Goal: Task Accomplishment & Management: Use online tool/utility

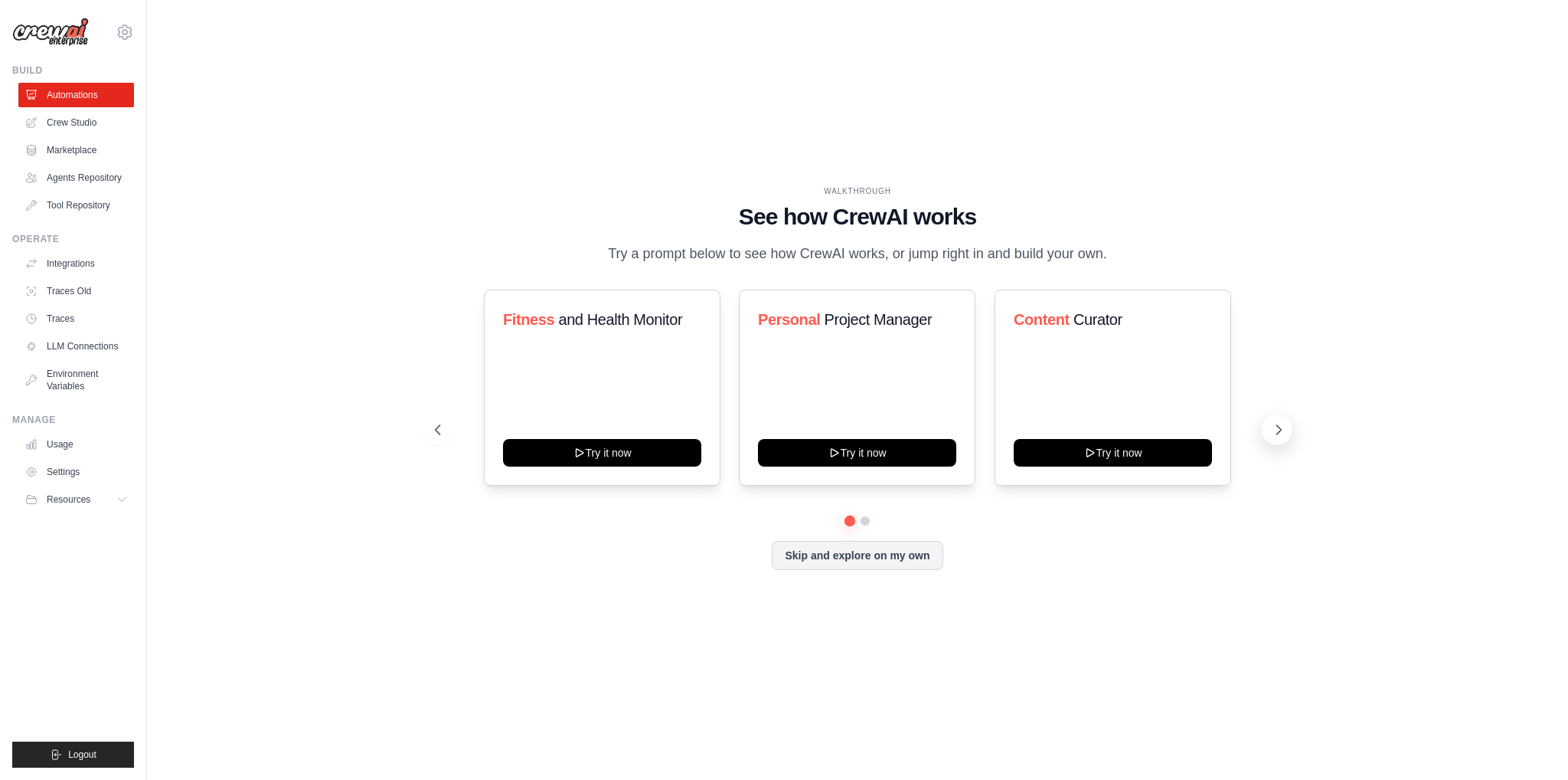
click at [1280, 437] on icon at bounding box center [1278, 429] width 15 height 15
click at [46, 127] on link "Crew Studio" at bounding box center [78, 123] width 115 height 25
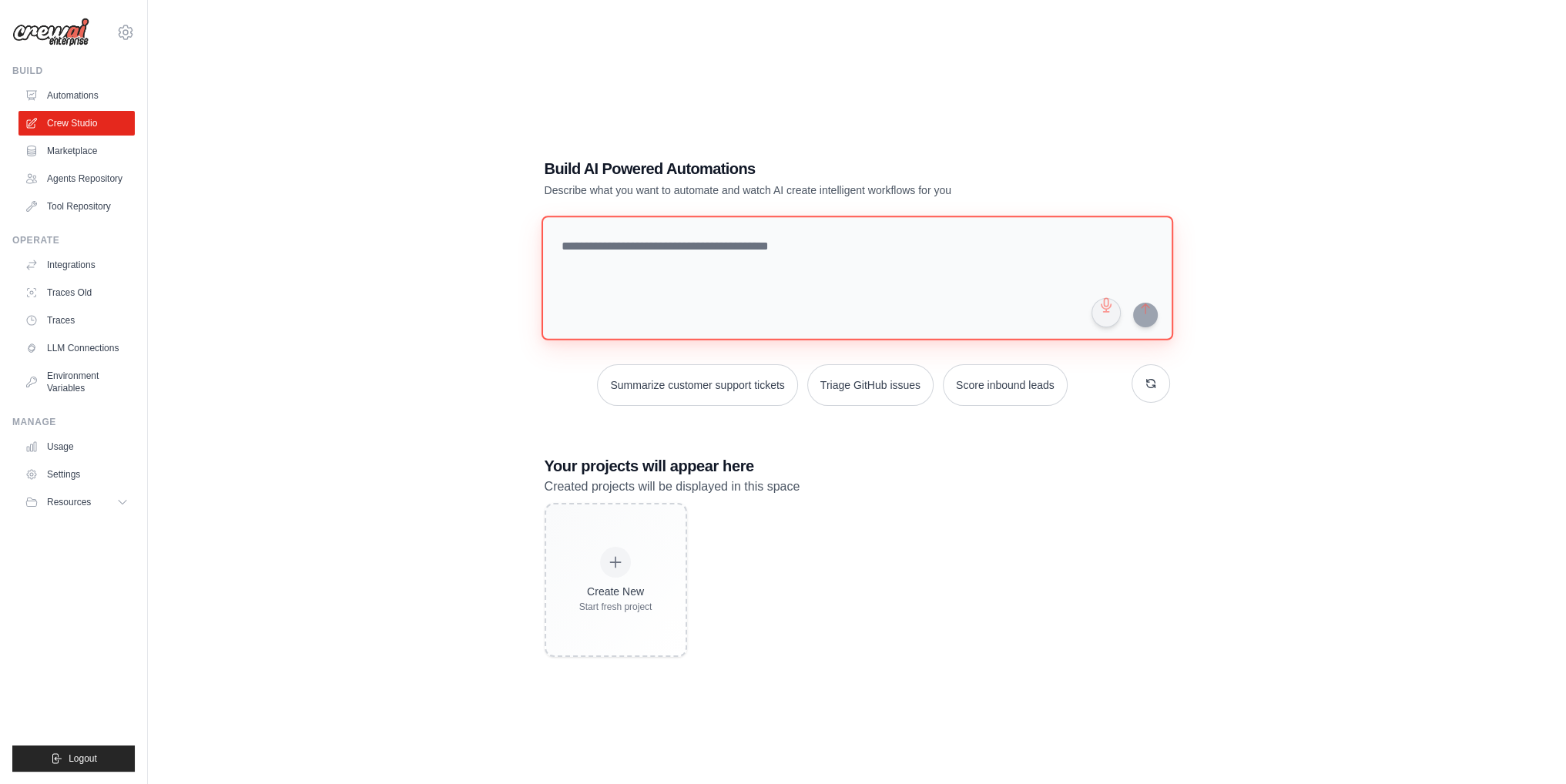
click at [798, 258] on textarea at bounding box center [856, 278] width 631 height 125
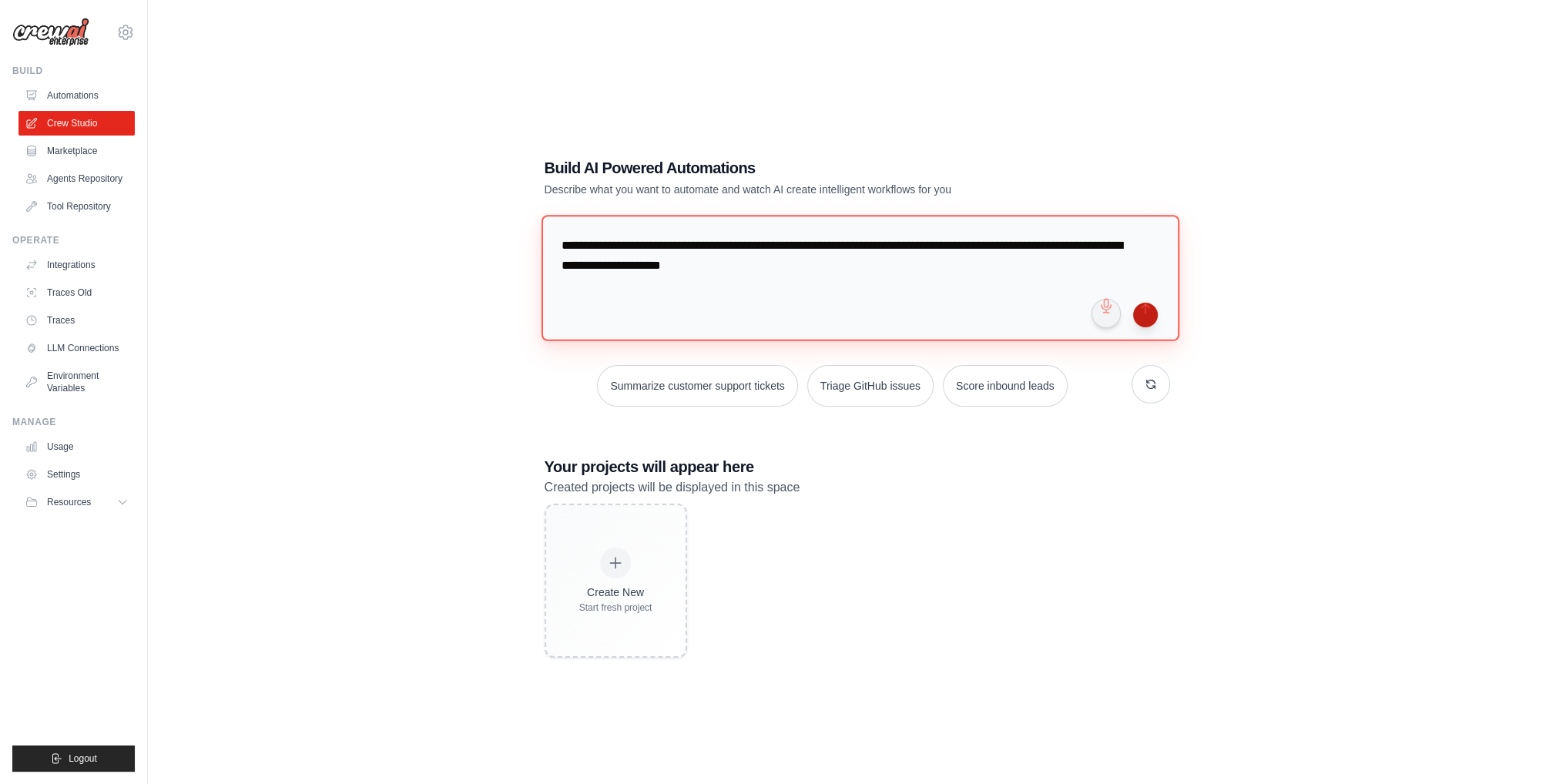
type textarea "**********"
click at [1142, 312] on button "submit" at bounding box center [1145, 315] width 25 height 25
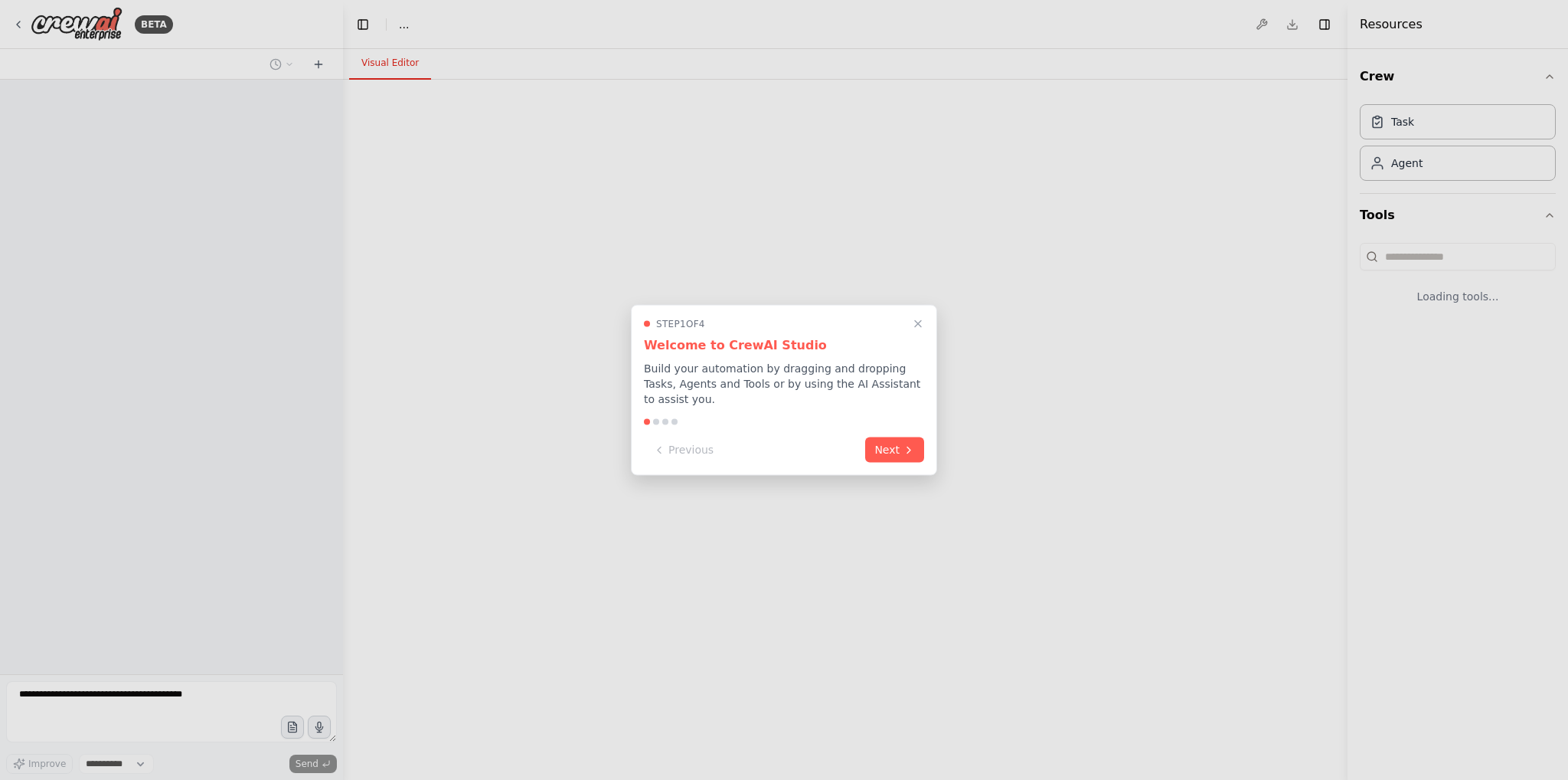
select select "****"
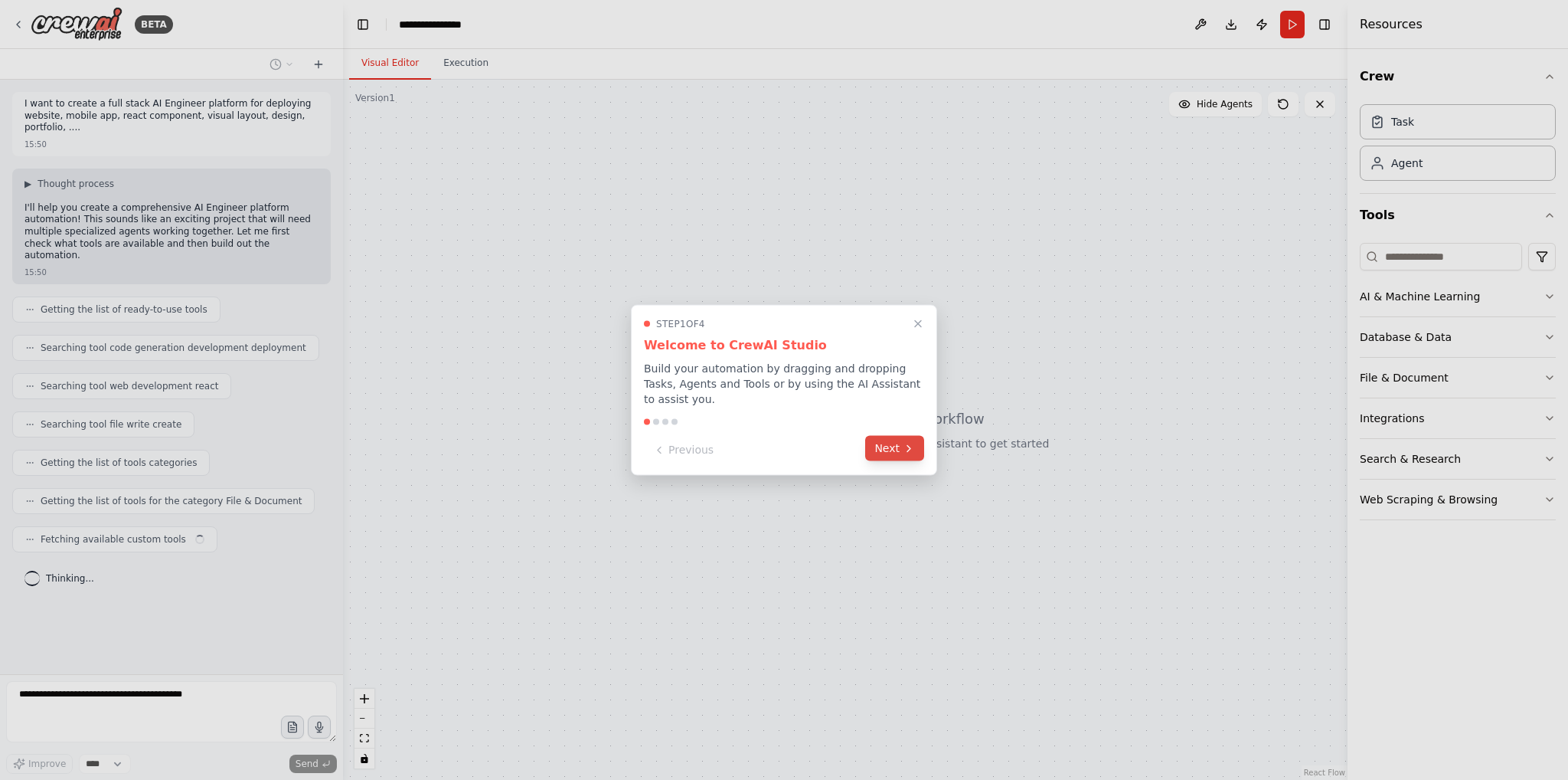
click at [891, 444] on button "Next" at bounding box center [895, 448] width 59 height 26
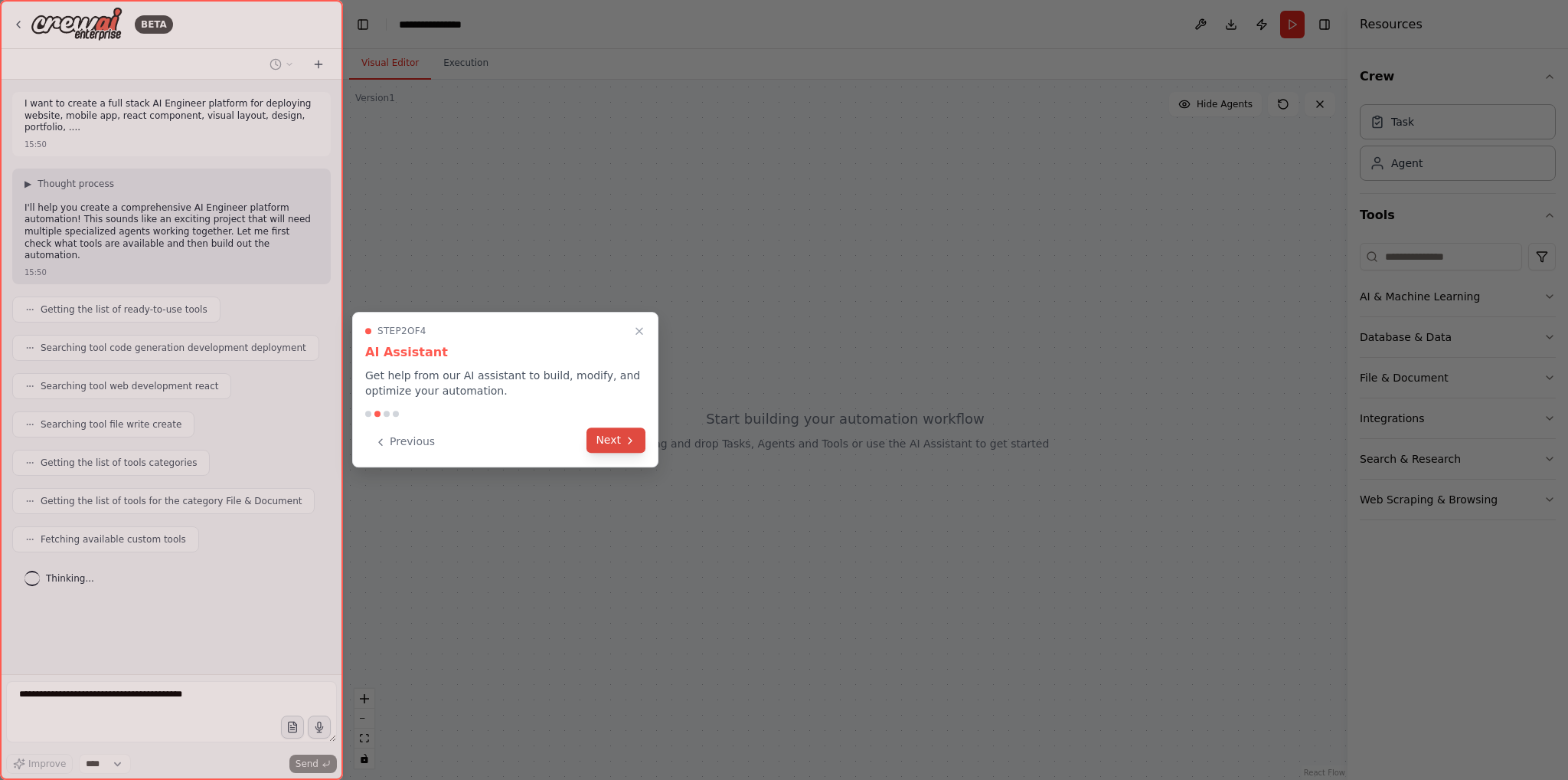
click at [616, 439] on button "Next" at bounding box center [616, 440] width 59 height 26
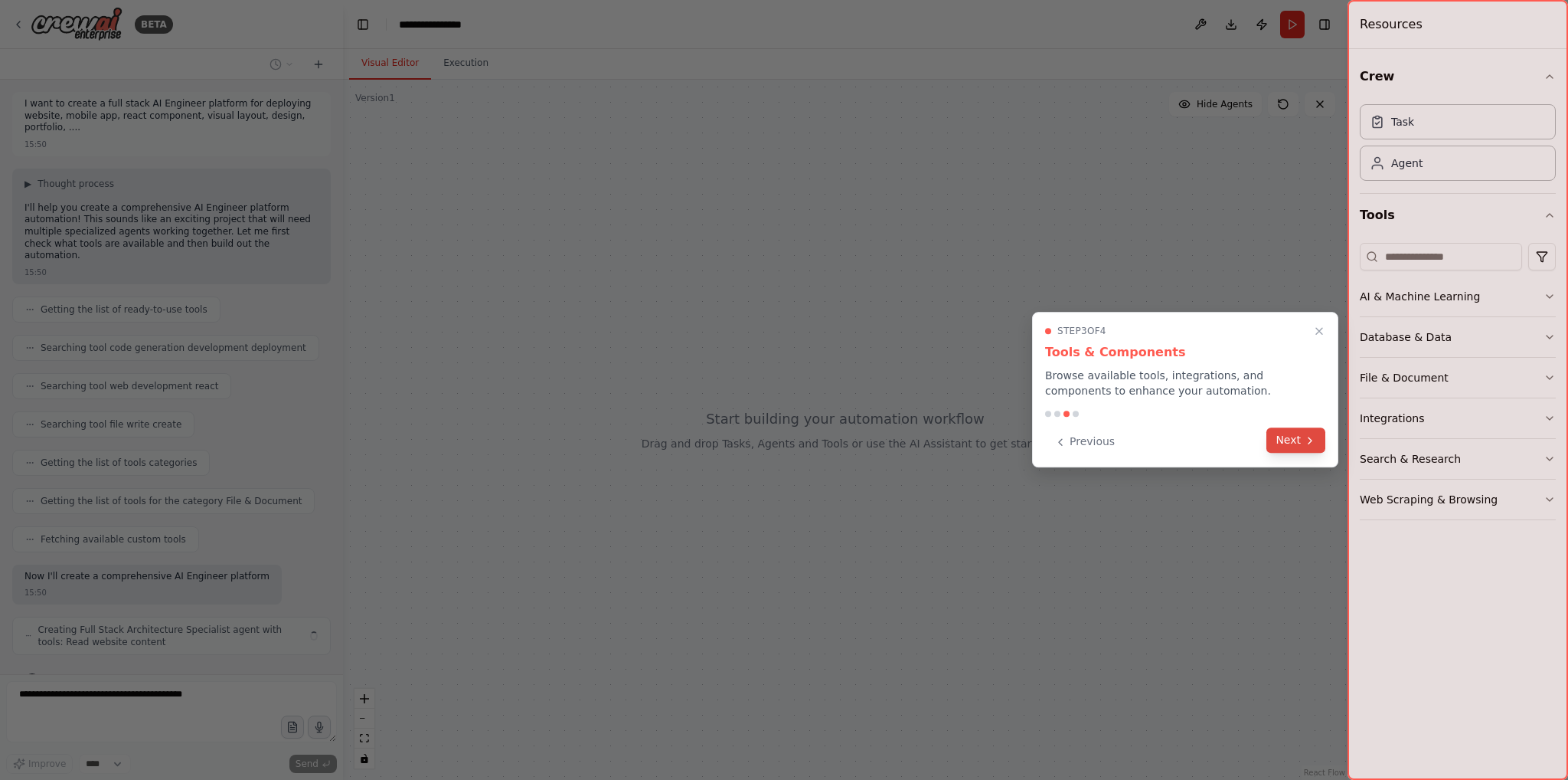
click at [1291, 448] on button "Next" at bounding box center [1296, 440] width 59 height 26
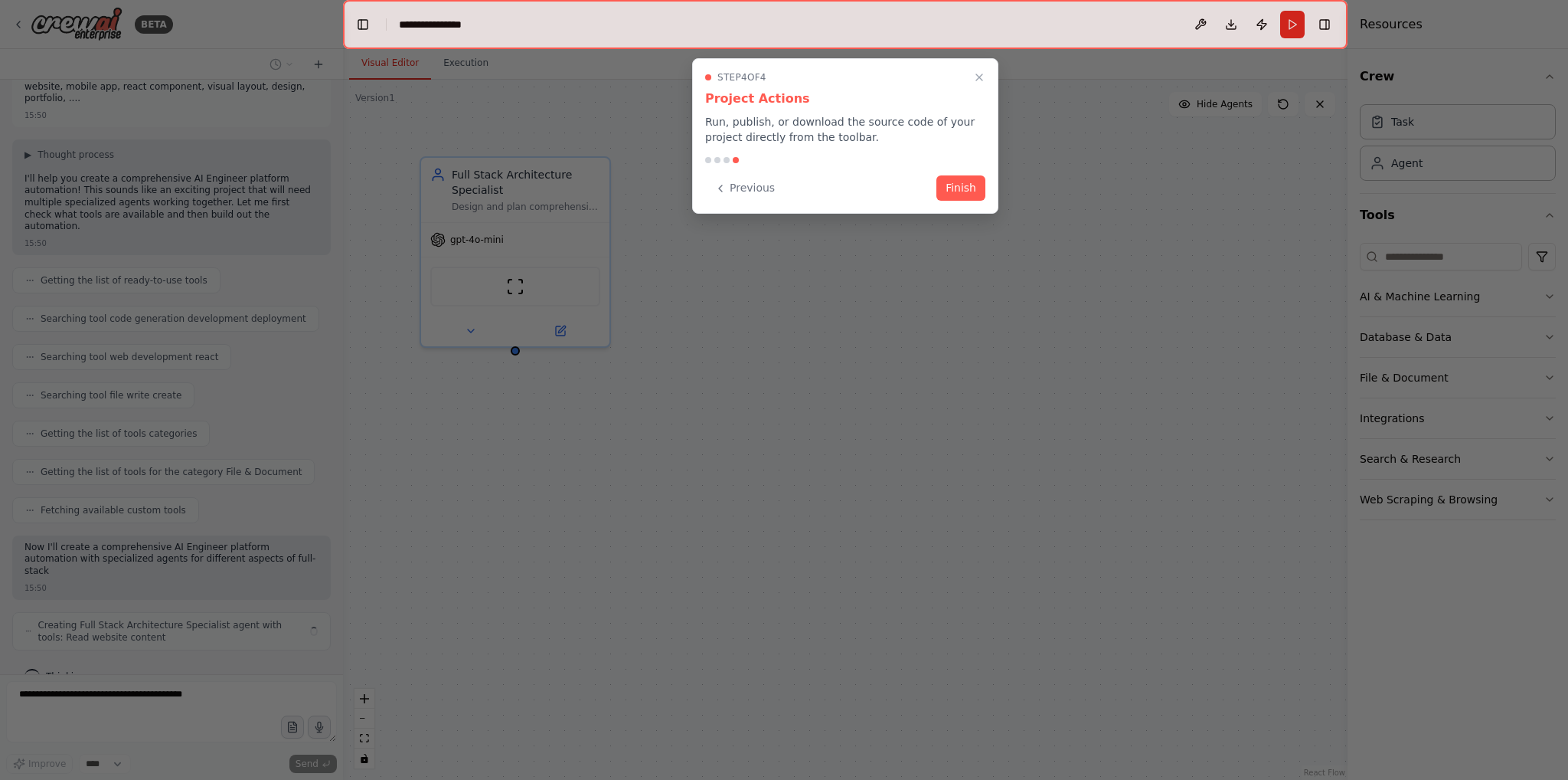
scroll to position [42, 0]
click at [960, 189] on button "Finish" at bounding box center [960, 187] width 49 height 26
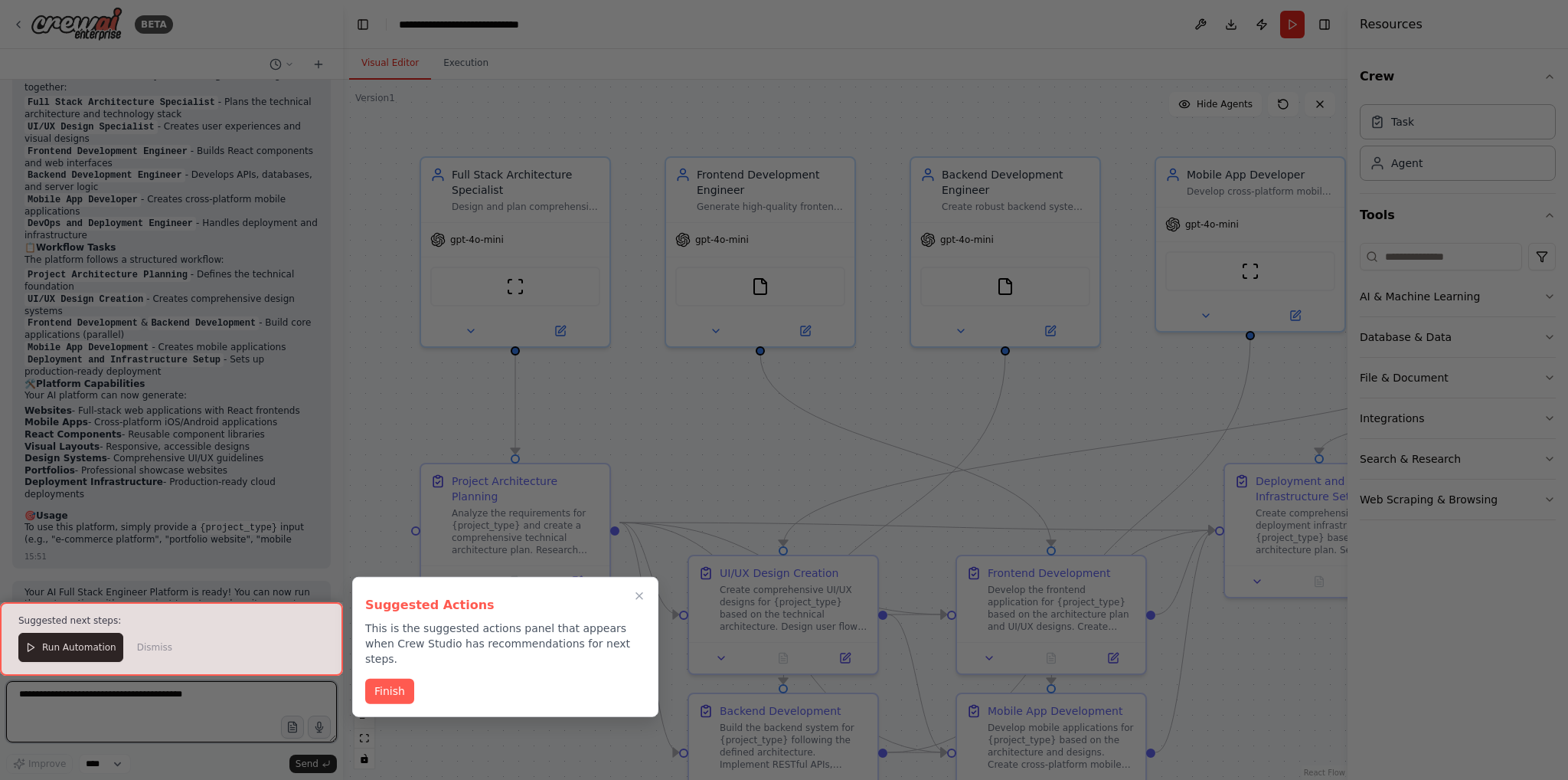
scroll to position [1379, 0]
click at [374, 677] on button "Finish" at bounding box center [389, 690] width 49 height 26
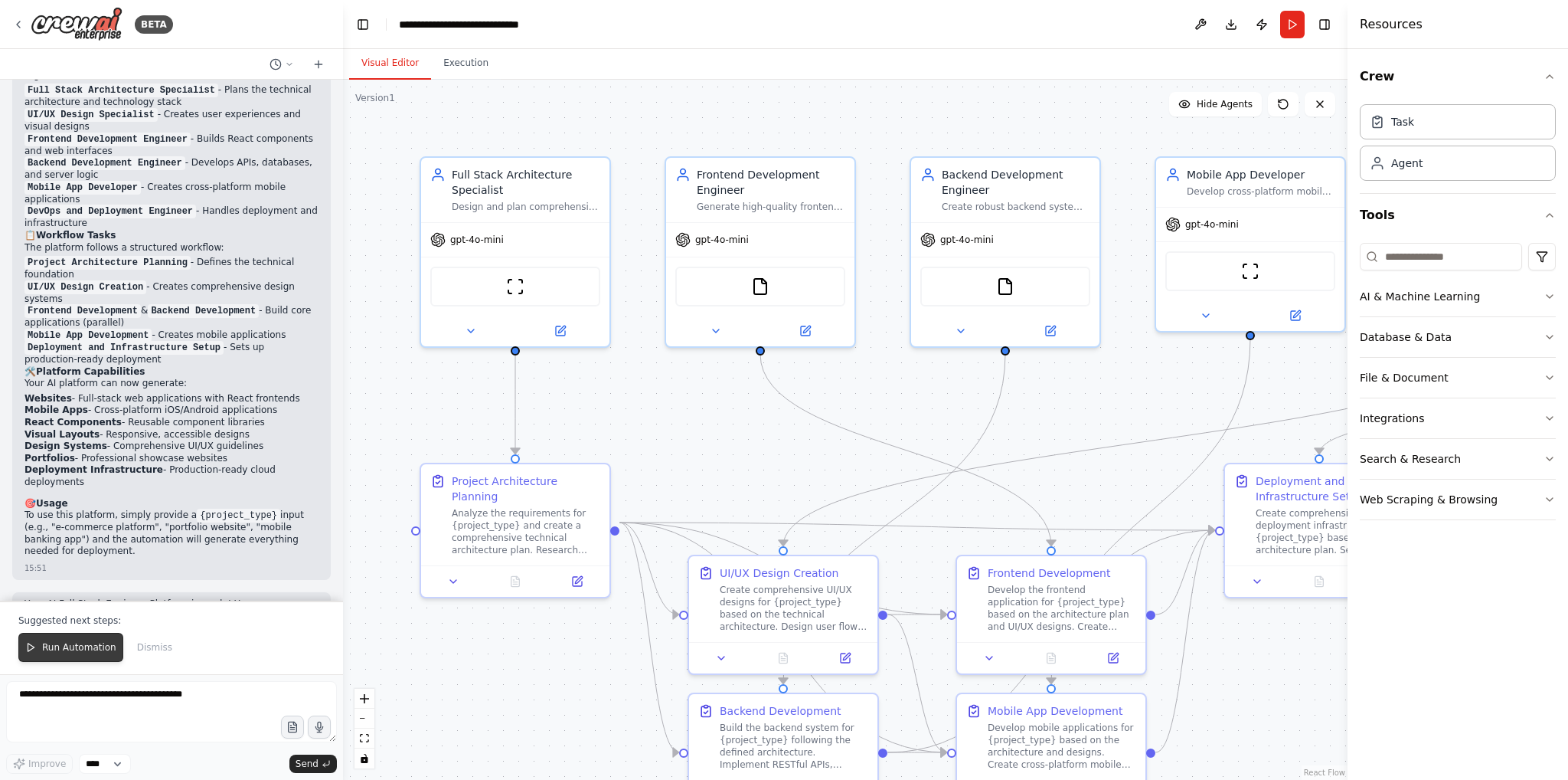
click at [81, 653] on span "Run Automation" at bounding box center [79, 647] width 74 height 12
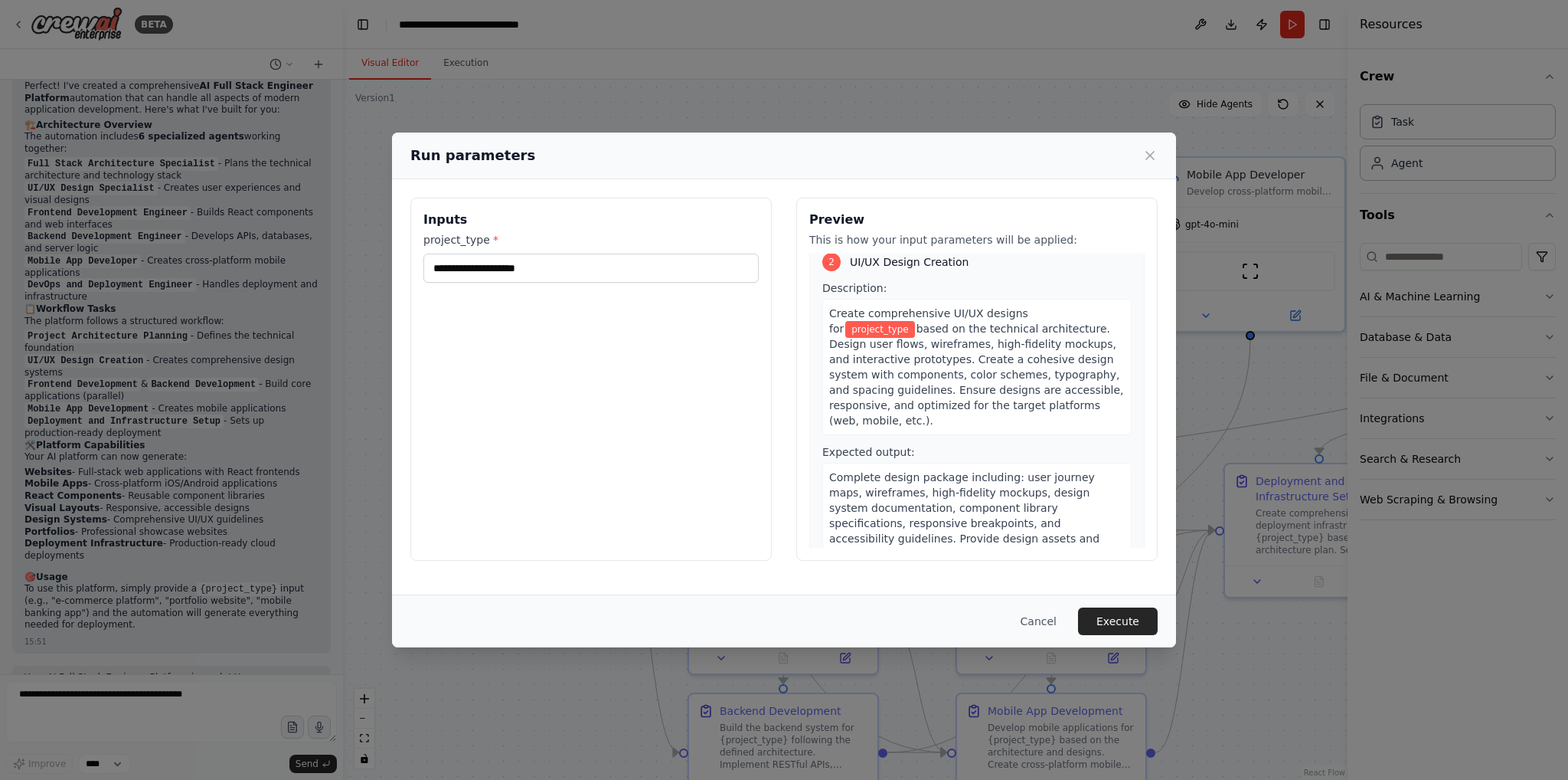
scroll to position [0, 0]
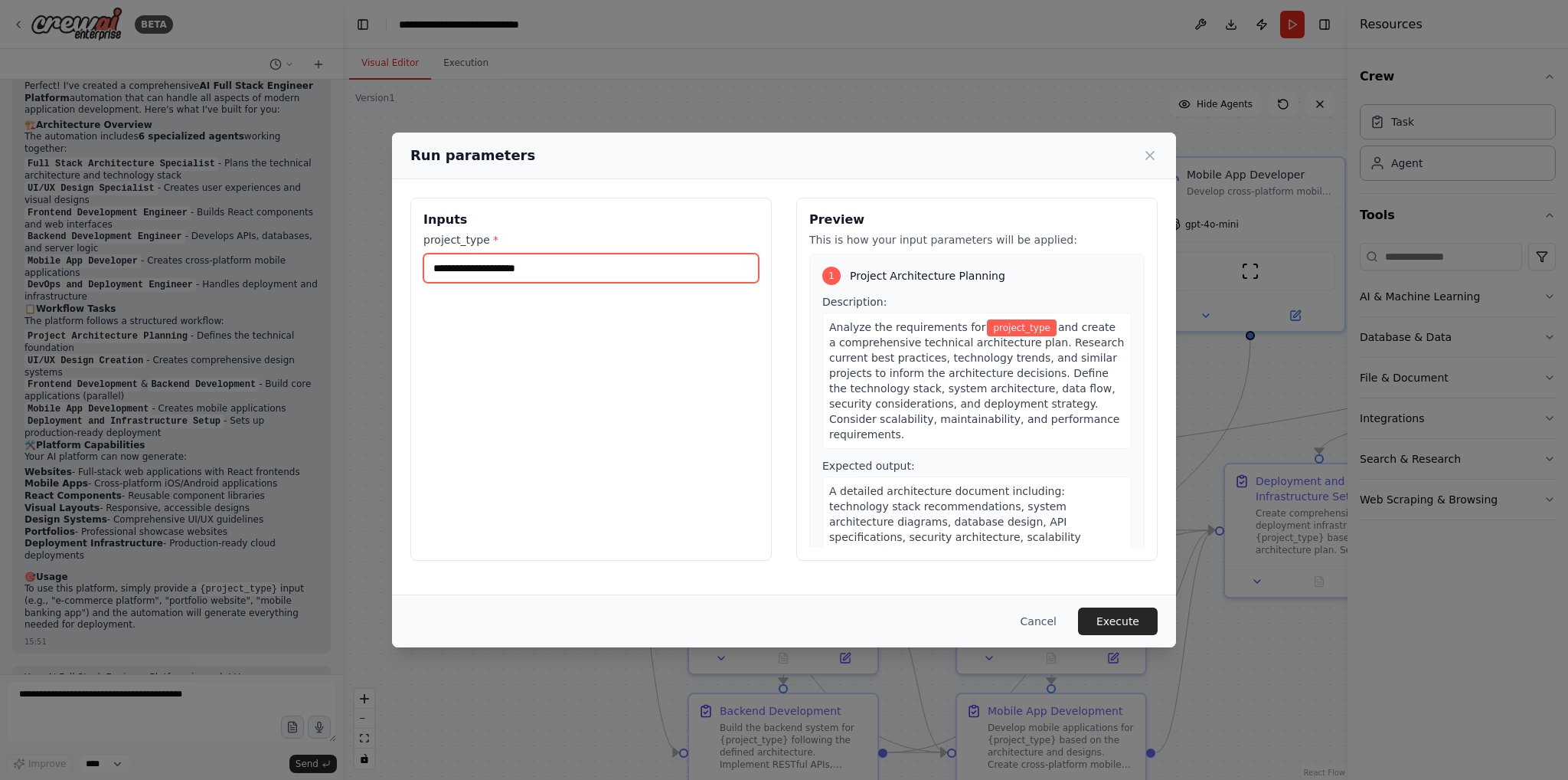
click at [570, 276] on input "project_type *" at bounding box center [591, 268] width 335 height 29
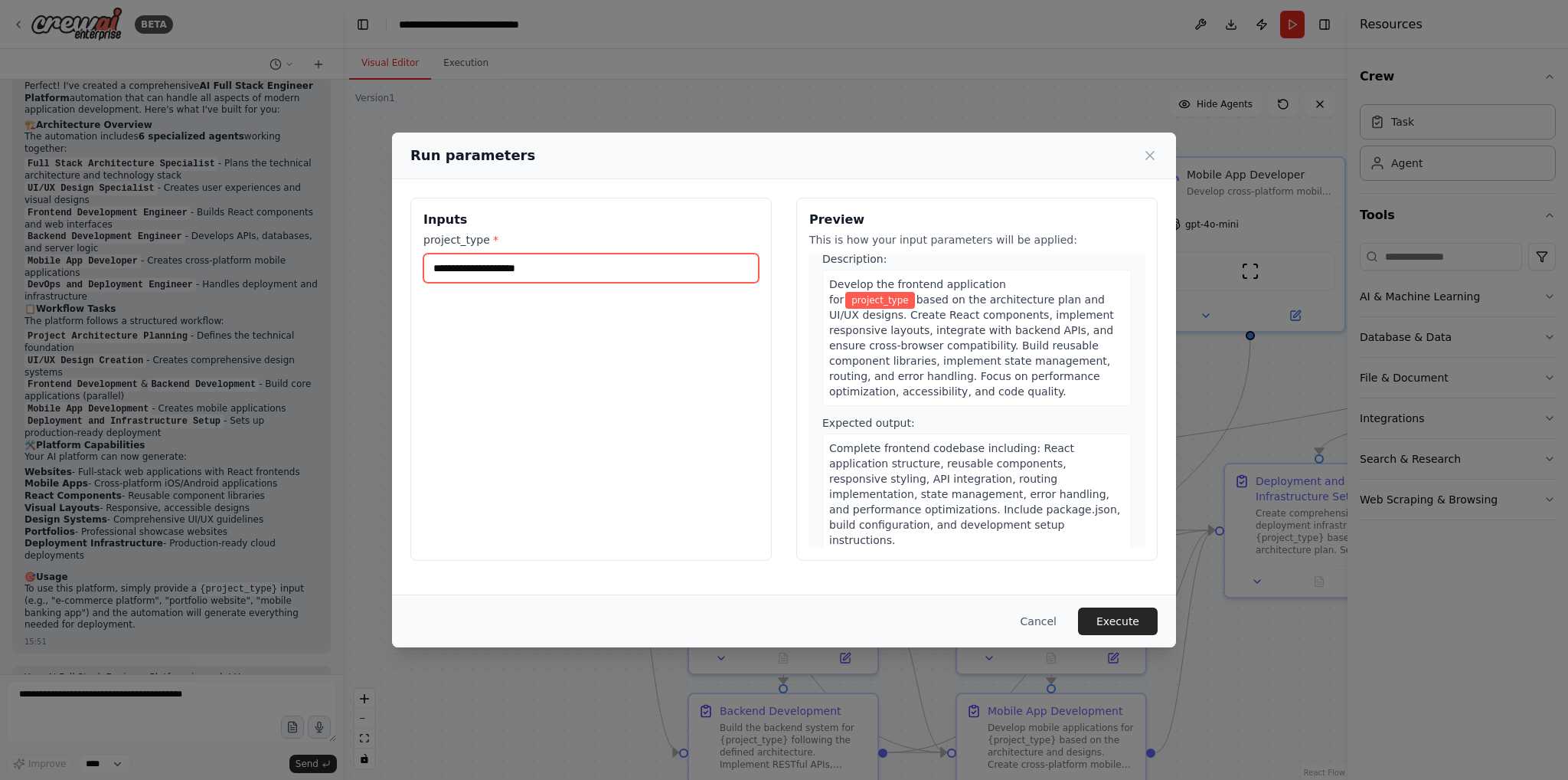
scroll to position [1149, 0]
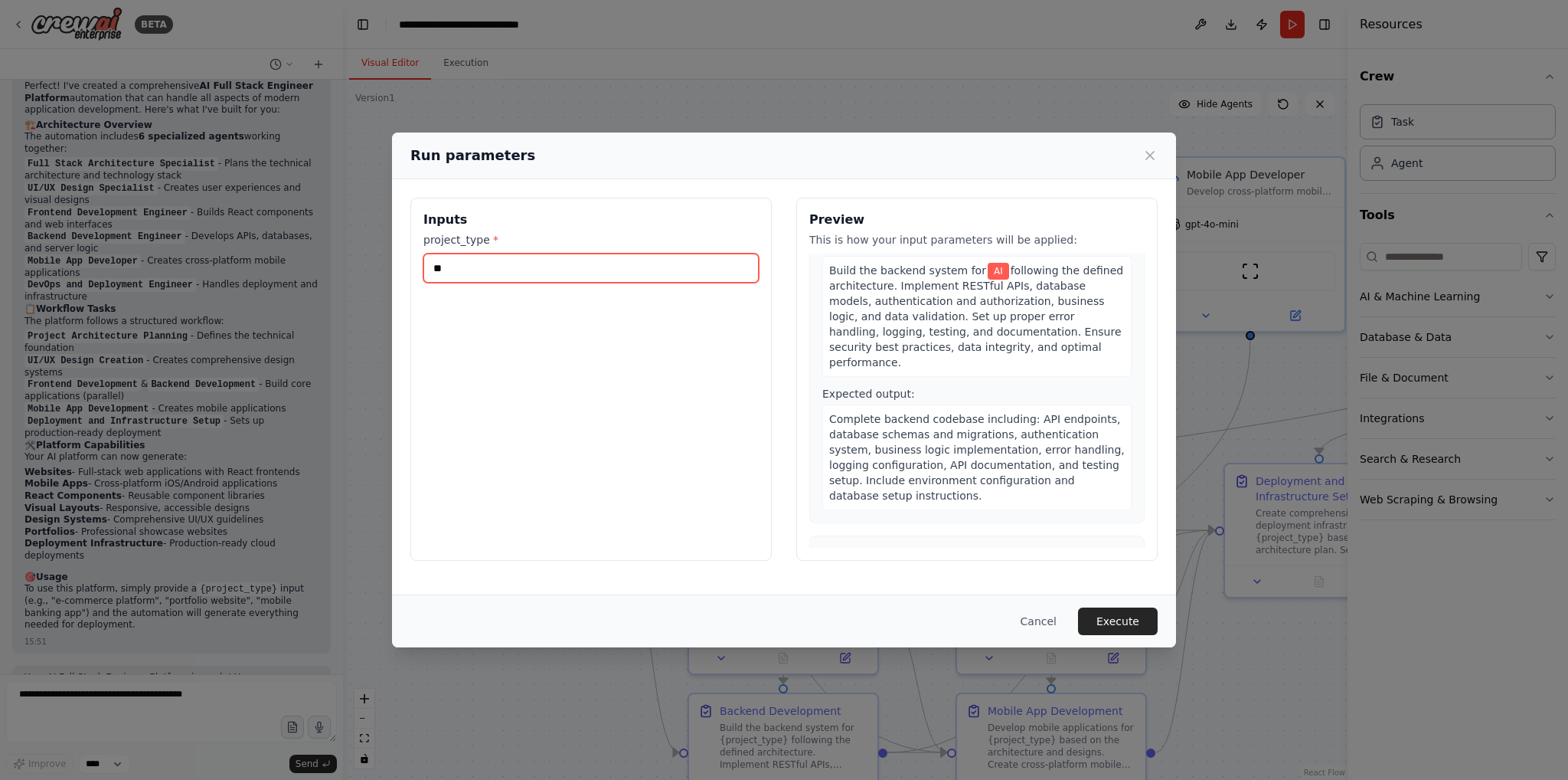
type input "*"
drag, startPoint x: 510, startPoint y: 267, endPoint x: 416, endPoint y: 259, distance: 94.3
click at [416, 259] on div "**********" at bounding box center [591, 379] width 361 height 363
type input "**********"
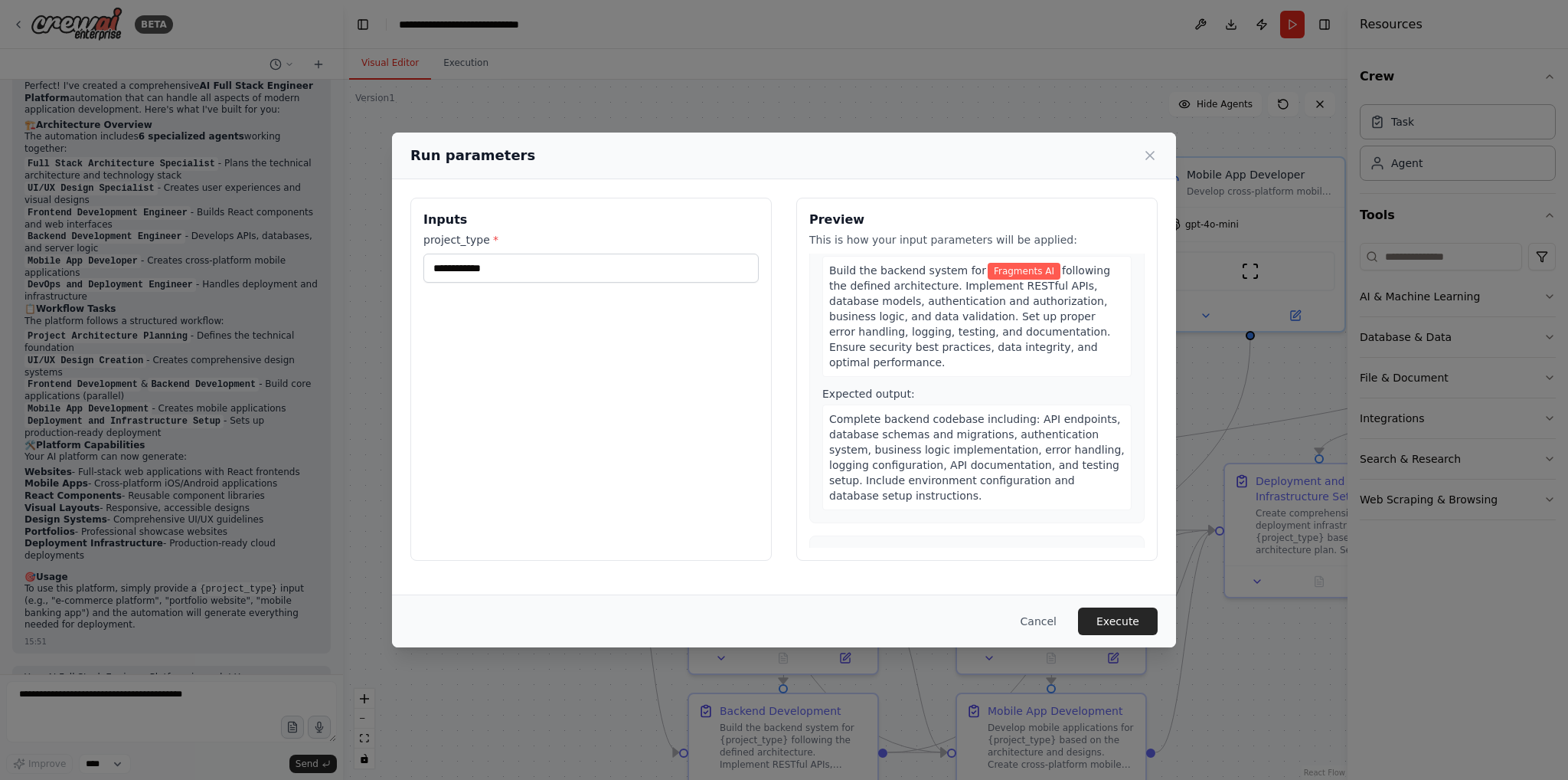
click at [514, 323] on div "**********" at bounding box center [591, 379] width 361 height 363
click at [1130, 622] on button "Execute" at bounding box center [1117, 621] width 79 height 27
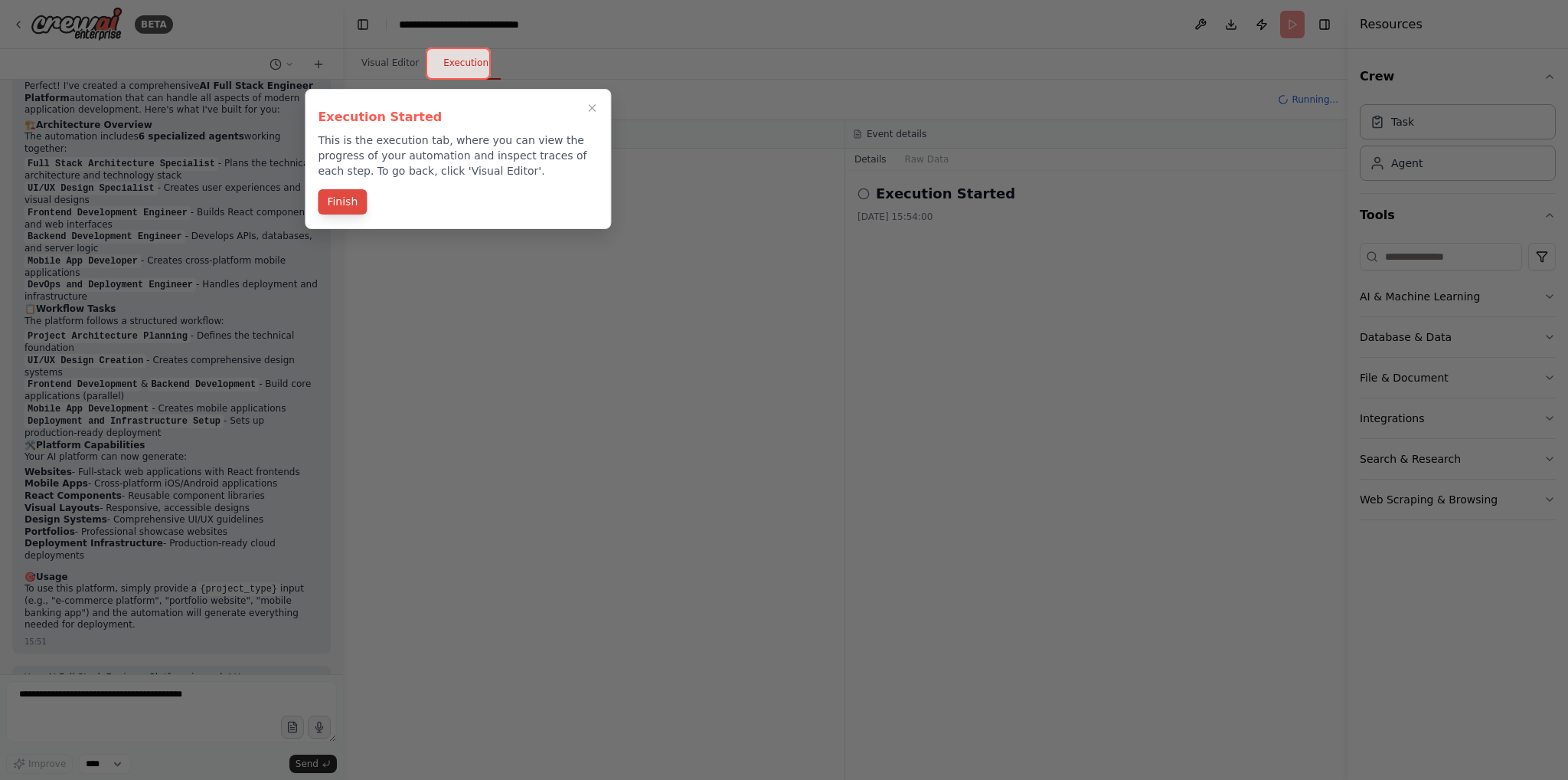
click at [343, 206] on button "Finish" at bounding box center [342, 202] width 49 height 26
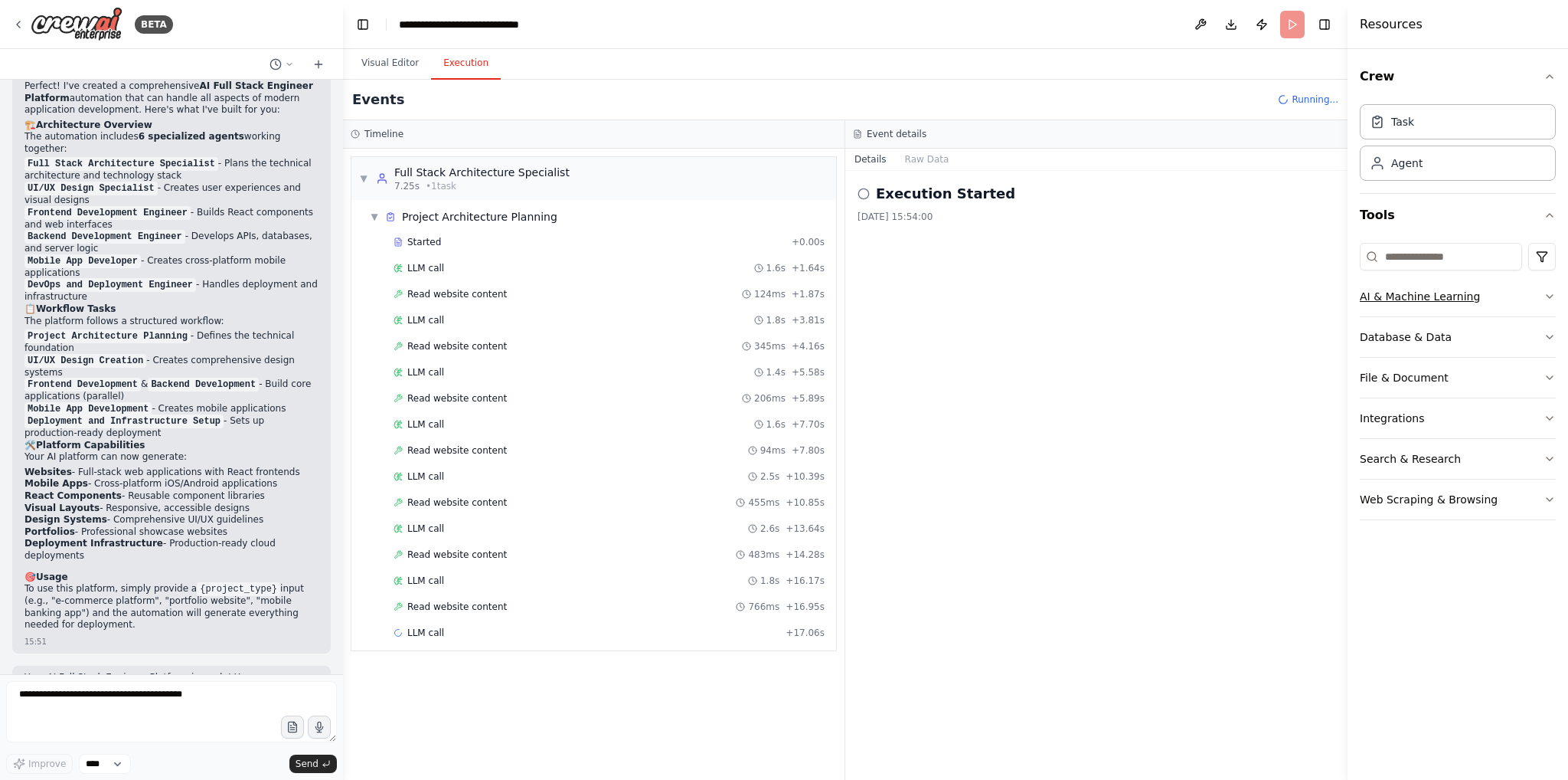
click at [1544, 300] on icon "button" at bounding box center [1549, 296] width 12 height 12
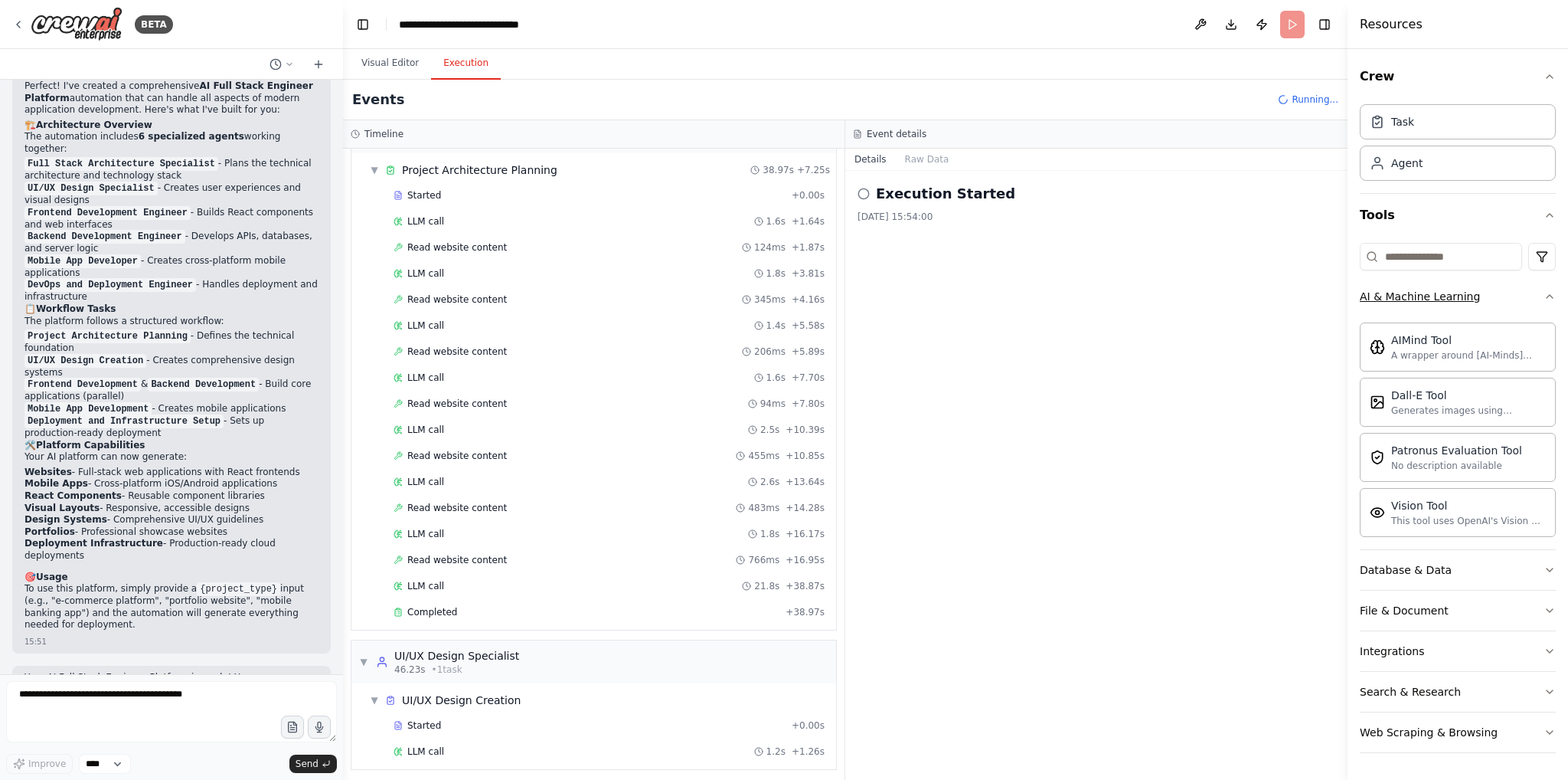
scroll to position [73, 0]
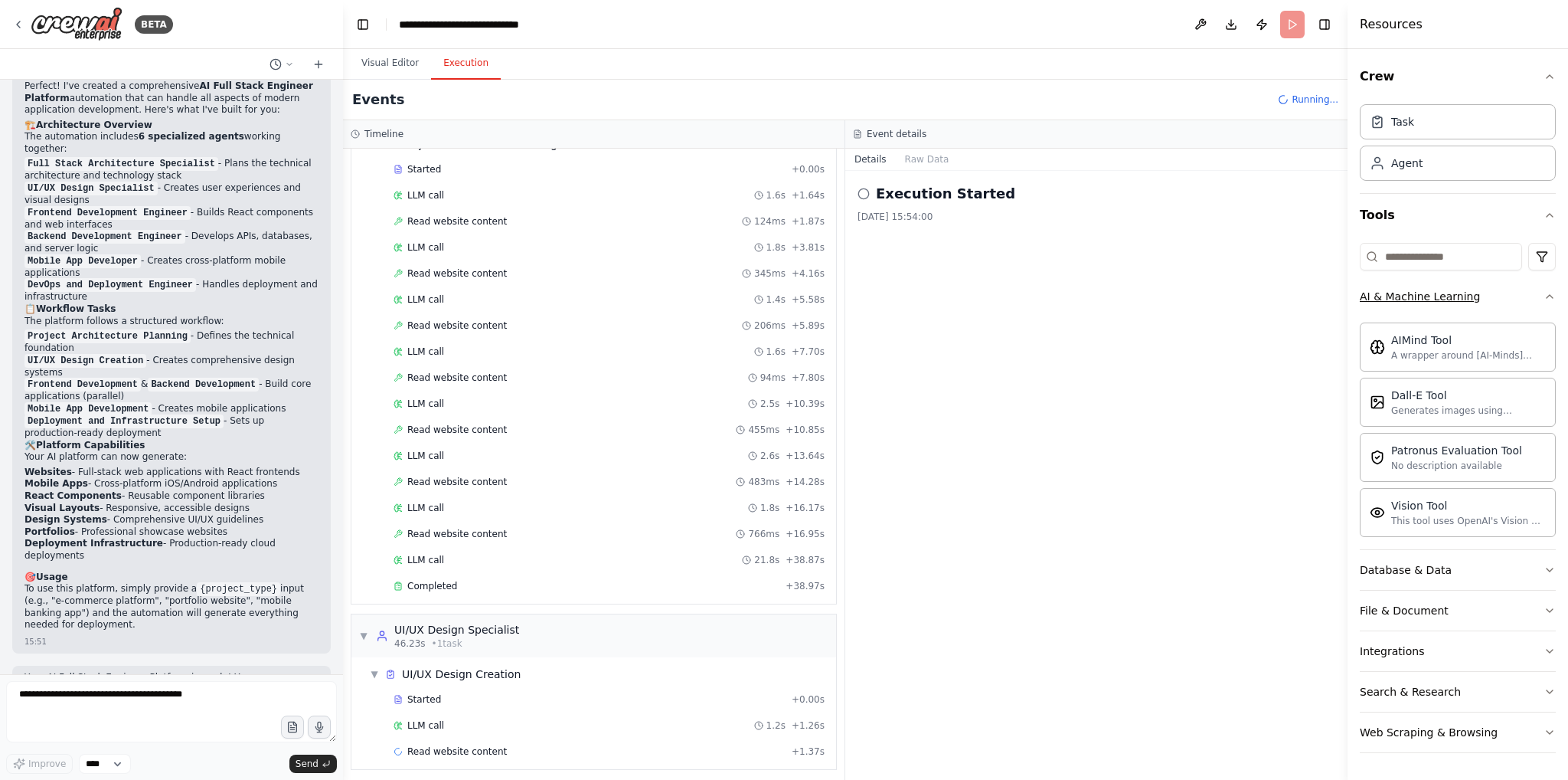
click at [1544, 300] on icon "button" at bounding box center [1549, 296] width 12 height 12
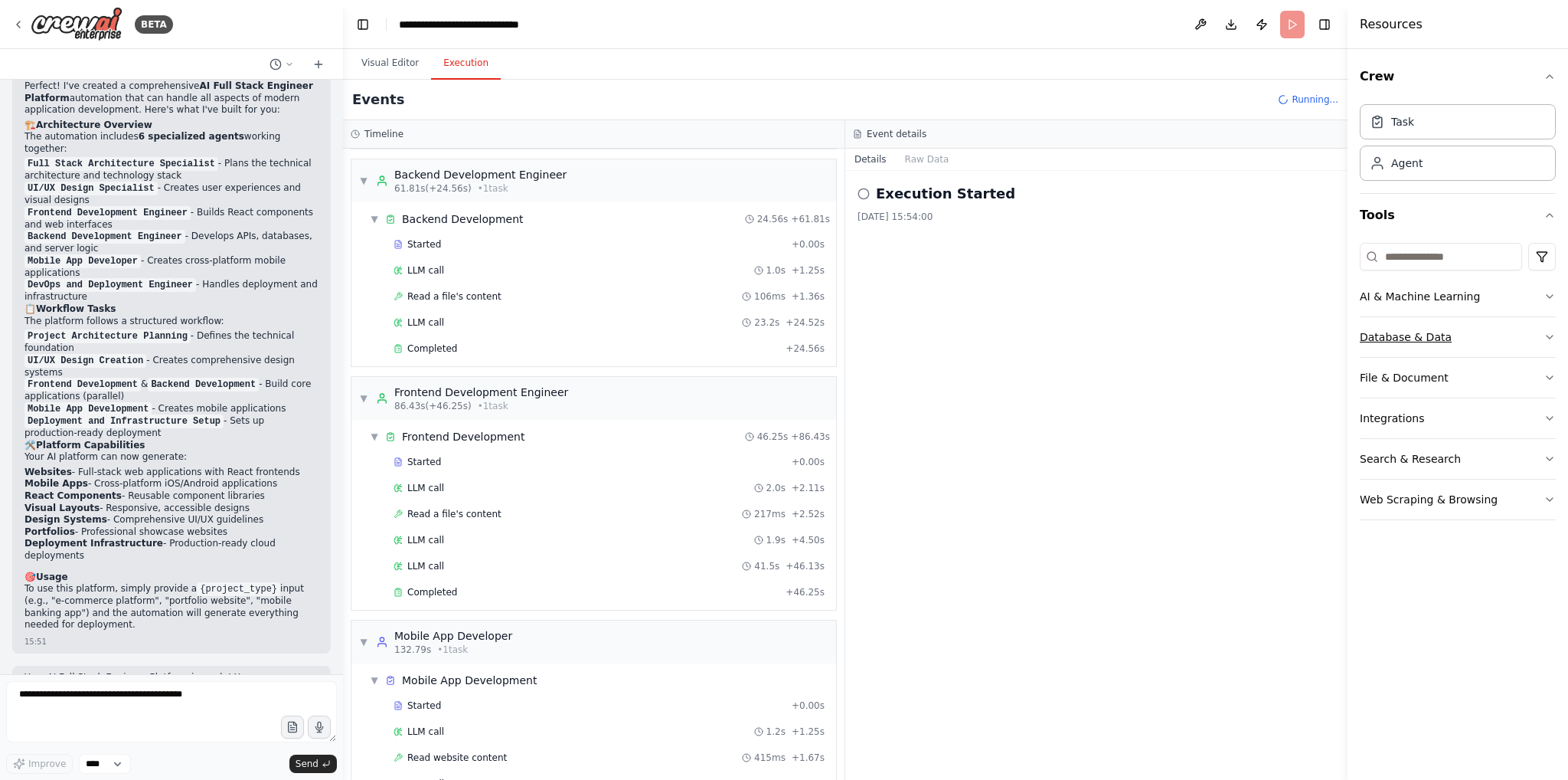
scroll to position [771, 0]
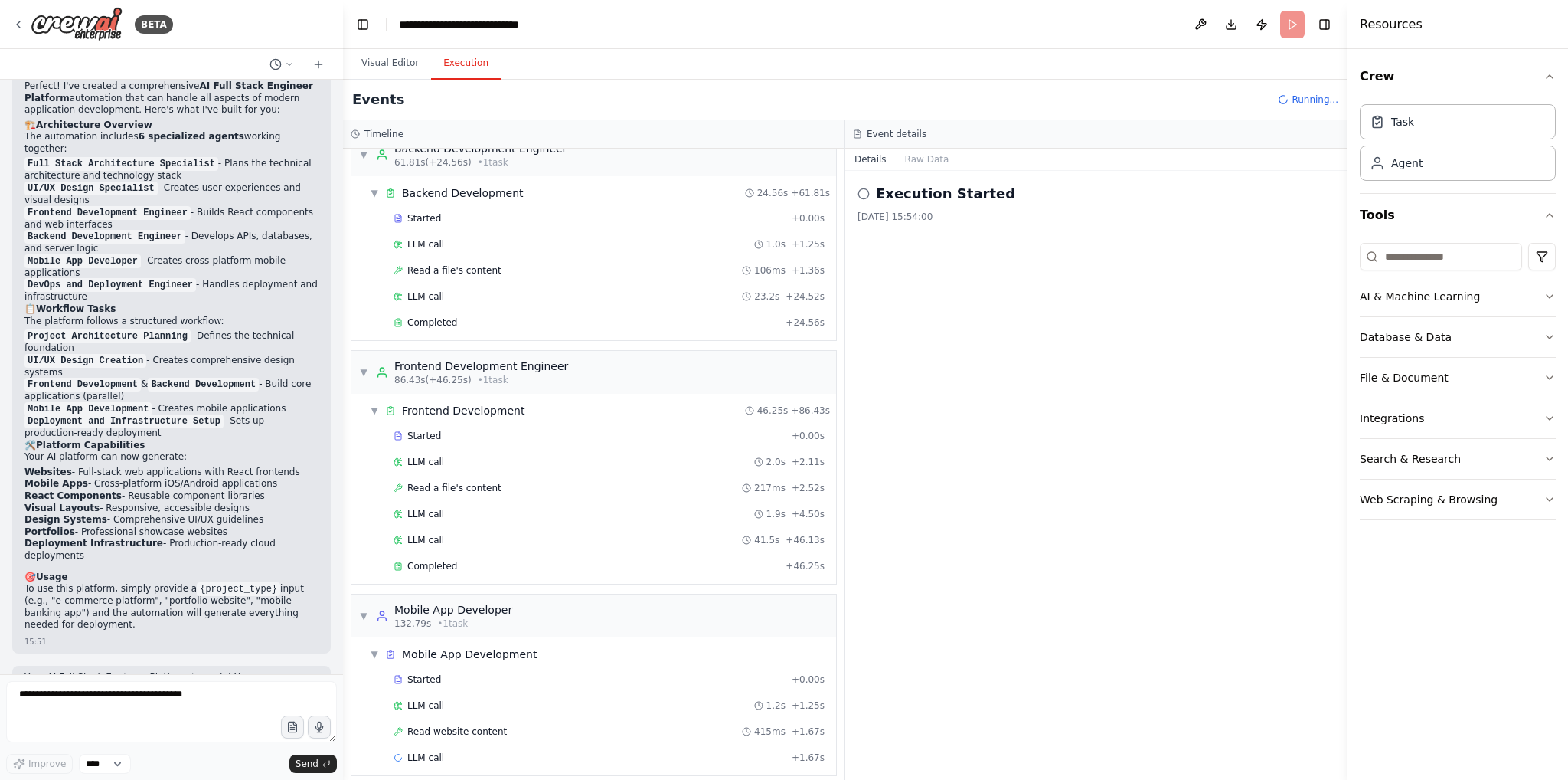
click at [1534, 333] on button "Database & Data" at bounding box center [1458, 337] width 196 height 40
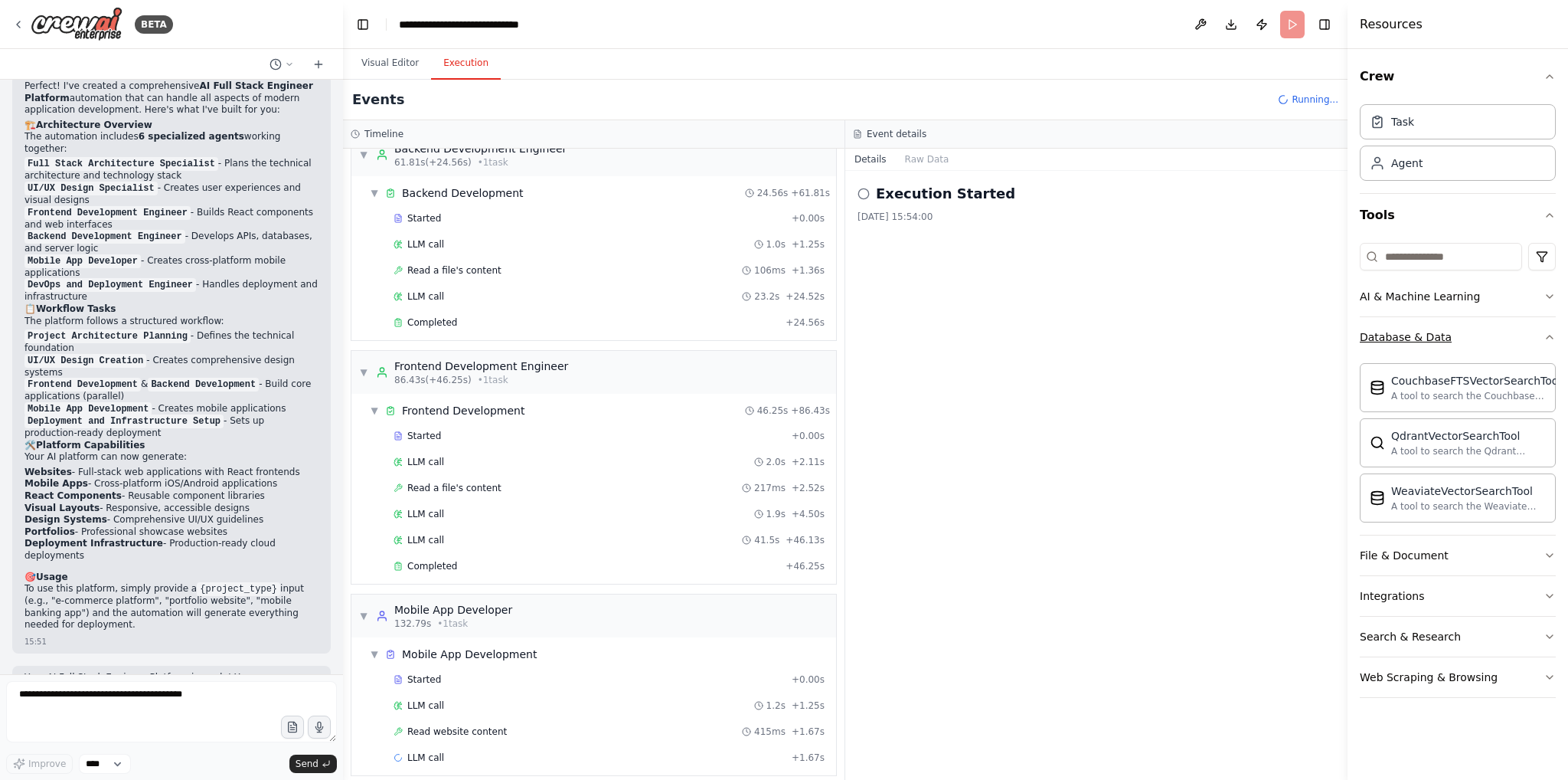
click at [1534, 333] on button "Database & Data" at bounding box center [1458, 337] width 196 height 40
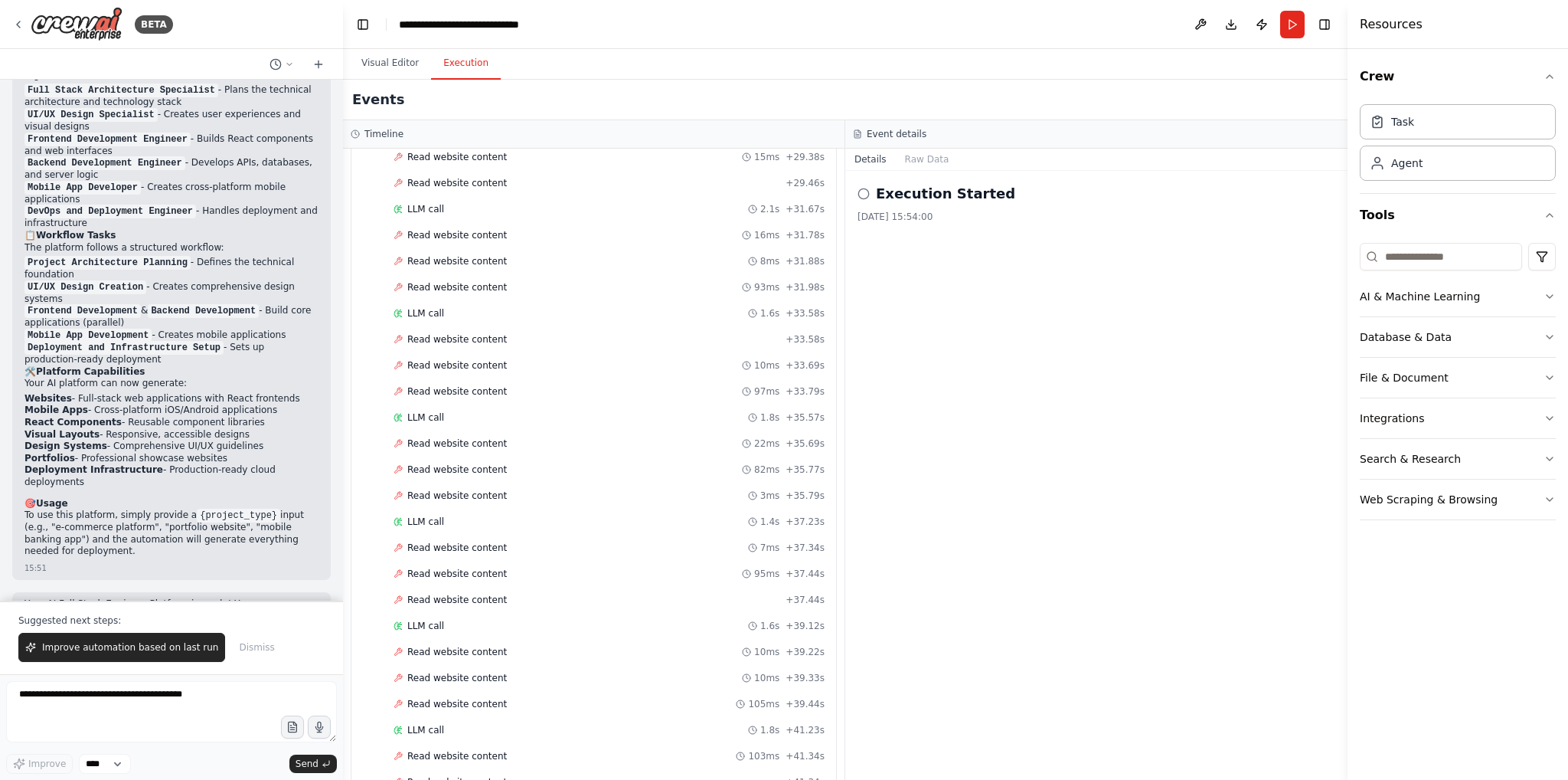
scroll to position [3535, 0]
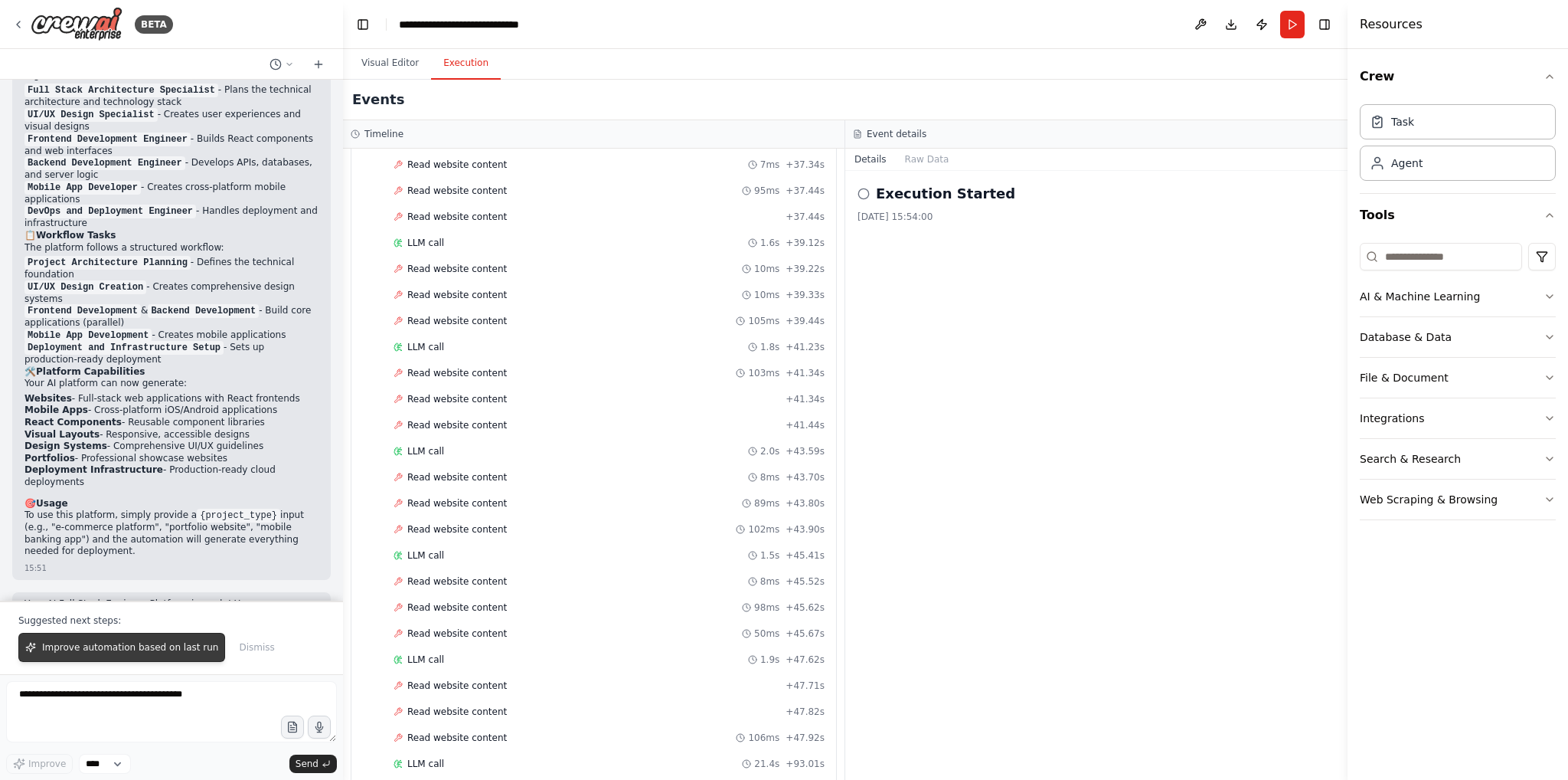
click at [126, 648] on span "Improve automation based on last run" at bounding box center [130, 647] width 176 height 12
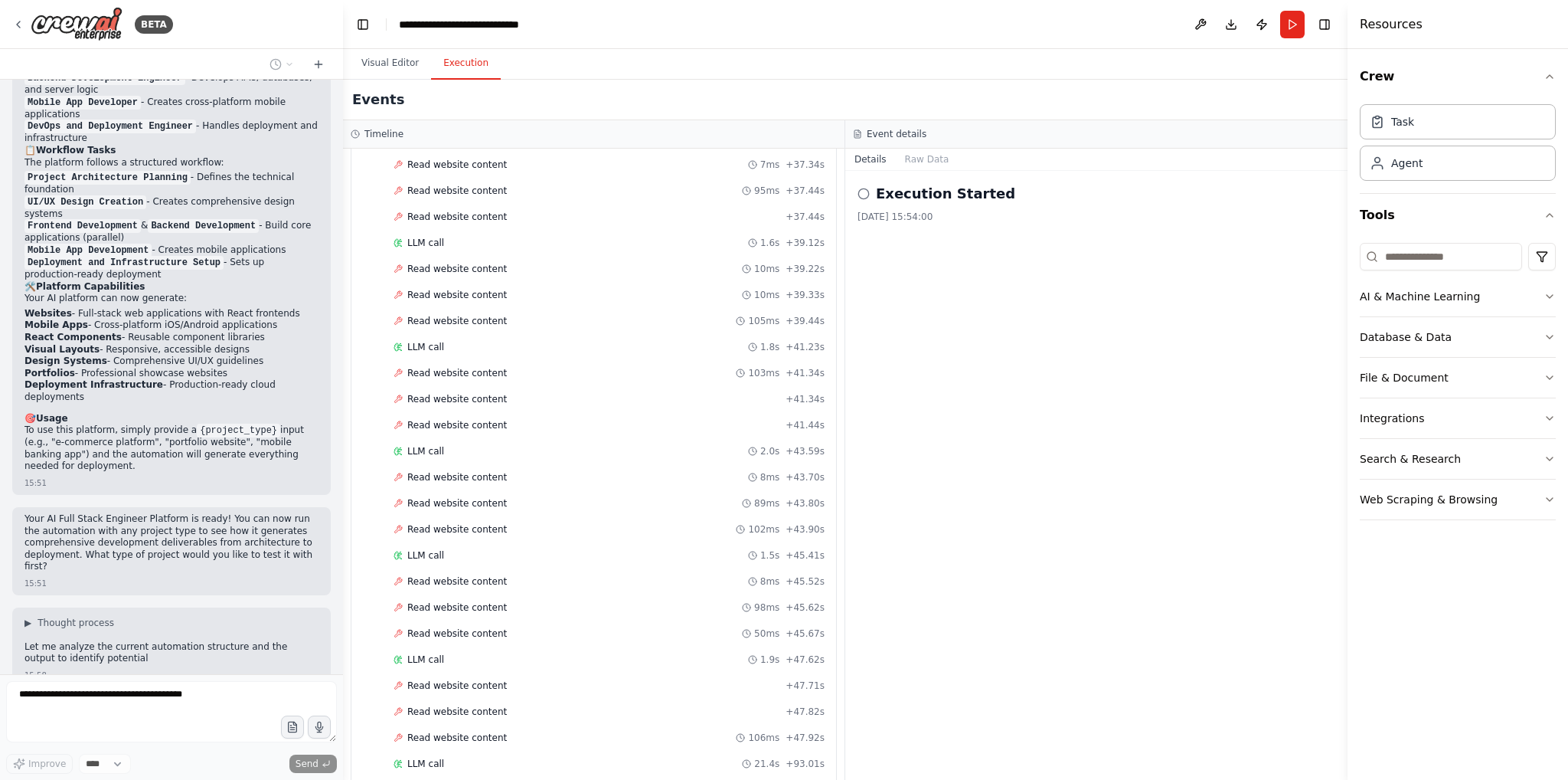
scroll to position [1476, 0]
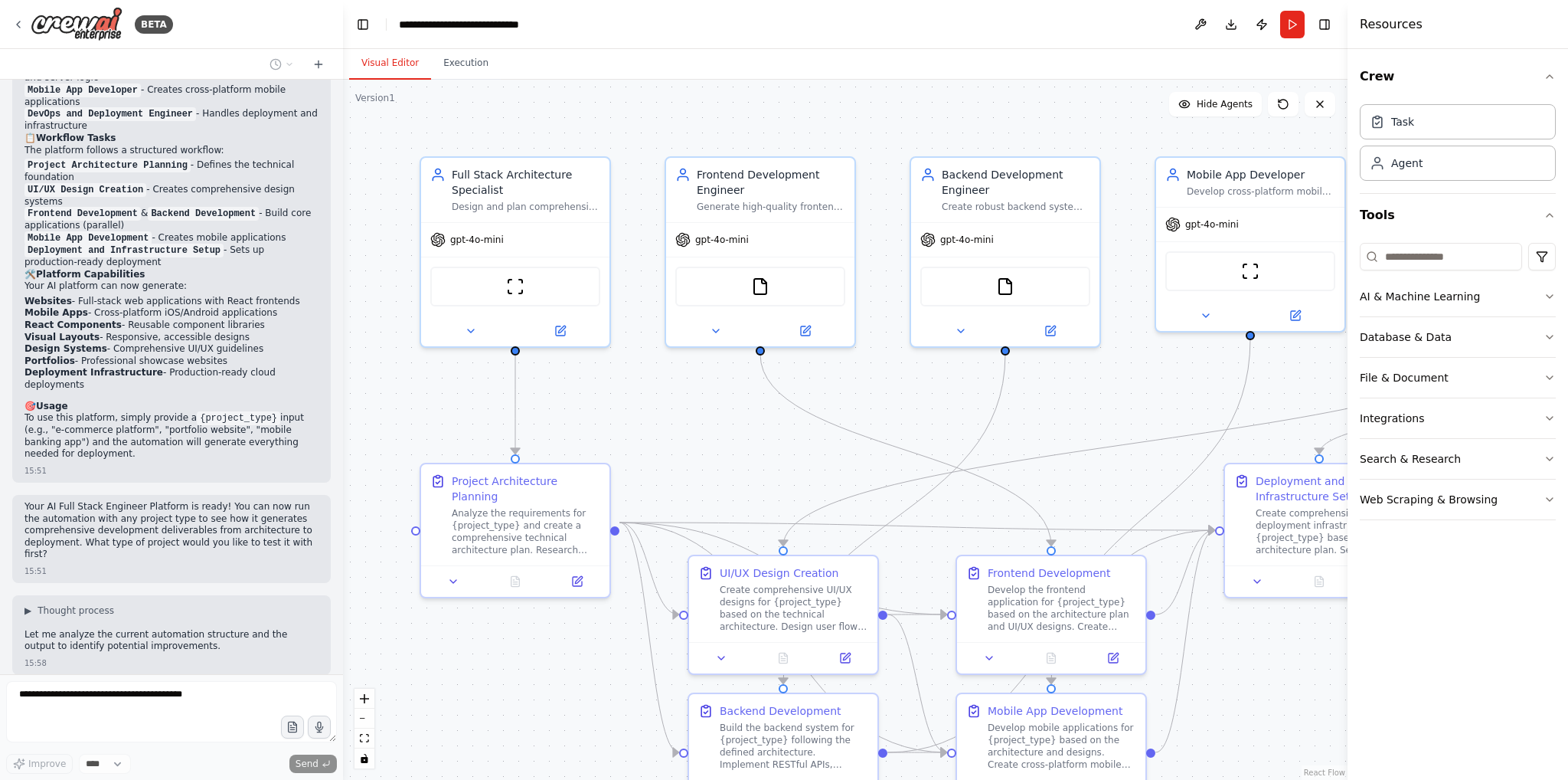
click at [379, 58] on button "Visual Editor" at bounding box center [390, 63] width 82 height 32
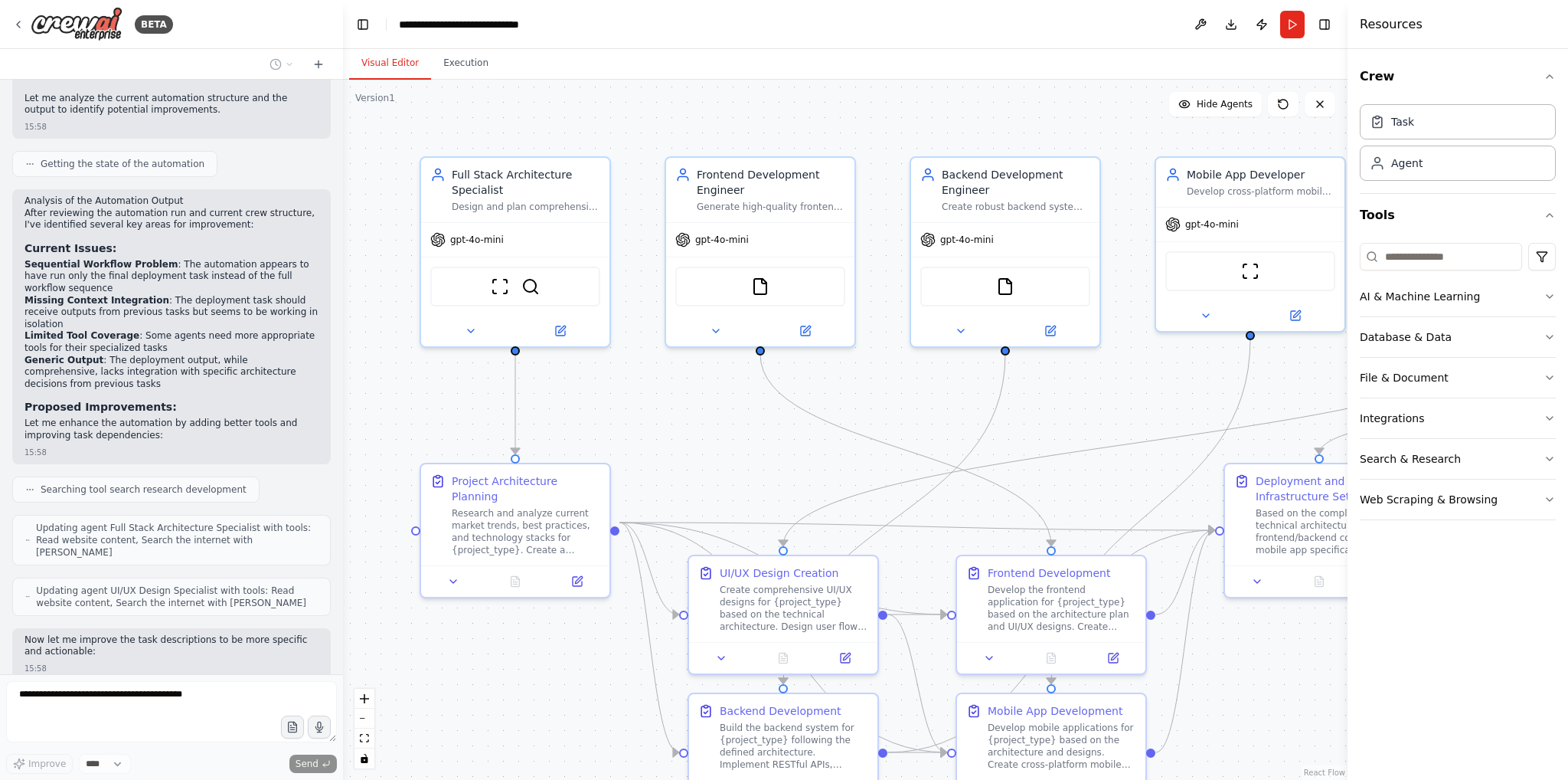
scroll to position [2056, 0]
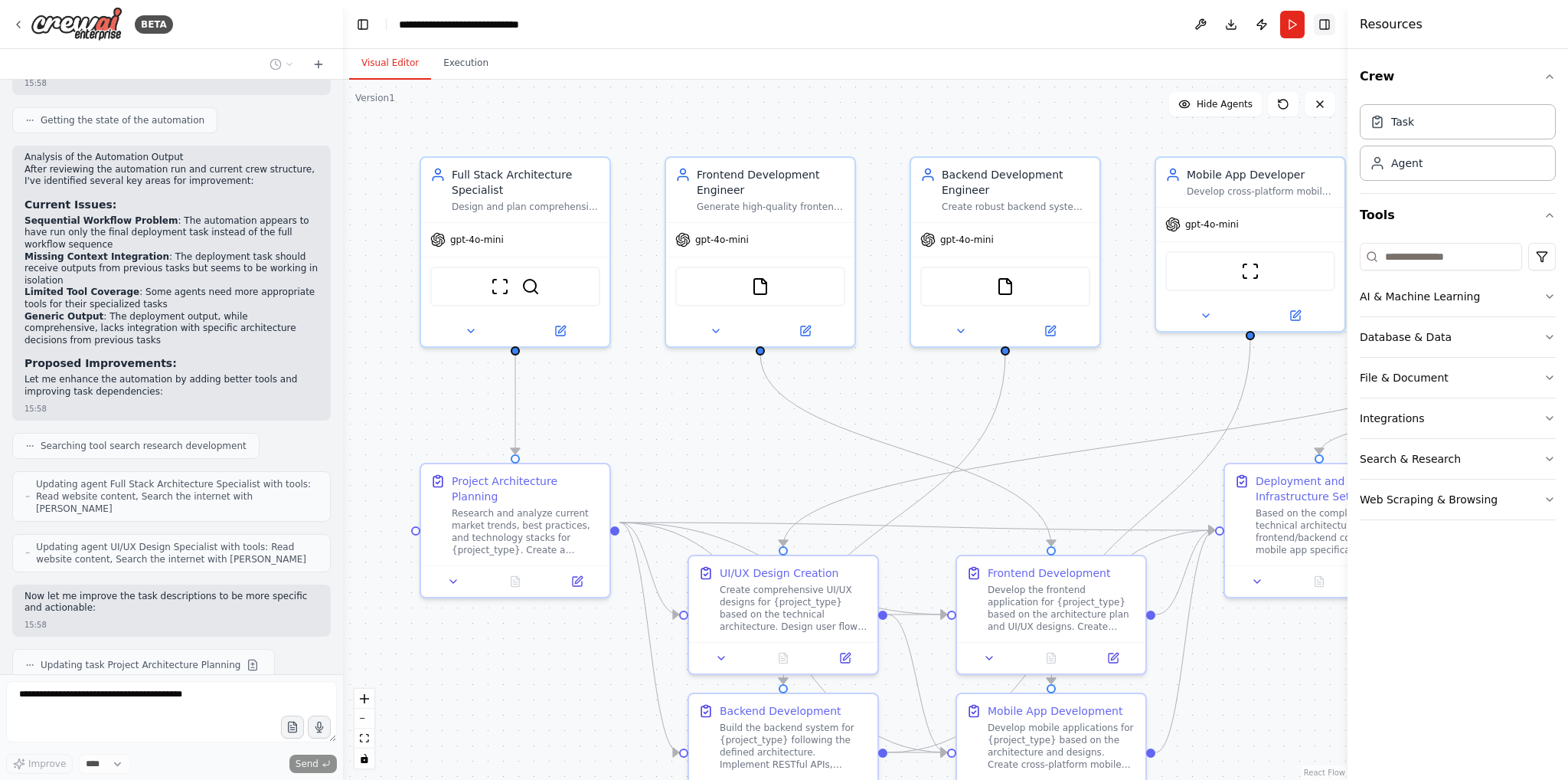
click at [1328, 30] on button "Toggle Right Sidebar" at bounding box center [1324, 24] width 22 height 22
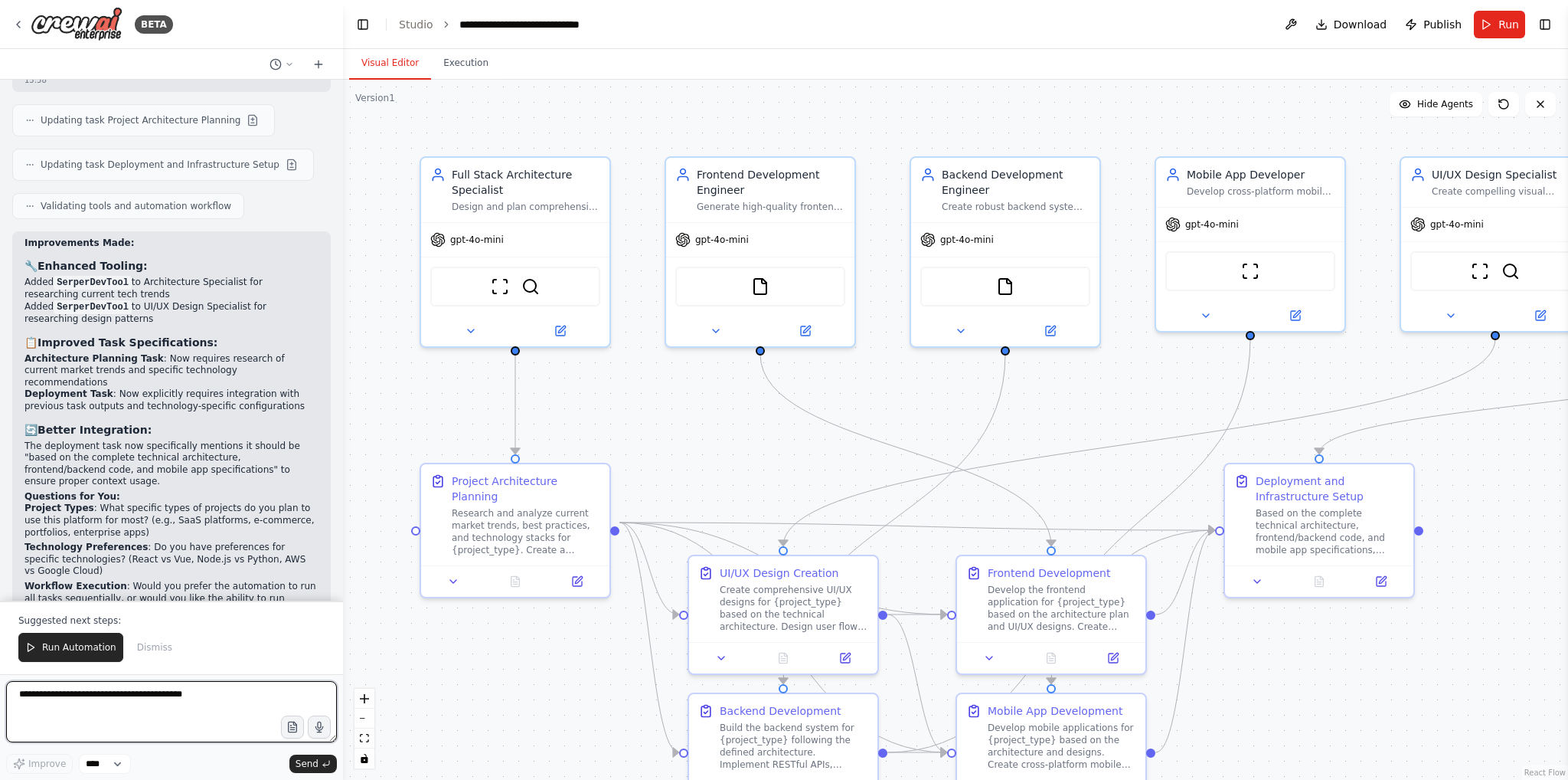
scroll to position [2613, 0]
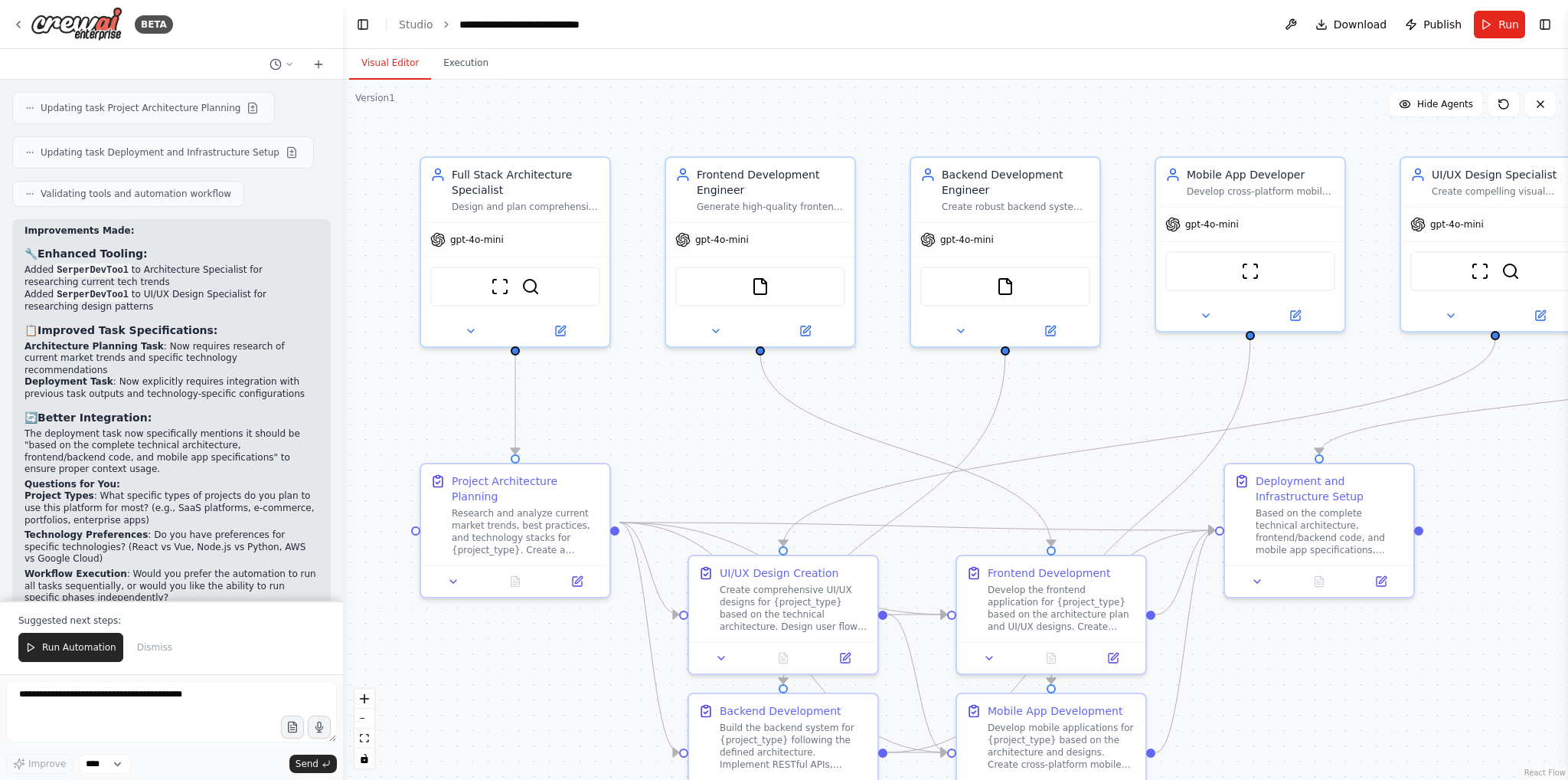
click at [52, 656] on button "Run Automation" at bounding box center [70, 647] width 105 height 29
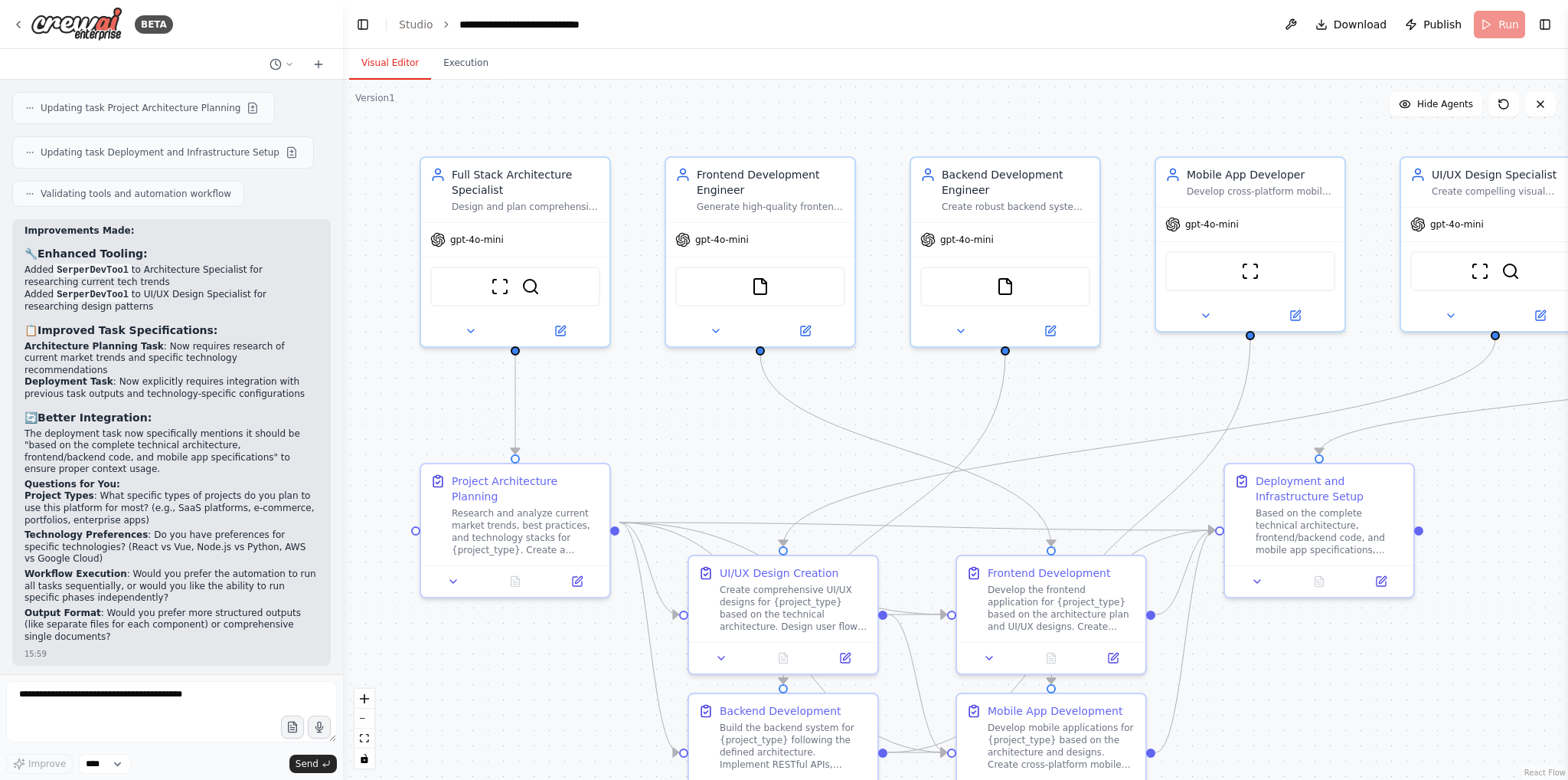
scroll to position [2540, 0]
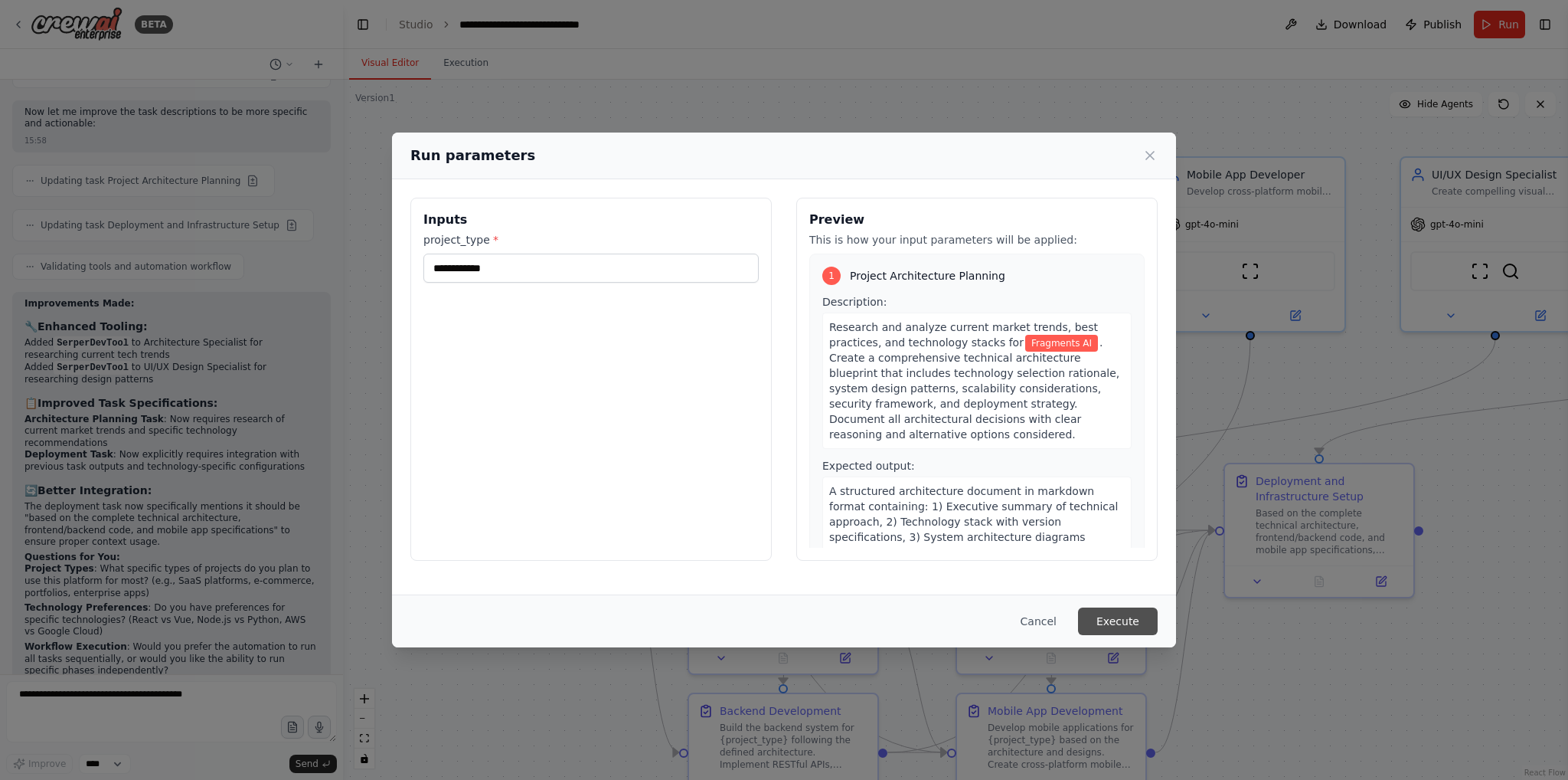
click at [1117, 626] on button "Execute" at bounding box center [1117, 621] width 79 height 27
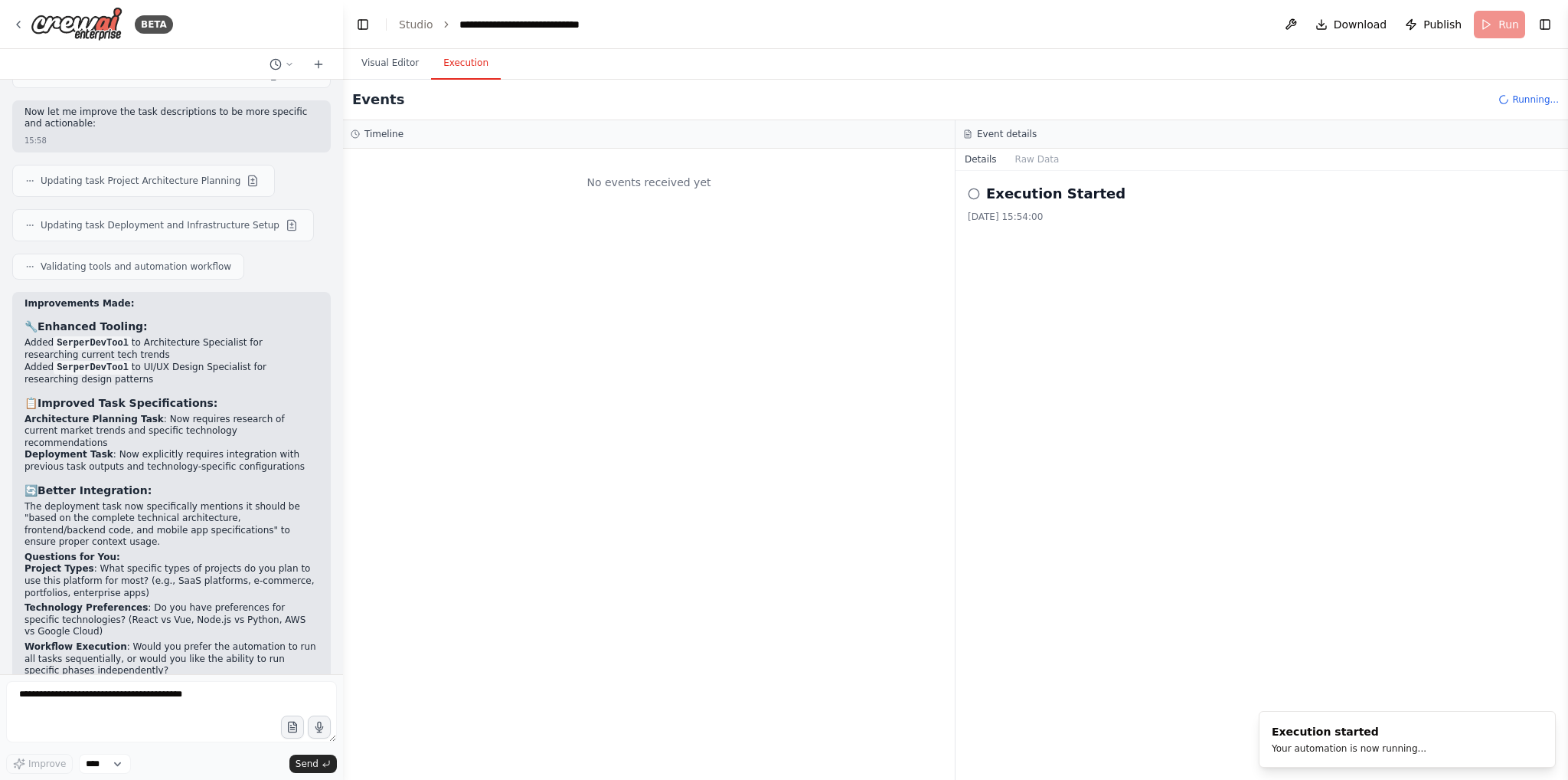
scroll to position [0, 0]
click at [379, 62] on button "Visual Editor" at bounding box center [390, 63] width 82 height 32
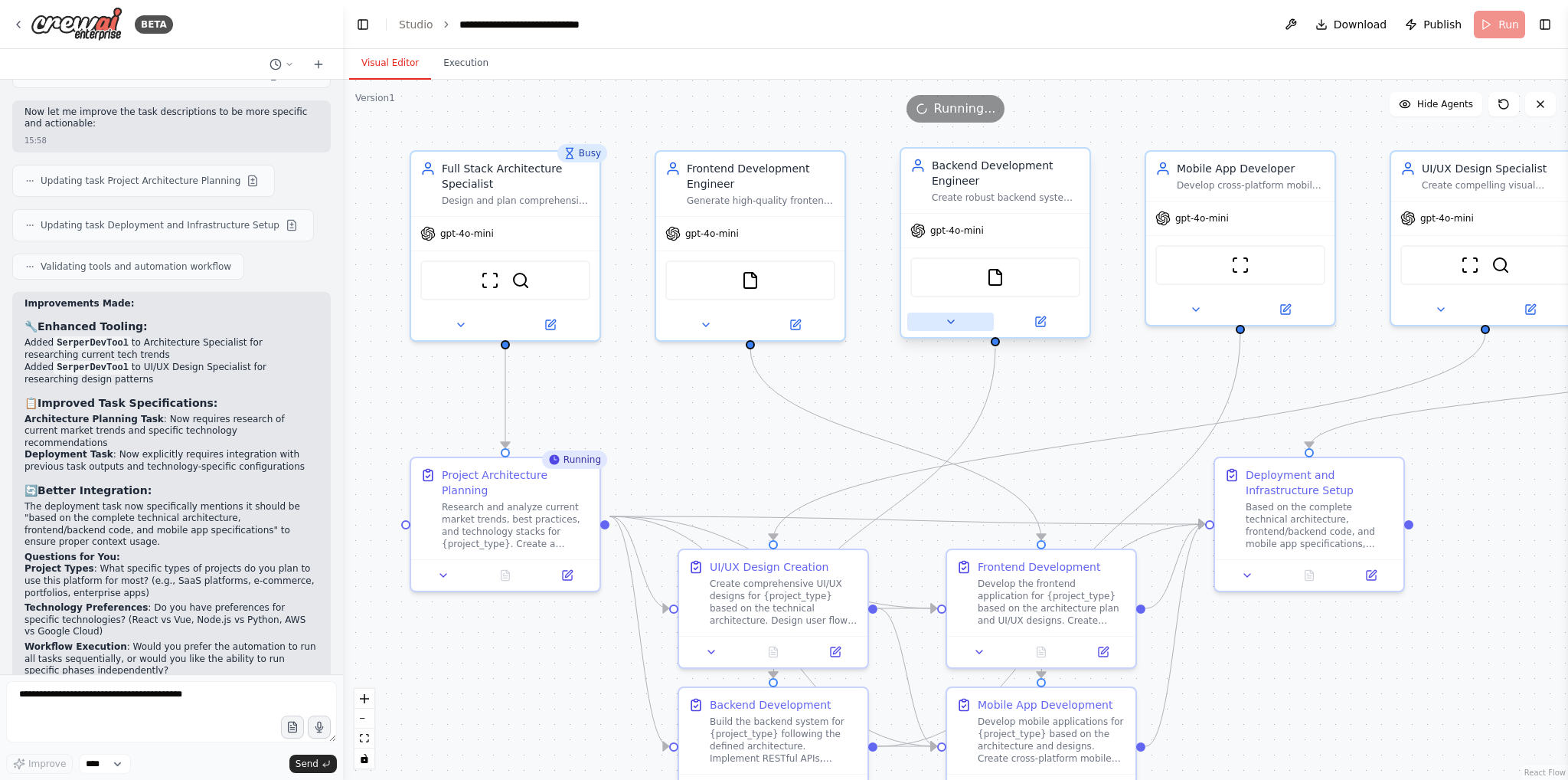
click at [948, 326] on icon at bounding box center [950, 321] width 12 height 12
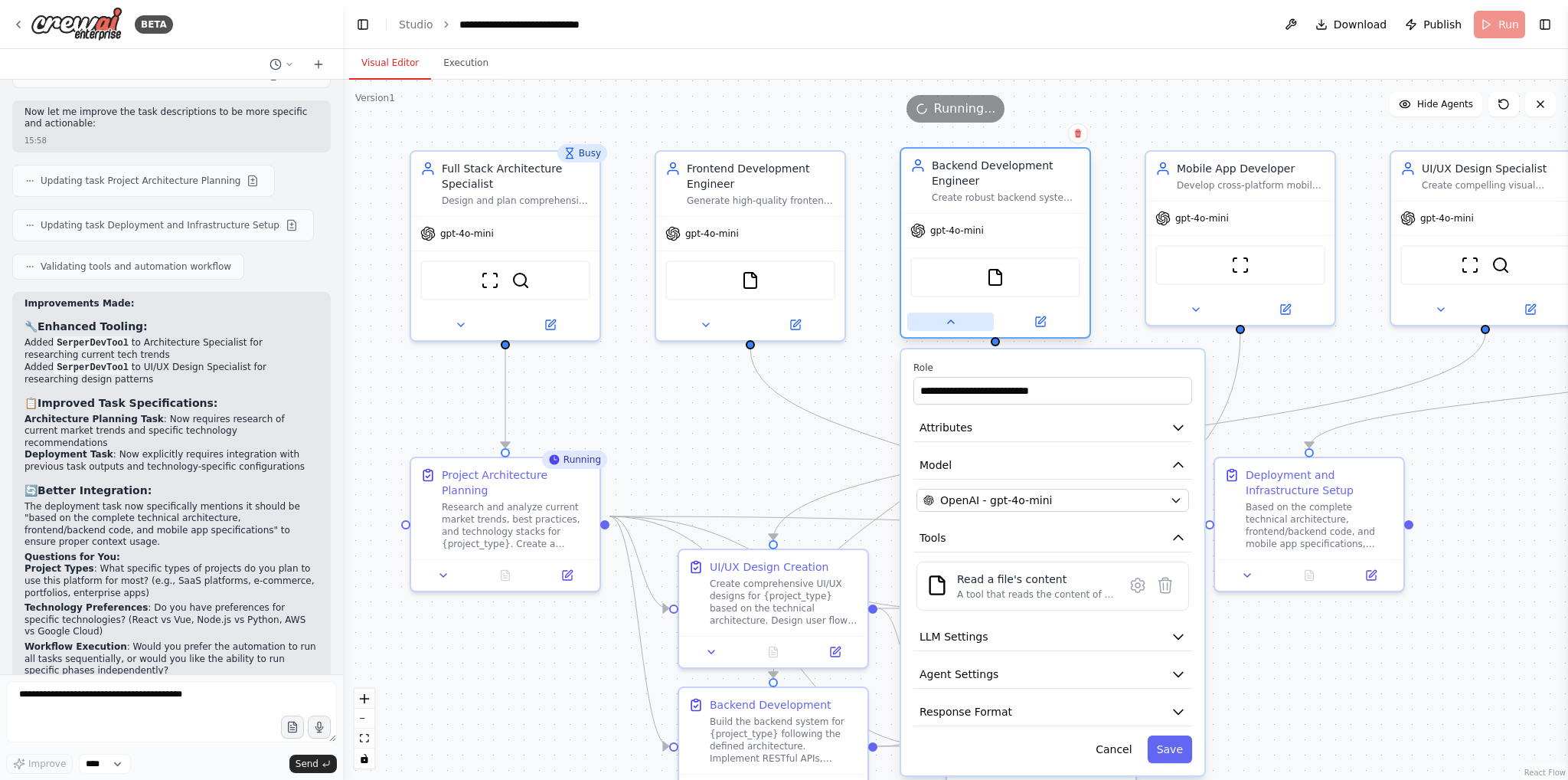
click at [948, 326] on icon at bounding box center [950, 321] width 12 height 12
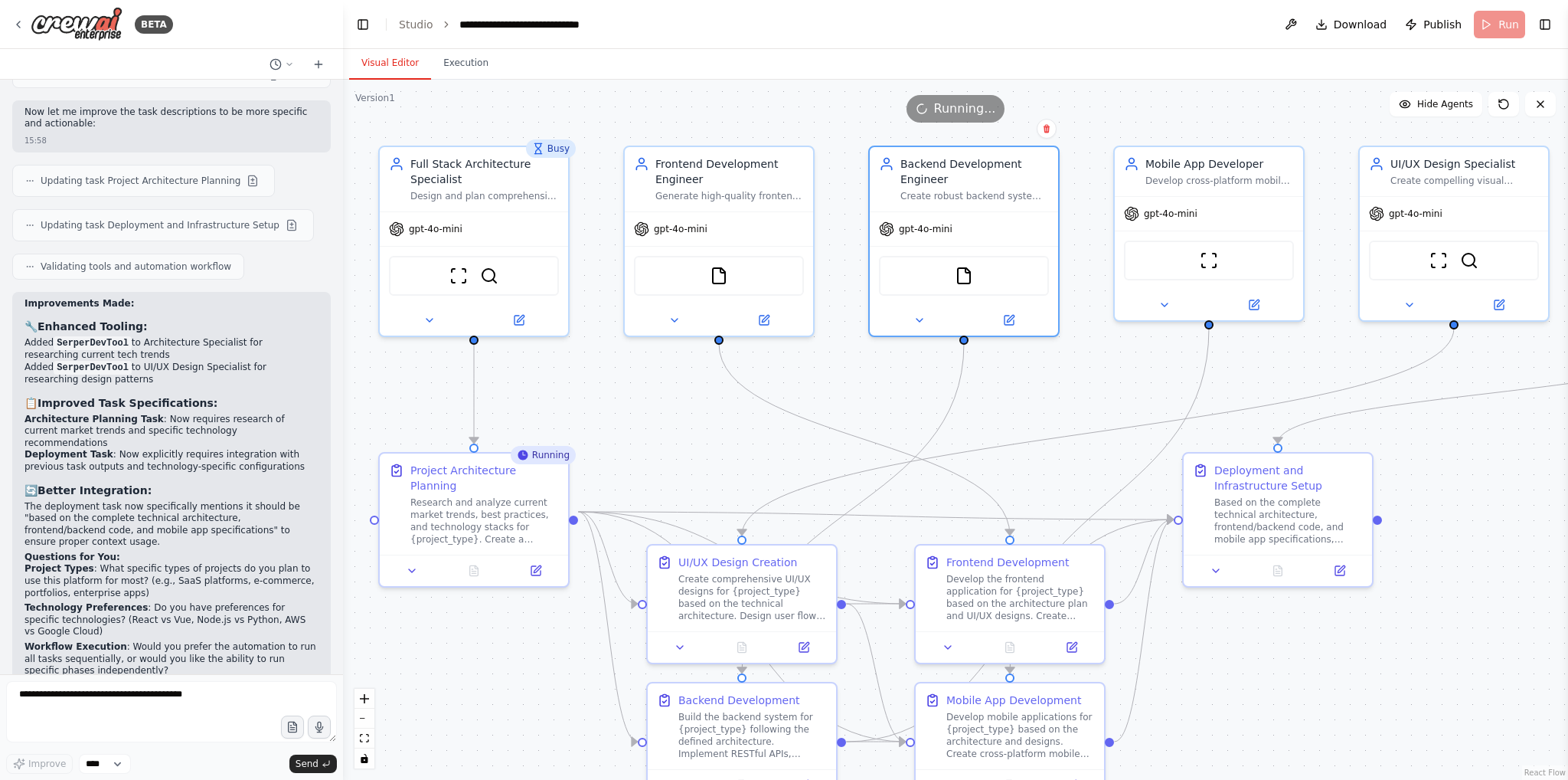
drag, startPoint x: 1098, startPoint y: 382, endPoint x: 1066, endPoint y: 378, distance: 32.2
click at [1066, 378] on div ".deletable-edge-delete-btn { width: 20px; height: 20px; border: 0px solid #ffff…" at bounding box center [956, 429] width 1225 height 700
click at [1434, 23] on span "Publish" at bounding box center [1442, 24] width 38 height 15
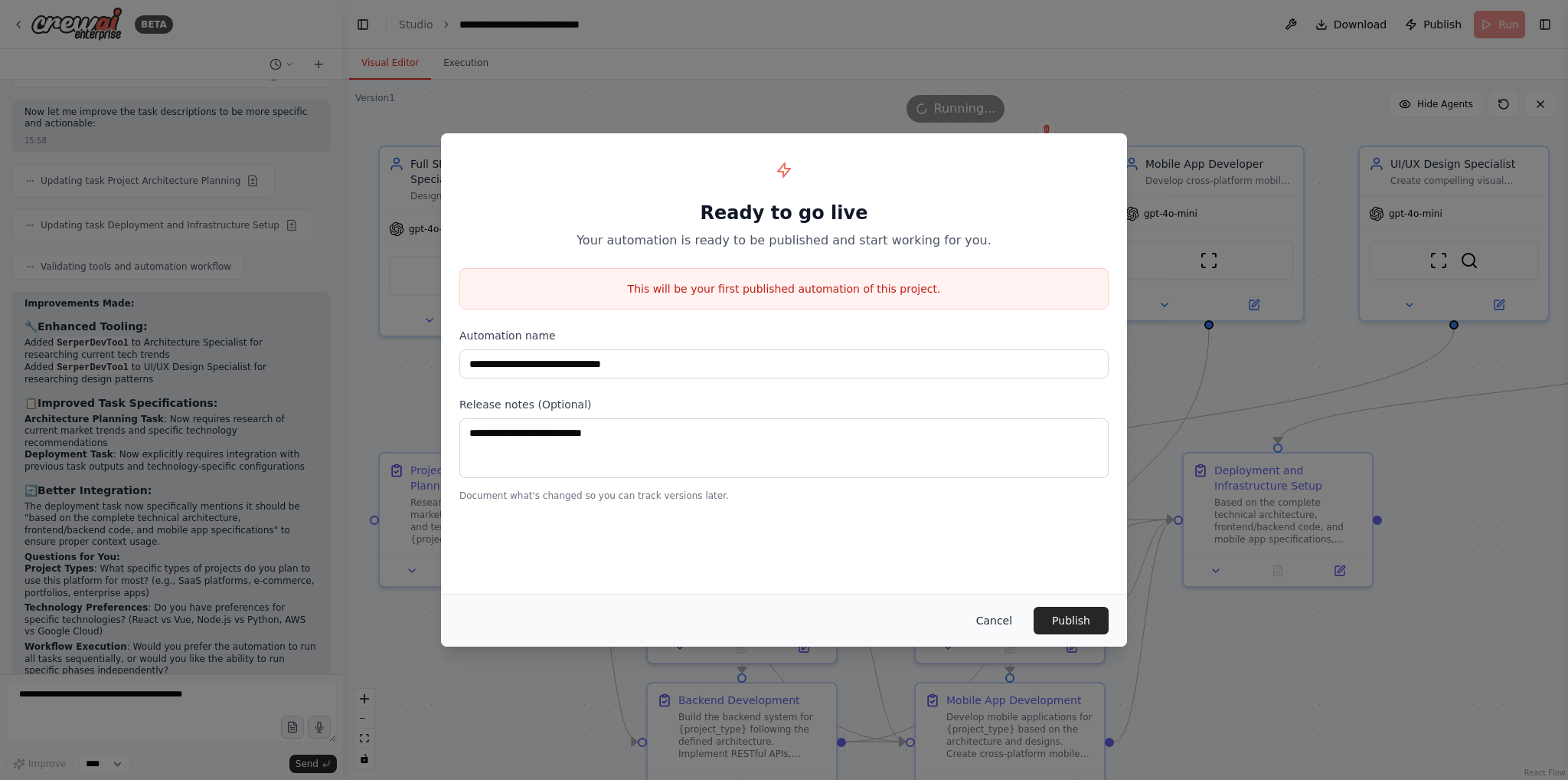
click at [1001, 621] on button "Cancel" at bounding box center [994, 621] width 61 height 27
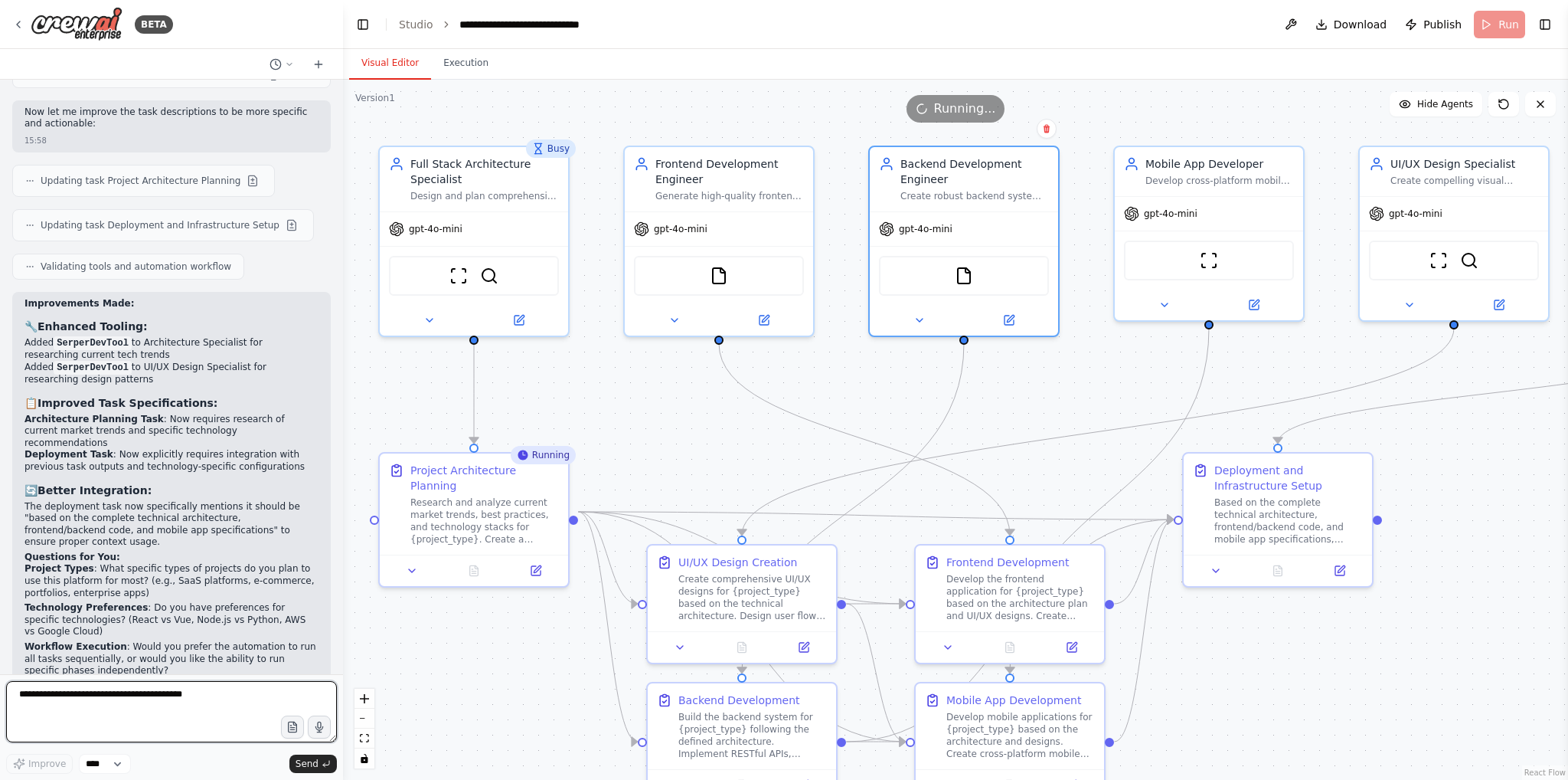
click at [129, 708] on textarea at bounding box center [171, 711] width 331 height 62
type textarea "**********"
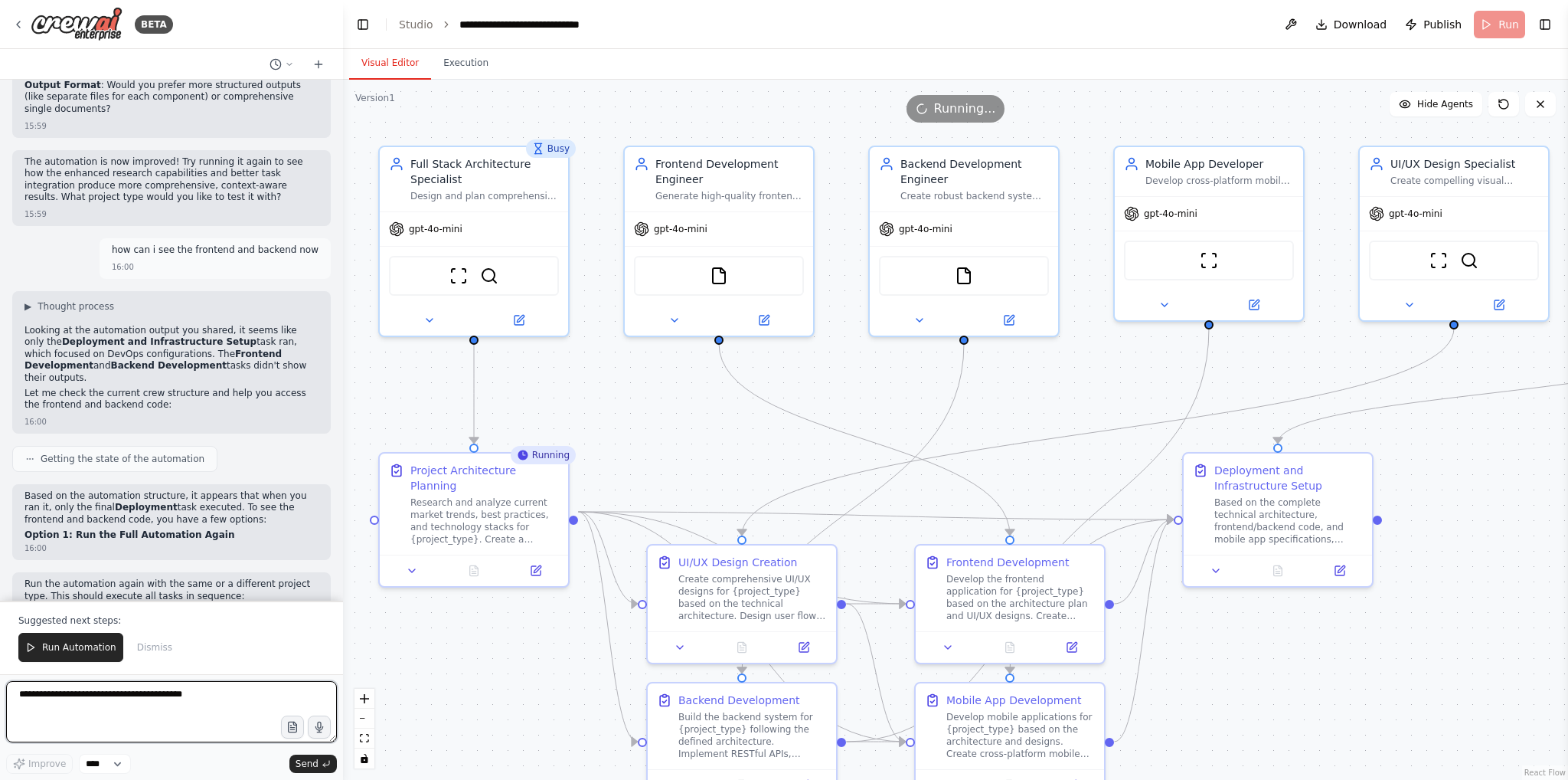
scroll to position [3524, 0]
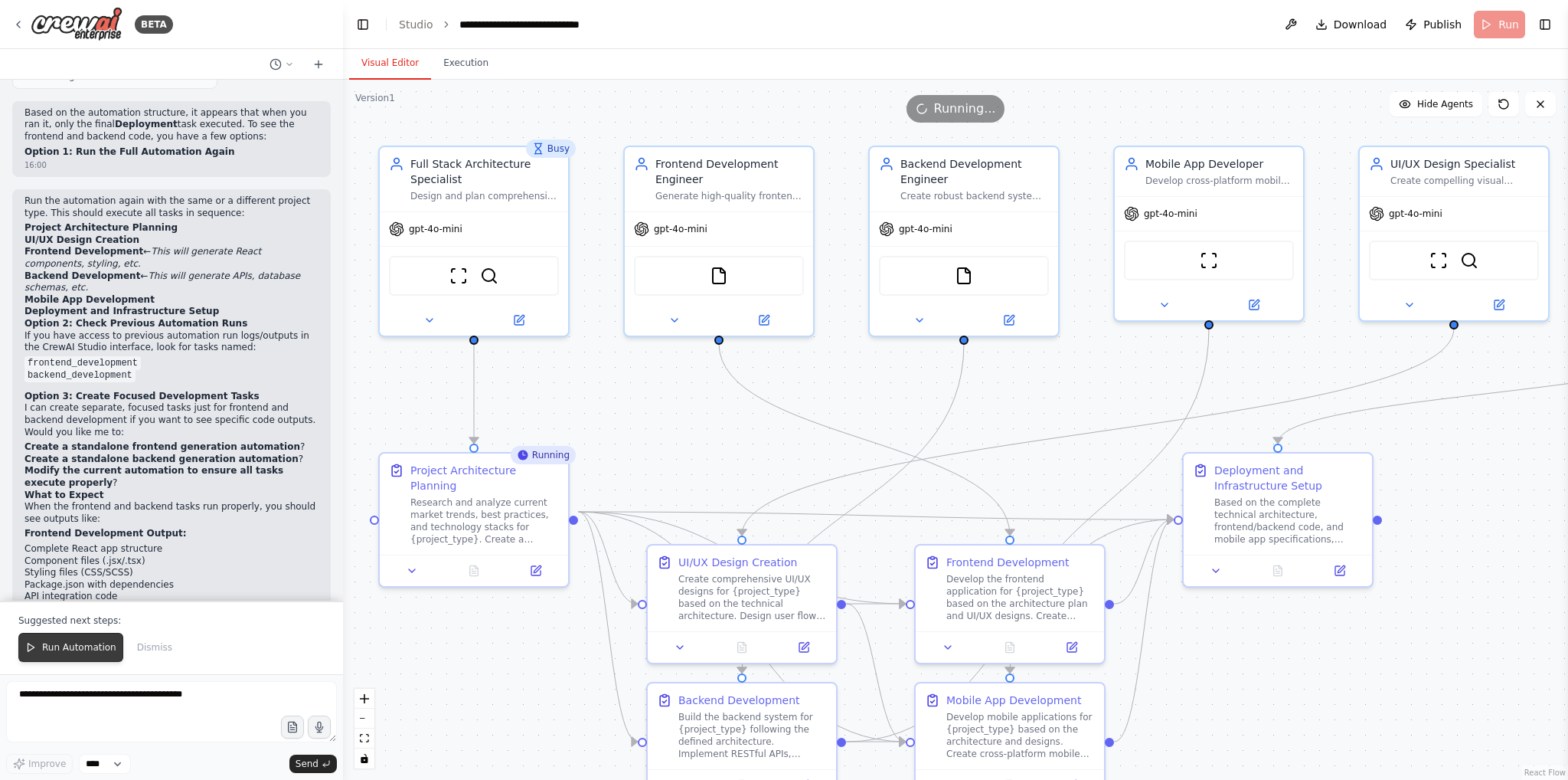
click at [78, 650] on span "Run Automation" at bounding box center [79, 647] width 74 height 12
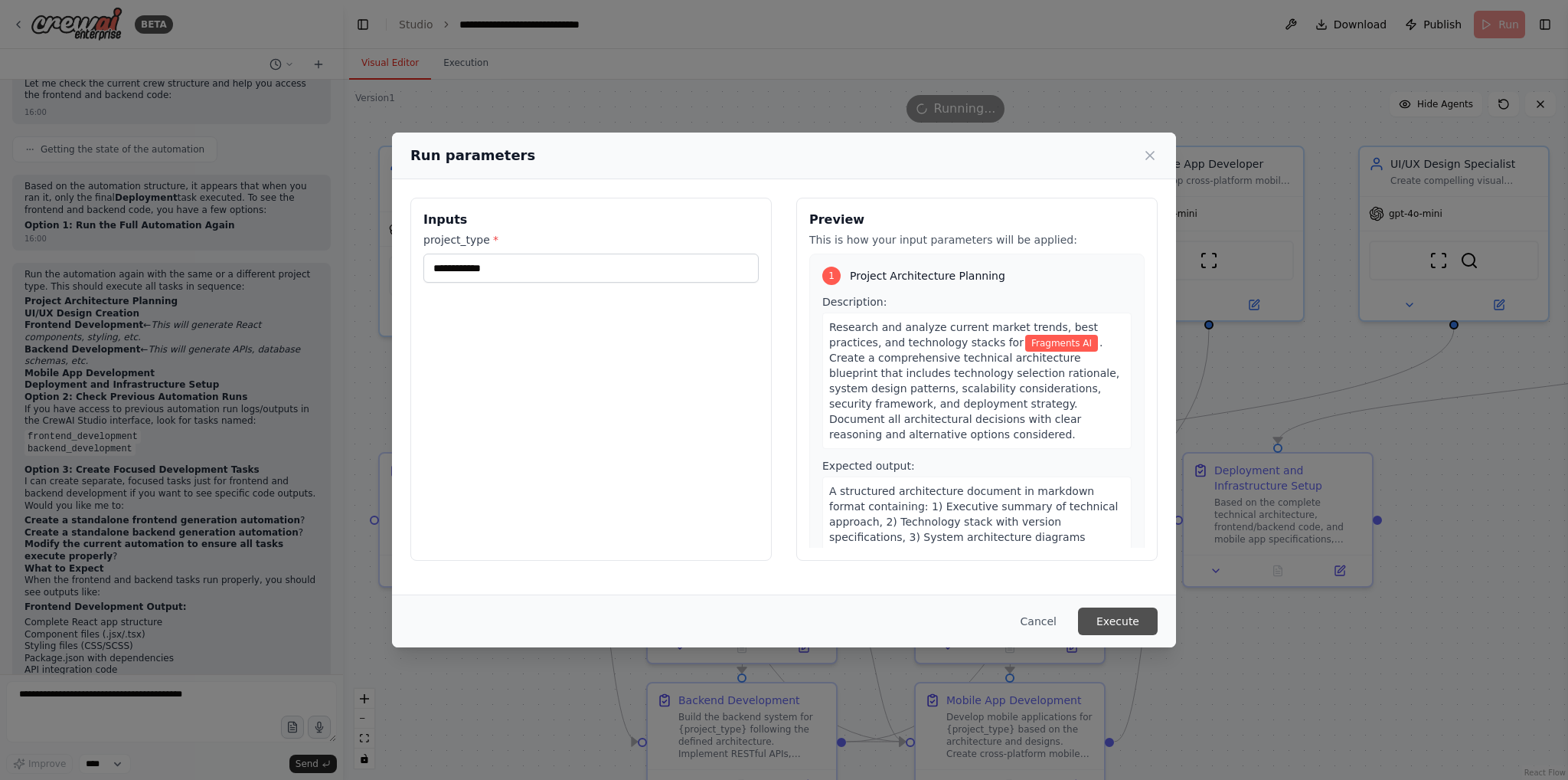
click at [1127, 625] on button "Execute" at bounding box center [1117, 621] width 79 height 27
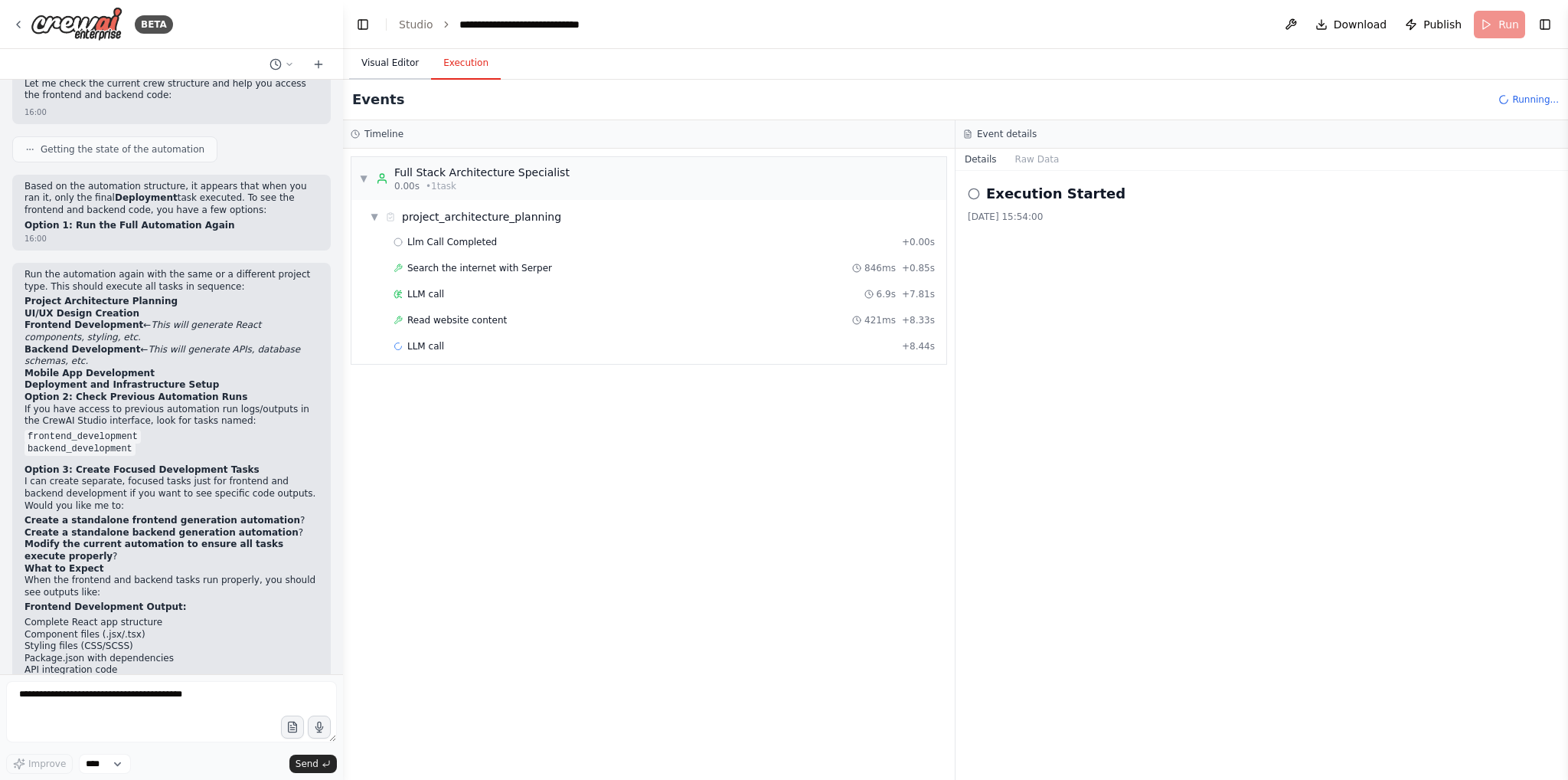
click at [399, 54] on button "Visual Editor" at bounding box center [390, 63] width 82 height 32
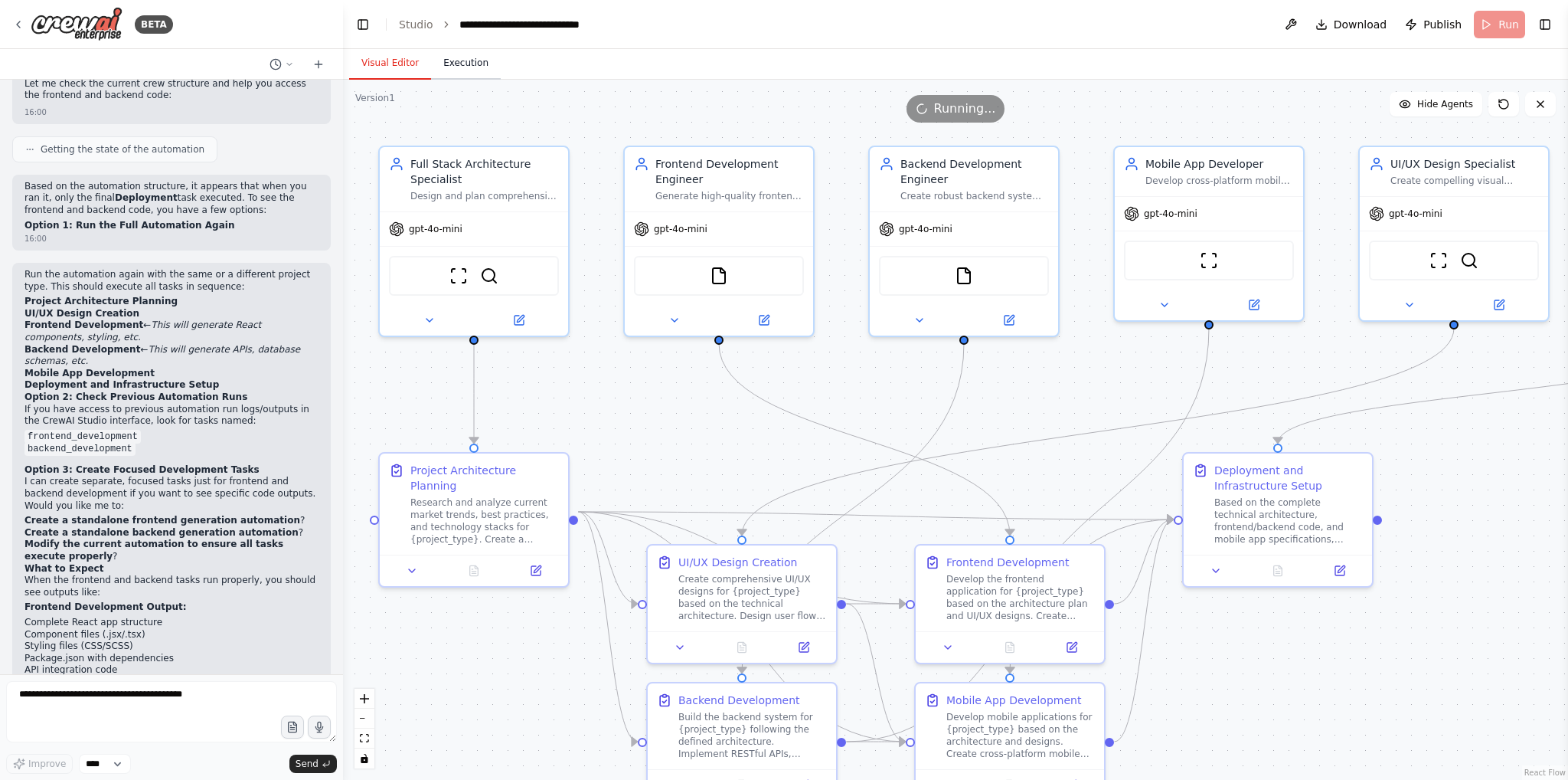
click at [466, 67] on button "Execution" at bounding box center [466, 63] width 70 height 32
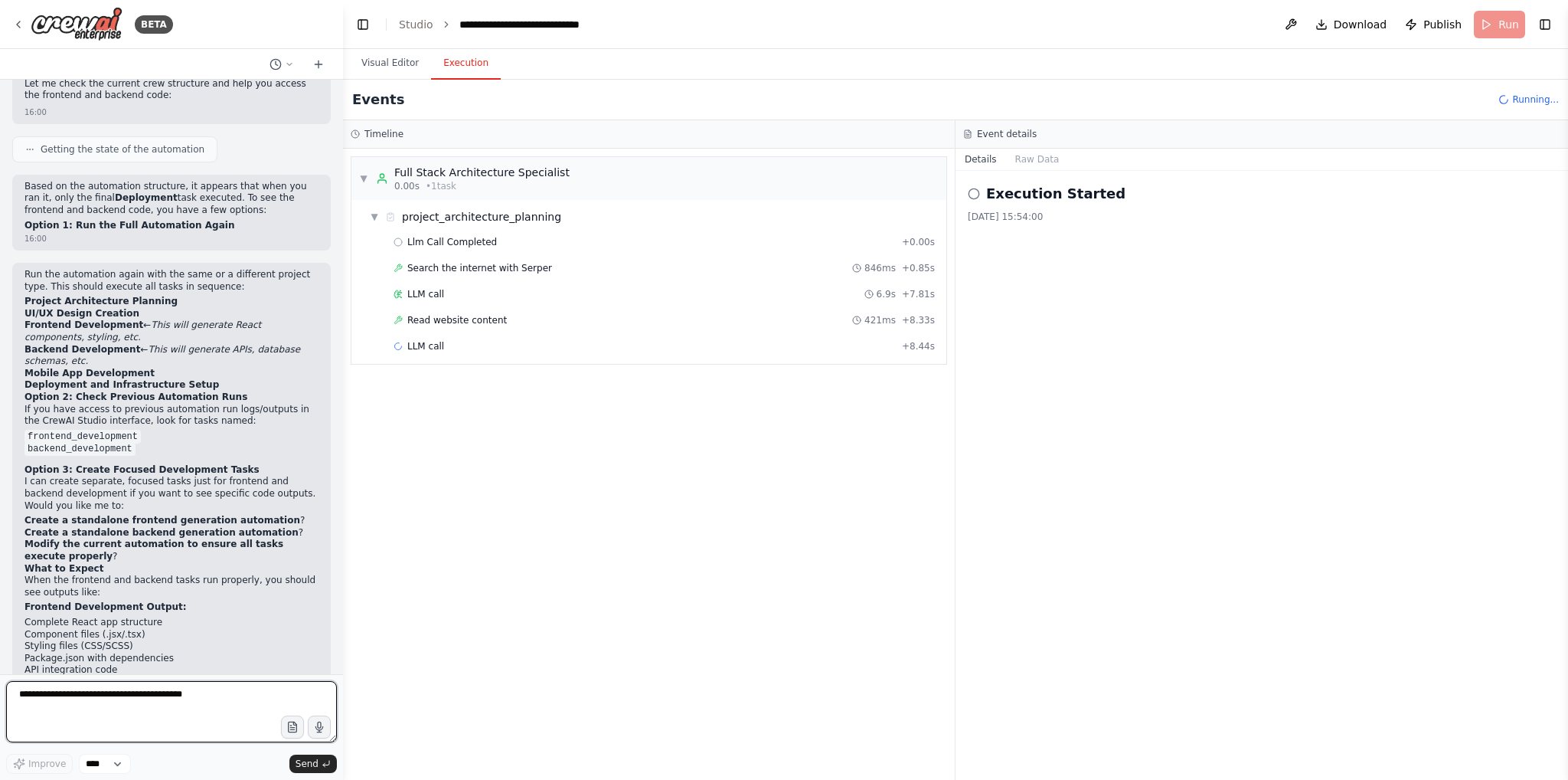
click at [39, 707] on textarea at bounding box center [171, 711] width 331 height 62
click at [1338, 28] on button "Download" at bounding box center [1351, 24] width 84 height 27
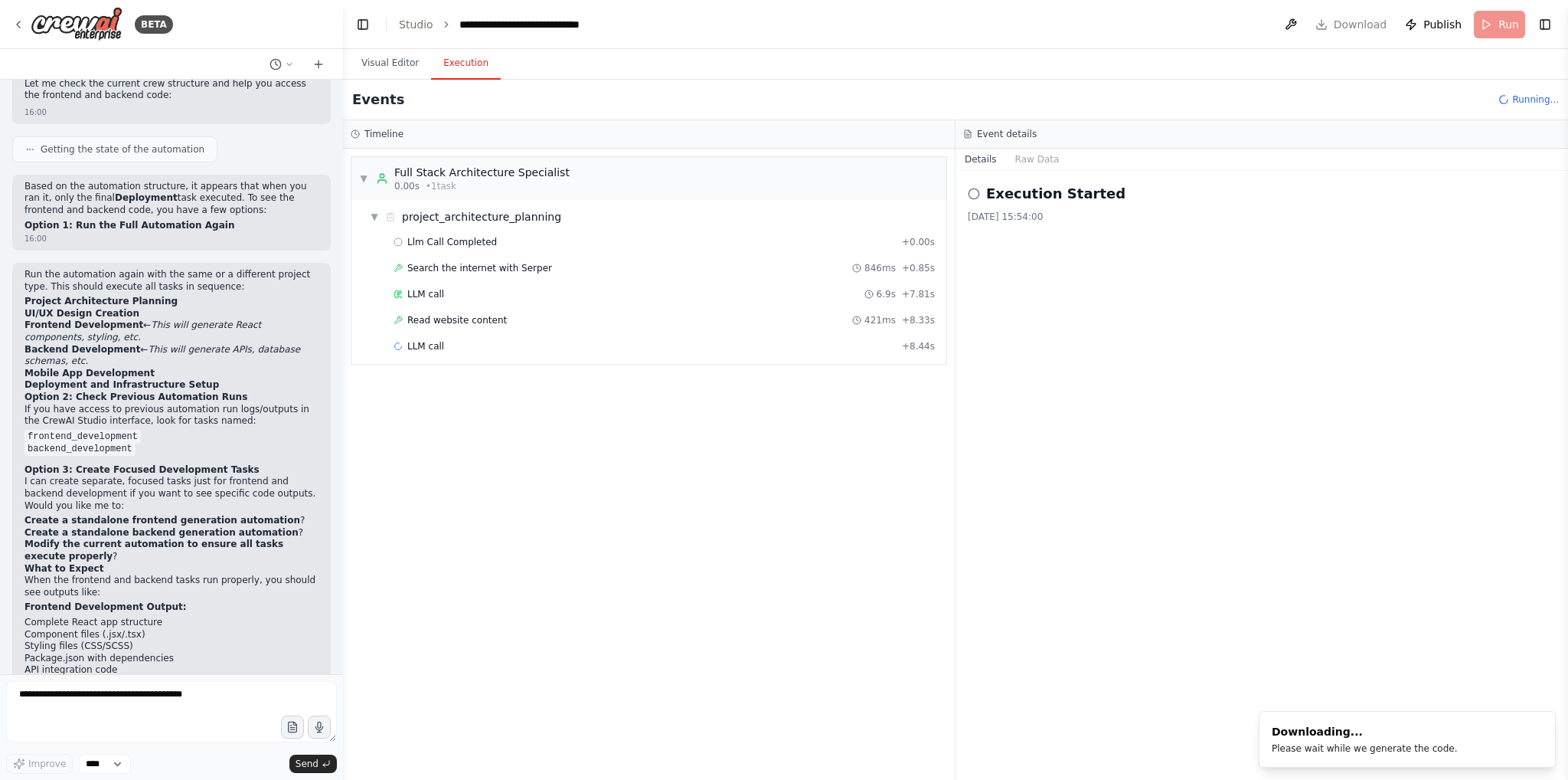
click at [1134, 34] on header "**********" at bounding box center [956, 24] width 1225 height 49
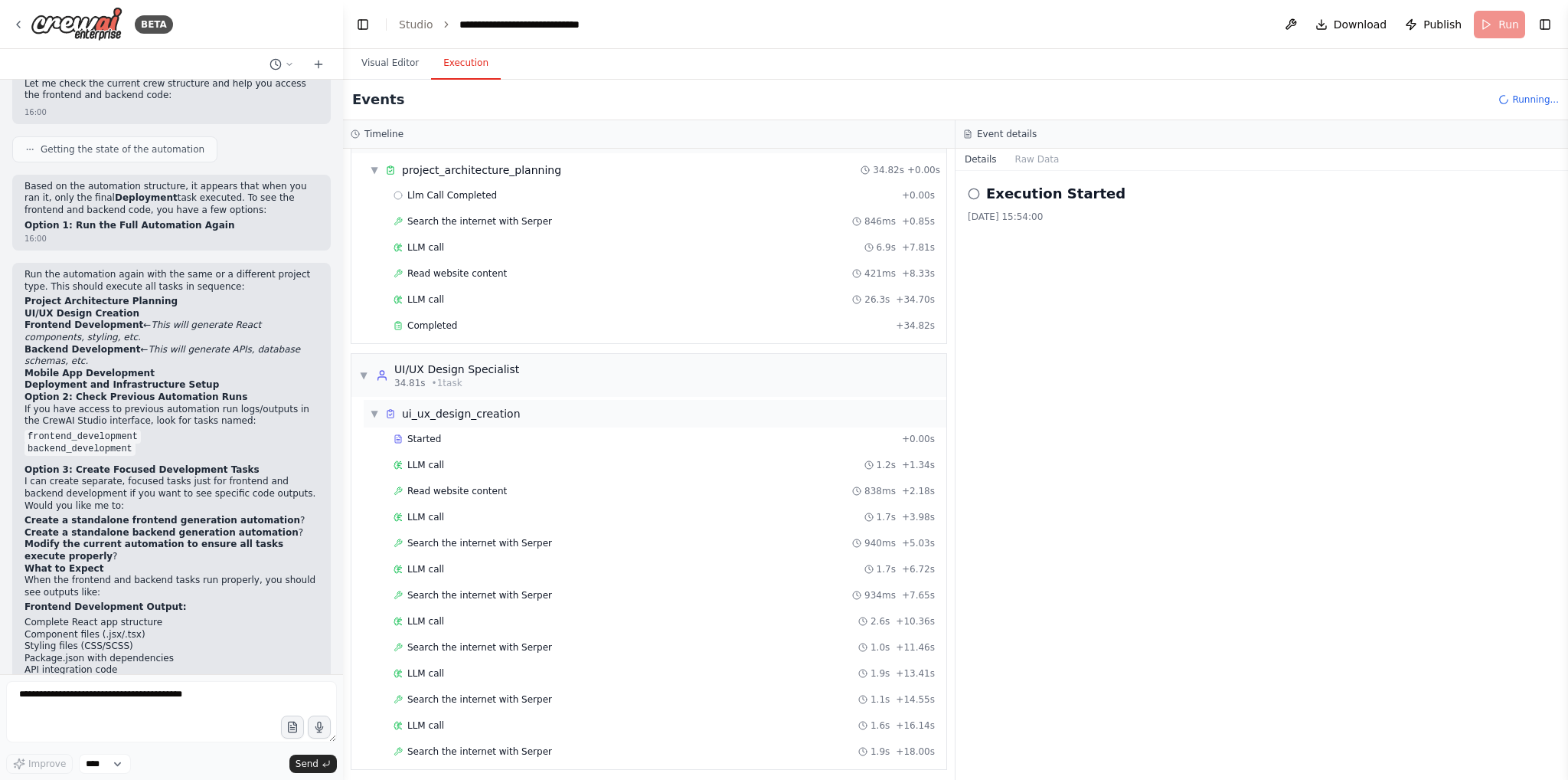
scroll to position [73, 0]
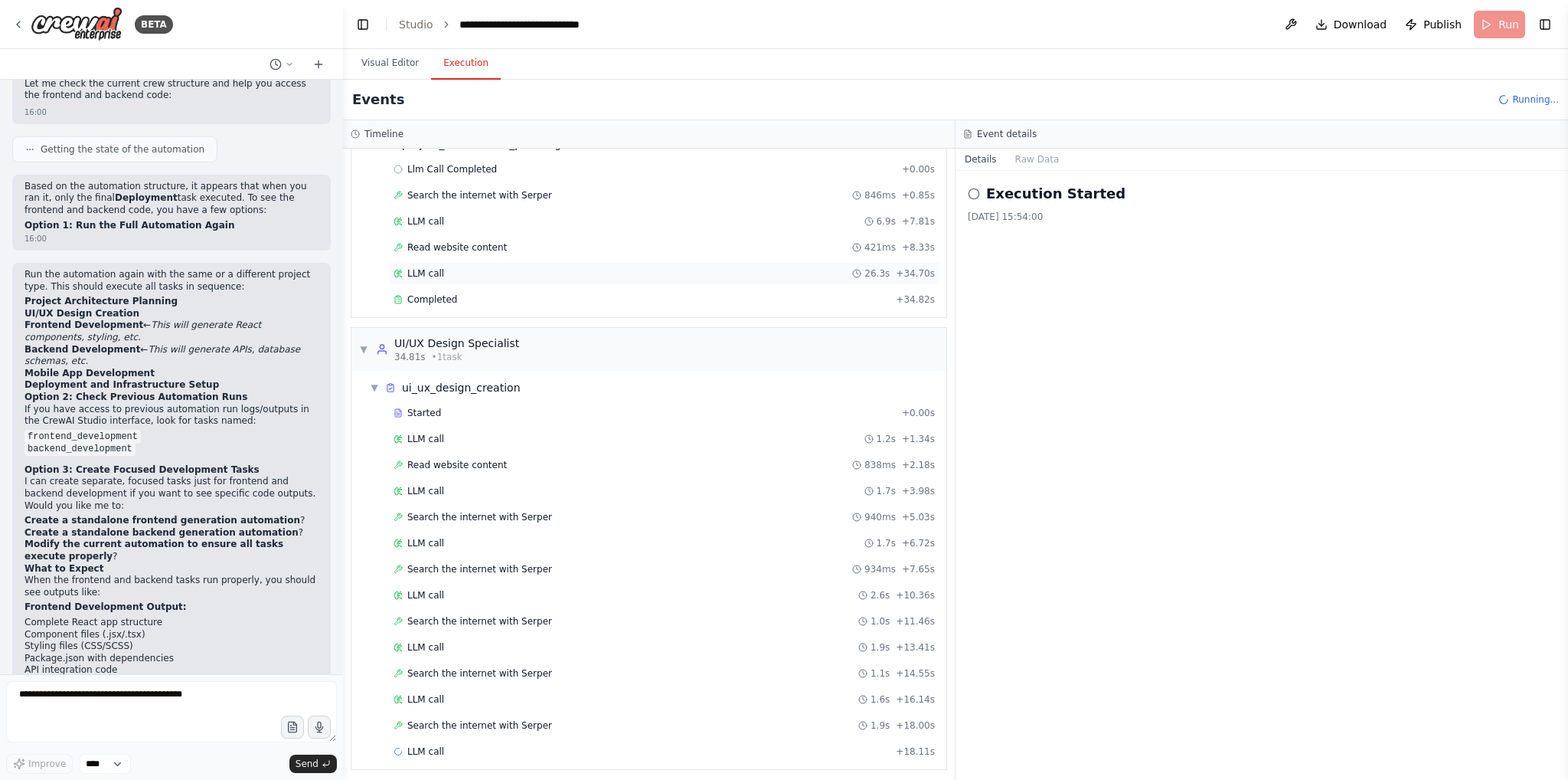
click at [519, 350] on div "▼ UI/UX Design Specialist 34.81s • 1 task" at bounding box center [648, 349] width 595 height 43
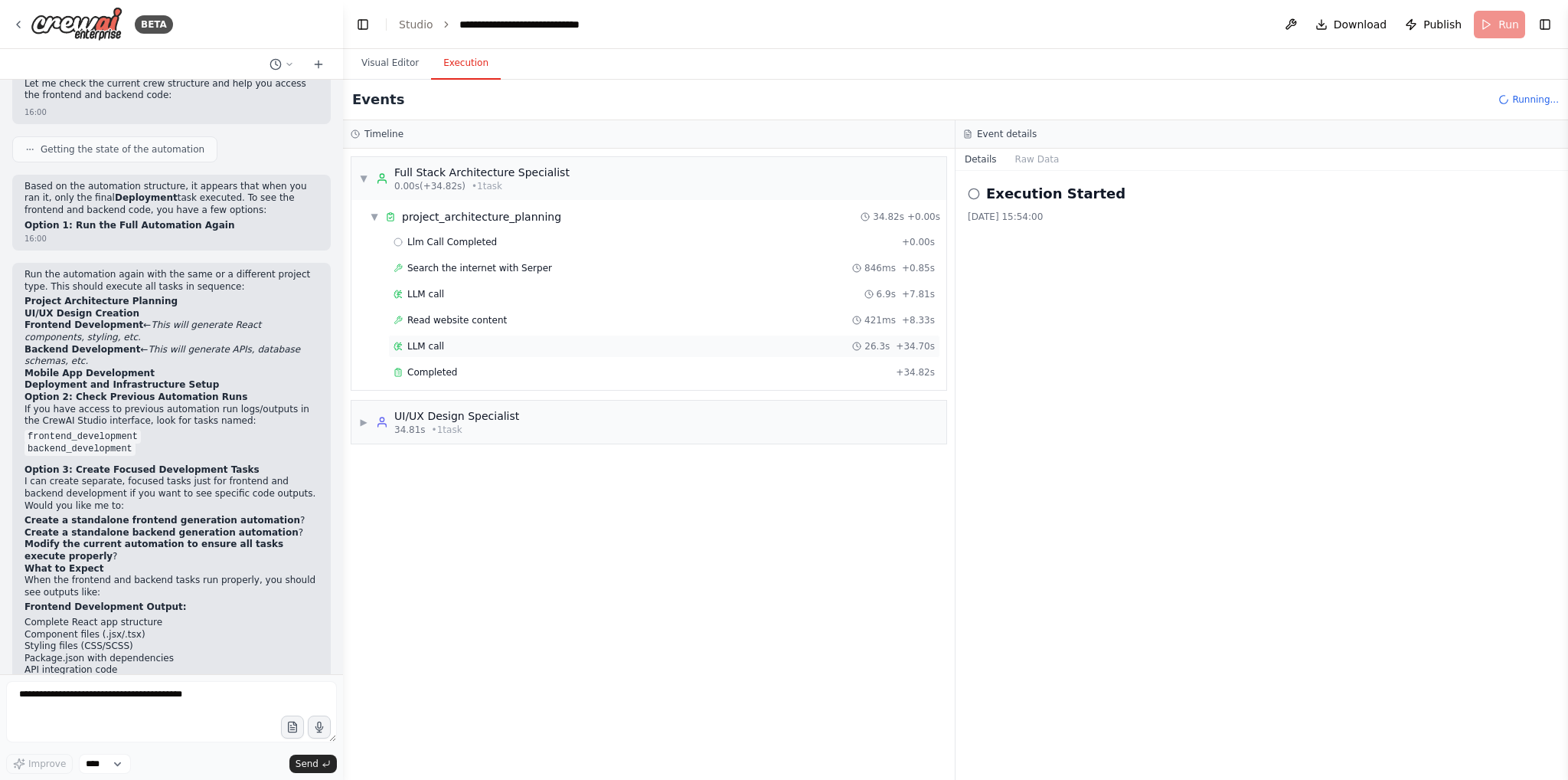
scroll to position [0, 0]
click at [492, 401] on div "▶ UI/UX Design Specialist 34.81s • 1 task" at bounding box center [648, 422] width 595 height 43
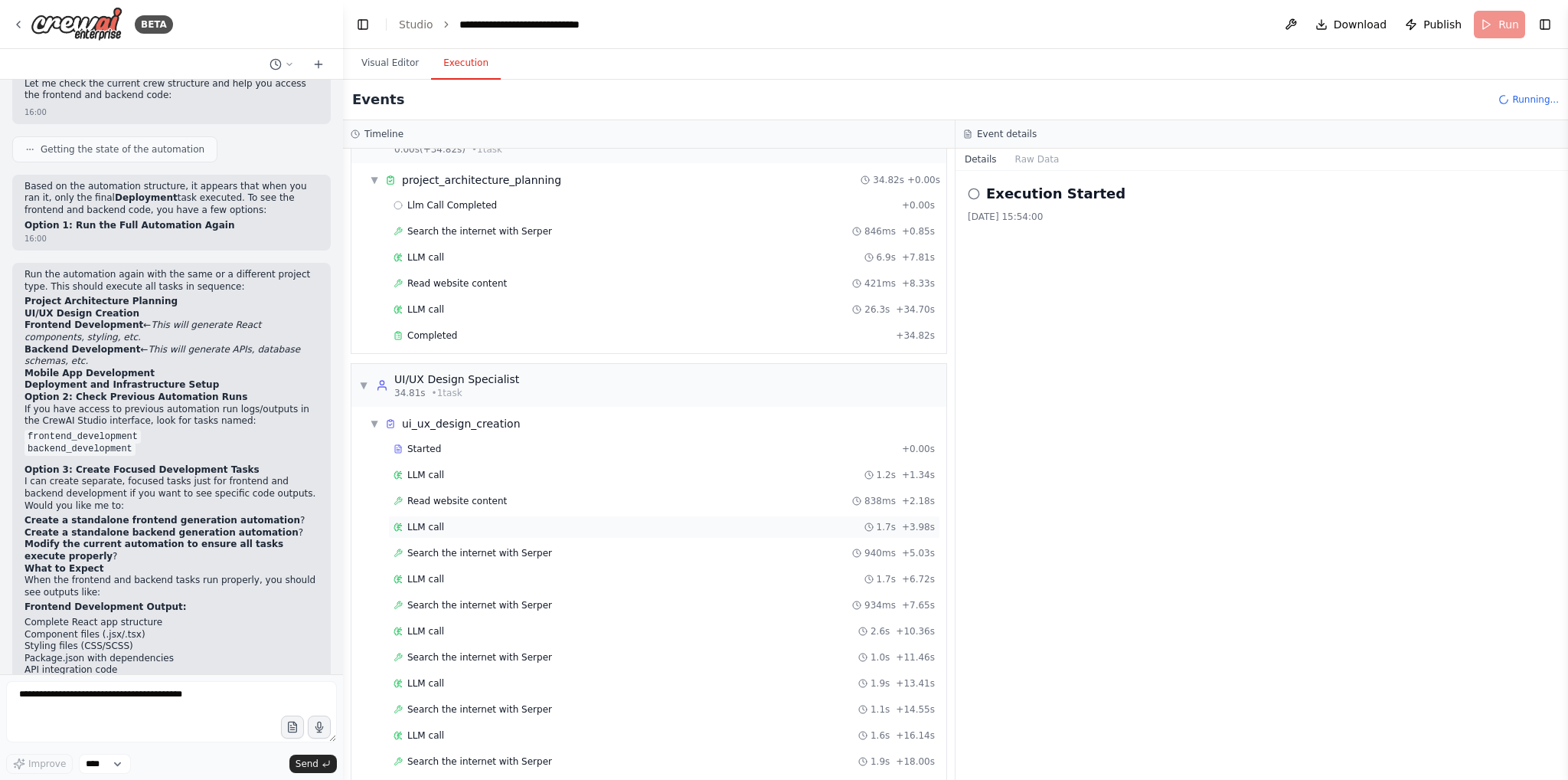
scroll to position [73, 0]
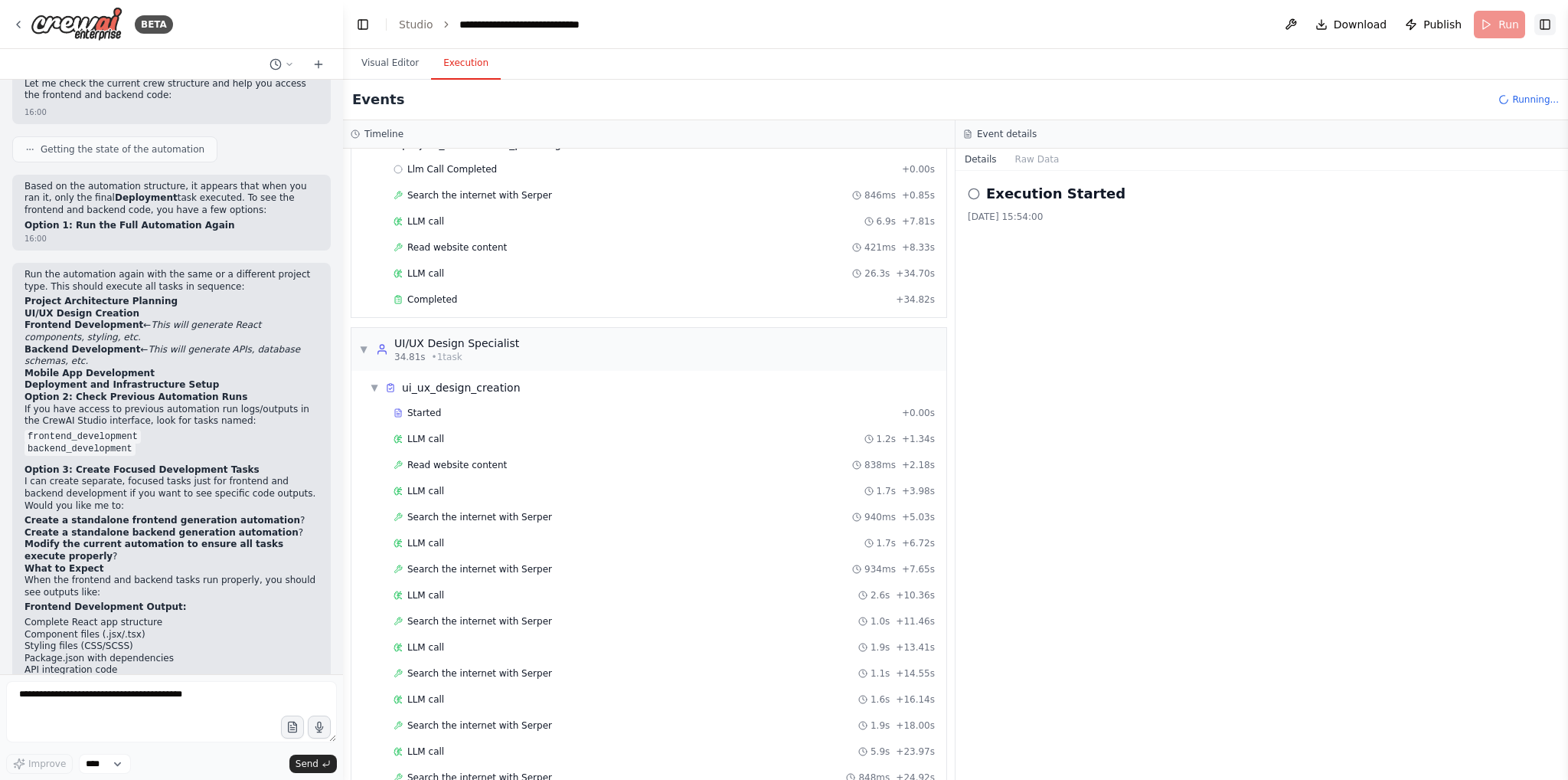
click at [1546, 26] on button "Toggle Right Sidebar" at bounding box center [1545, 24] width 22 height 22
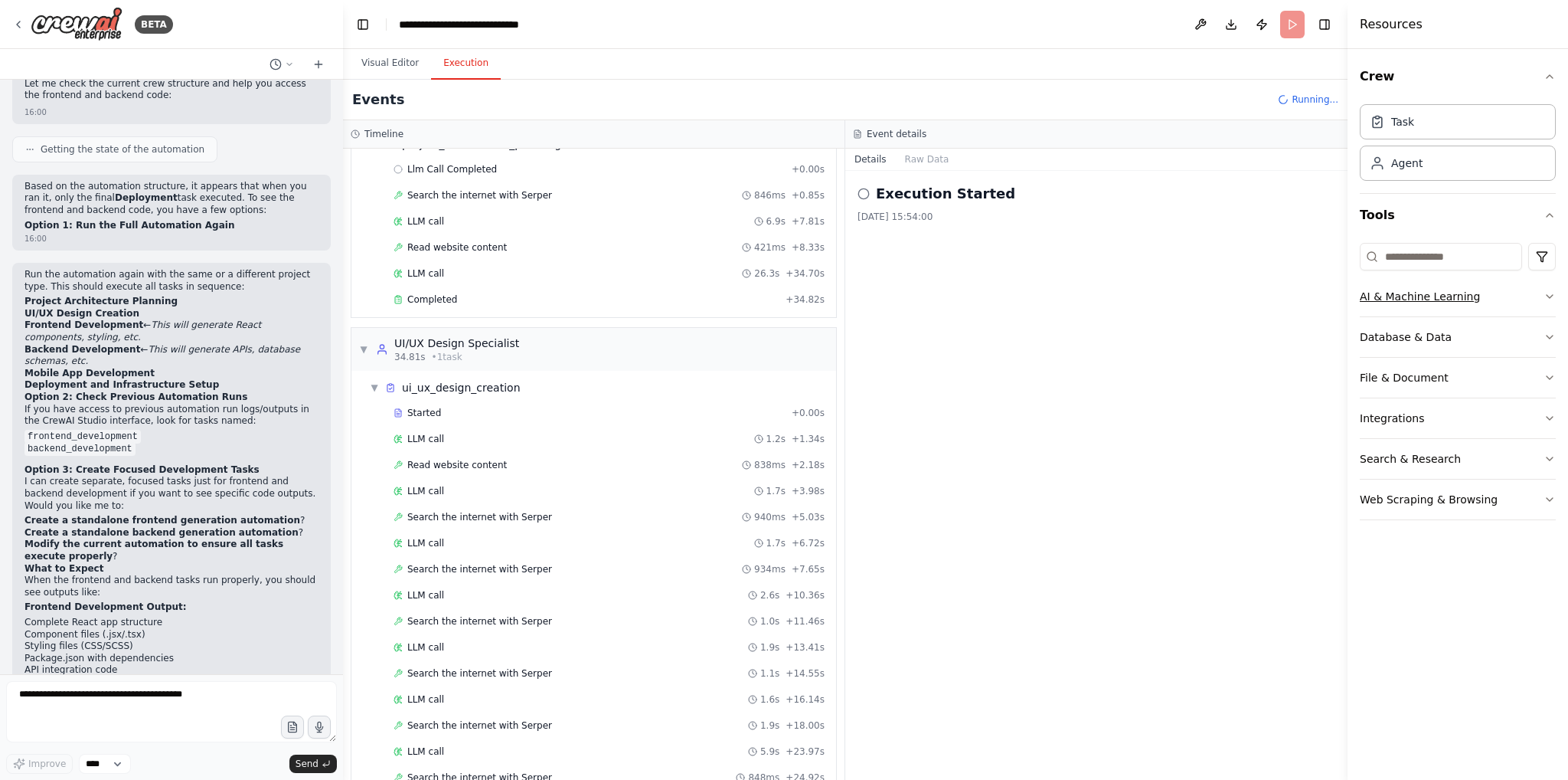
click at [1513, 287] on button "AI & Machine Learning" at bounding box center [1458, 296] width 196 height 40
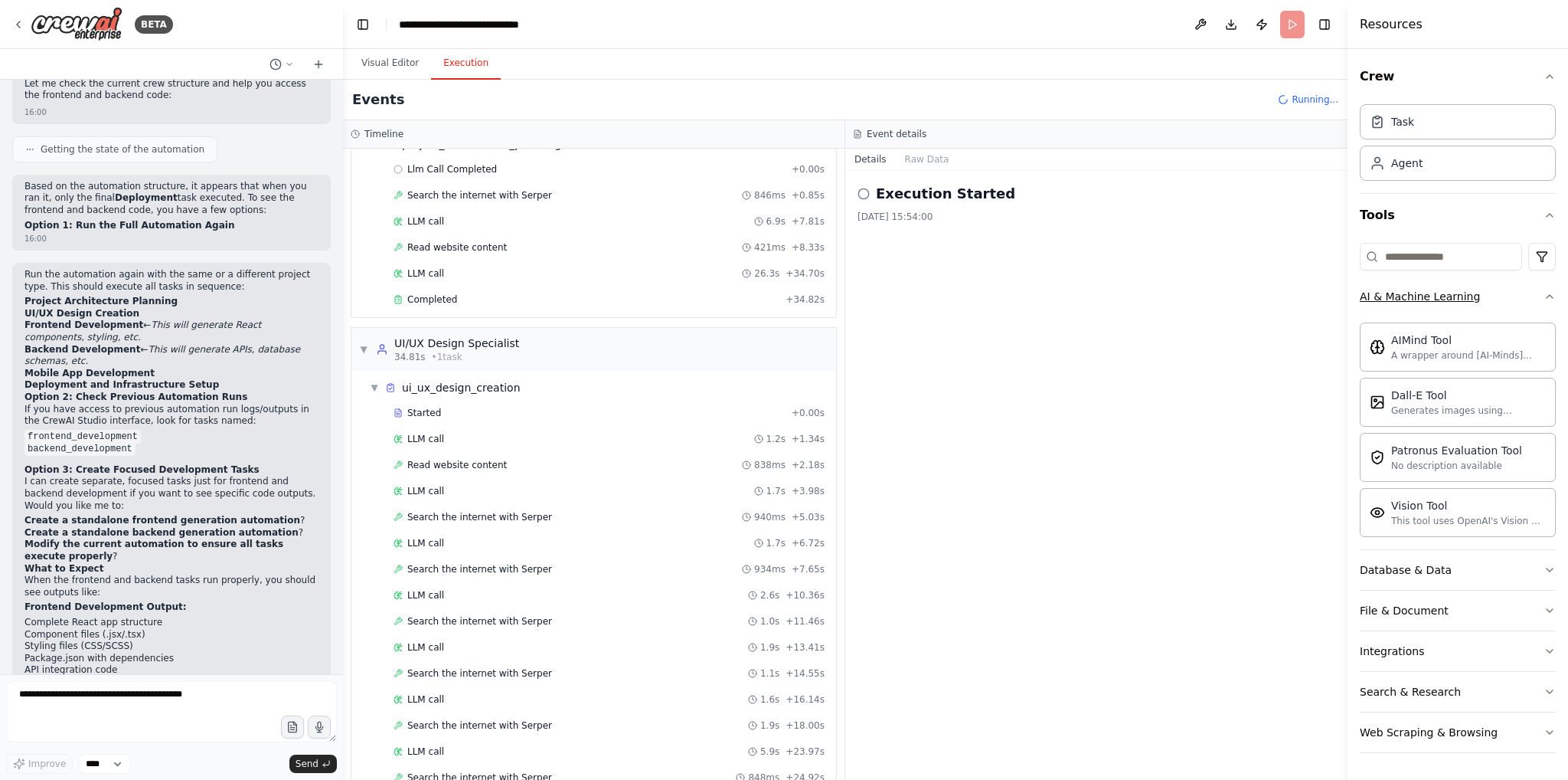
click at [1522, 295] on button "AI & Machine Learning" at bounding box center [1458, 296] width 196 height 40
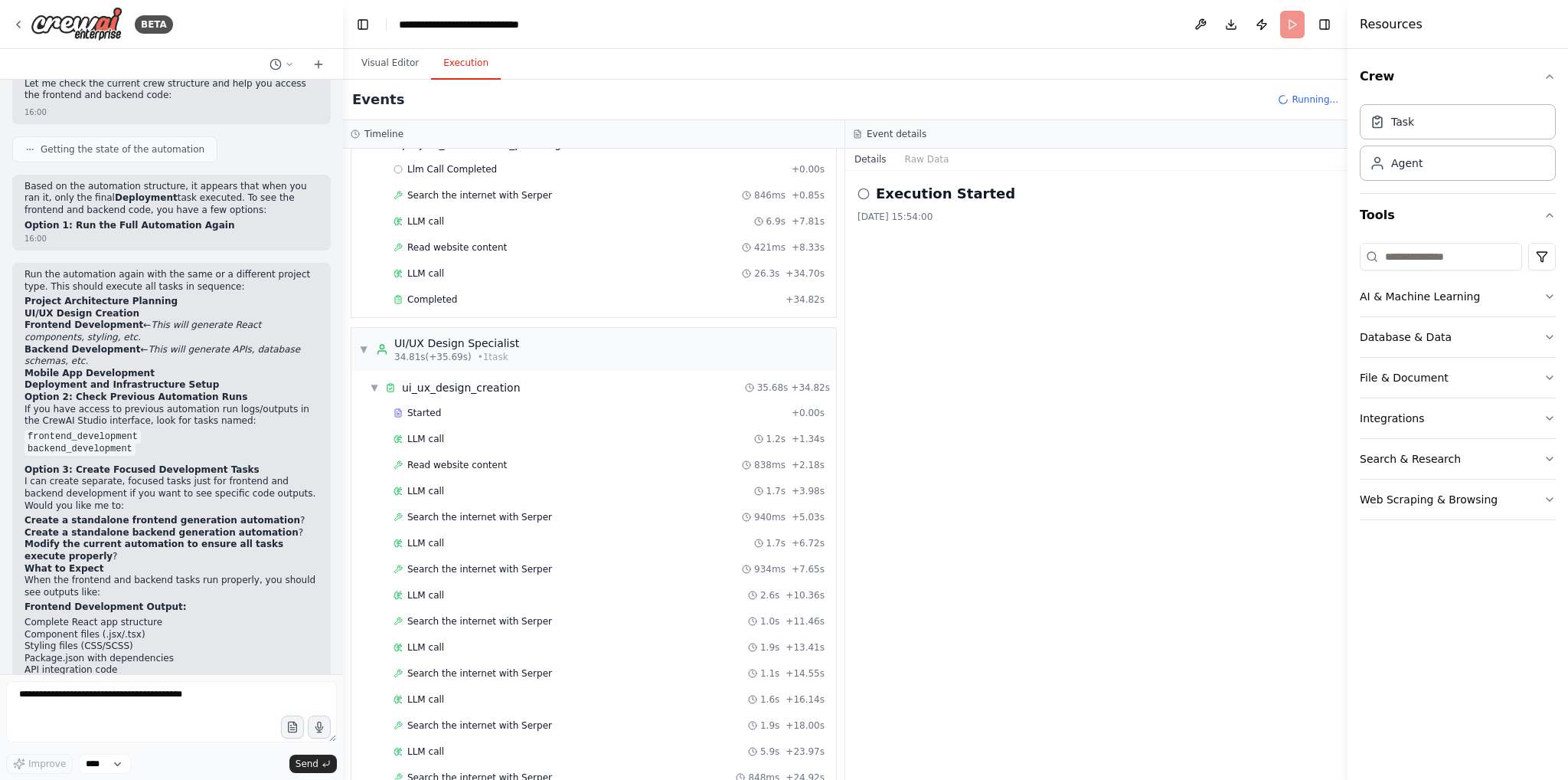
click at [852, 197] on div "Execution Started 22/09/2025 15:54:00" at bounding box center [1096, 475] width 502 height 609
click at [853, 195] on div "Execution Started 22/09/2025 15:54:00" at bounding box center [1096, 475] width 502 height 609
click at [857, 195] on icon at bounding box center [863, 193] width 12 height 12
click at [919, 160] on button "Raw Data" at bounding box center [927, 159] width 62 height 22
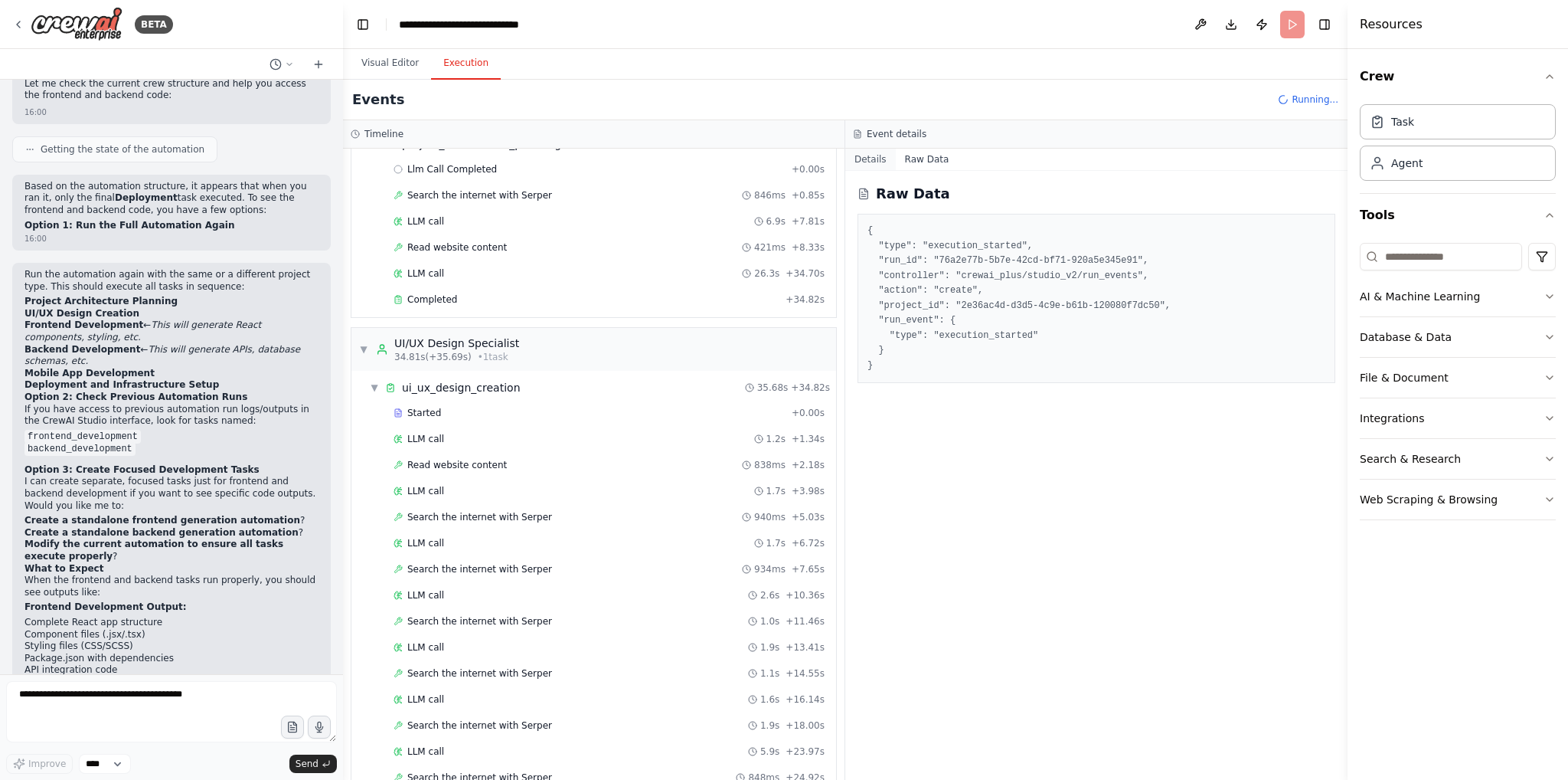
click at [870, 156] on button "Details" at bounding box center [870, 159] width 50 height 22
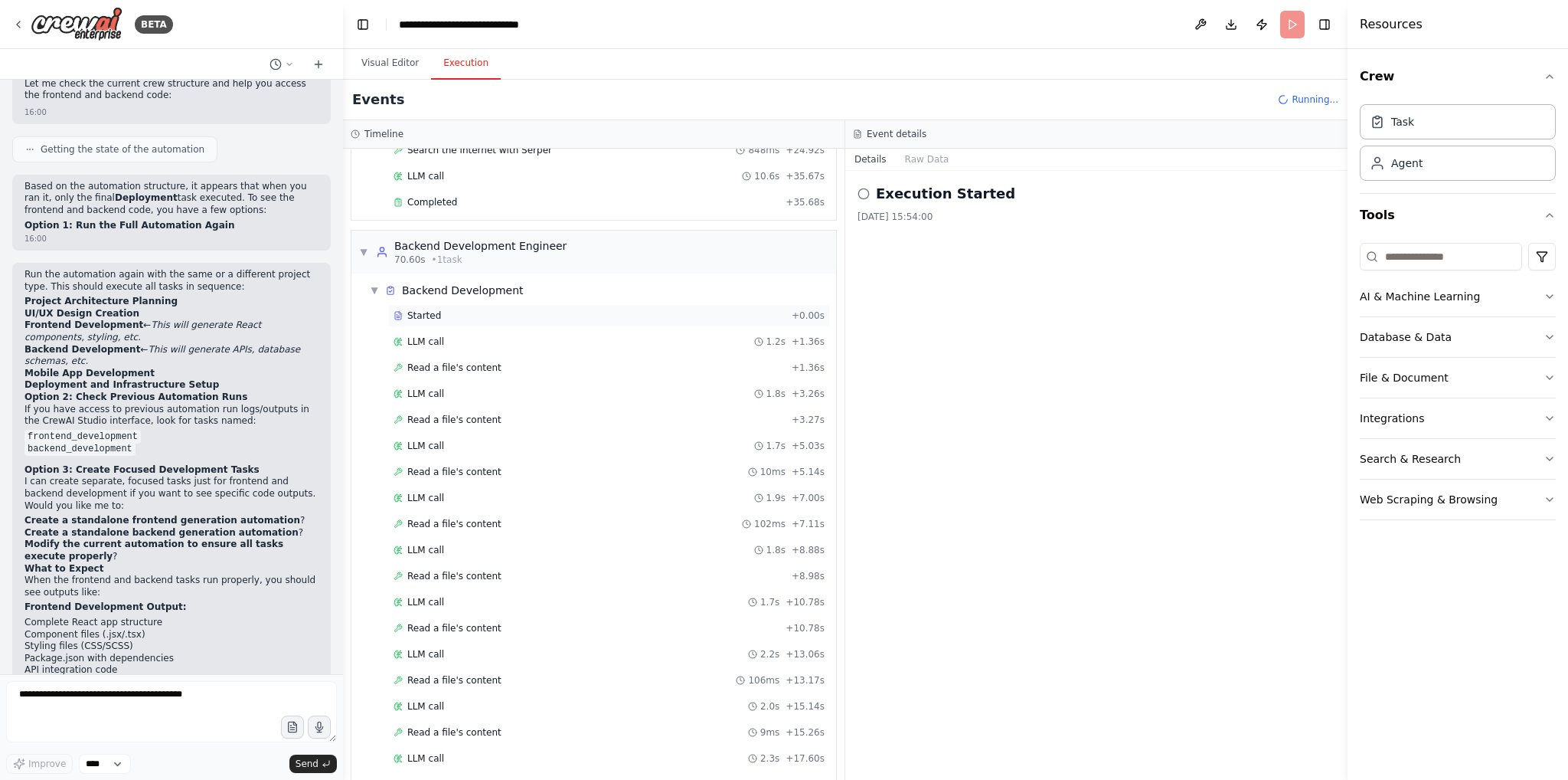
scroll to position [751, 0]
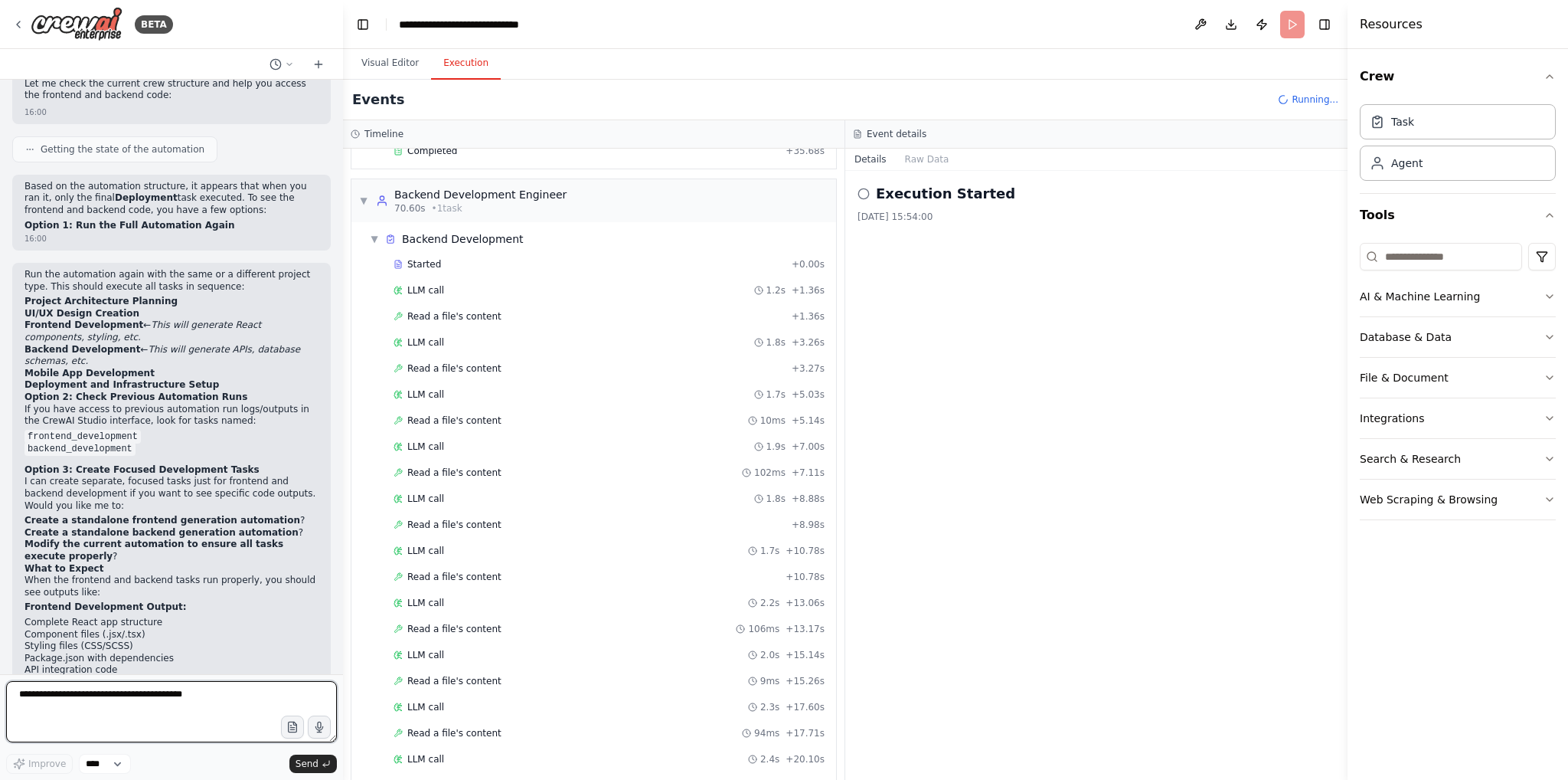
click at [59, 703] on textarea at bounding box center [171, 711] width 331 height 62
type textarea "**********"
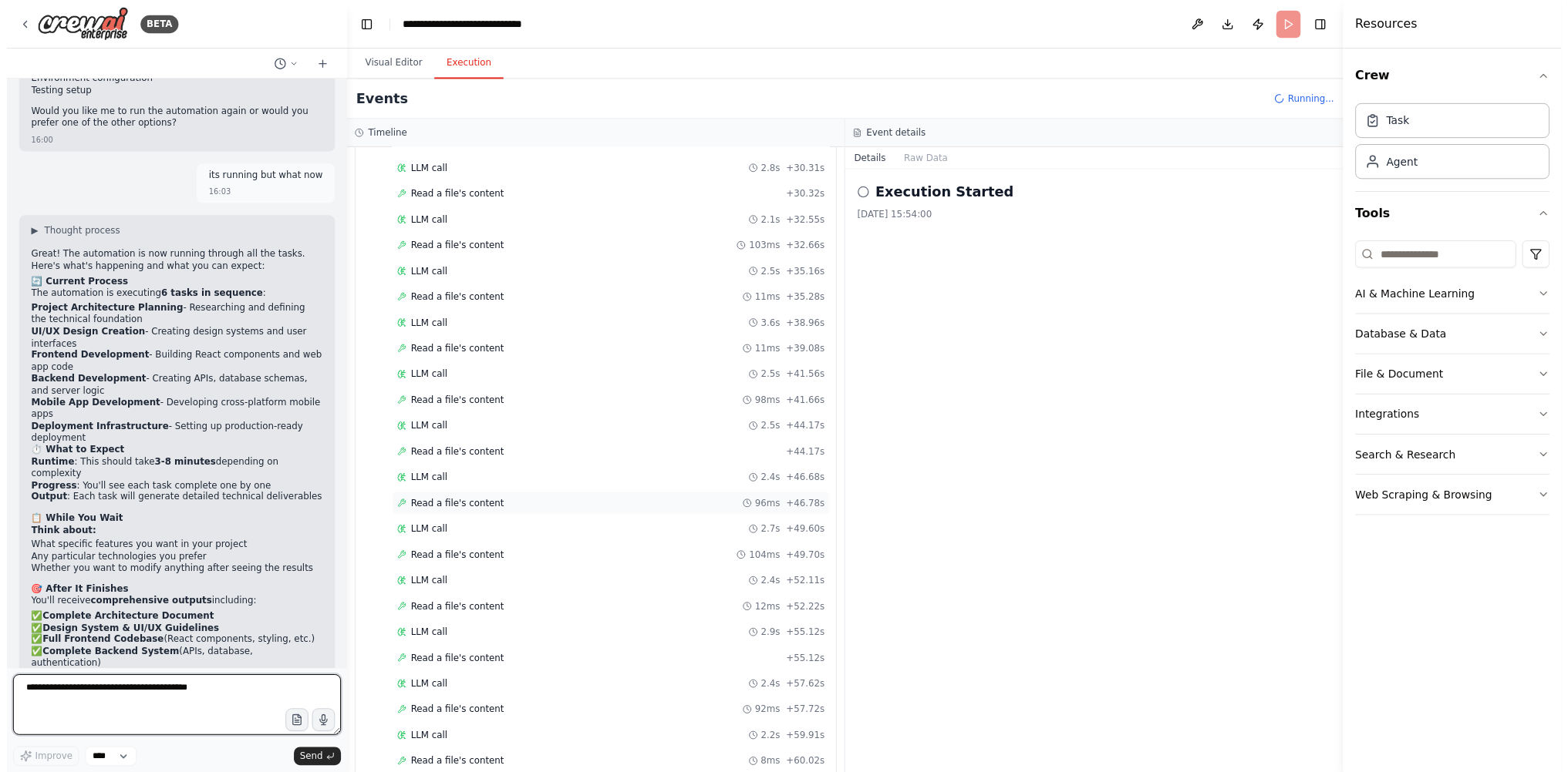
scroll to position [1585, 0]
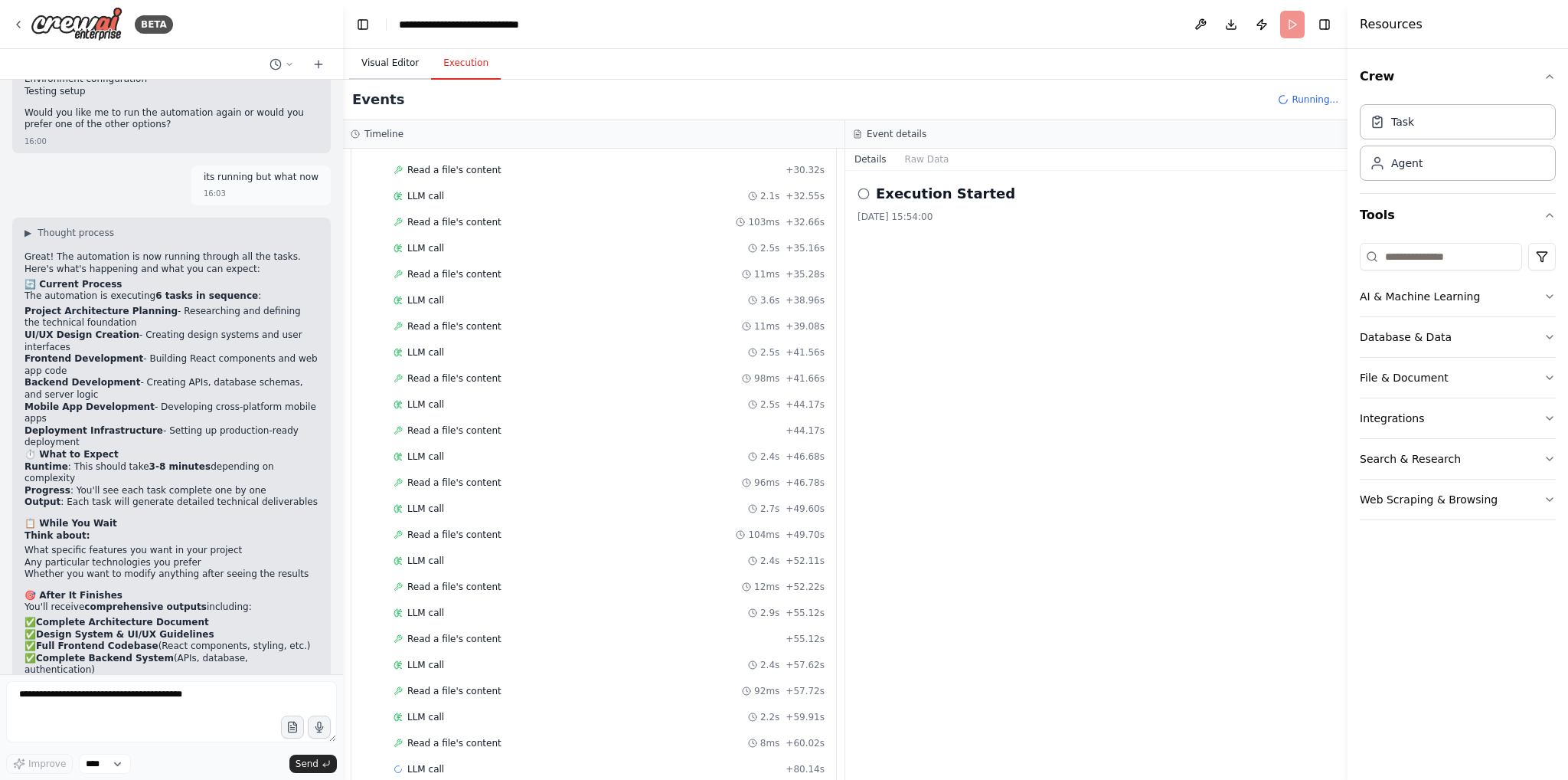
click at [386, 64] on button "Visual Editor" at bounding box center [390, 63] width 82 height 32
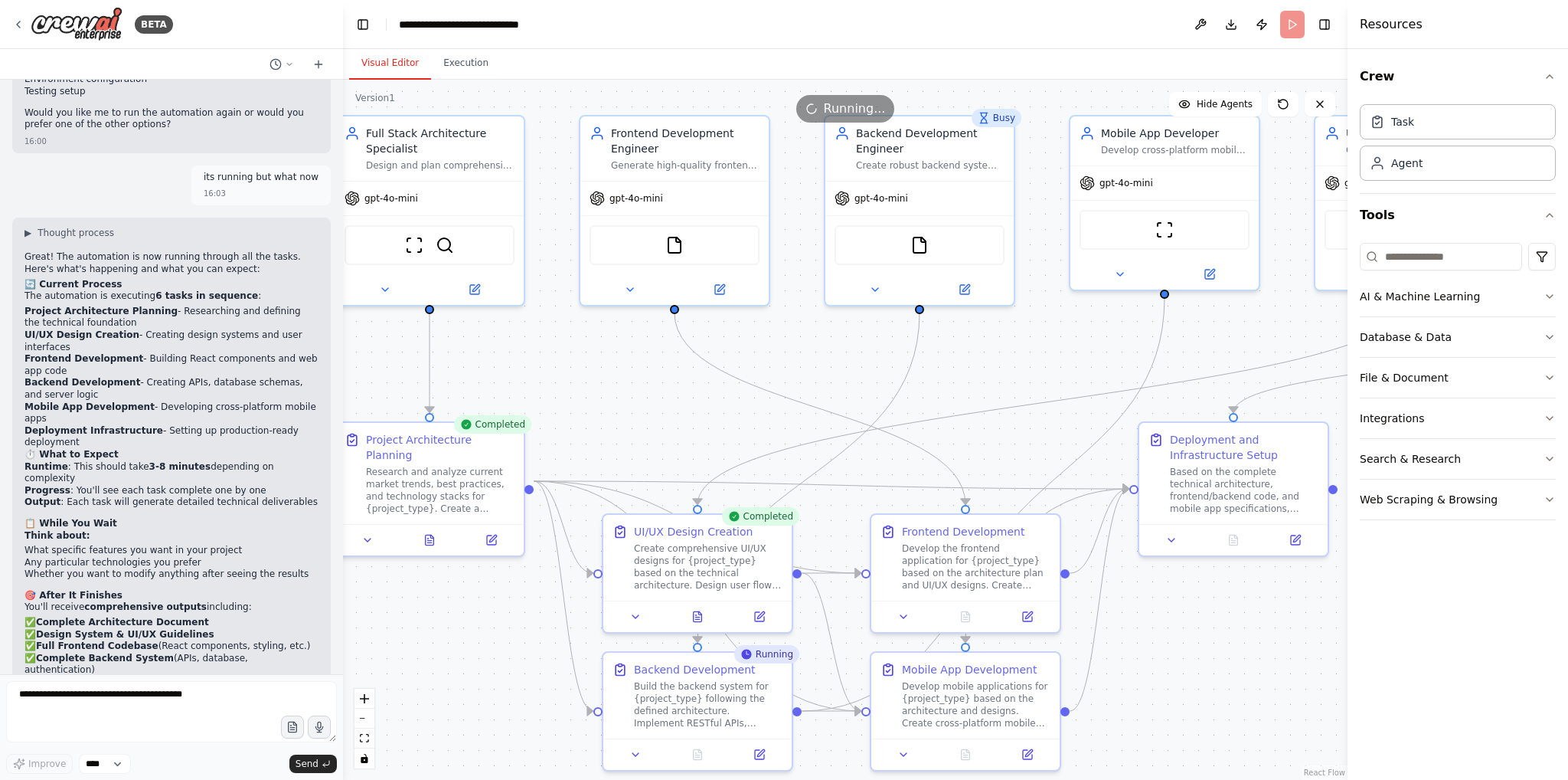
drag, startPoint x: 1080, startPoint y: 397, endPoint x: 1035, endPoint y: 367, distance: 54.1
click at [1035, 367] on div ".deletable-edge-delete-btn { width: 20px; height: 20px; border: 0px solid #ffff…" at bounding box center [845, 429] width 1005 height 700
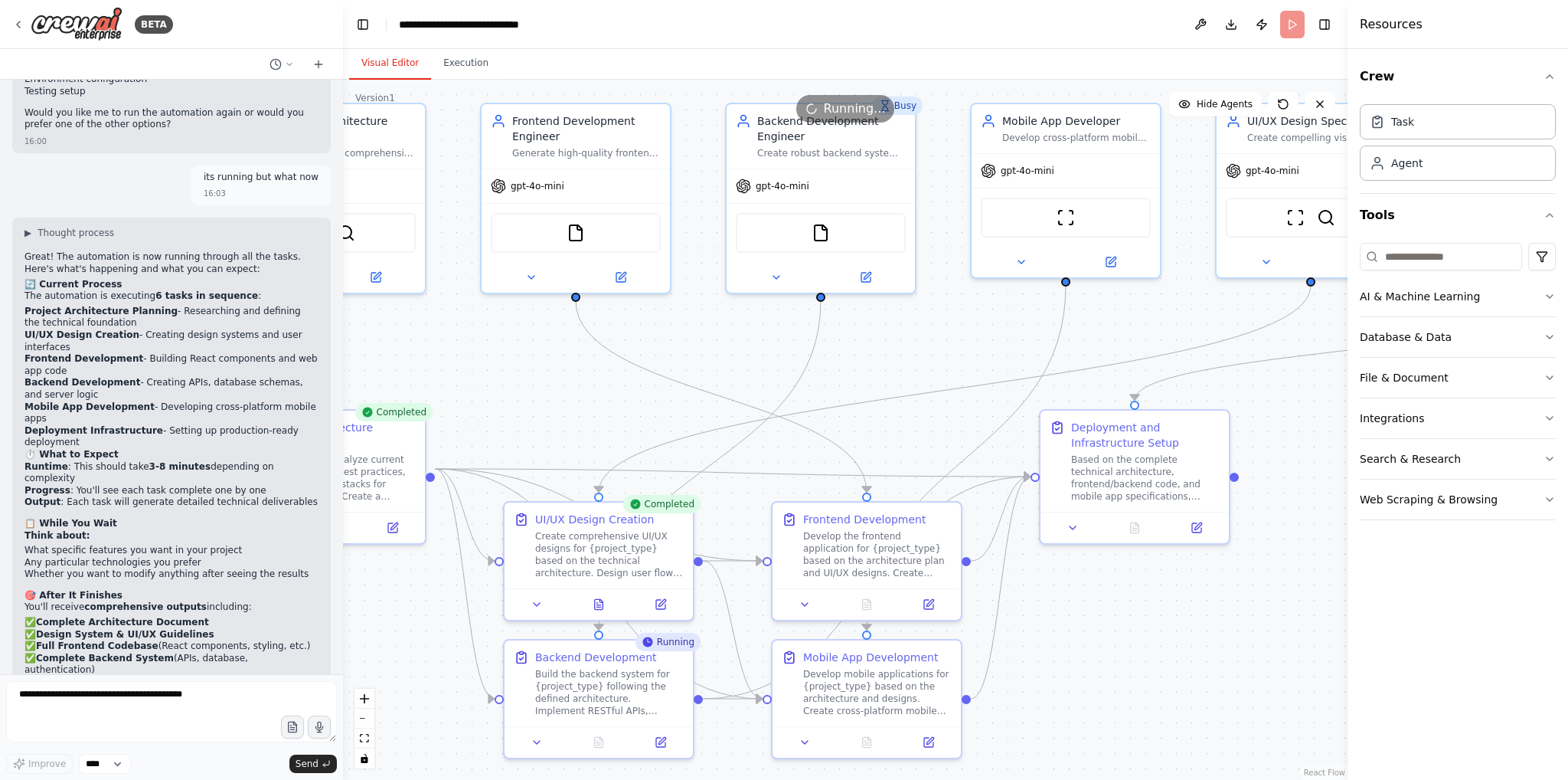
drag, startPoint x: 1113, startPoint y: 498, endPoint x: 1203, endPoint y: 597, distance: 133.8
click at [1203, 597] on div ".deletable-edge-delete-btn { width: 20px; height: 20px; border: 0px solid #ffff…" at bounding box center [845, 429] width 1005 height 700
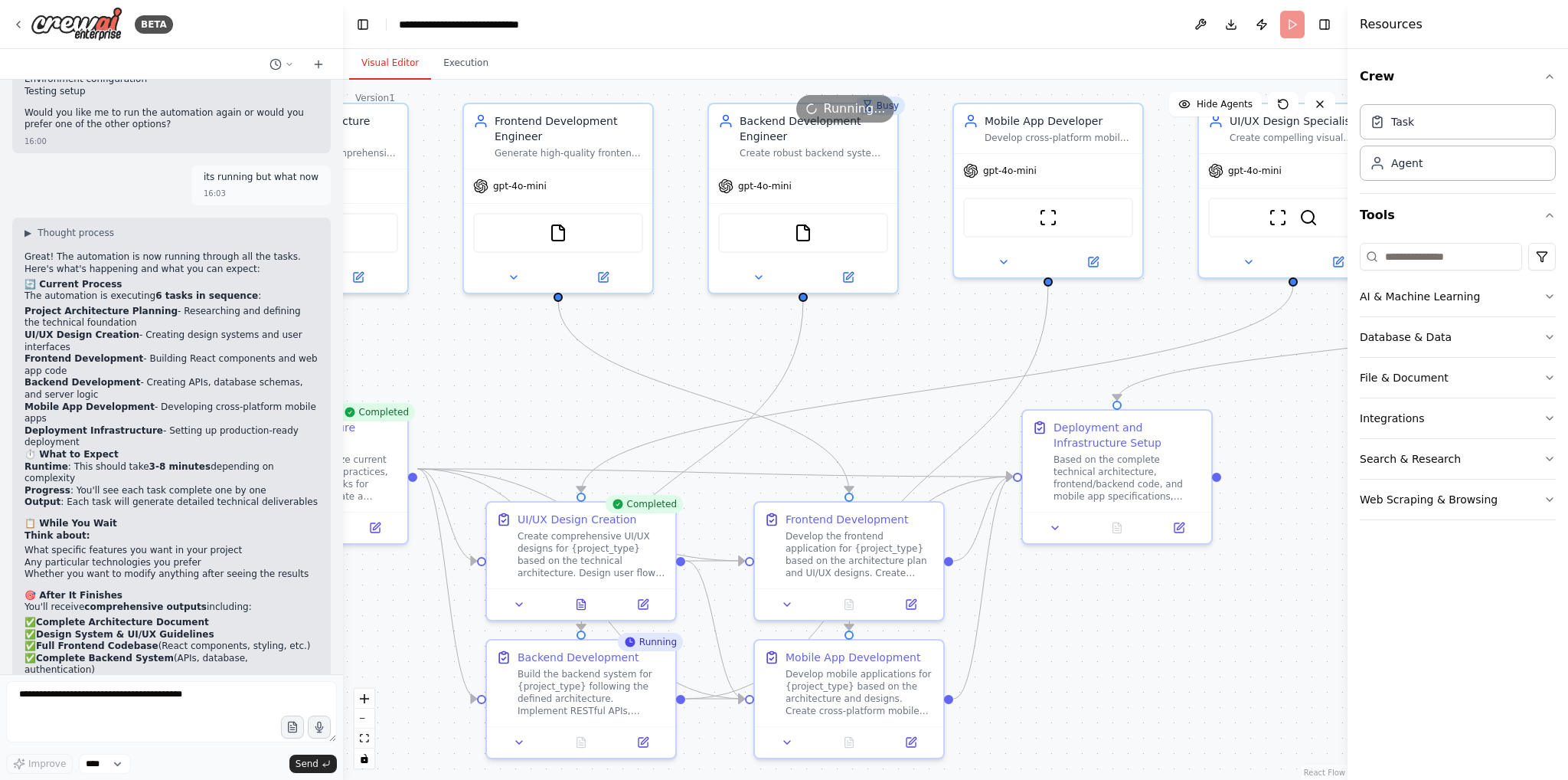
drag, startPoint x: 1170, startPoint y: 579, endPoint x: 1152, endPoint y: 572, distance: 19.3
click at [1153, 573] on div ".deletable-edge-delete-btn { width: 20px; height: 20px; border: 0px solid #ffff…" at bounding box center [845, 429] width 1005 height 700
click at [358, 22] on button "Toggle Left Sidebar" at bounding box center [363, 24] width 22 height 22
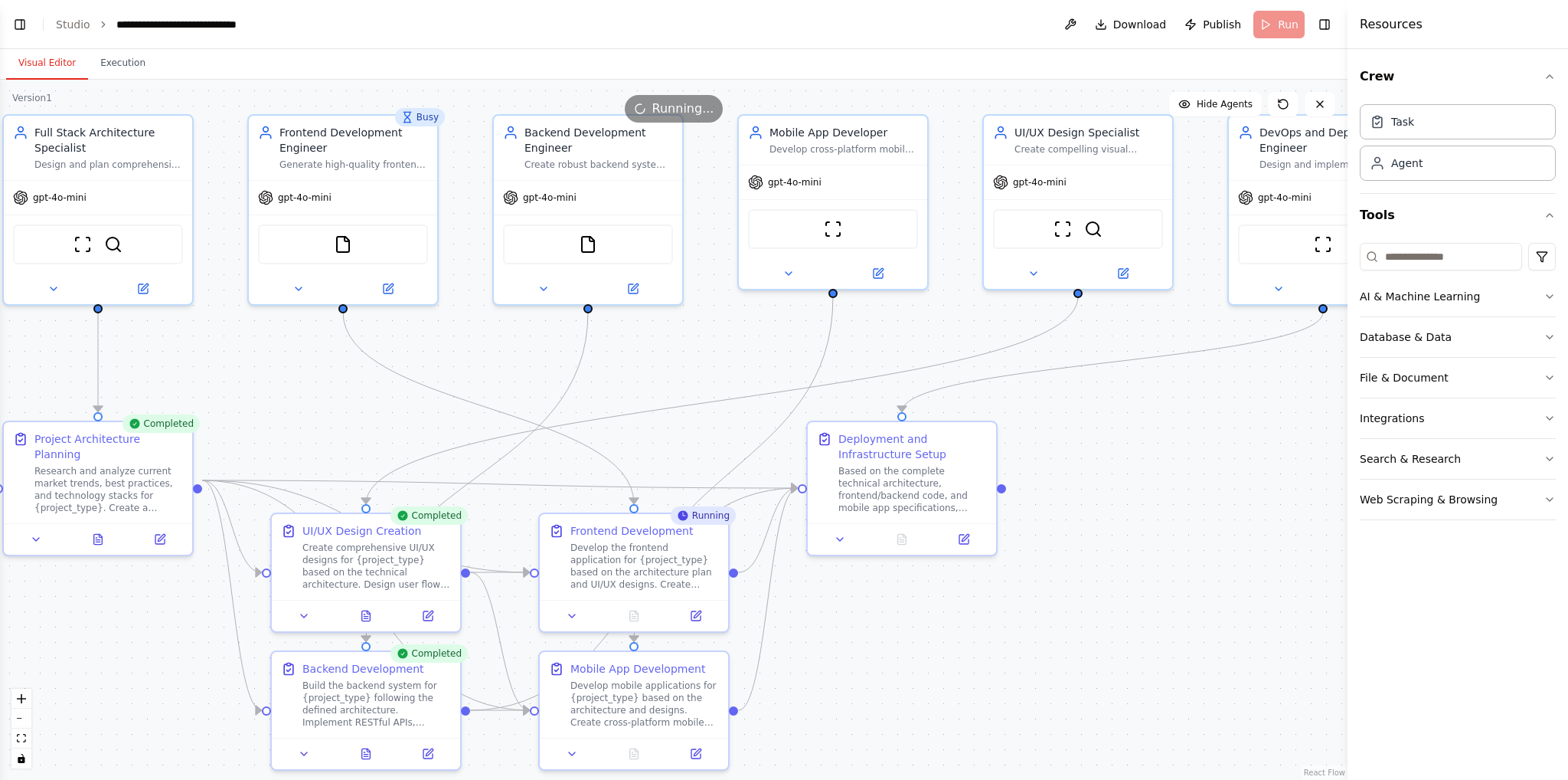
drag, startPoint x: 1036, startPoint y: 510, endPoint x: 1164, endPoint y: 522, distance: 128.6
click at [1164, 522] on div ".deletable-edge-delete-btn { width: 20px; height: 20px; border: 0px solid #ffff…" at bounding box center [673, 429] width 1347 height 700
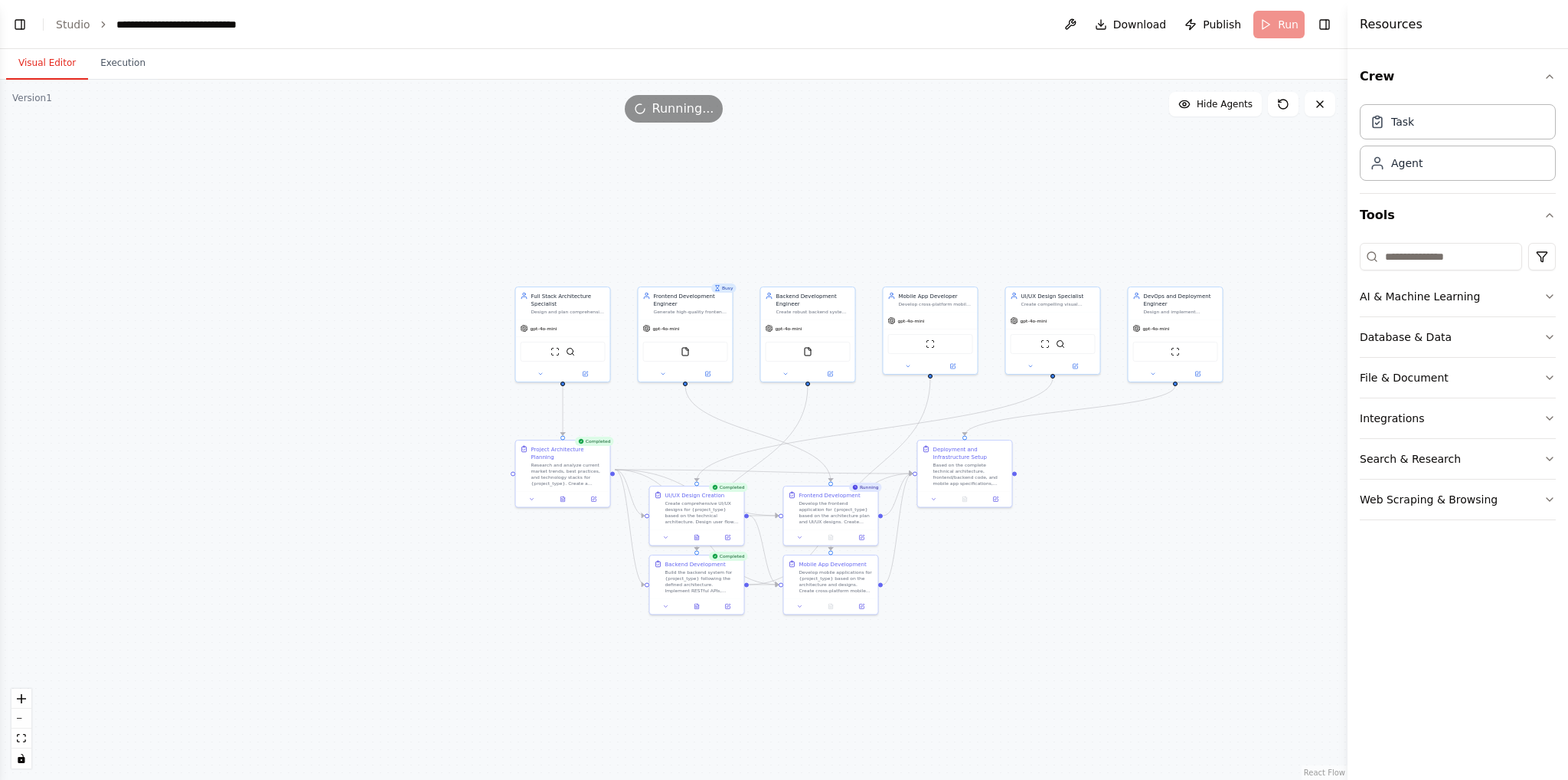
drag, startPoint x: 1168, startPoint y: 516, endPoint x: 1100, endPoint y: 484, distance: 75.2
click at [1100, 484] on div ".deletable-edge-delete-btn { width: 20px; height: 20px; border: 0px solid #ffff…" at bounding box center [673, 429] width 1347 height 700
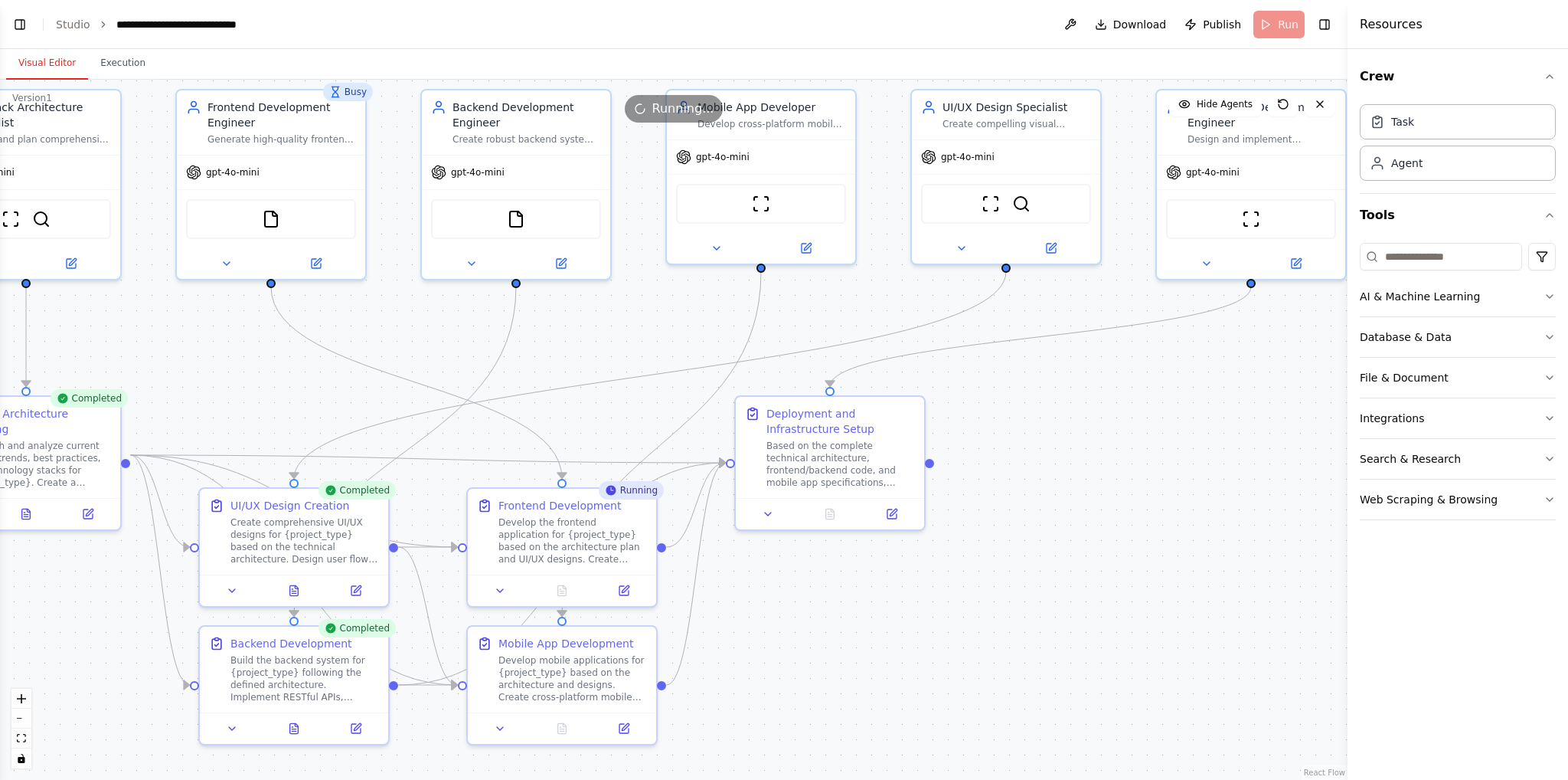
drag, startPoint x: 1081, startPoint y: 476, endPoint x: 1193, endPoint y: 501, distance: 114.8
click at [1193, 501] on div ".deletable-edge-delete-btn { width: 20px; height: 20px; border: 0px solid #ffff…" at bounding box center [673, 429] width 1347 height 700
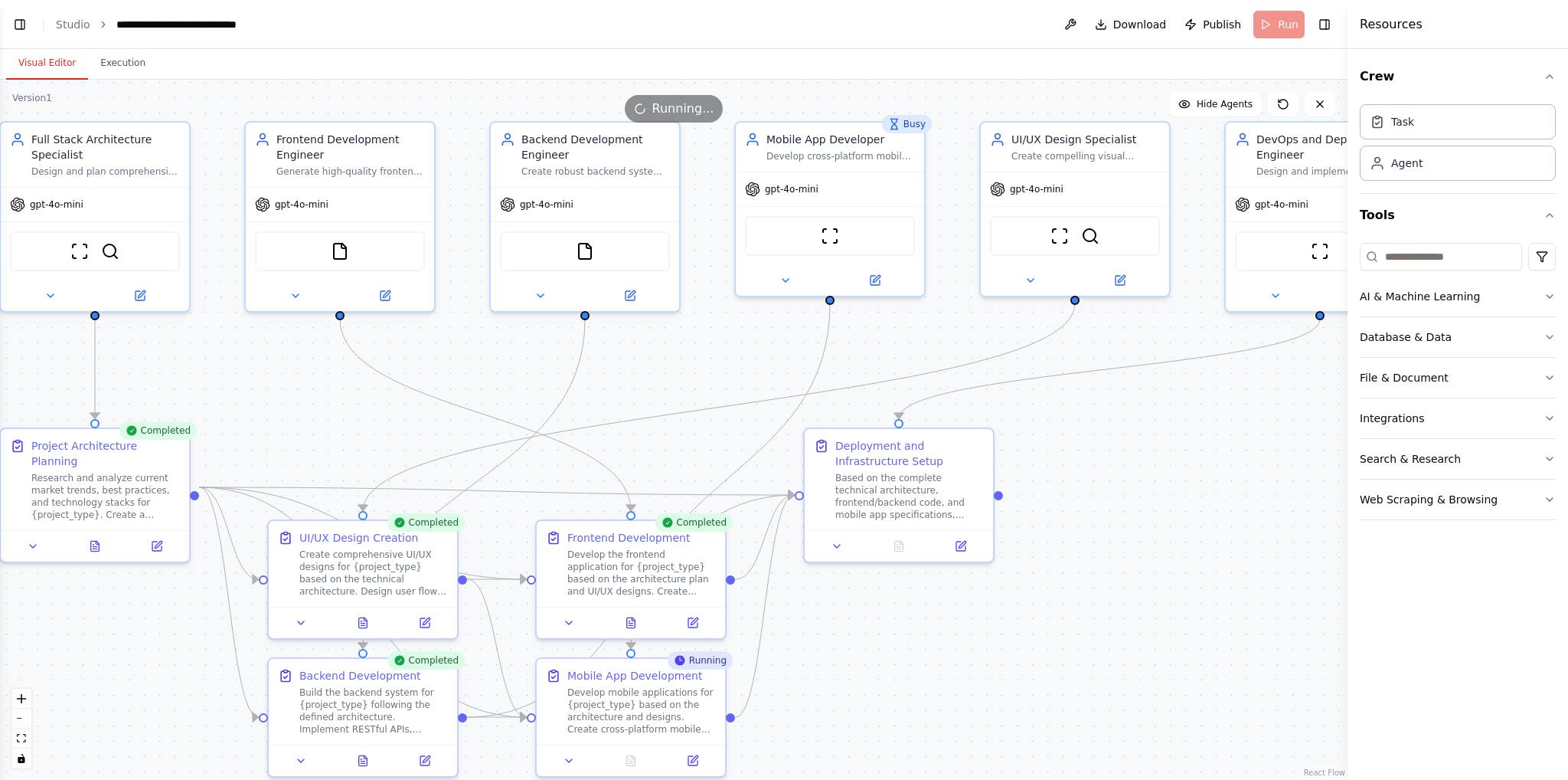
drag, startPoint x: 1093, startPoint y: 468, endPoint x: 1162, endPoint y: 501, distance: 76.5
click at [1162, 501] on div ".deletable-edge-delete-btn { width: 20px; height: 20px; border: 0px solid #ffff…" at bounding box center [673, 429] width 1347 height 700
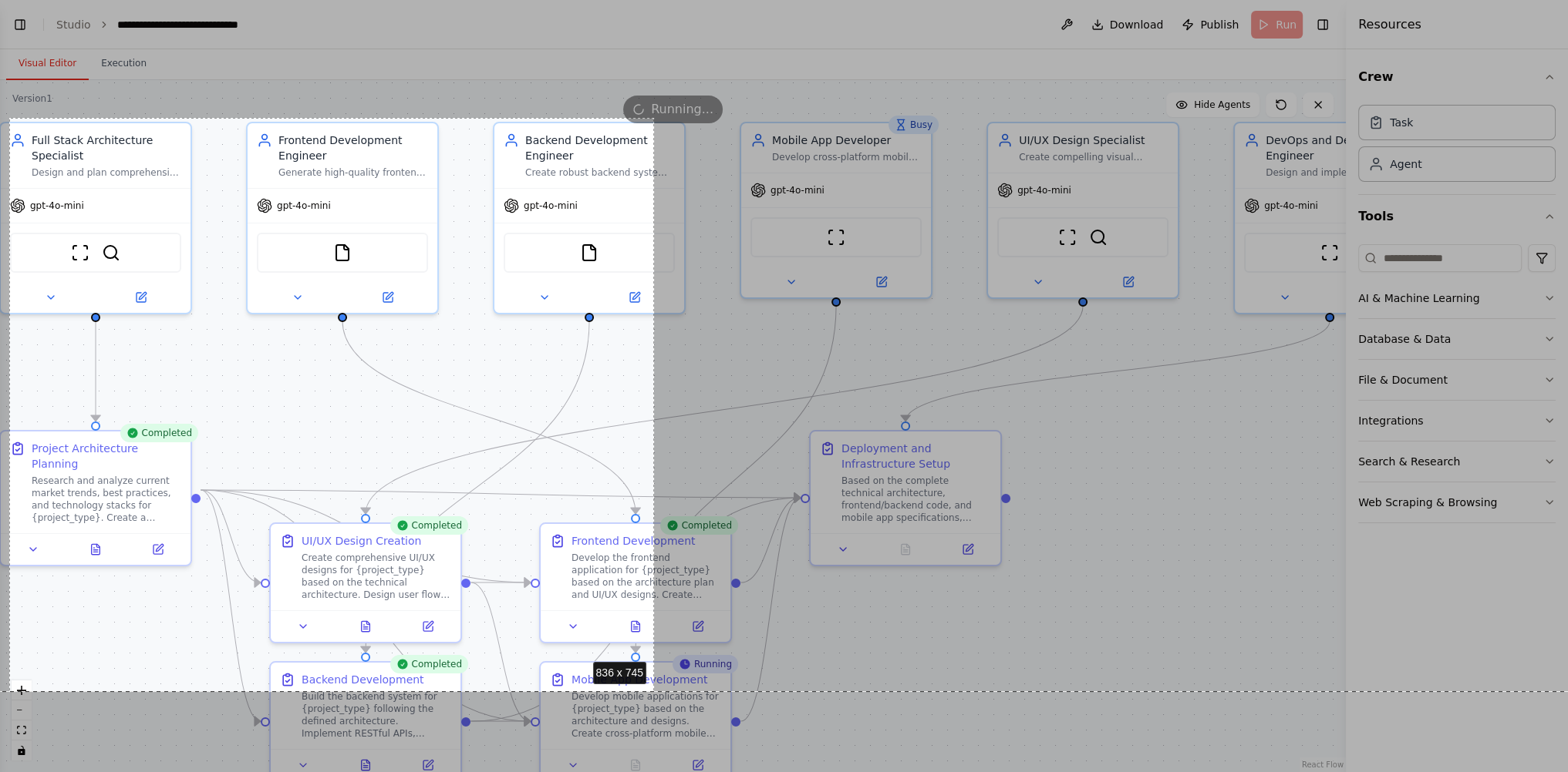
scroll to position [12, 0]
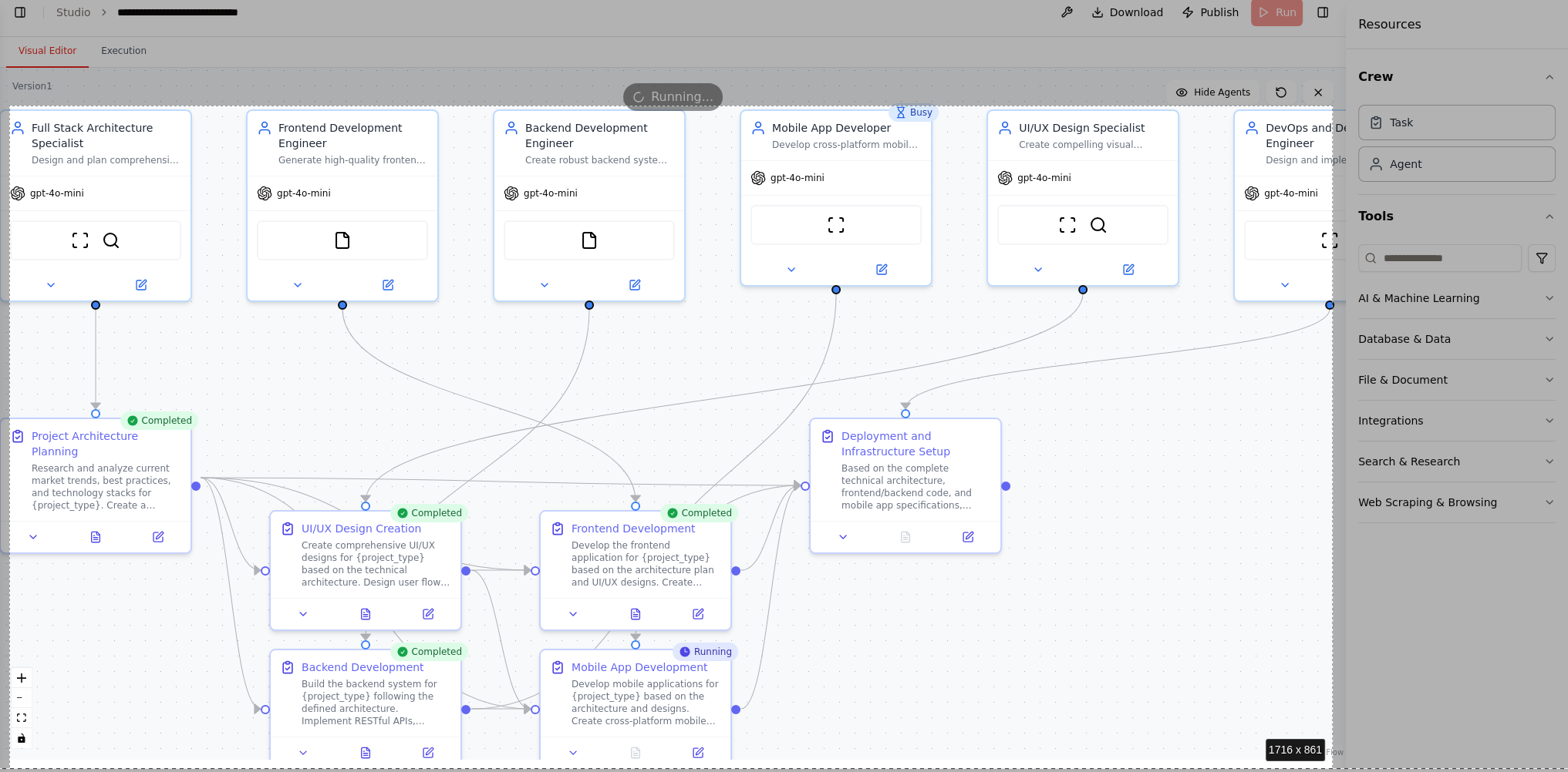
drag, startPoint x: 9, startPoint y: 118, endPoint x: 1333, endPoint y: 769, distance: 1475.4
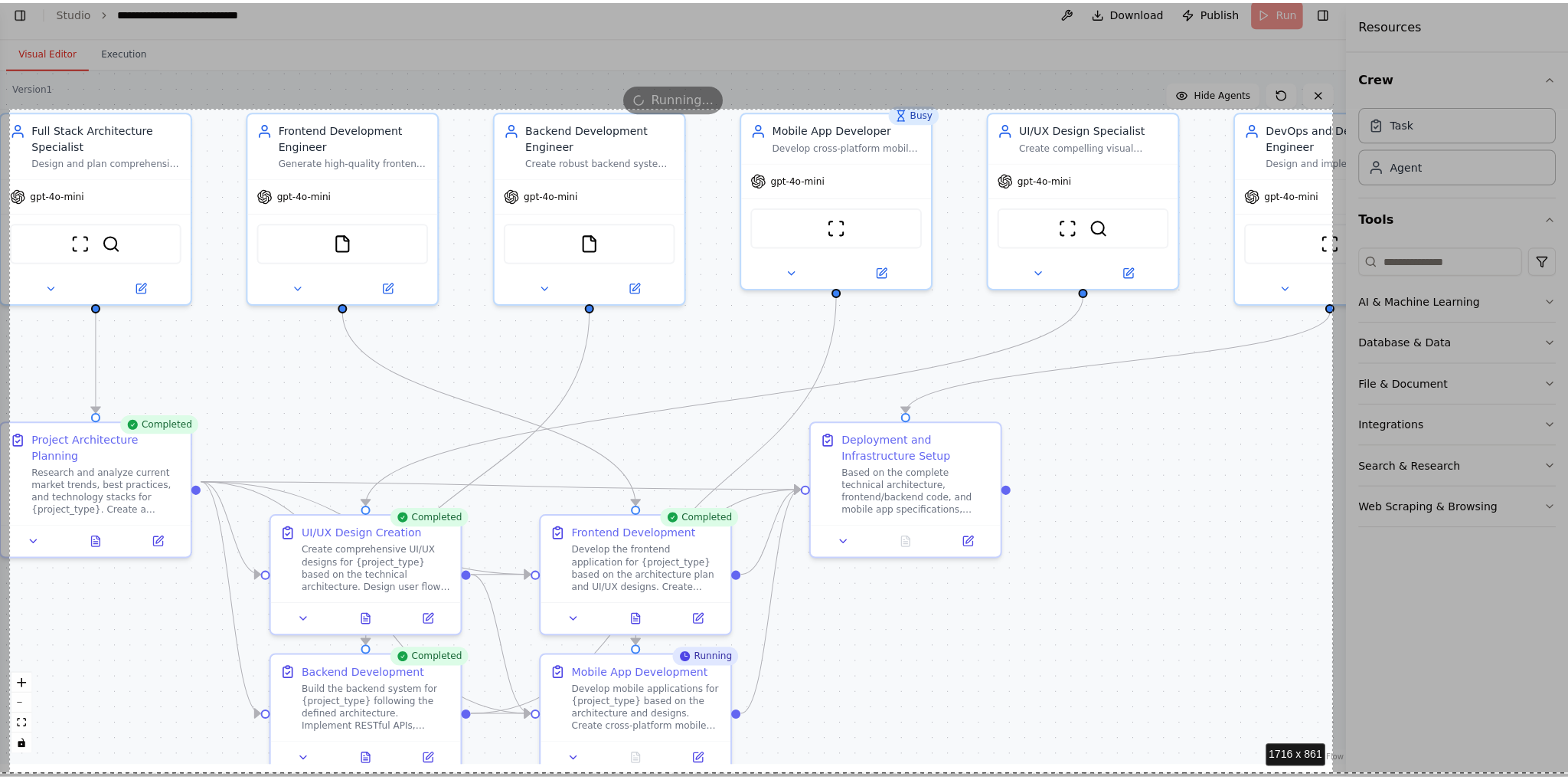
scroll to position [0, 0]
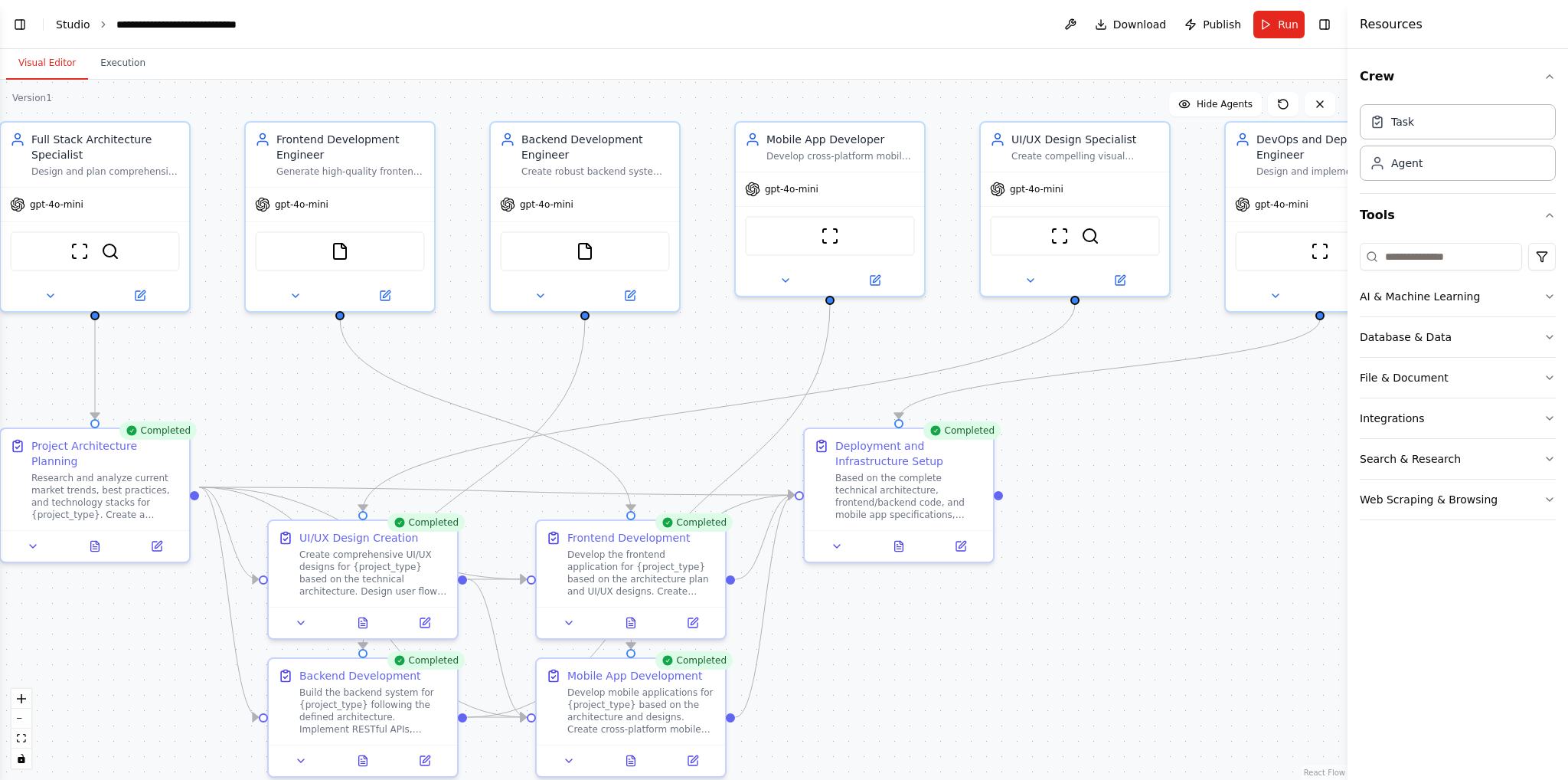
click at [67, 26] on link "Studio" at bounding box center [73, 24] width 34 height 12
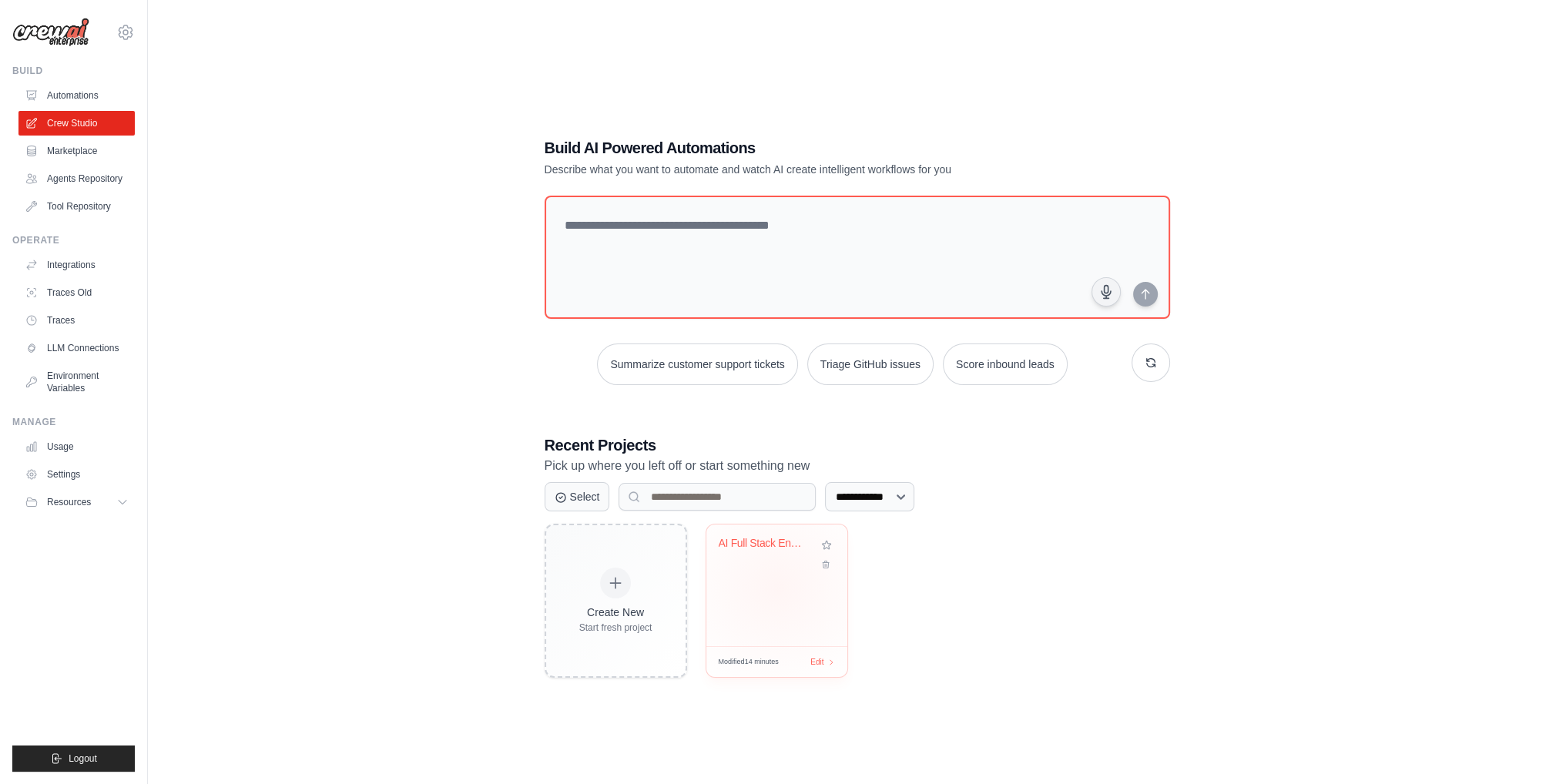
click at [777, 587] on div "AI Full Stack Engineer Platform" at bounding box center [776, 584] width 141 height 122
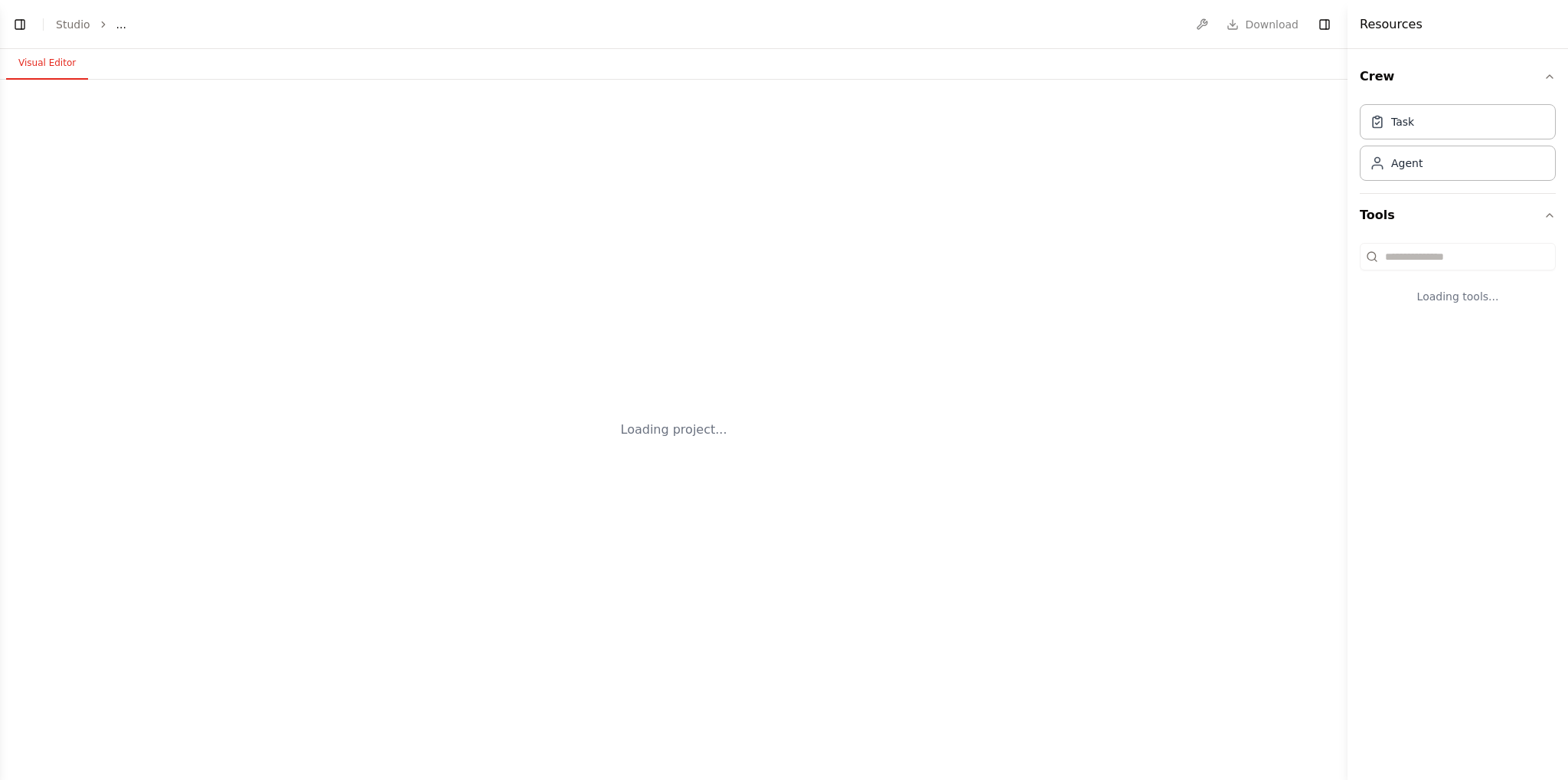
select select "****"
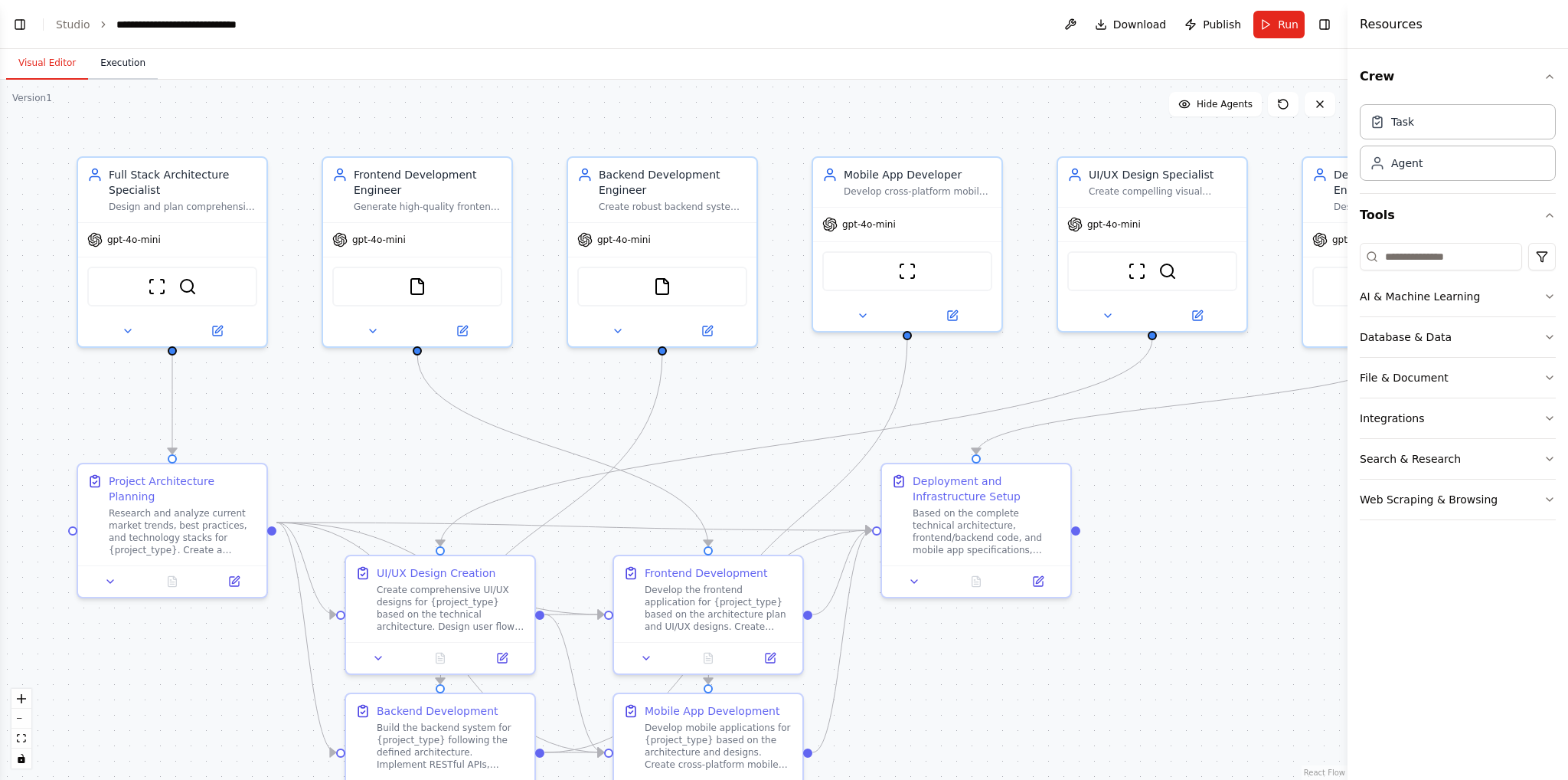
scroll to position [2370, 0]
click at [102, 65] on button "Execution" at bounding box center [122, 63] width 70 height 32
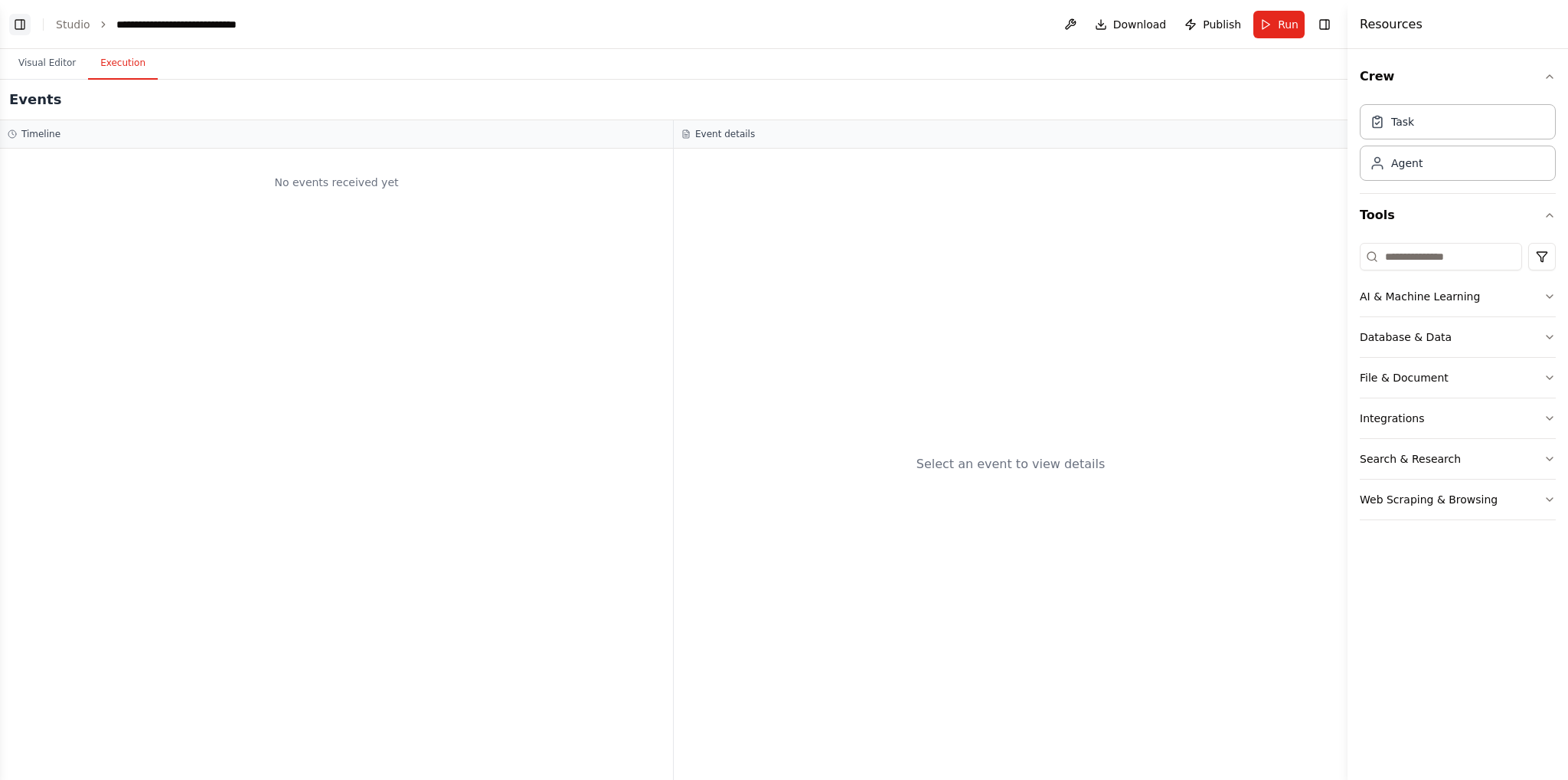
click at [16, 30] on button "Toggle Left Sidebar" at bounding box center [19, 24] width 22 height 22
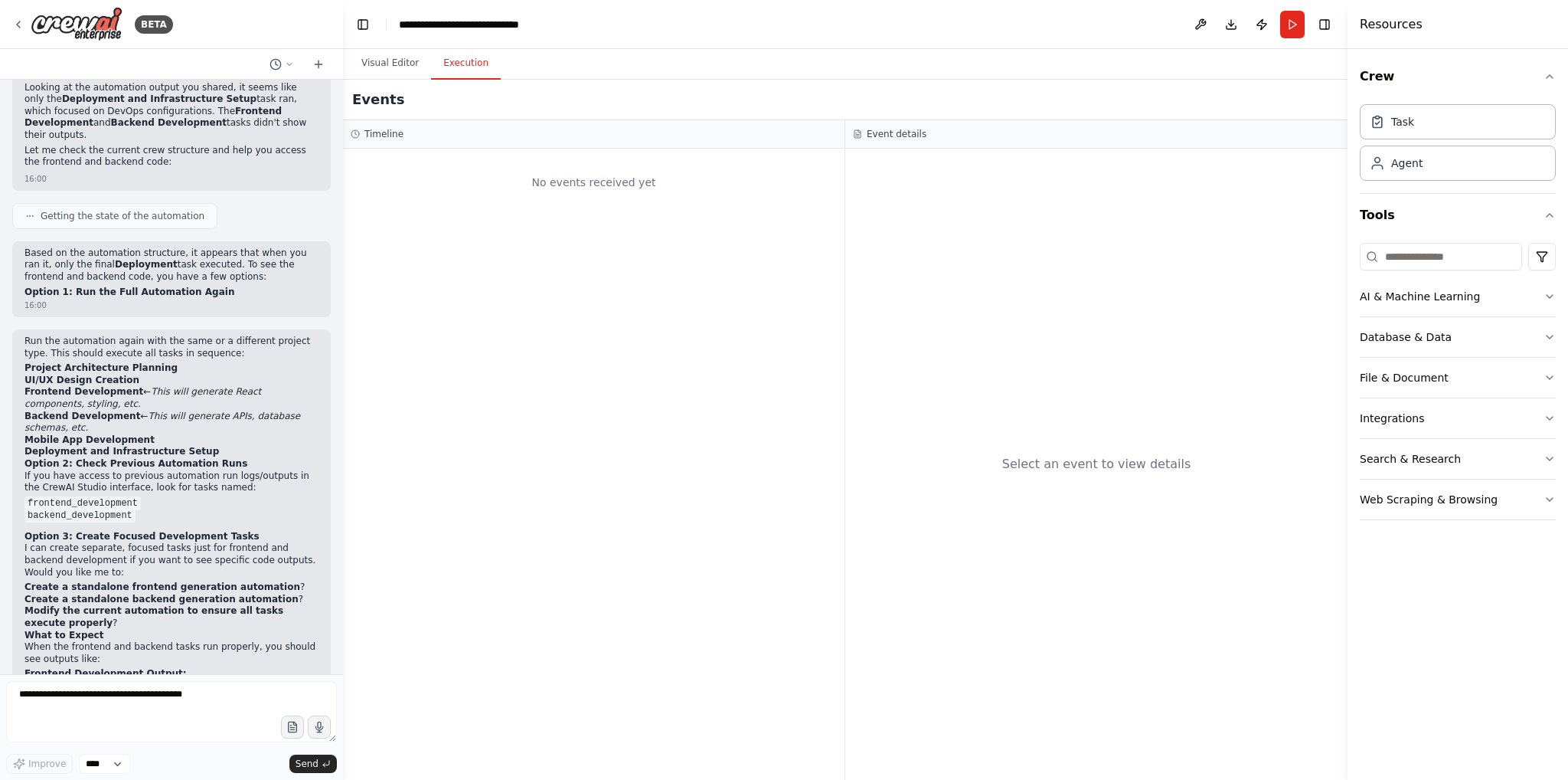
scroll to position [4136, 0]
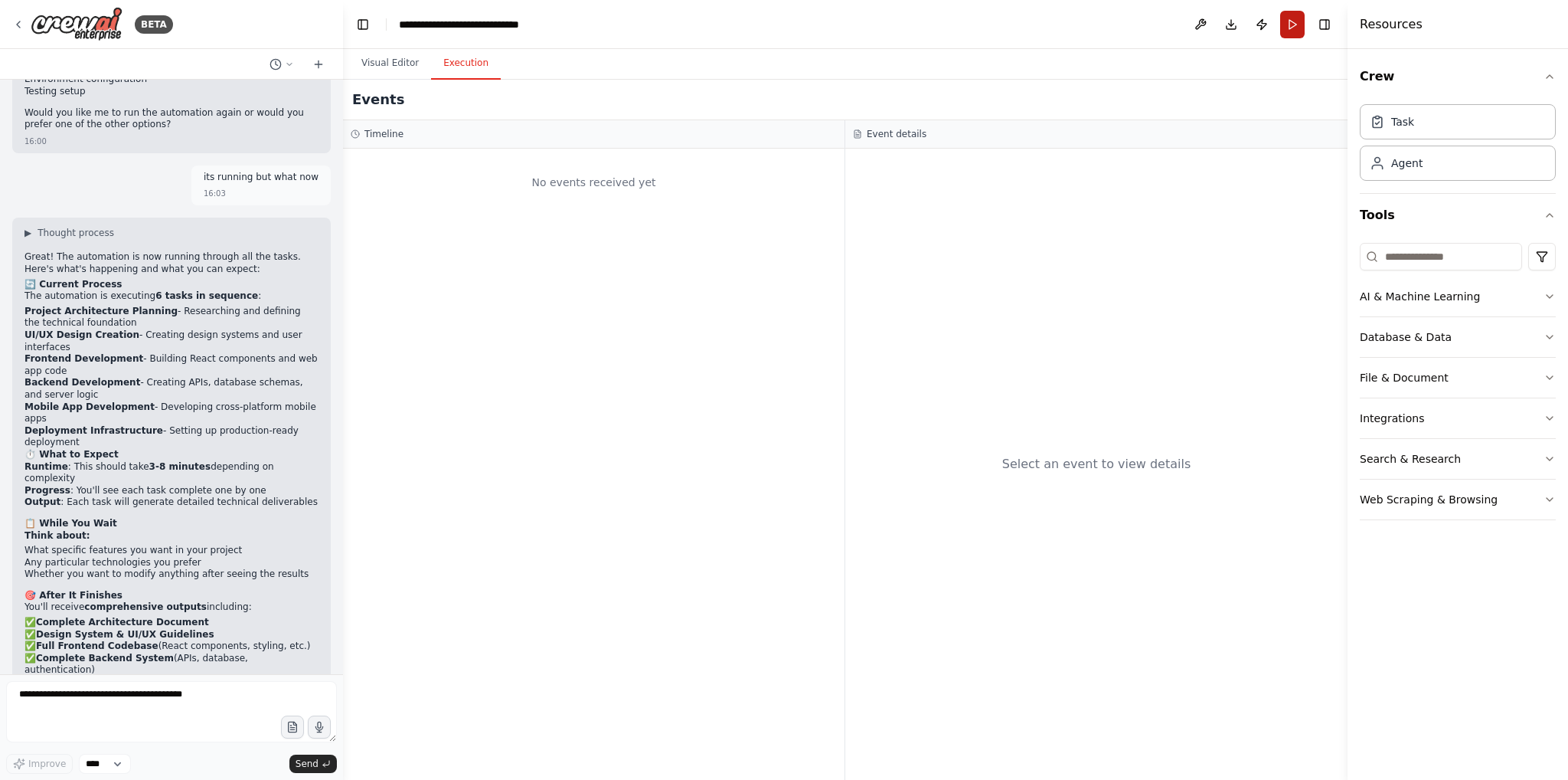
click at [1293, 28] on button "Run" at bounding box center [1292, 24] width 25 height 27
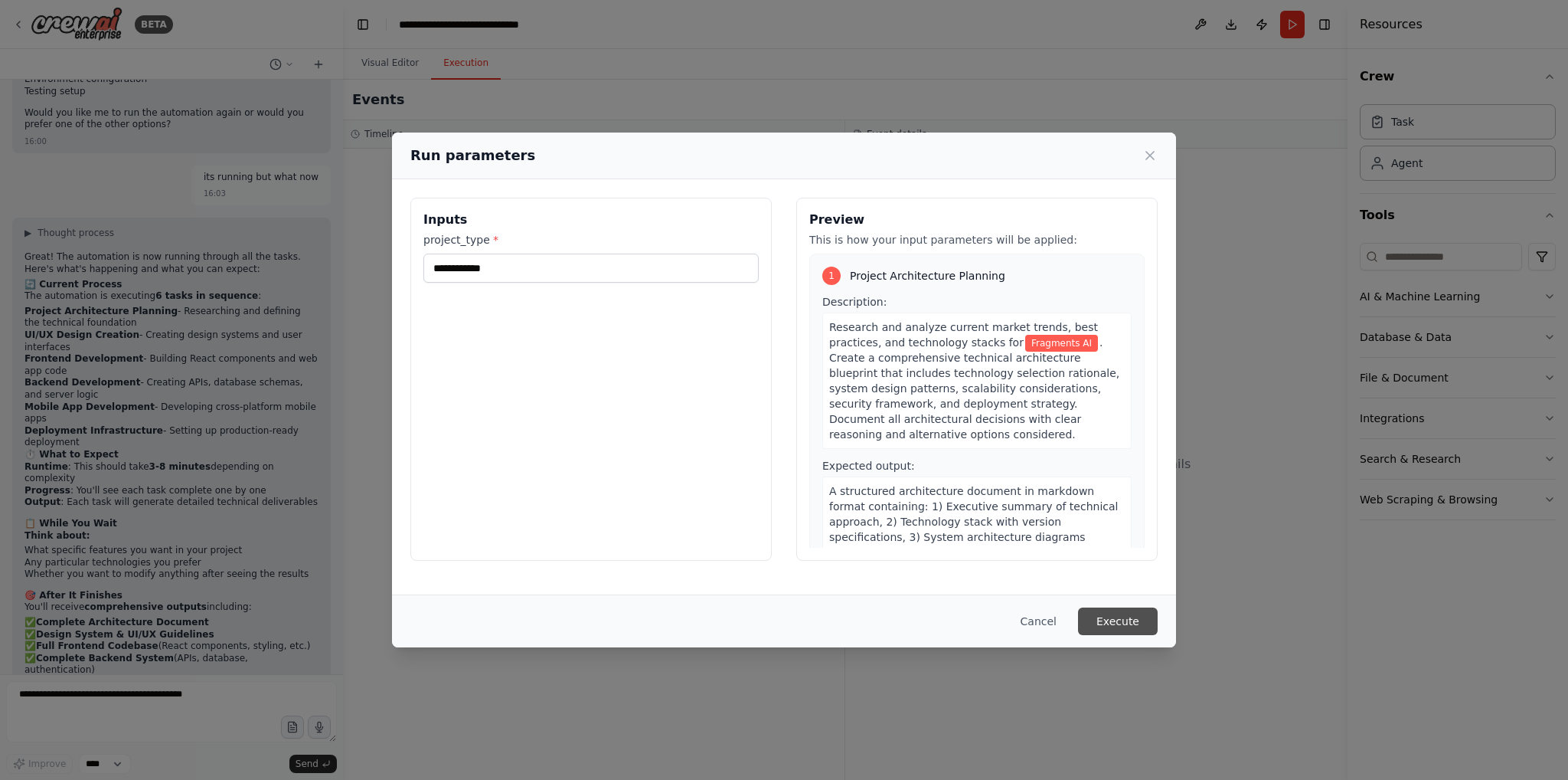
click at [1115, 625] on button "Execute" at bounding box center [1117, 621] width 79 height 27
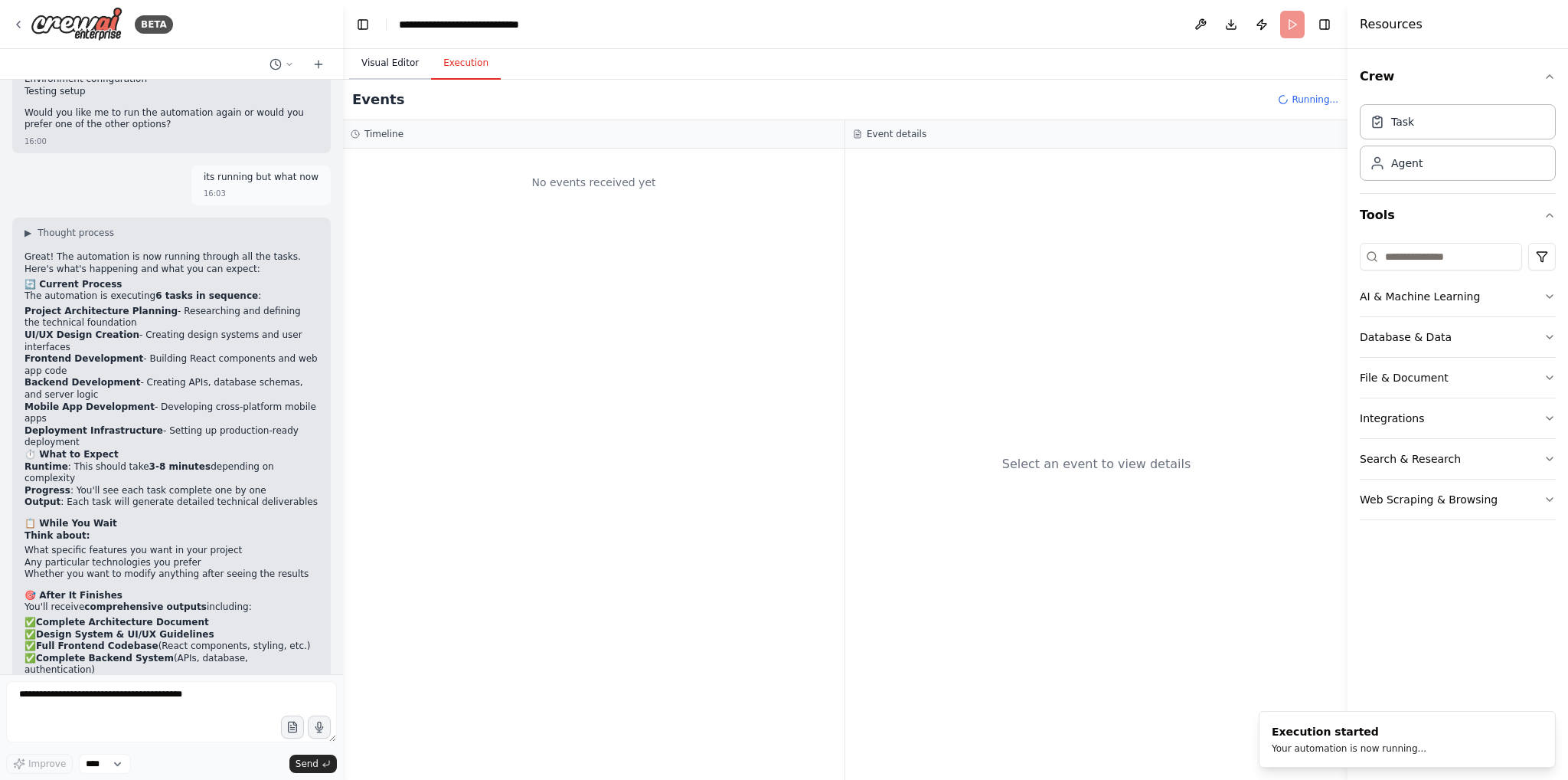
click at [391, 64] on button "Visual Editor" at bounding box center [390, 63] width 82 height 32
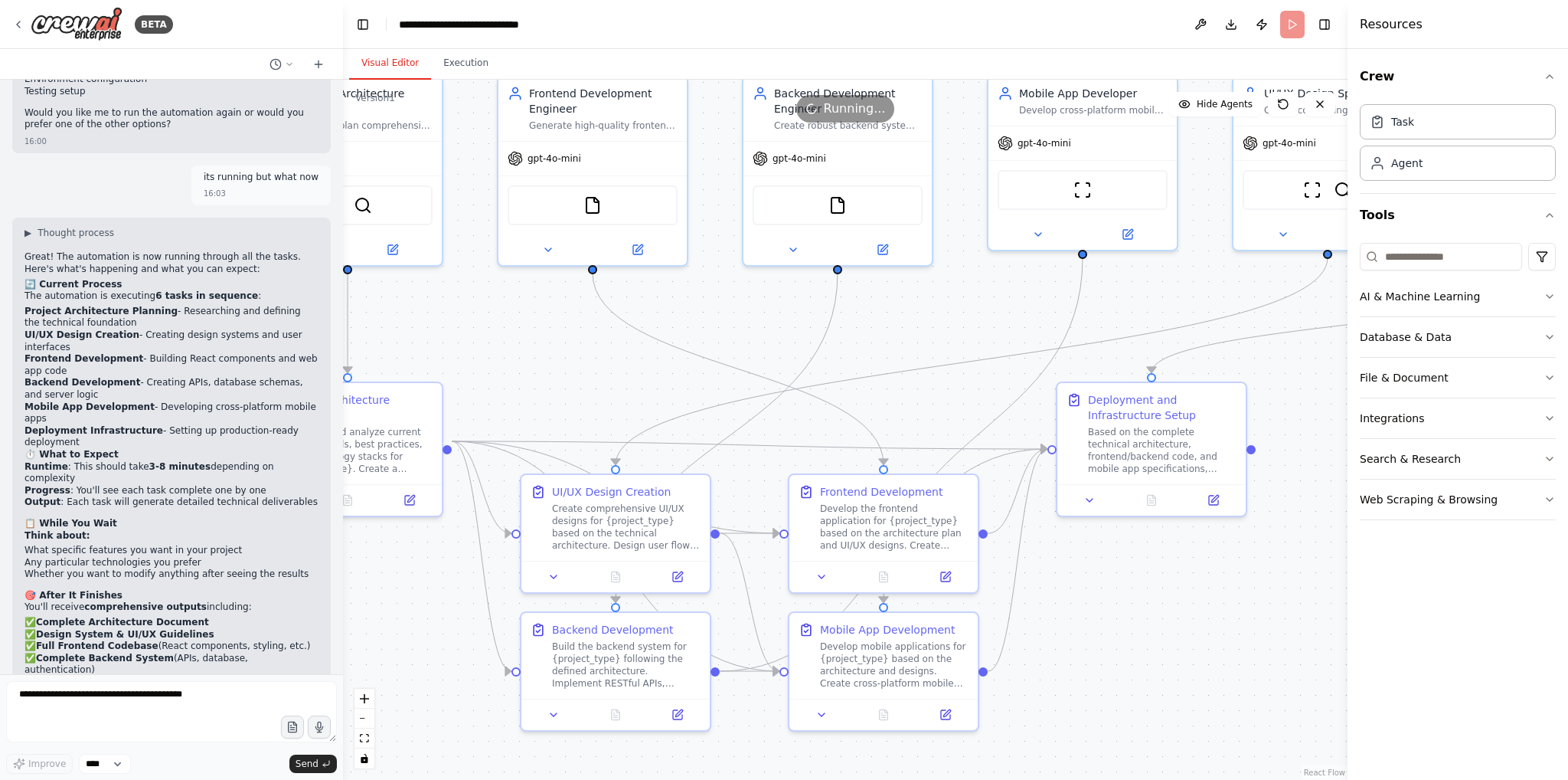
drag, startPoint x: 1065, startPoint y: 407, endPoint x: 896, endPoint y: 326, distance: 187.4
click at [896, 326] on div ".deletable-edge-delete-btn { width: 20px; height: 20px; border: 0px solid #ffff…" at bounding box center [845, 429] width 1005 height 700
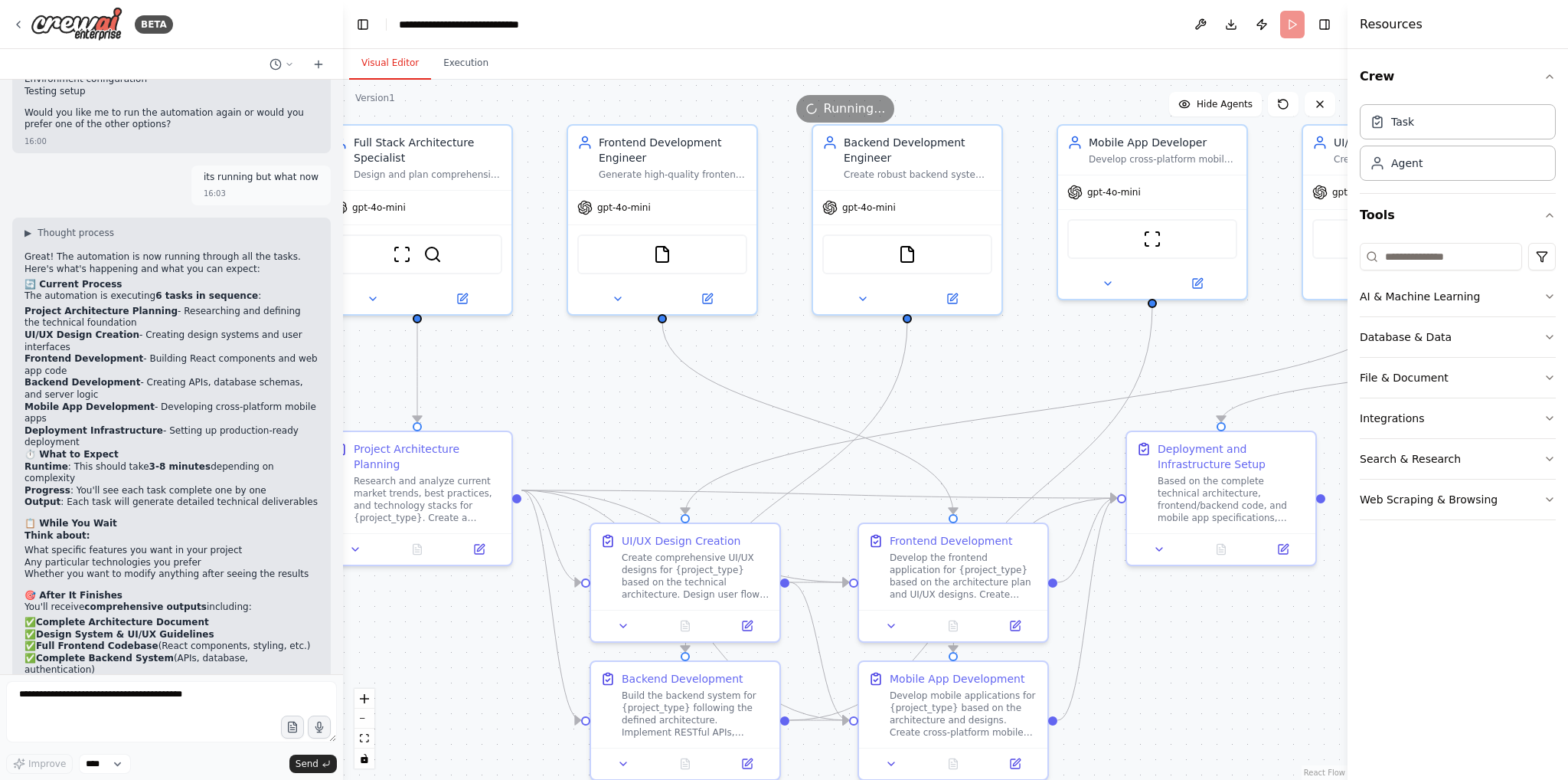
drag, startPoint x: 902, startPoint y: 312, endPoint x: 972, endPoint y: 361, distance: 85.4
click at [972, 361] on div ".deletable-edge-delete-btn { width: 20px; height: 20px; border: 0px solid #ffff…" at bounding box center [845, 429] width 1005 height 700
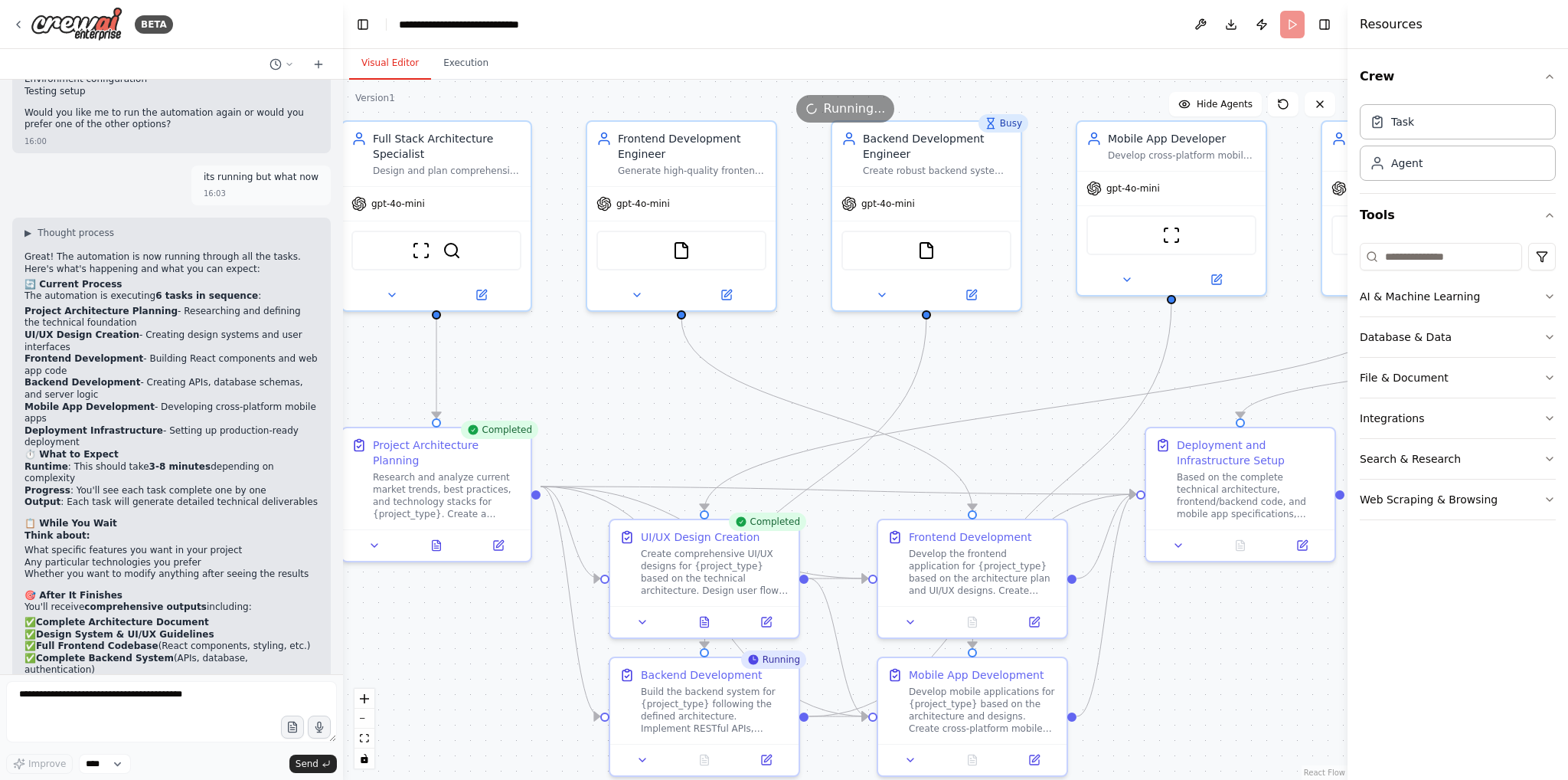
drag, startPoint x: 955, startPoint y: 352, endPoint x: 974, endPoint y: 348, distance: 19.4
click at [974, 348] on div ".deletable-edge-delete-btn { width: 20px; height: 20px; border: 0px solid #ffff…" at bounding box center [845, 429] width 1005 height 700
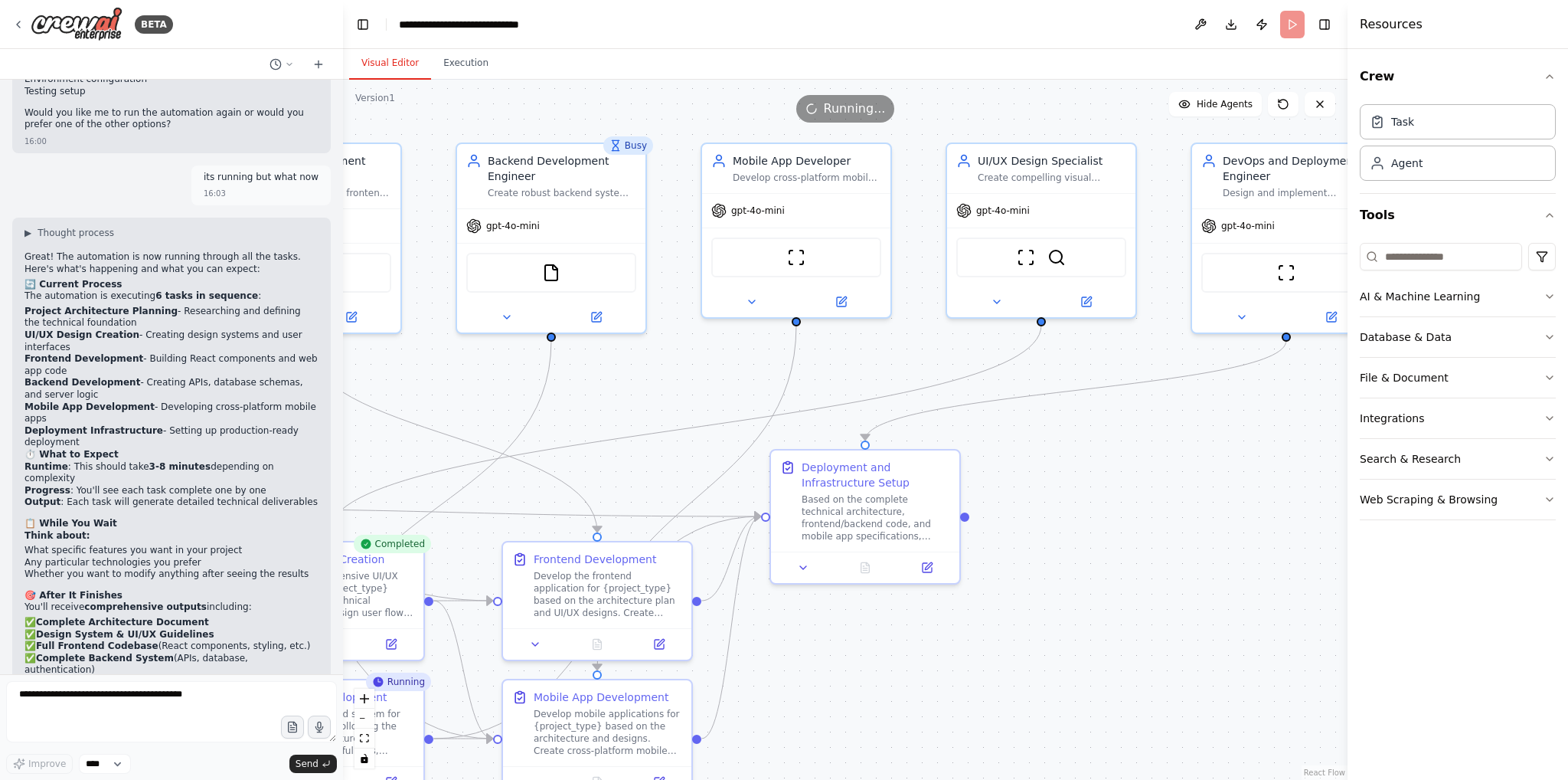
drag, startPoint x: 1065, startPoint y: 344, endPoint x: 690, endPoint y: 364, distance: 375.5
click at [690, 364] on div ".deletable-edge-delete-btn { width: 20px; height: 20px; border: 0px solid #ffff…" at bounding box center [845, 429] width 1005 height 700
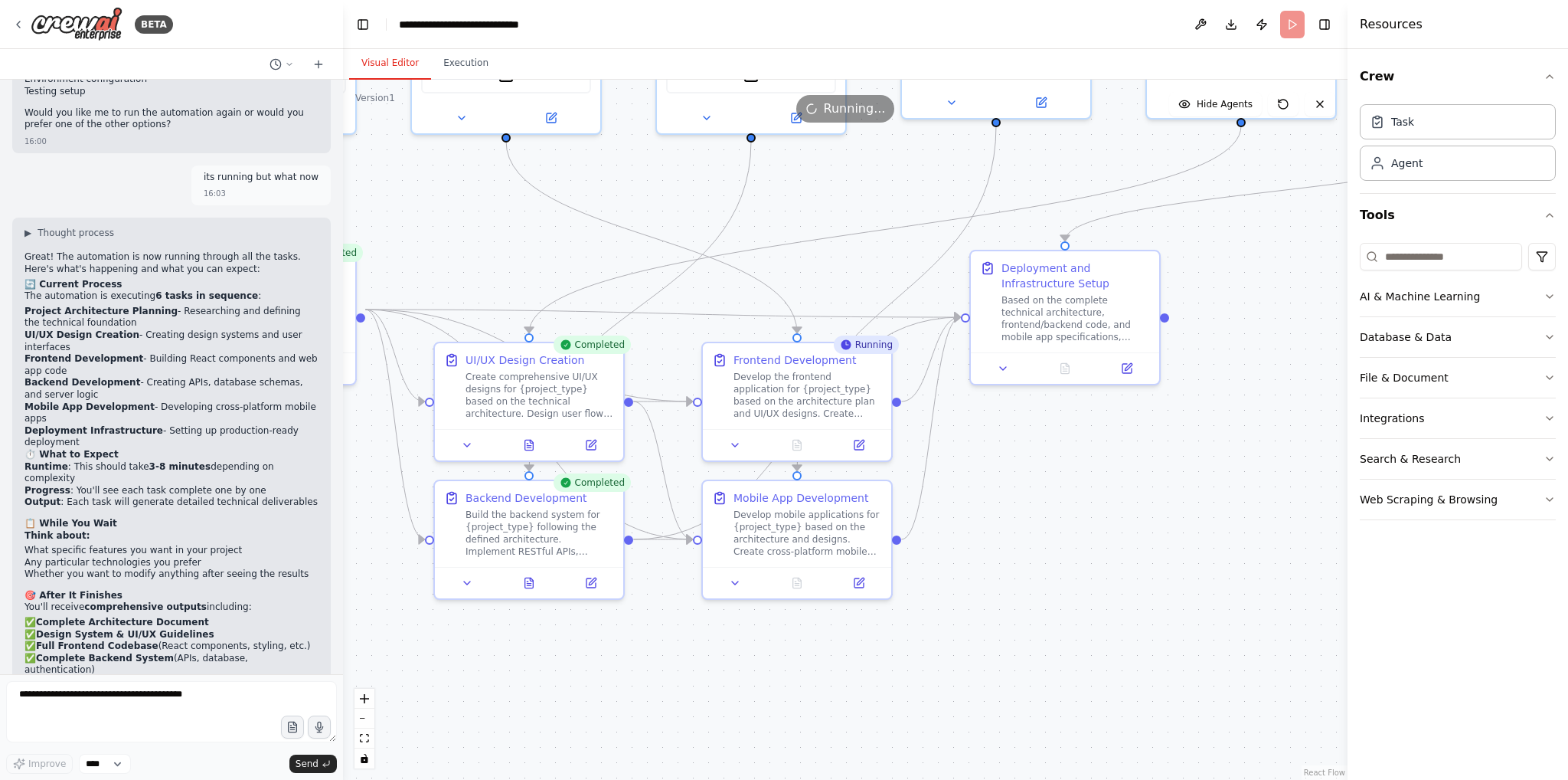
drag, startPoint x: 989, startPoint y: 642, endPoint x: 1189, endPoint y: 443, distance: 282.1
click at [1189, 443] on div ".deletable-edge-delete-btn { width: 20px; height: 20px; border: 0px solid #ffff…" at bounding box center [845, 429] width 1005 height 700
click at [729, 442] on icon at bounding box center [735, 441] width 12 height 12
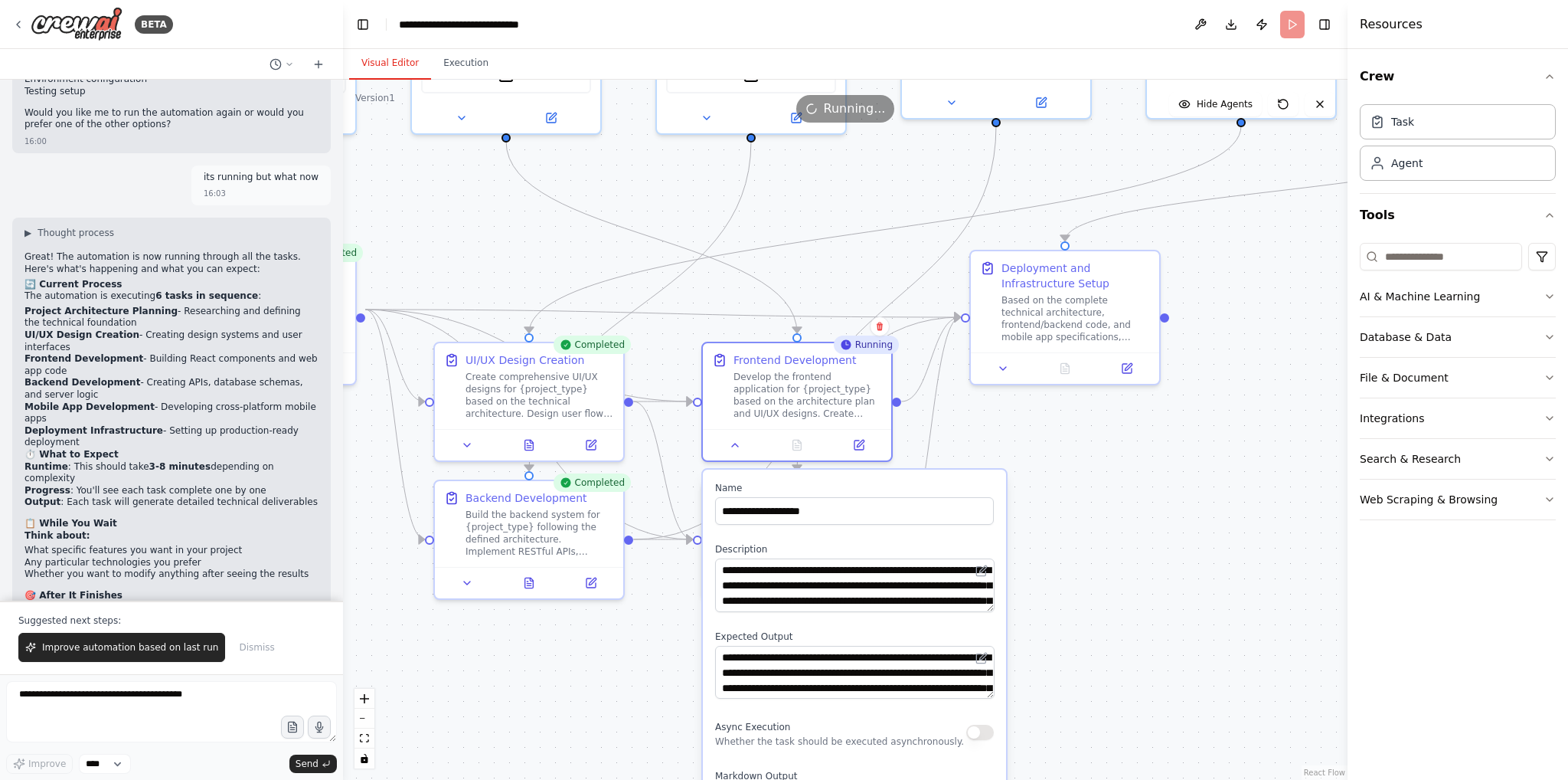
click at [1253, 553] on div ".deletable-edge-delete-btn { width: 20px; height: 20px; border: 0px solid #ffff…" at bounding box center [845, 429] width 1005 height 700
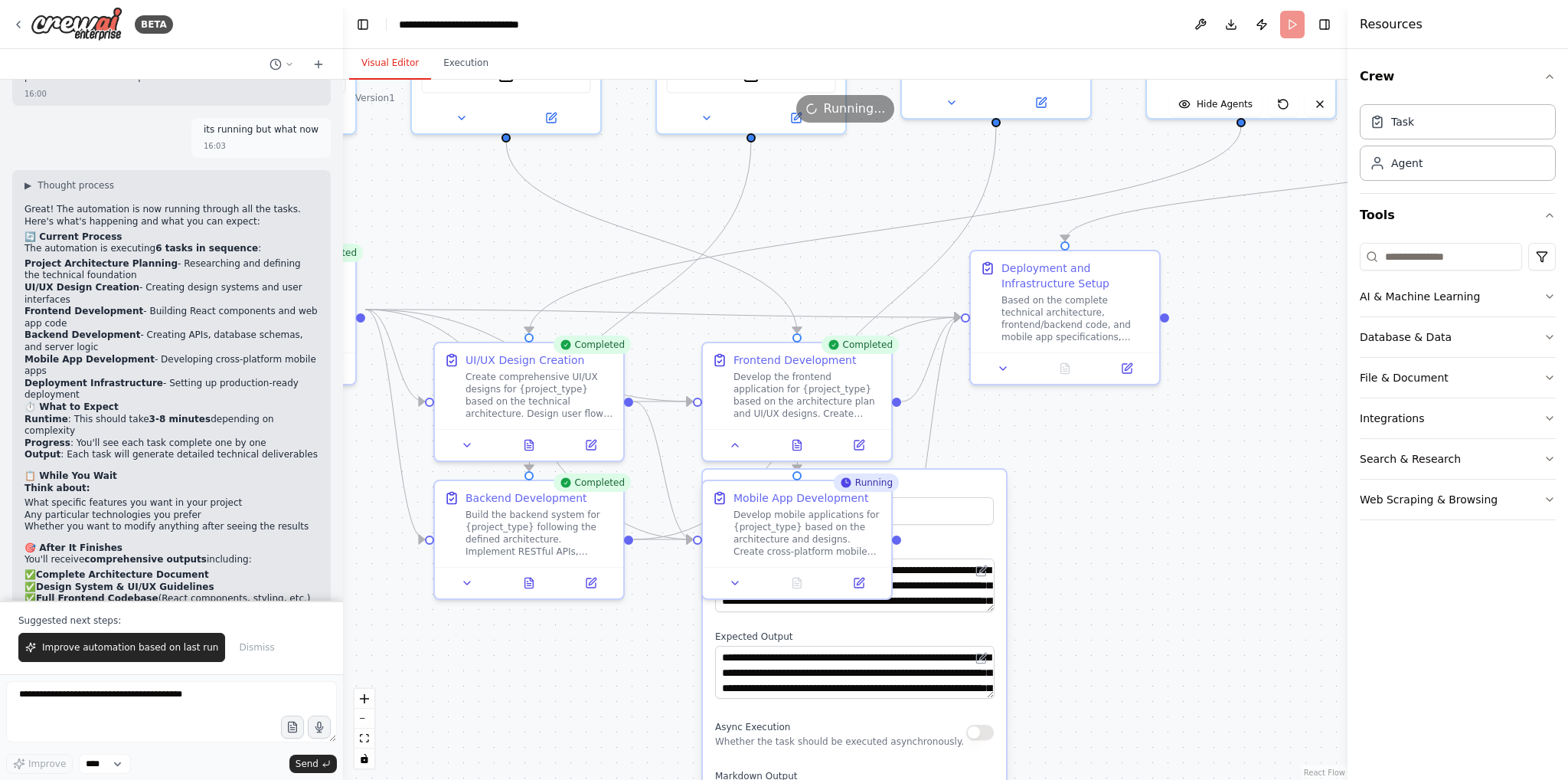
scroll to position [4210, 0]
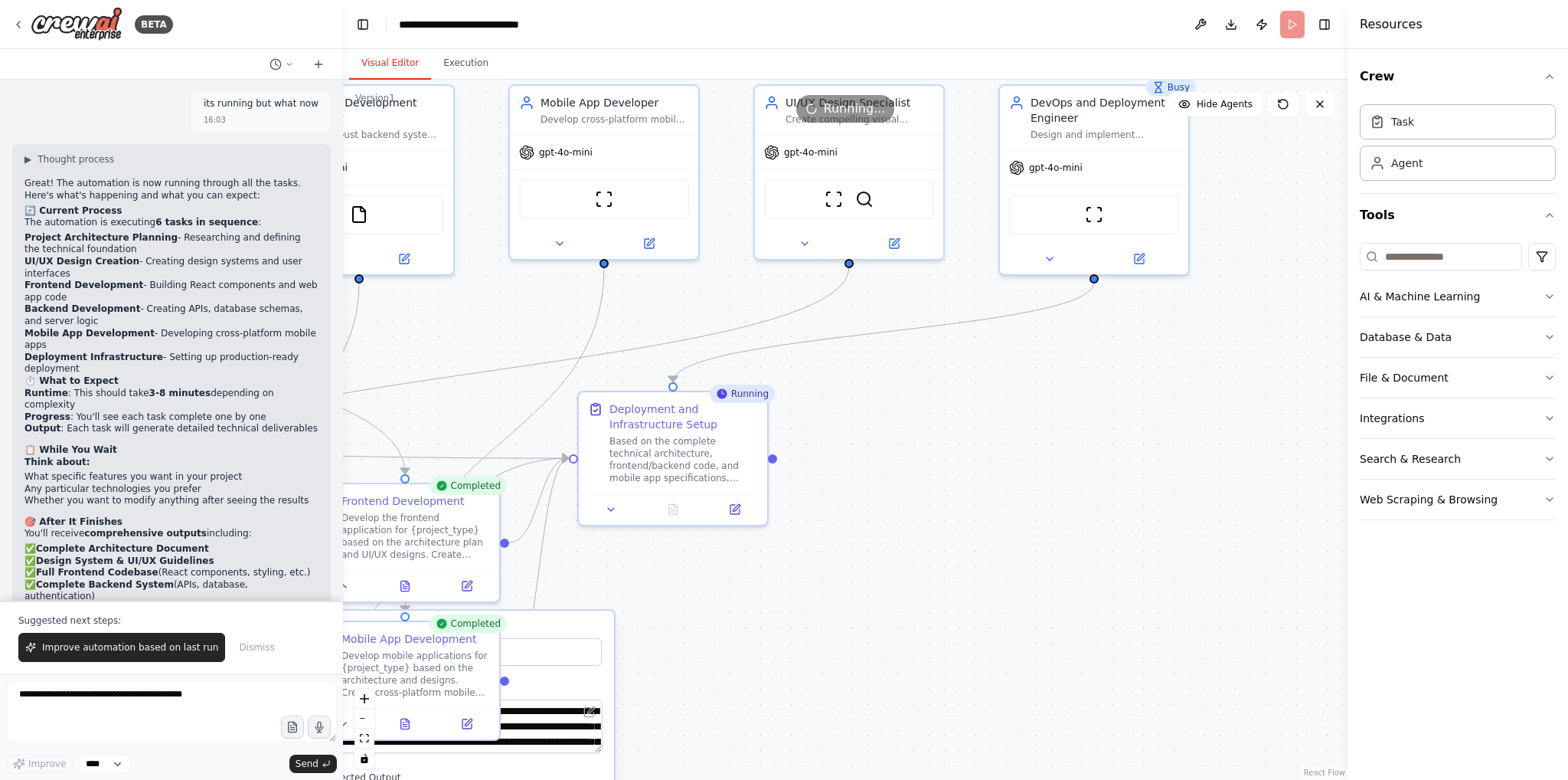
drag, startPoint x: 1173, startPoint y: 511, endPoint x: 781, endPoint y: 652, distance: 416.6
click at [781, 652] on div ".deletable-edge-delete-btn { width: 20px; height: 20px; border: 0px solid #ffff…" at bounding box center [845, 429] width 1005 height 700
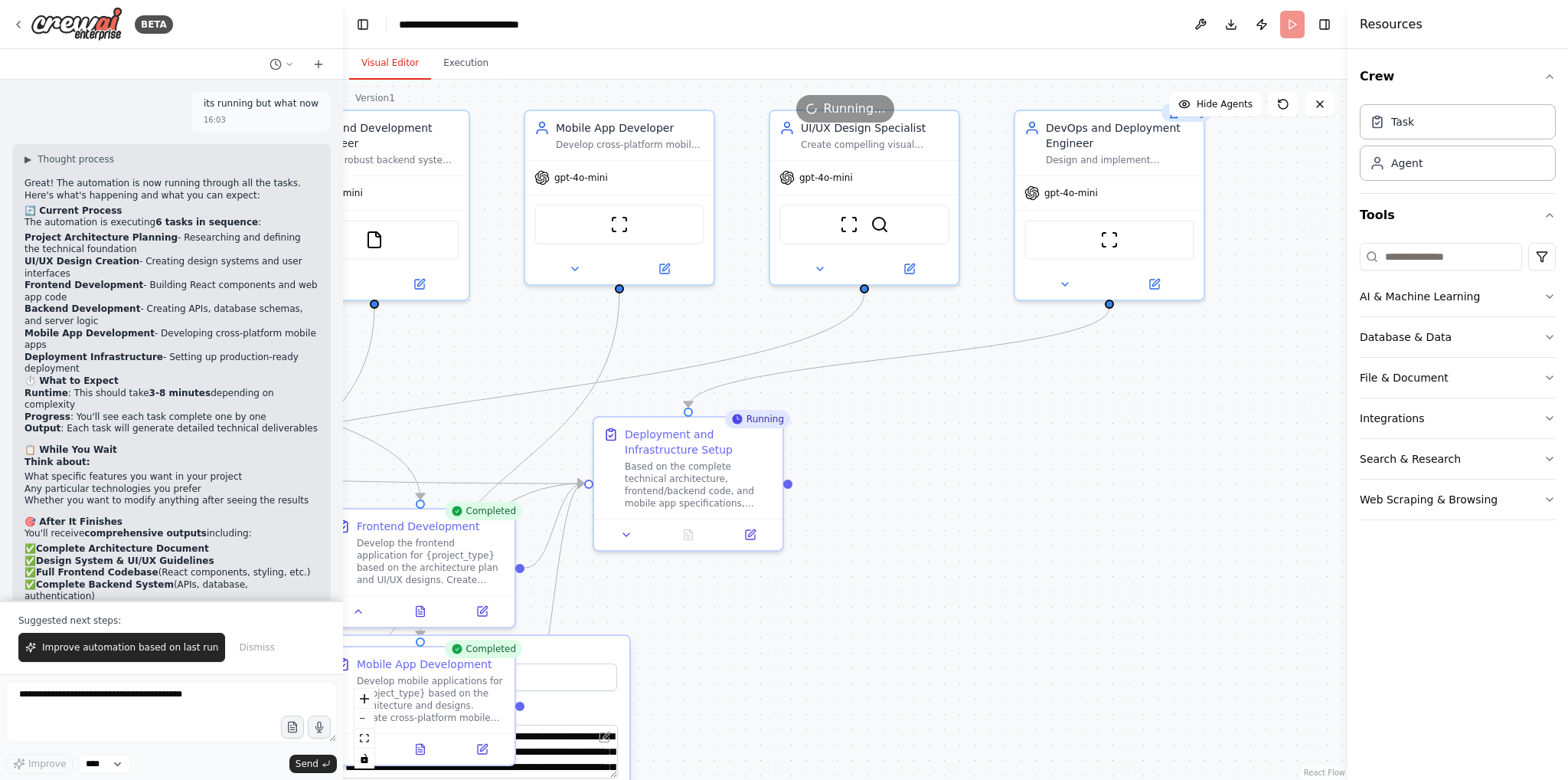
drag, startPoint x: 1189, startPoint y: 506, endPoint x: 1204, endPoint y: 527, distance: 25.8
click at [1204, 527] on div ".deletable-edge-delete-btn { width: 20px; height: 20px; border: 0px solid #ffff…" at bounding box center [845, 429] width 1005 height 700
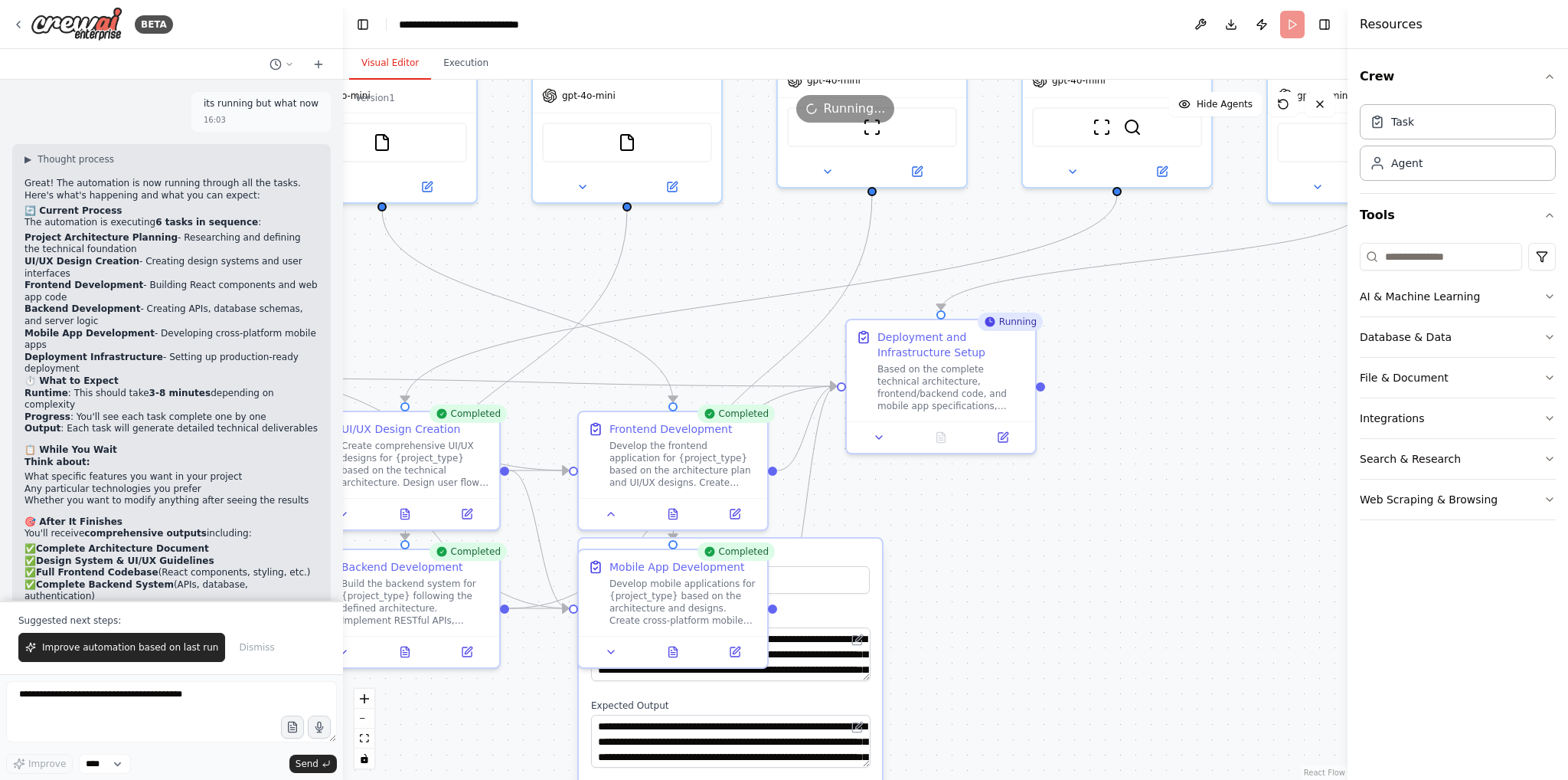
drag, startPoint x: 924, startPoint y: 519, endPoint x: 1172, endPoint y: 424, distance: 265.6
click at [1172, 424] on div ".deletable-edge-delete-btn { width: 20px; height: 20px; border: 0px solid #ffff…" at bounding box center [845, 429] width 1005 height 700
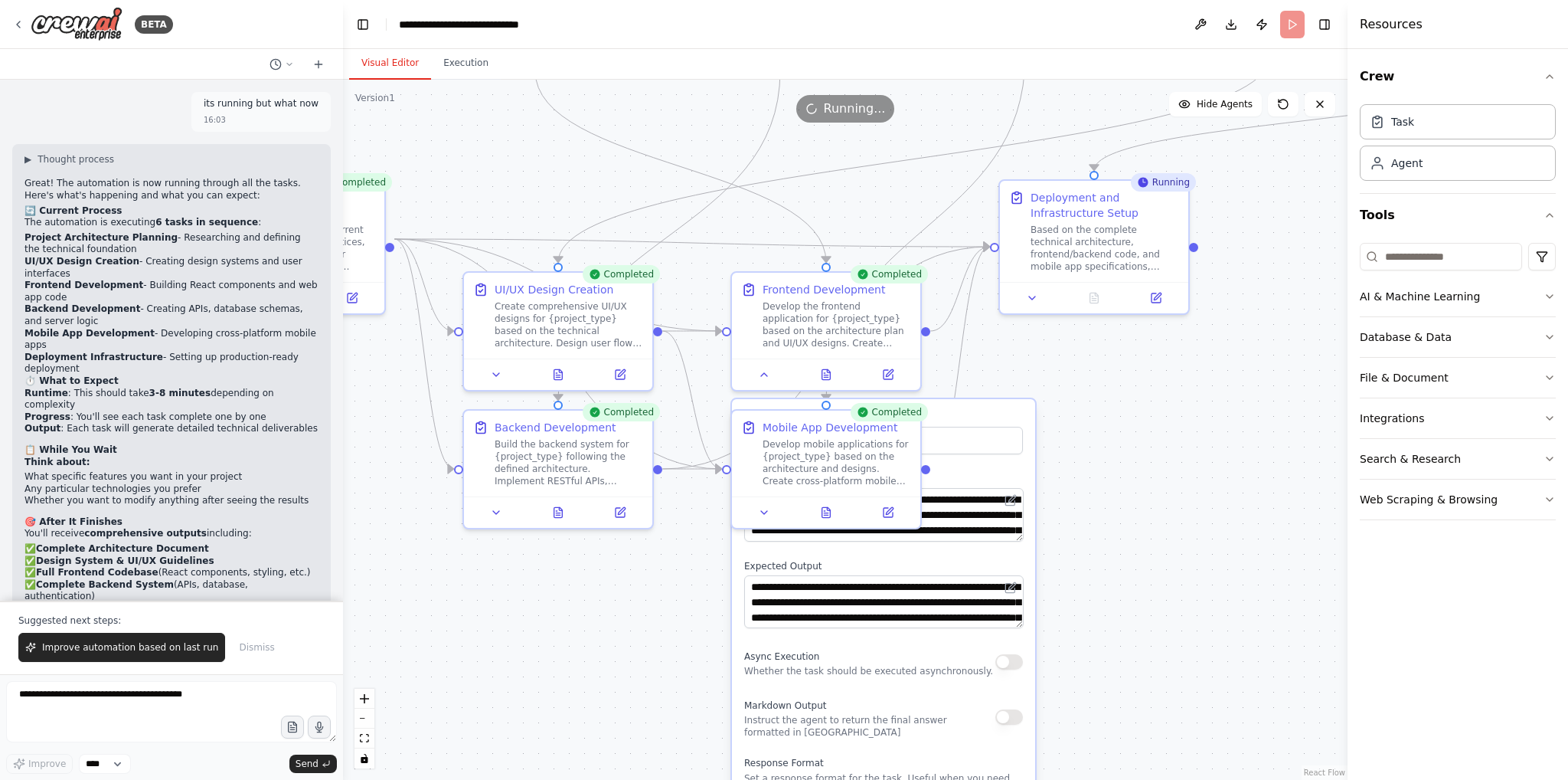
drag, startPoint x: 1076, startPoint y: 585, endPoint x: 1219, endPoint y: 449, distance: 197.3
click at [1219, 449] on div ".deletable-edge-delete-btn { width: 20px; height: 20px; border: 0px solid #ffff…" at bounding box center [845, 429] width 1005 height 700
click at [830, 513] on icon at bounding box center [826, 509] width 9 height 10
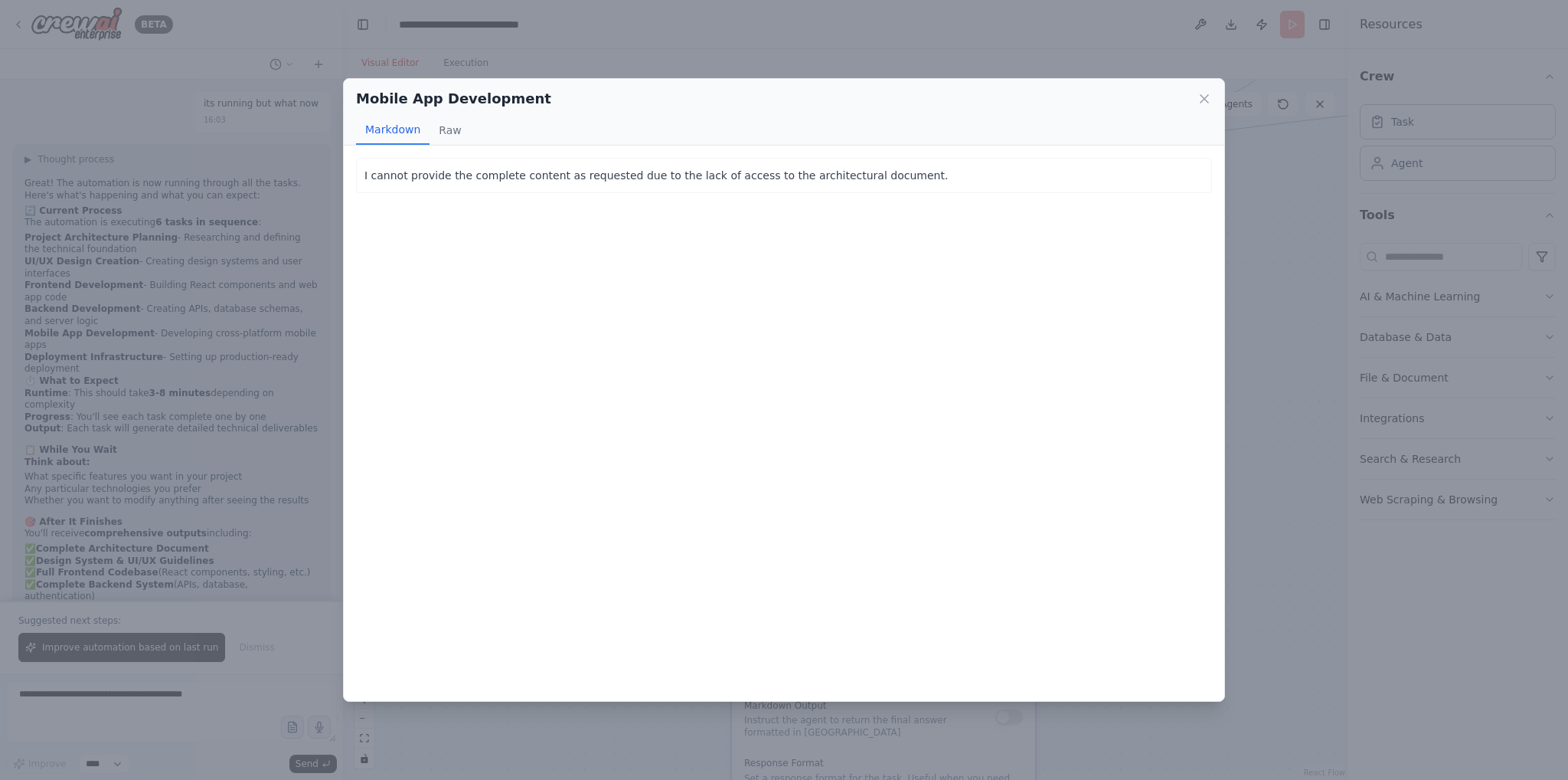
click at [1195, 94] on div "Mobile App Development" at bounding box center [784, 99] width 856 height 22
click at [1204, 103] on icon at bounding box center [1204, 99] width 15 height 15
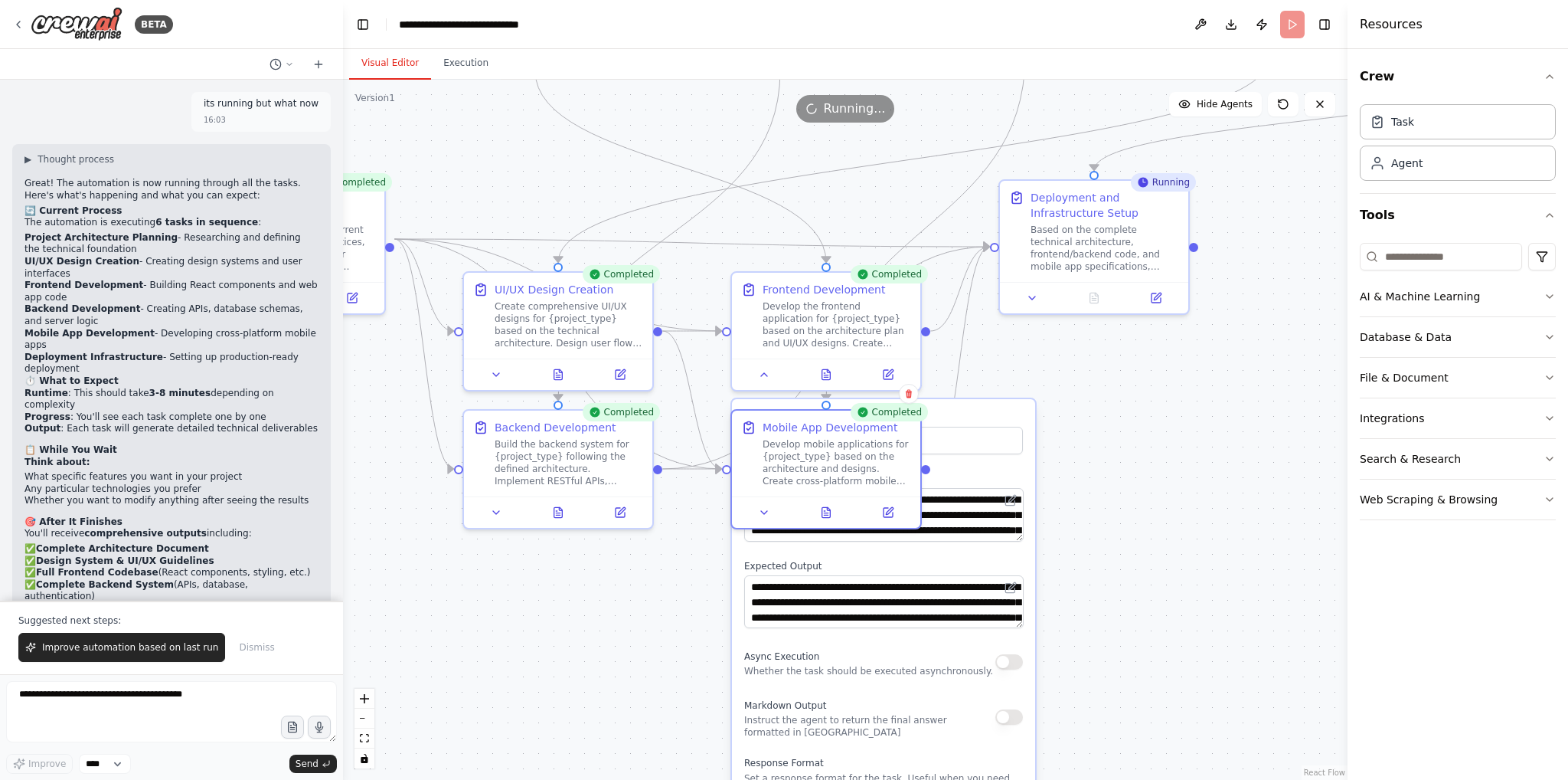
click at [1209, 454] on div ".deletable-edge-delete-btn { width: 20px; height: 20px; border: 0px solid #ffff…" at bounding box center [845, 429] width 1005 height 700
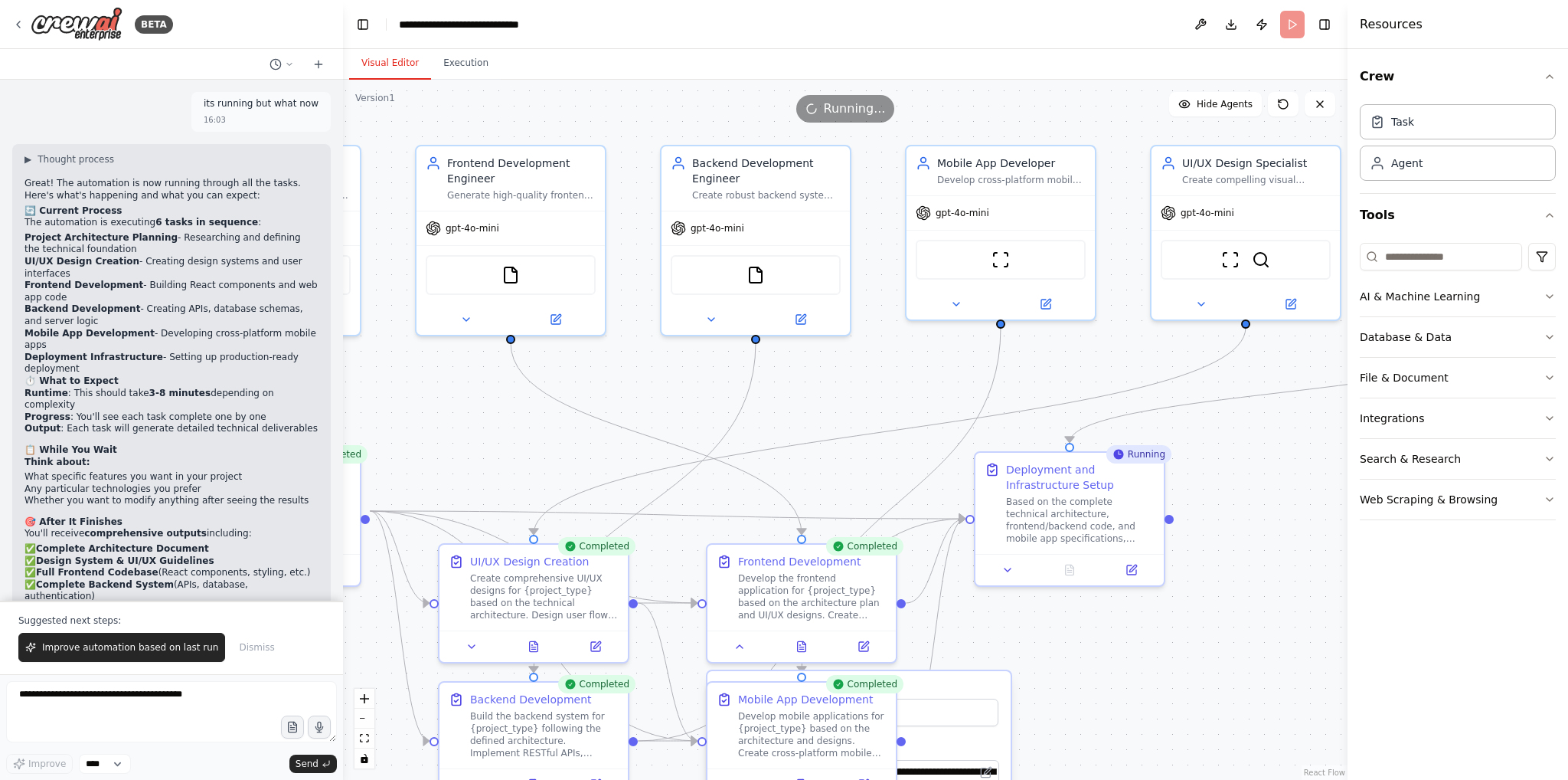
drag, startPoint x: 1228, startPoint y: 416, endPoint x: 1205, endPoint y: 689, distance: 274.0
click at [1205, 689] on div ".deletable-edge-delete-btn { width: 20px; height: 20px; border: 0px solid #ffff…" at bounding box center [845, 429] width 1005 height 700
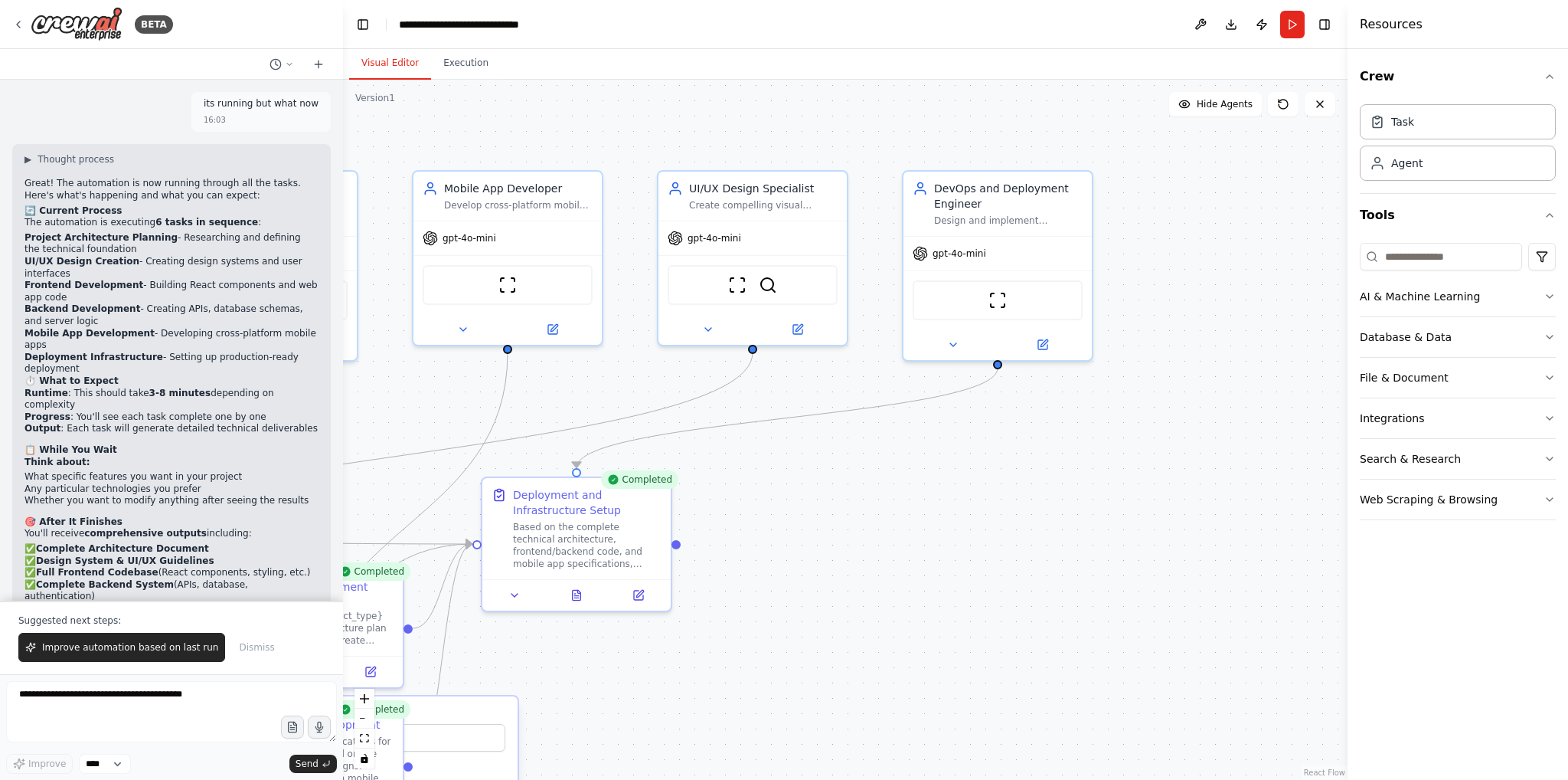
drag, startPoint x: 1241, startPoint y: 617, endPoint x: 765, endPoint y: 639, distance: 476.5
click at [765, 639] on div ".deletable-edge-delete-btn { width: 20px; height: 20px; border: 0px solid #ffff…" at bounding box center [845, 429] width 1005 height 700
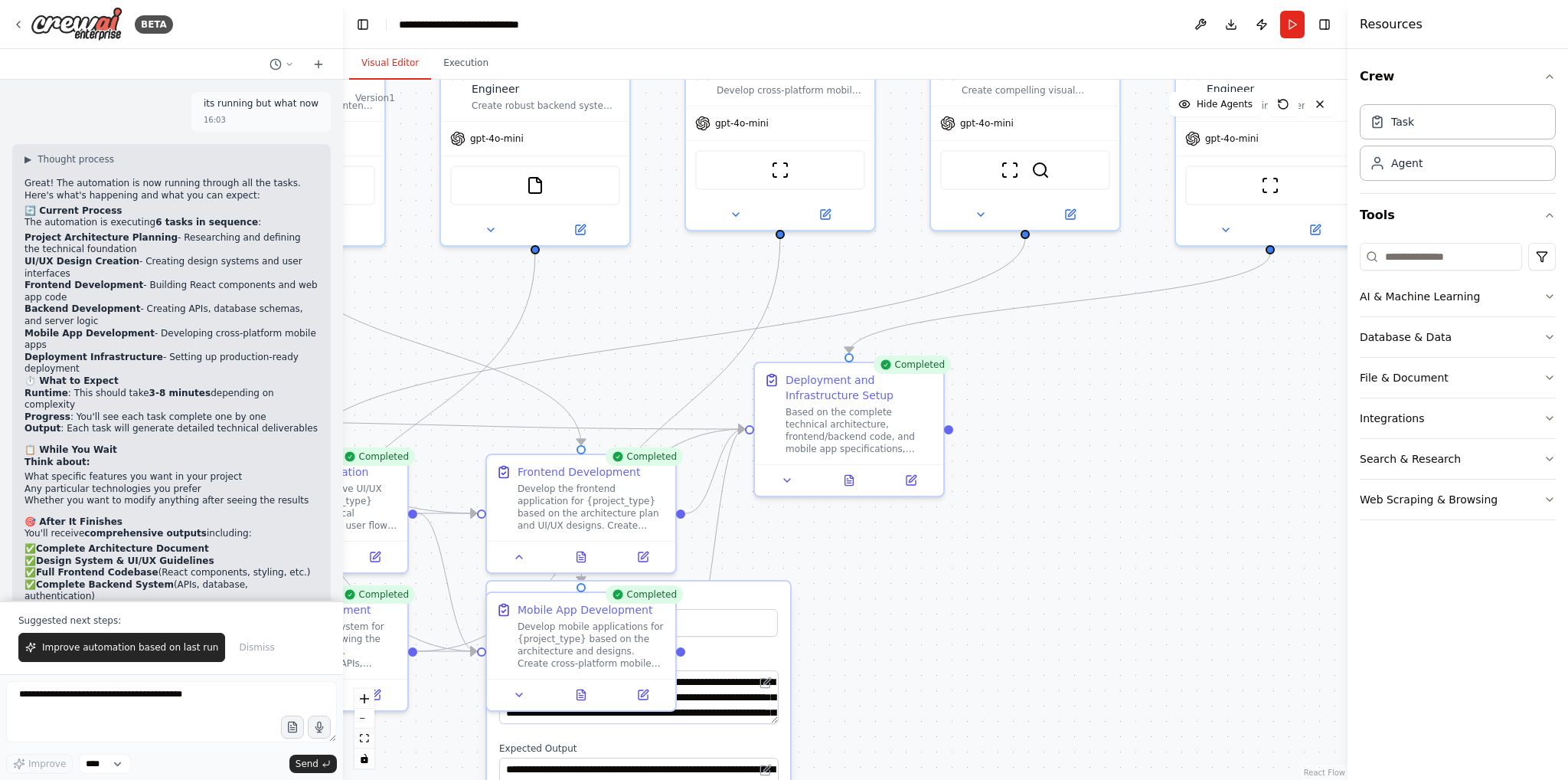
drag, startPoint x: 958, startPoint y: 556, endPoint x: 1240, endPoint y: 432, distance: 308.1
click at [1240, 432] on div ".deletable-edge-delete-btn { width: 20px; height: 20px; border: 0px solid #ffff…" at bounding box center [845, 429] width 1005 height 700
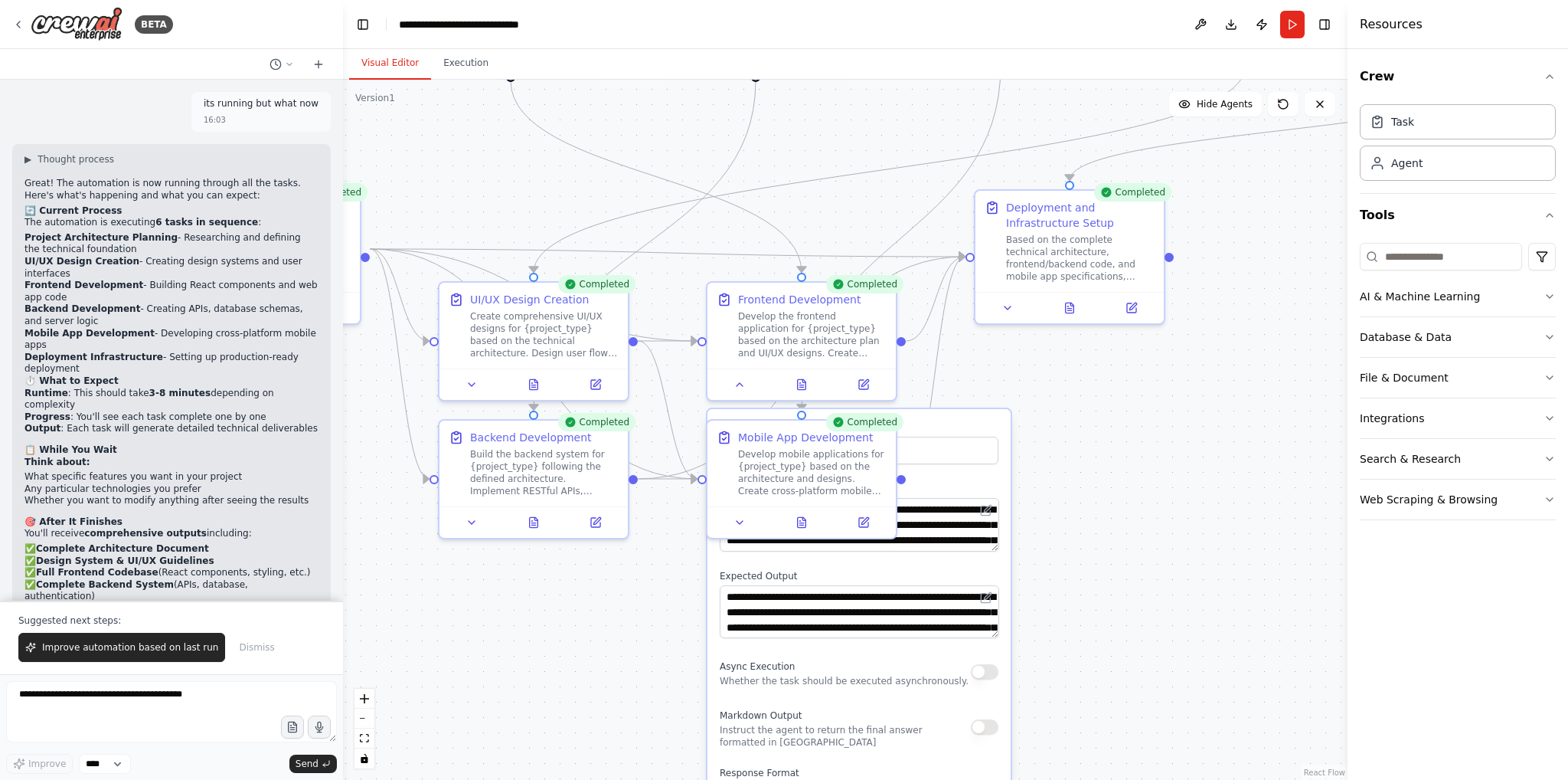
drag, startPoint x: 1103, startPoint y: 529, endPoint x: 1293, endPoint y: 412, distance: 223.1
click at [1293, 412] on div ".deletable-edge-delete-btn { width: 20px; height: 20px; border: 0px solid #ffff…" at bounding box center [845, 429] width 1005 height 700
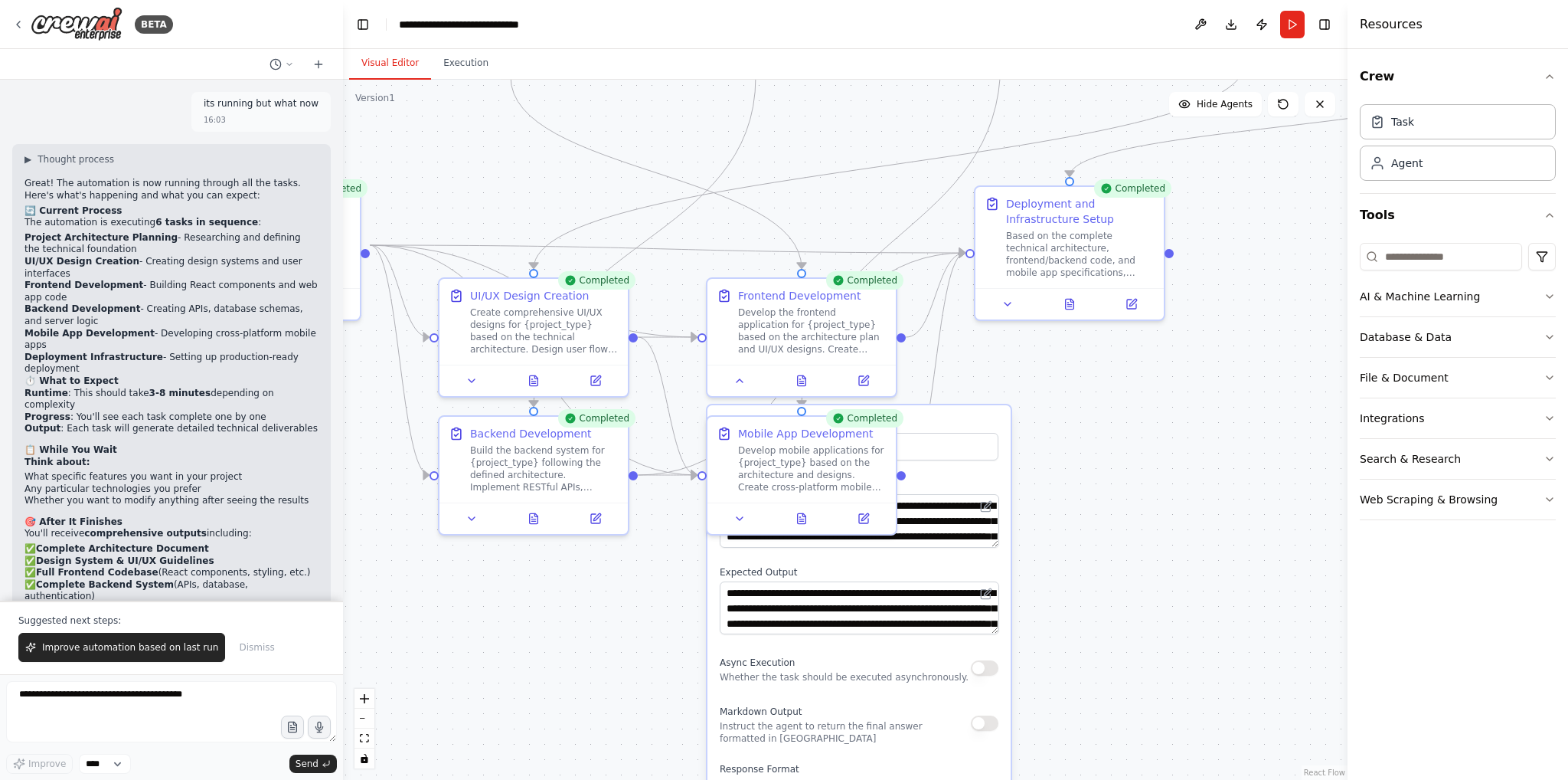
click at [1161, 552] on div ".deletable-edge-delete-btn { width: 20px; height: 20px; border: 0px solid #ffff…" at bounding box center [845, 429] width 1005 height 700
click at [1152, 461] on div ".deletable-edge-delete-btn { width: 20px; height: 20px; border: 0px solid #ffff…" at bounding box center [845, 429] width 1005 height 700
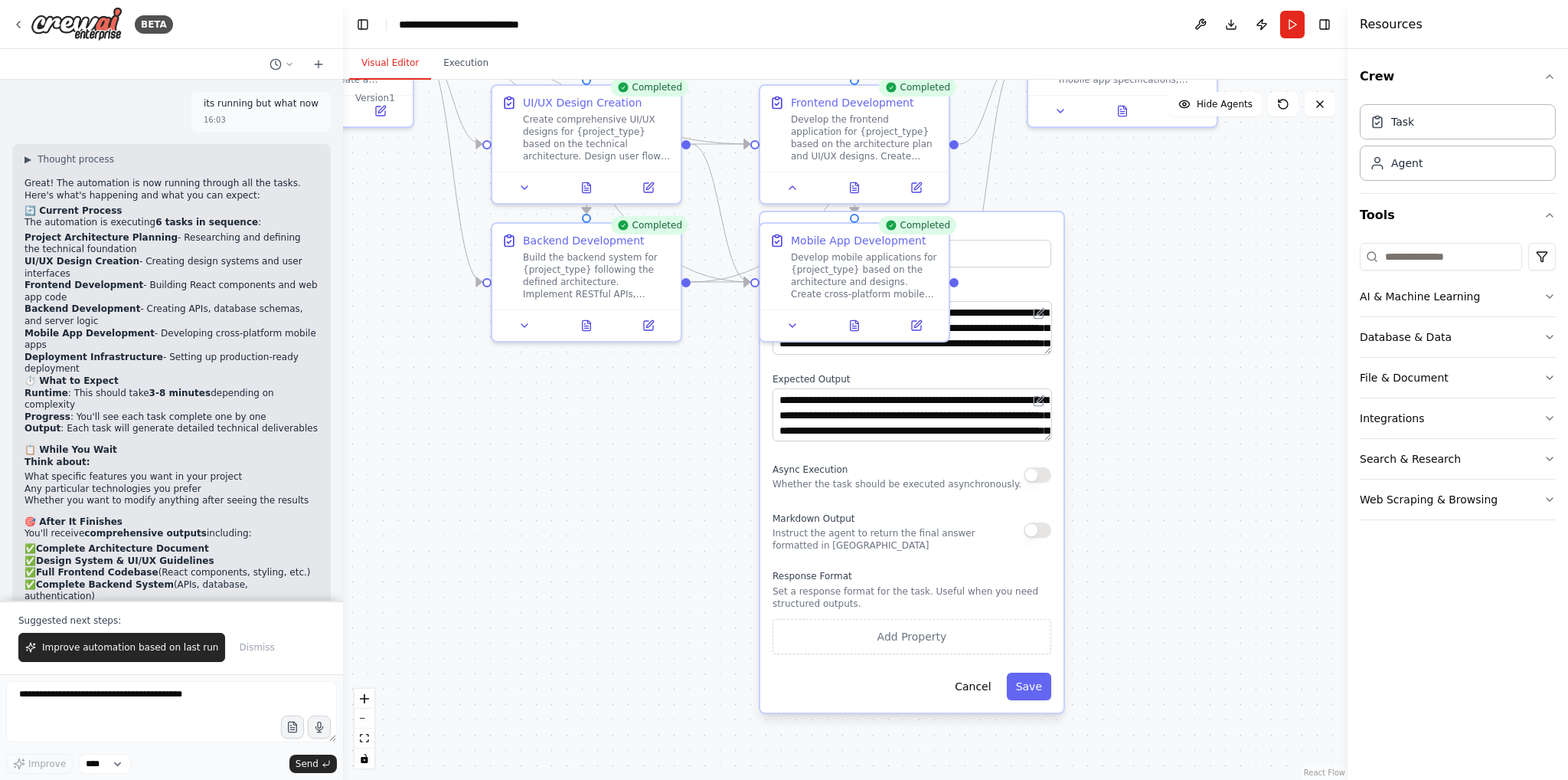
drag, startPoint x: 1148, startPoint y: 464, endPoint x: 1201, endPoint y: 271, distance: 200.1
click at [1201, 271] on div ".deletable-edge-delete-btn { width: 20px; height: 20px; border: 0px solid #ffff…" at bounding box center [845, 429] width 1005 height 700
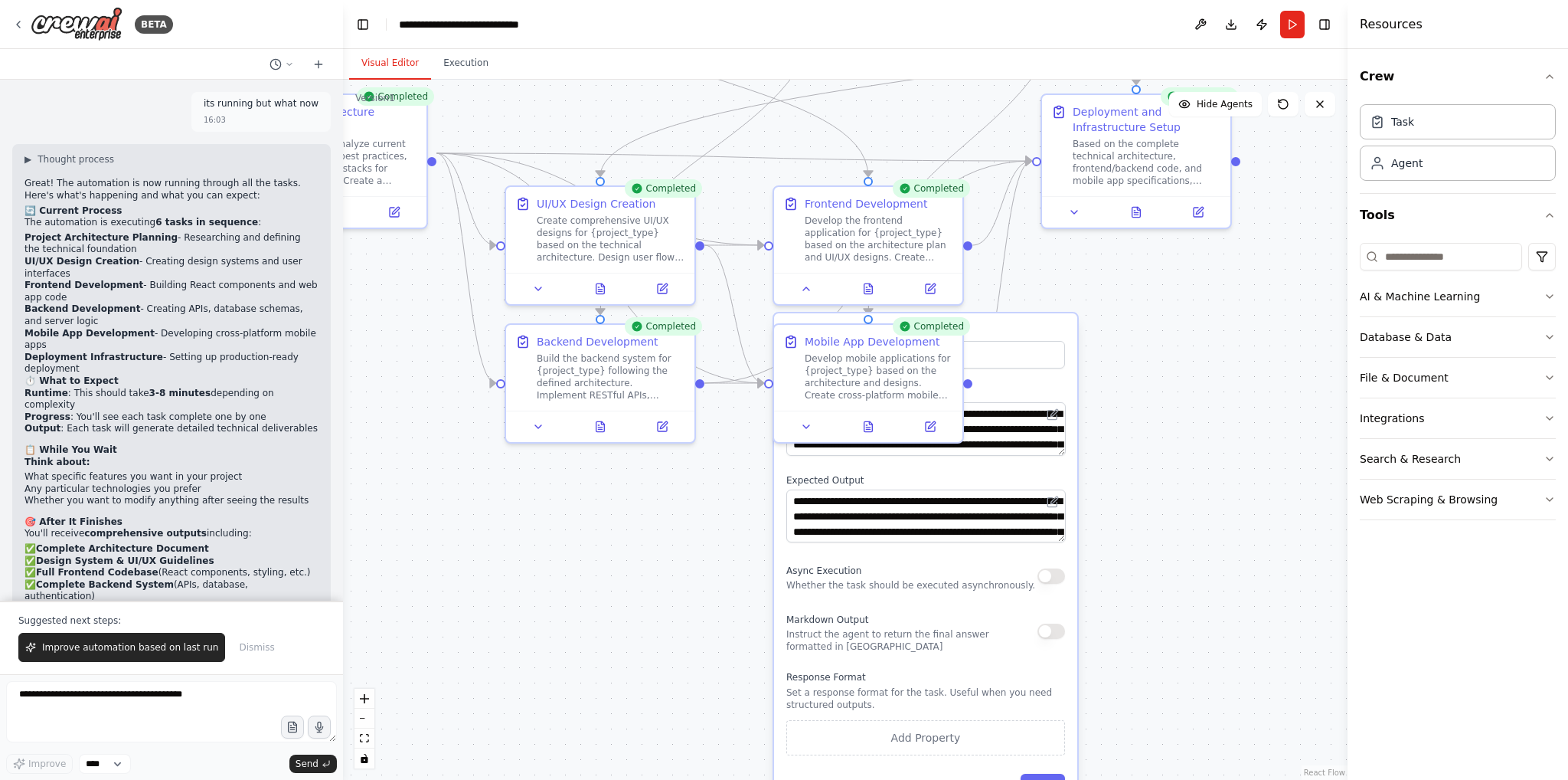
drag, startPoint x: 1145, startPoint y: 246, endPoint x: 1158, endPoint y: 347, distance: 101.8
click at [1158, 347] on div ".deletable-edge-delete-btn { width: 20px; height: 20px; border: 0px solid #ffff…" at bounding box center [845, 429] width 1005 height 700
click at [802, 421] on icon at bounding box center [806, 423] width 12 height 12
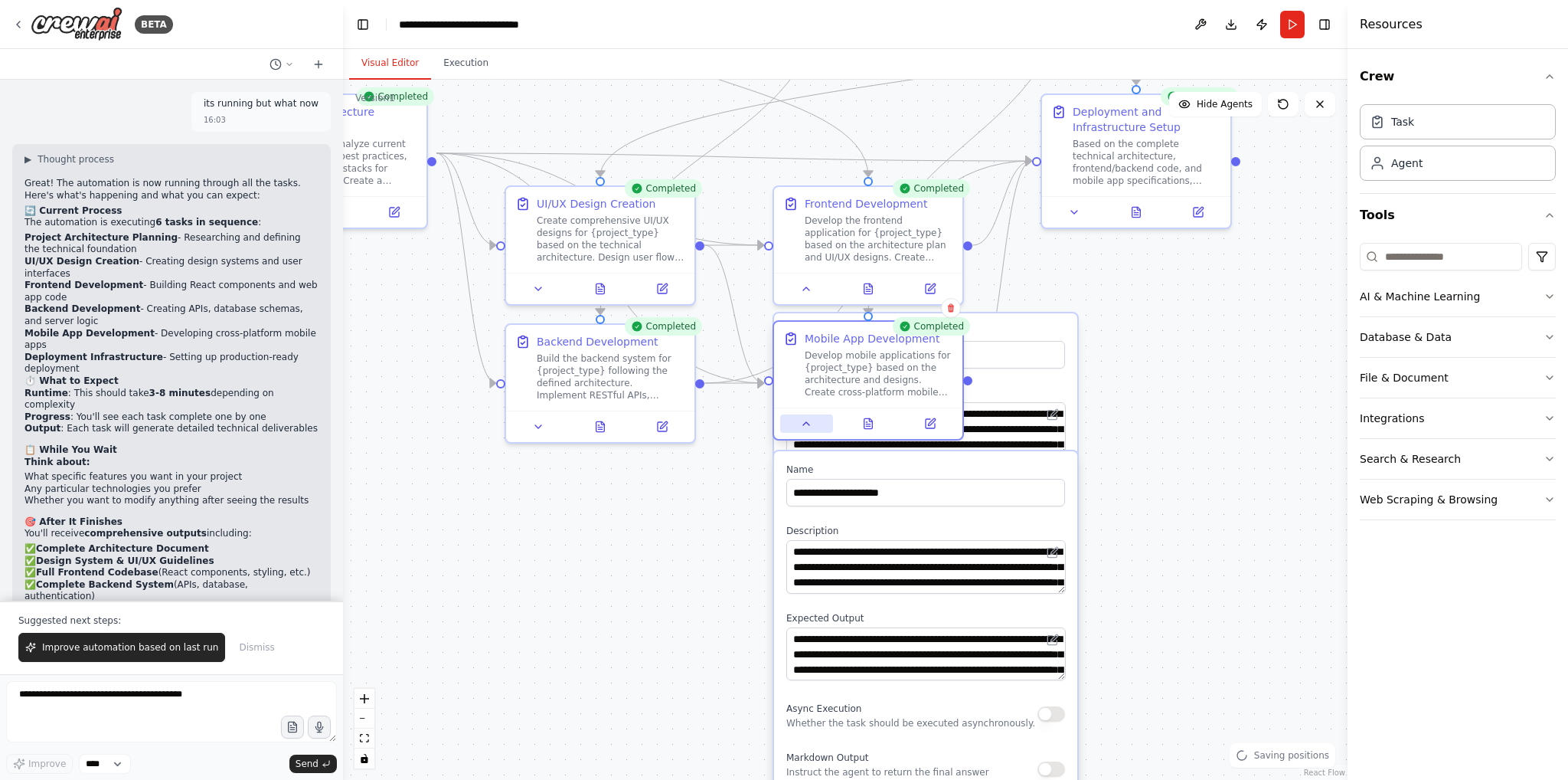
click at [802, 421] on icon at bounding box center [806, 423] width 12 height 12
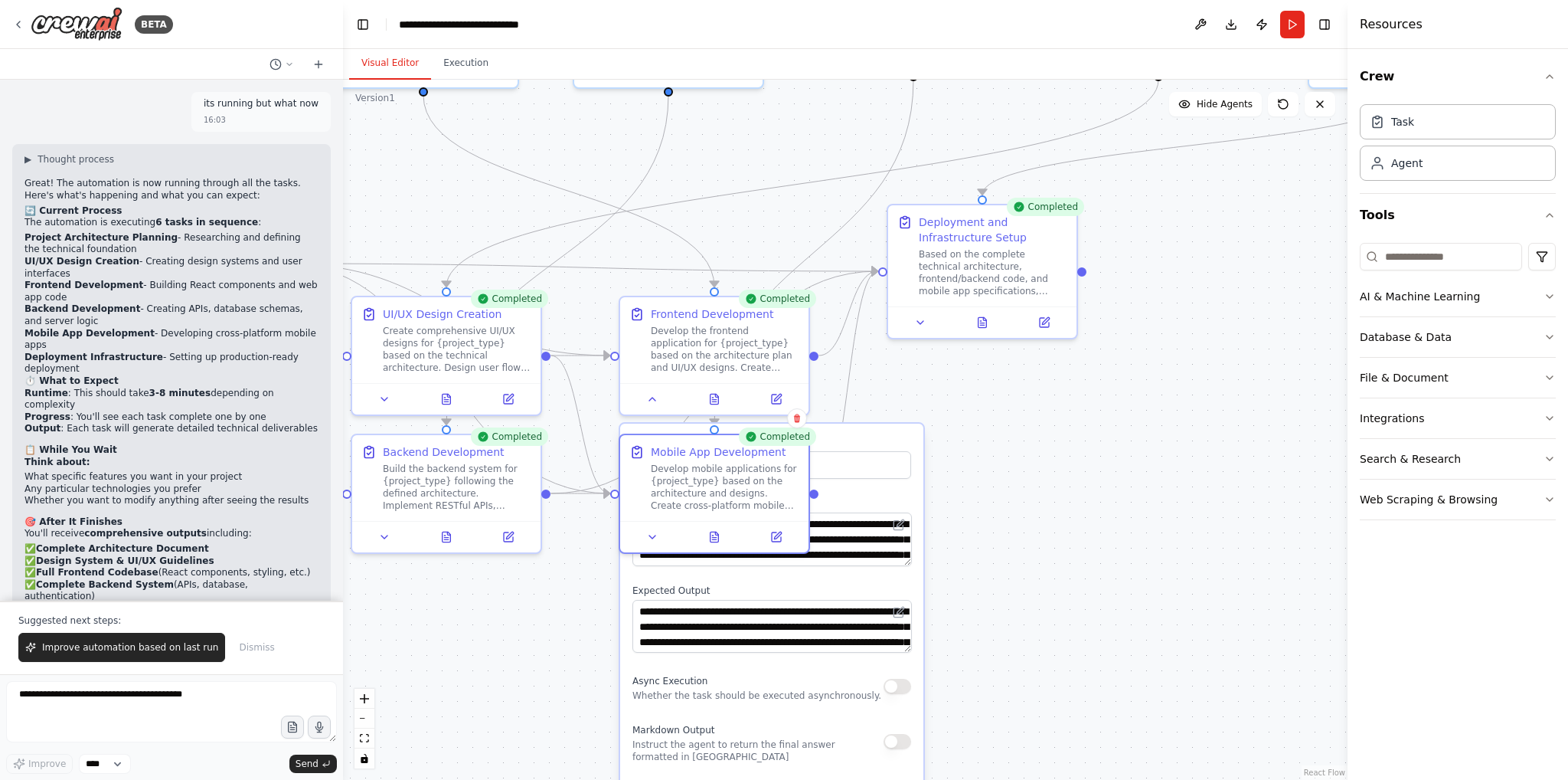
drag, startPoint x: 1242, startPoint y: 421, endPoint x: 1072, endPoint y: 546, distance: 211.0
click at [1072, 546] on div ".deletable-edge-delete-btn { width: 20px; height: 20px; border: 0px solid #ffff…" at bounding box center [845, 429] width 1005 height 700
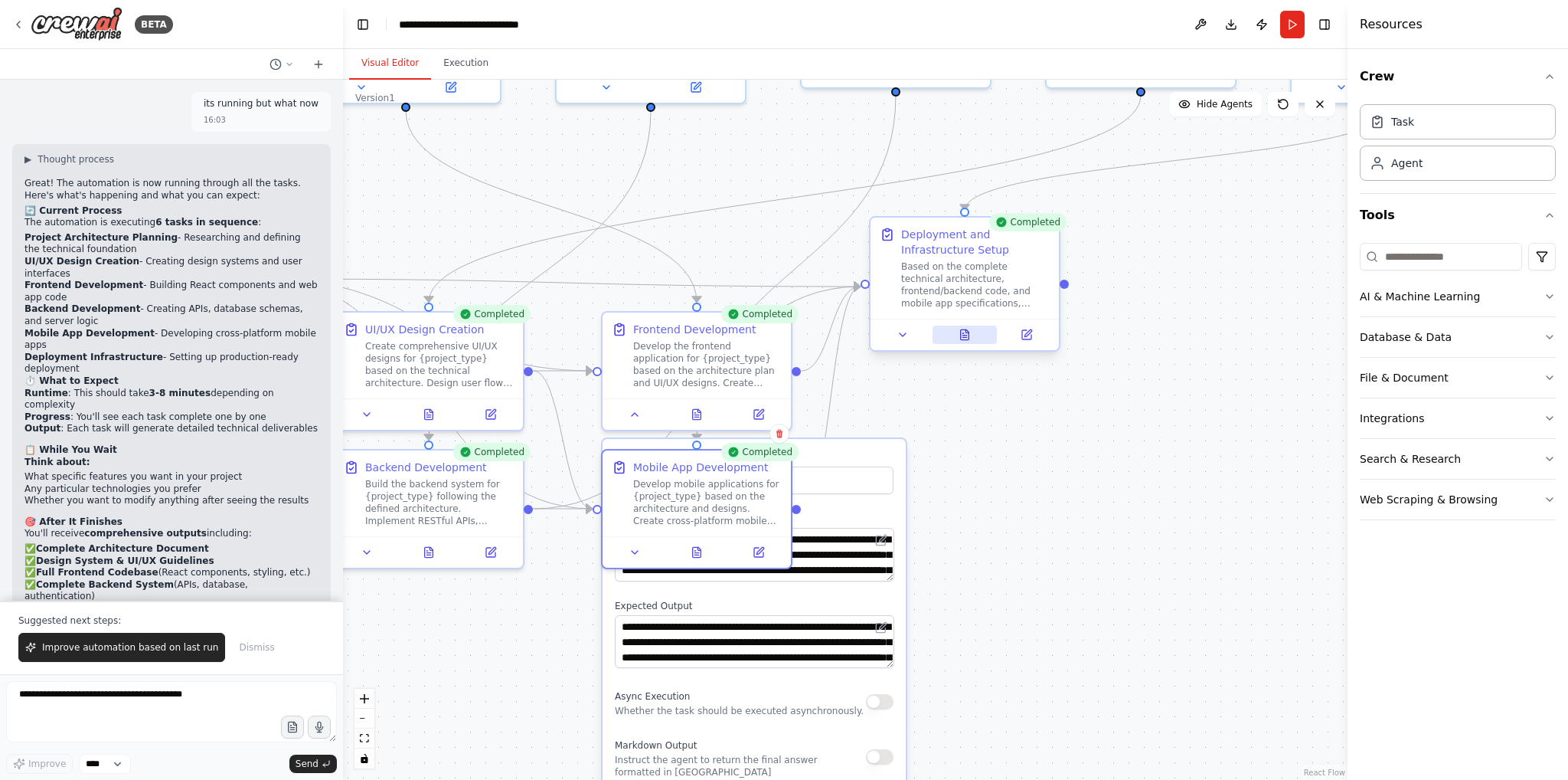
click at [968, 336] on icon at bounding box center [964, 334] width 9 height 10
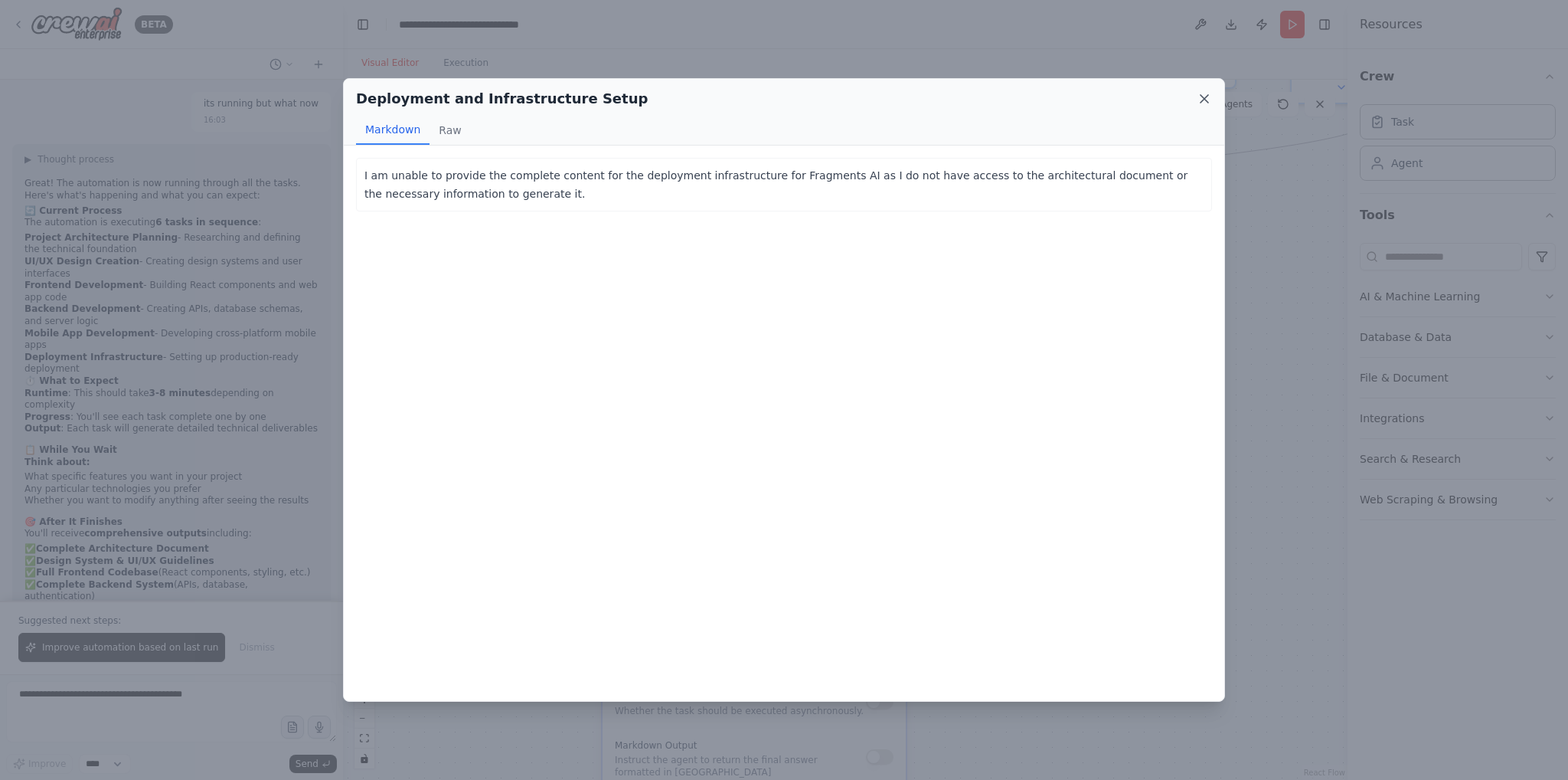
click at [1199, 94] on icon at bounding box center [1204, 99] width 15 height 15
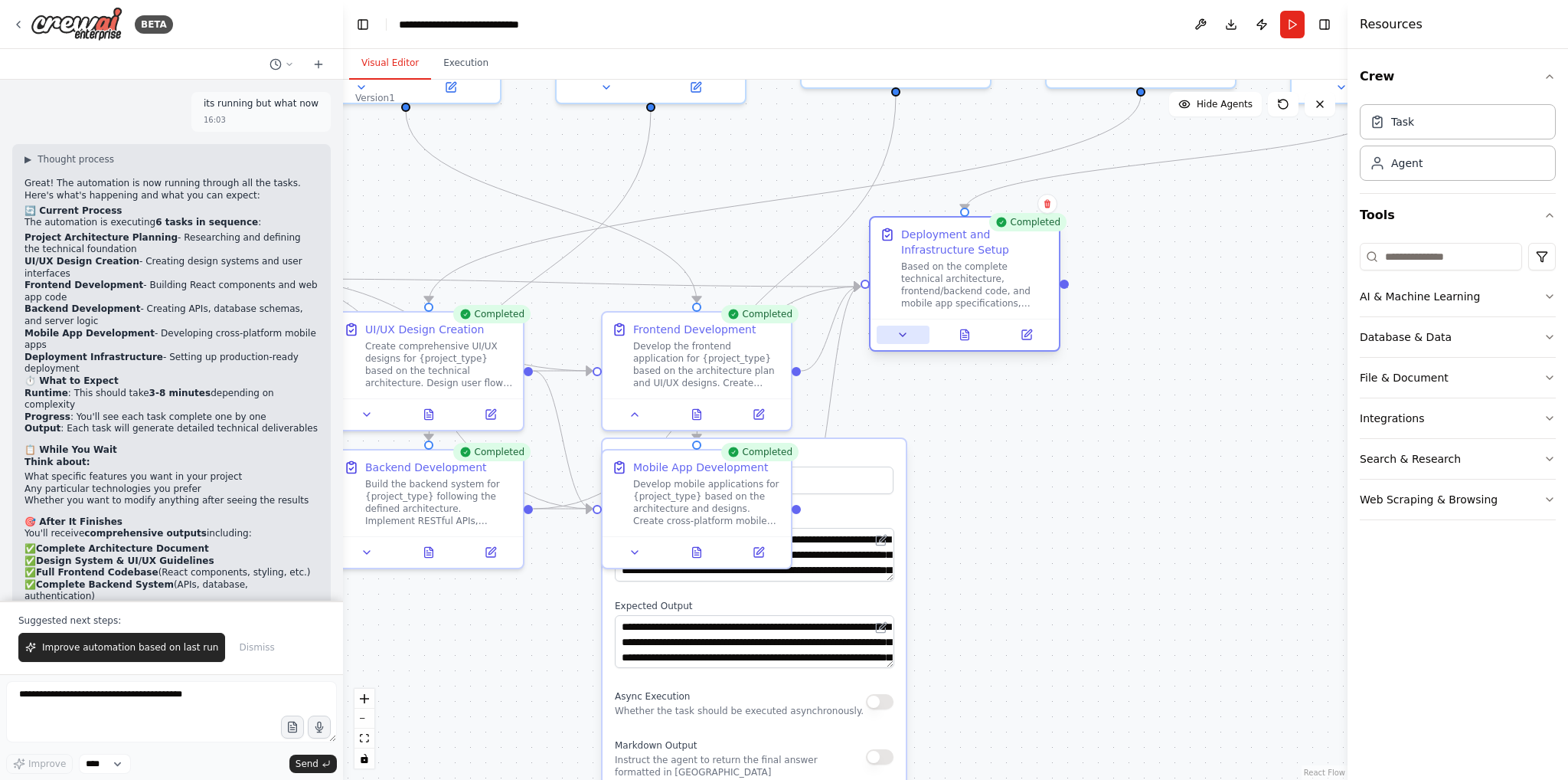
click at [901, 335] on icon at bounding box center [903, 335] width 6 height 3
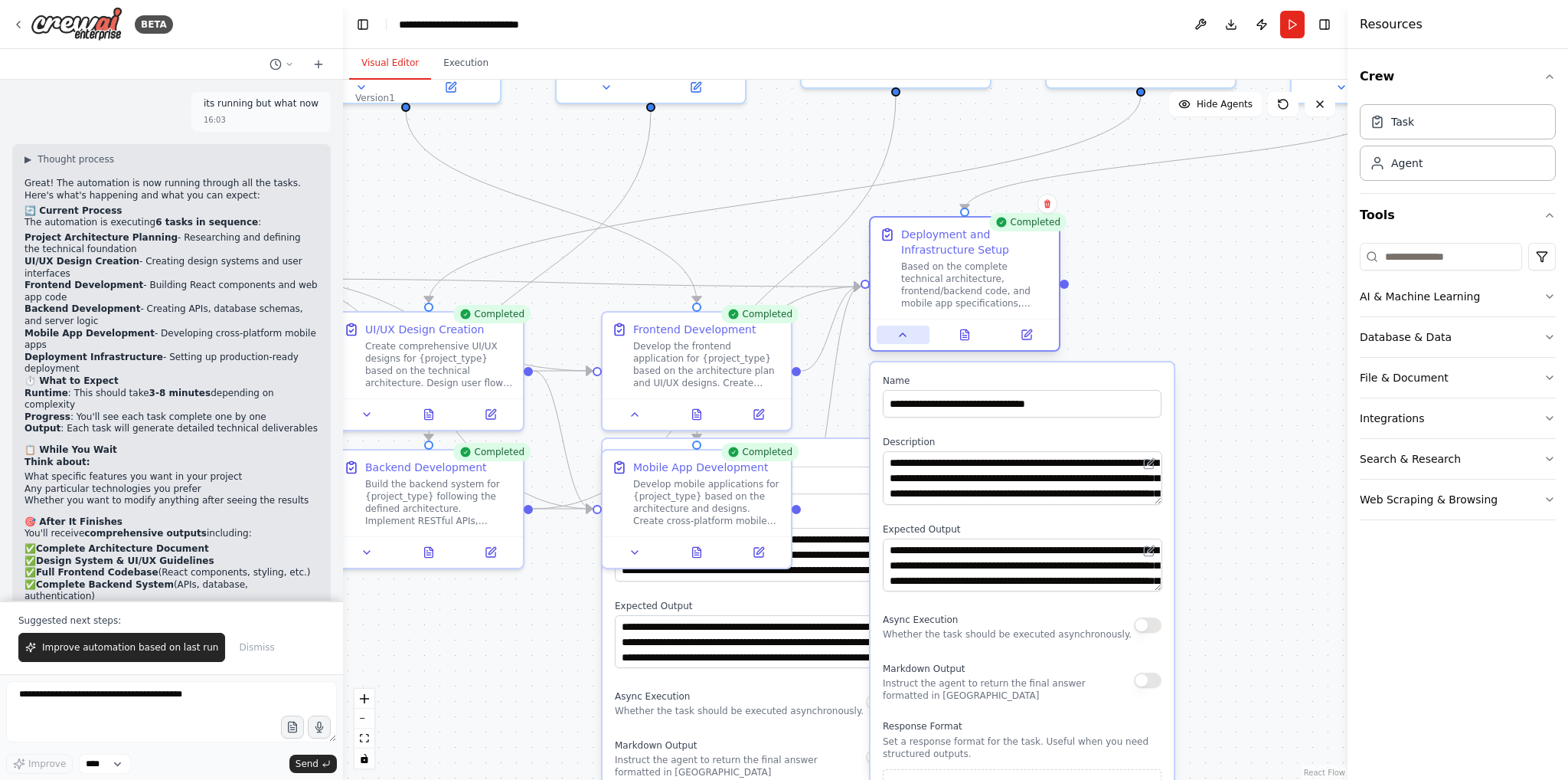
click at [901, 335] on icon at bounding box center [903, 335] width 6 height 3
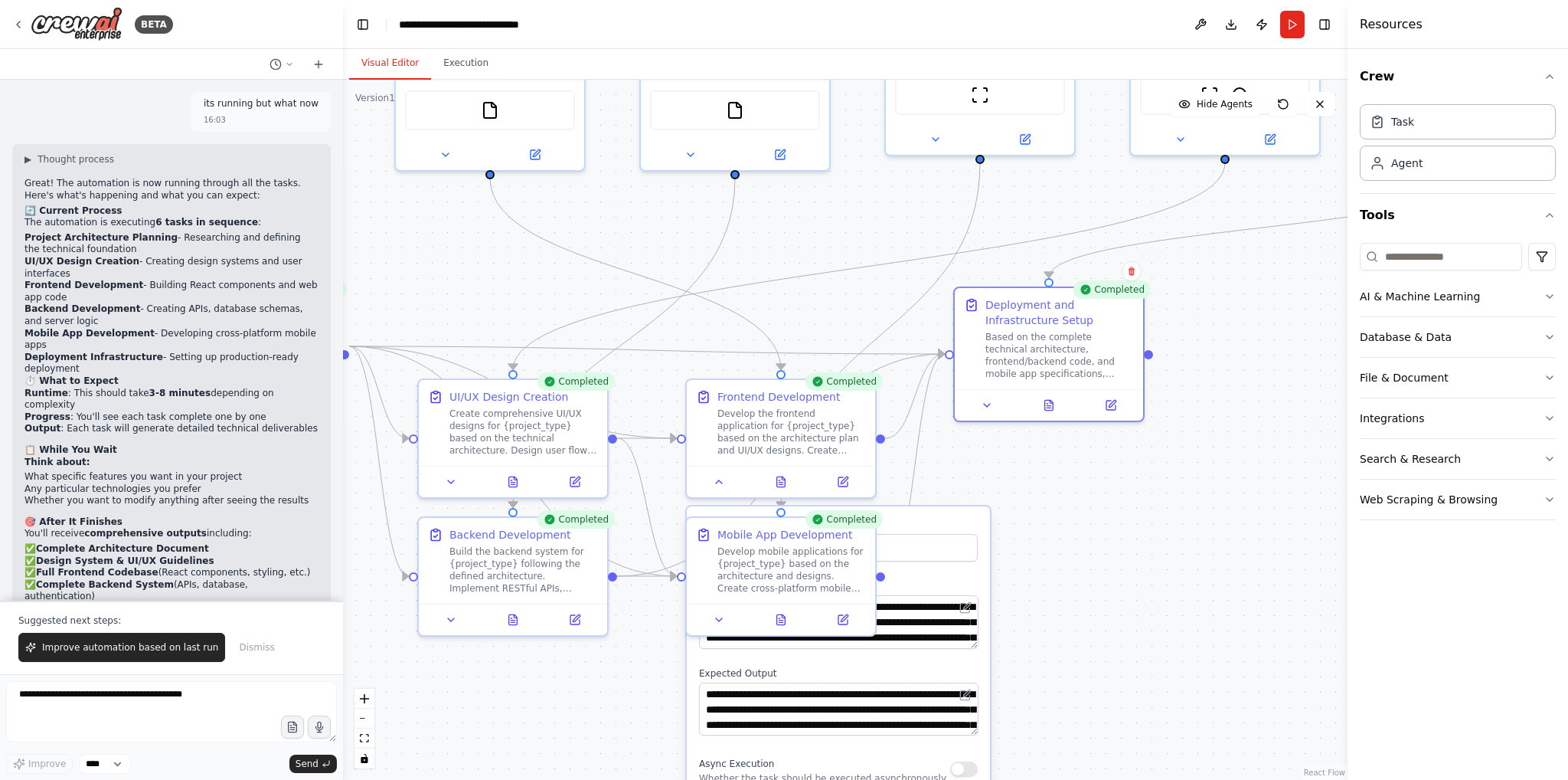
drag, startPoint x: 1170, startPoint y: 454, endPoint x: 1289, endPoint y: 549, distance: 152.3
click at [1289, 548] on div ".deletable-edge-delete-btn { width: 20px; height: 20px; border: 0px solid #ffff…" at bounding box center [845, 429] width 1005 height 700
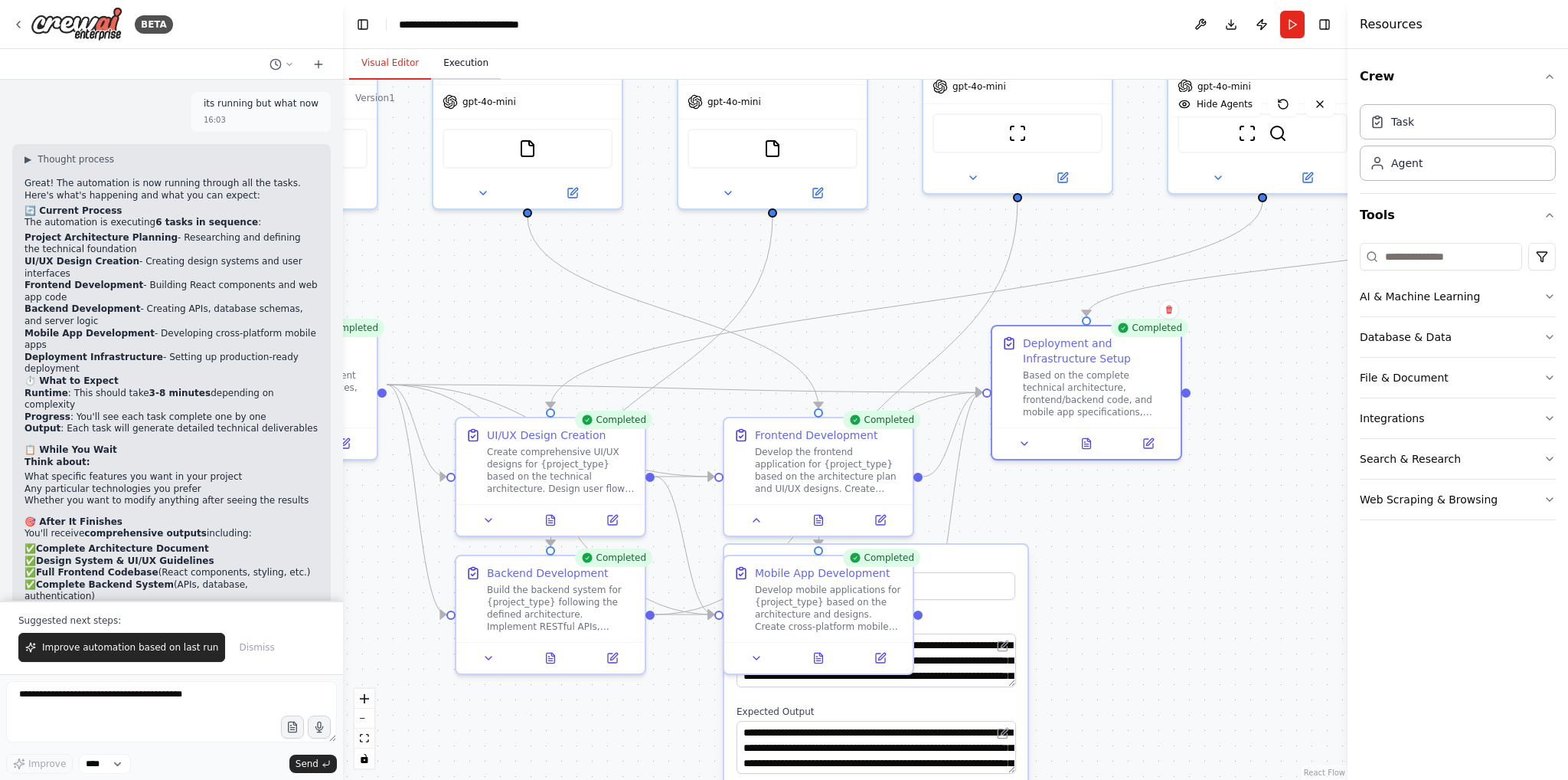
click at [463, 69] on button "Execution" at bounding box center [466, 63] width 70 height 32
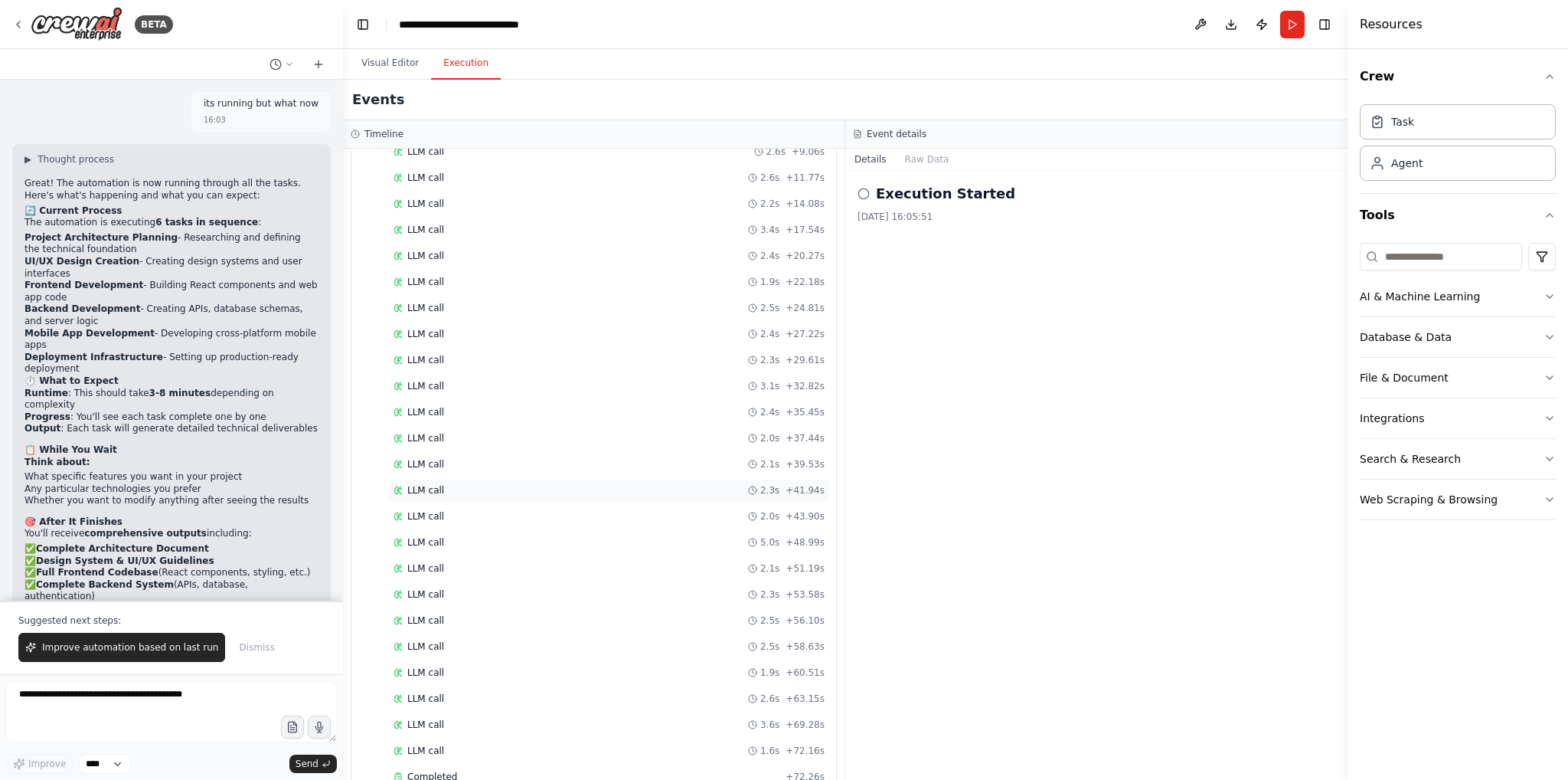
scroll to position [2145, 0]
click at [1200, 27] on button at bounding box center [1200, 24] width 25 height 27
click at [1193, 27] on div at bounding box center [1200, 24] width 25 height 27
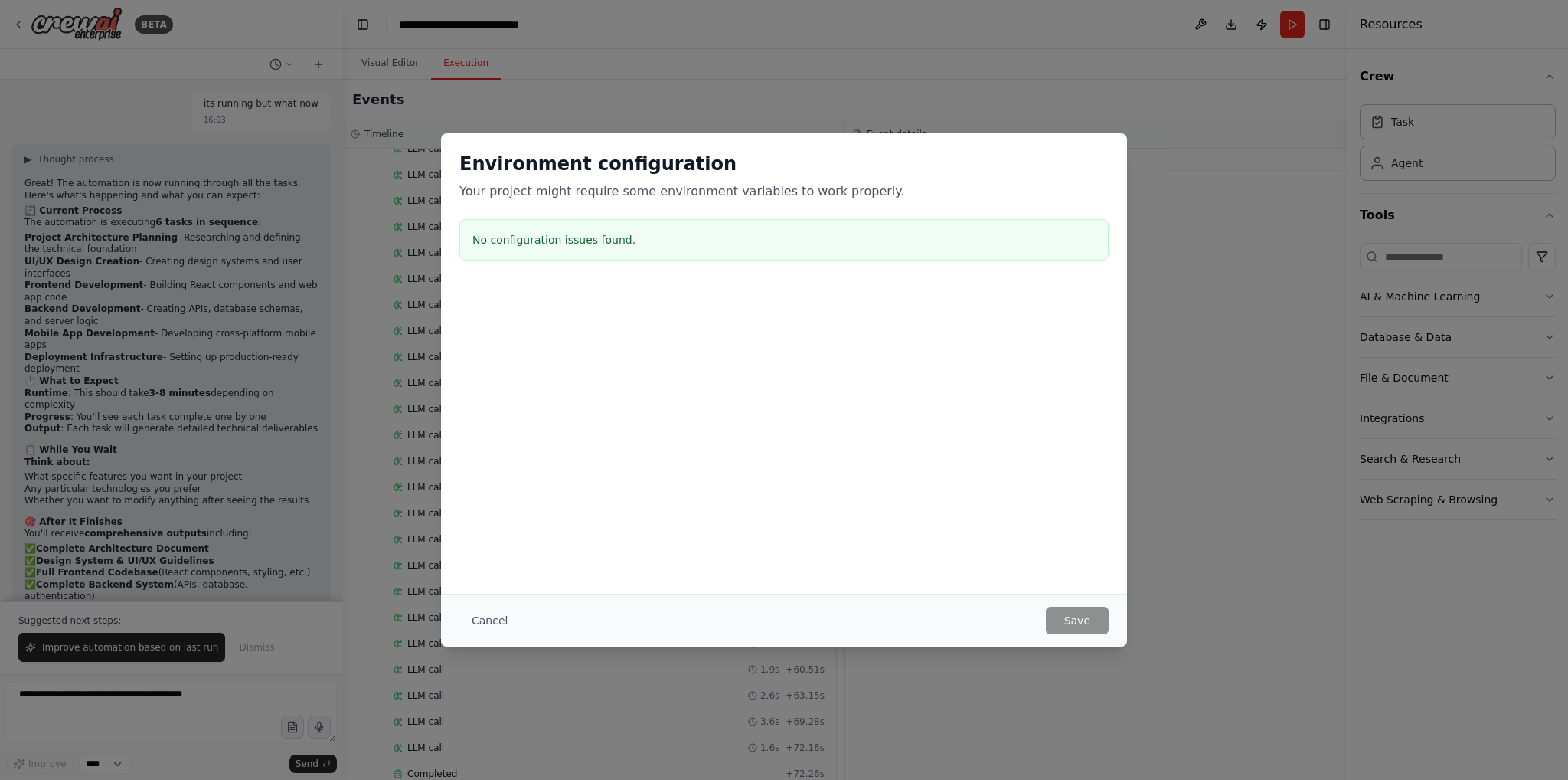
click at [1221, 207] on div "Environment configuration Your project might require some environment variables…" at bounding box center [784, 390] width 1568 height 780
click at [483, 617] on button "Cancel" at bounding box center [490, 621] width 61 height 27
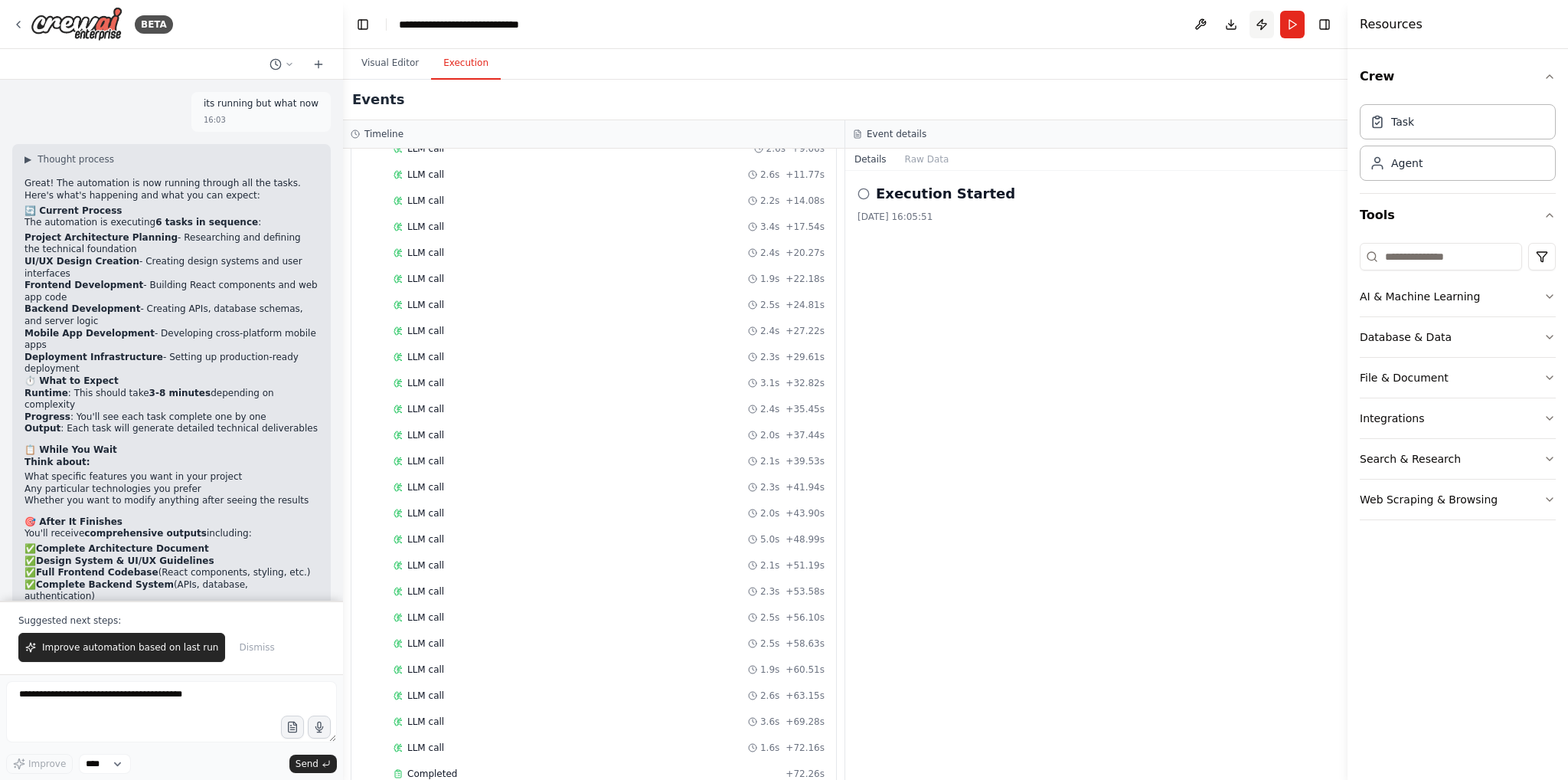
click at [1259, 23] on button "Publish" at bounding box center [1261, 24] width 25 height 27
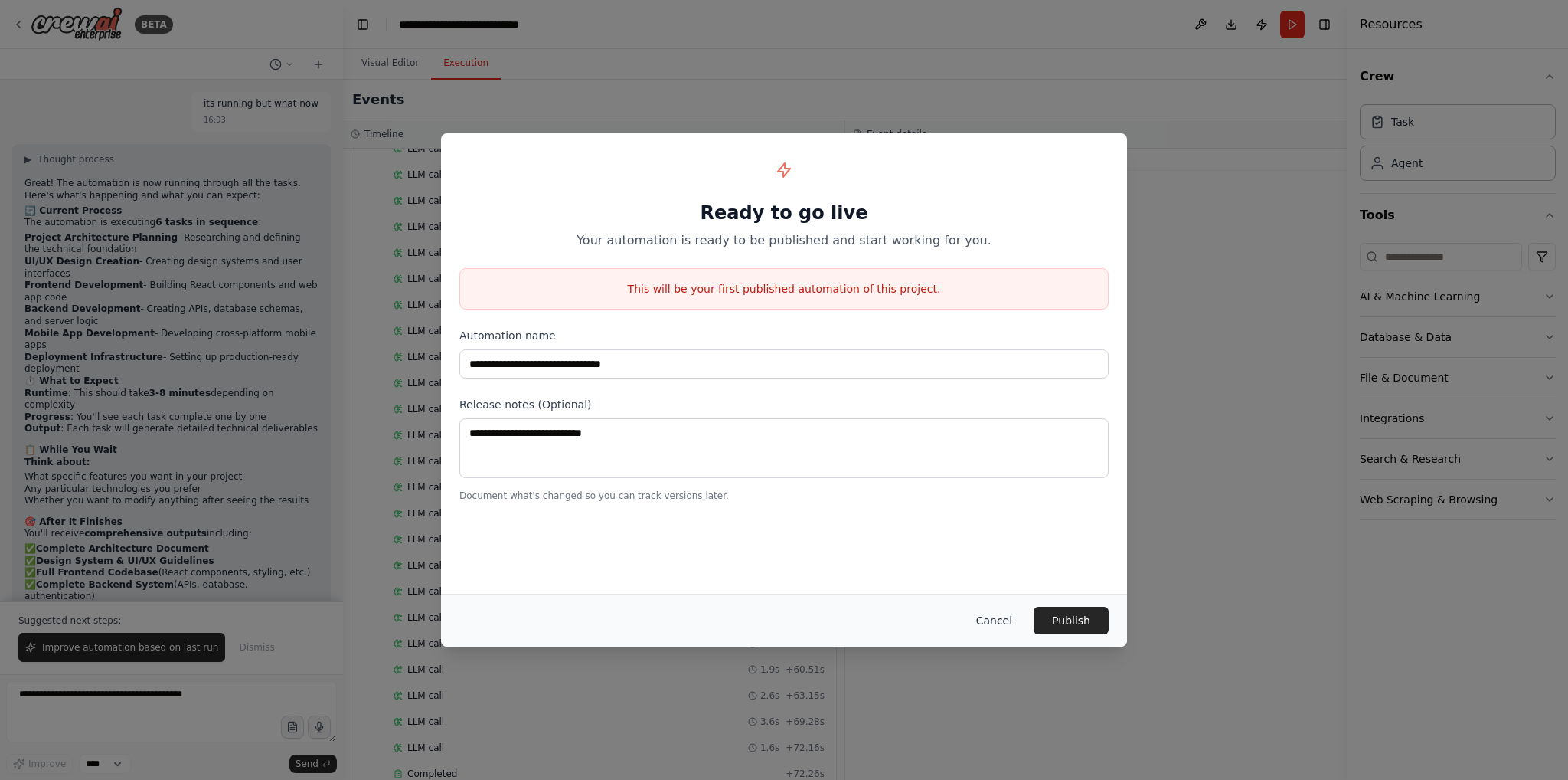
click at [989, 623] on button "Cancel" at bounding box center [994, 621] width 61 height 27
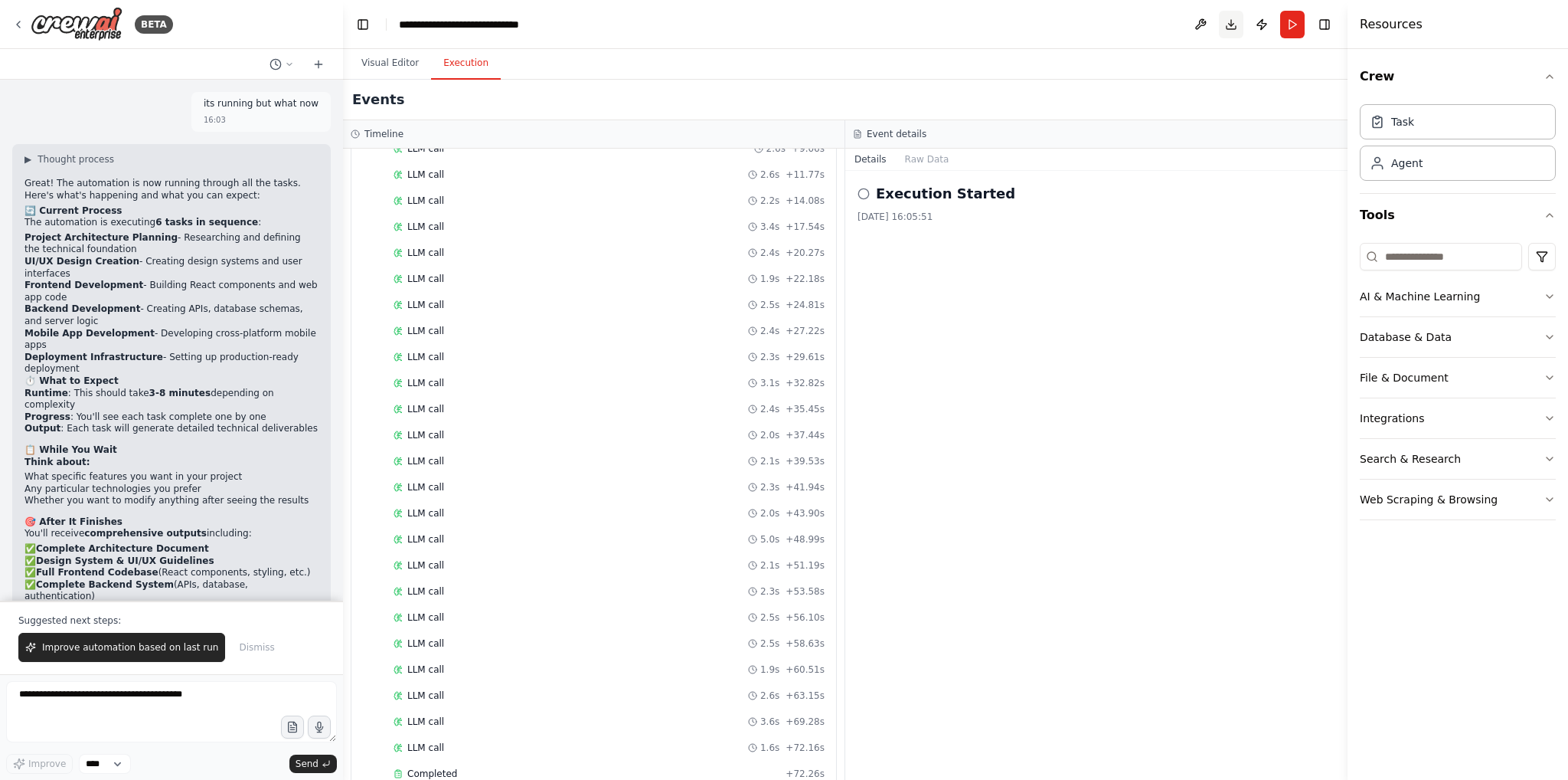
click at [1231, 26] on button "Download" at bounding box center [1231, 24] width 25 height 27
click at [1447, 123] on div "Task" at bounding box center [1458, 121] width 196 height 35
click at [134, 706] on textarea at bounding box center [171, 711] width 331 height 62
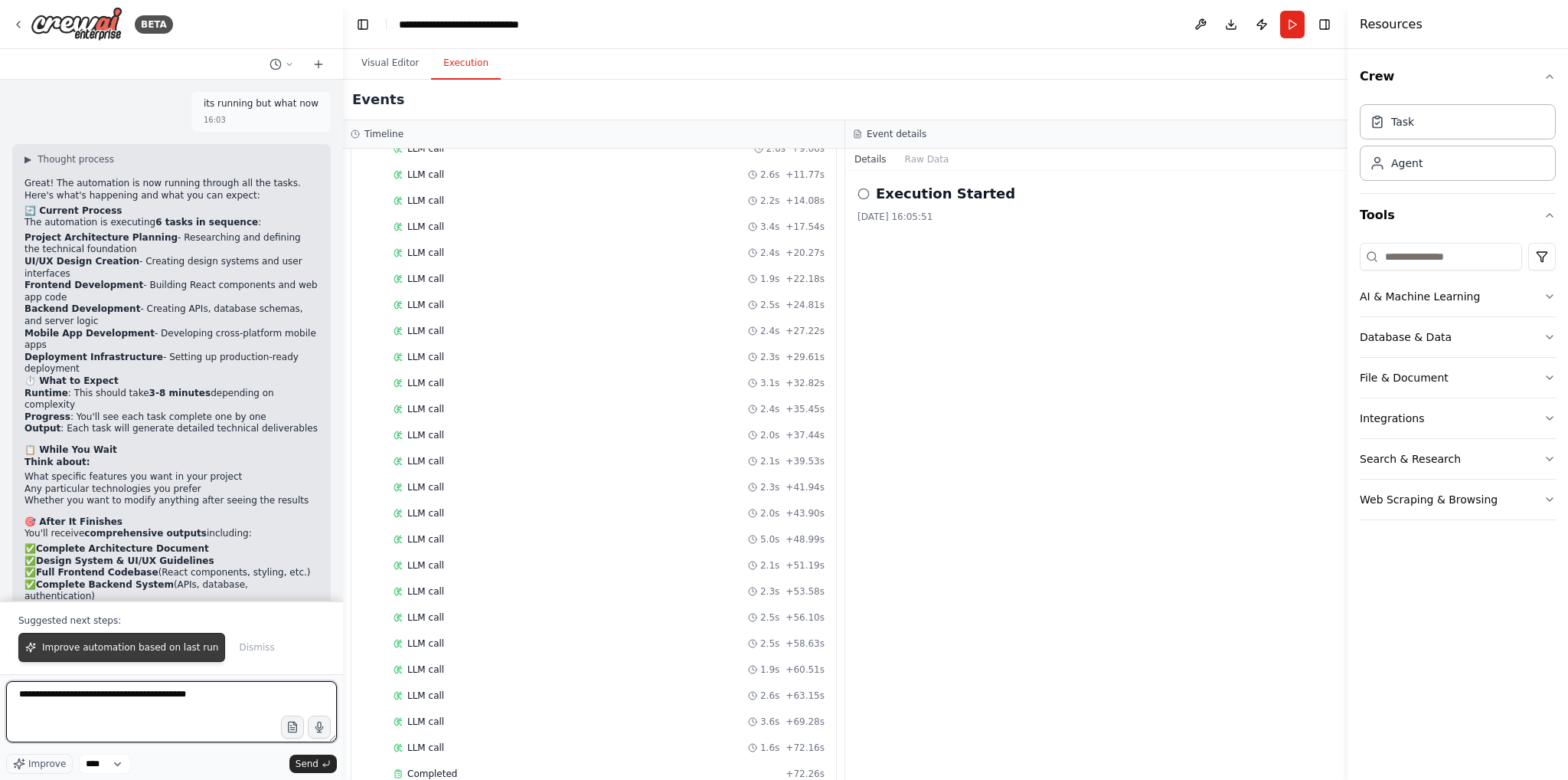
type textarea "**********"
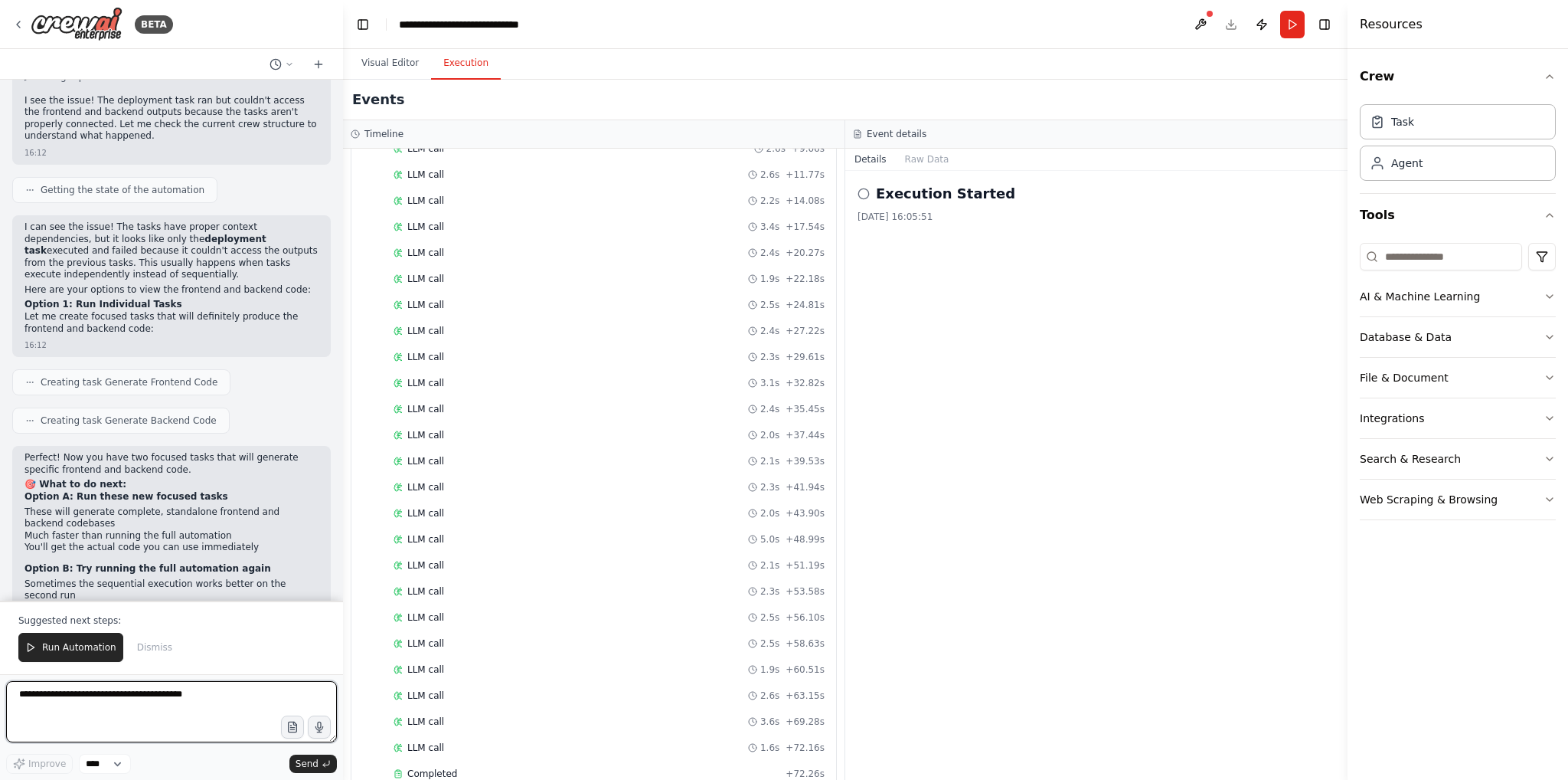
scroll to position [5040, 0]
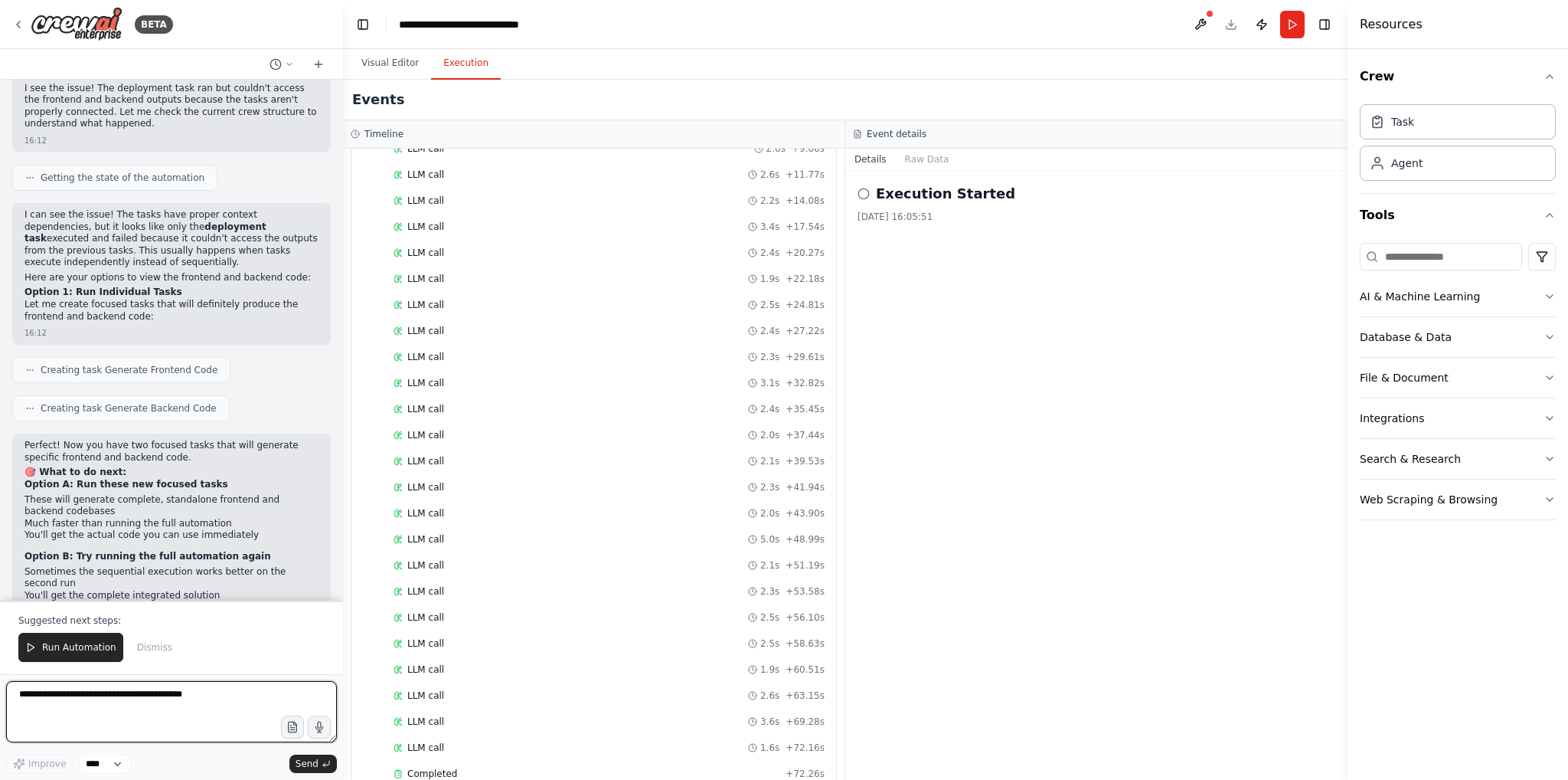
click at [94, 695] on textarea at bounding box center [171, 711] width 331 height 62
click at [59, 653] on span "Run Automation" at bounding box center [79, 647] width 74 height 12
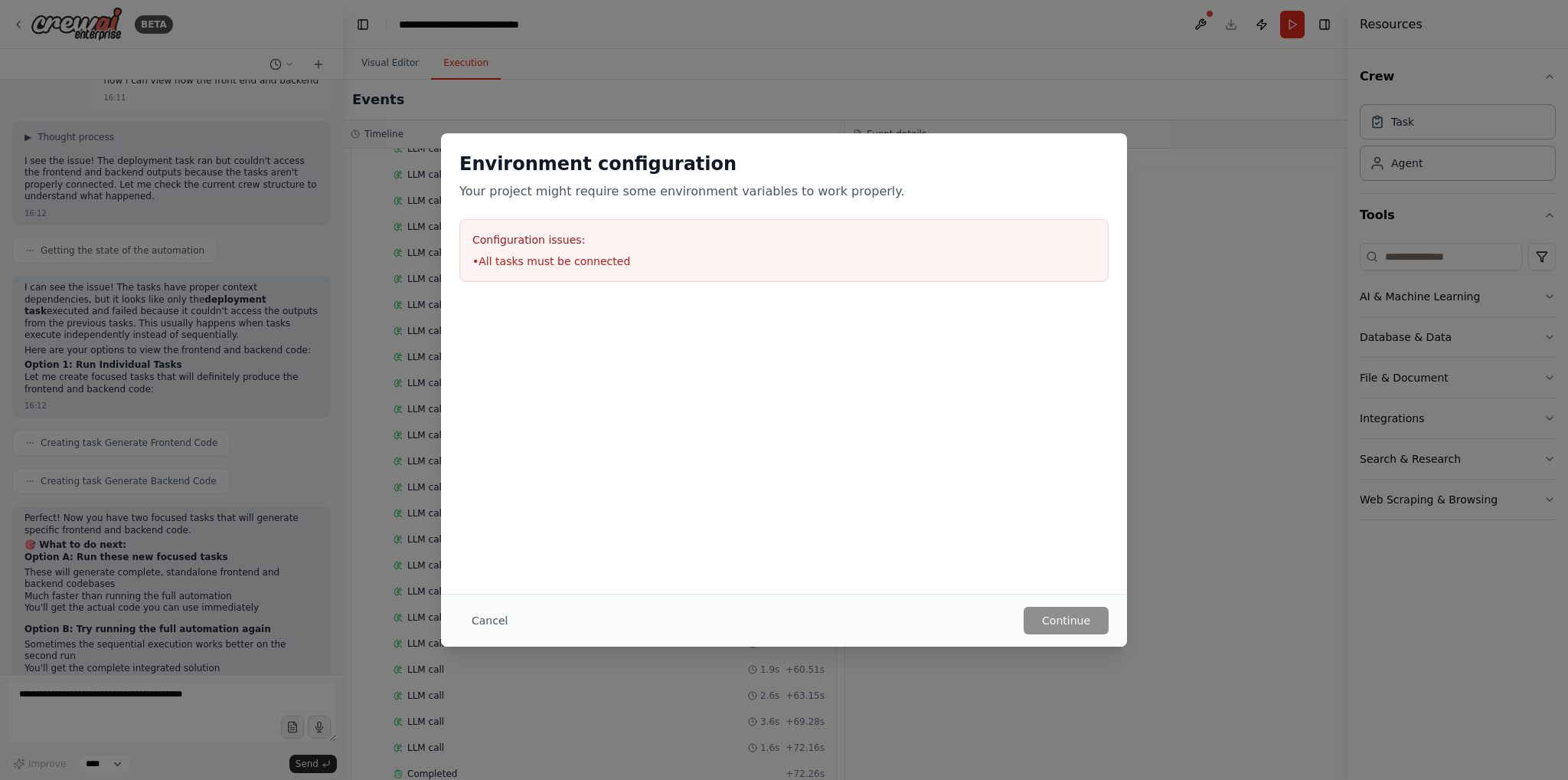
click at [527, 255] on li "• All tasks must be connected" at bounding box center [784, 261] width 624 height 15
click at [562, 241] on h3 "Configuration issues:" at bounding box center [784, 239] width 624 height 15
click at [534, 247] on div "Configuration issues: • All tasks must be connected" at bounding box center [784, 251] width 649 height 62
click at [1085, 635] on div "Cancel Continue" at bounding box center [784, 620] width 686 height 53
drag, startPoint x: 612, startPoint y: 263, endPoint x: 479, endPoint y: 252, distance: 133.5
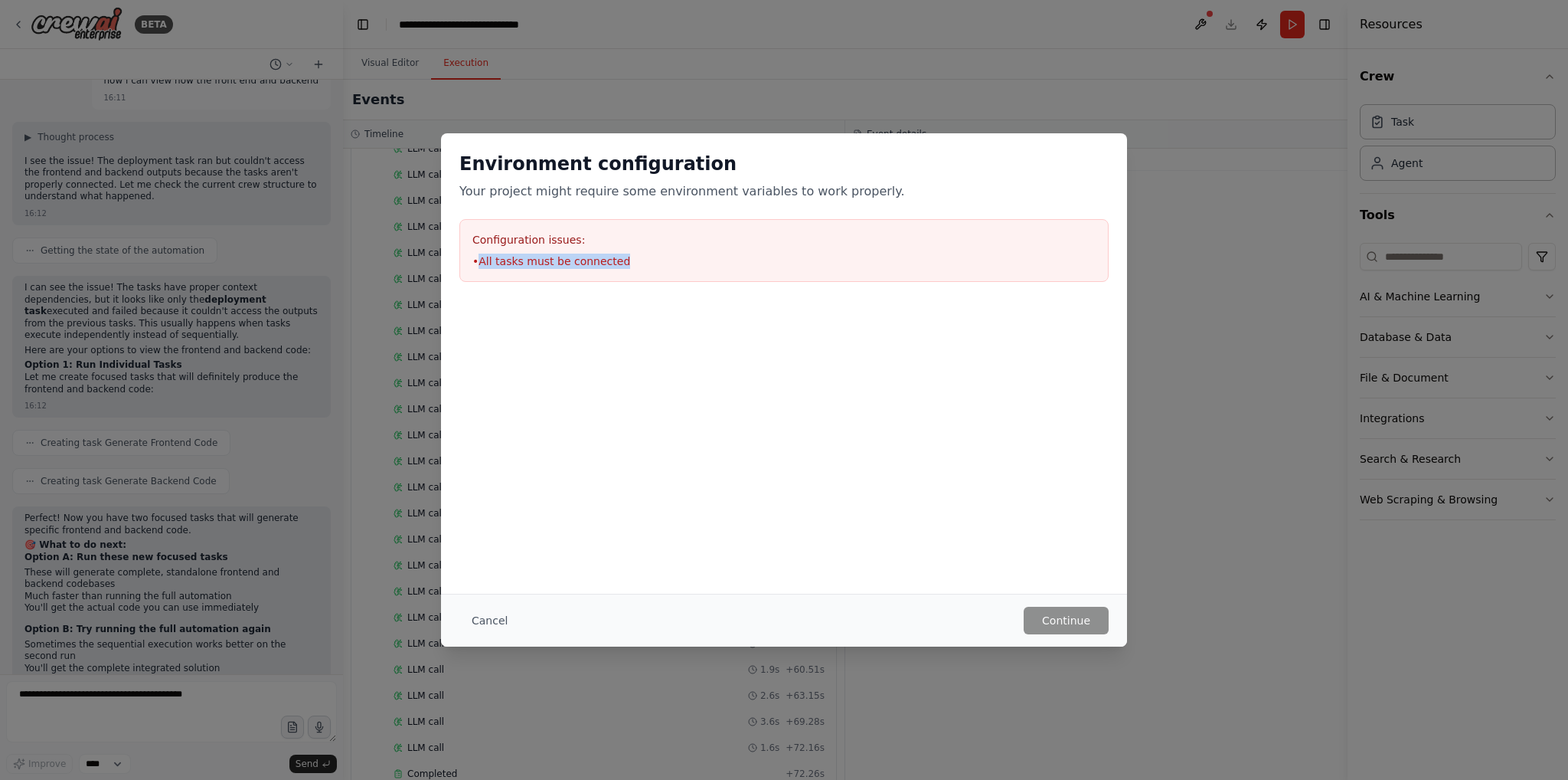
click at [479, 252] on div "Configuration issues: • All tasks must be connected" at bounding box center [784, 251] width 649 height 62
copy li "All tasks must be connected"
click at [479, 635] on div "Cancel Continue" at bounding box center [784, 620] width 686 height 53
click at [491, 625] on button "Cancel" at bounding box center [490, 621] width 61 height 27
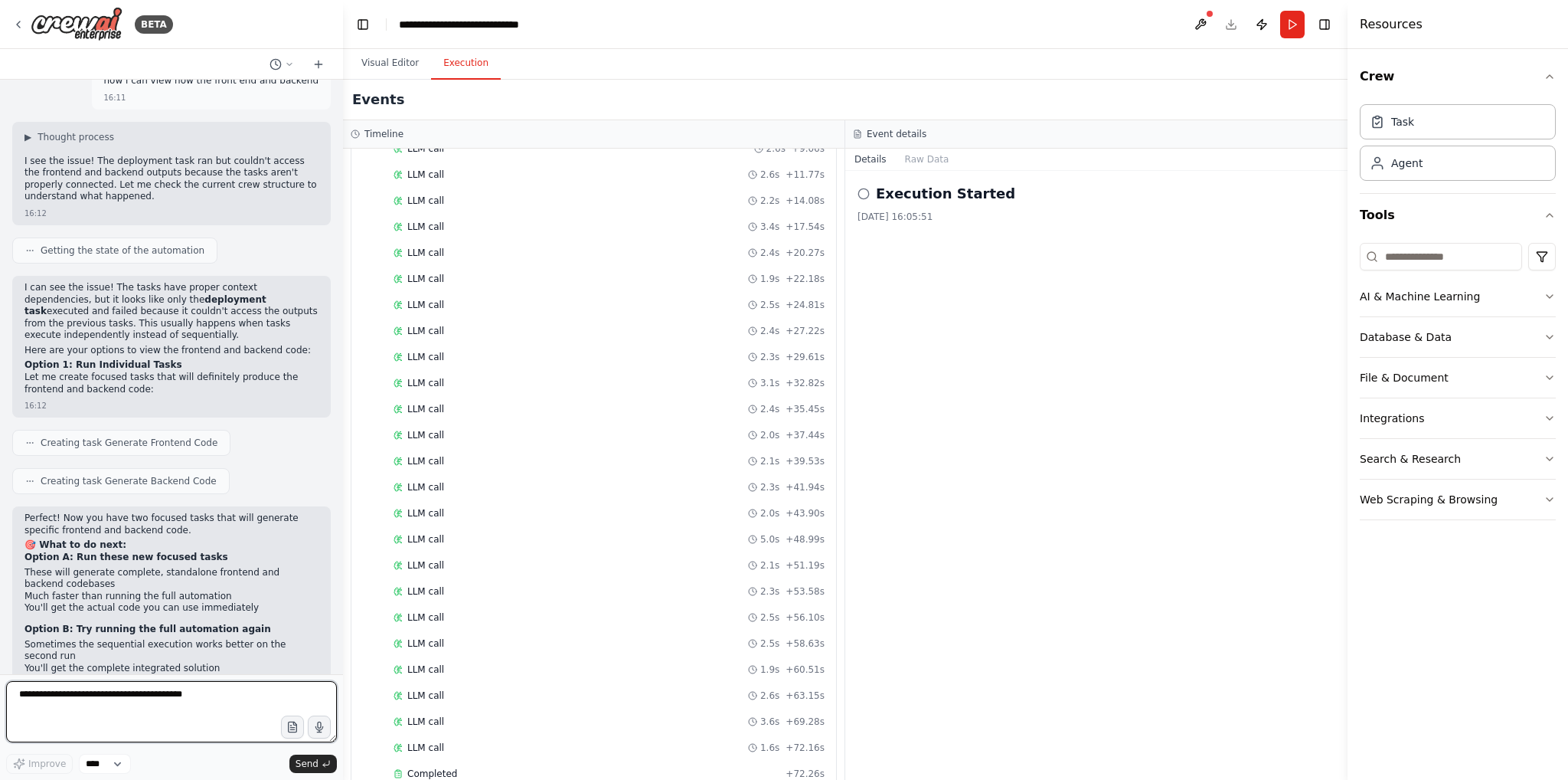
click at [122, 702] on textarea at bounding box center [171, 711] width 331 height 62
paste textarea "**********"
type textarea "**********"
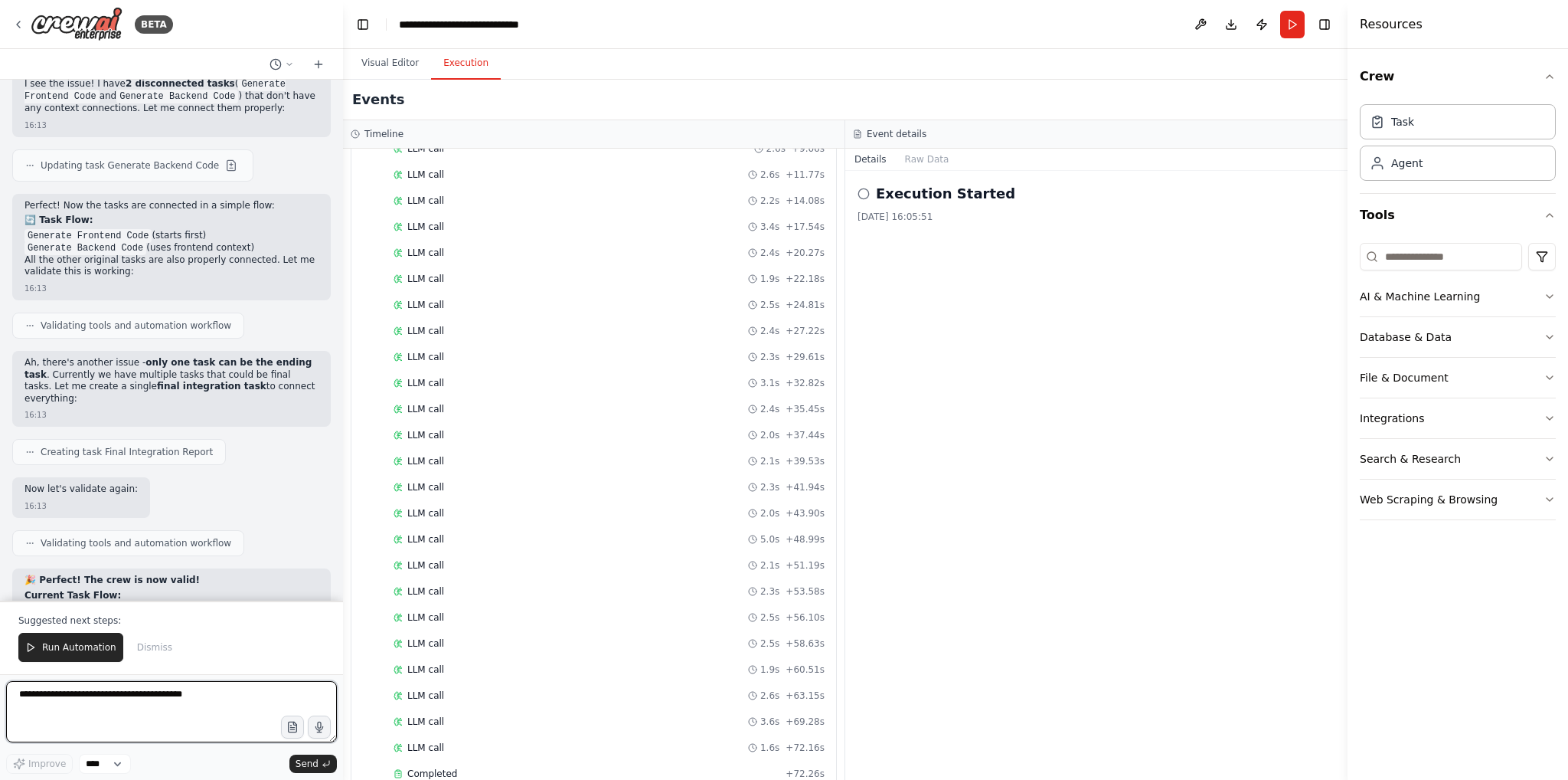
scroll to position [6036, 0]
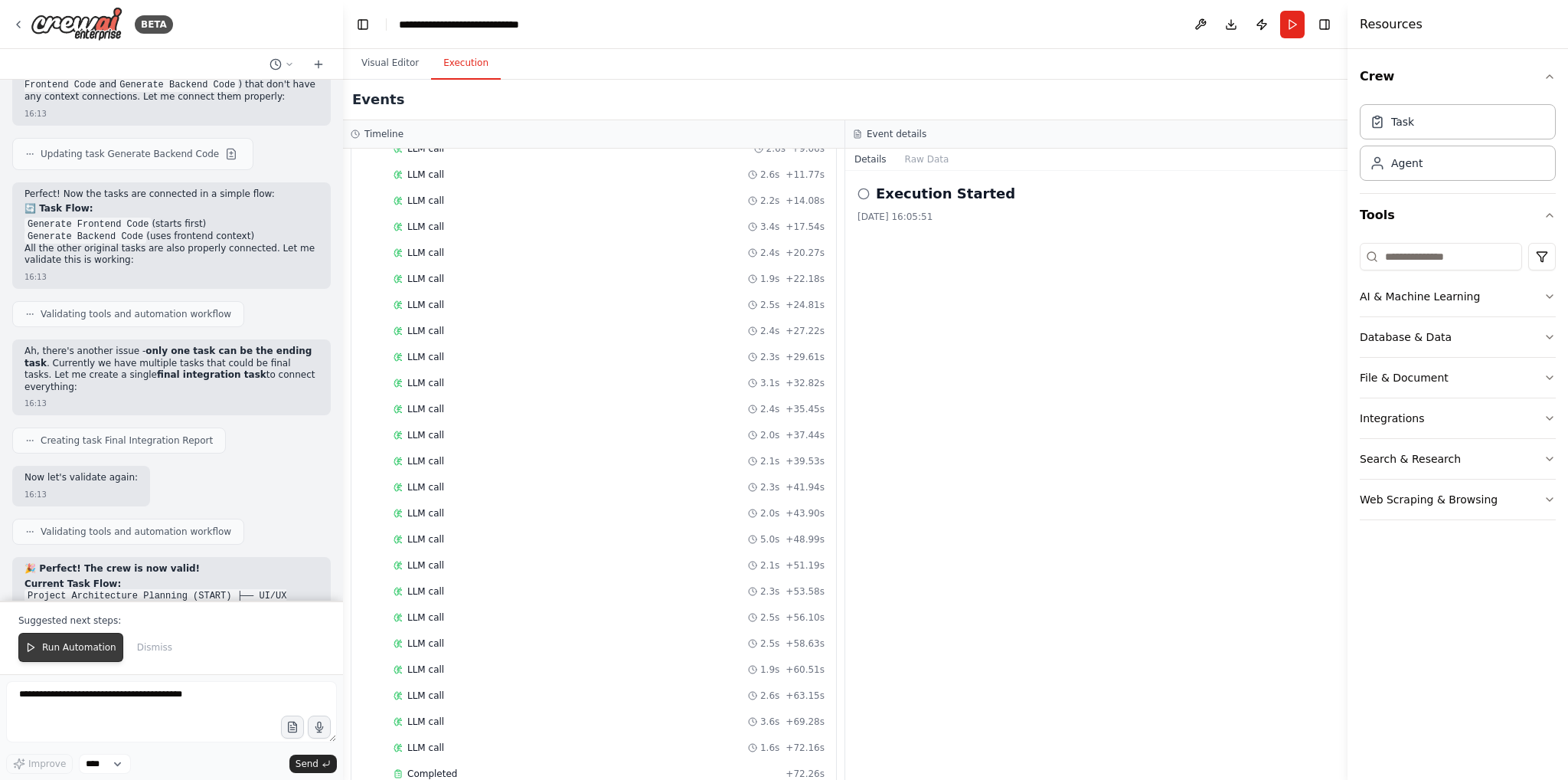
click at [74, 656] on button "Run Automation" at bounding box center [70, 647] width 105 height 29
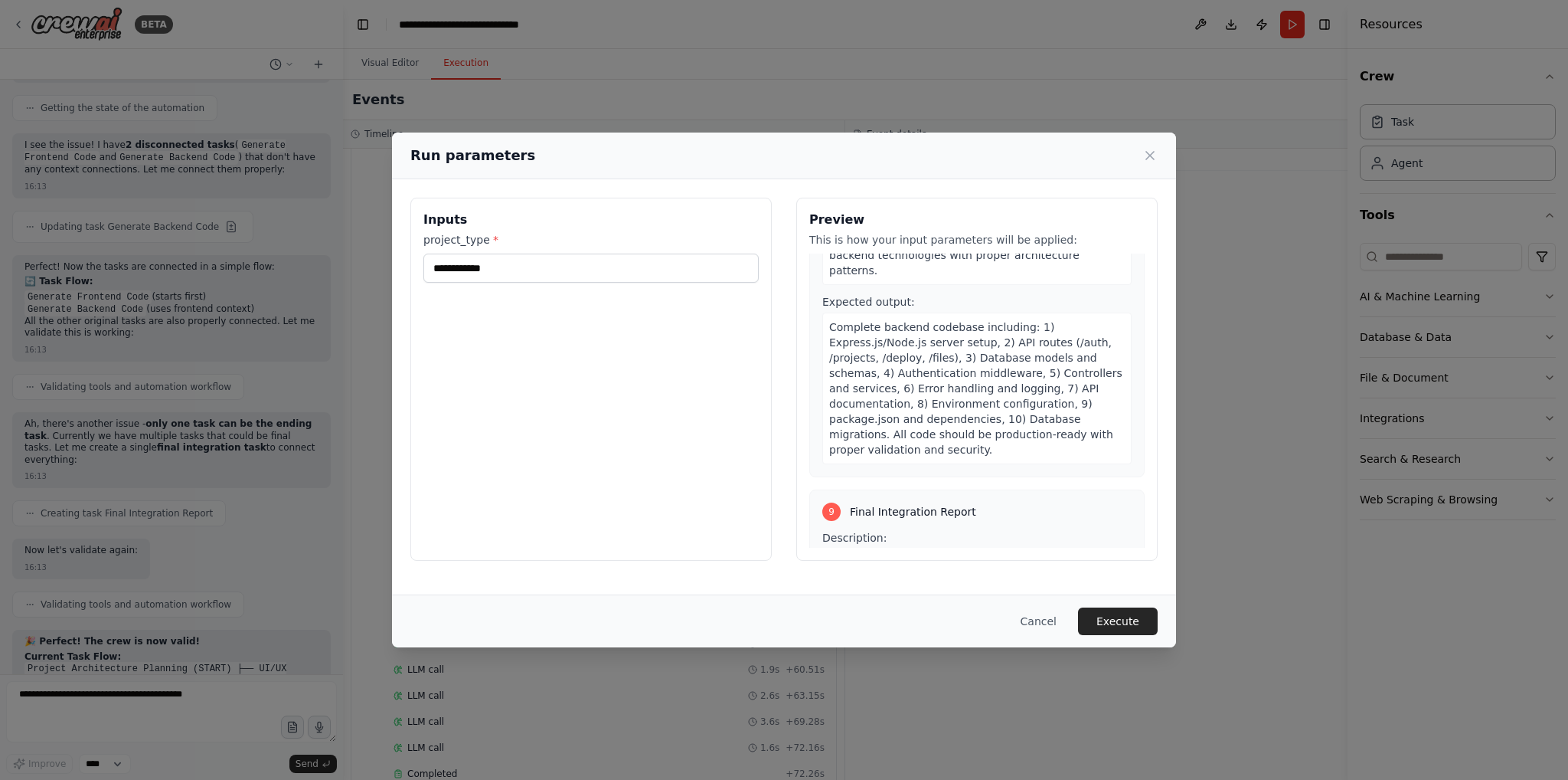
scroll to position [2916, 0]
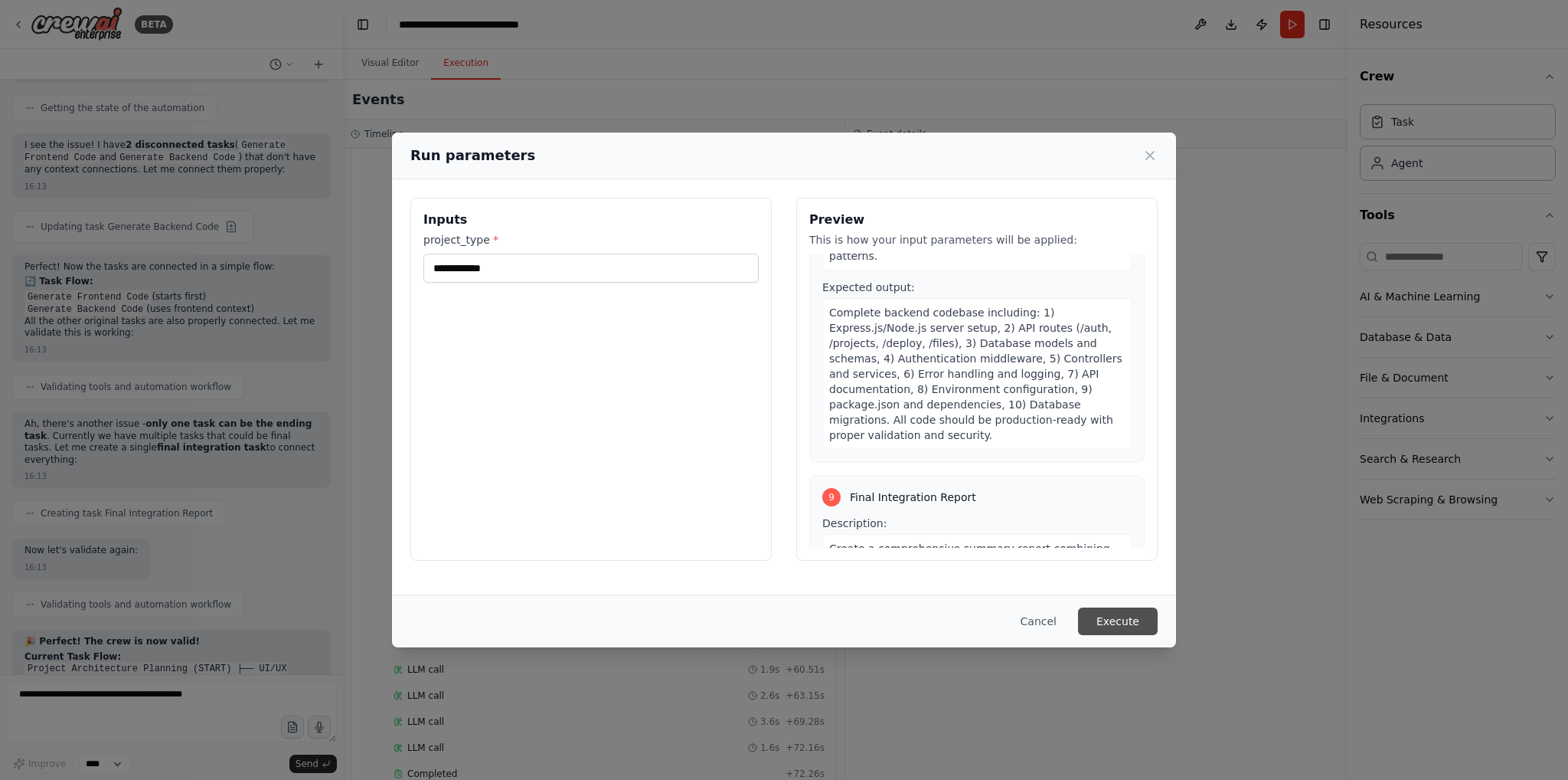
click at [1112, 629] on button "Execute" at bounding box center [1117, 621] width 79 height 27
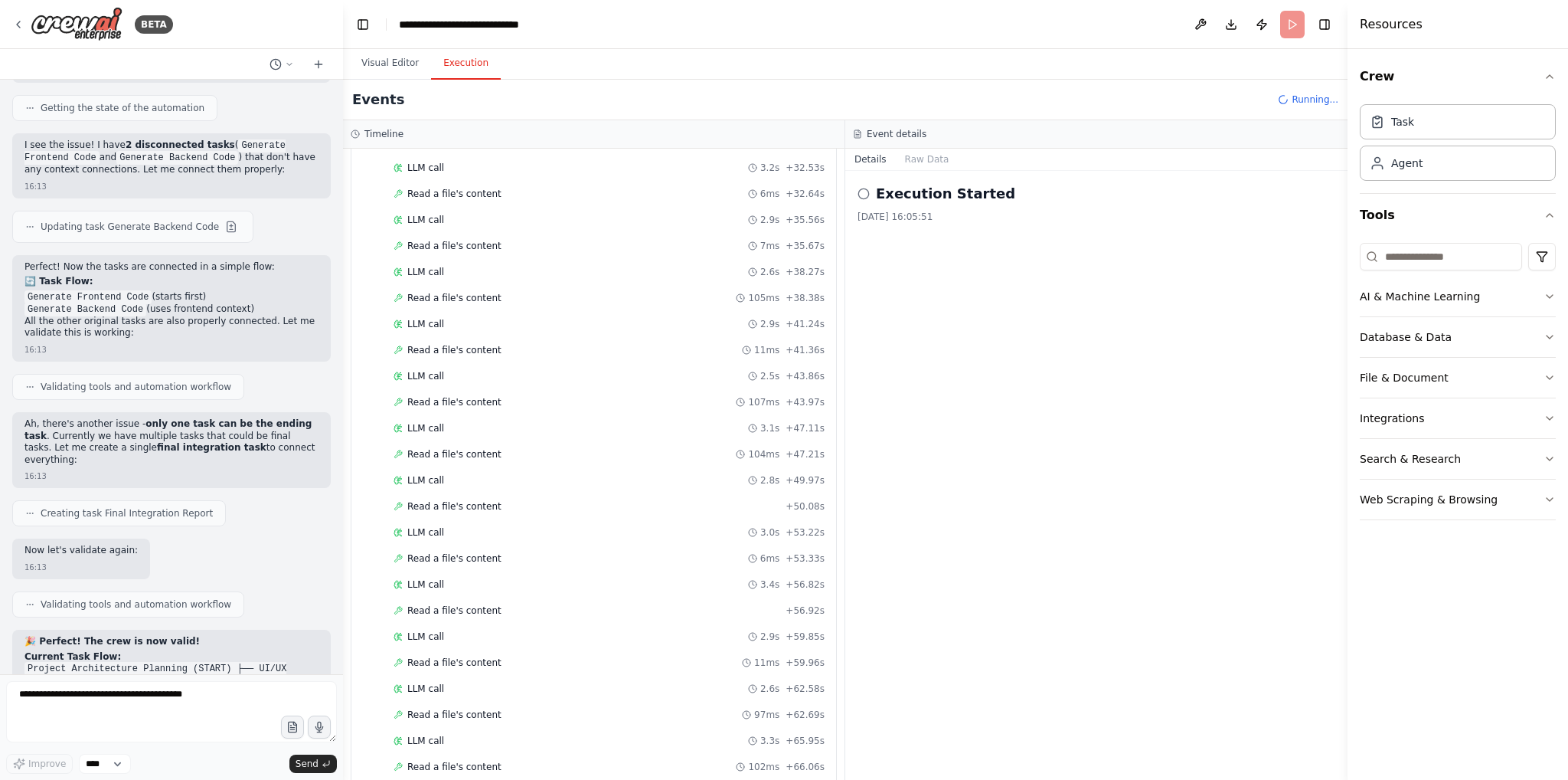
scroll to position [1507, 0]
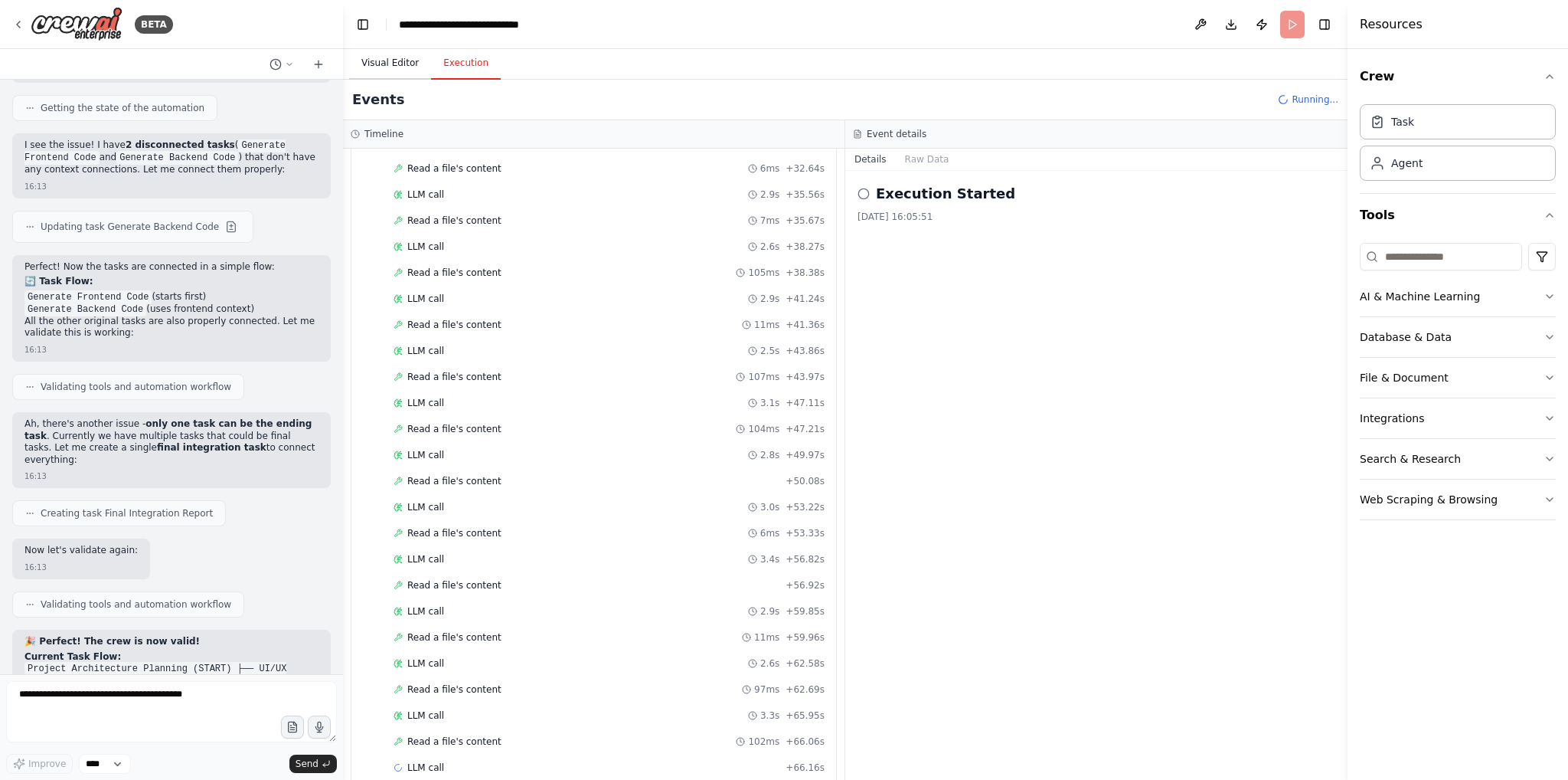
click at [394, 63] on button "Visual Editor" at bounding box center [390, 63] width 82 height 32
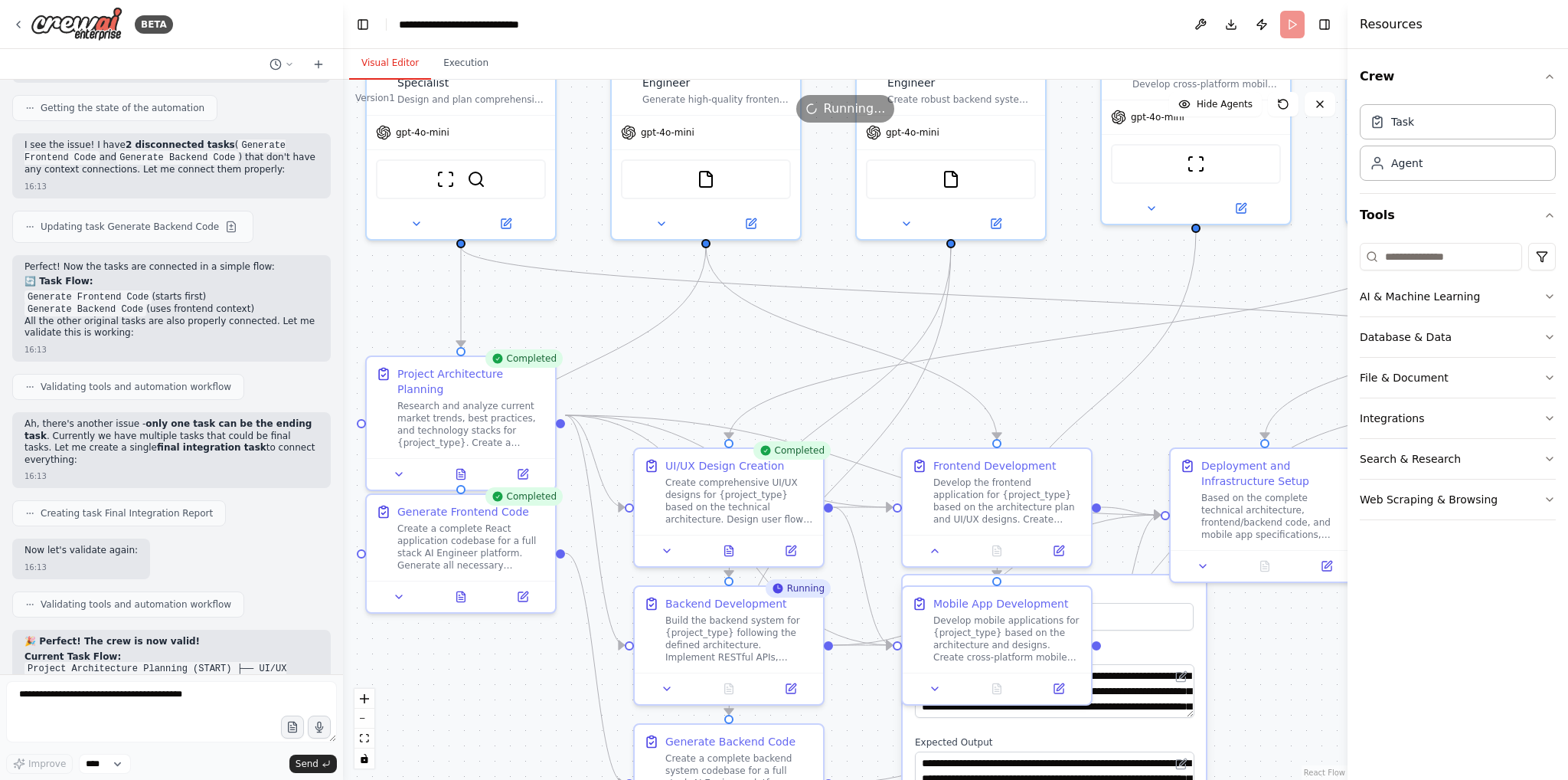
drag, startPoint x: 656, startPoint y: 320, endPoint x: 835, endPoint y: 350, distance: 181.5
click at [835, 350] on div ".deletable-edge-delete-btn { width: 20px; height: 20px; border: 0px solid #ffff…" at bounding box center [845, 429] width 1005 height 700
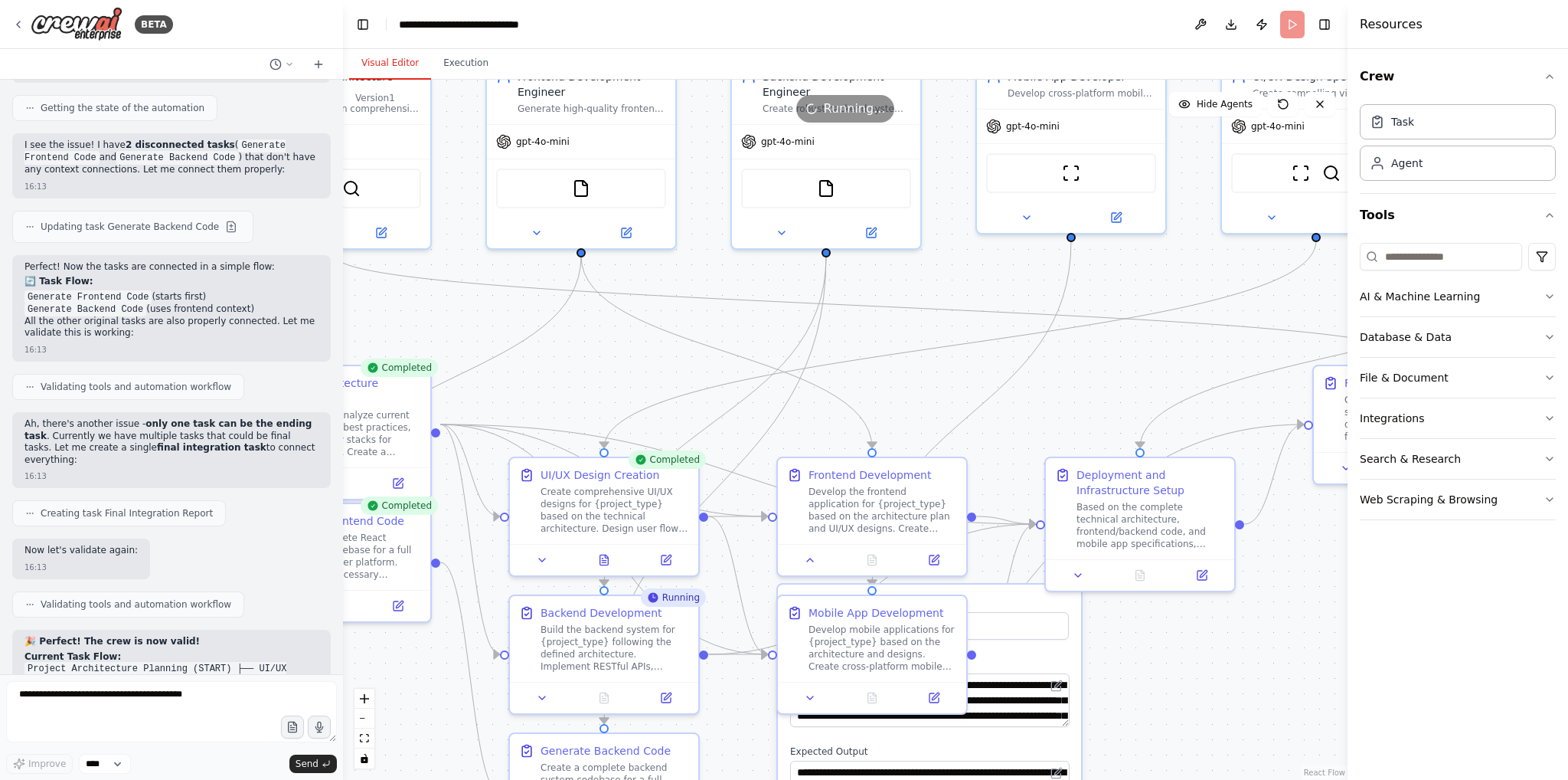
drag, startPoint x: 475, startPoint y: 692, endPoint x: 351, endPoint y: 702, distance: 124.4
click at [351, 702] on div ".deletable-edge-delete-btn { width: 20px; height: 20px; border: 0px solid #ffff…" at bounding box center [845, 429] width 1005 height 700
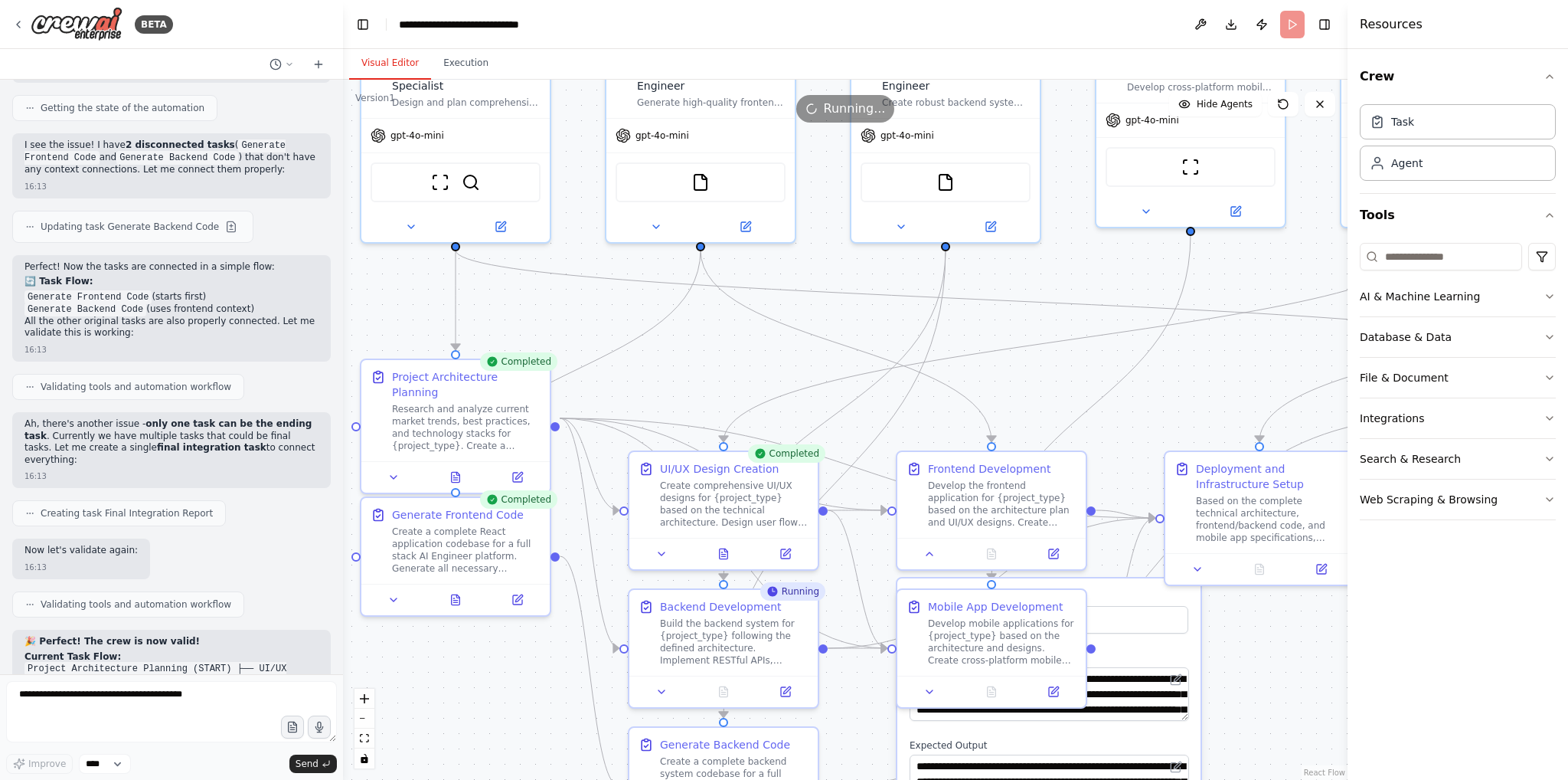
drag, startPoint x: 1112, startPoint y: 361, endPoint x: 1231, endPoint y: 355, distance: 119.2
click at [1231, 355] on div ".deletable-edge-delete-btn { width: 20px; height: 20px; border: 0px solid #ffff…" at bounding box center [845, 429] width 1005 height 700
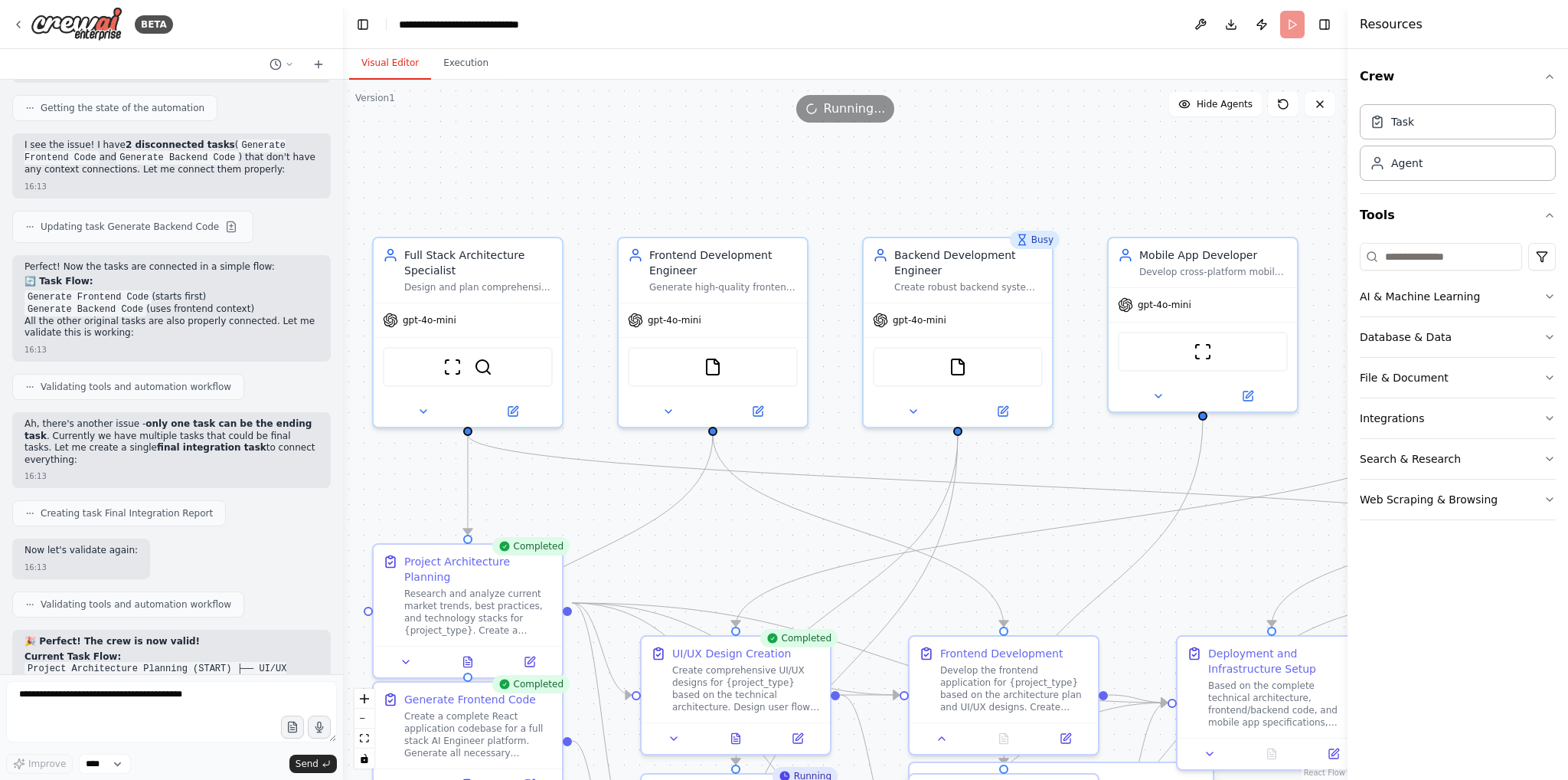
drag, startPoint x: 1038, startPoint y: 380, endPoint x: 1050, endPoint y: 565, distance: 185.4
click at [1050, 565] on div ".deletable-edge-delete-btn { width: 20px; height: 20px; border: 0px solid #ffff…" at bounding box center [845, 429] width 1005 height 700
click at [486, 363] on img at bounding box center [483, 364] width 18 height 18
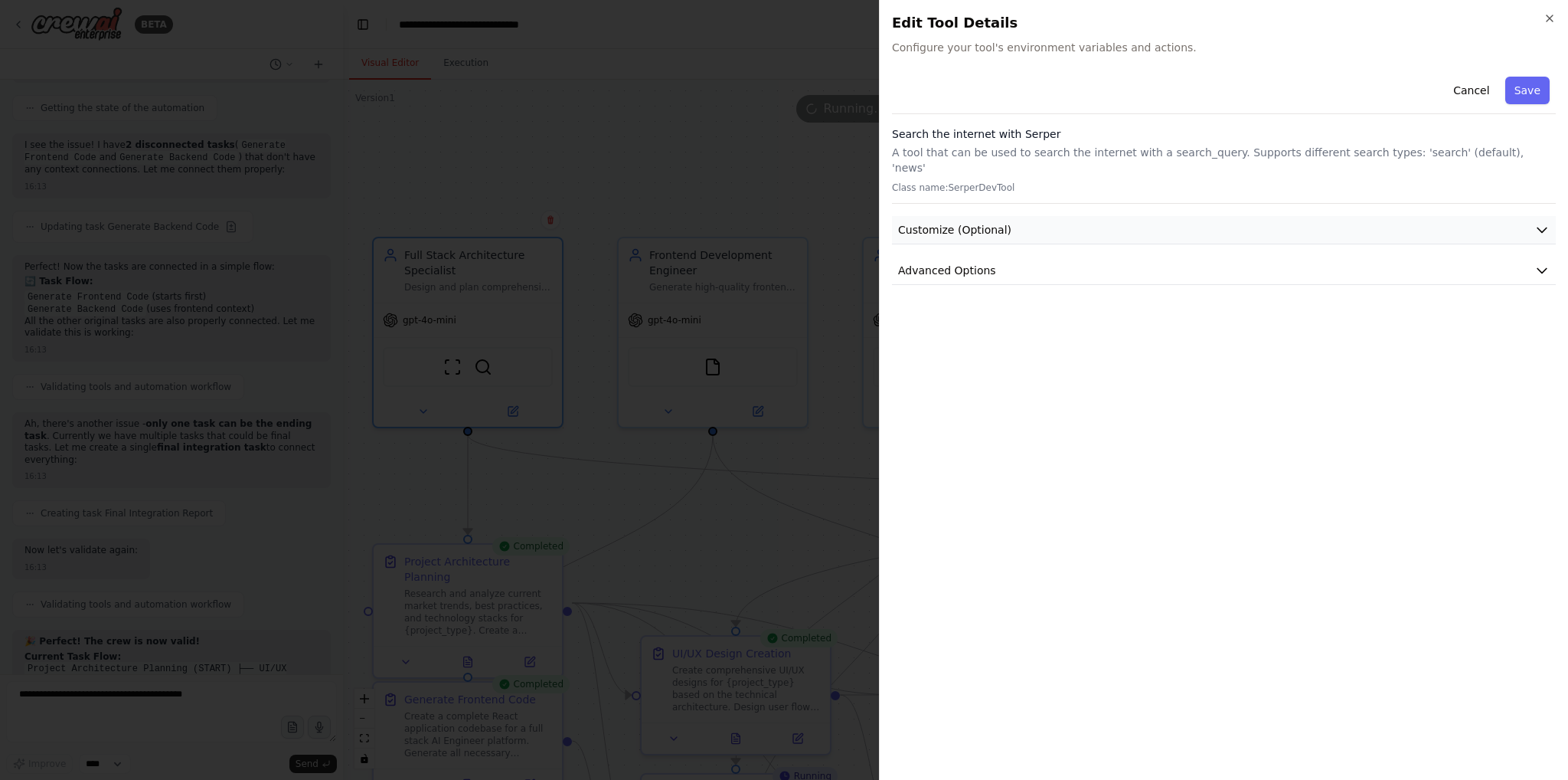
click at [1482, 216] on button "Customize (Optional)" at bounding box center [1223, 230] width 664 height 28
click at [1322, 612] on button "Advanced Options" at bounding box center [1223, 625] width 664 height 28
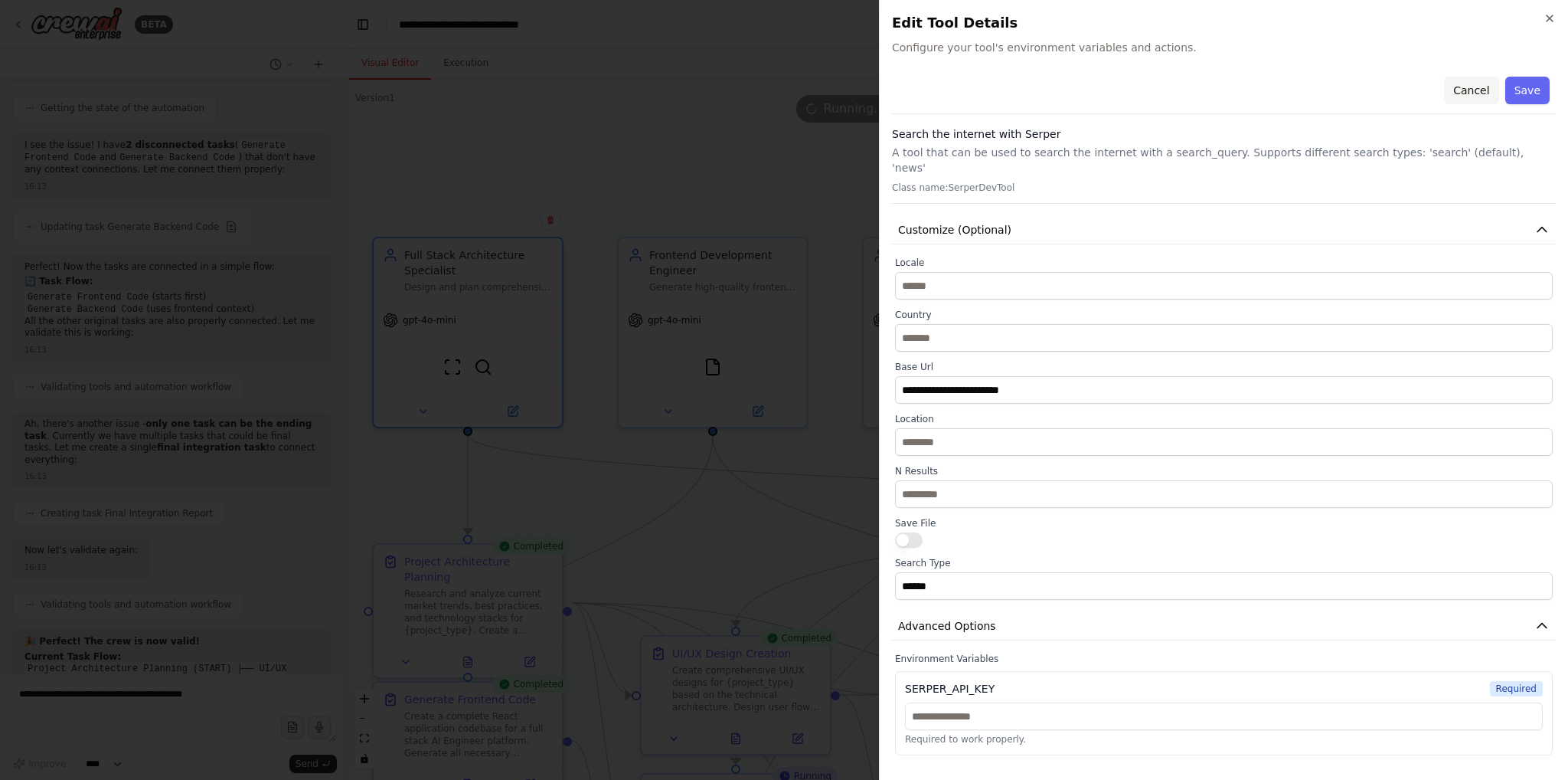
click at [1474, 89] on button "Cancel" at bounding box center [1471, 90] width 54 height 27
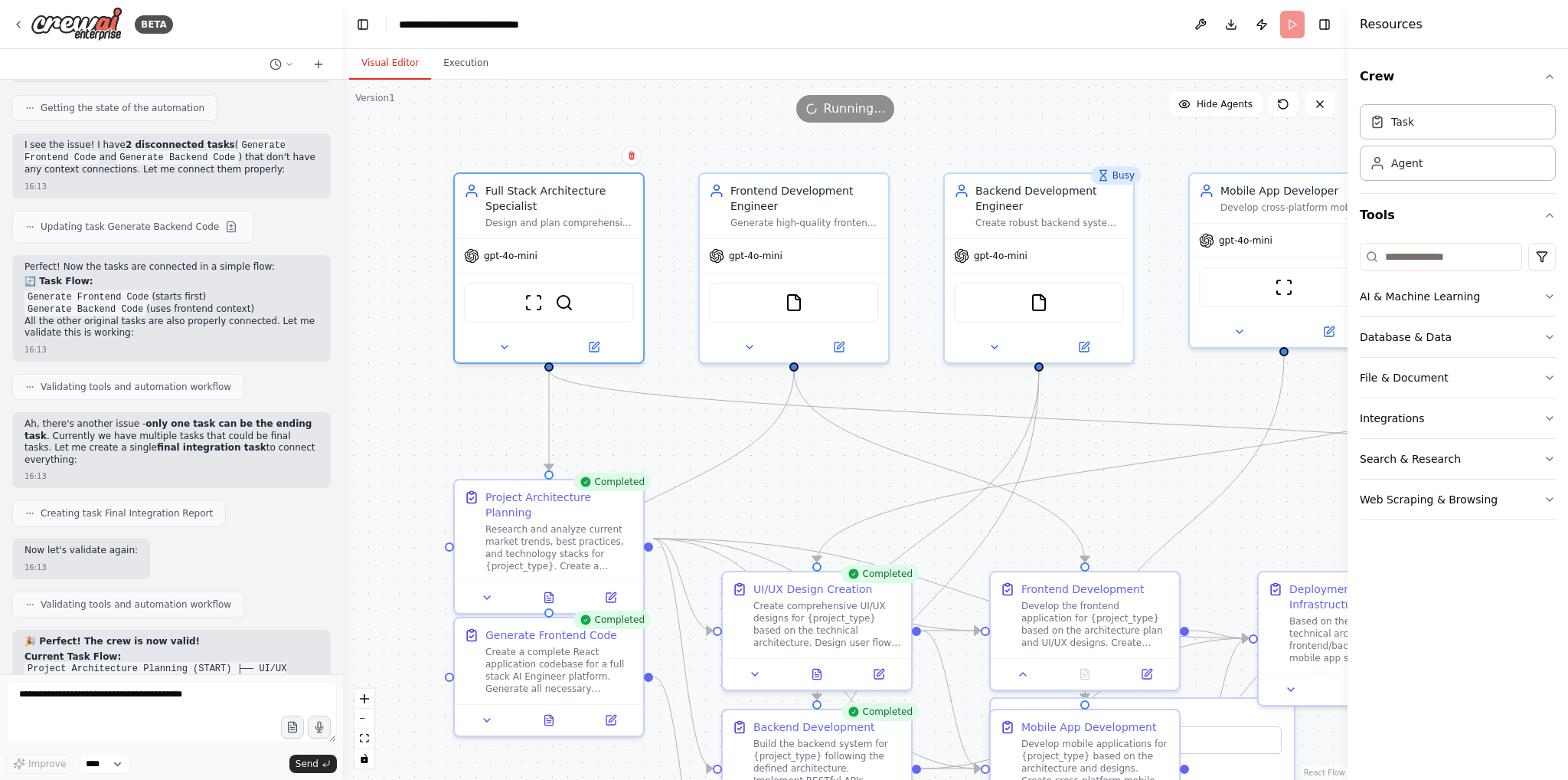
drag, startPoint x: 746, startPoint y: 167, endPoint x: 827, endPoint y: 102, distance: 103.9
click at [827, 102] on div "Version 1 Show Tools Hide Agents .deletable-edge-delete-btn { width: 20px; heig…" at bounding box center [845, 429] width 1005 height 700
click at [788, 304] on img at bounding box center [793, 300] width 18 height 18
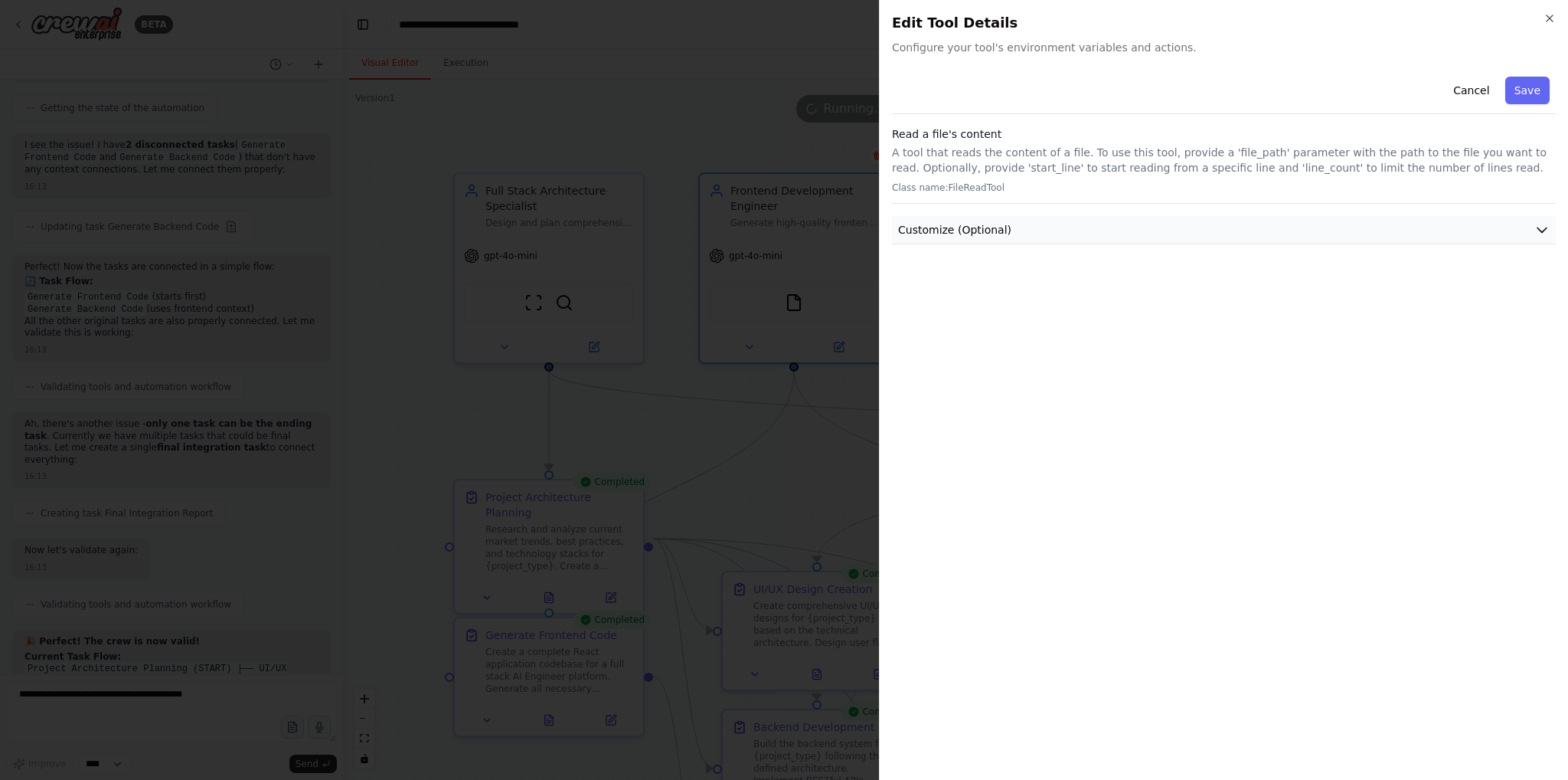
click at [1340, 223] on button "Customize (Optional)" at bounding box center [1223, 230] width 664 height 28
click at [1544, 13] on icon "button" at bounding box center [1549, 18] width 12 height 12
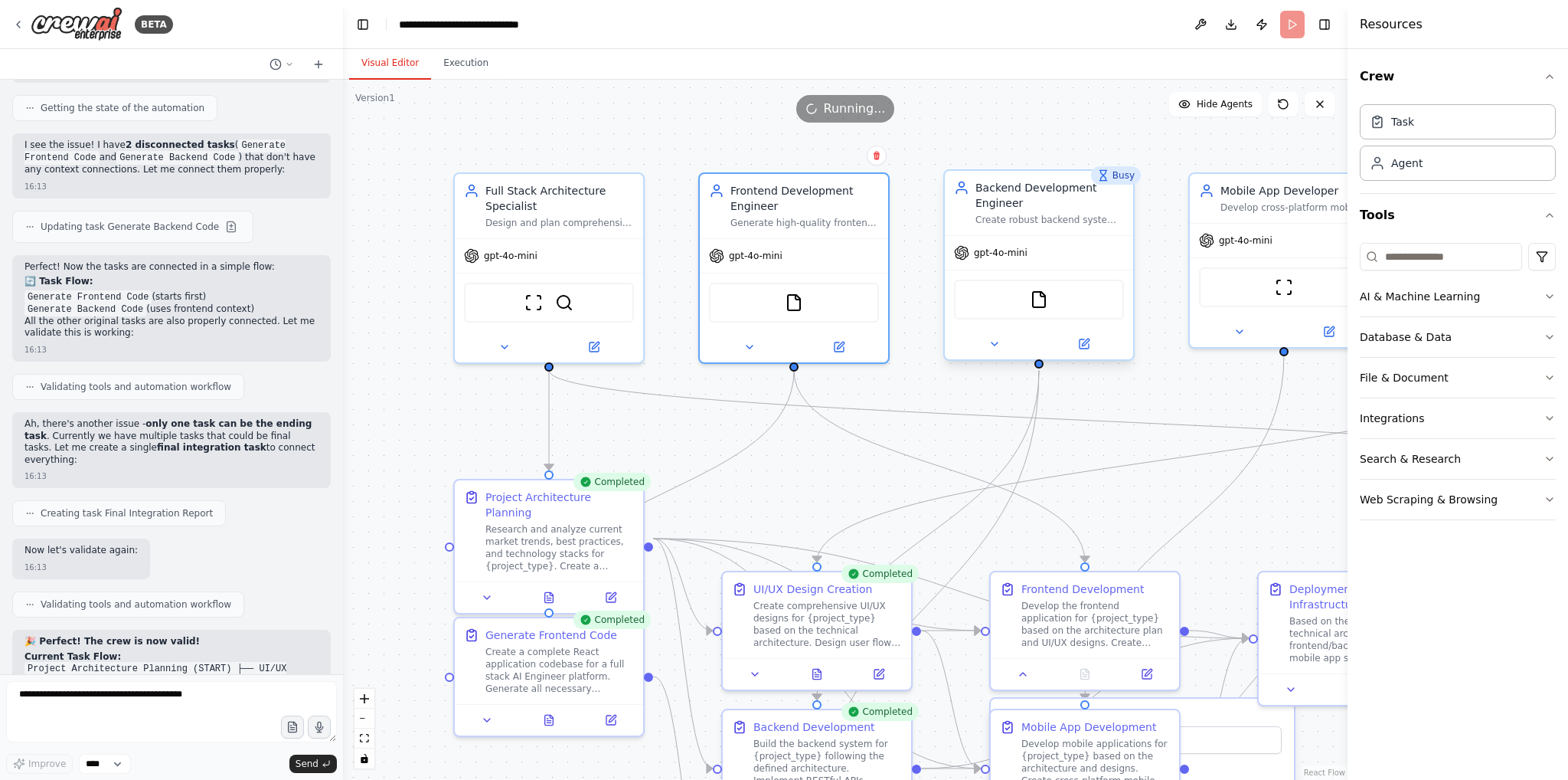
click at [1045, 308] on div "FileReadTool" at bounding box center [1039, 300] width 170 height 40
click at [1033, 301] on img at bounding box center [1038, 300] width 18 height 18
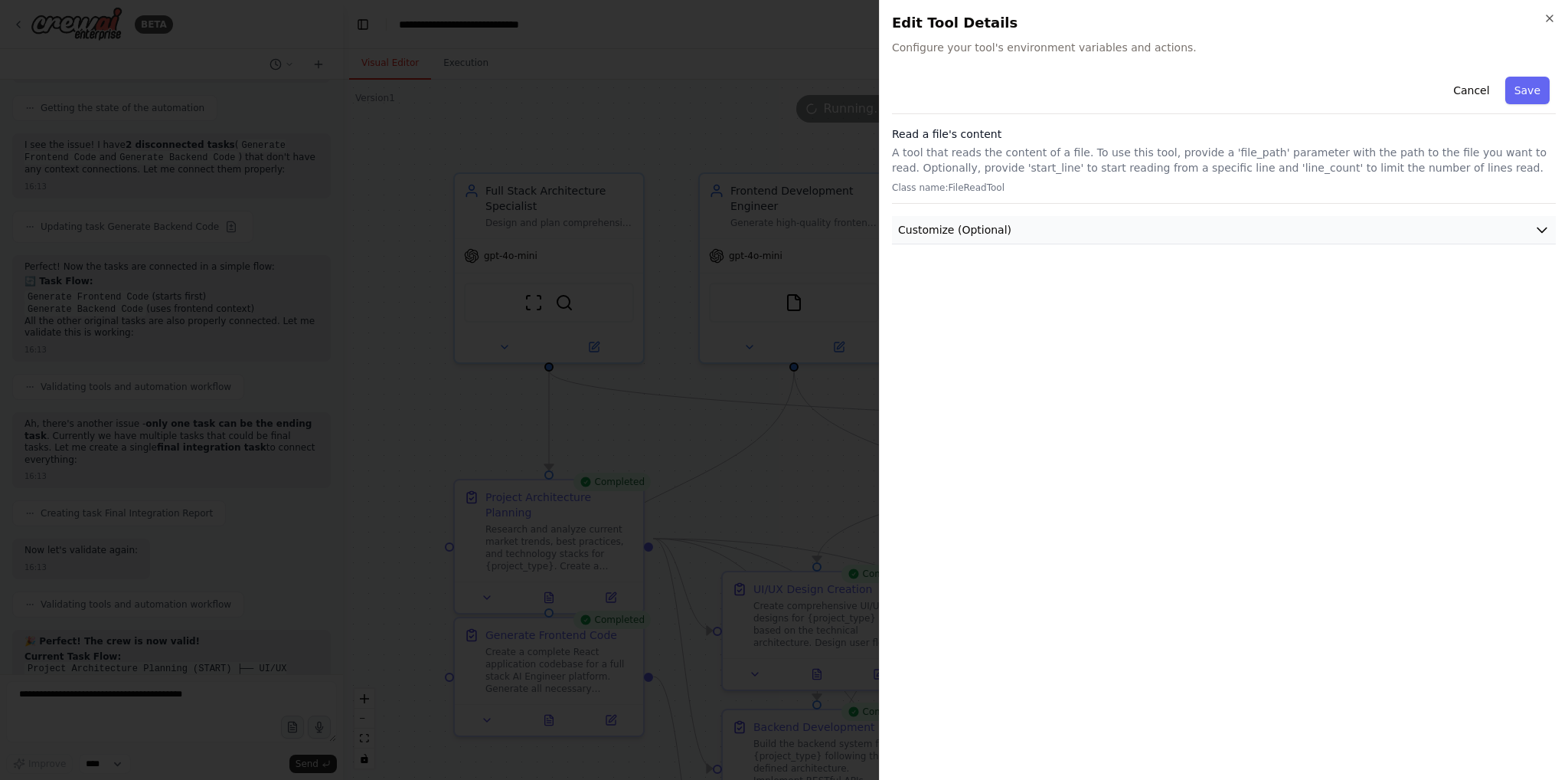
click at [978, 239] on button "Customize (Optional)" at bounding box center [1223, 230] width 664 height 28
click at [1473, 88] on button "Cancel" at bounding box center [1471, 90] width 54 height 27
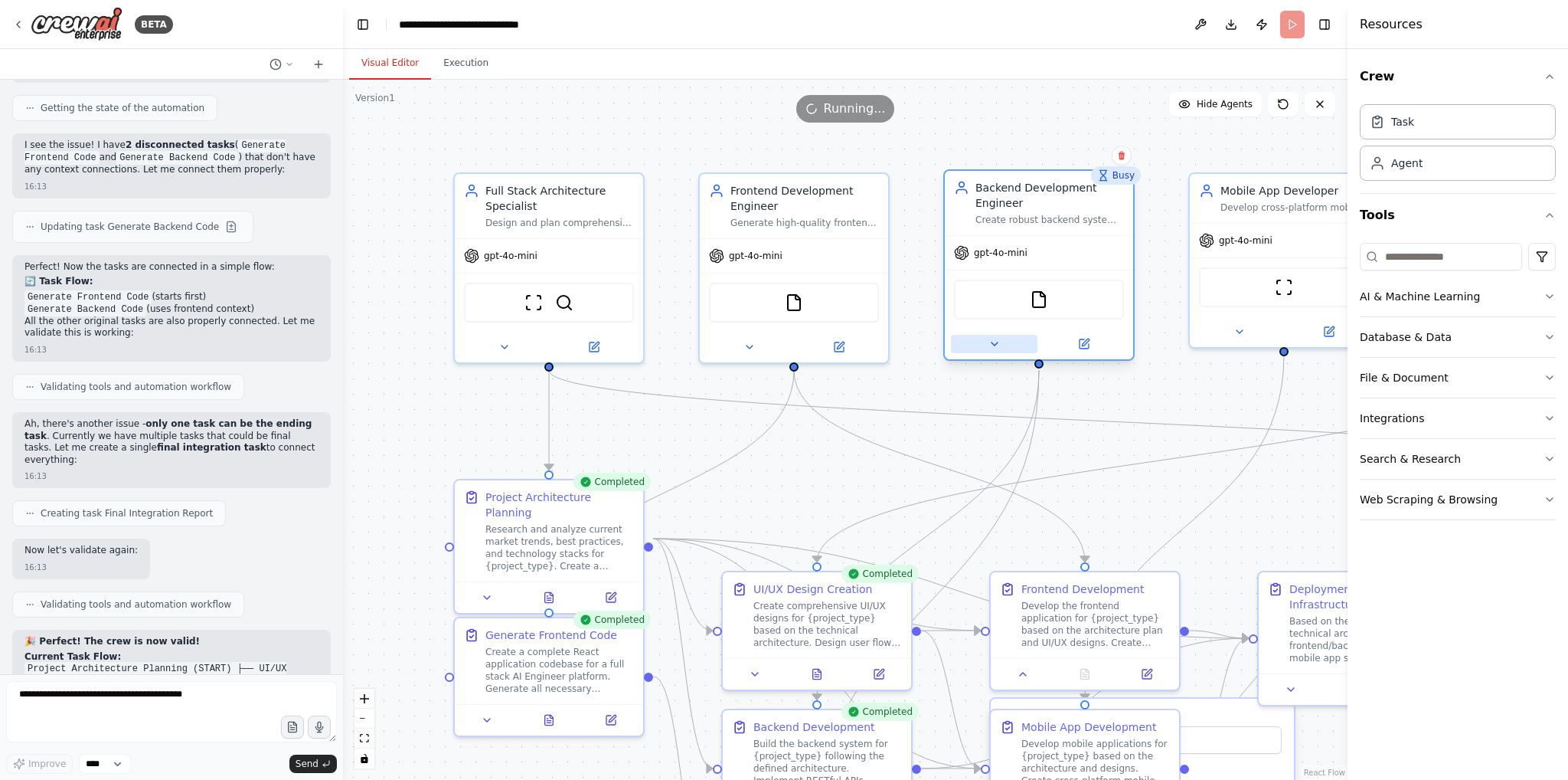
click at [989, 347] on icon at bounding box center [994, 344] width 12 height 12
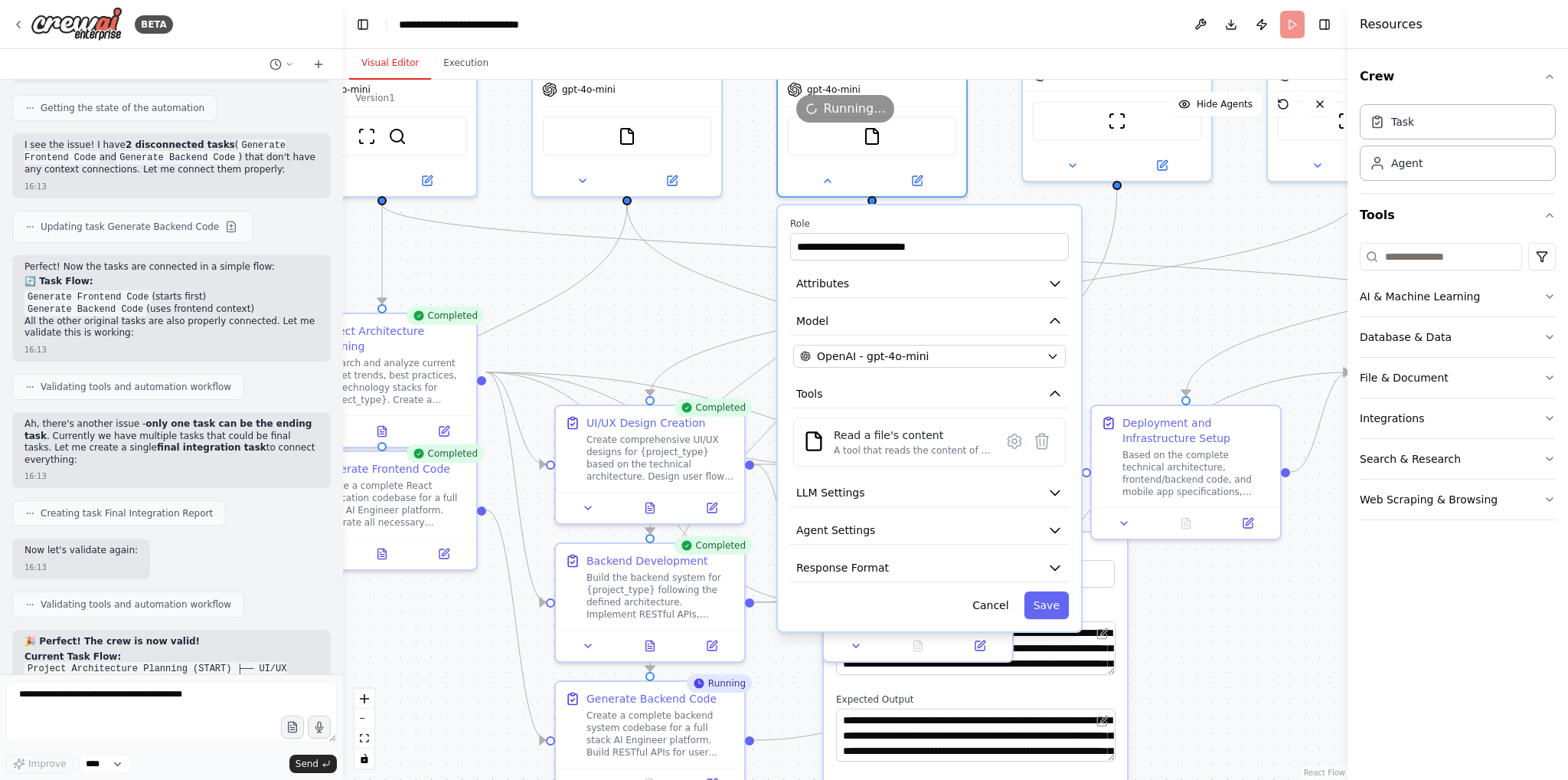
drag, startPoint x: 918, startPoint y: 295, endPoint x: 748, endPoint y: 130, distance: 236.9
click at [748, 130] on div ".deletable-edge-delete-btn { width: 20px; height: 20px; border: 0px solid #ffff…" at bounding box center [845, 429] width 1005 height 700
click at [997, 498] on button "LLM Settings" at bounding box center [927, 493] width 279 height 28
click at [1048, 491] on icon "button" at bounding box center [1053, 493] width 15 height 15
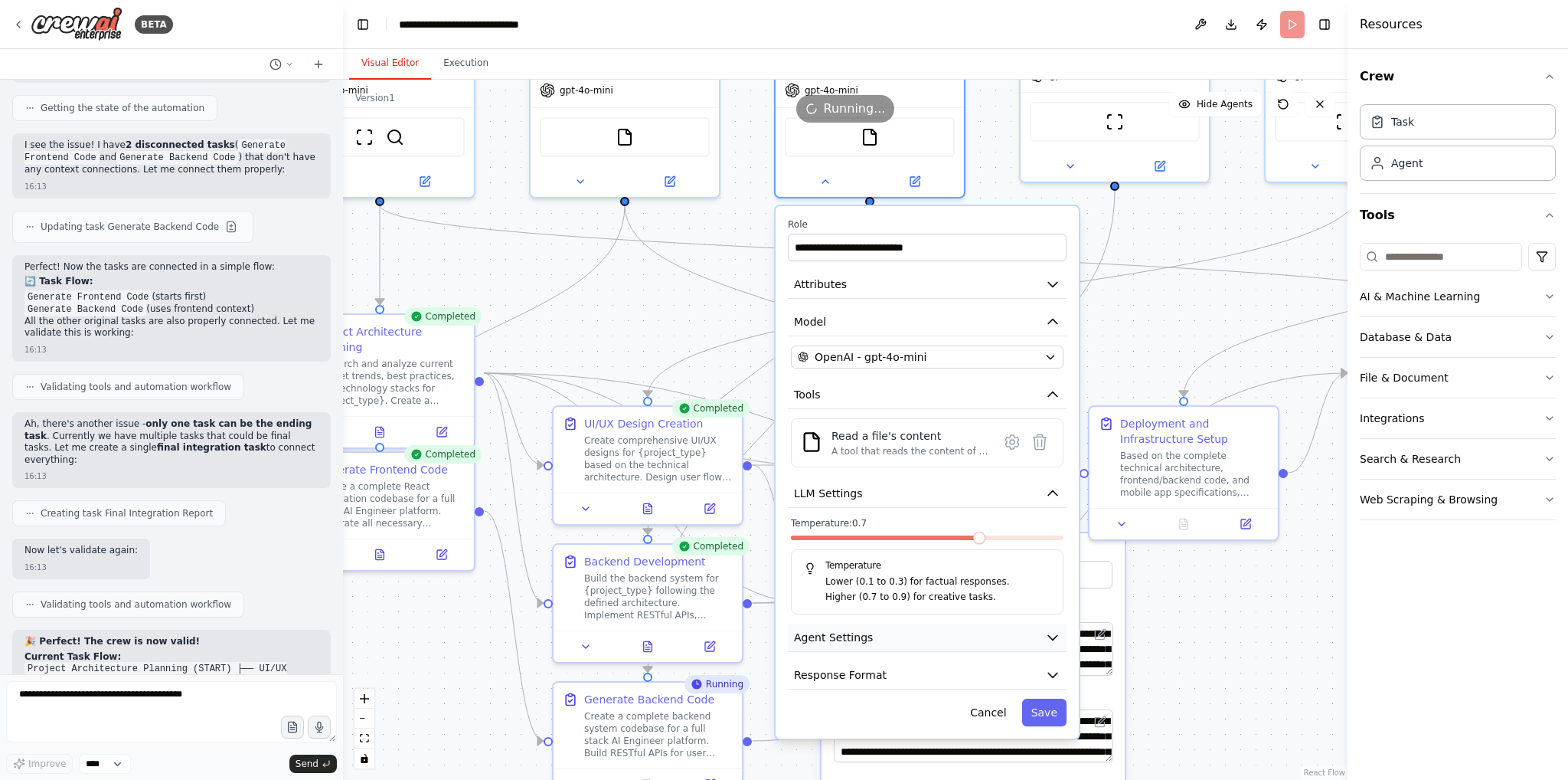
click at [1035, 633] on button "Agent Settings" at bounding box center [927, 637] width 279 height 28
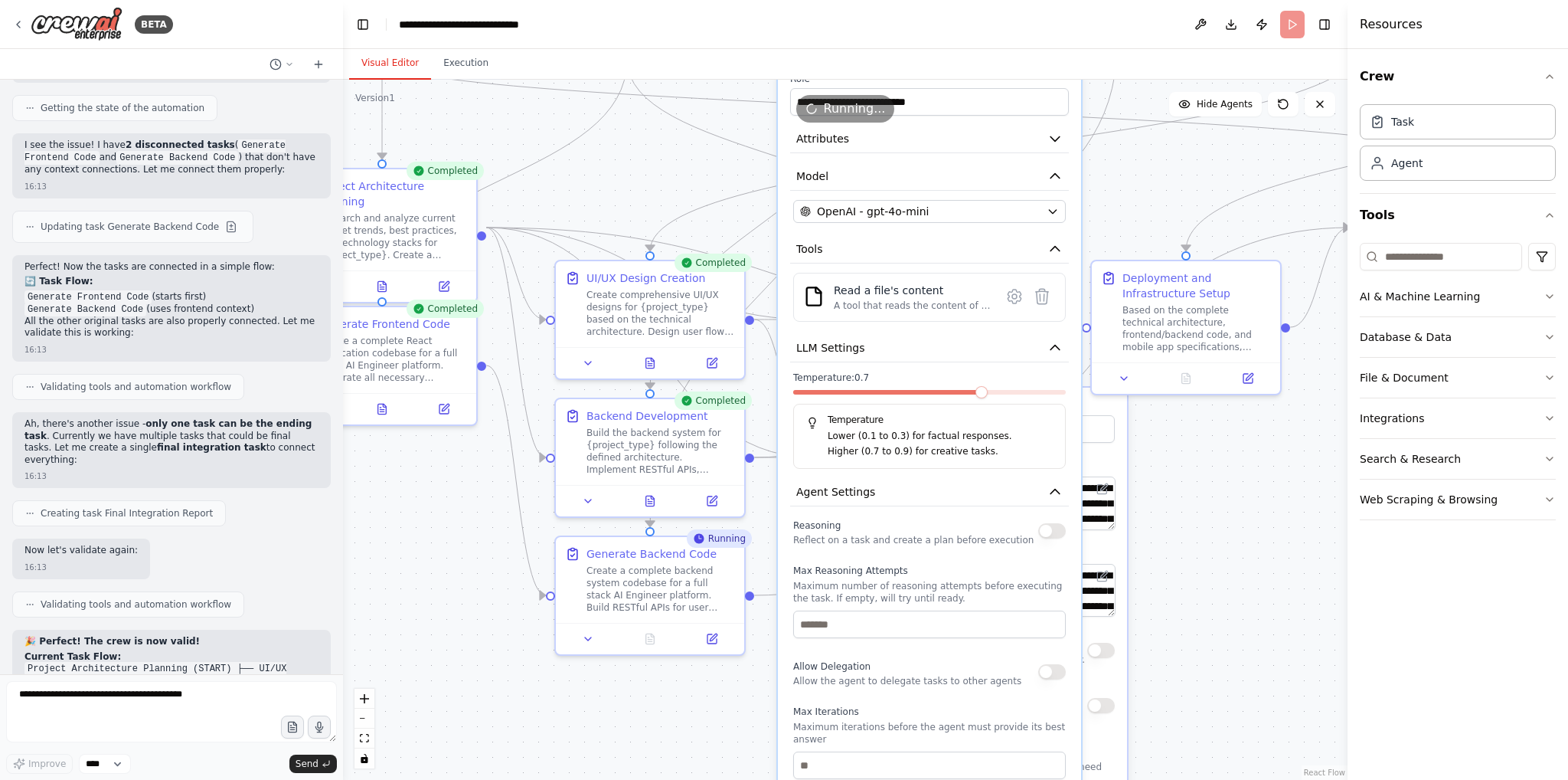
drag, startPoint x: 1108, startPoint y: 388, endPoint x: 1114, endPoint y: 198, distance: 190.1
click at [1114, 198] on div ".deletable-edge-delete-btn { width: 20px; height: 20px; border: 0px solid #ffff…" at bounding box center [845, 429] width 1005 height 700
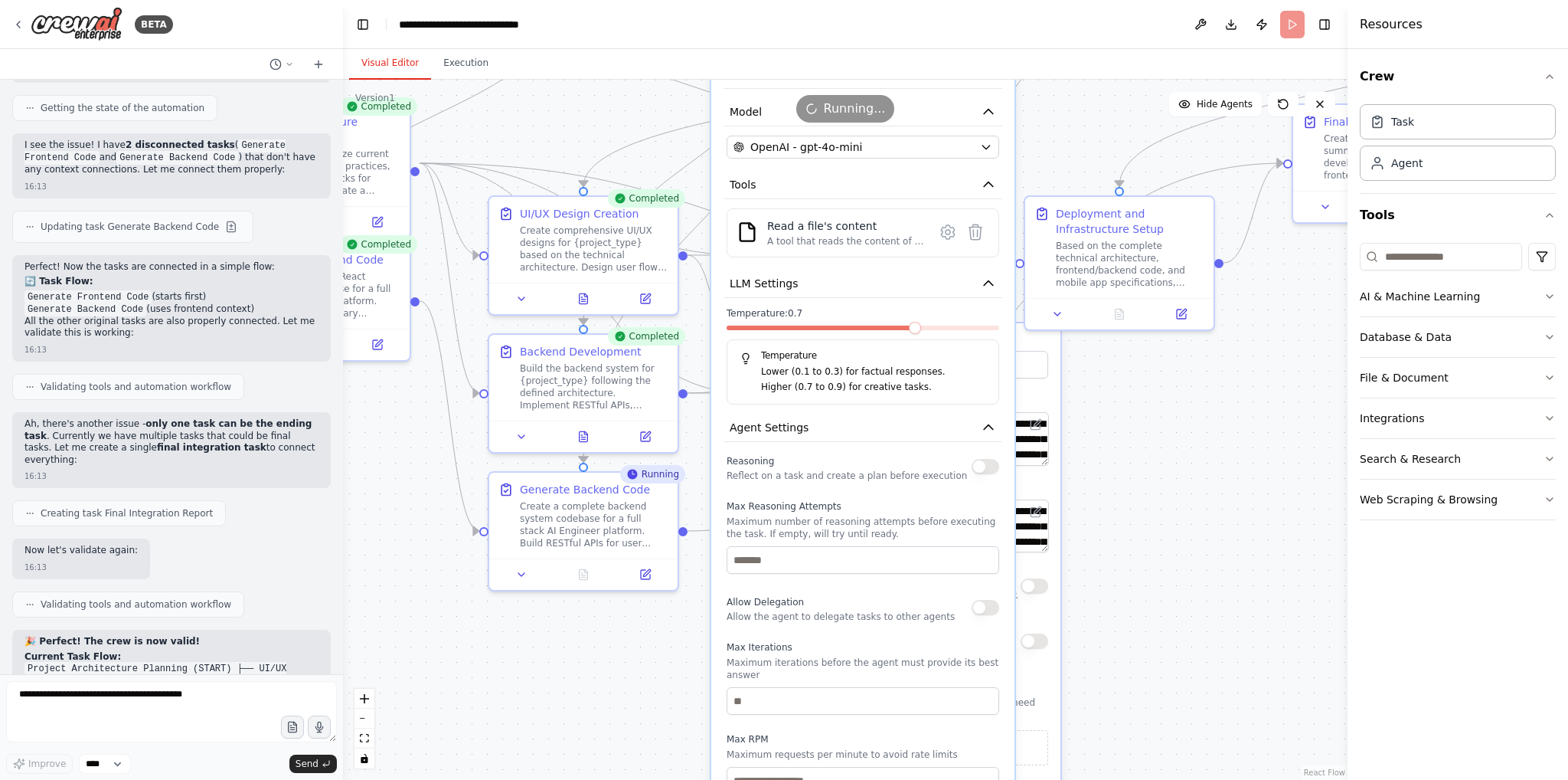
drag, startPoint x: 1203, startPoint y: 521, endPoint x: 1136, endPoint y: 456, distance: 93.3
click at [1136, 456] on div ".deletable-edge-delete-btn { width: 20px; height: 20px; border: 0px solid #ffff…" at bounding box center [845, 429] width 1005 height 700
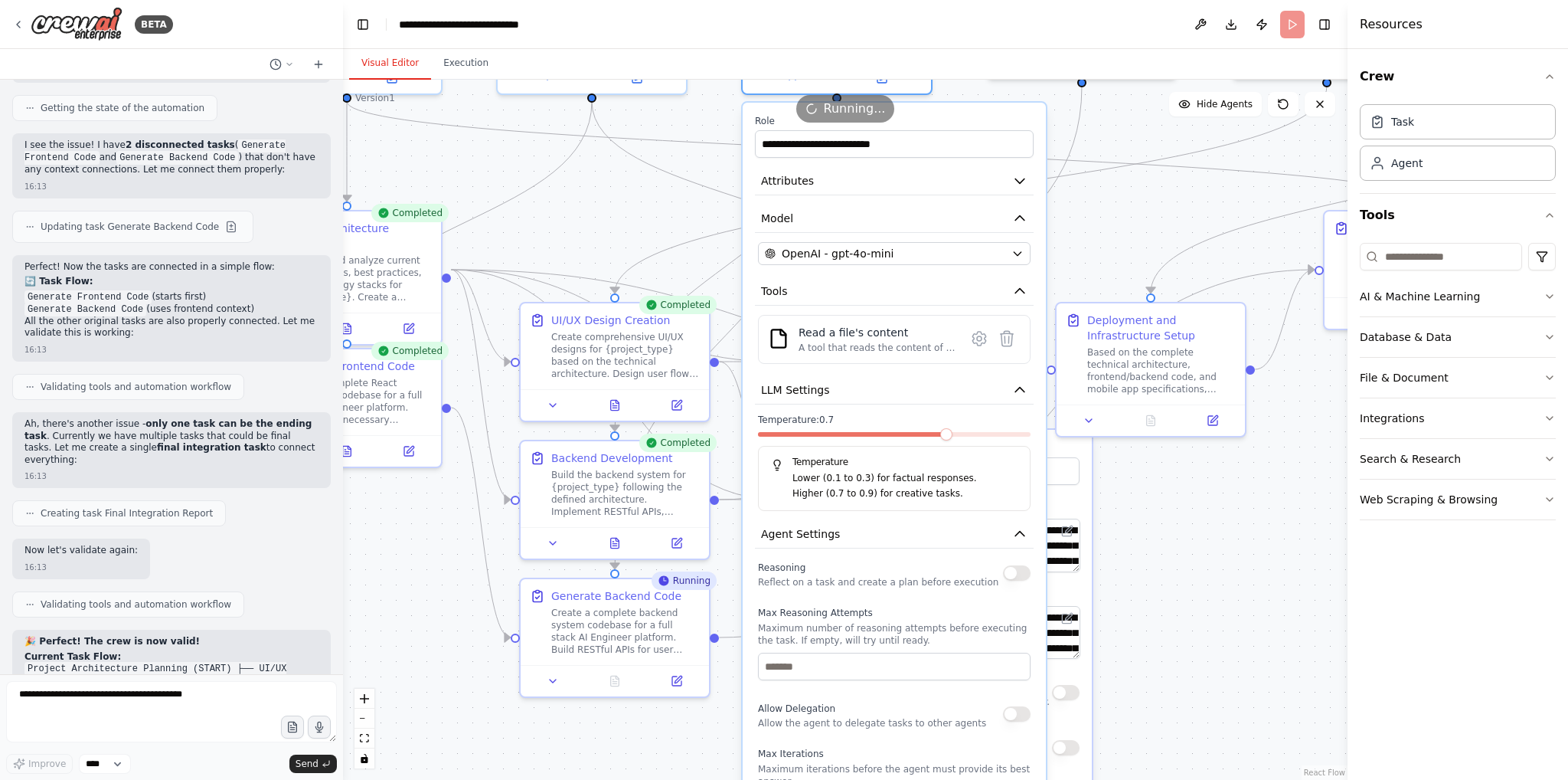
drag, startPoint x: 1183, startPoint y: 464, endPoint x: 1206, endPoint y: 554, distance: 92.9
click at [1209, 555] on div ".deletable-edge-delete-btn { width: 20px; height: 20px; border: 0px solid #ffff…" at bounding box center [845, 429] width 1005 height 700
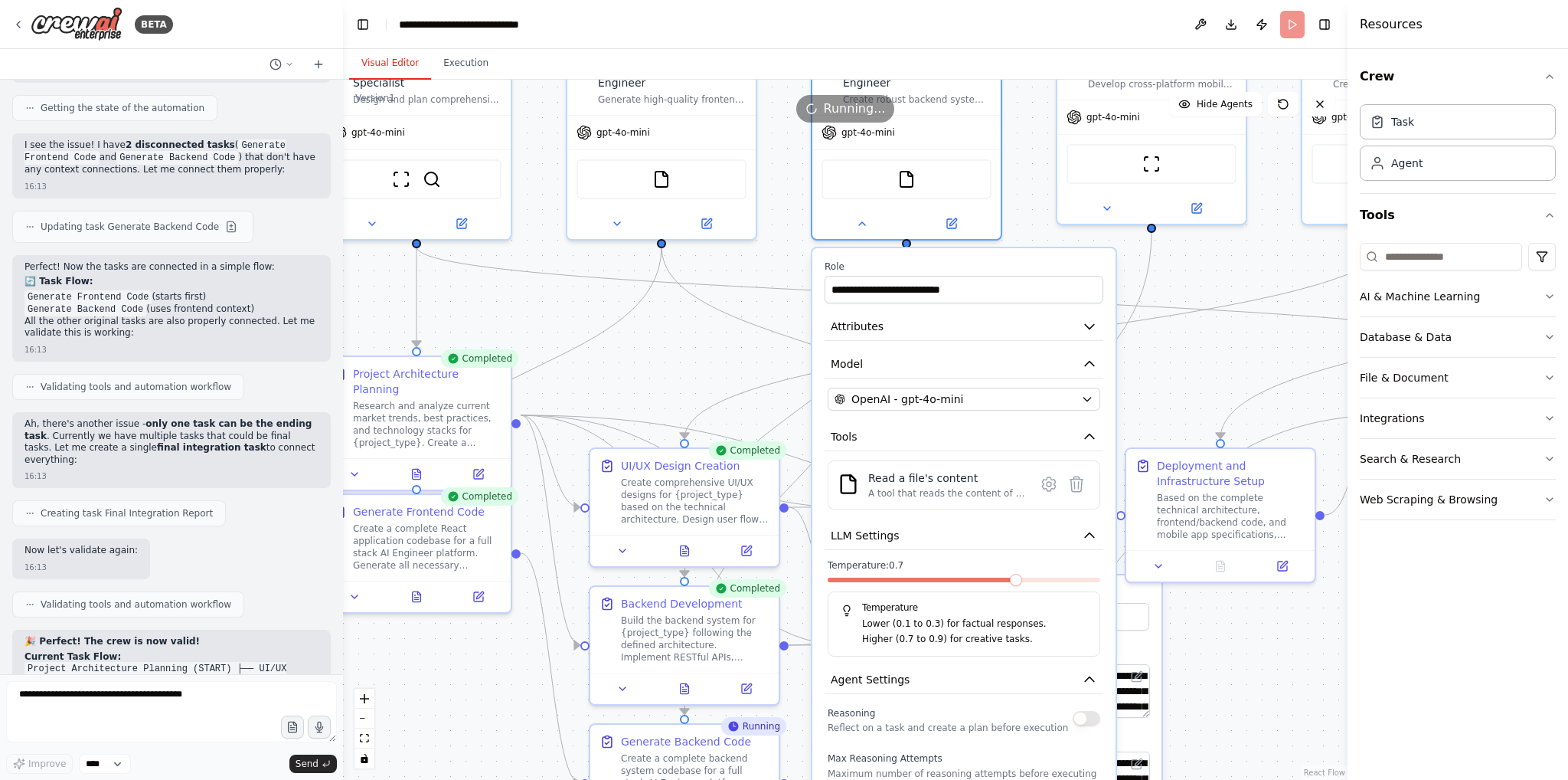
drag, startPoint x: 1205, startPoint y: 549, endPoint x: 1274, endPoint y: 694, distance: 160.6
click at [1274, 694] on div ".deletable-edge-delete-btn { width: 20px; height: 20px; border: 0px solid #ffff…" at bounding box center [845, 429] width 1005 height 700
click at [863, 219] on icon at bounding box center [862, 221] width 6 height 3
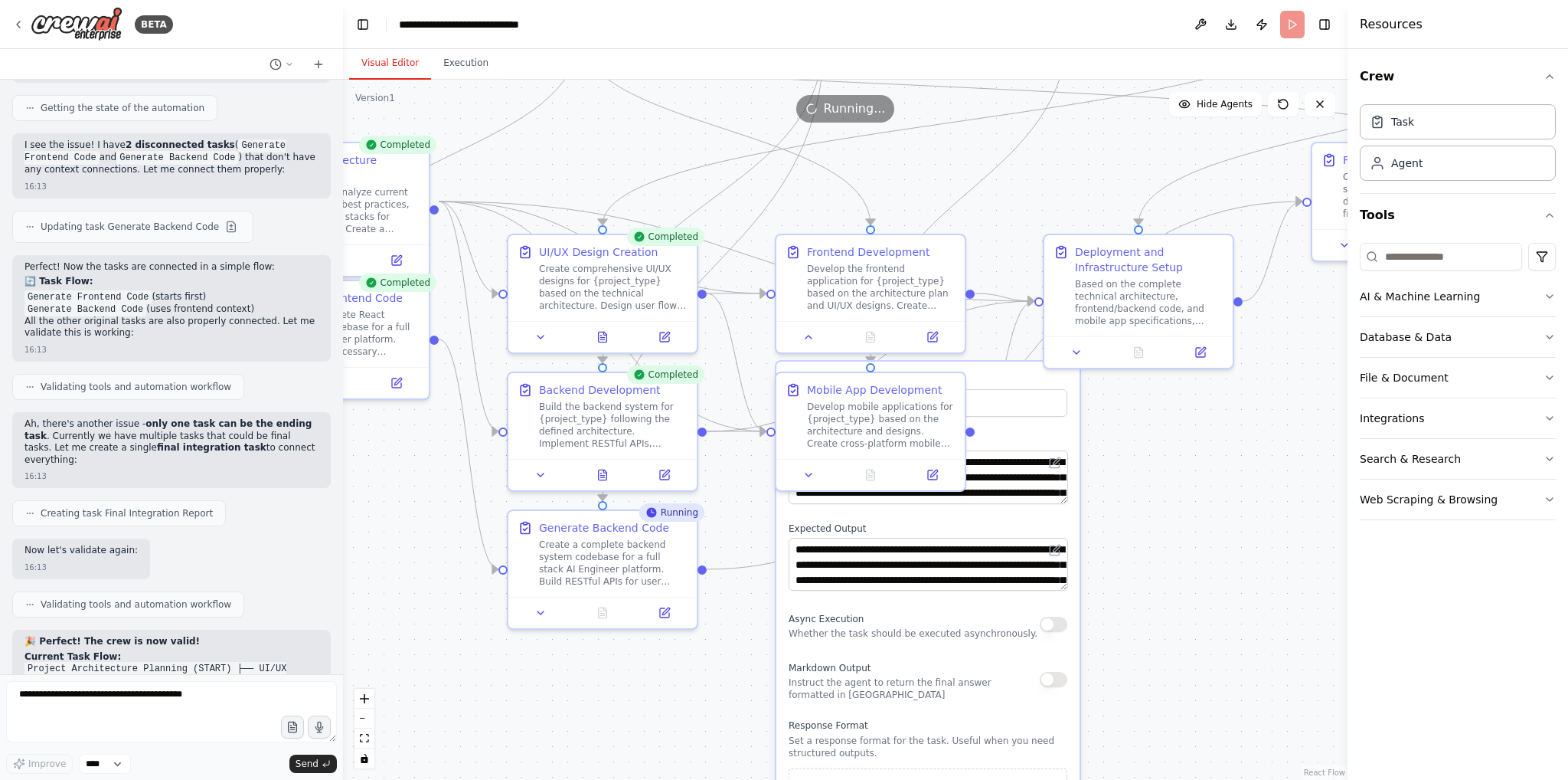
drag, startPoint x: 1259, startPoint y: 660, endPoint x: 1184, endPoint y: 464, distance: 209.9
click at [1184, 464] on div ".deletable-edge-delete-btn { width: 20px; height: 20px; border: 0px solid #ffff…" at bounding box center [845, 429] width 1005 height 700
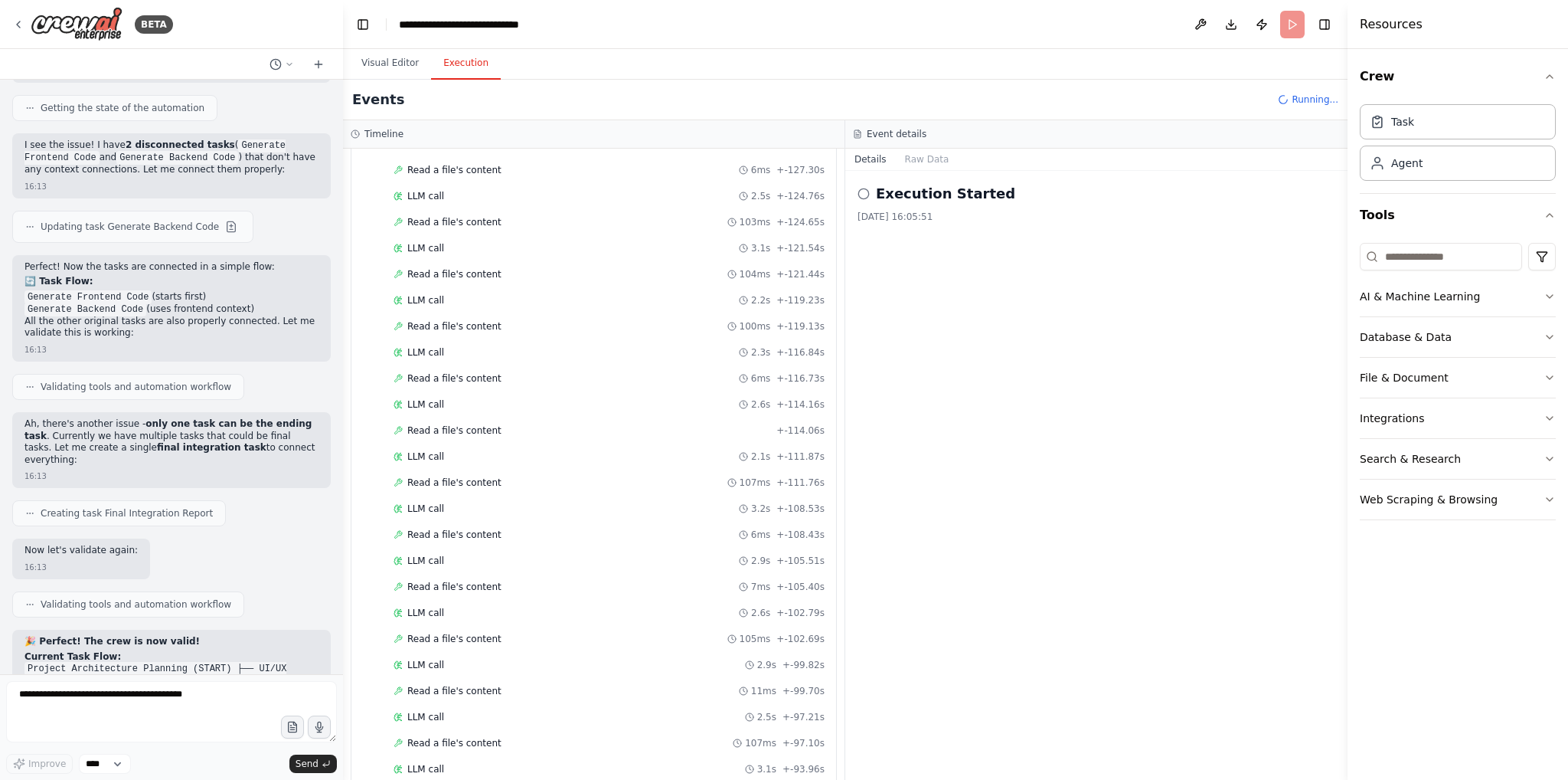
click at [450, 70] on button "Execution" at bounding box center [466, 63] width 70 height 32
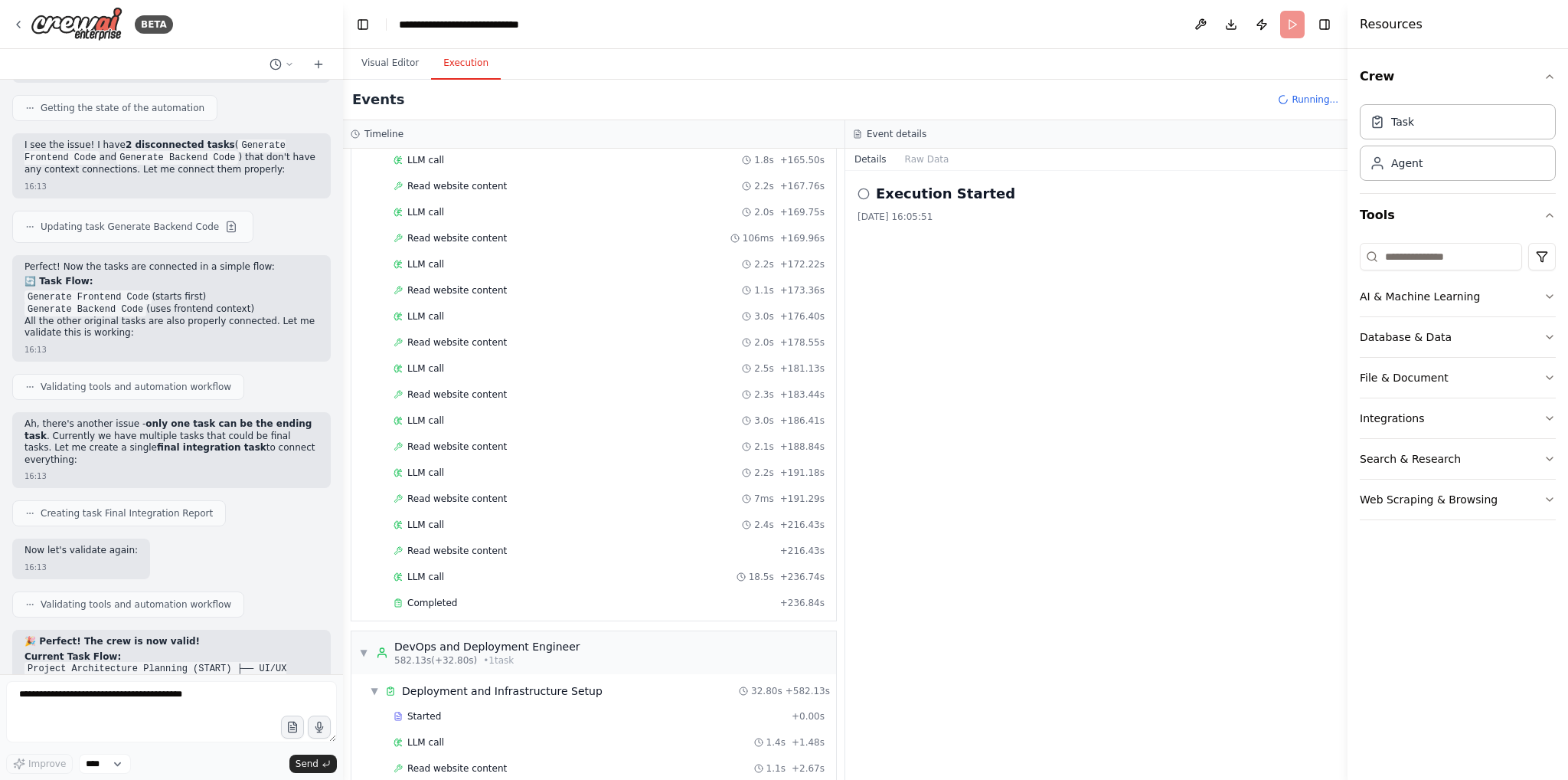
scroll to position [4004, 0]
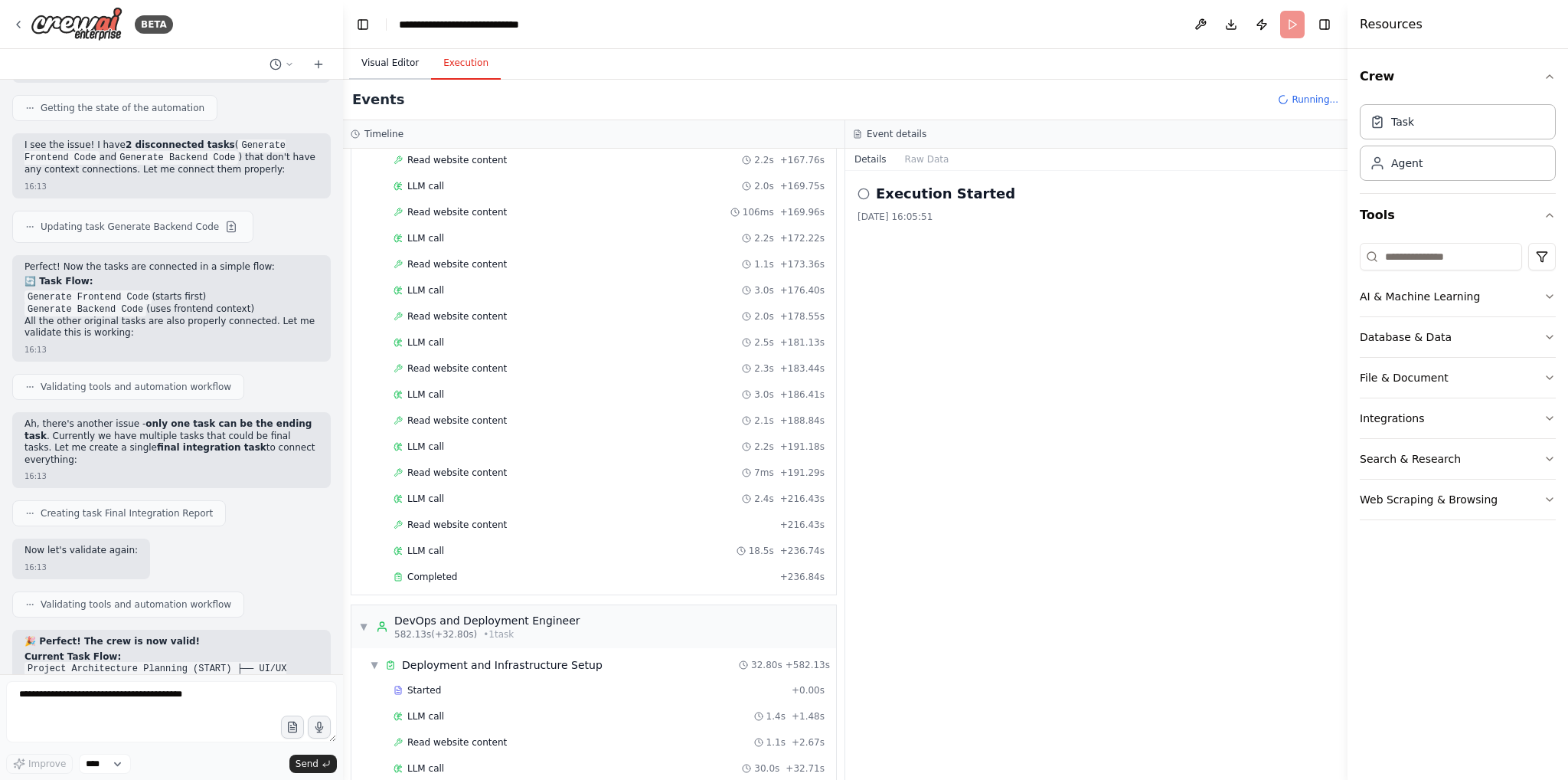
click at [392, 62] on button "Visual Editor" at bounding box center [390, 63] width 82 height 32
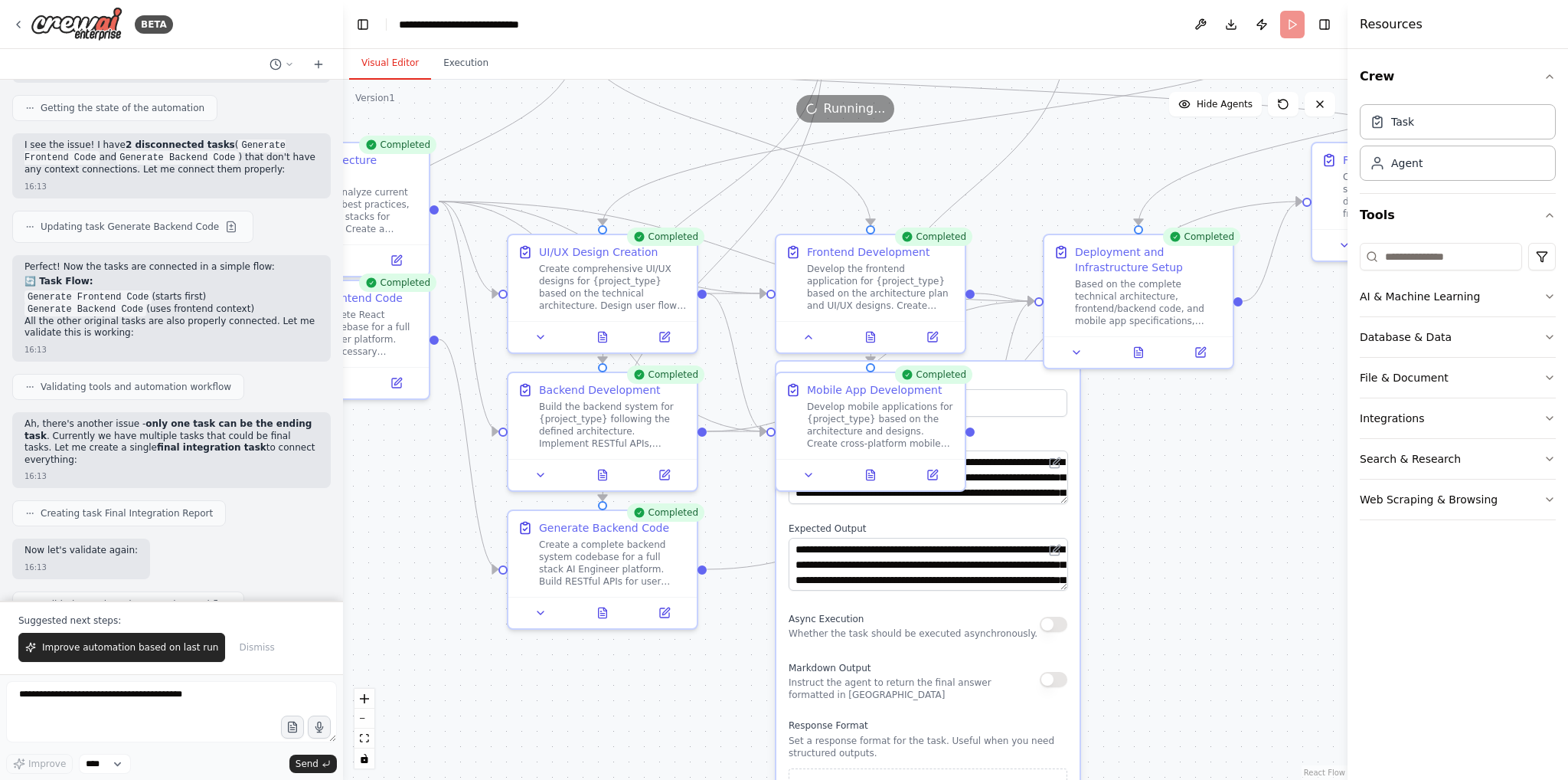
scroll to position [6036, 0]
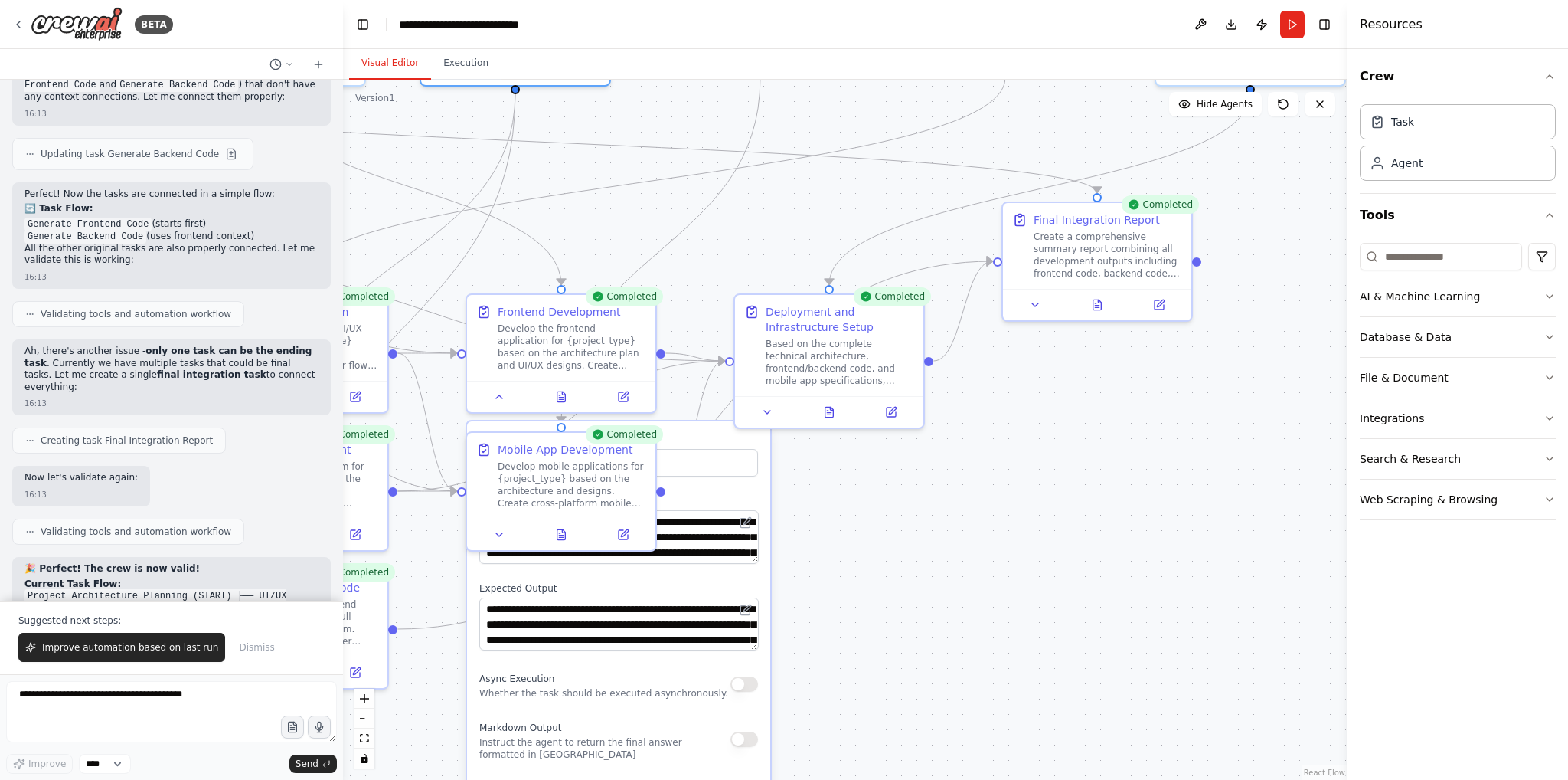
drag, startPoint x: 1204, startPoint y: 526, endPoint x: 892, endPoint y: 586, distance: 317.7
click at [892, 586] on div ".deletable-edge-delete-btn { width: 20px; height: 20px; border: 0px solid #ffff…" at bounding box center [845, 429] width 1005 height 700
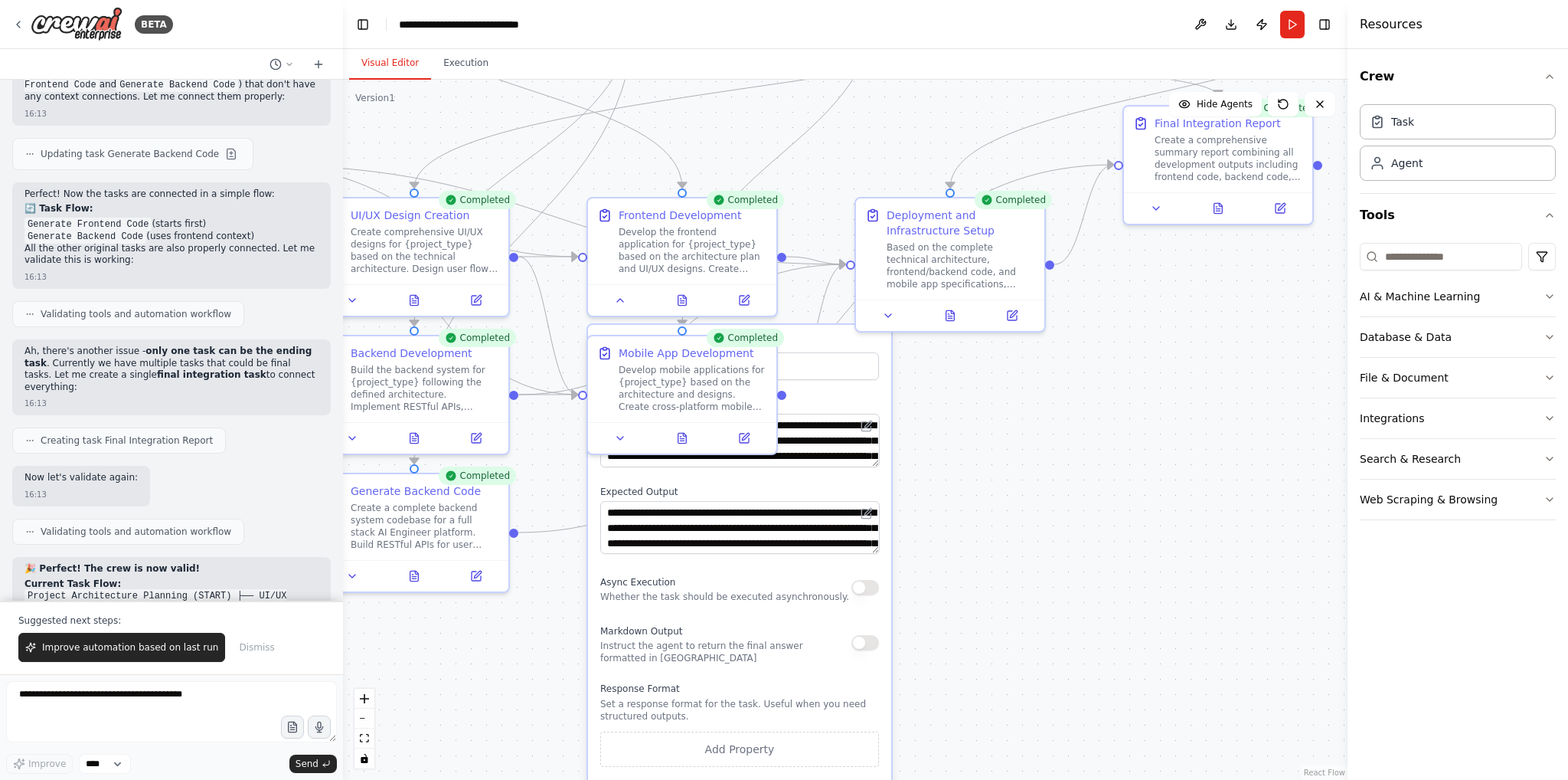
drag, startPoint x: 926, startPoint y: 572, endPoint x: 1047, endPoint y: 476, distance: 154.5
click at [1047, 476] on div ".deletable-edge-delete-btn { width: 20px; height: 20px; border: 0px solid #ffff…" at bounding box center [845, 429] width 1005 height 700
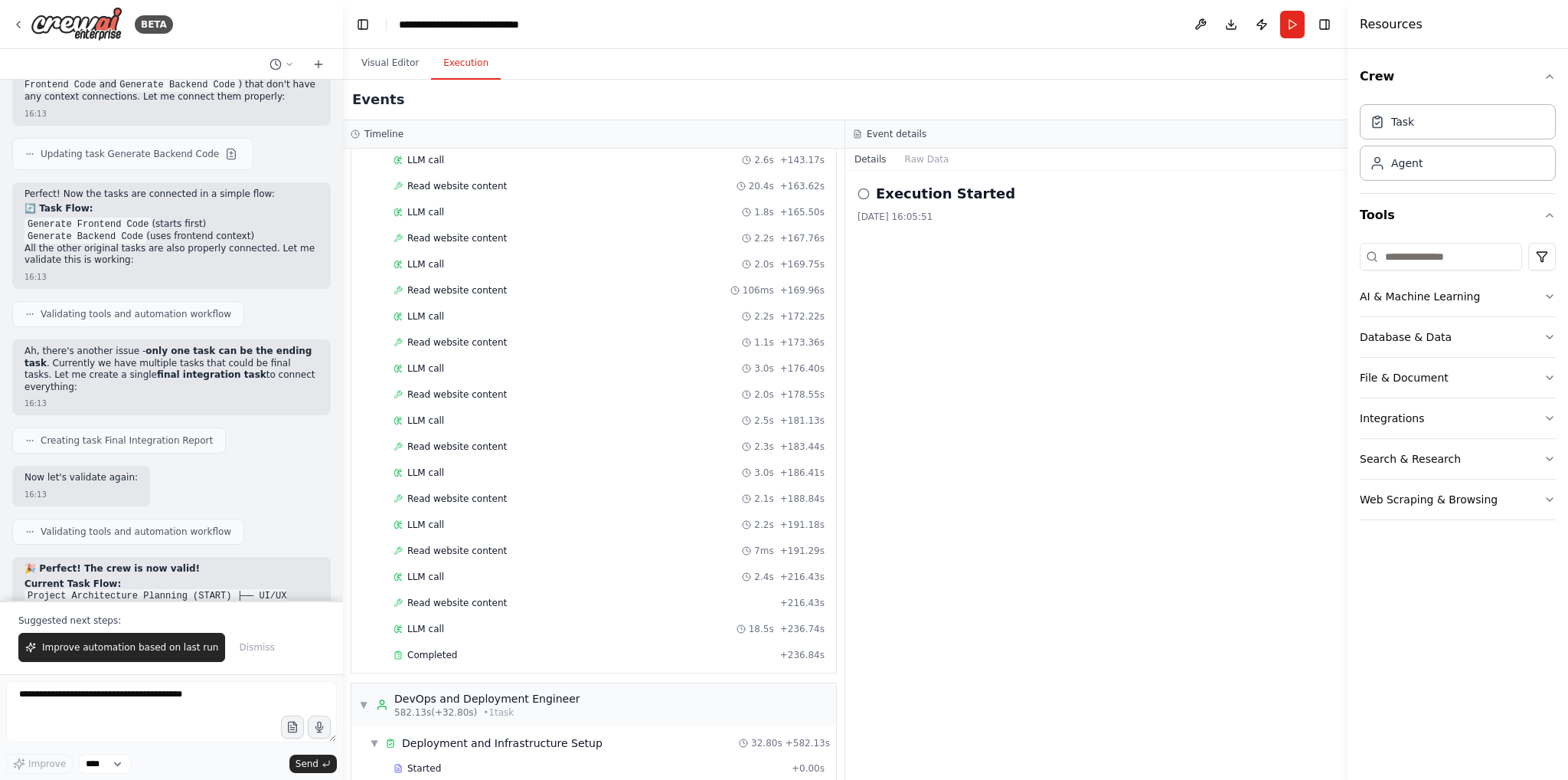
click at [465, 55] on button "Execution" at bounding box center [466, 63] width 70 height 32
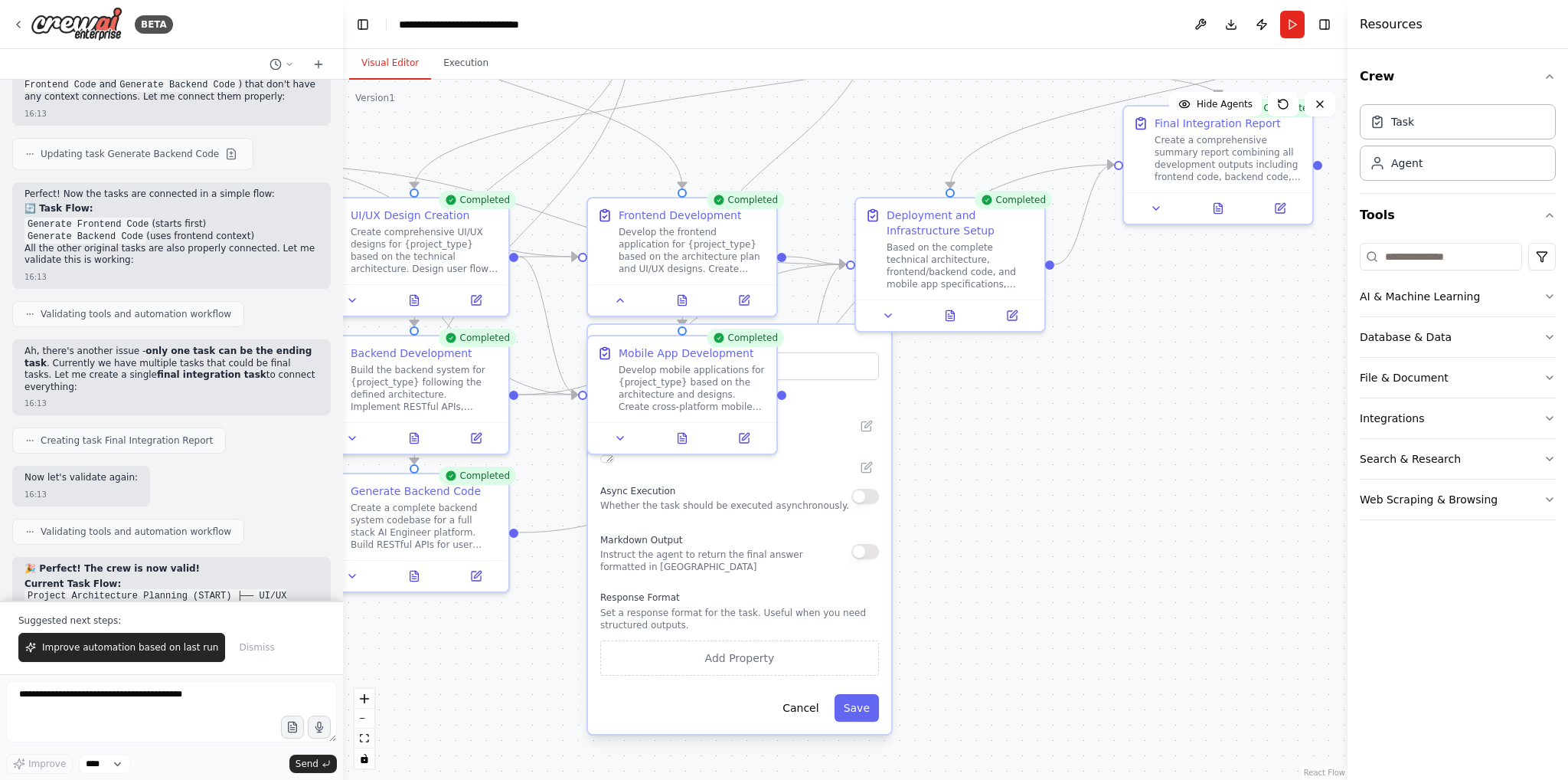
click at [403, 67] on button "Visual Editor" at bounding box center [390, 63] width 82 height 32
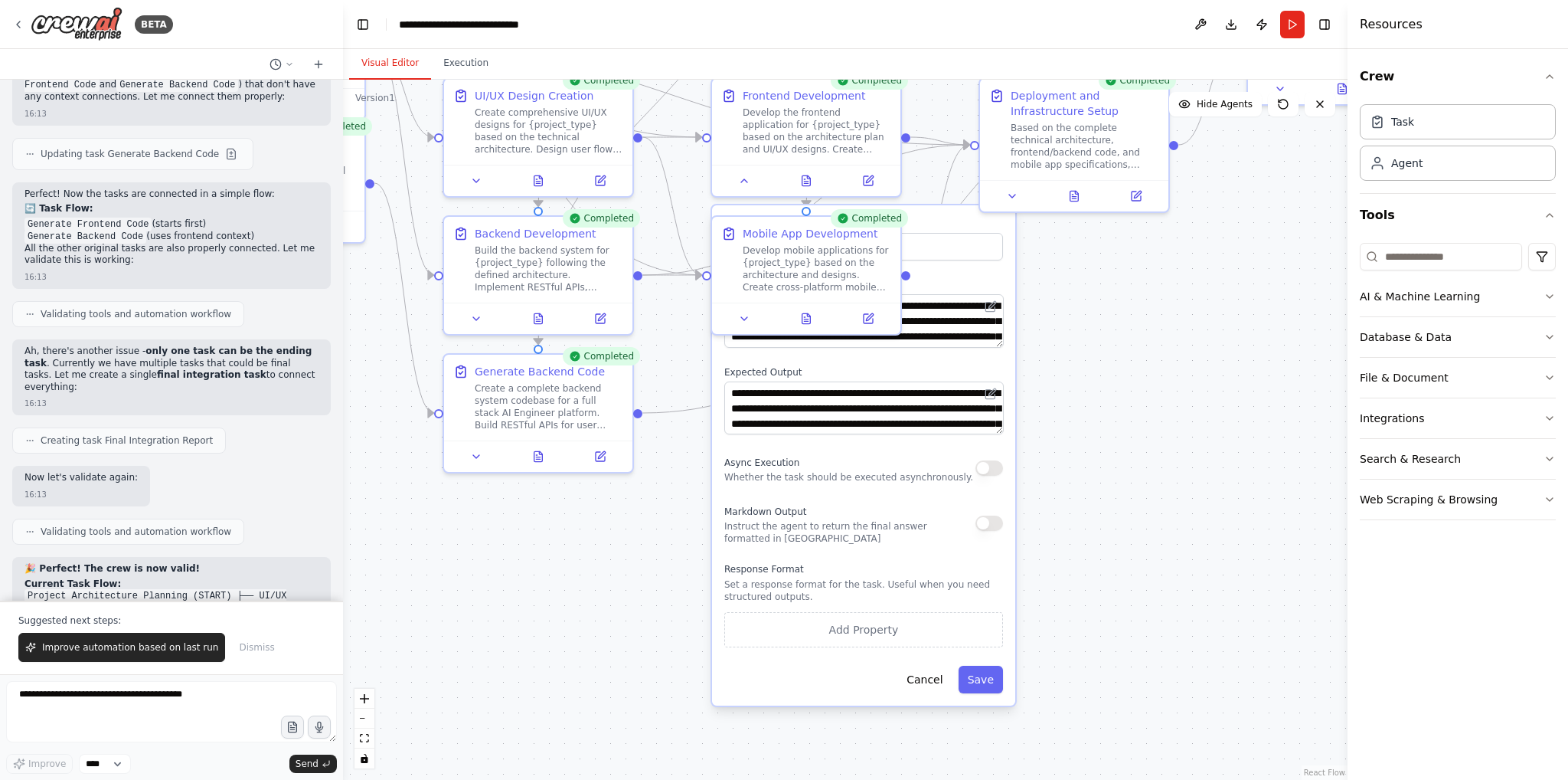
drag, startPoint x: 1018, startPoint y: 488, endPoint x: 1142, endPoint y: 368, distance: 172.6
click at [1142, 368] on div ".deletable-edge-delete-btn { width: 20px; height: 20px; border: 0px solid #ffff…" at bounding box center [845, 429] width 1005 height 700
click at [166, 703] on textarea at bounding box center [171, 711] width 331 height 62
type textarea "**********"
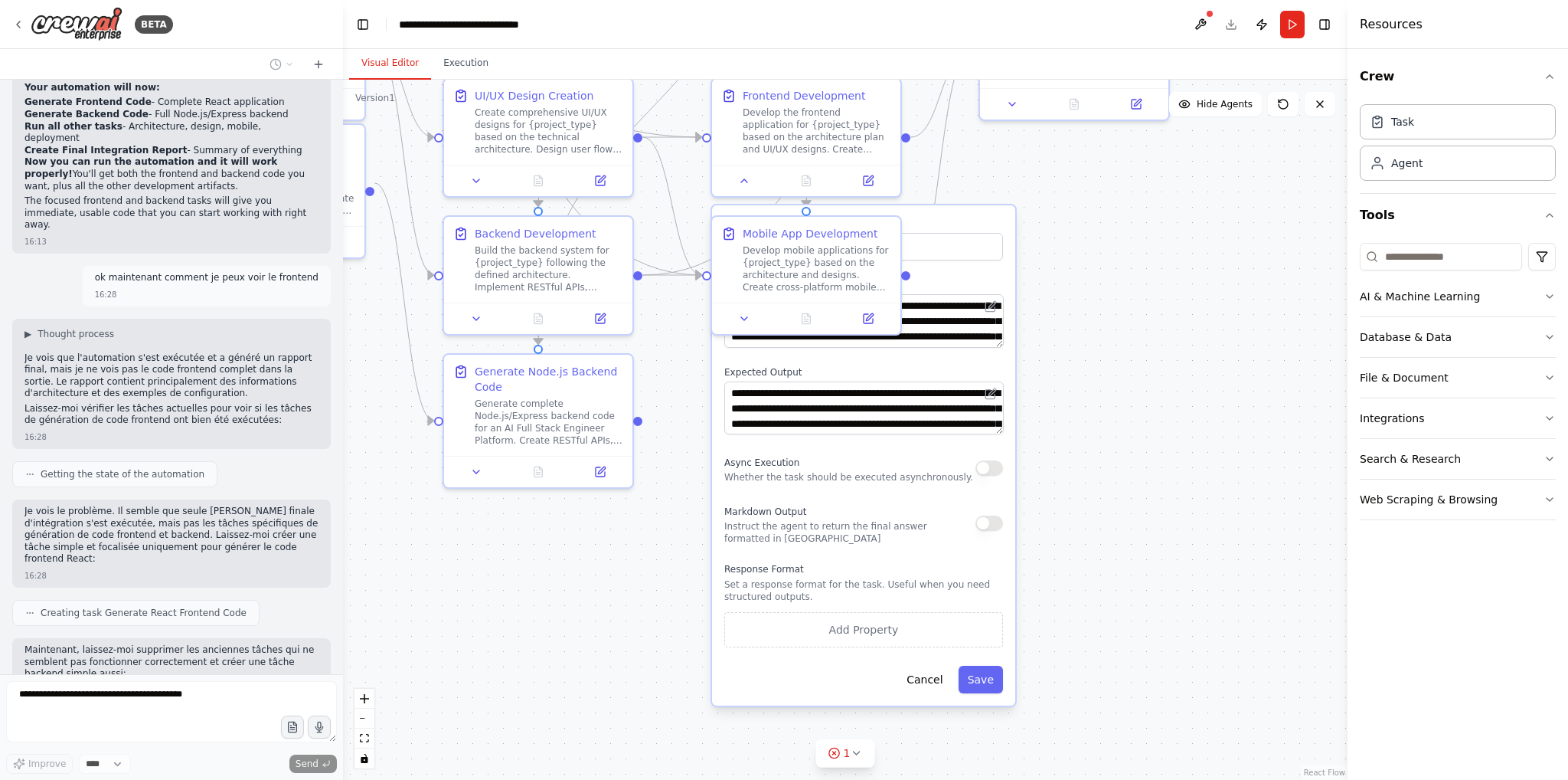
scroll to position [6720, 0]
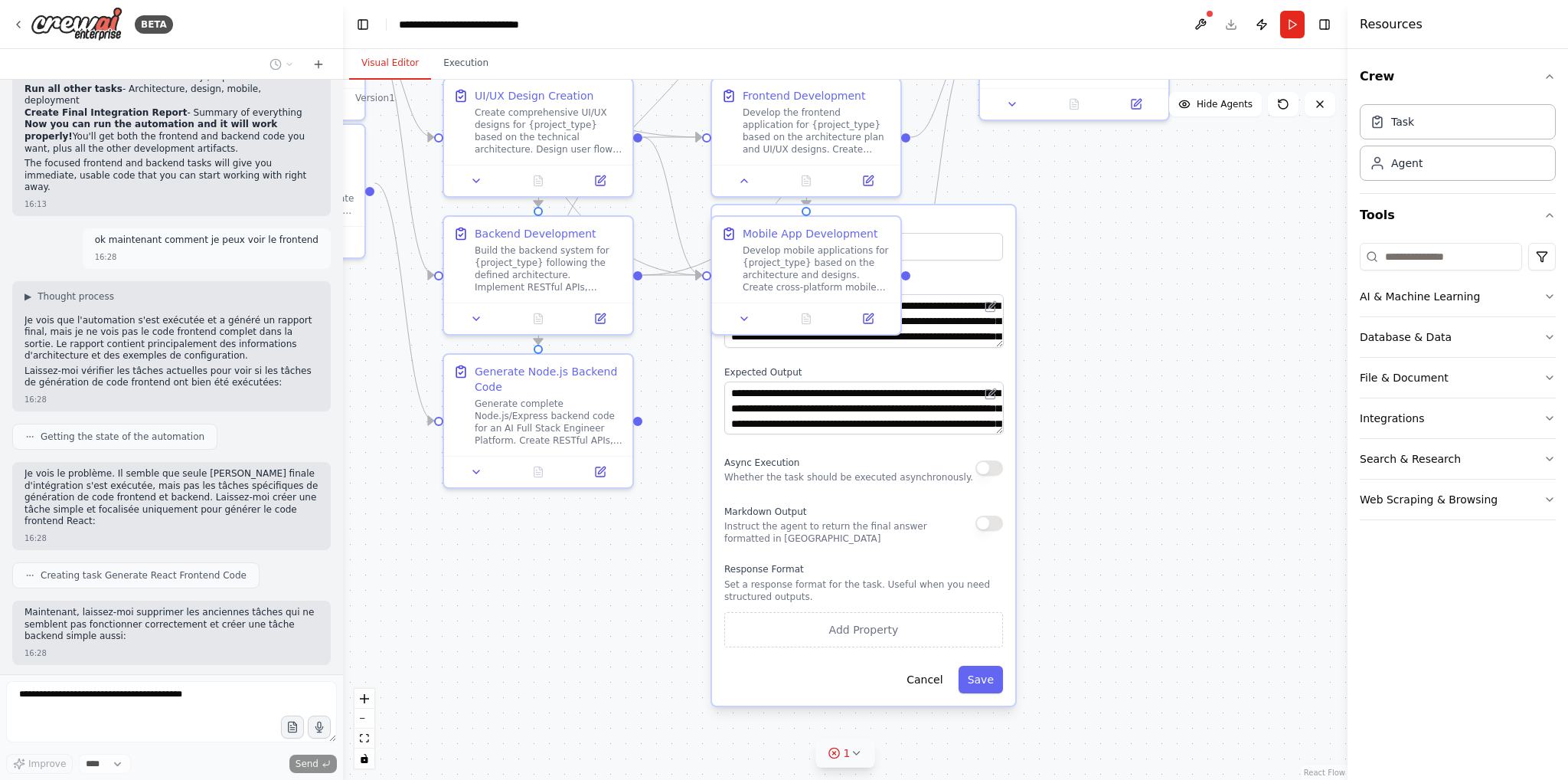
click at [852, 751] on icon at bounding box center [856, 753] width 12 height 12
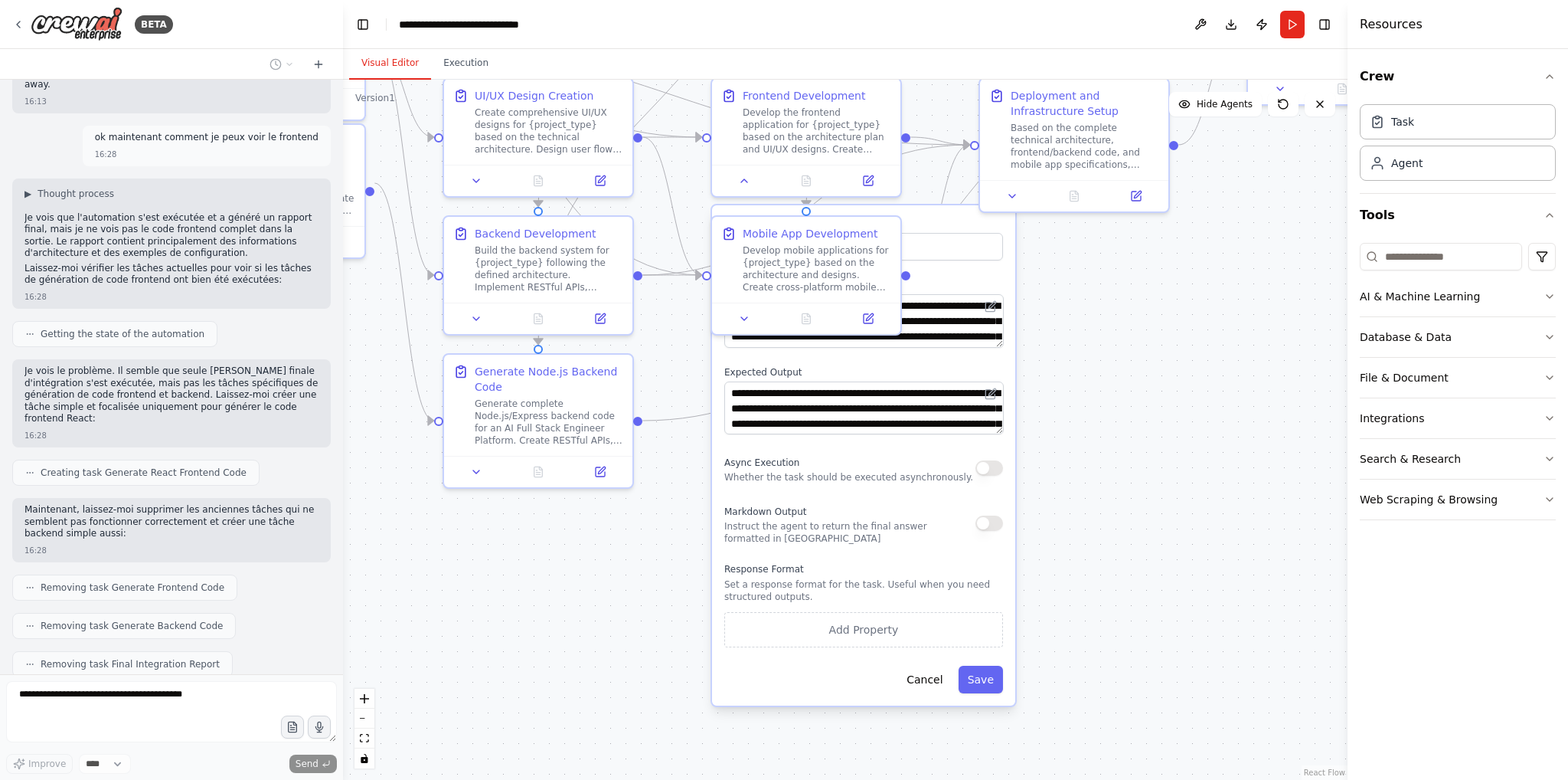
scroll to position [6860, 0]
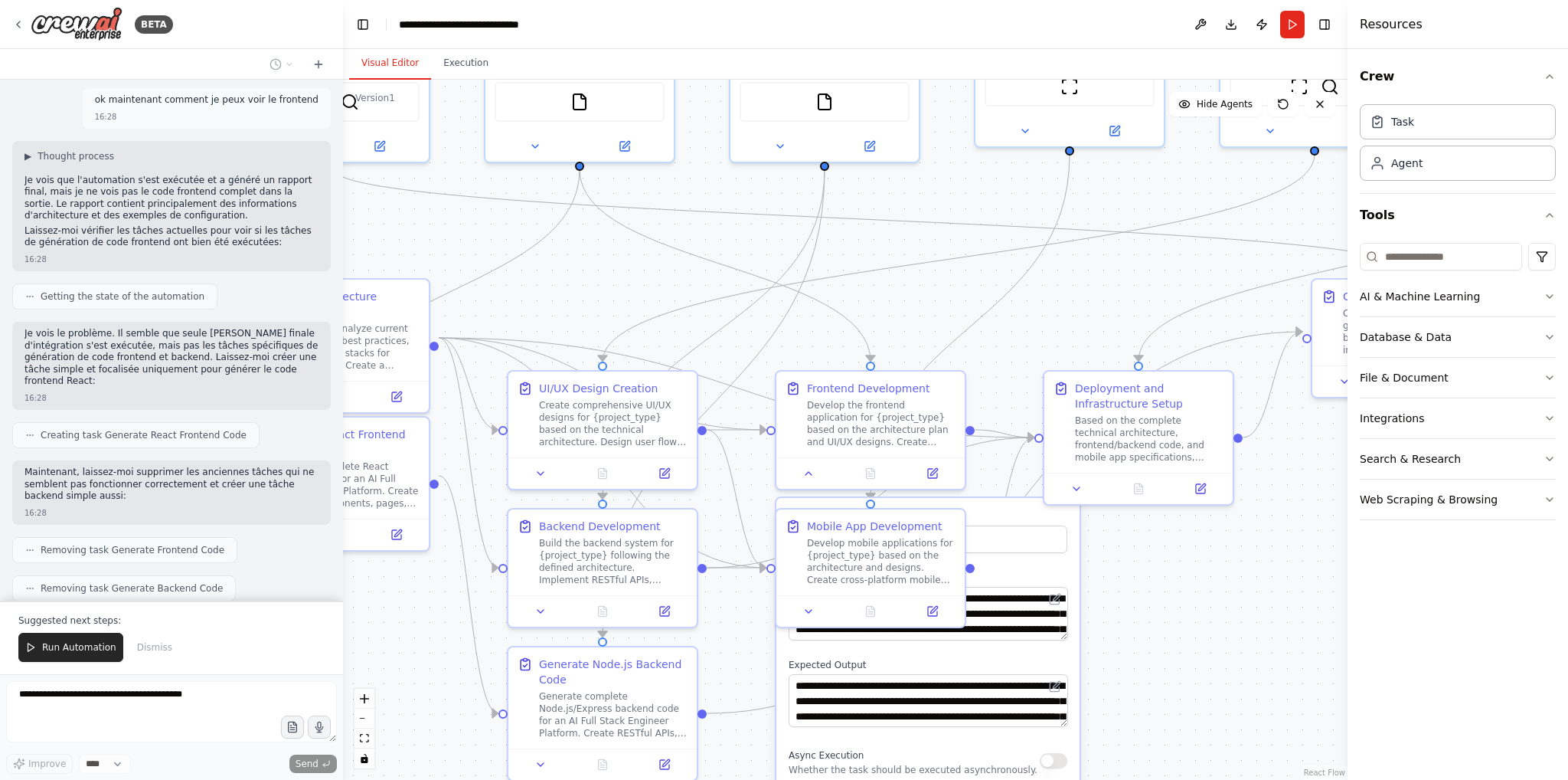
drag, startPoint x: 1186, startPoint y: 332, endPoint x: 1250, endPoint y: 625, distance: 299.9
click at [1250, 625] on div ".deletable-edge-delete-btn { width: 20px; height: 20px; border: 0px solid #ffff…" at bounding box center [845, 429] width 1005 height 700
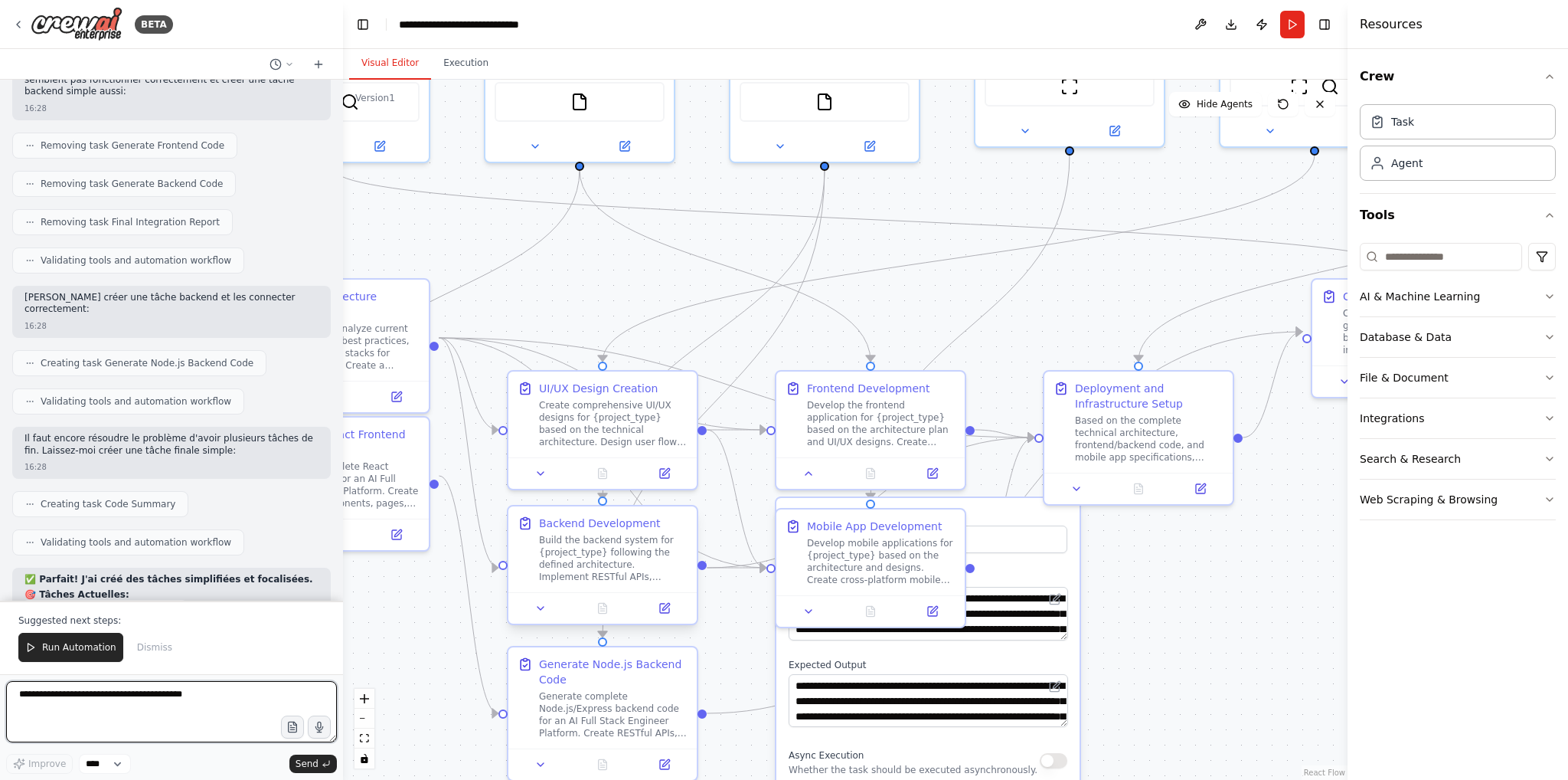
scroll to position [7277, 0]
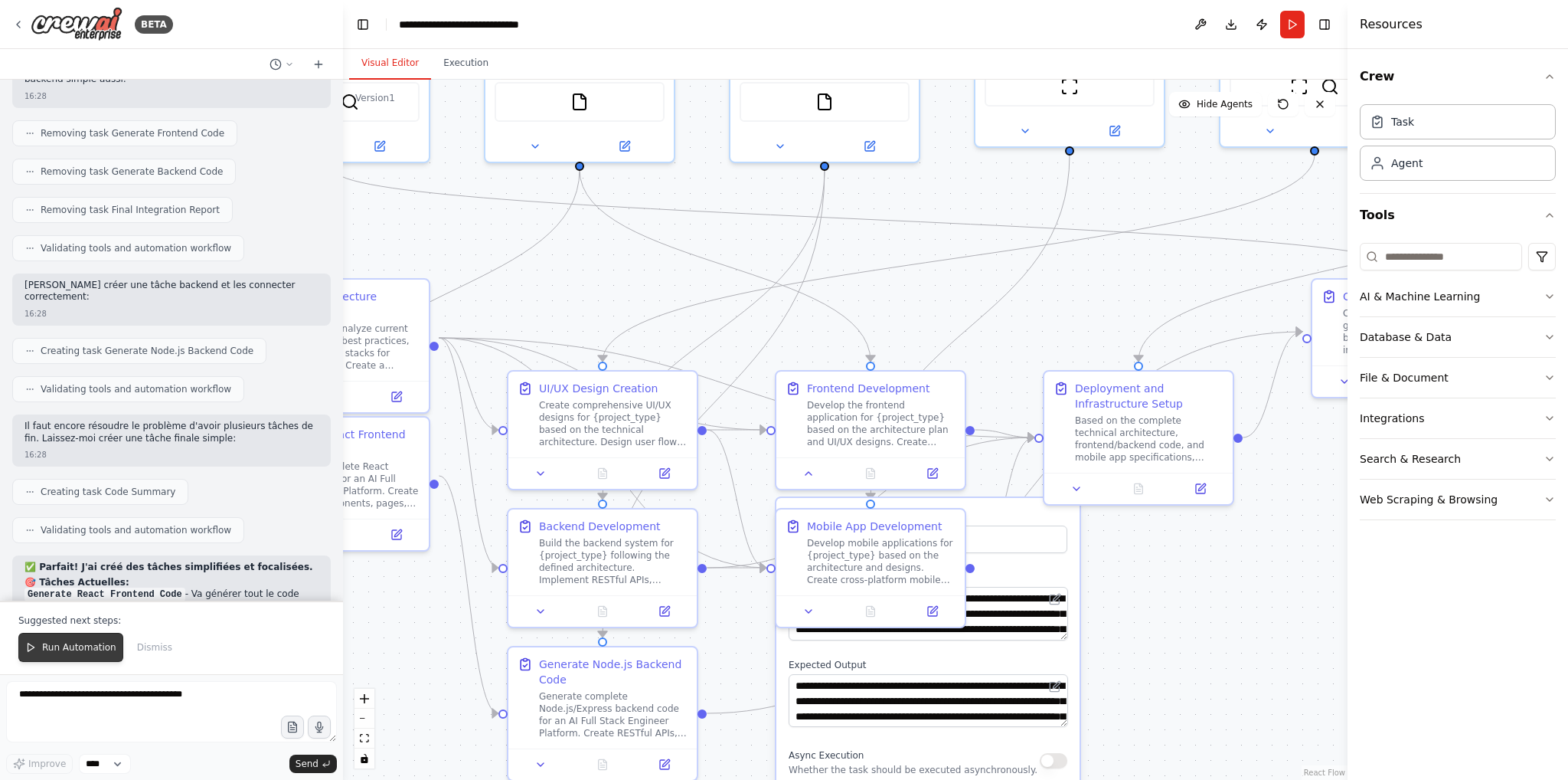
click at [54, 648] on span "Run Automation" at bounding box center [79, 647] width 74 height 12
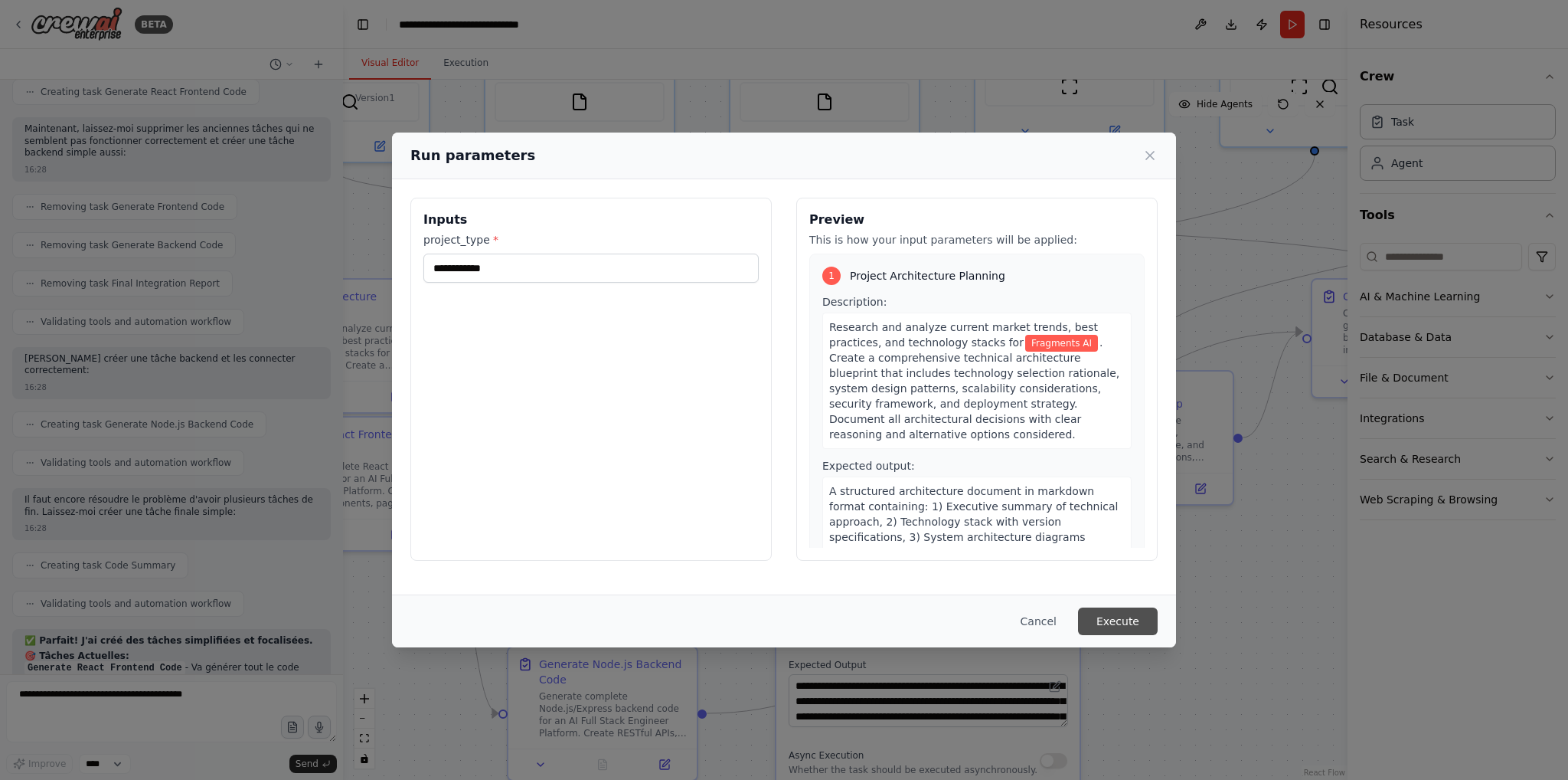
click at [1118, 620] on button "Execute" at bounding box center [1117, 621] width 79 height 27
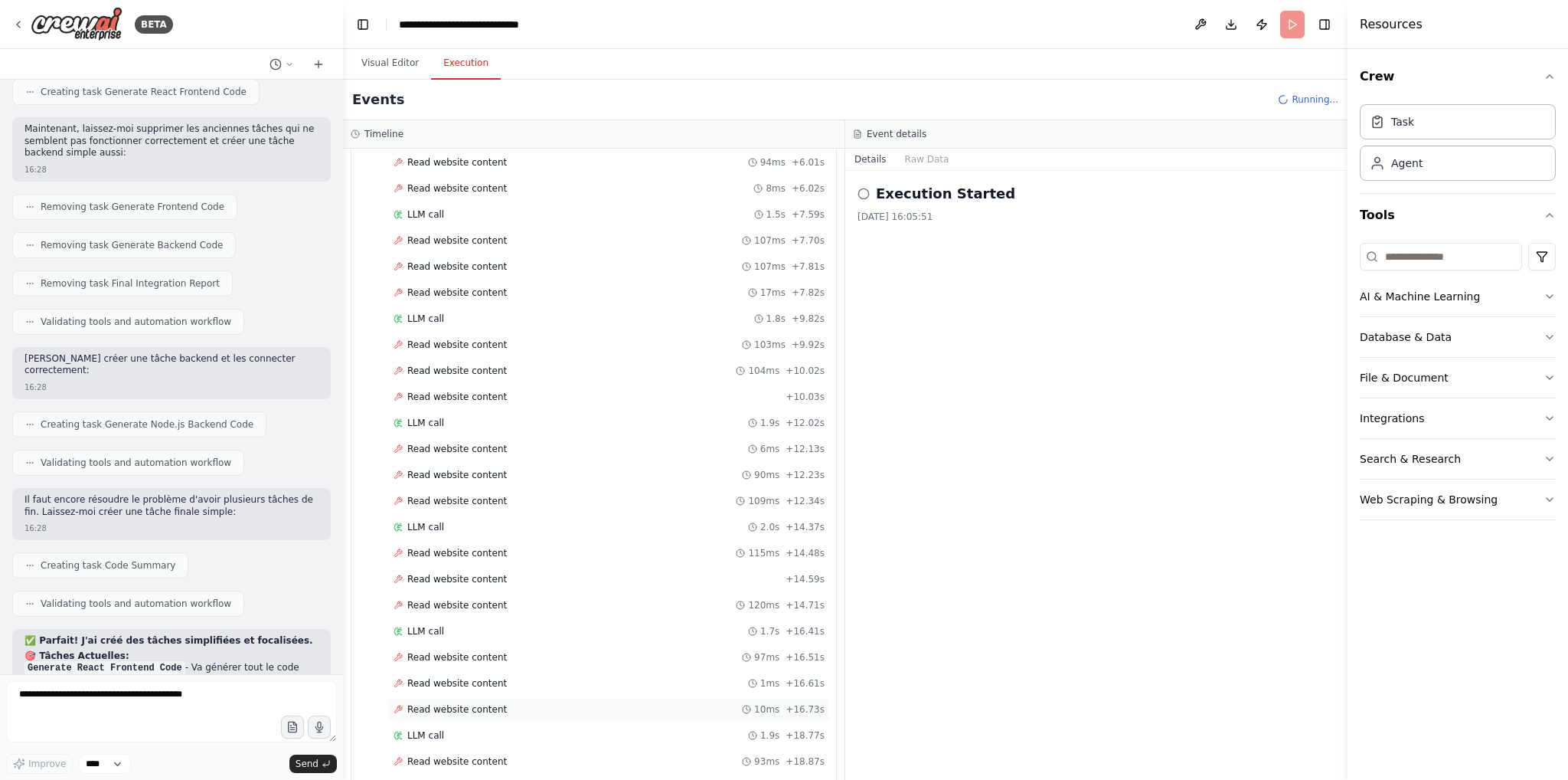
scroll to position [3349, 0]
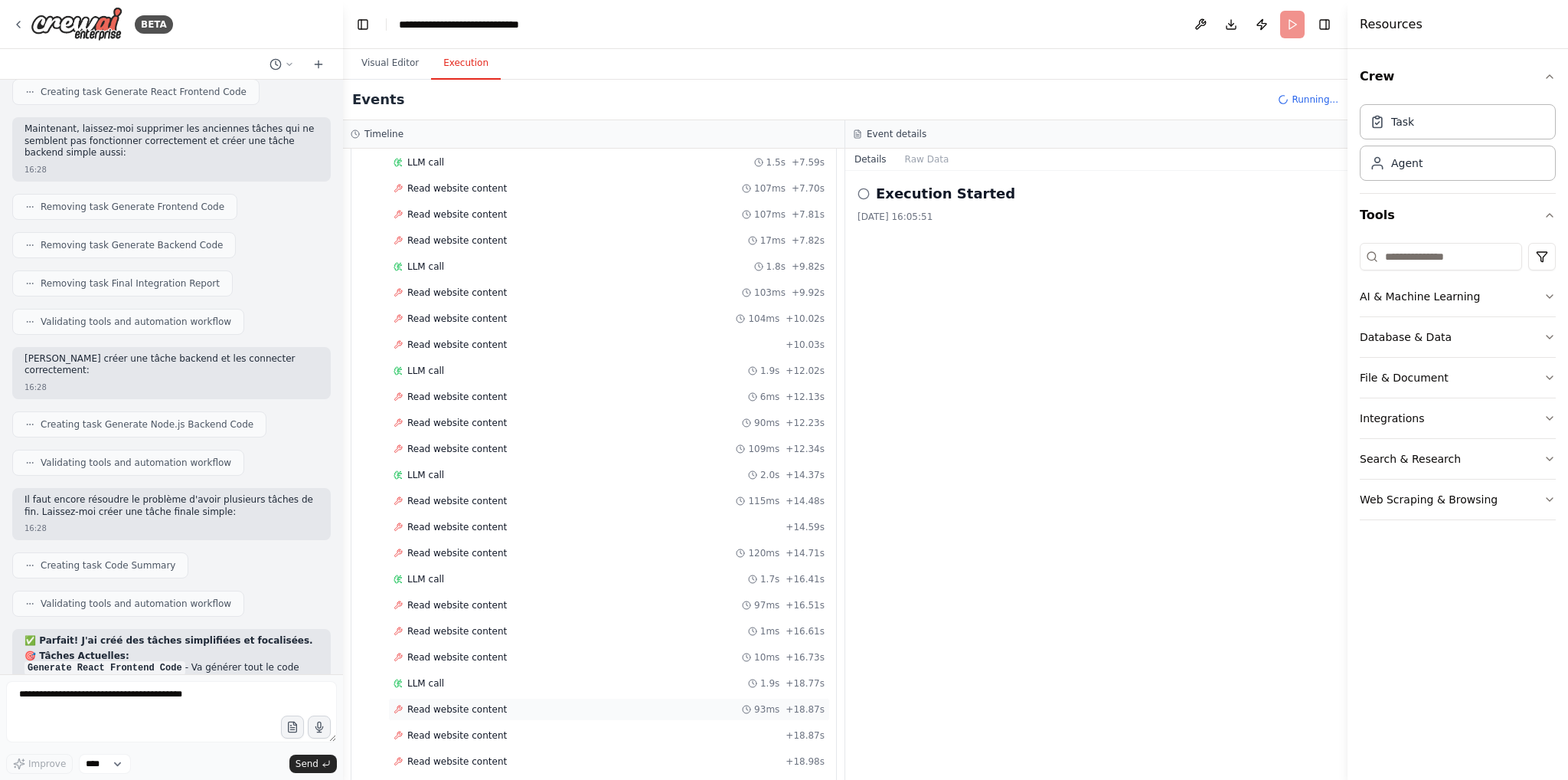
click at [425, 703] on span "Read website content" at bounding box center [457, 709] width 99 height 12
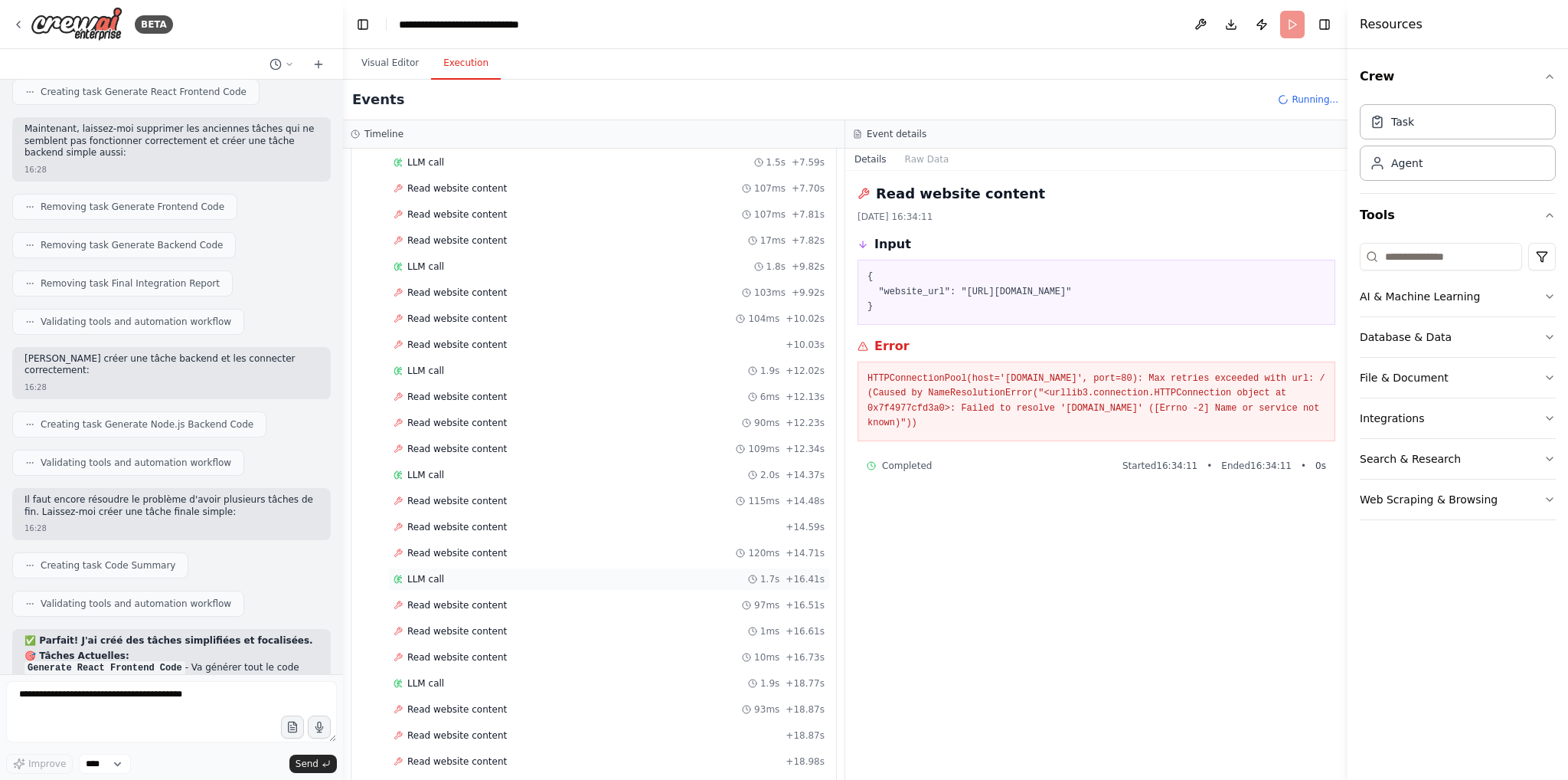
scroll to position [3554, 0]
drag, startPoint x: 995, startPoint y: 293, endPoint x: 1141, endPoint y: 291, distance: 146.0
click at [1141, 291] on pre "{ "website_url": "http://fragments-ai-architecture.com" }" at bounding box center [1097, 292] width 458 height 45
click at [1133, 498] on div "Read website content 22/09/2025 16:34:11 Input { "website_url": "http://fragmen…" at bounding box center [1096, 475] width 502 height 609
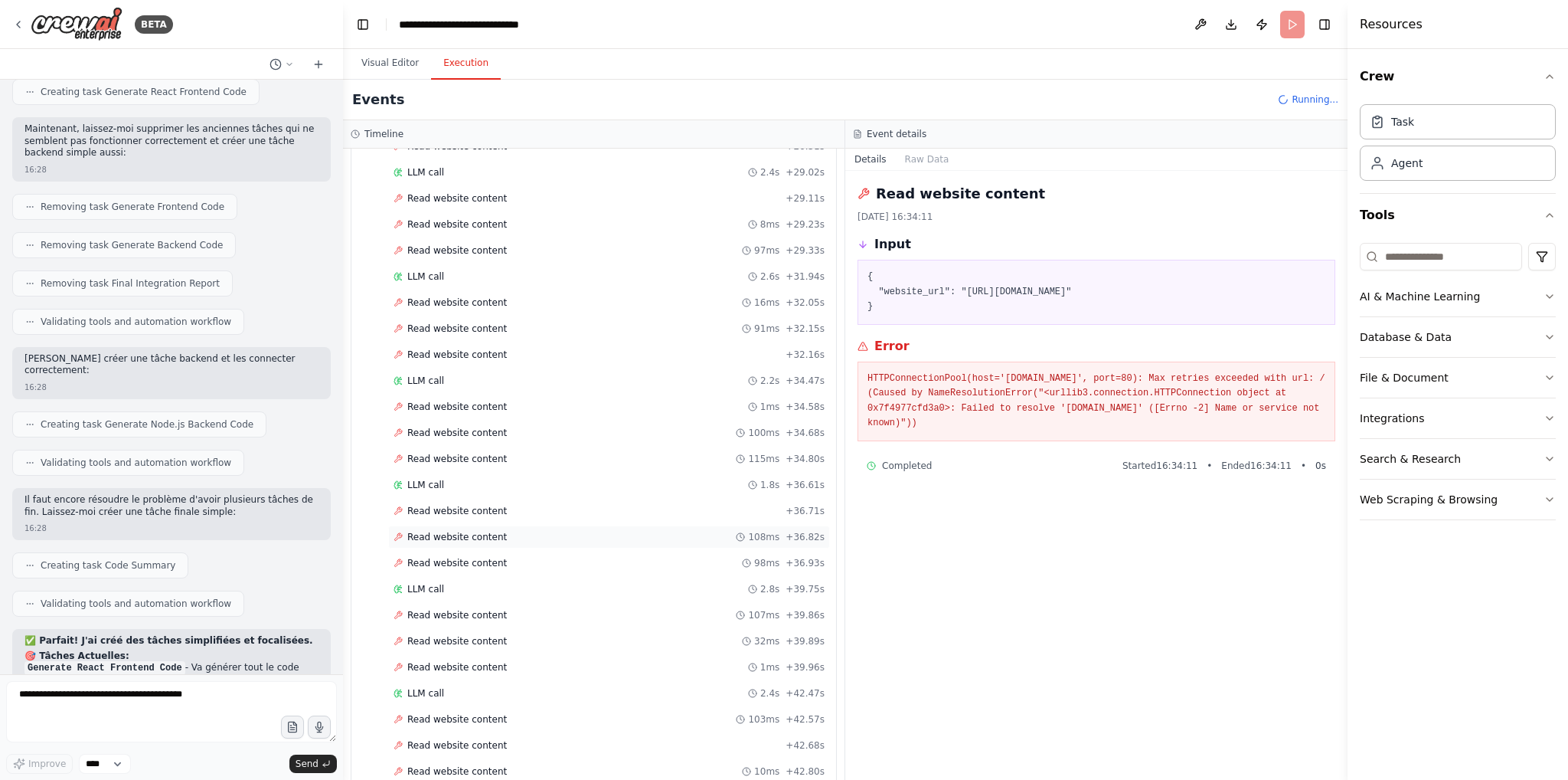
scroll to position [3023, 0]
click at [390, 64] on button "Visual Editor" at bounding box center [390, 63] width 82 height 32
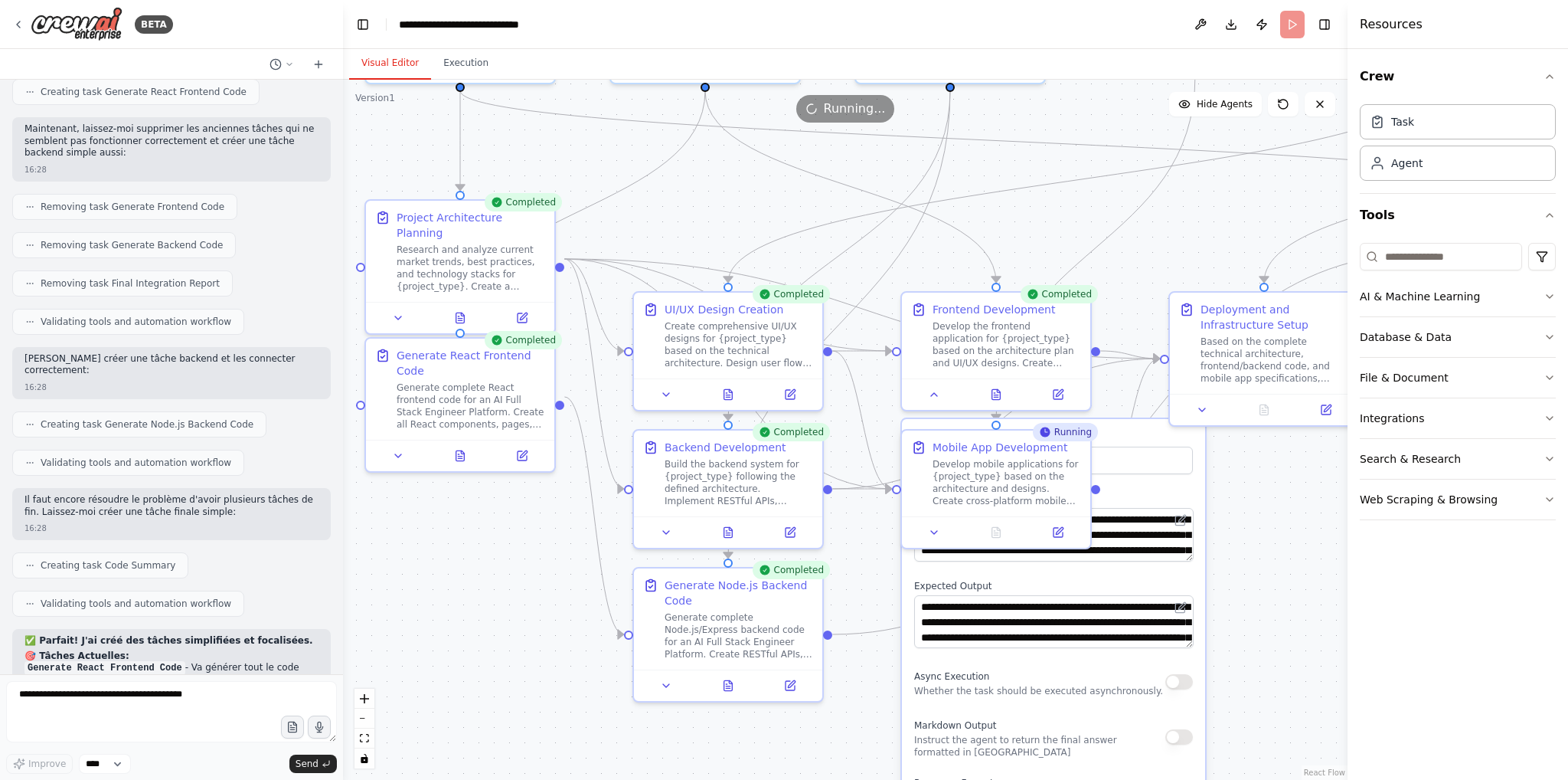
drag, startPoint x: 1219, startPoint y: 607, endPoint x: 1345, endPoint y: 528, distance: 148.7
click at [1345, 528] on div "BETA I want to create a full stack AI Engineer platform for deploying website, …" at bounding box center [784, 390] width 1568 height 780
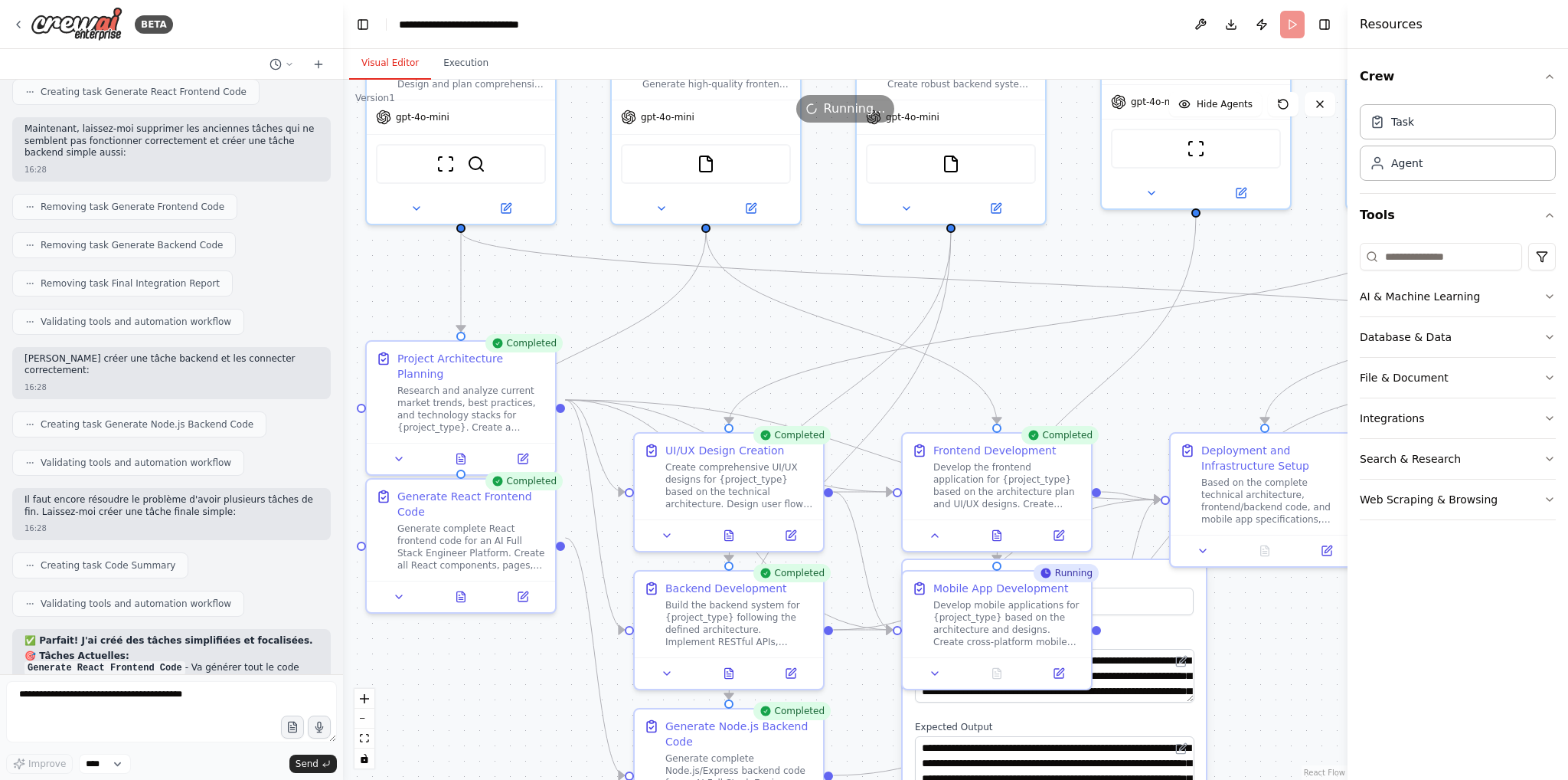
drag, startPoint x: 529, startPoint y: 540, endPoint x: 540, endPoint y: 744, distance: 204.3
click at [540, 744] on div ".deletable-edge-delete-btn { width: 20px; height: 20px; border: 0px solid #ffff…" at bounding box center [845, 429] width 1005 height 700
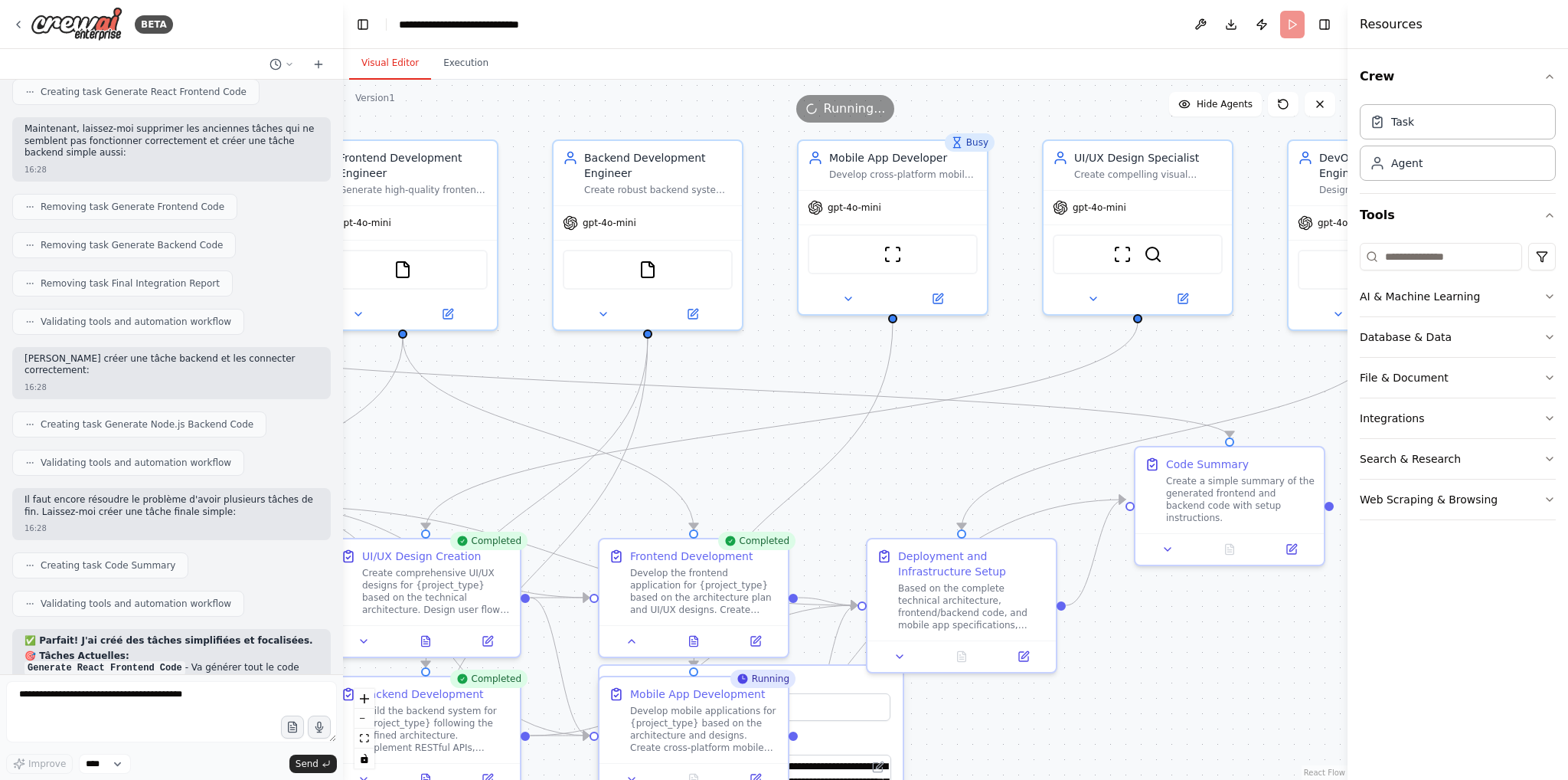
drag, startPoint x: 844, startPoint y: 308, endPoint x: 525, endPoint y: 335, distance: 320.1
click at [525, 335] on div ".deletable-edge-delete-btn { width: 20px; height: 20px; border: 0px solid #ffff…" at bounding box center [845, 429] width 1005 height 700
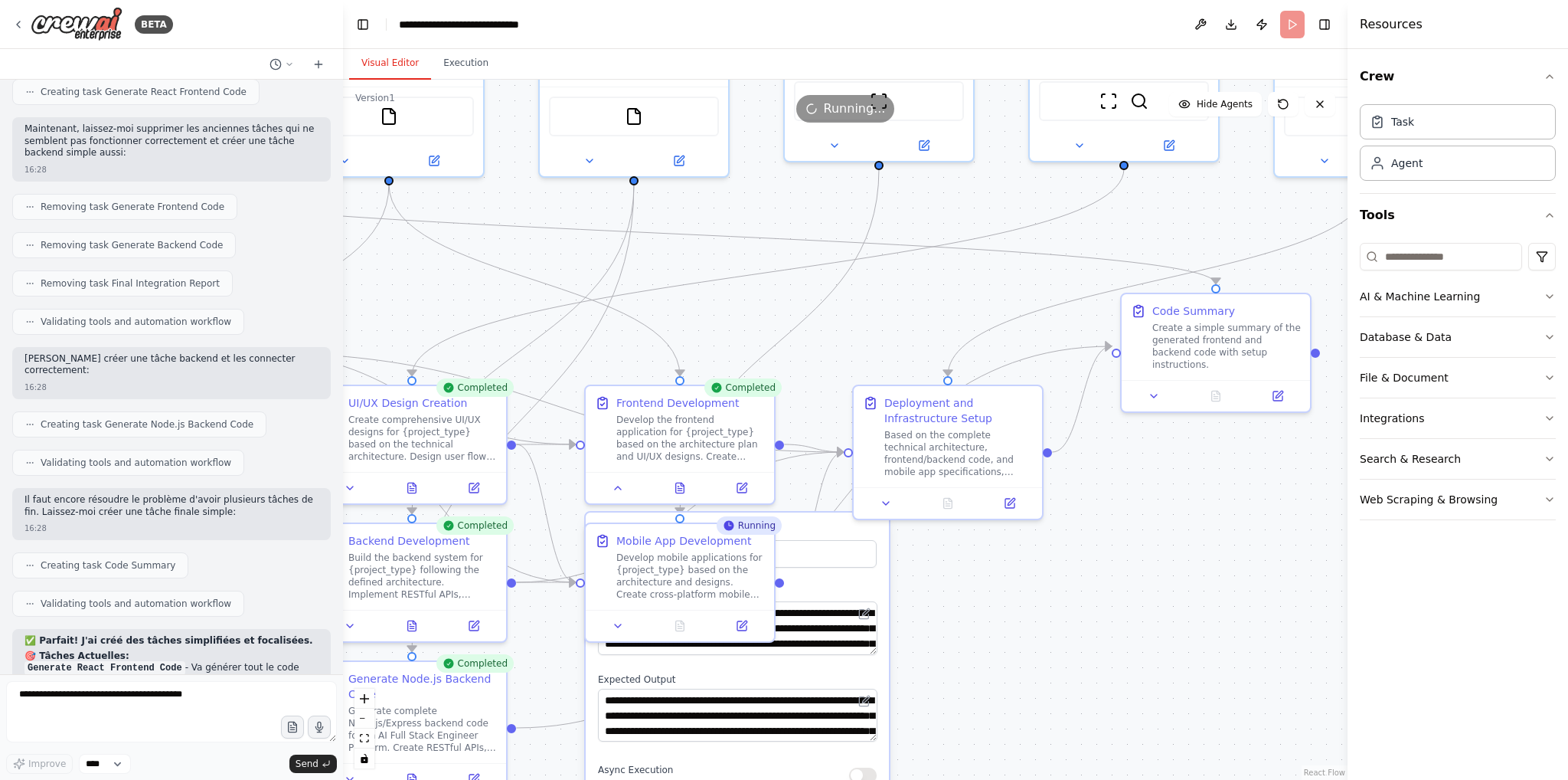
drag, startPoint x: 1203, startPoint y: 620, endPoint x: 1205, endPoint y: 537, distance: 83.0
click at [1205, 537] on div ".deletable-edge-delete-btn { width: 20px; height: 20px; border: 0px solid #ffff…" at bounding box center [845, 429] width 1005 height 700
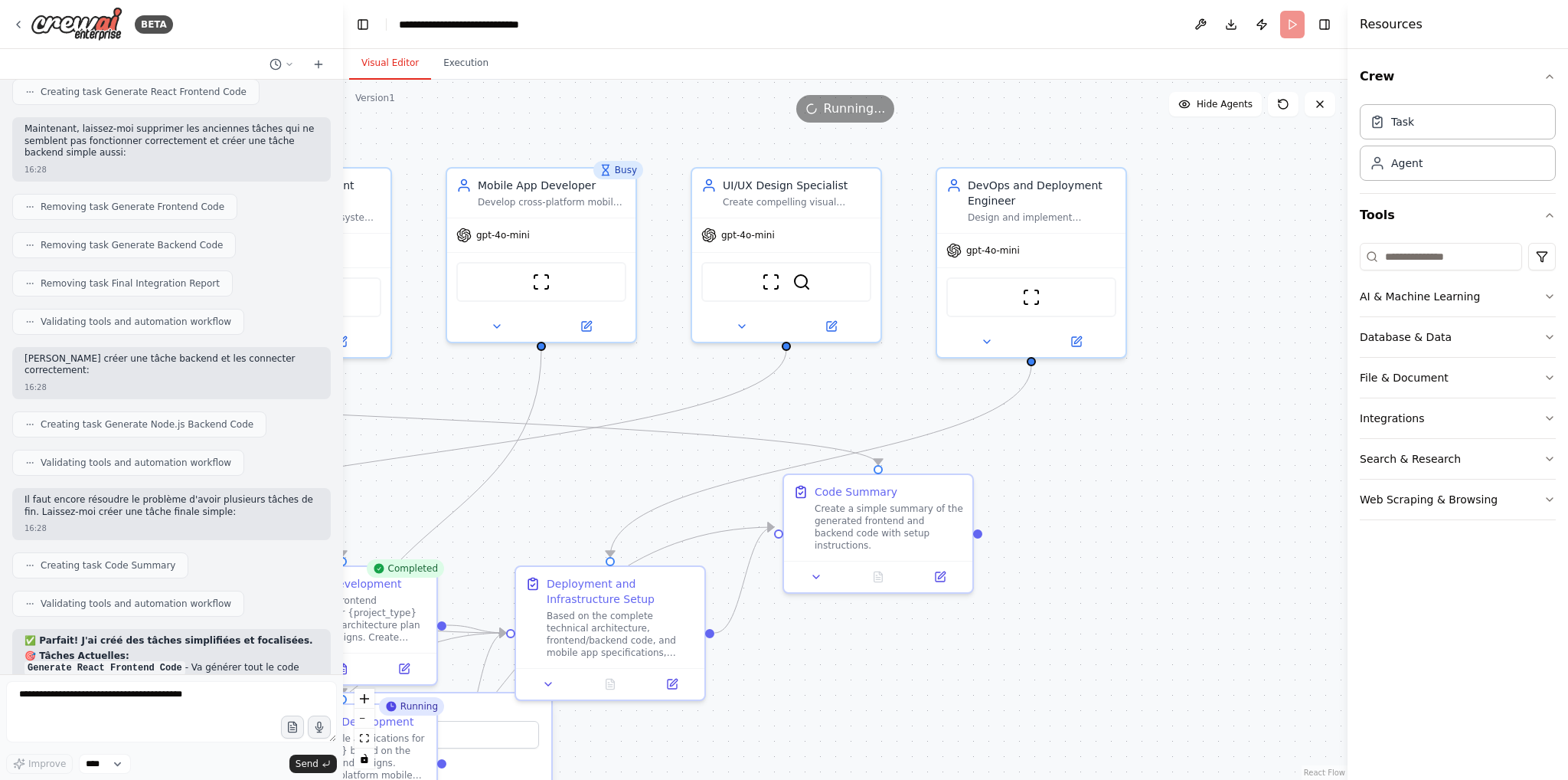
drag, startPoint x: 1193, startPoint y: 561, endPoint x: 882, endPoint y: 726, distance: 352.1
click at [882, 726] on div ".deletable-edge-delete-btn { width: 20px; height: 20px; border: 0px solid #ffff…" at bounding box center [845, 429] width 1005 height 700
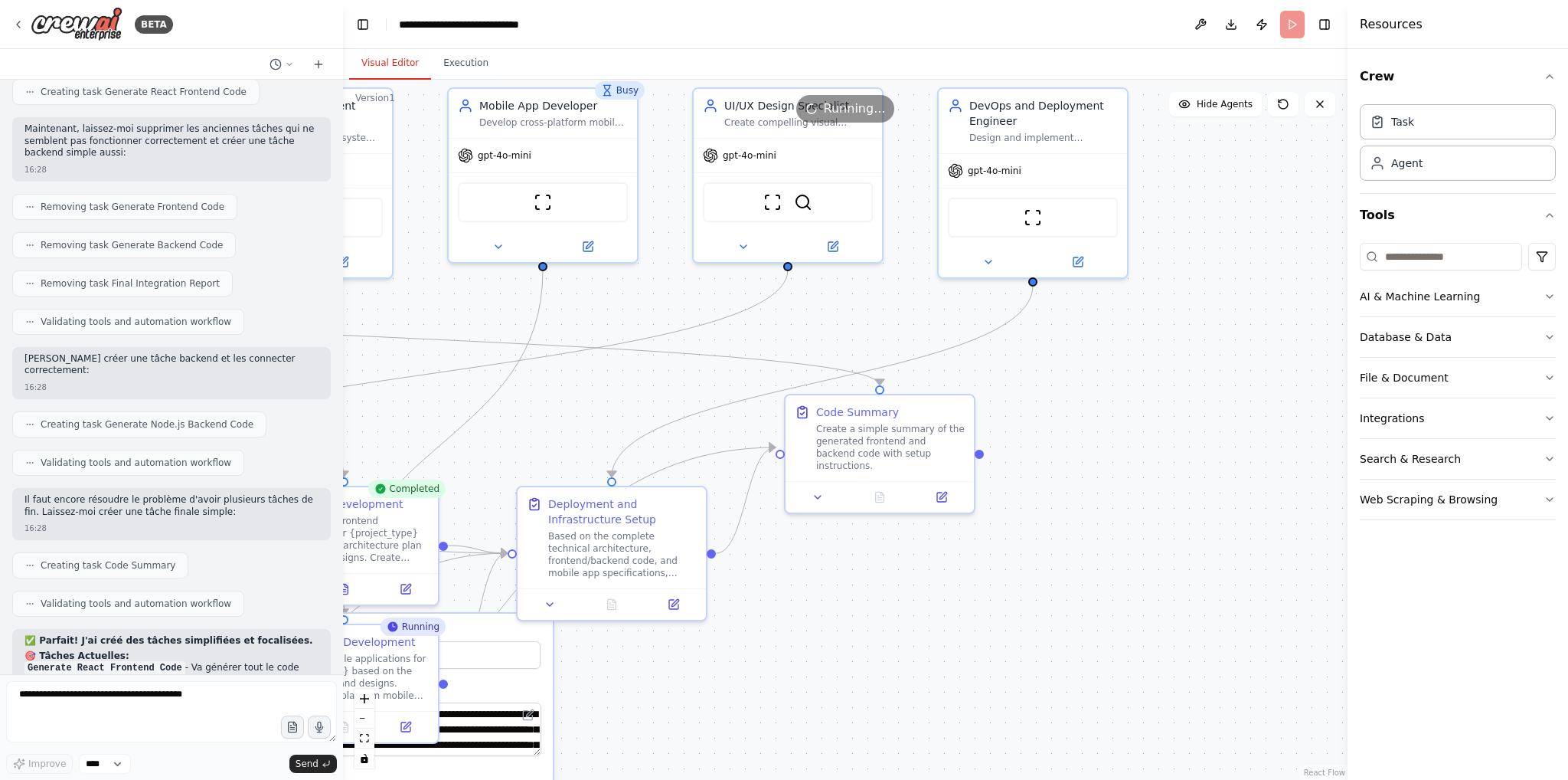
drag, startPoint x: 1266, startPoint y: 382, endPoint x: 1268, endPoint y: 303, distance: 79.0
click at [1268, 303] on div ".deletable-edge-delete-btn { width: 20px; height: 20px; border: 0px solid #ffff…" at bounding box center [845, 429] width 1005 height 700
click at [1448, 298] on div "AI & Machine Learning" at bounding box center [1420, 296] width 120 height 15
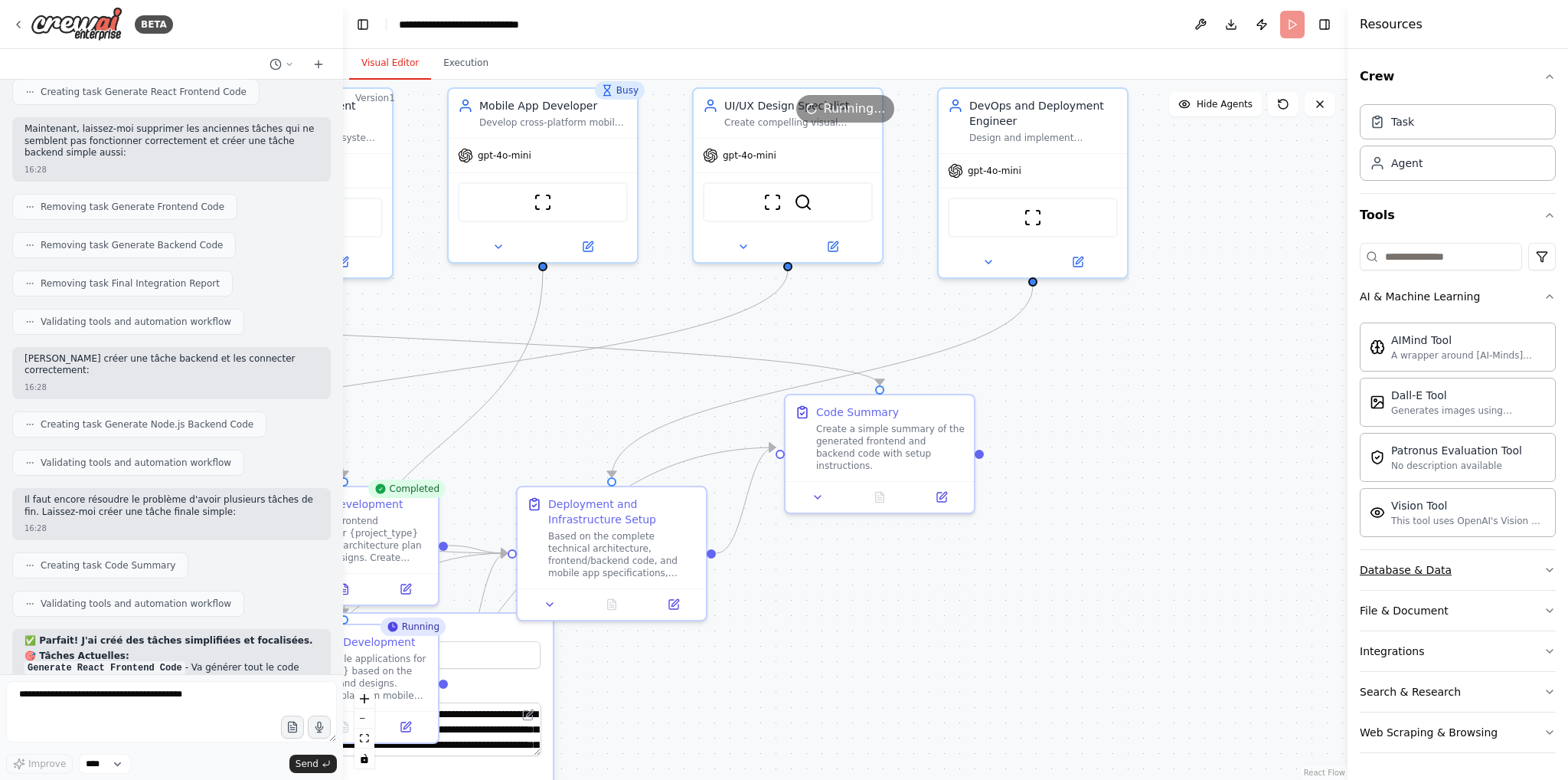
click at [1493, 572] on button "Database & Data" at bounding box center [1458, 570] width 196 height 40
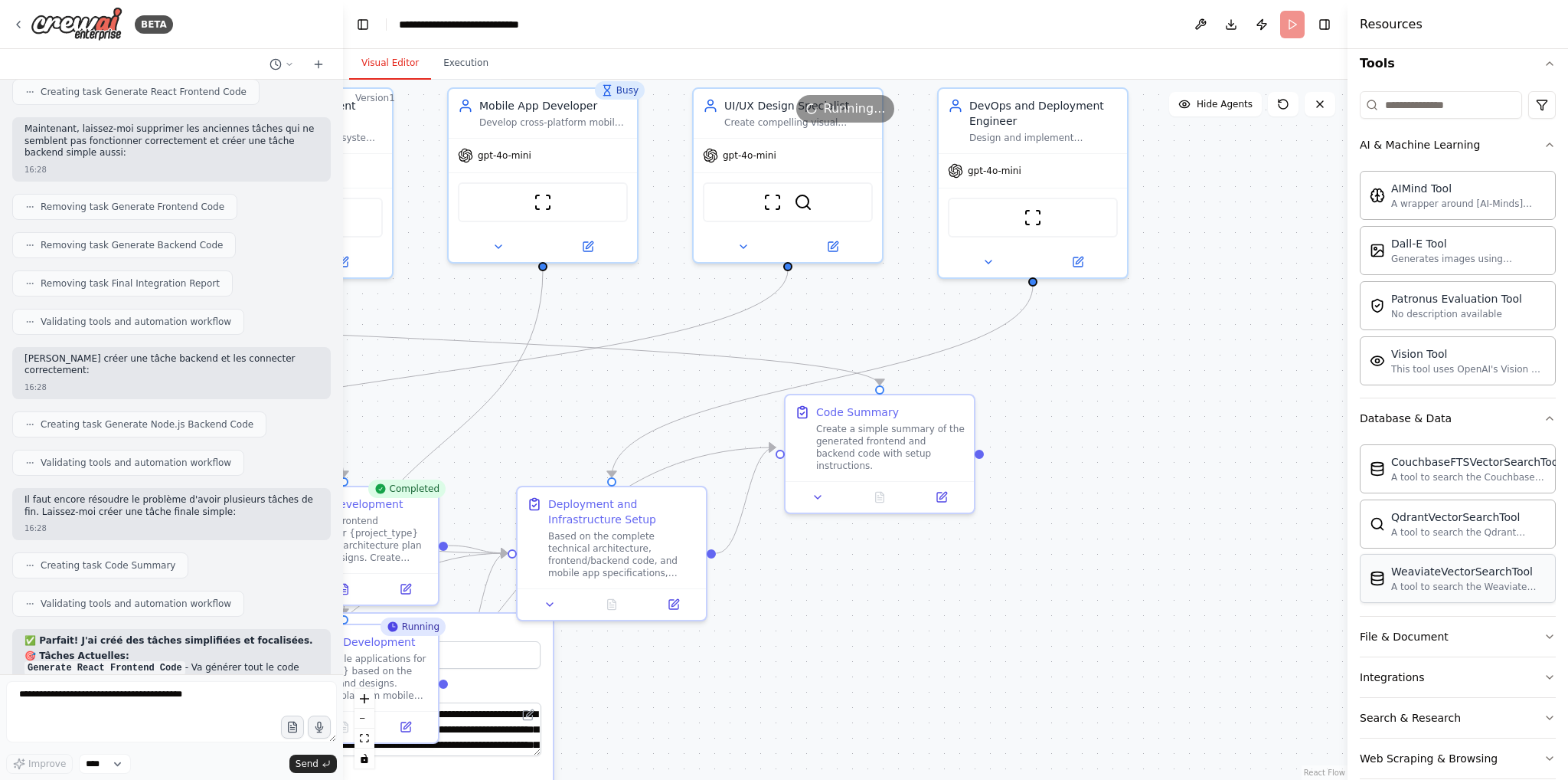
scroll to position [171, 0]
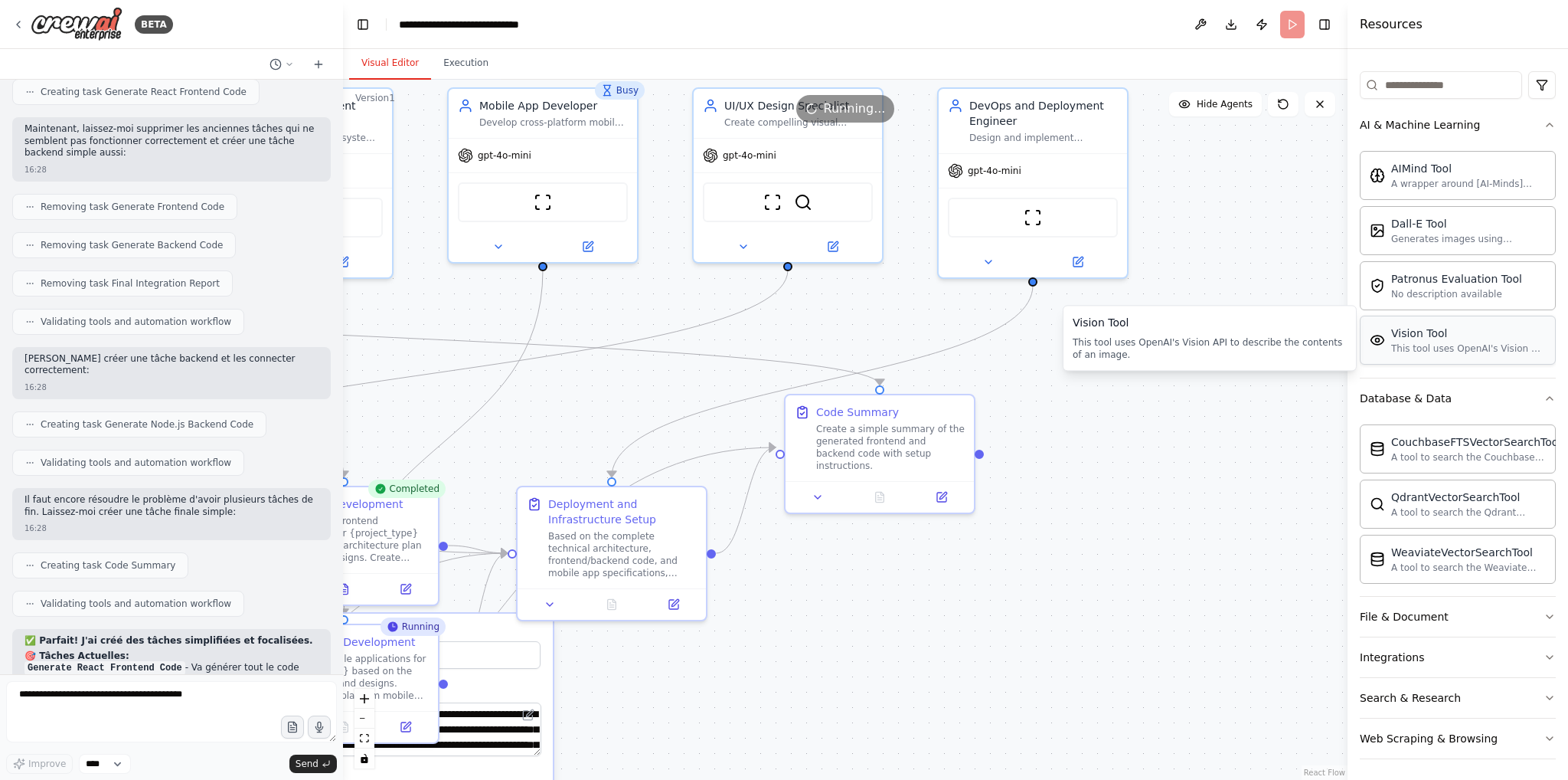
click at [1461, 344] on div "This tool uses OpenAI's Vision API to describe the contents of an image." at bounding box center [1468, 348] width 154 height 12
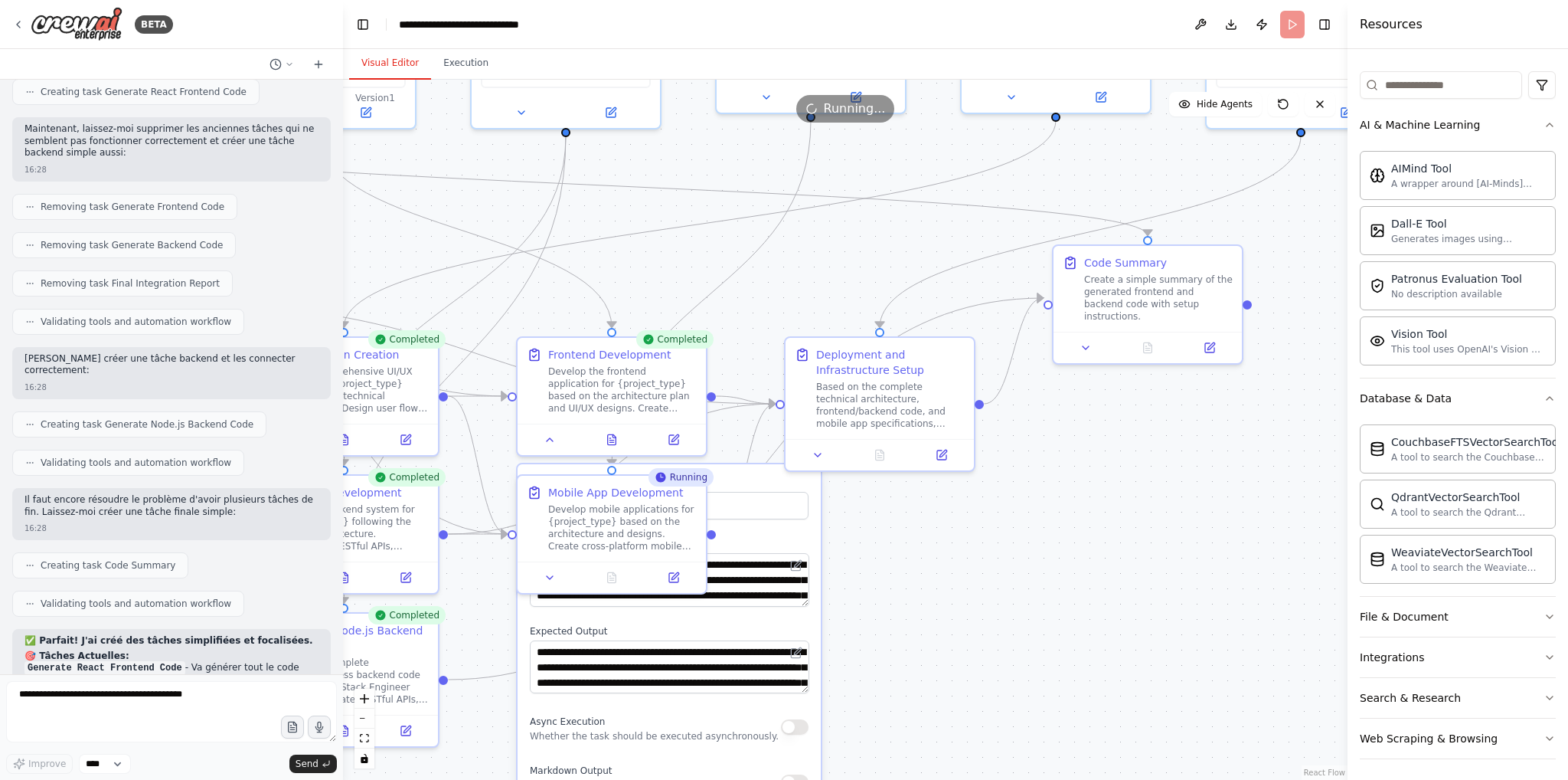
drag, startPoint x: 951, startPoint y: 593, endPoint x: 1215, endPoint y: 444, distance: 303.1
click at [1215, 444] on div ".deletable-edge-delete-btn { width: 20px; height: 20px; border: 0px solid #ffff…" at bounding box center [845, 429] width 1005 height 700
click at [995, 560] on div ".deletable-edge-delete-btn { width: 20px; height: 20px; border: 0px solid #ffff…" at bounding box center [845, 429] width 1005 height 700
click at [464, 81] on div ".deletable-edge-delete-btn { width: 20px; height: 20px; border: 0px solid #ffff…" at bounding box center [845, 429] width 1005 height 700
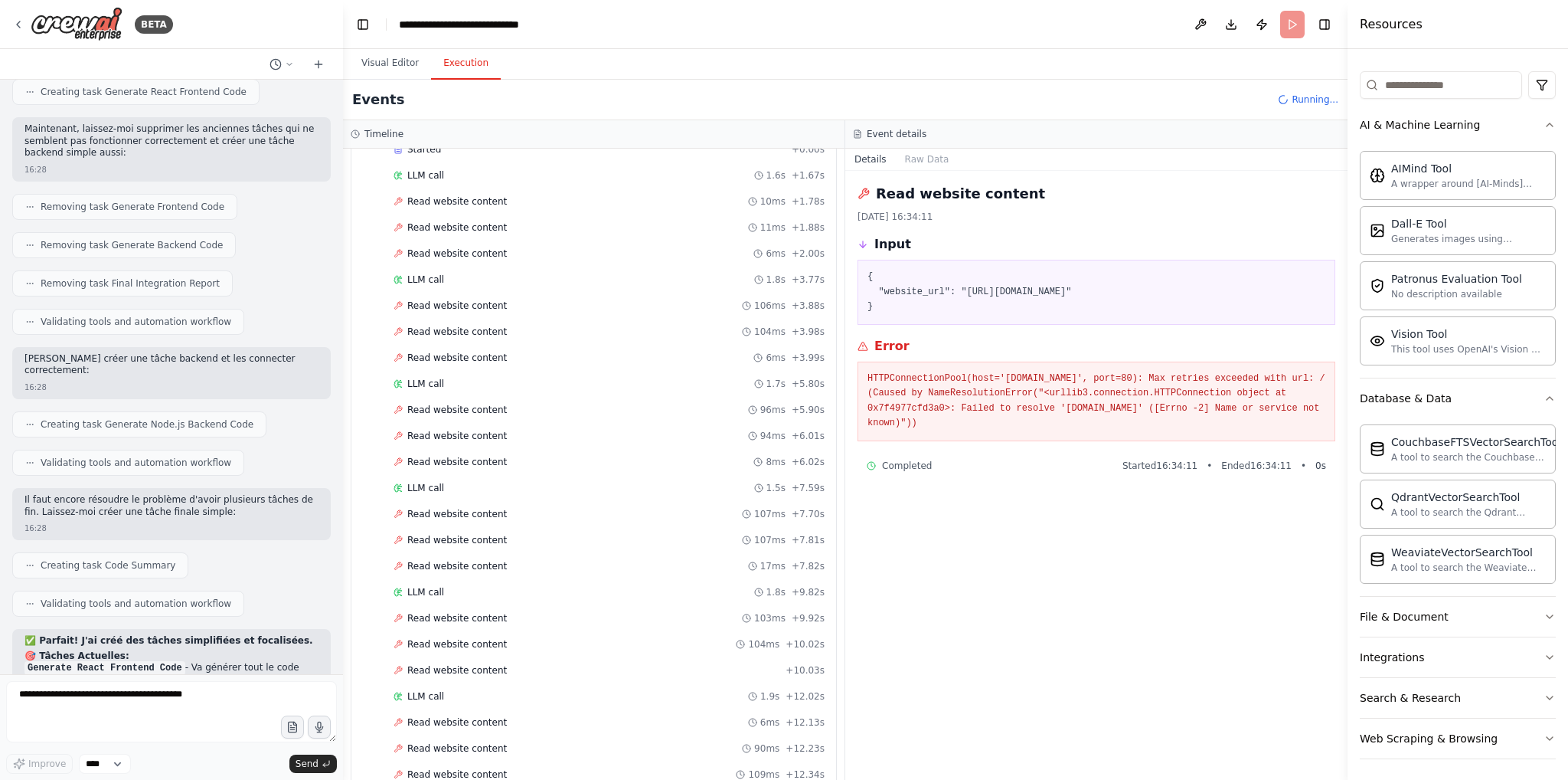
click at [459, 70] on button "Execution" at bounding box center [466, 63] width 70 height 32
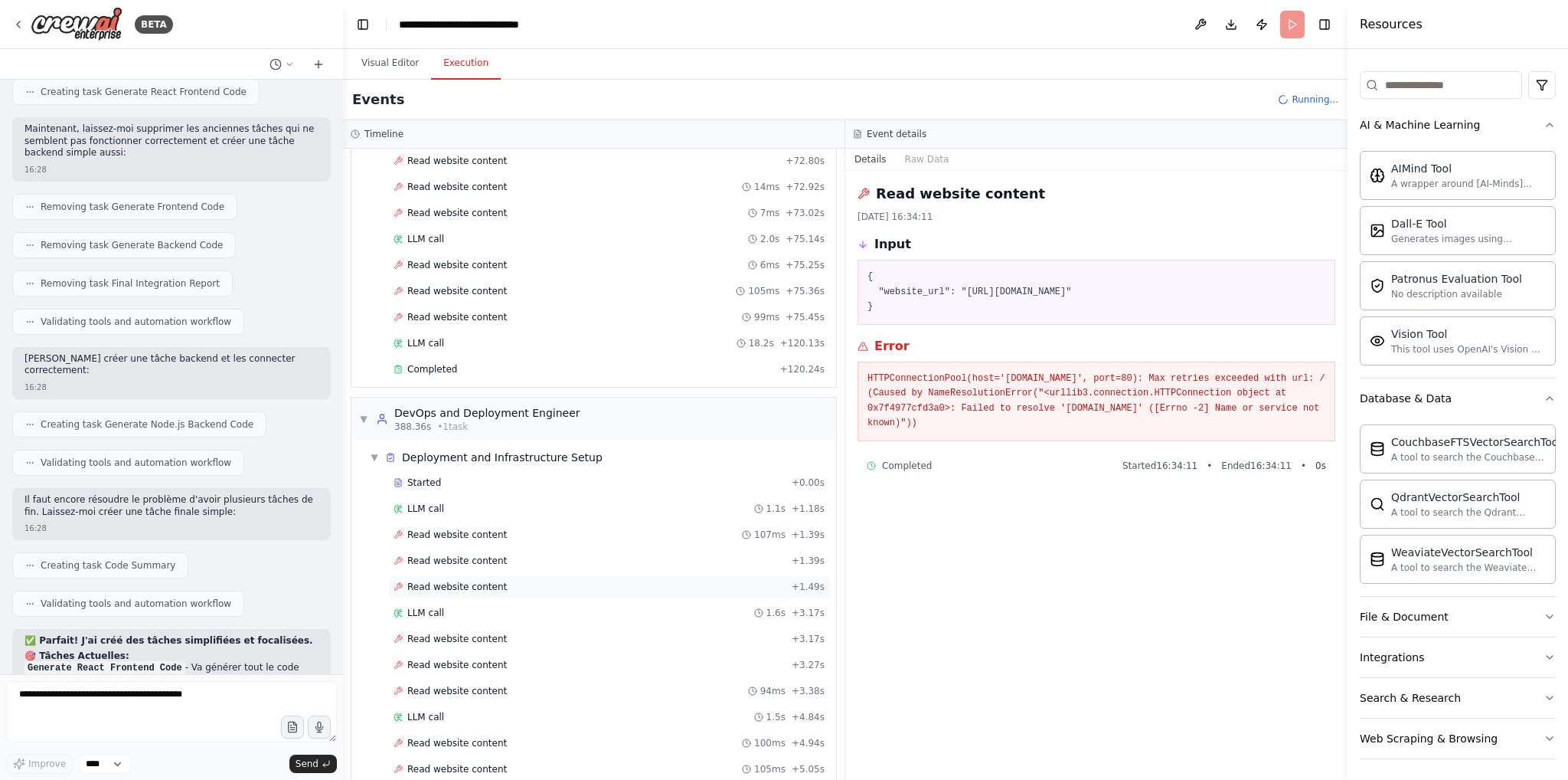
scroll to position [5469, 0]
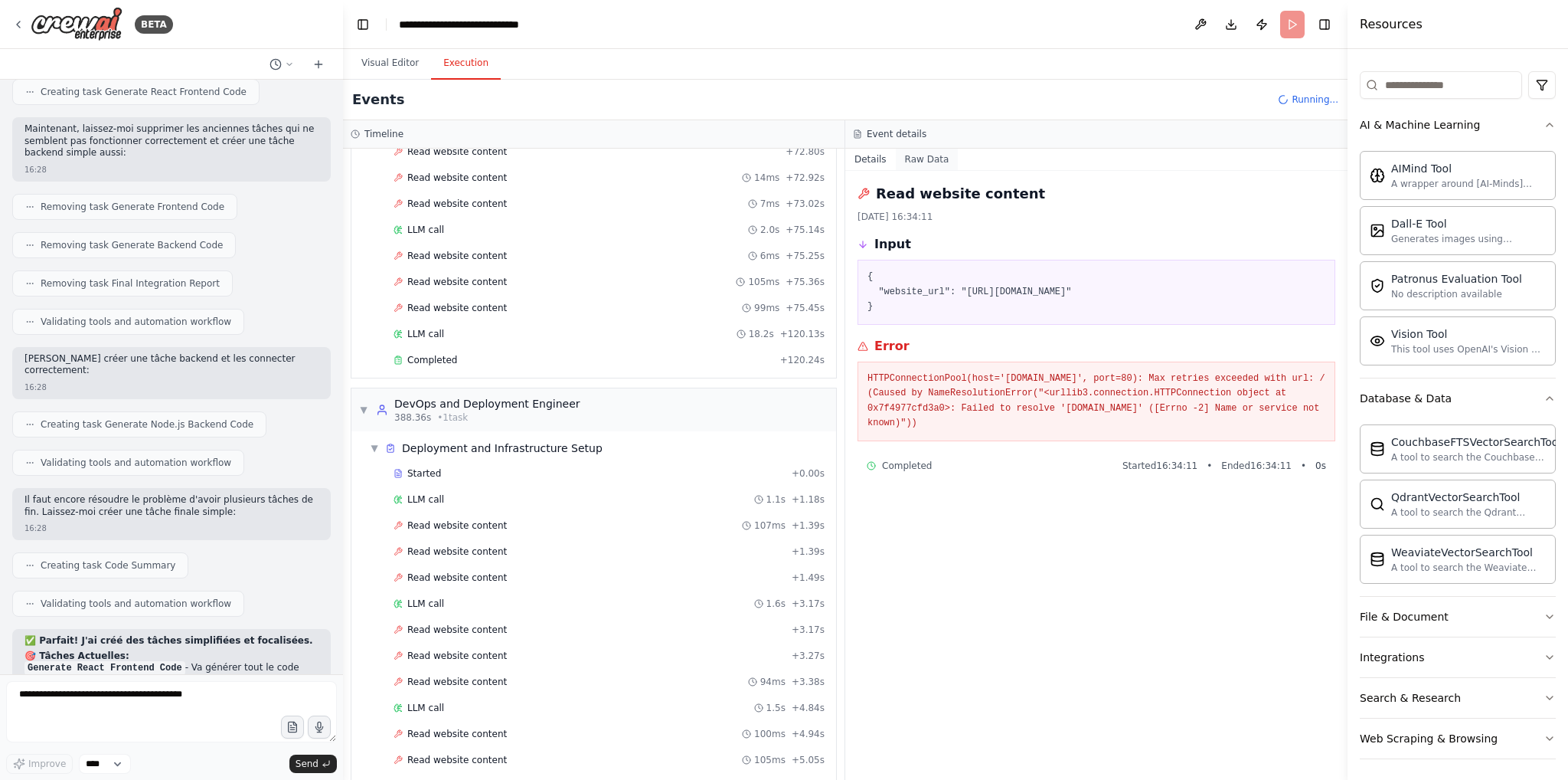
click at [917, 162] on button "Raw Data" at bounding box center [927, 159] width 62 height 22
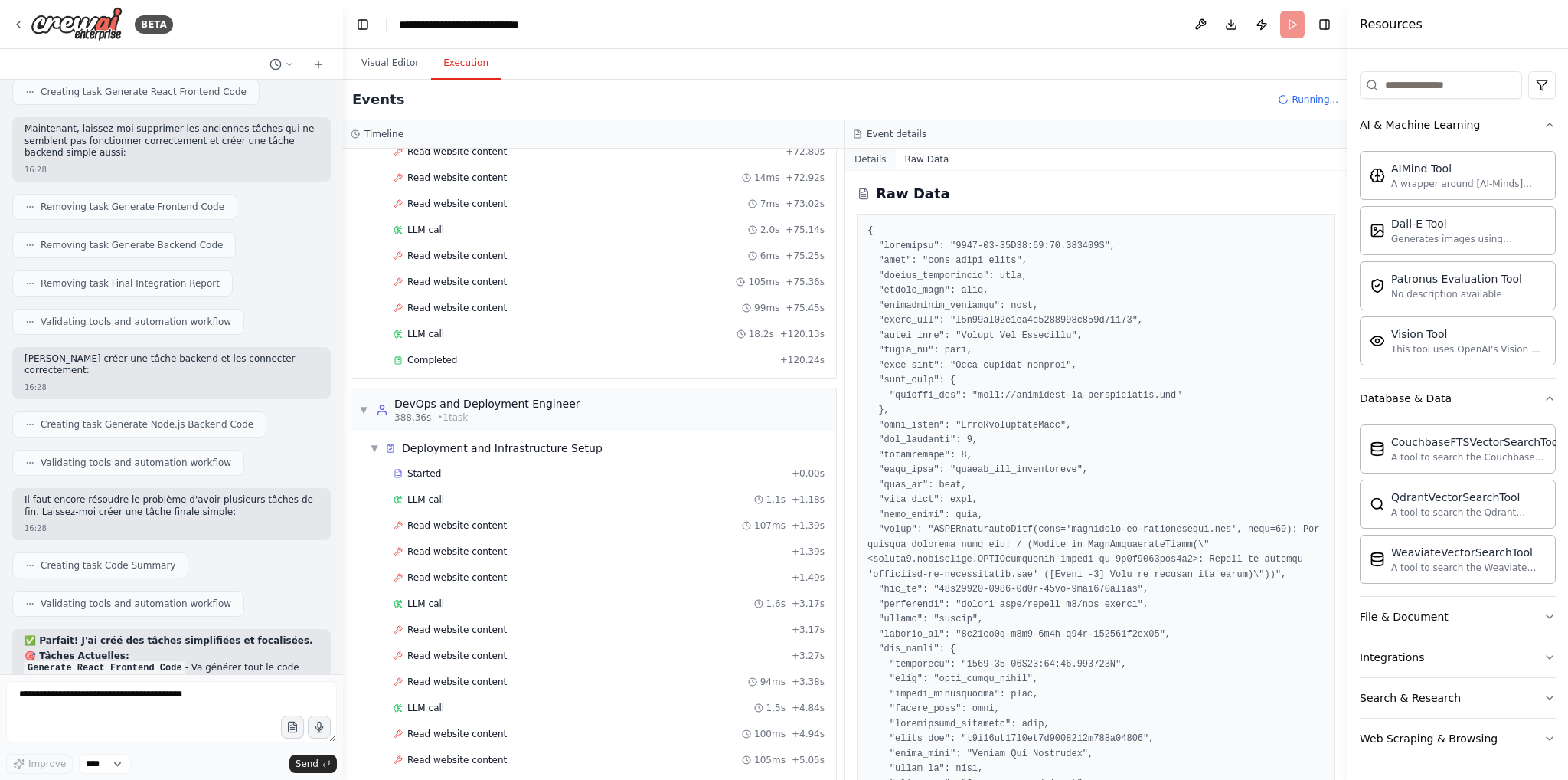
click at [876, 154] on button "Details" at bounding box center [870, 159] width 50 height 22
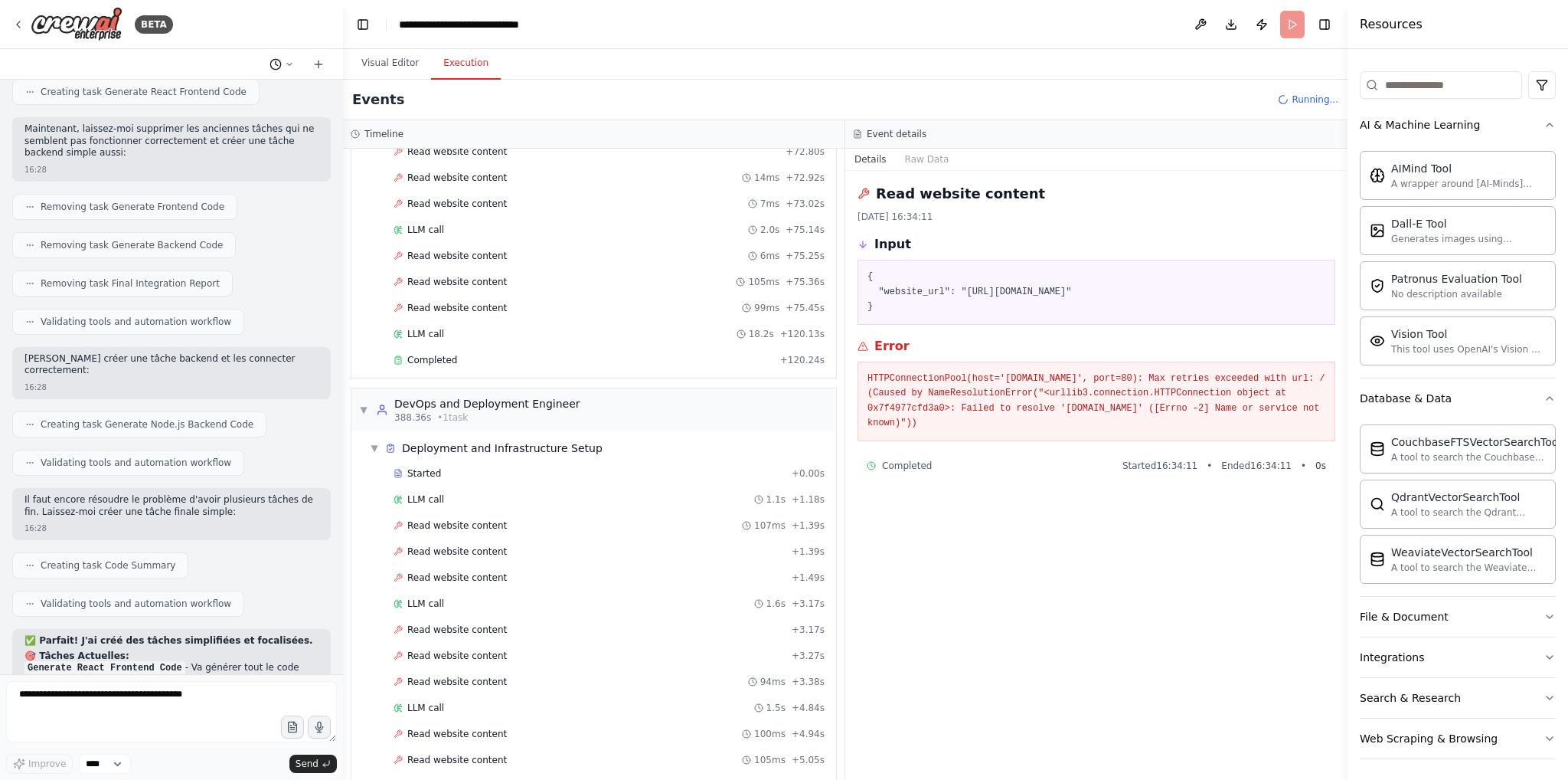
click at [282, 67] on button at bounding box center [282, 64] width 37 height 18
click at [283, 65] on div at bounding box center [171, 390] width 343 height 780
click at [1466, 622] on button "File & Document" at bounding box center [1458, 617] width 196 height 40
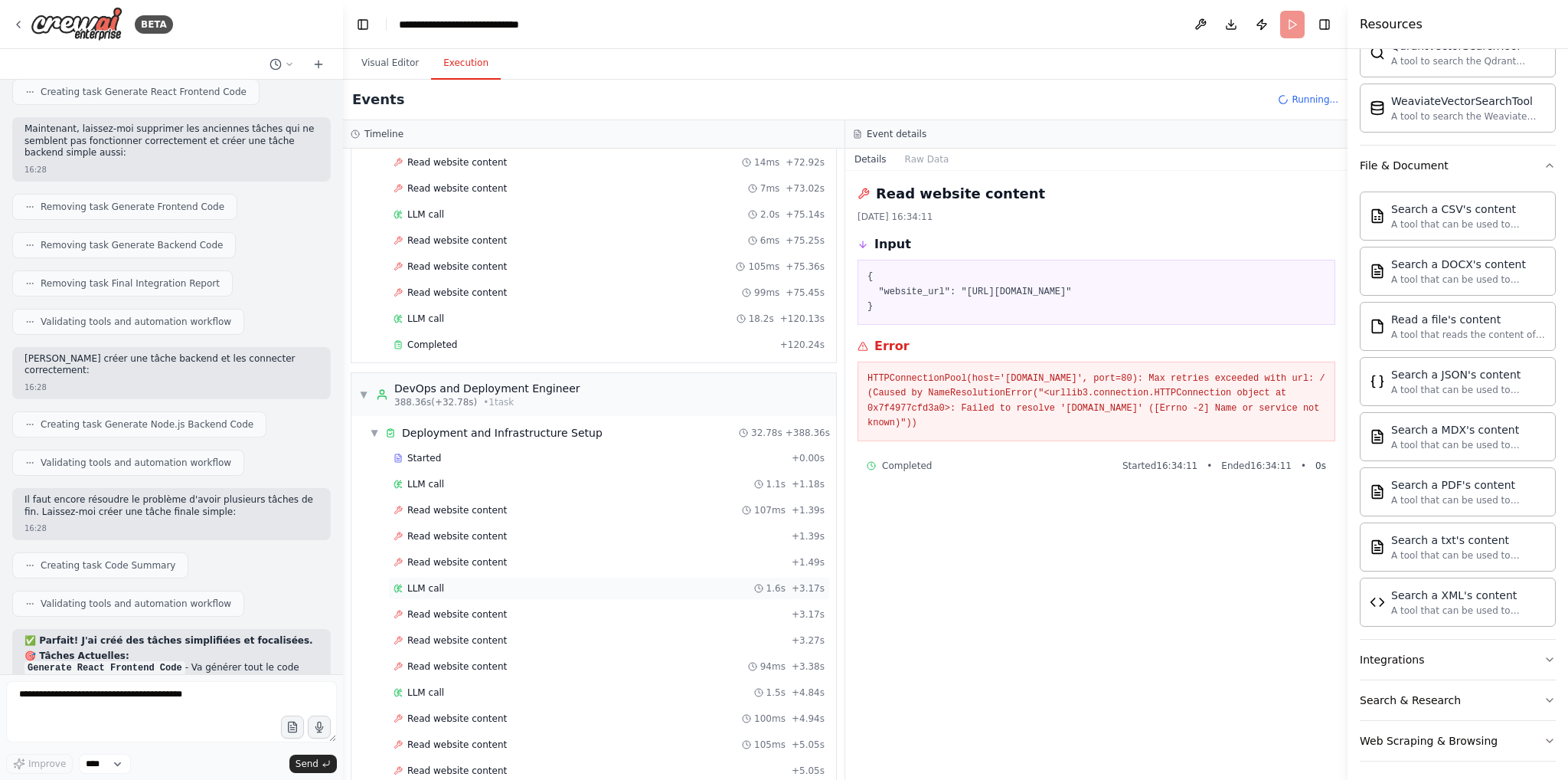
scroll to position [5625, 0]
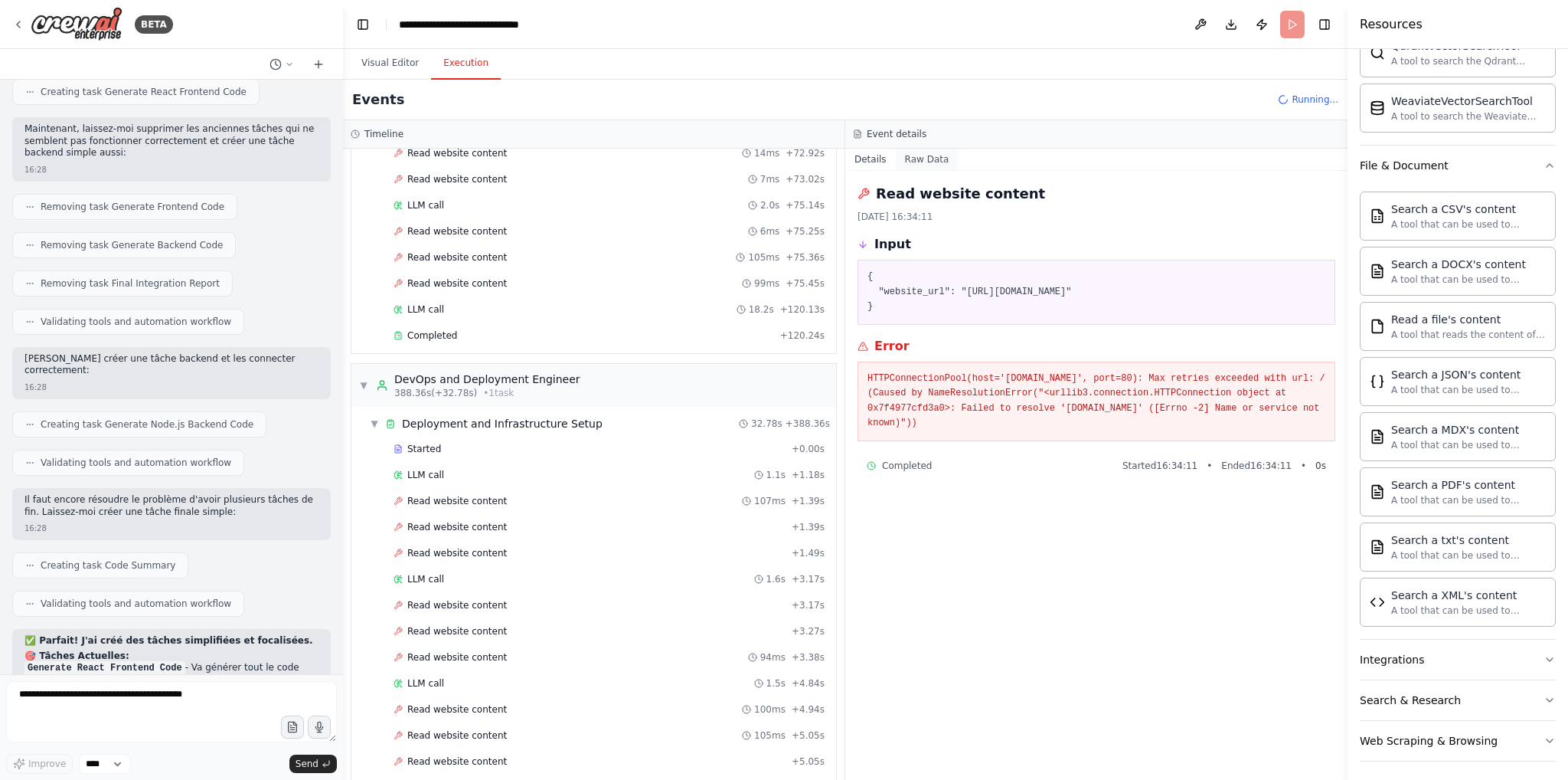
click at [925, 157] on button "Raw Data" at bounding box center [927, 159] width 62 height 22
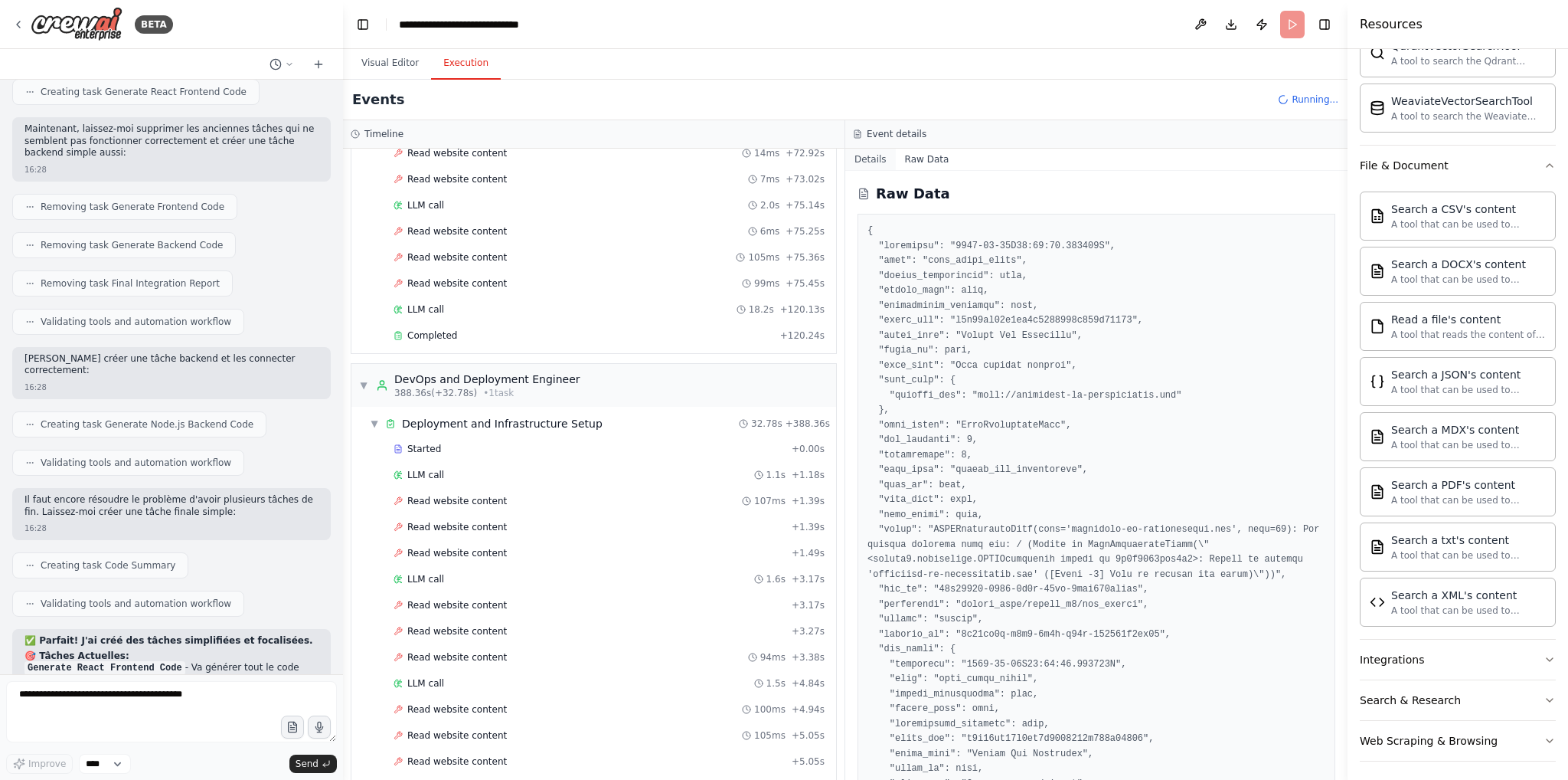
click at [860, 165] on button "Details" at bounding box center [870, 159] width 50 height 22
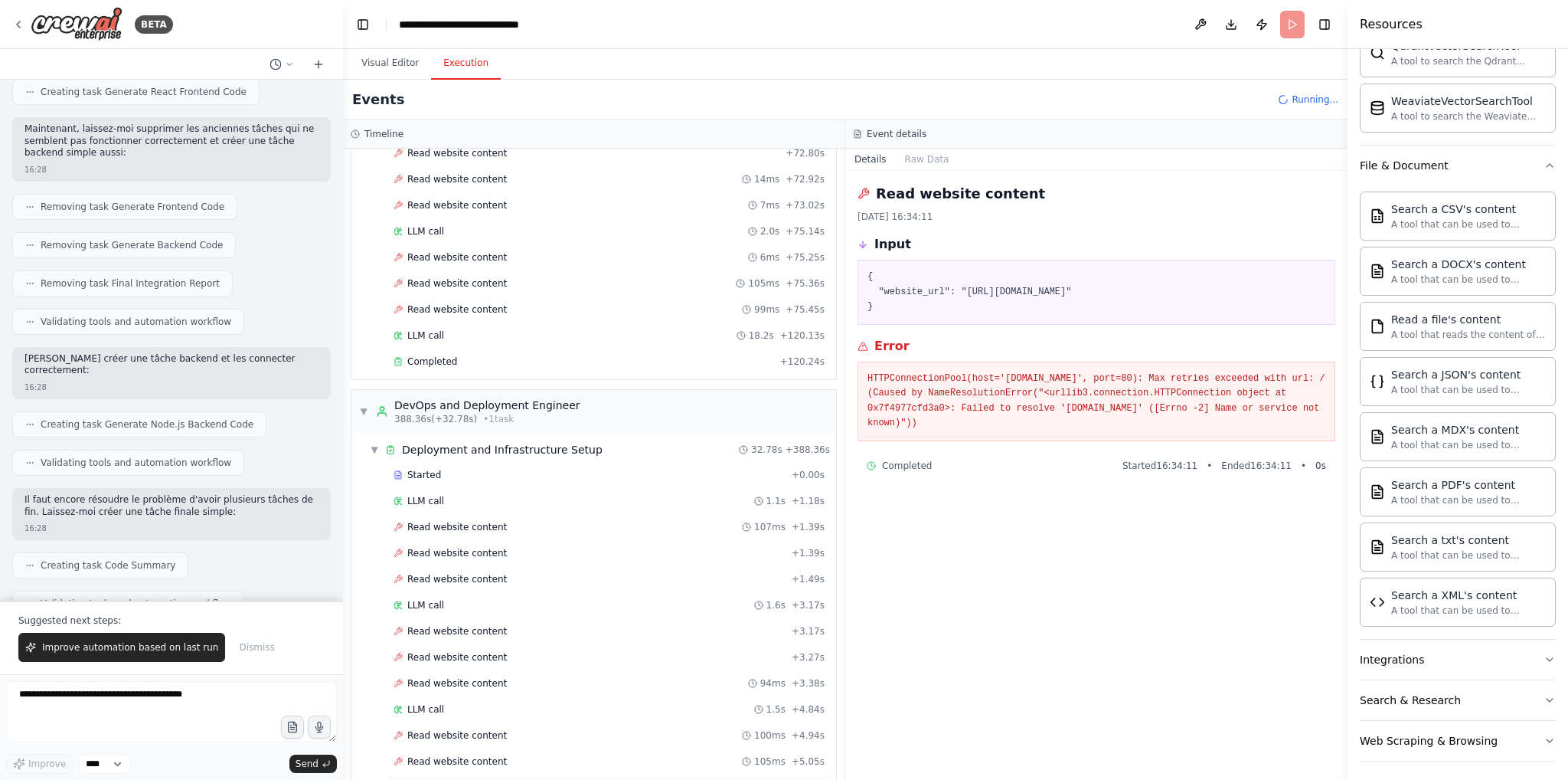
scroll to position [7277, 0]
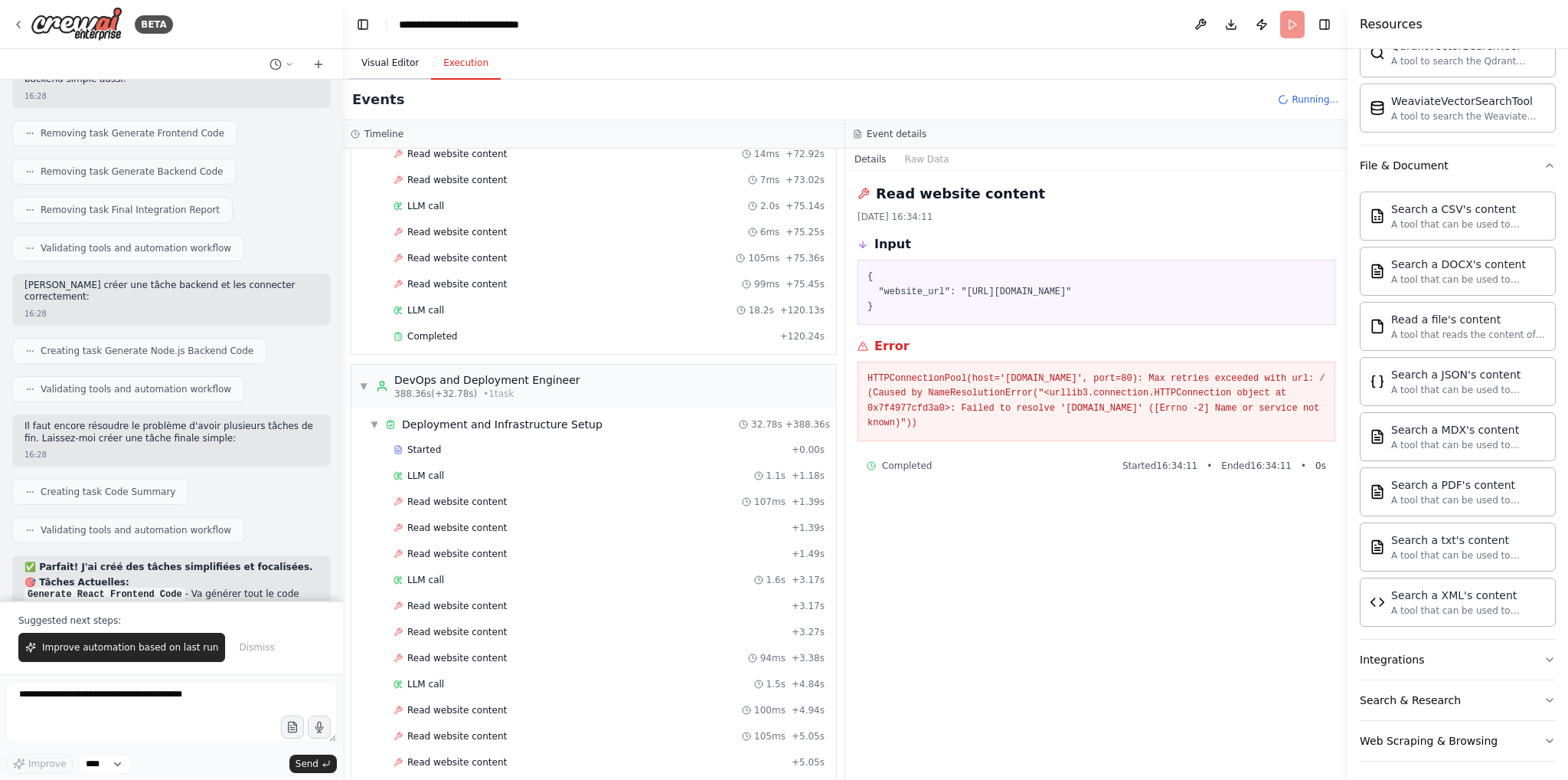
click at [402, 67] on button "Visual Editor" at bounding box center [390, 63] width 82 height 32
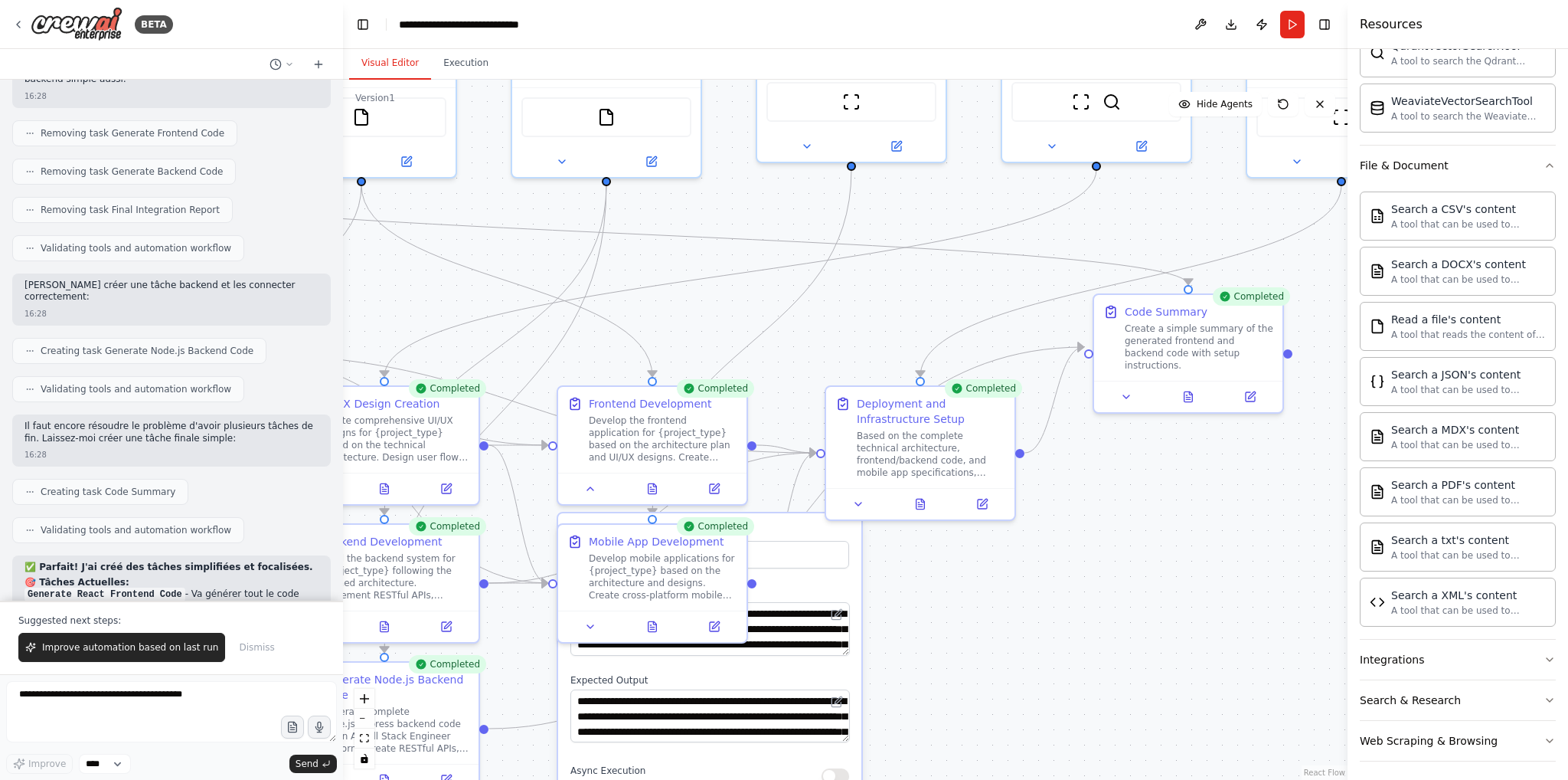
drag, startPoint x: 1048, startPoint y: 554, endPoint x: 1090, endPoint y: 605, distance: 66.1
click at [1090, 605] on div ".deletable-edge-delete-btn { width: 20px; height: 20px; border: 0px solid #ffff…" at bounding box center [845, 429] width 1005 height 700
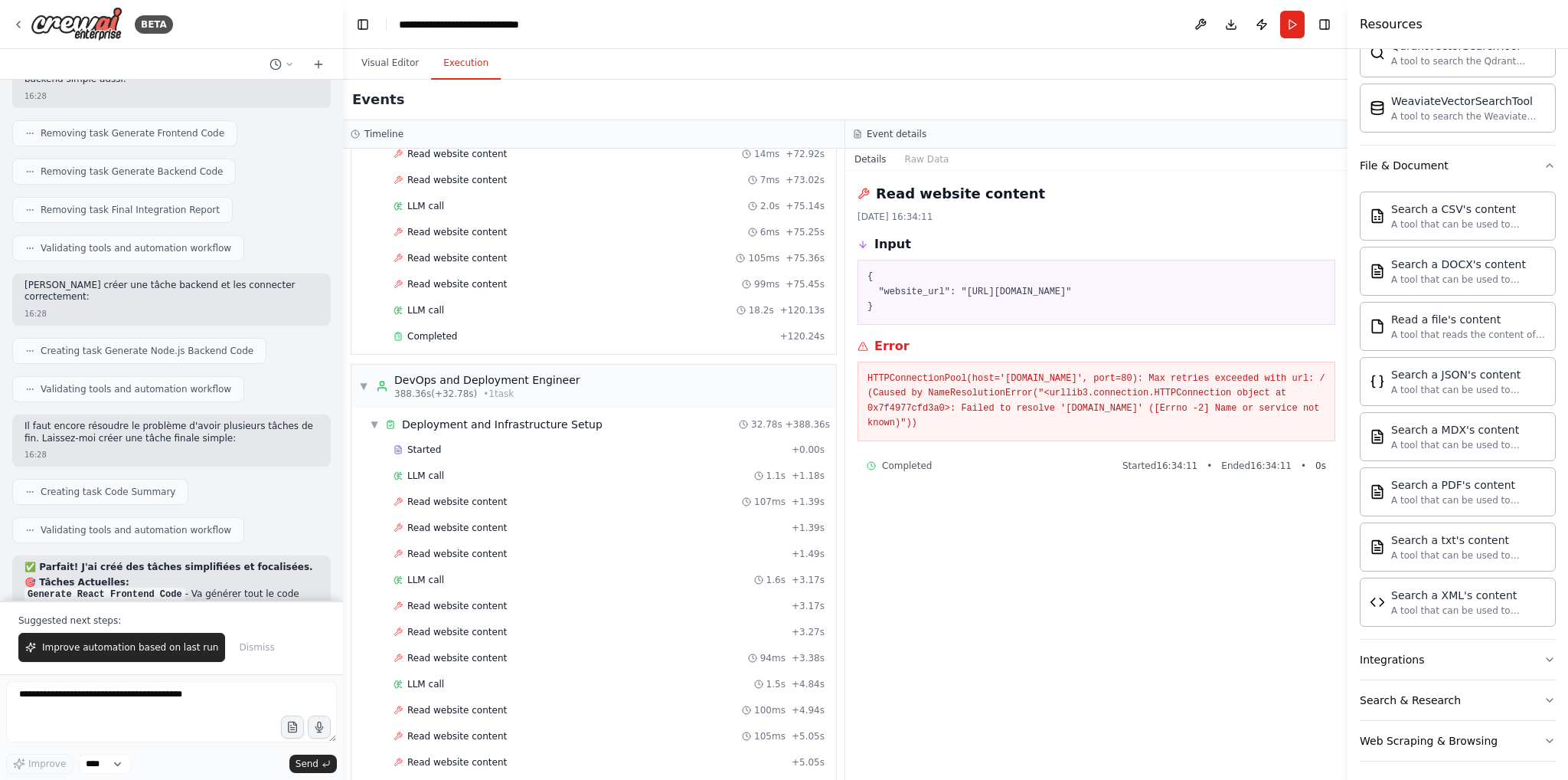
click at [455, 68] on button "Execution" at bounding box center [466, 63] width 70 height 32
click at [129, 695] on textarea at bounding box center [171, 711] width 331 height 62
type textarea "**********"
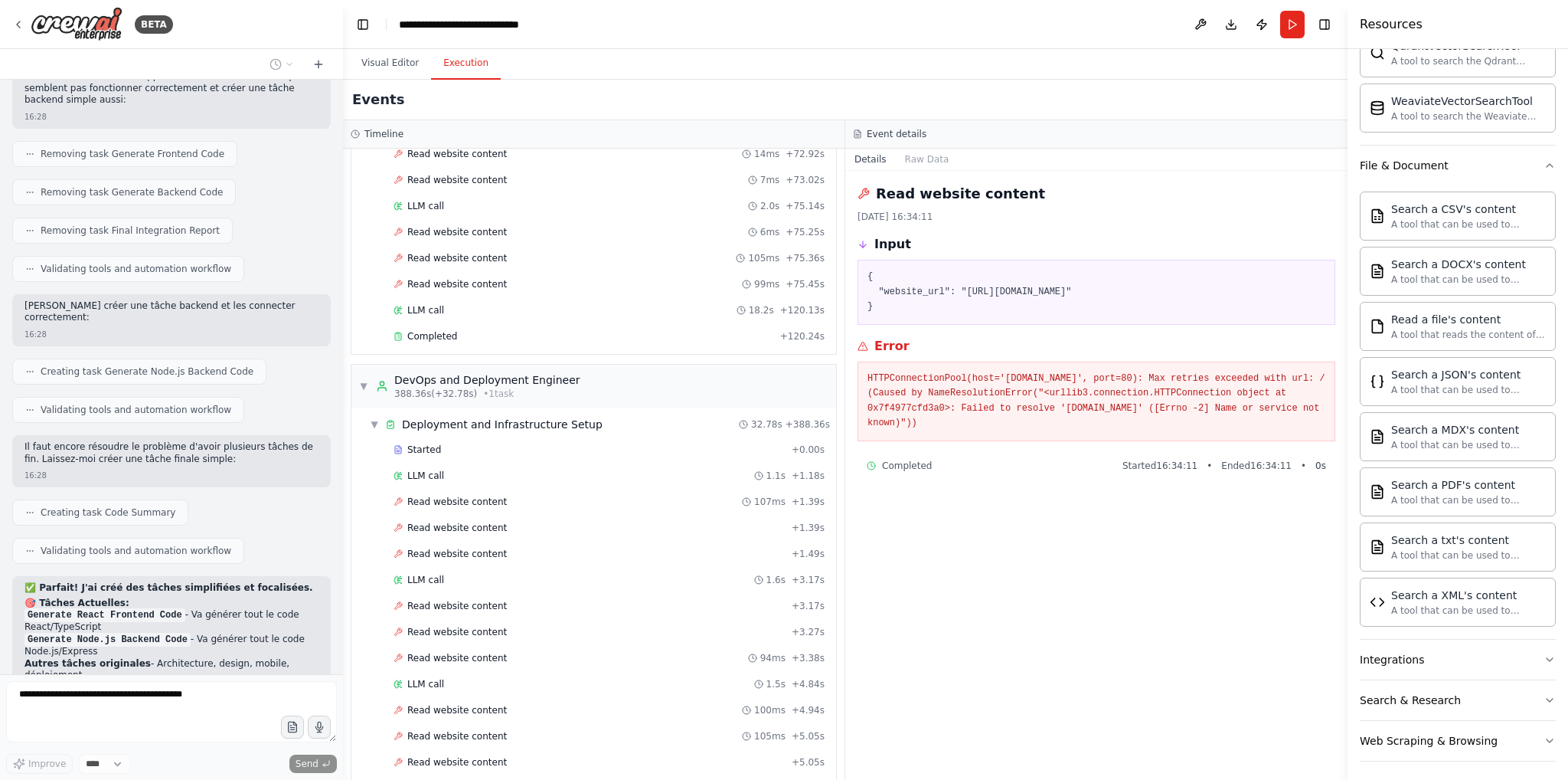
scroll to position [7296, 0]
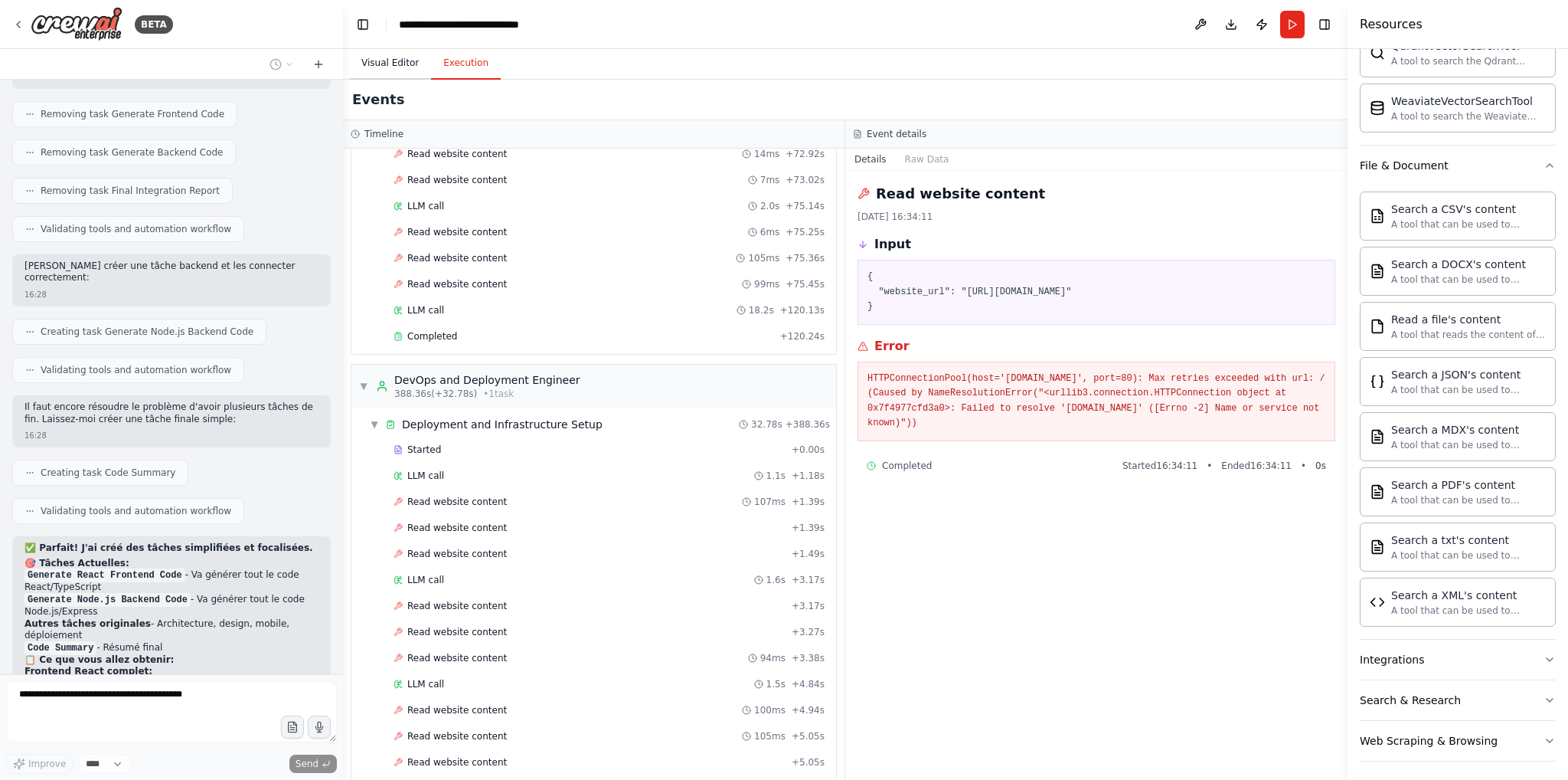
click at [396, 66] on button "Visual Editor" at bounding box center [390, 63] width 82 height 32
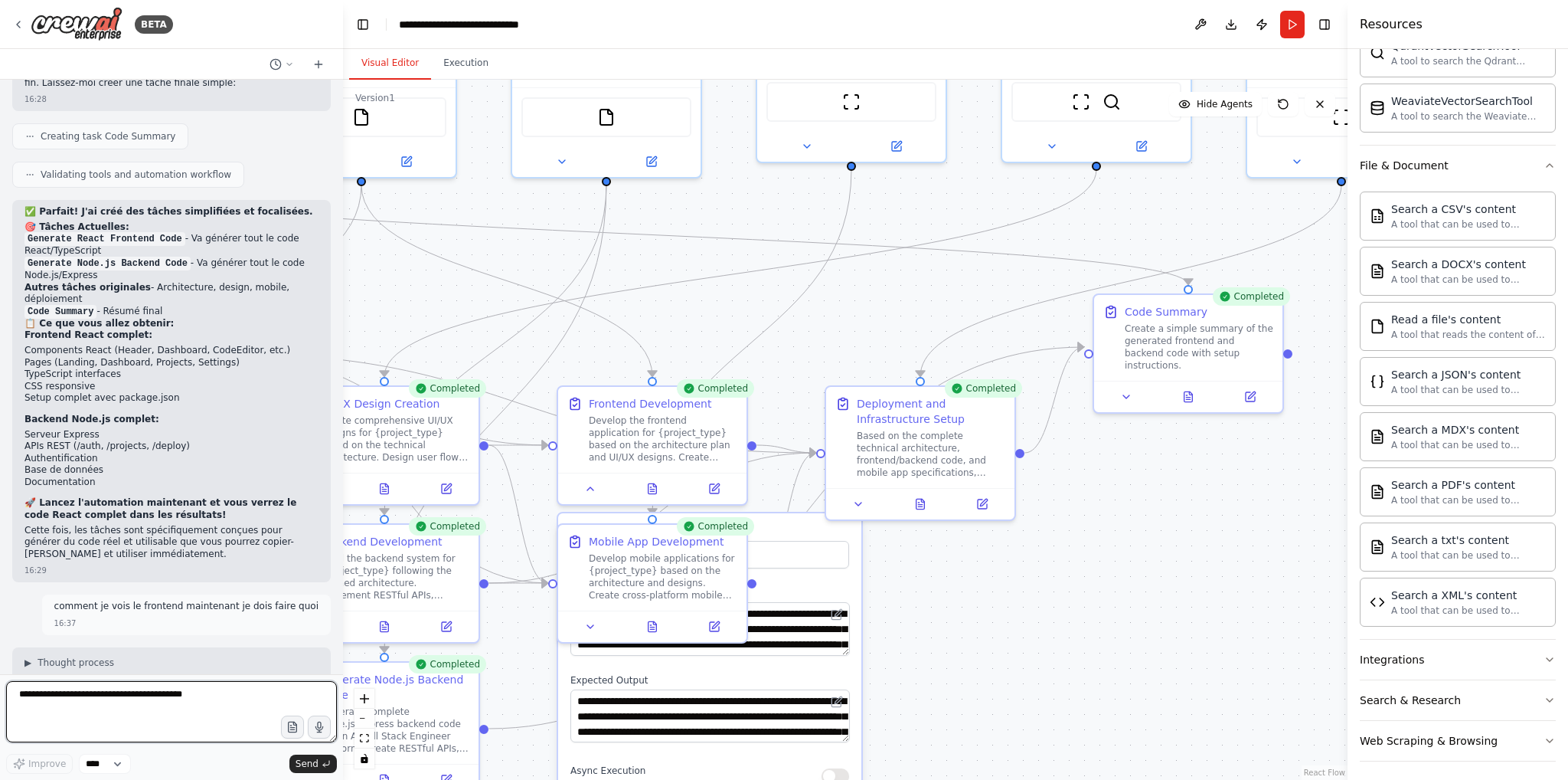
scroll to position [7659, 0]
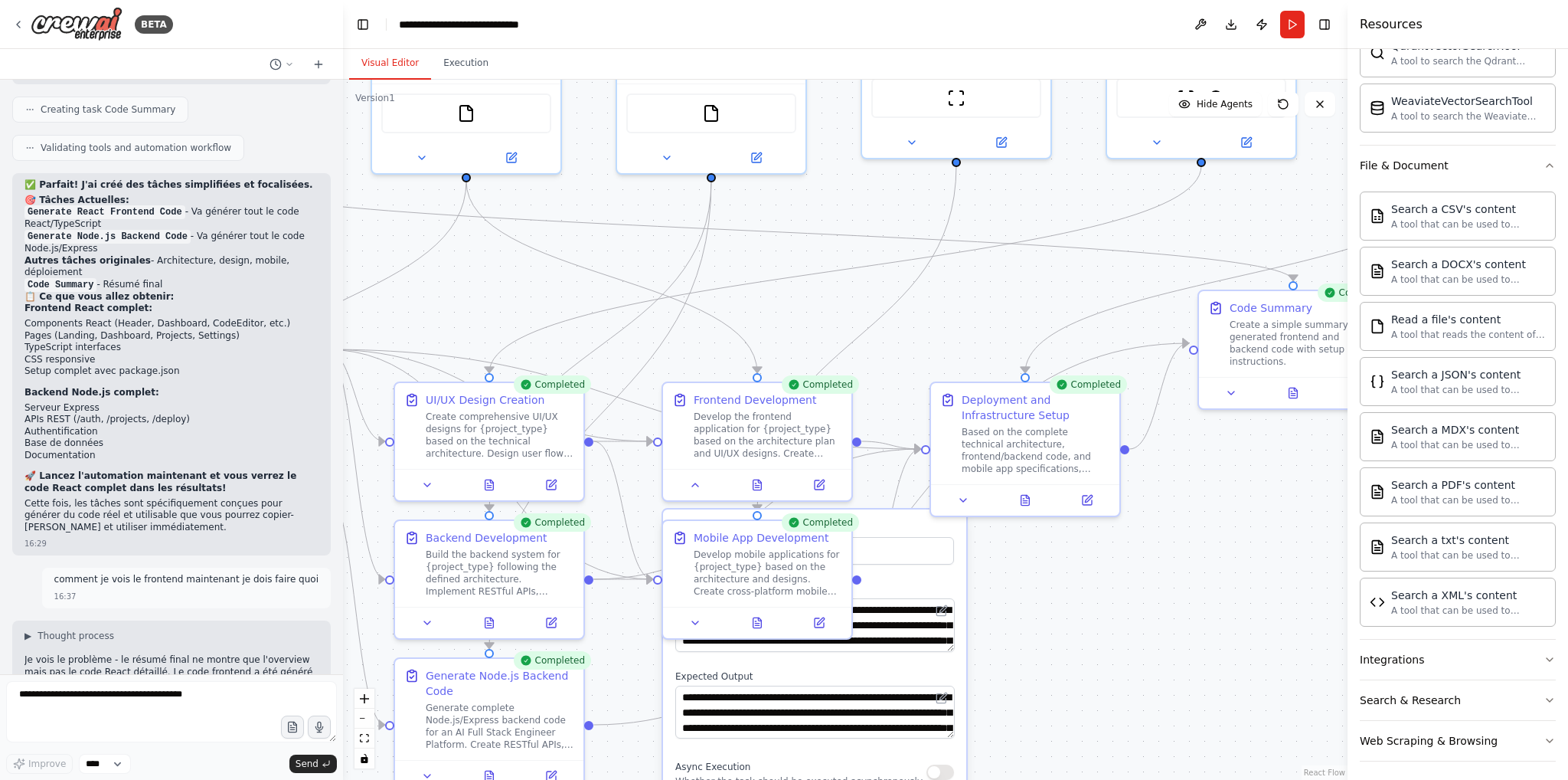
drag, startPoint x: 1078, startPoint y: 596, endPoint x: 1138, endPoint y: 577, distance: 62.9
click at [1138, 577] on div ".deletable-edge-delete-btn { width: 20px; height: 20px; border: 0px solid #ffff…" at bounding box center [845, 429] width 1005 height 700
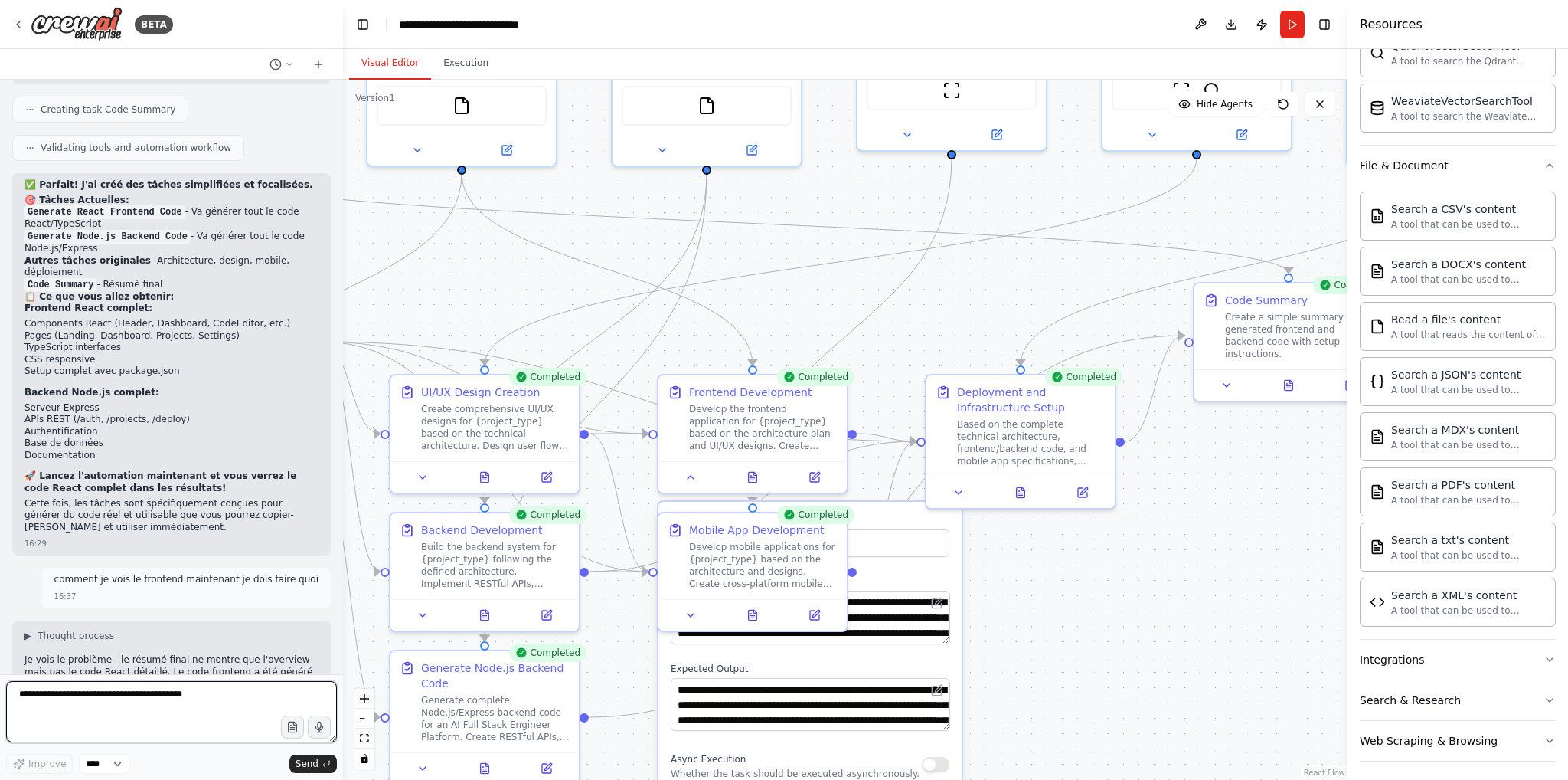
click at [128, 713] on textarea at bounding box center [171, 711] width 331 height 62
type textarea "**********"
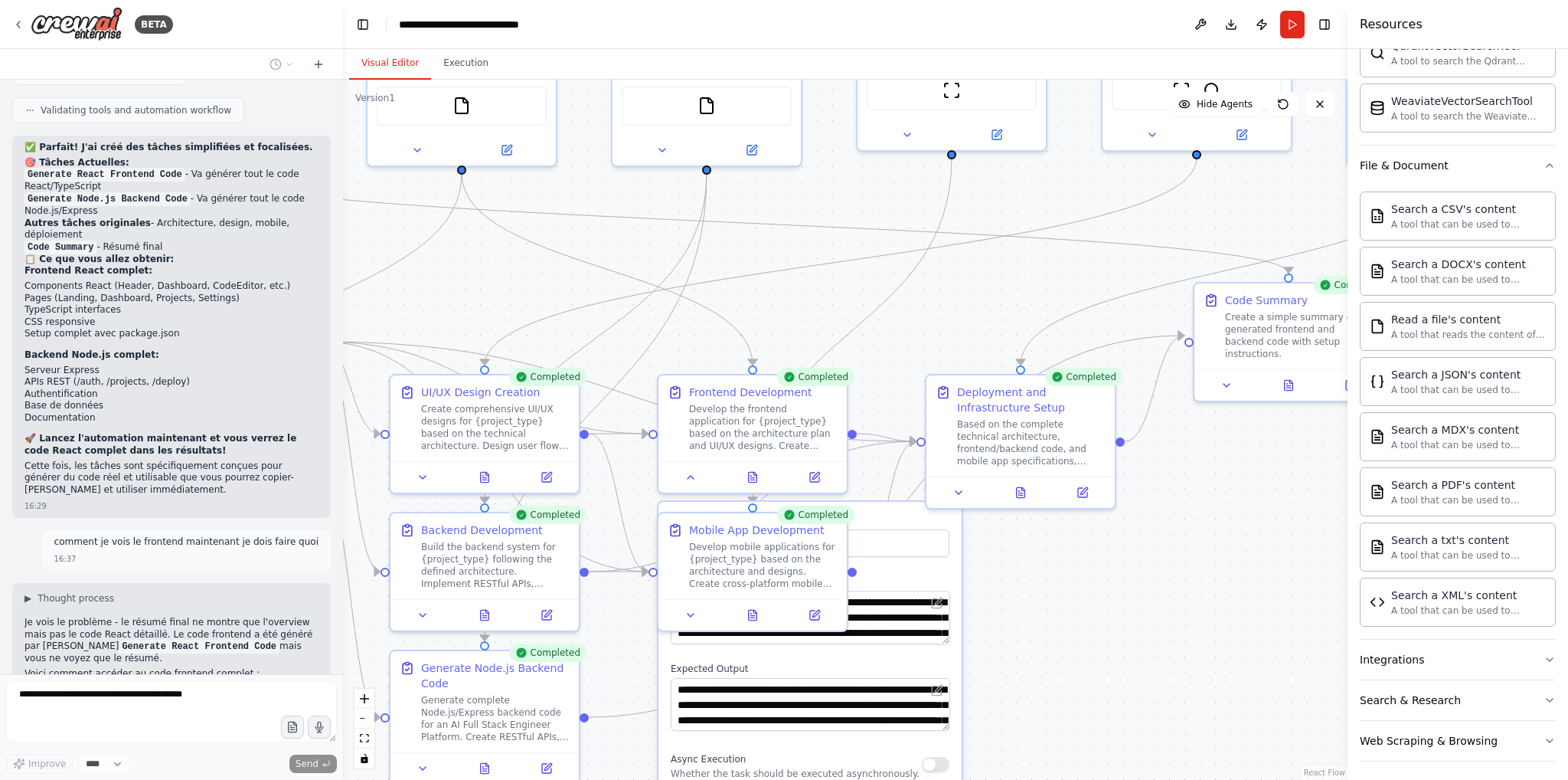
scroll to position [7751, 0]
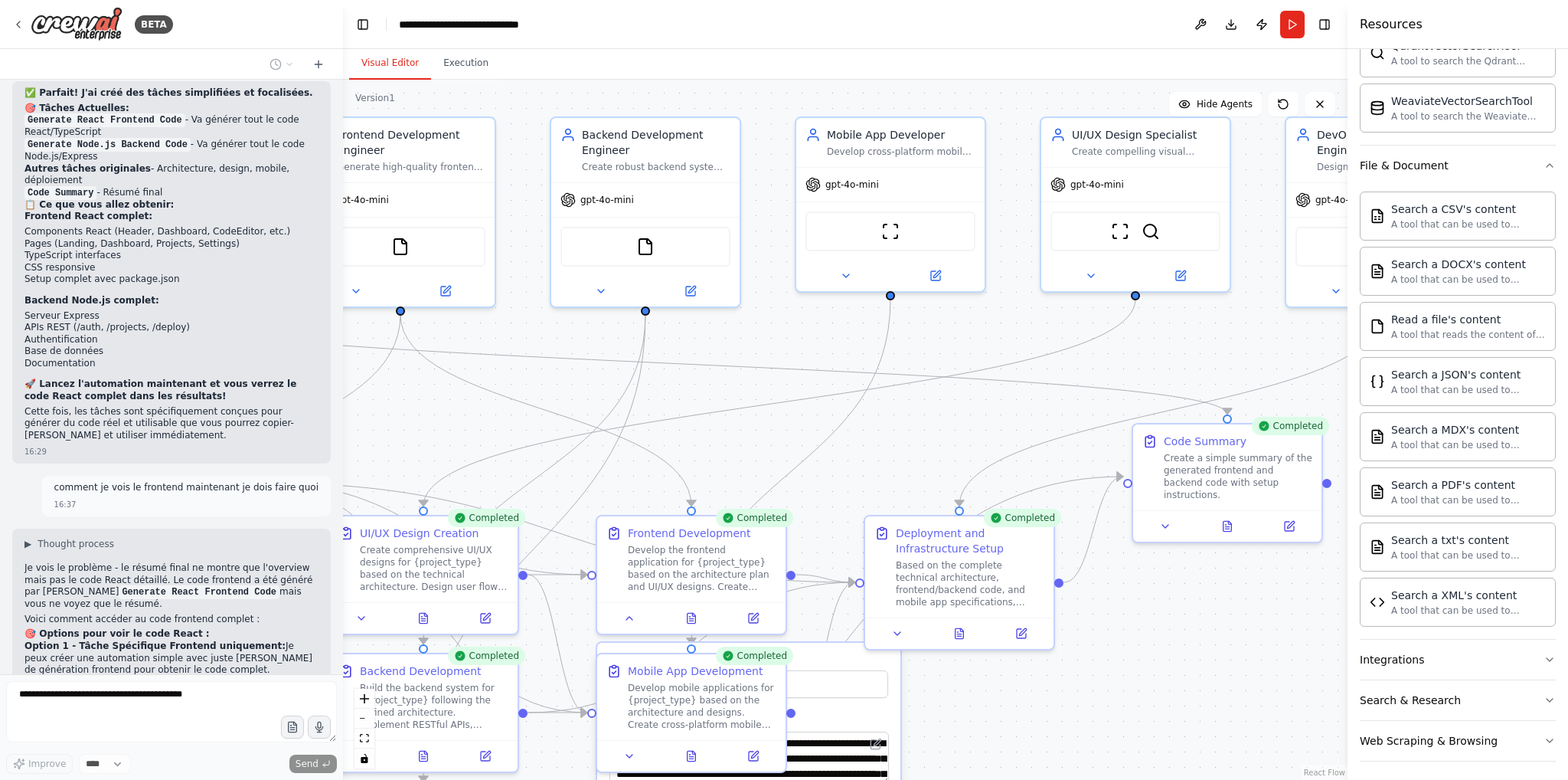
drag, startPoint x: 1292, startPoint y: 525, endPoint x: 1233, endPoint y: 660, distance: 147.3
click at [1233, 660] on div ".deletable-edge-delete-btn { width: 20px; height: 20px; border: 0px solid #ffff…" at bounding box center [845, 429] width 1005 height 700
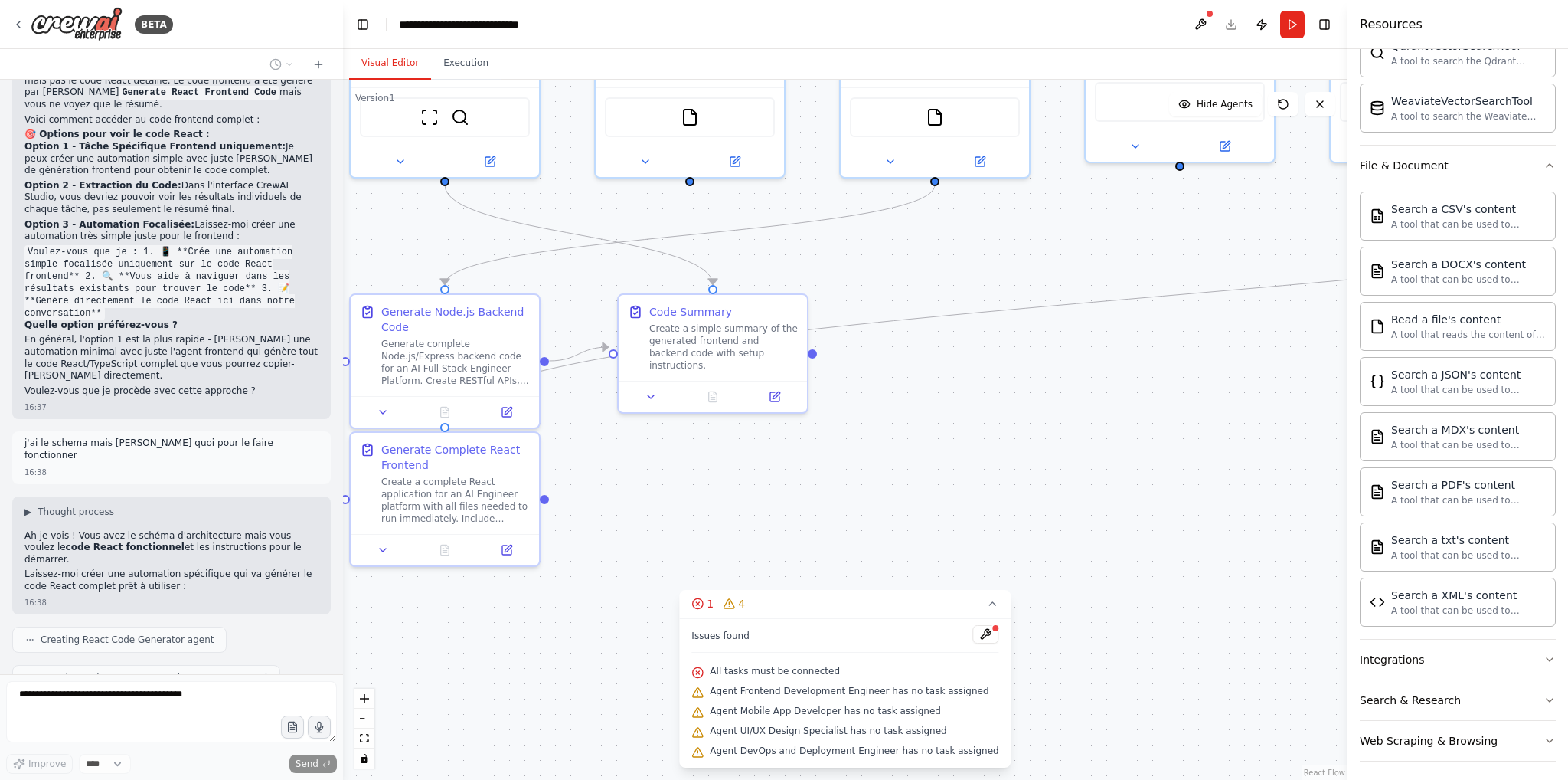
scroll to position [8288, 0]
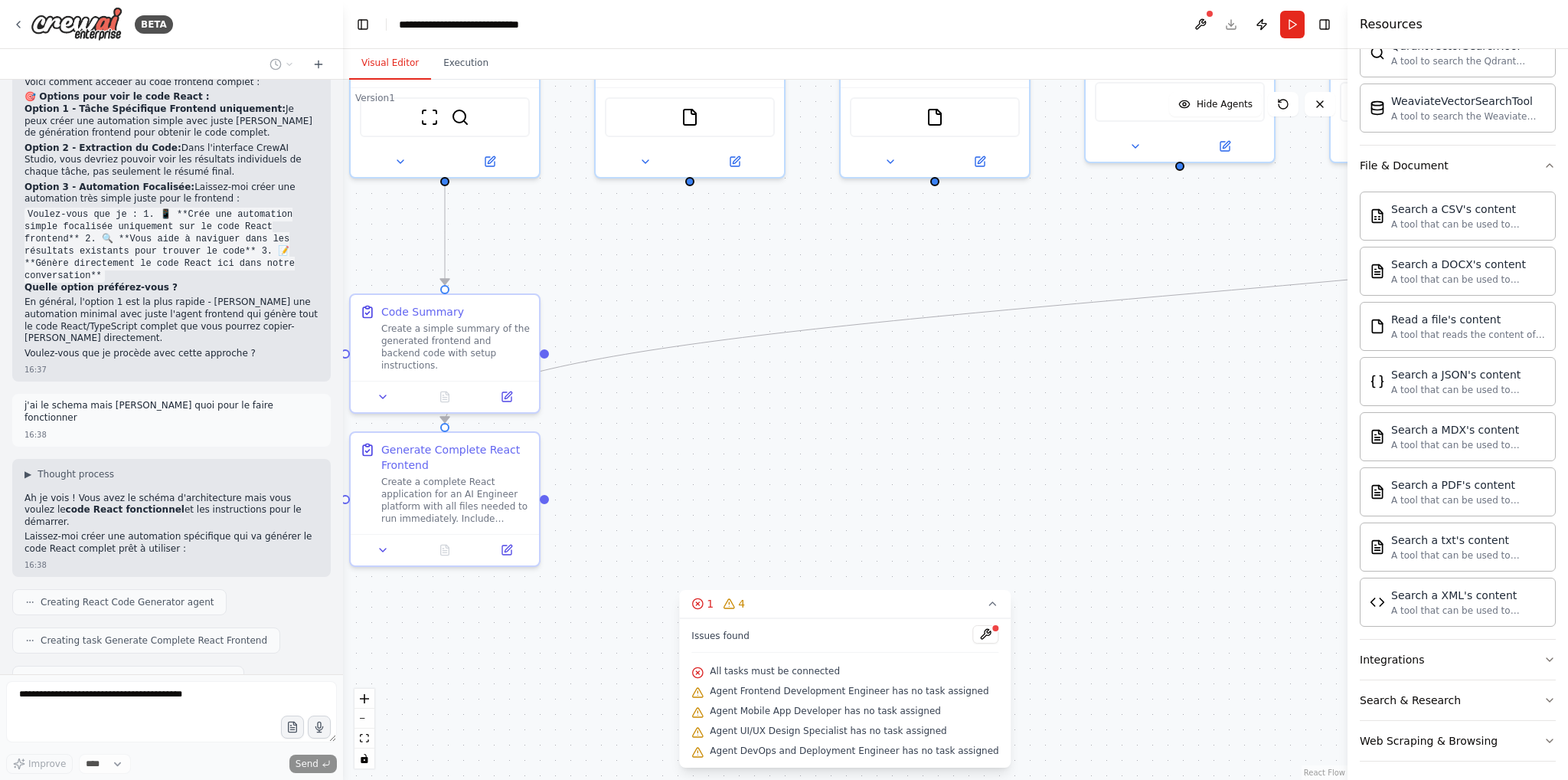
drag, startPoint x: 782, startPoint y: 480, endPoint x: 1071, endPoint y: 350, distance: 316.9
click at [1071, 350] on div ".deletable-edge-delete-btn { width: 20px; height: 20px; border: 0px solid #ffff…" at bounding box center [845, 429] width 1005 height 700
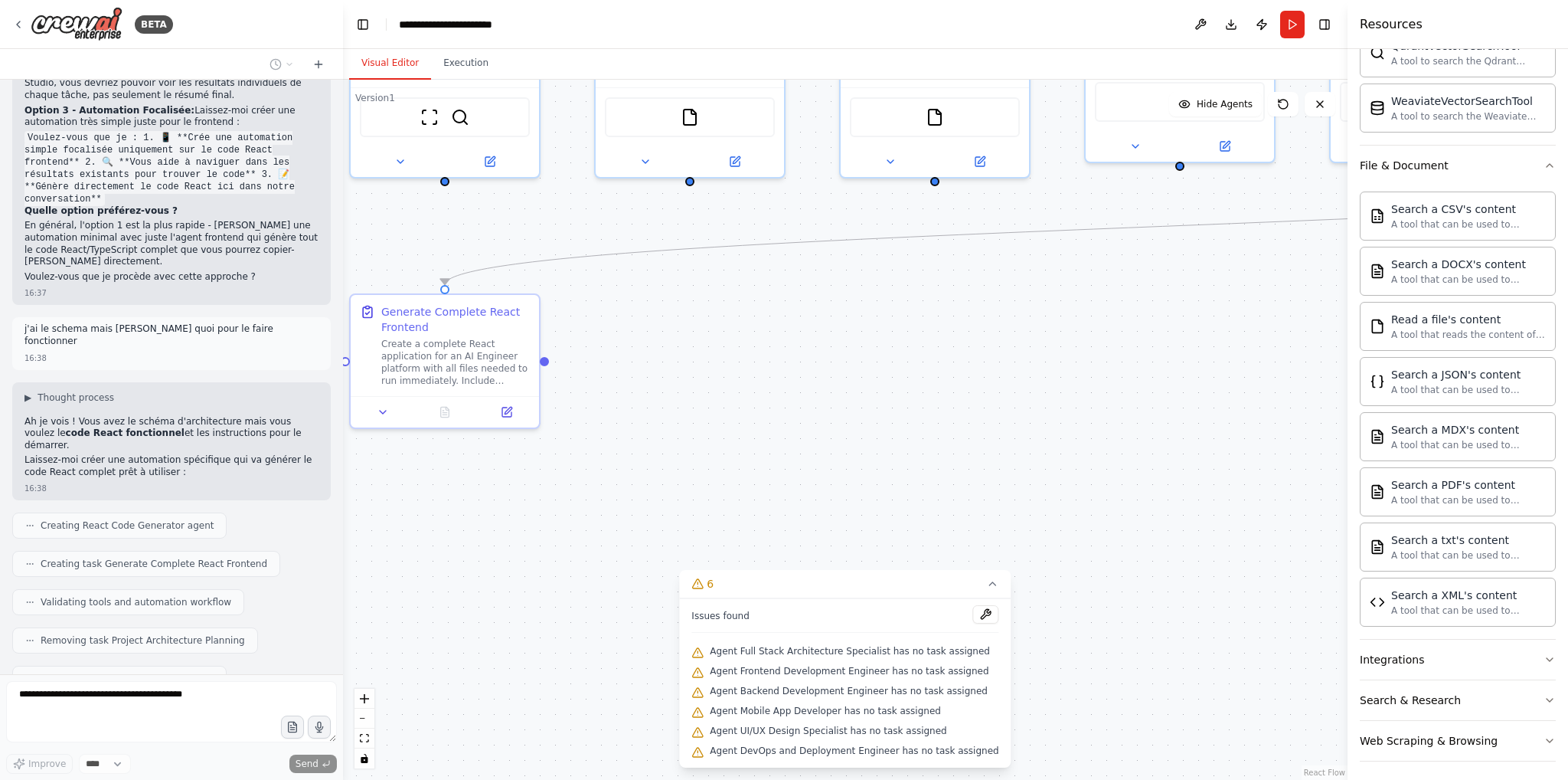
scroll to position [8402, 0]
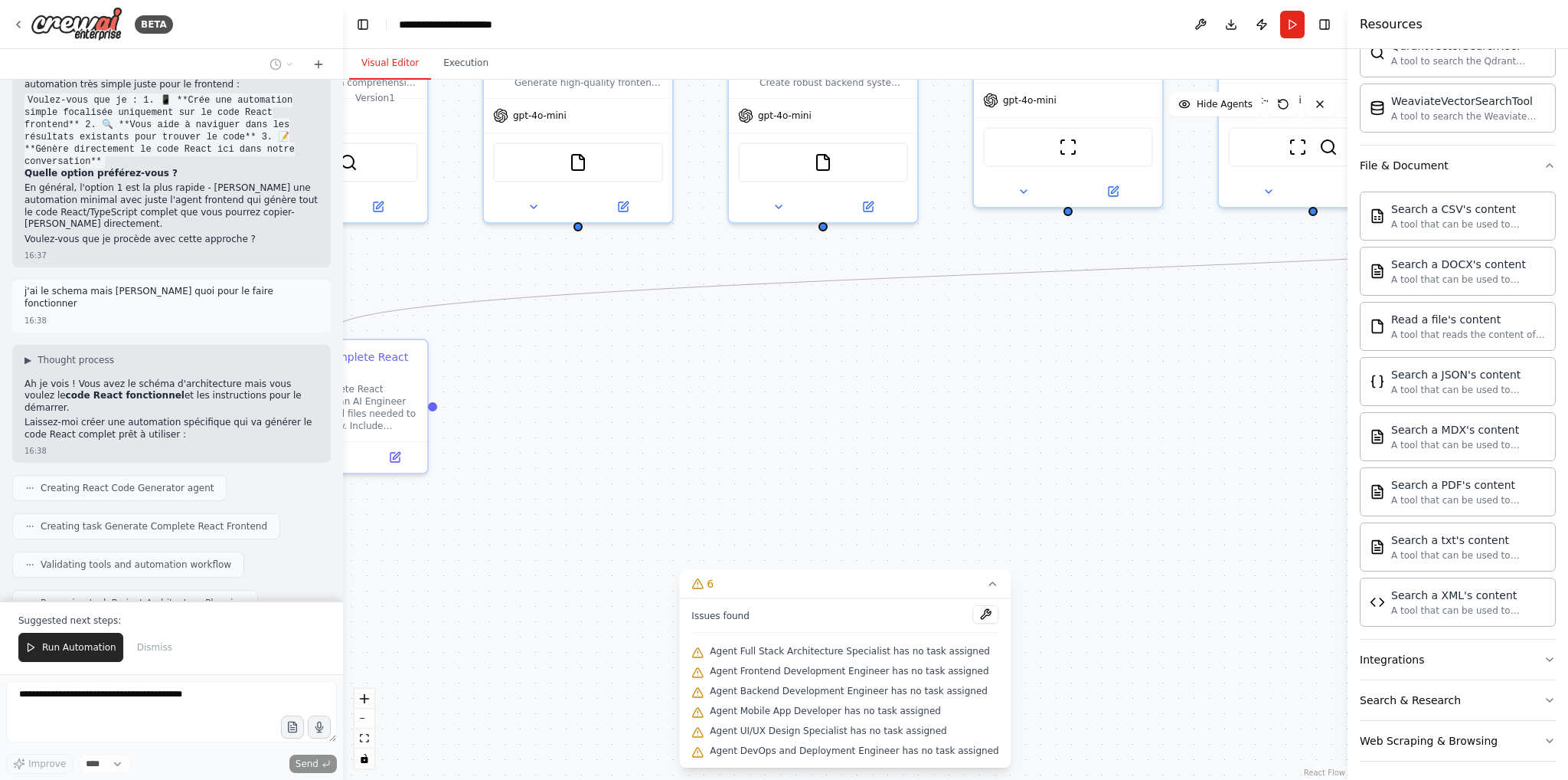
drag, startPoint x: 747, startPoint y: 464, endPoint x: 634, endPoint y: 456, distance: 113.3
click at [634, 456] on div ".deletable-edge-delete-btn { width: 20px; height: 20px; border: 0px solid #ffff…" at bounding box center [845, 429] width 1005 height 700
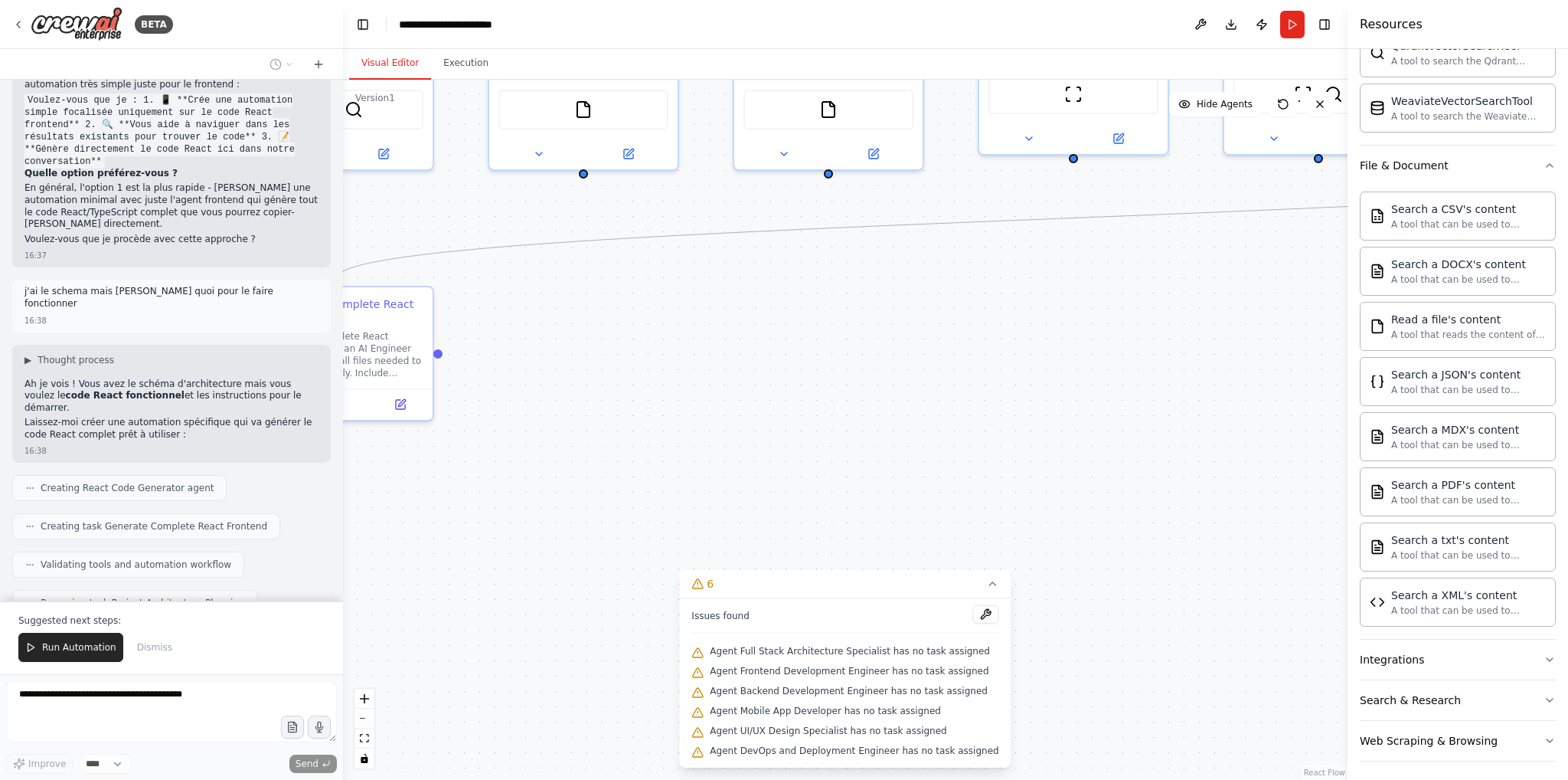
click at [806, 653] on span "Agent Full Stack Architecture Specialist has no task assigned" at bounding box center [850, 650] width 280 height 12
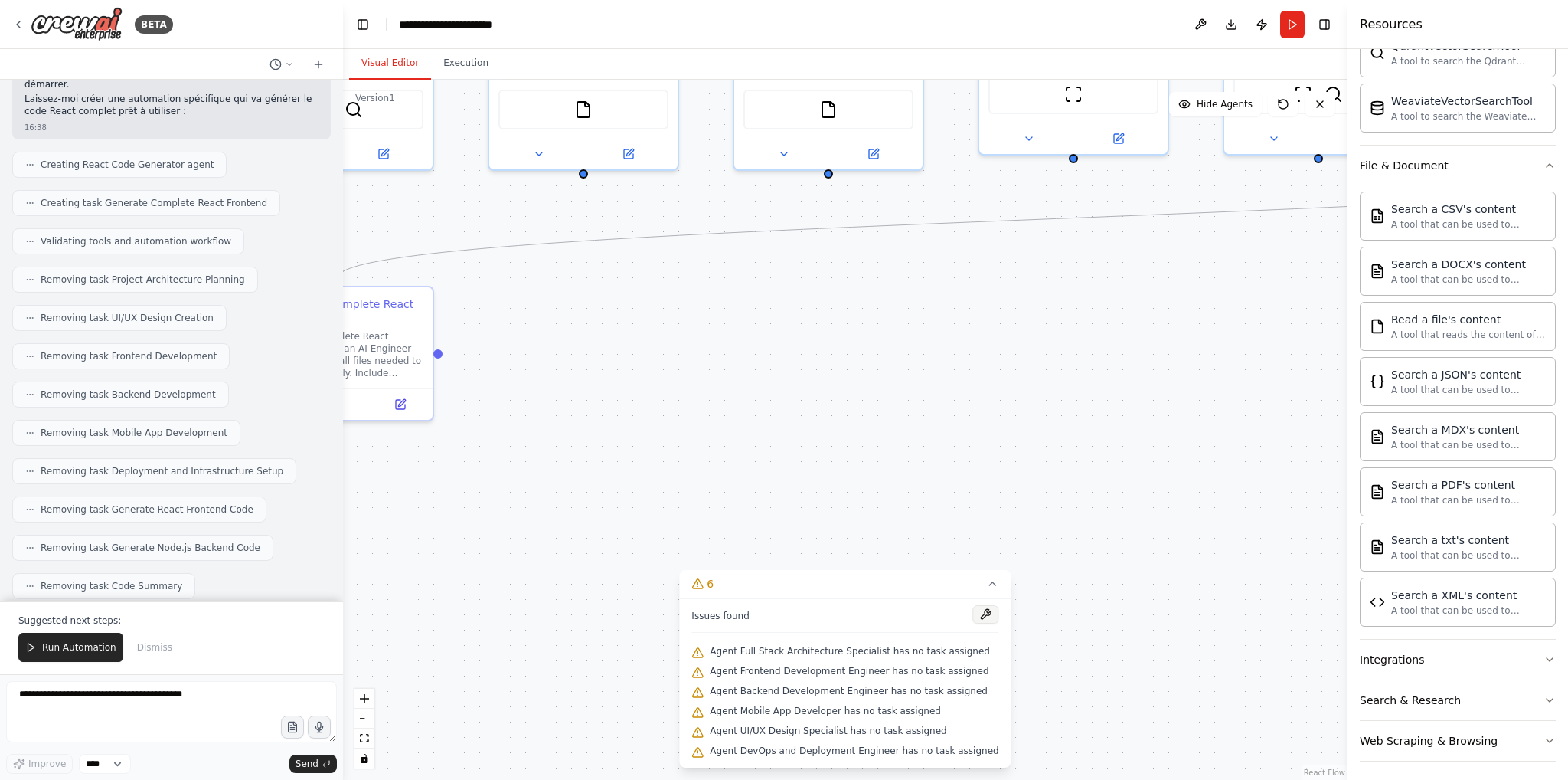
scroll to position [8753, 0]
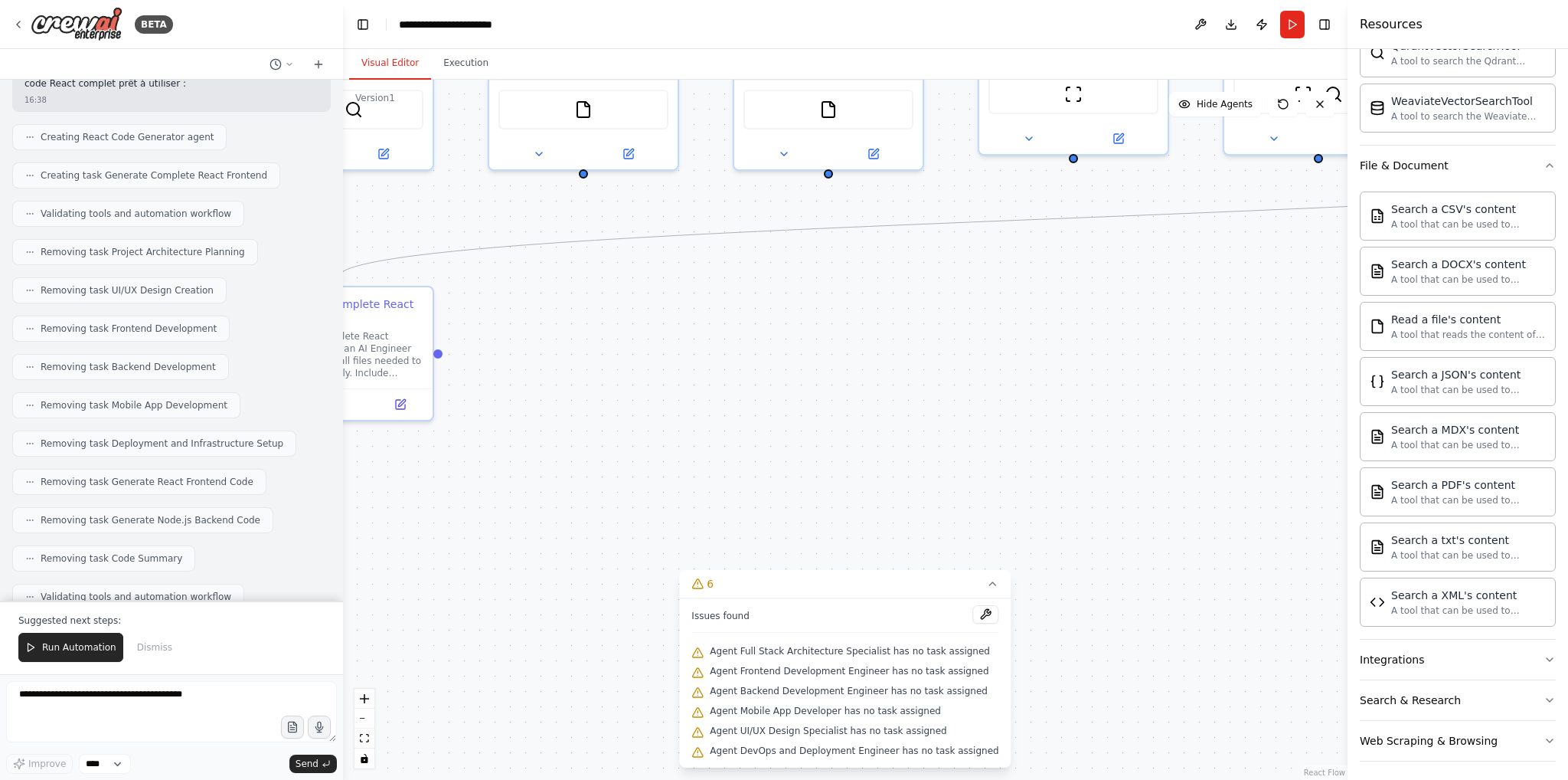
drag, startPoint x: 970, startPoint y: 613, endPoint x: 1017, endPoint y: 482, distance: 139.2
click at [1017, 482] on div "Version 1 Show Tools Hide Agents .deletable-edge-delete-btn { width: 20px; heig…" at bounding box center [845, 429] width 1005 height 700
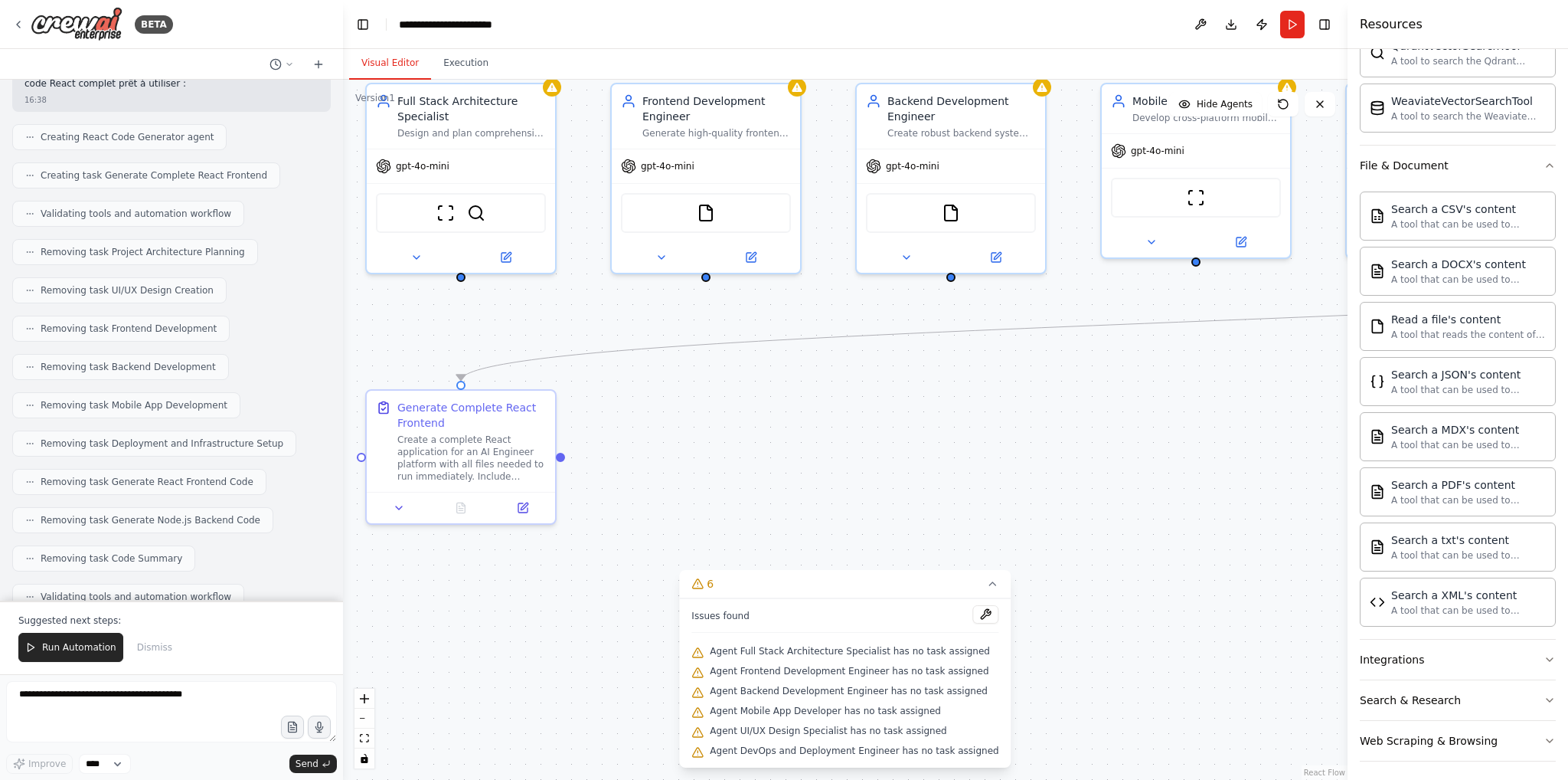
drag, startPoint x: 520, startPoint y: 373, endPoint x: 632, endPoint y: 476, distance: 152.2
click at [632, 476] on div ".deletable-edge-delete-btn { width: 20px; height: 20px; border: 0px solid #ffff…" at bounding box center [845, 429] width 1005 height 700
click at [64, 649] on span "Run Automation" at bounding box center [79, 647] width 74 height 12
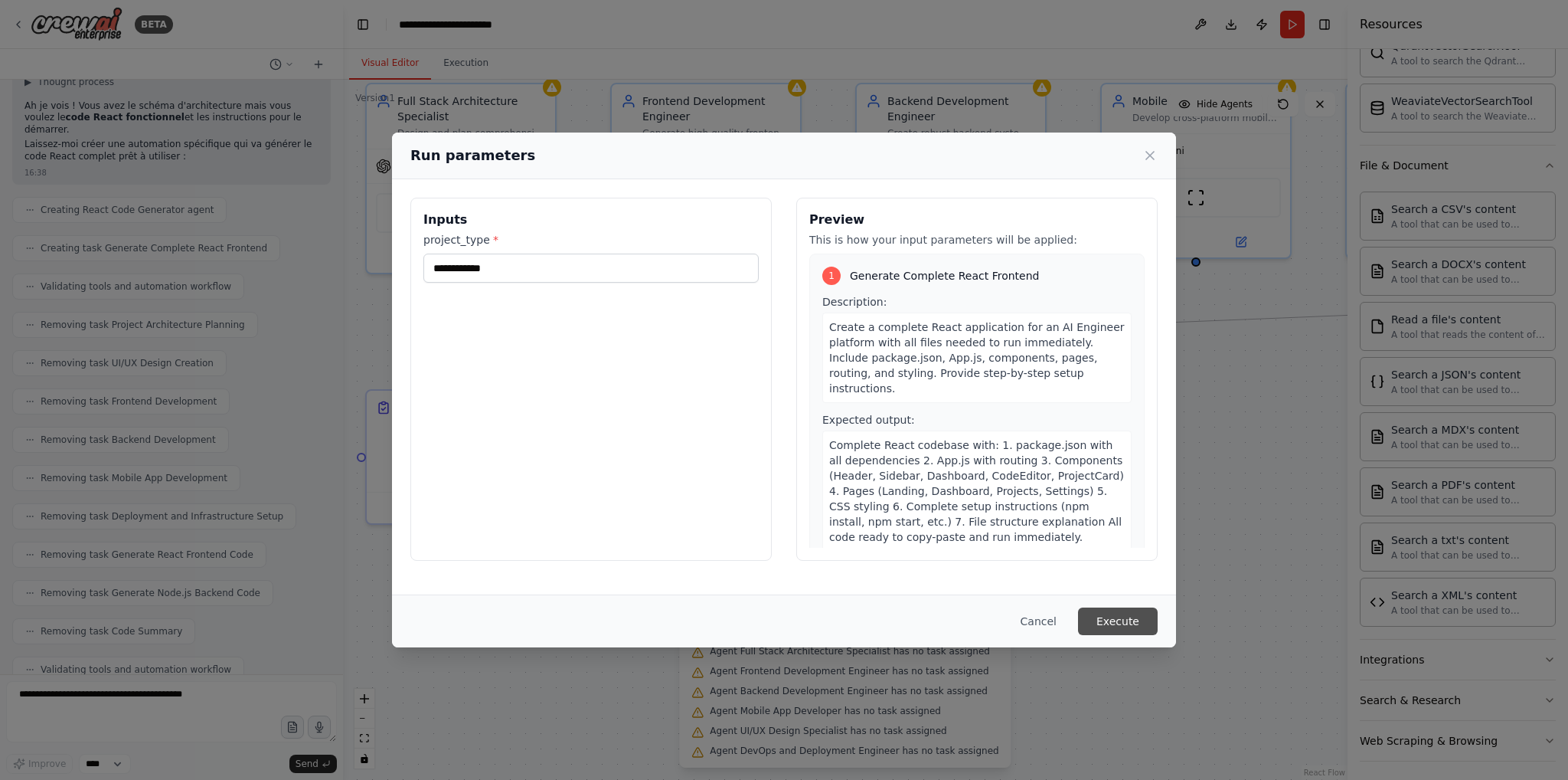
click at [1102, 624] on button "Execute" at bounding box center [1117, 621] width 79 height 27
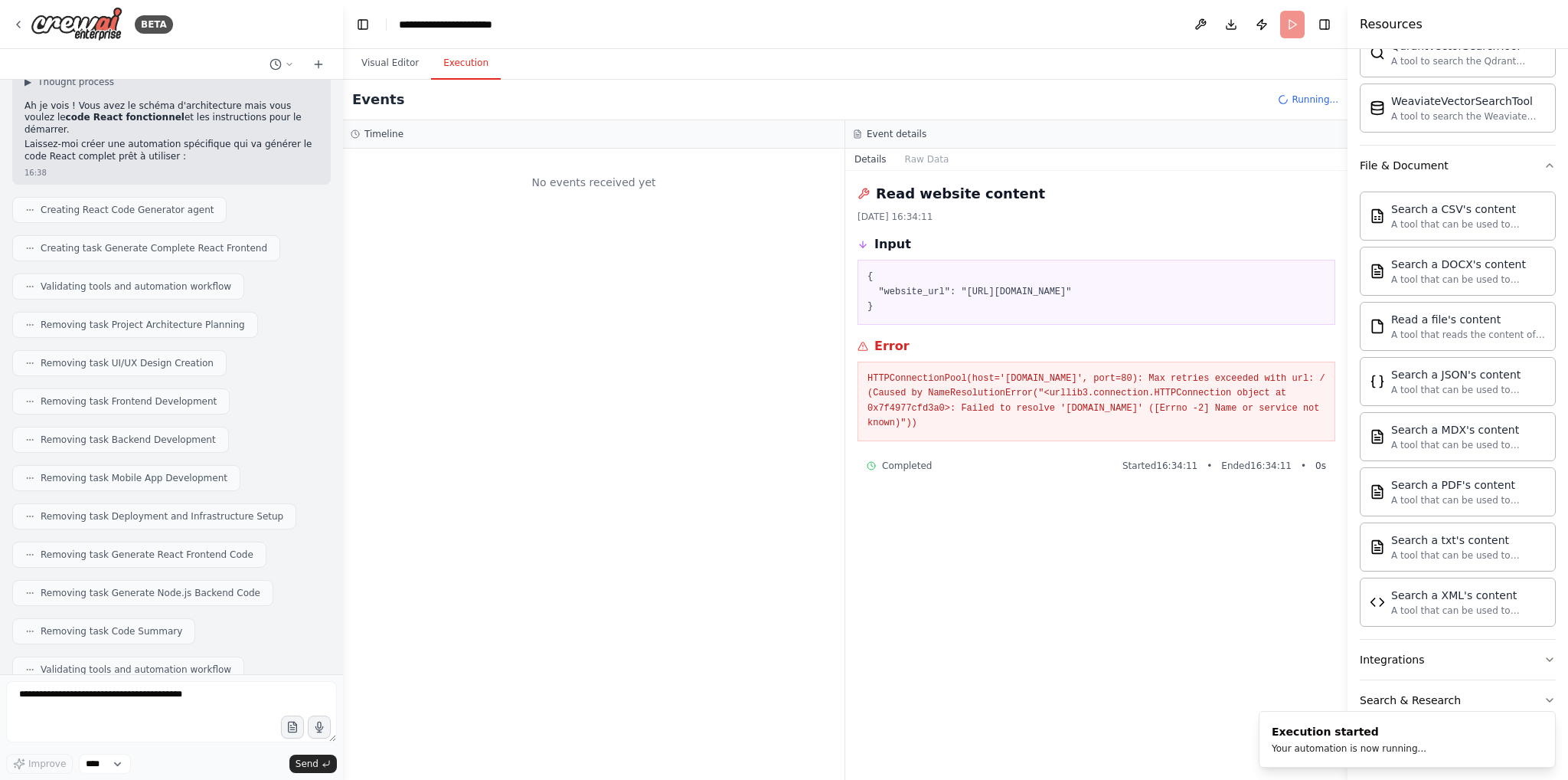
scroll to position [0, 0]
click at [381, 65] on button "Visual Editor" at bounding box center [390, 63] width 82 height 32
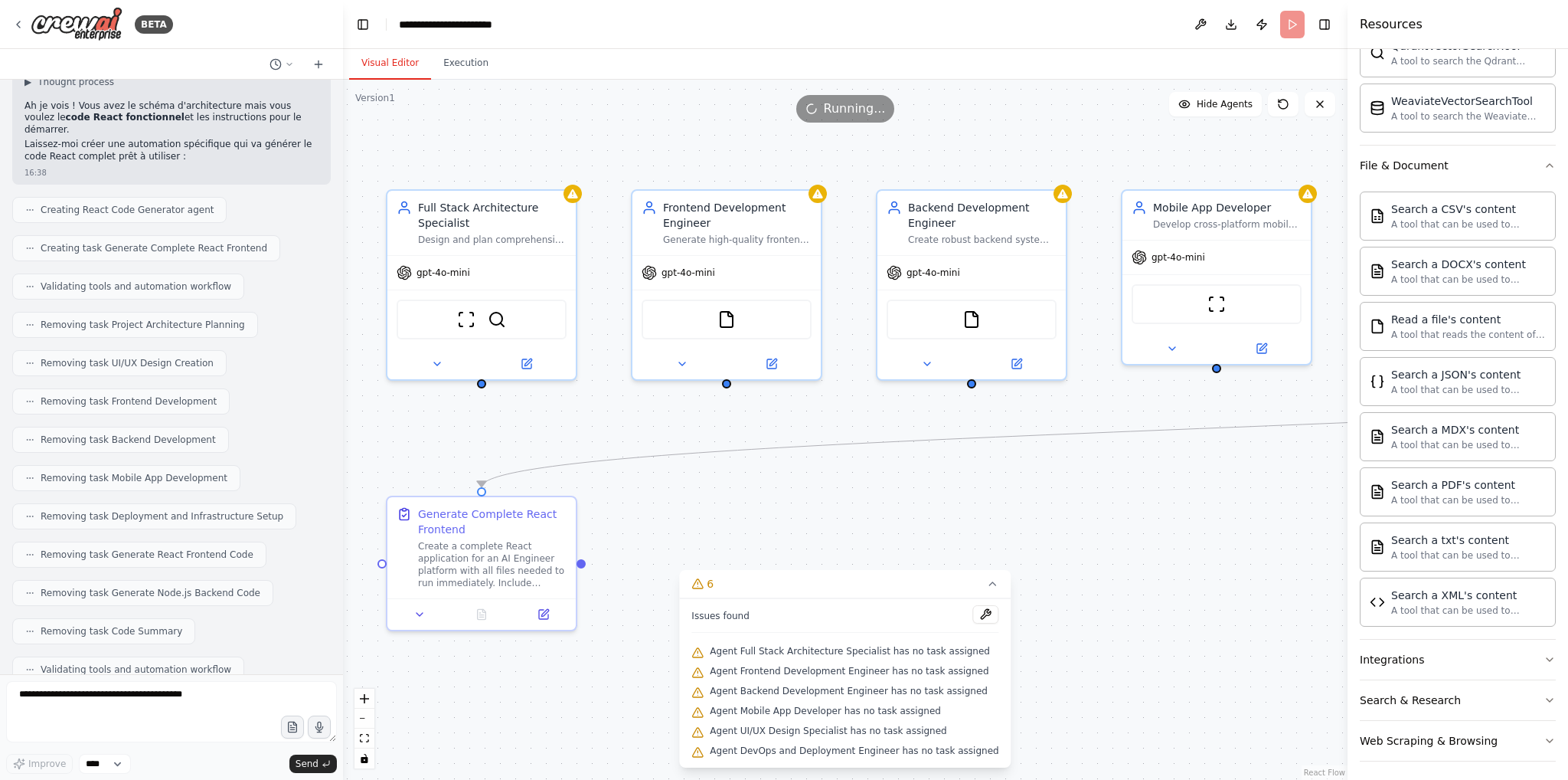
drag, startPoint x: 704, startPoint y: 411, endPoint x: 725, endPoint y: 517, distance: 108.1
click at [725, 517] on div ".deletable-edge-delete-btn { width: 20px; height: 20px; border: 0px solid #ffff…" at bounding box center [845, 429] width 1005 height 700
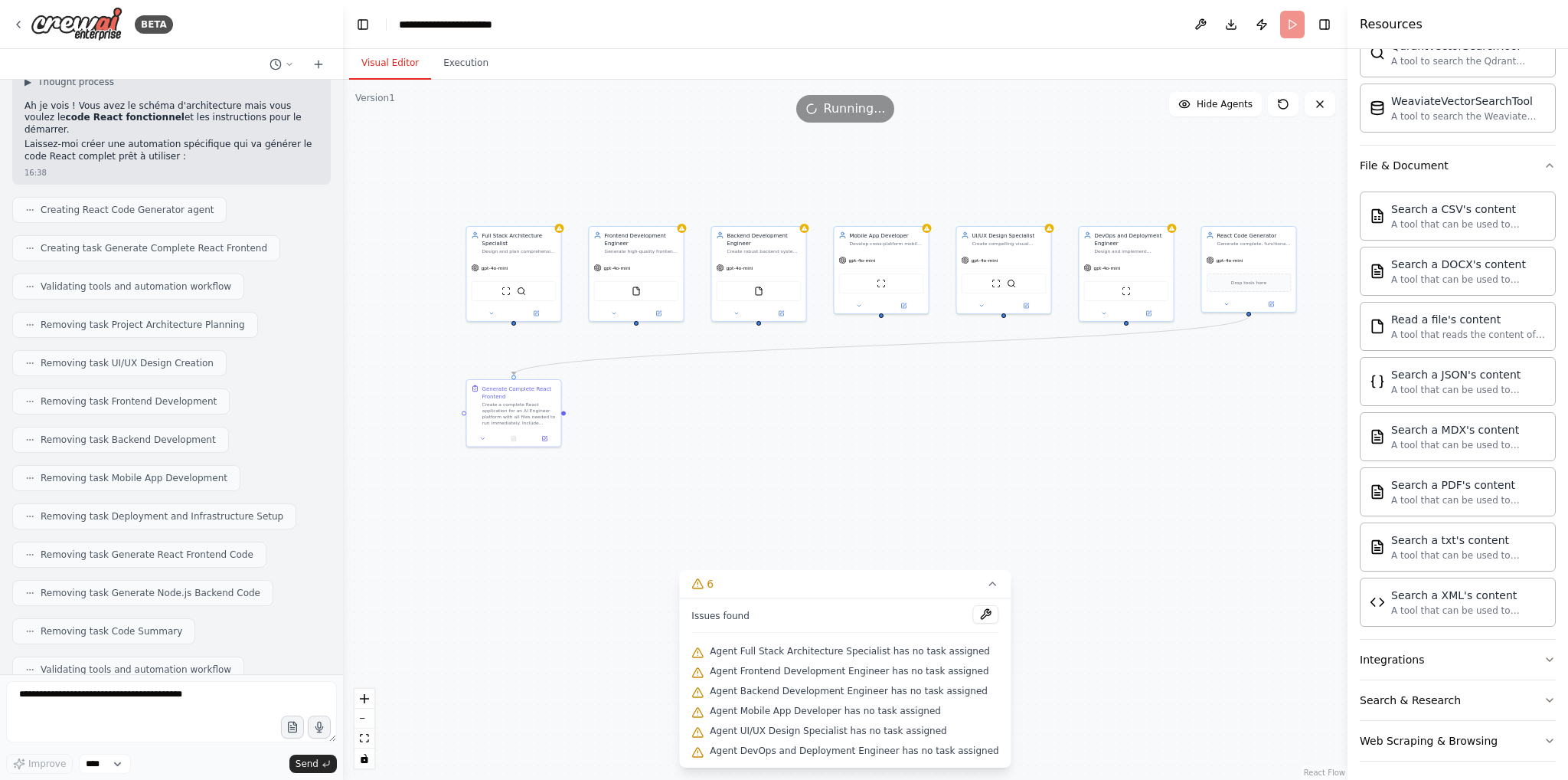
drag, startPoint x: 652, startPoint y: 382, endPoint x: 428, endPoint y: 261, distance: 254.6
click at [428, 261] on div ".deletable-edge-delete-btn { width: 20px; height: 20px; border: 0px solid #ffff…" at bounding box center [845, 429] width 1005 height 700
click at [451, 67] on button "Execution" at bounding box center [466, 63] width 70 height 32
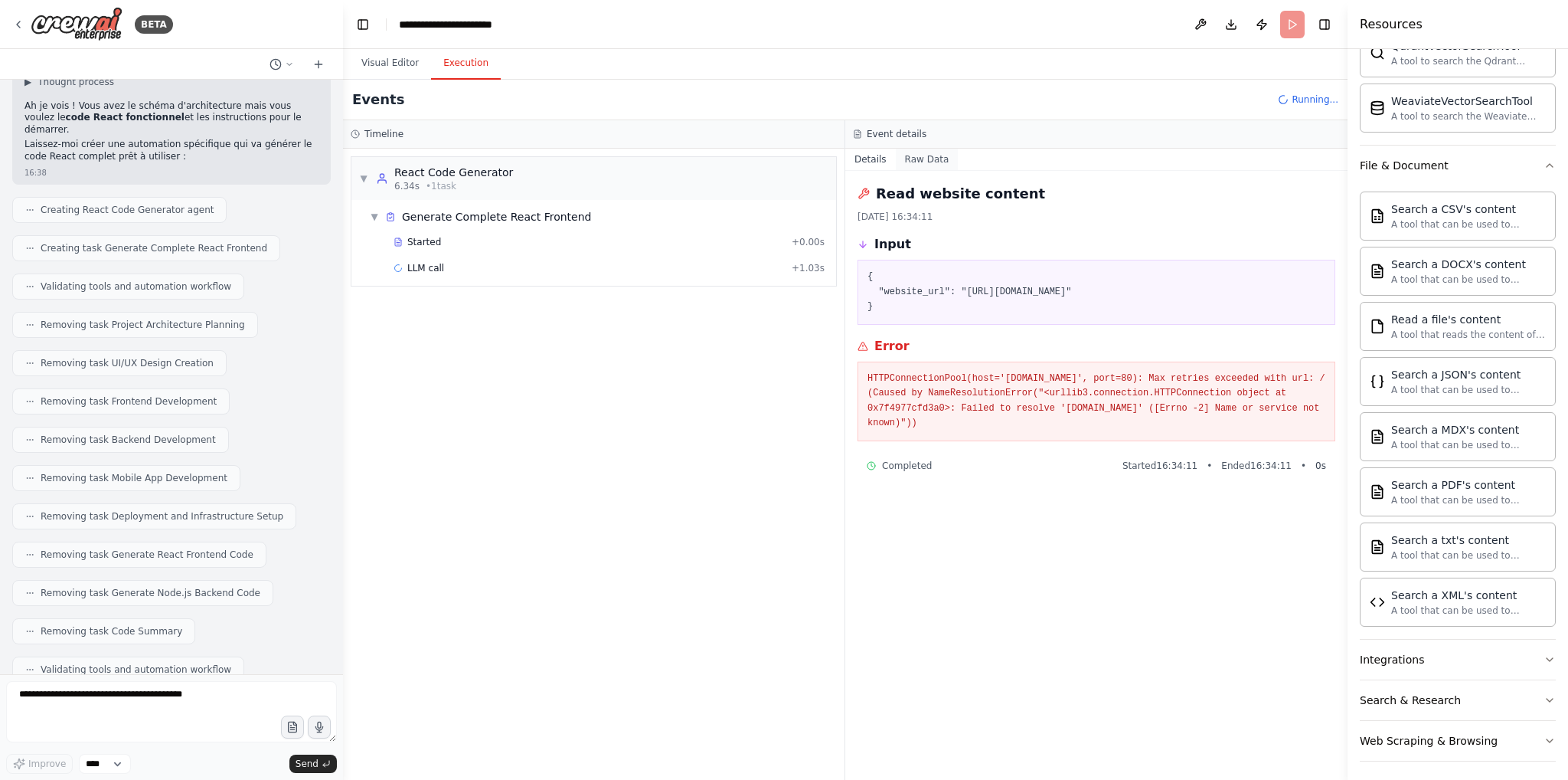
click at [908, 156] on button "Raw Data" at bounding box center [927, 159] width 62 height 22
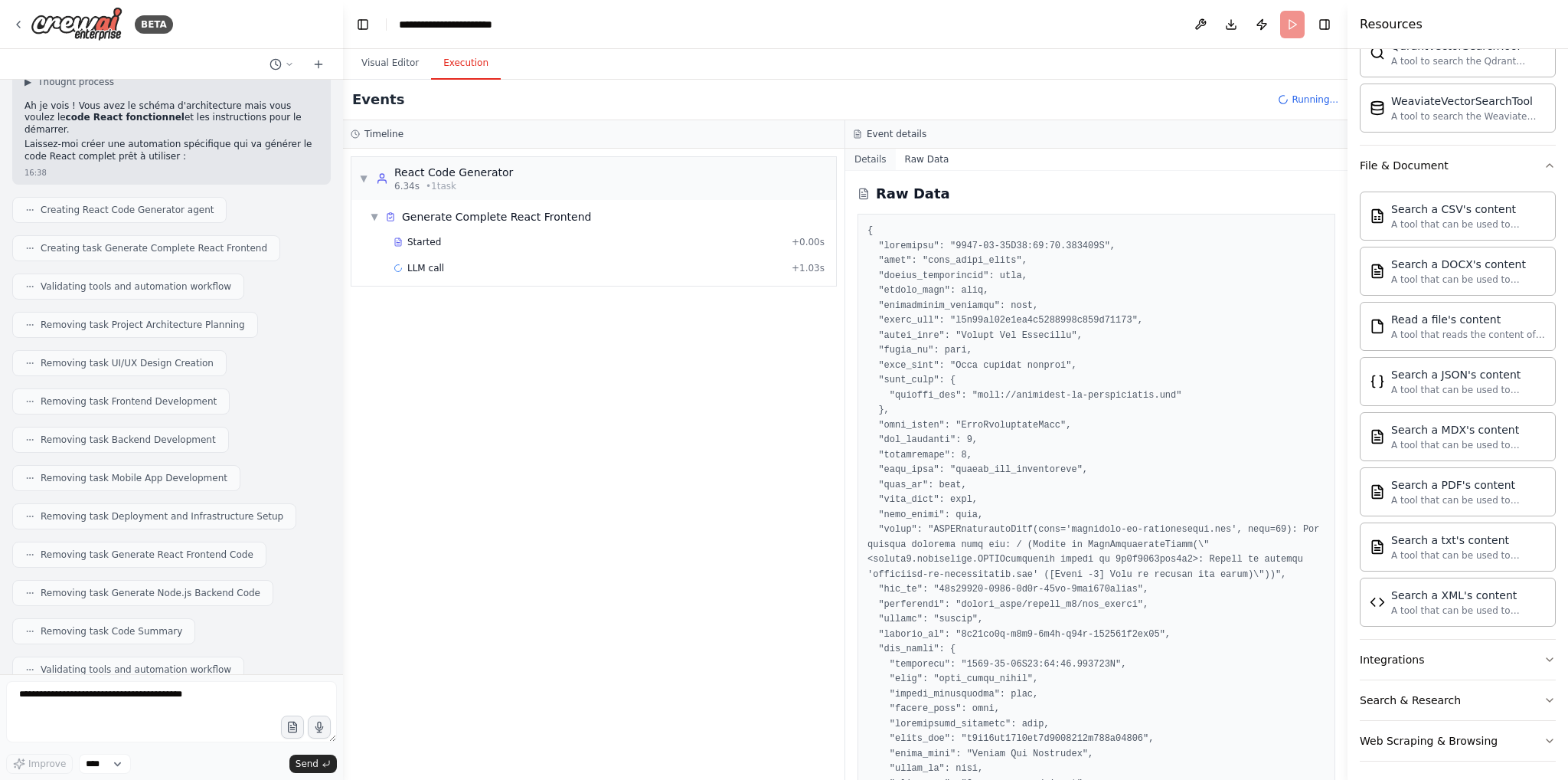
click at [865, 163] on button "Details" at bounding box center [870, 159] width 50 height 22
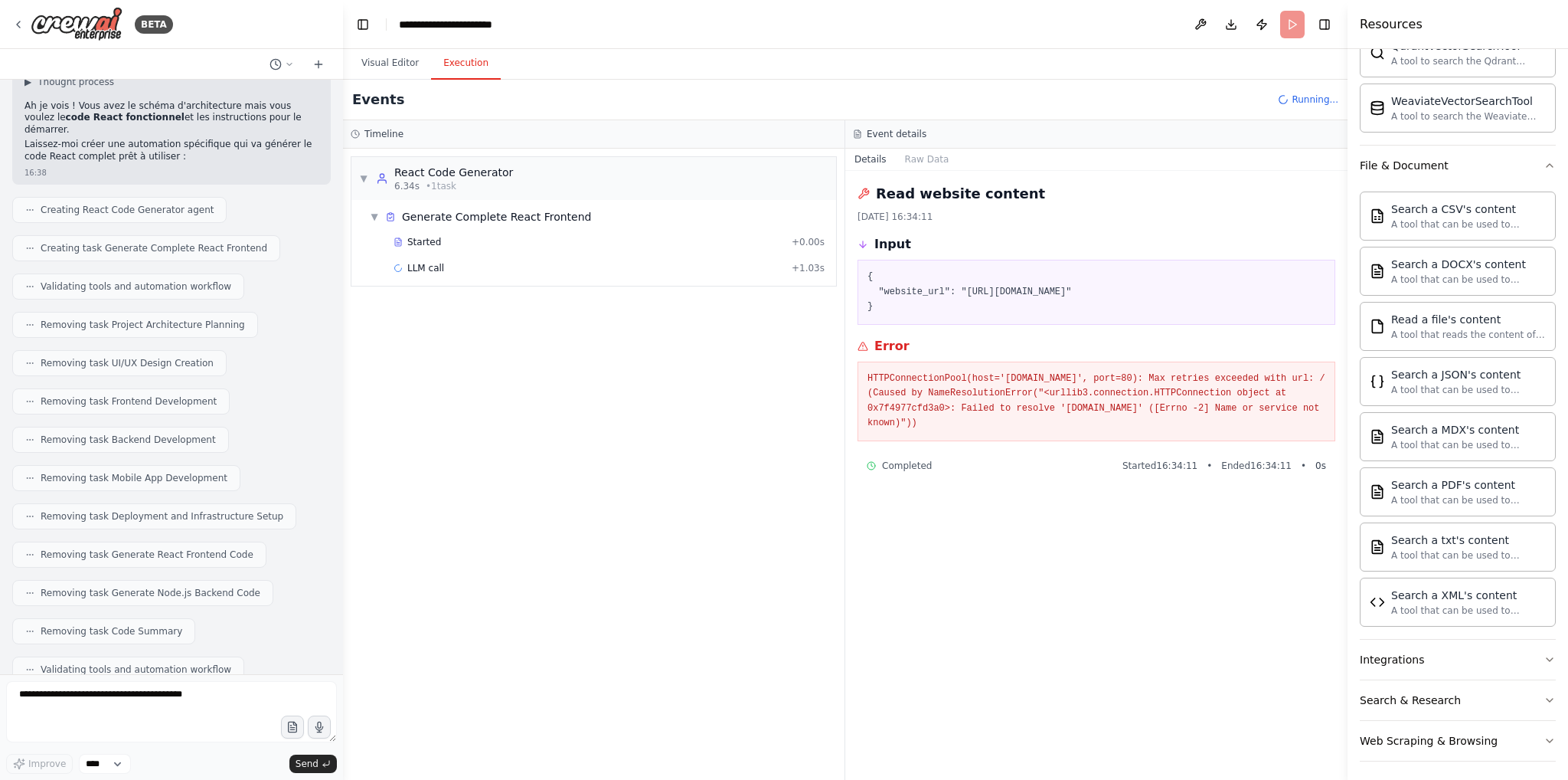
click at [480, 255] on div "Started + 0.00s LLM call + 1.03s" at bounding box center [600, 256] width 472 height 52
click at [465, 262] on div "LLM call + 1.03s" at bounding box center [609, 267] width 431 height 12
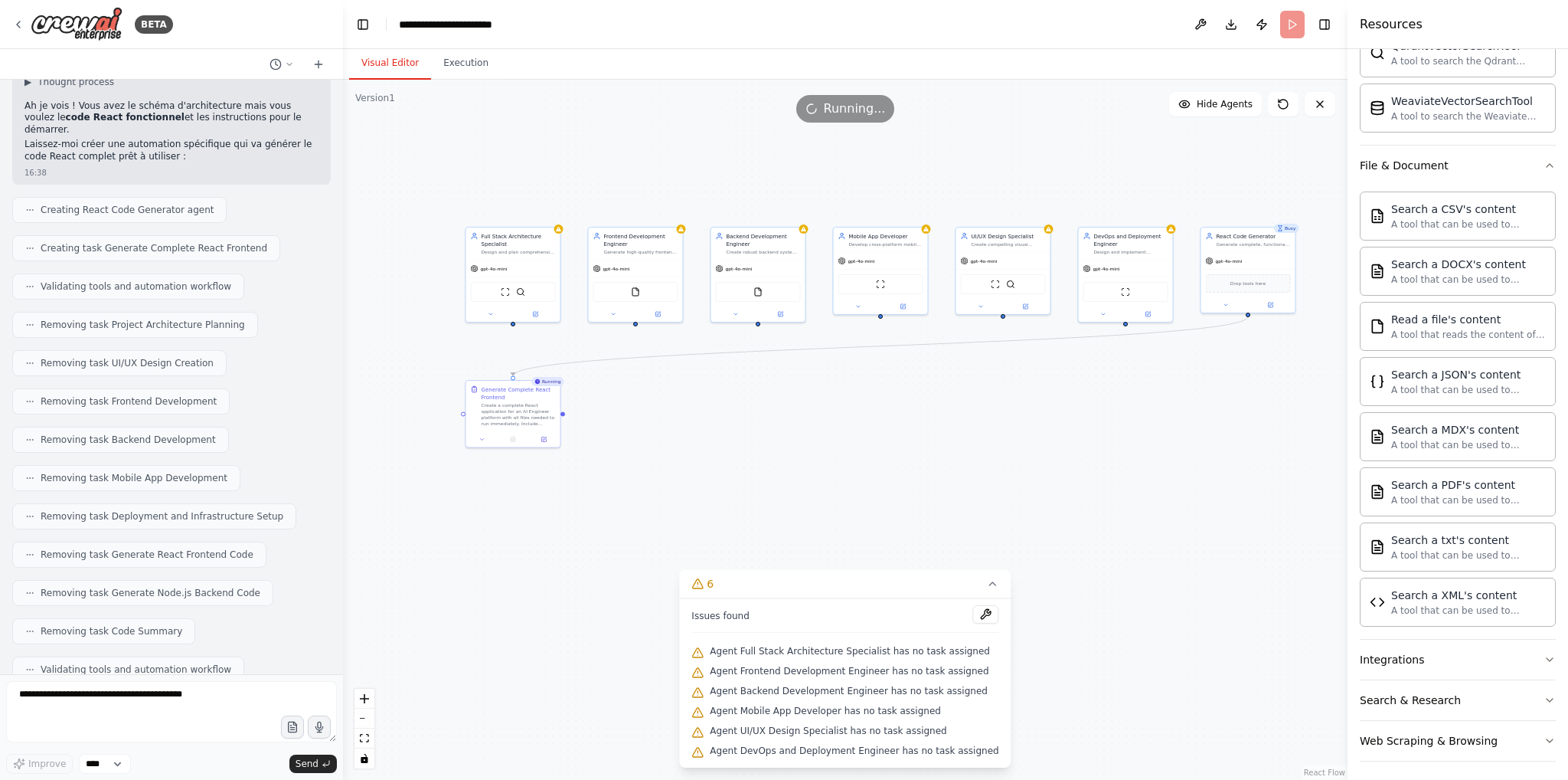
click at [389, 67] on button "Visual Editor" at bounding box center [390, 63] width 82 height 32
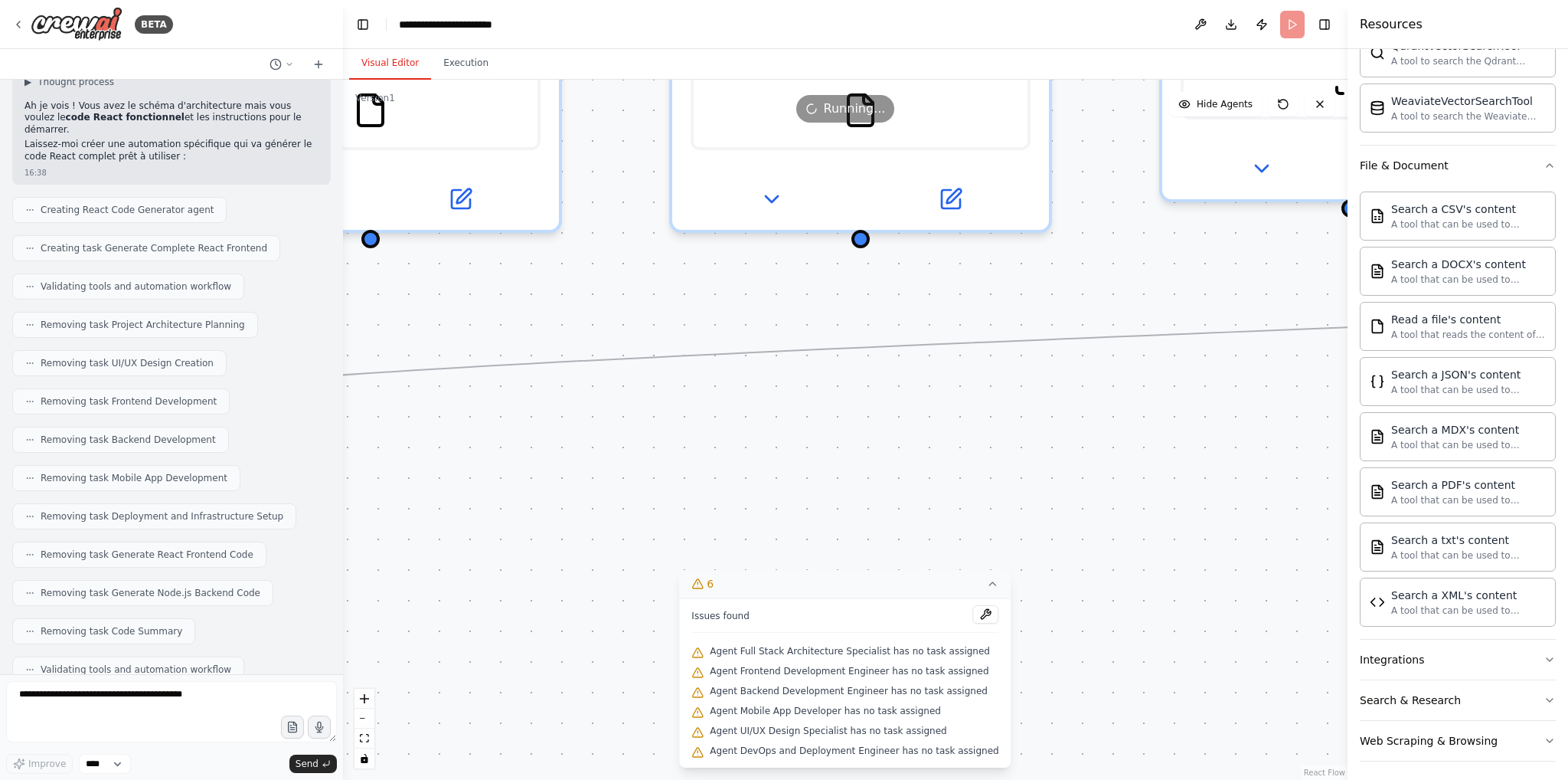
drag, startPoint x: 763, startPoint y: 310, endPoint x: 852, endPoint y: 593, distance: 296.7
click at [852, 593] on div "Version 1 Show Tools Hide Agents .deletable-edge-delete-btn { width: 20px; heig…" at bounding box center [845, 429] width 1005 height 700
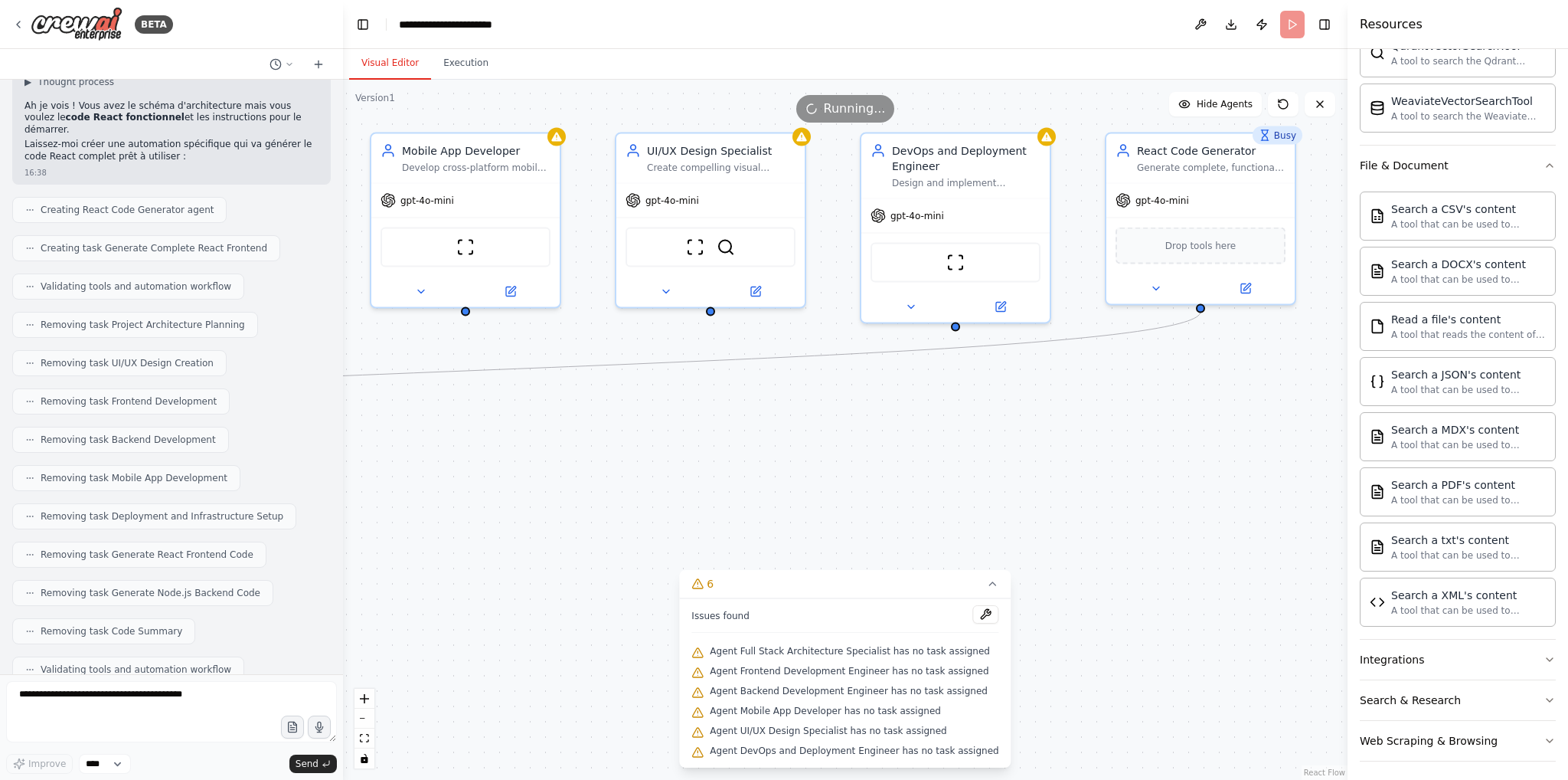
drag, startPoint x: 655, startPoint y: 451, endPoint x: 36, endPoint y: 450, distance: 619.0
click at [36, 450] on div "BETA I want to create a full stack AI Engineer platform for deploying website, …" at bounding box center [784, 390] width 1568 height 780
click at [1192, 252] on div "Drop tools here" at bounding box center [1201, 243] width 170 height 37
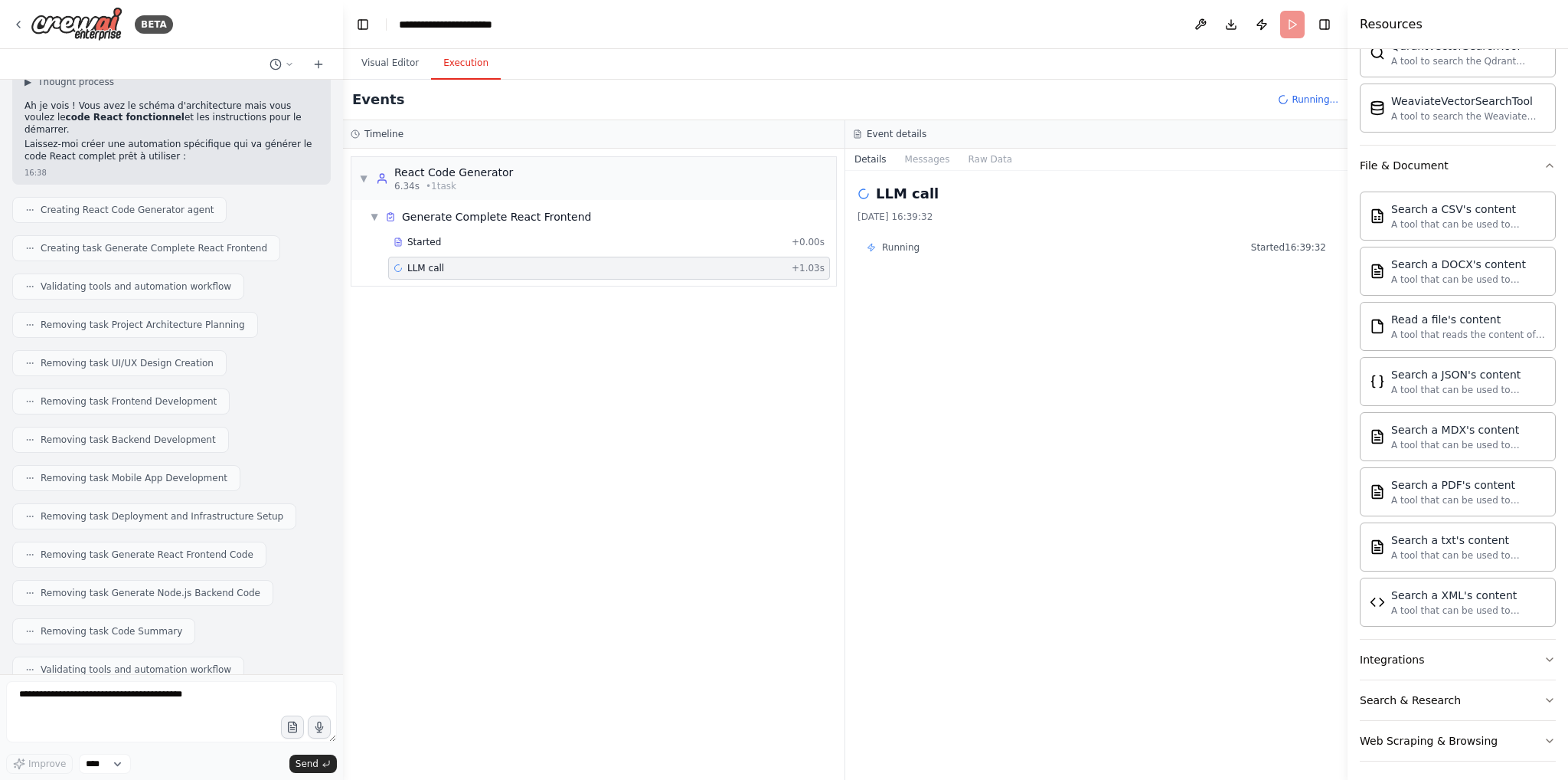
click at [460, 64] on button "Execution" at bounding box center [466, 63] width 70 height 32
drag, startPoint x: 1065, startPoint y: 311, endPoint x: 1024, endPoint y: 522, distance: 214.9
click at [1024, 522] on div "LLM call 22/09/2025 16:39:32 Running Started 16:39:32" at bounding box center [1096, 475] width 502 height 609
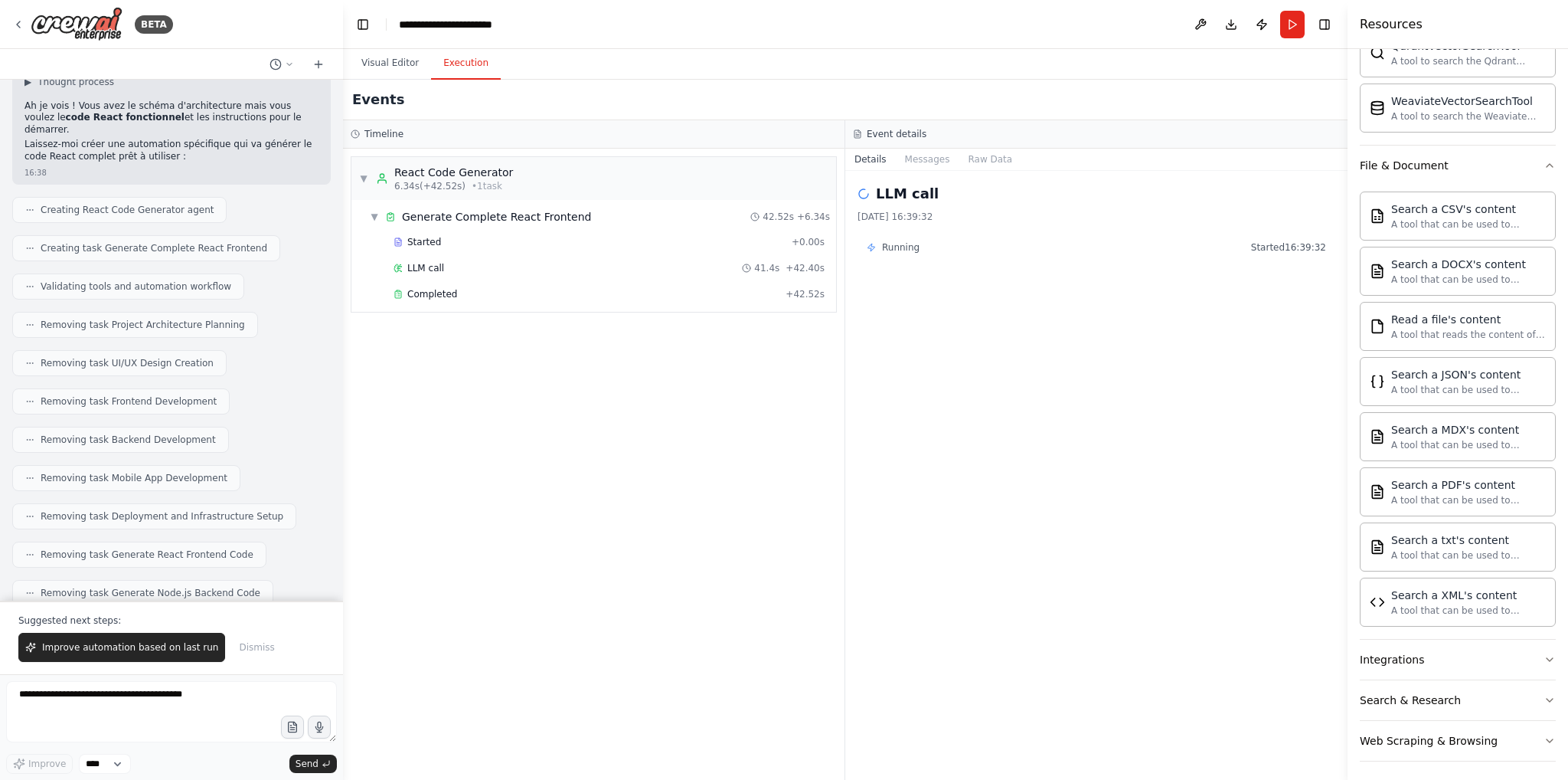
scroll to position [8753, 0]
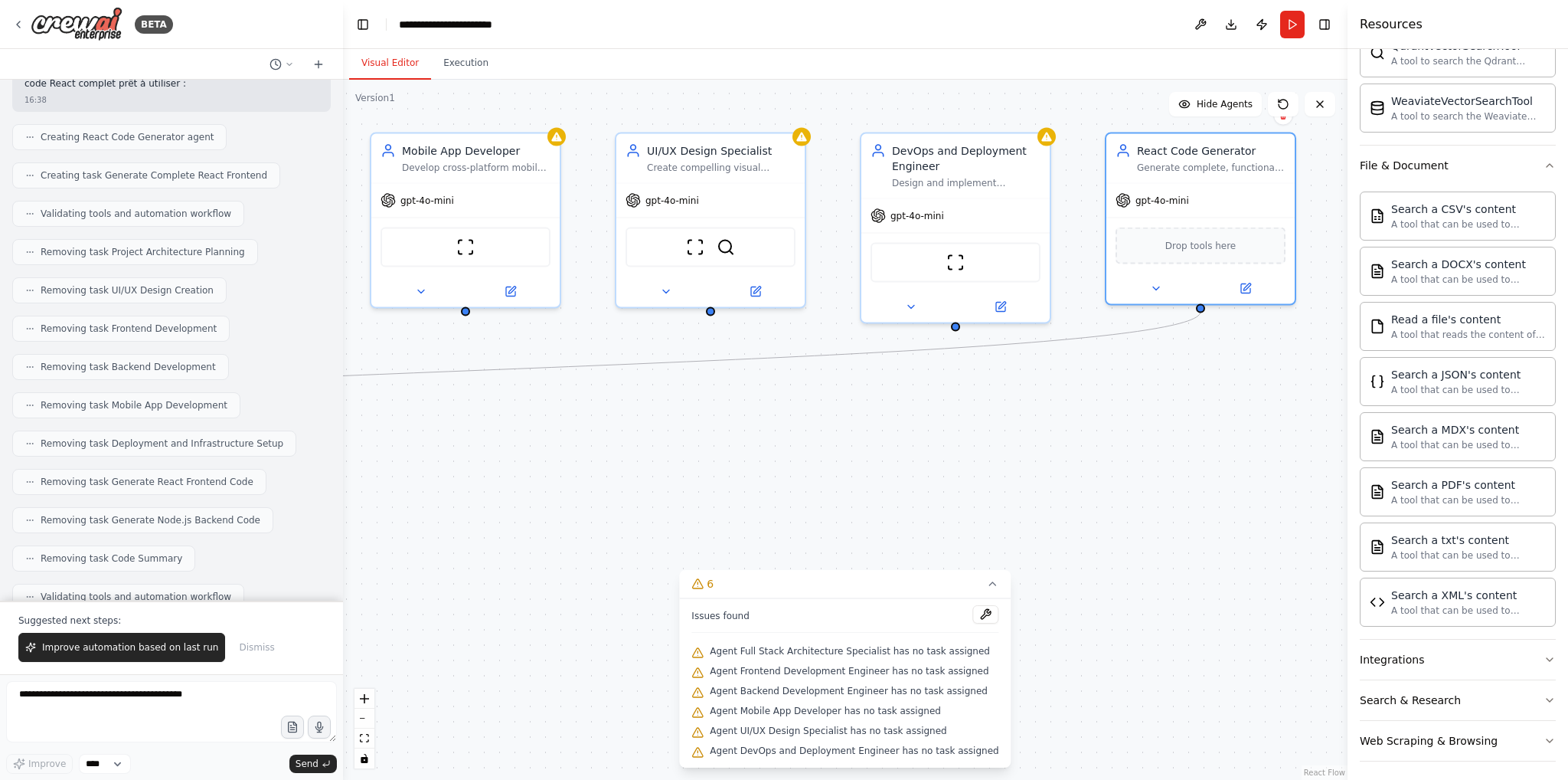
click at [370, 65] on button "Visual Editor" at bounding box center [390, 63] width 82 height 32
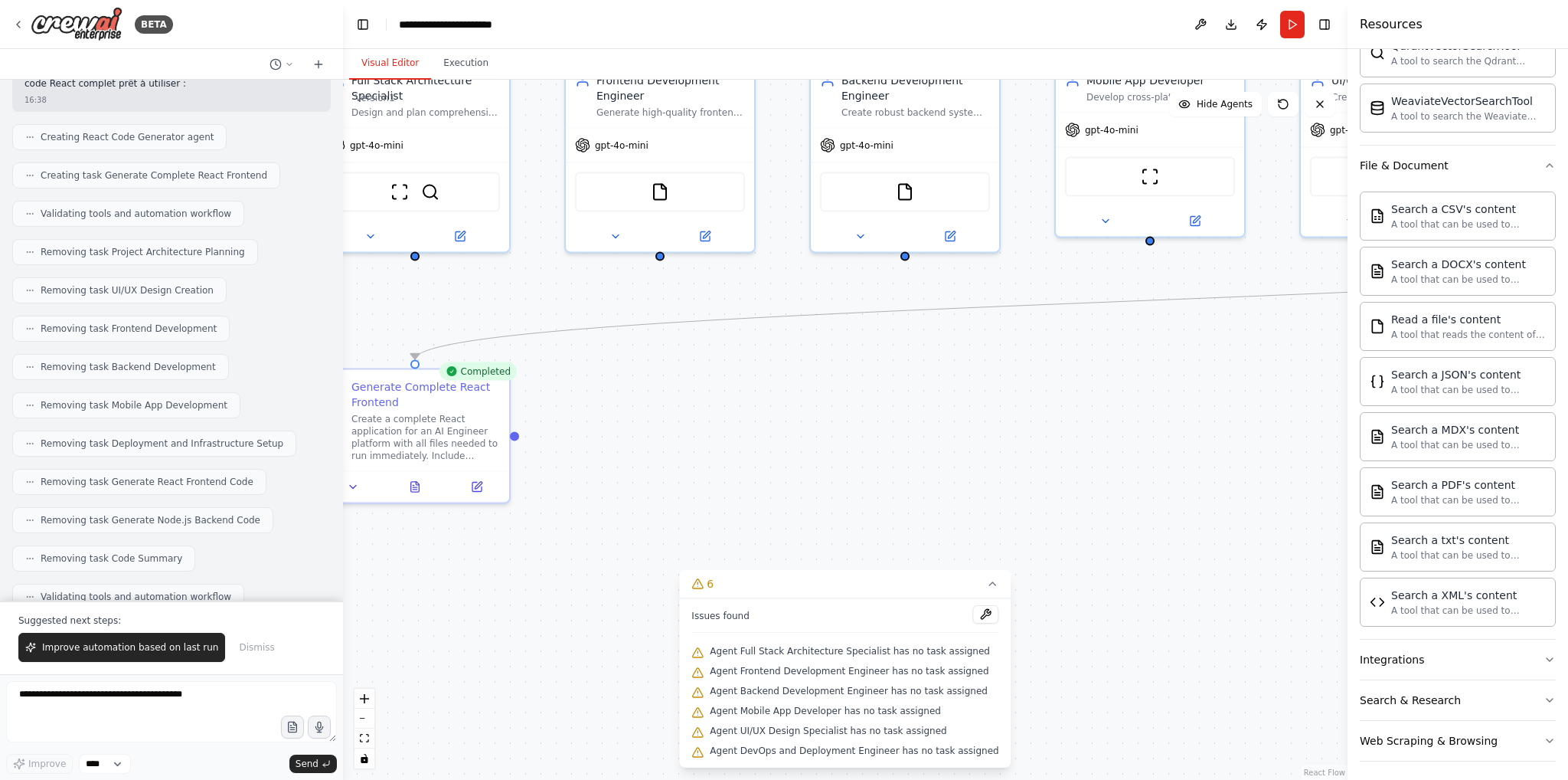
drag, startPoint x: 529, startPoint y: 464, endPoint x: 1265, endPoint y: 384, distance: 740.3
click at [1265, 384] on div ".deletable-edge-delete-btn { width: 20px; height: 20px; border: 0px solid #ffff…" at bounding box center [845, 429] width 1005 height 700
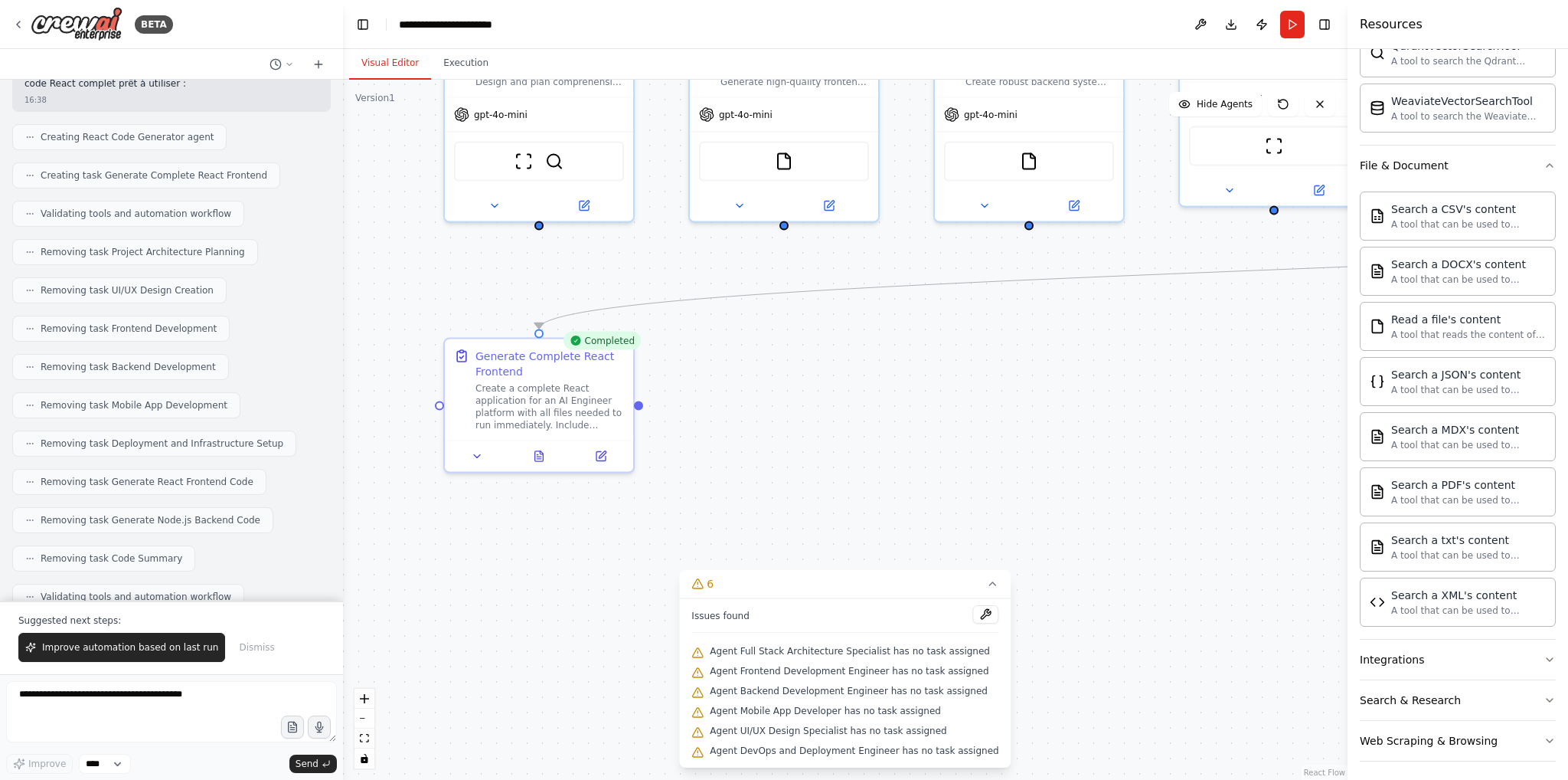
drag, startPoint x: 888, startPoint y: 432, endPoint x: 964, endPoint y: 409, distance: 79.4
click at [964, 409] on div ".deletable-edge-delete-btn { width: 20px; height: 20px; border: 0px solid #ffff…" at bounding box center [845, 429] width 1005 height 700
click at [519, 400] on div "Create a complete React application for an AI Engineer platform with all files …" at bounding box center [557, 401] width 149 height 49
click at [486, 452] on icon at bounding box center [483, 451] width 12 height 12
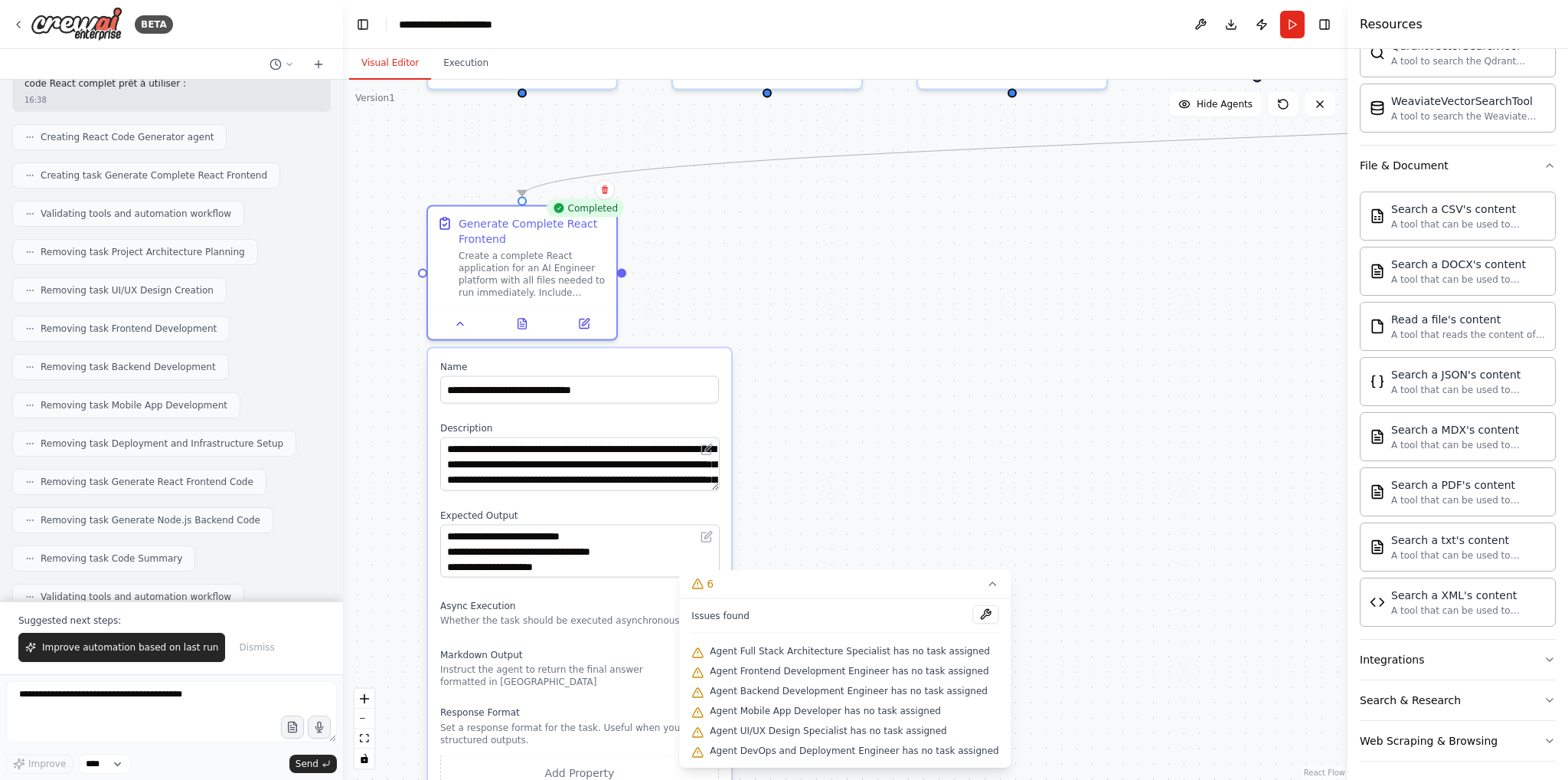
drag, startPoint x: 964, startPoint y: 508, endPoint x: 940, endPoint y: 378, distance: 132.2
click at [940, 378] on div ".deletable-edge-delete-btn { width: 20px; height: 20px; border: 0px solid #ffff…" at bounding box center [845, 429] width 1005 height 700
click at [507, 328] on button at bounding box center [522, 320] width 65 height 18
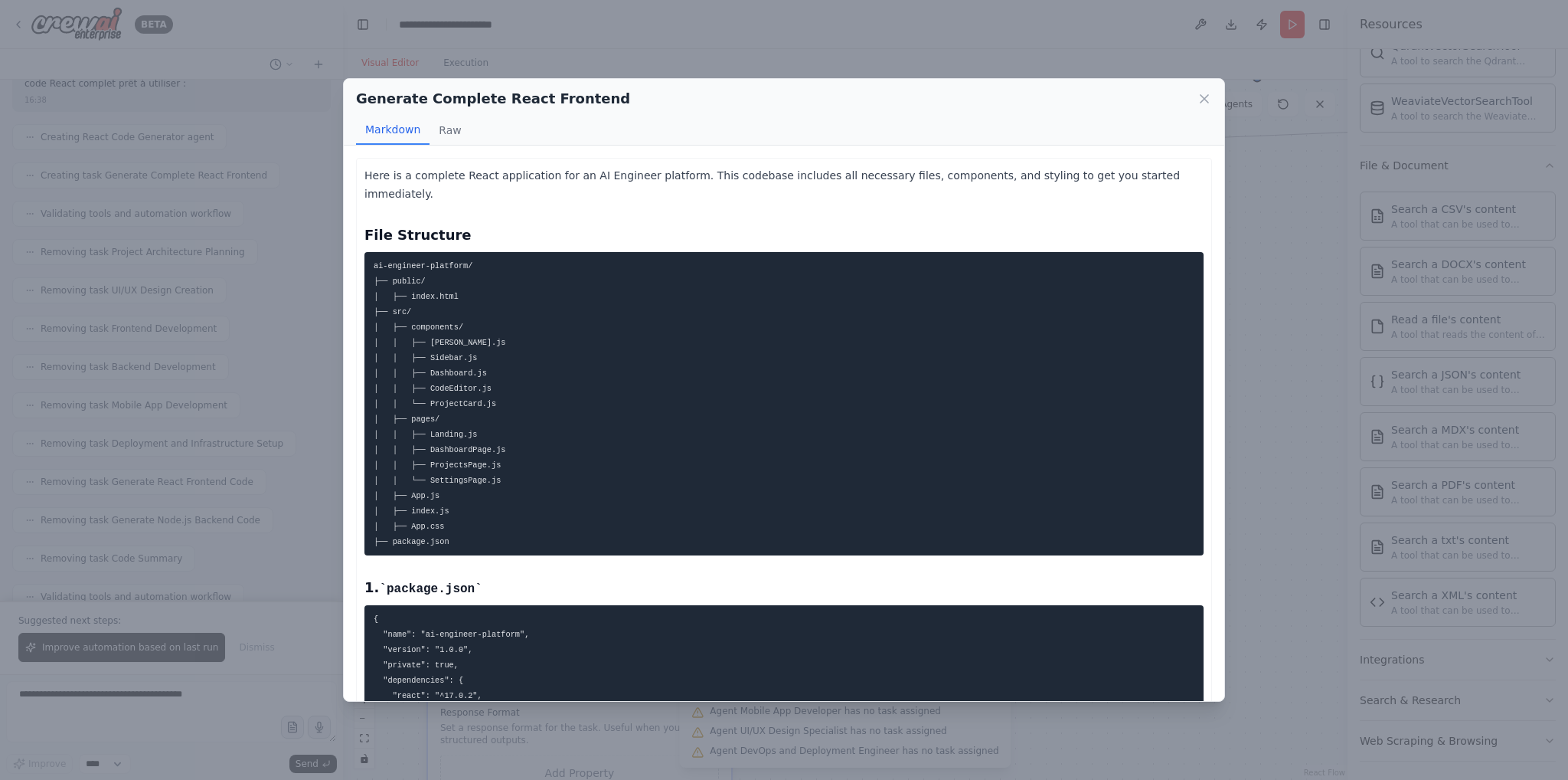
scroll to position [0, 0]
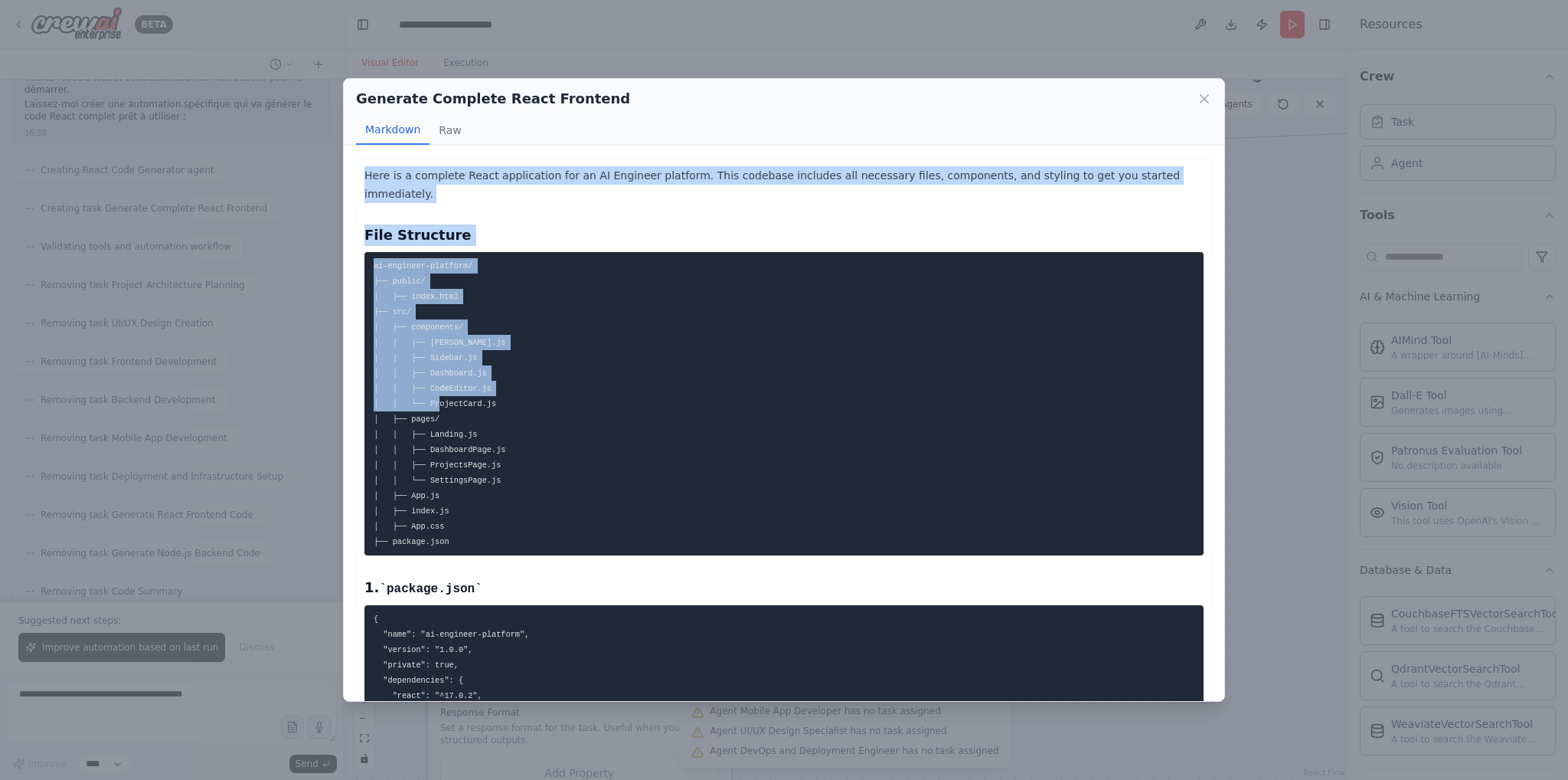
drag, startPoint x: 364, startPoint y: 175, endPoint x: 463, endPoint y: 380, distance: 227.7
click at [585, 224] on h3 "File Structure" at bounding box center [784, 235] width 839 height 22
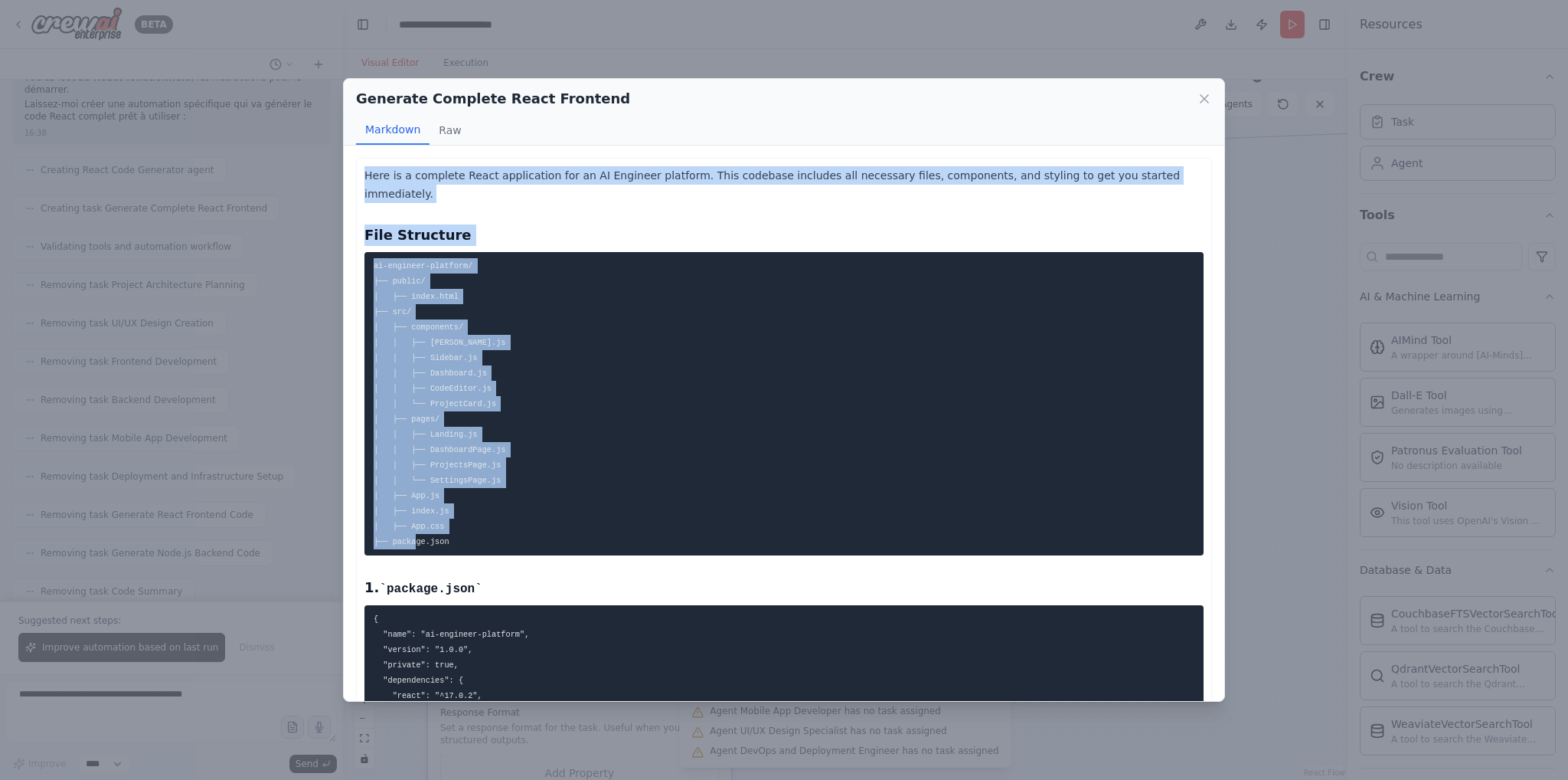
drag, startPoint x: 360, startPoint y: 174, endPoint x: 471, endPoint y: 528, distance: 371.0
click at [602, 224] on h3 "File Structure" at bounding box center [784, 235] width 839 height 22
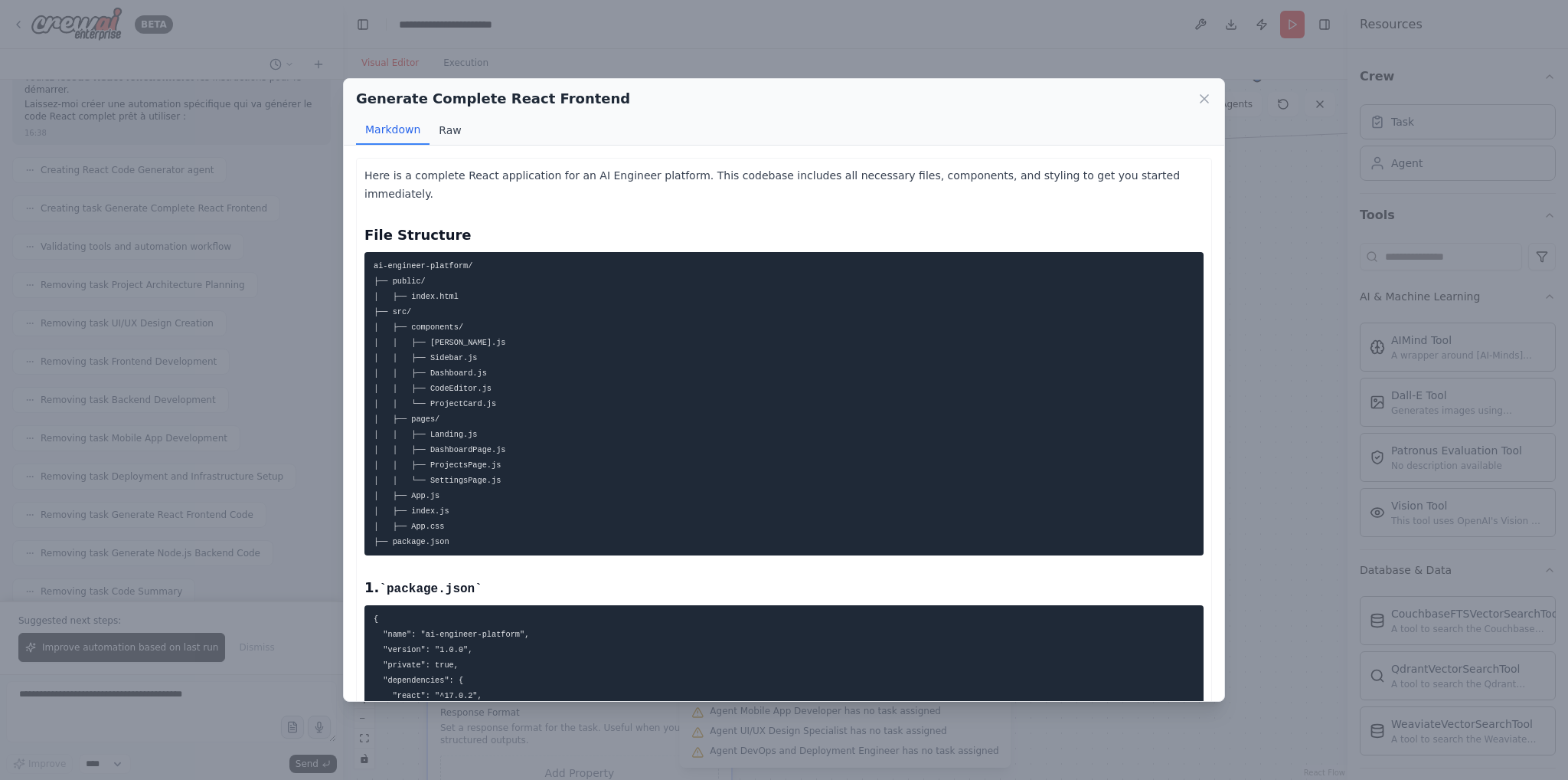
click at [449, 135] on button "Raw" at bounding box center [450, 130] width 41 height 29
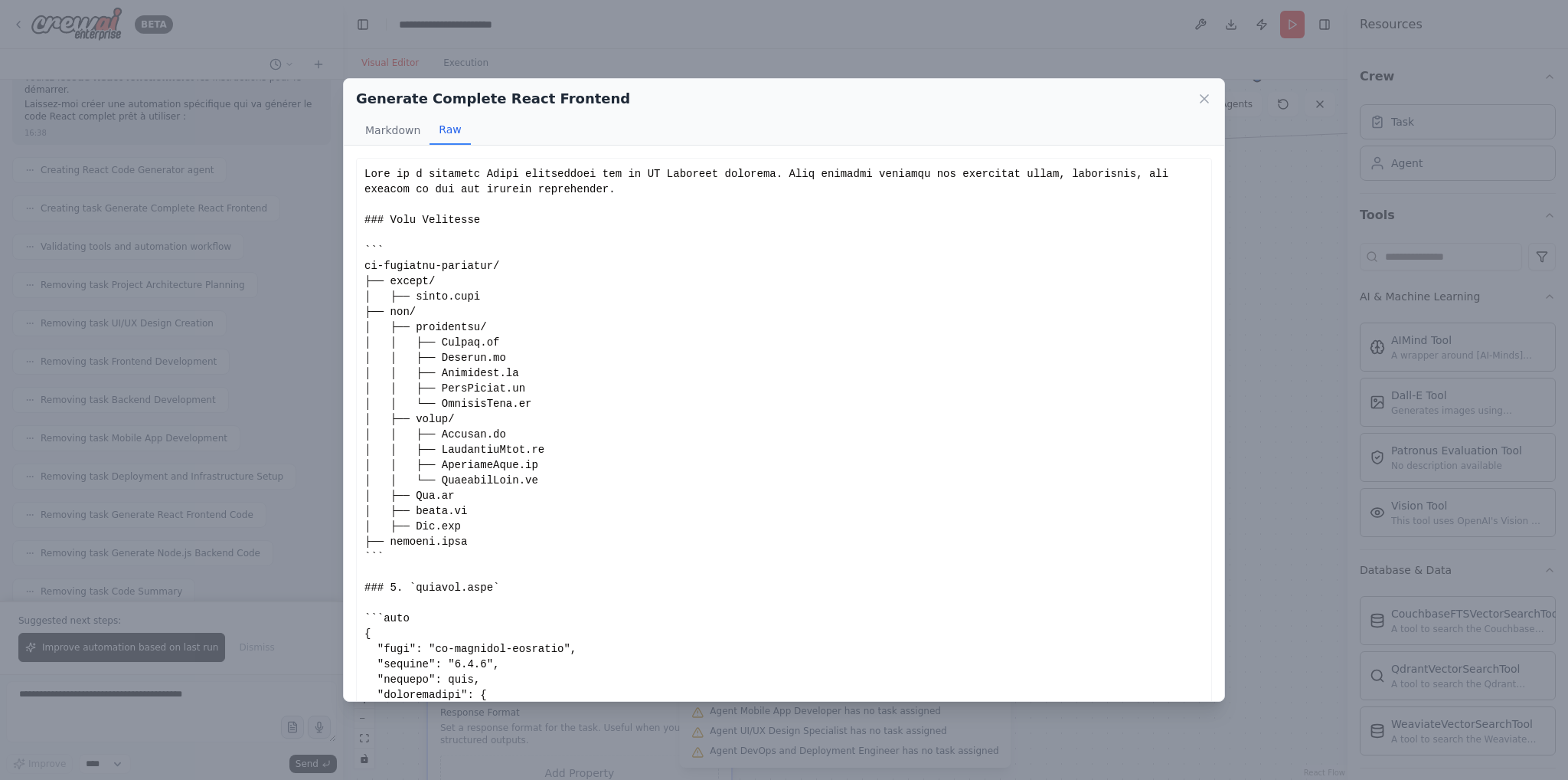
scroll to position [204, 0]
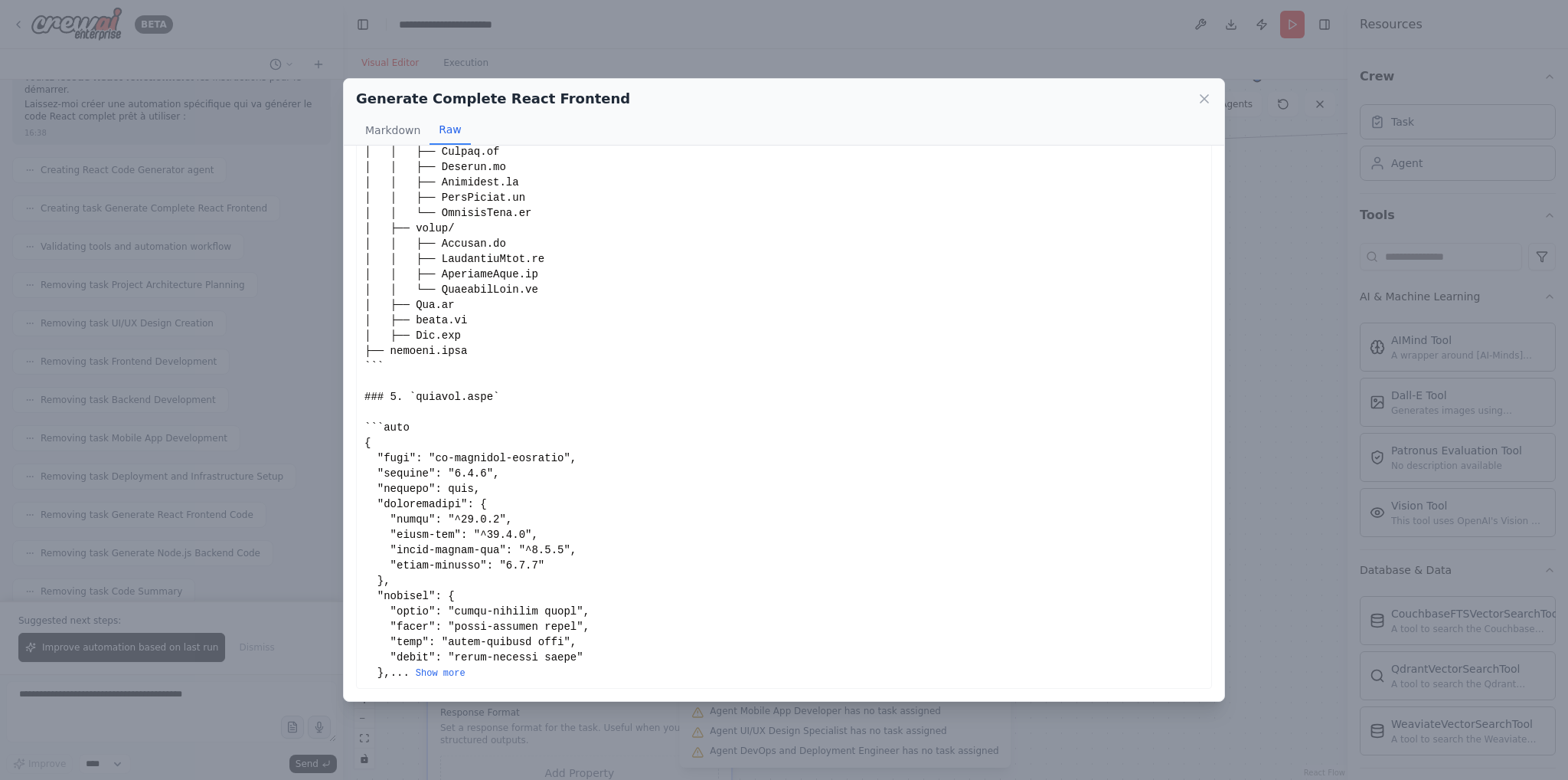
click at [415, 669] on button "Show more" at bounding box center [440, 673] width 50 height 12
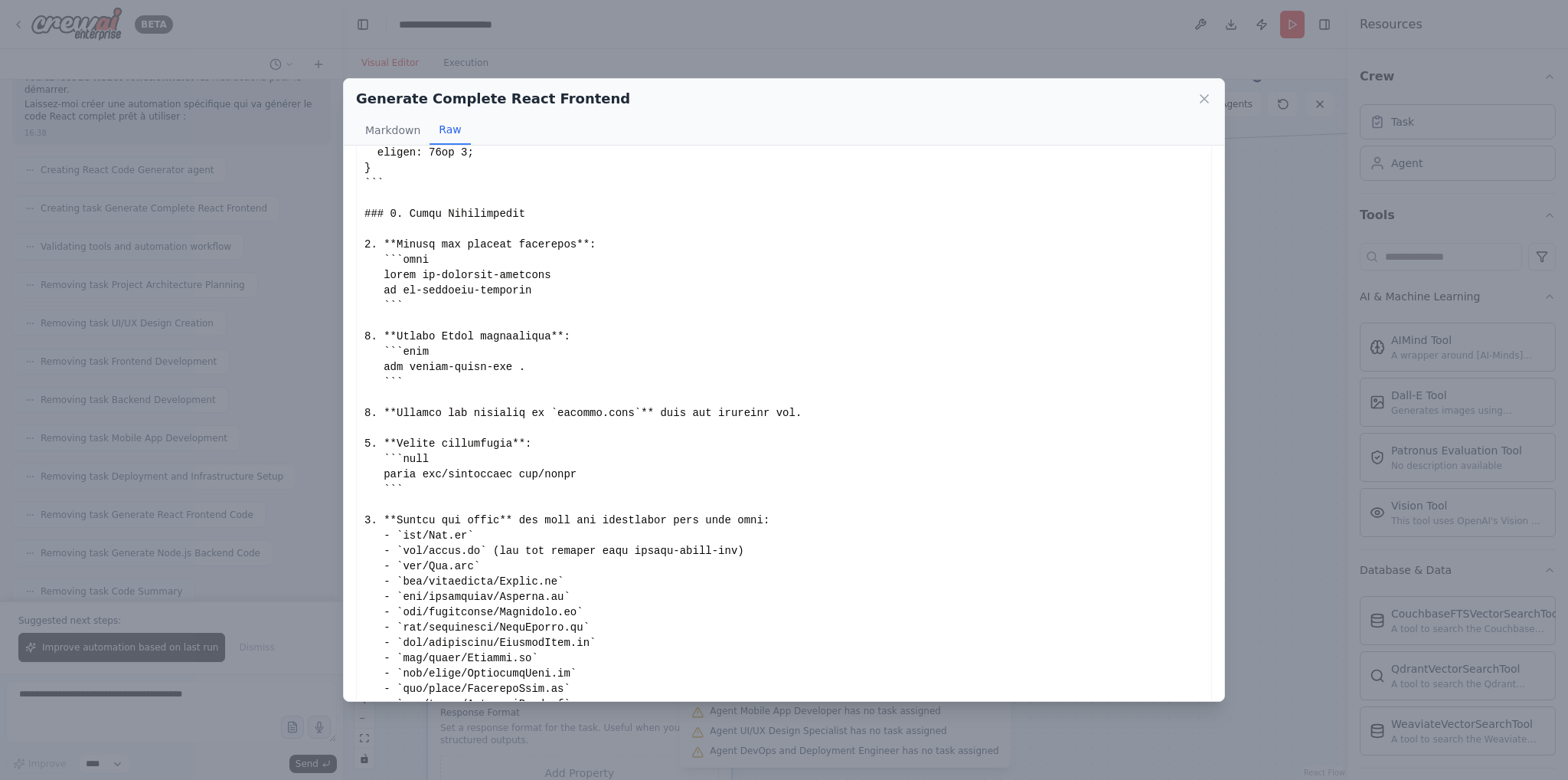
scroll to position [5092, 0]
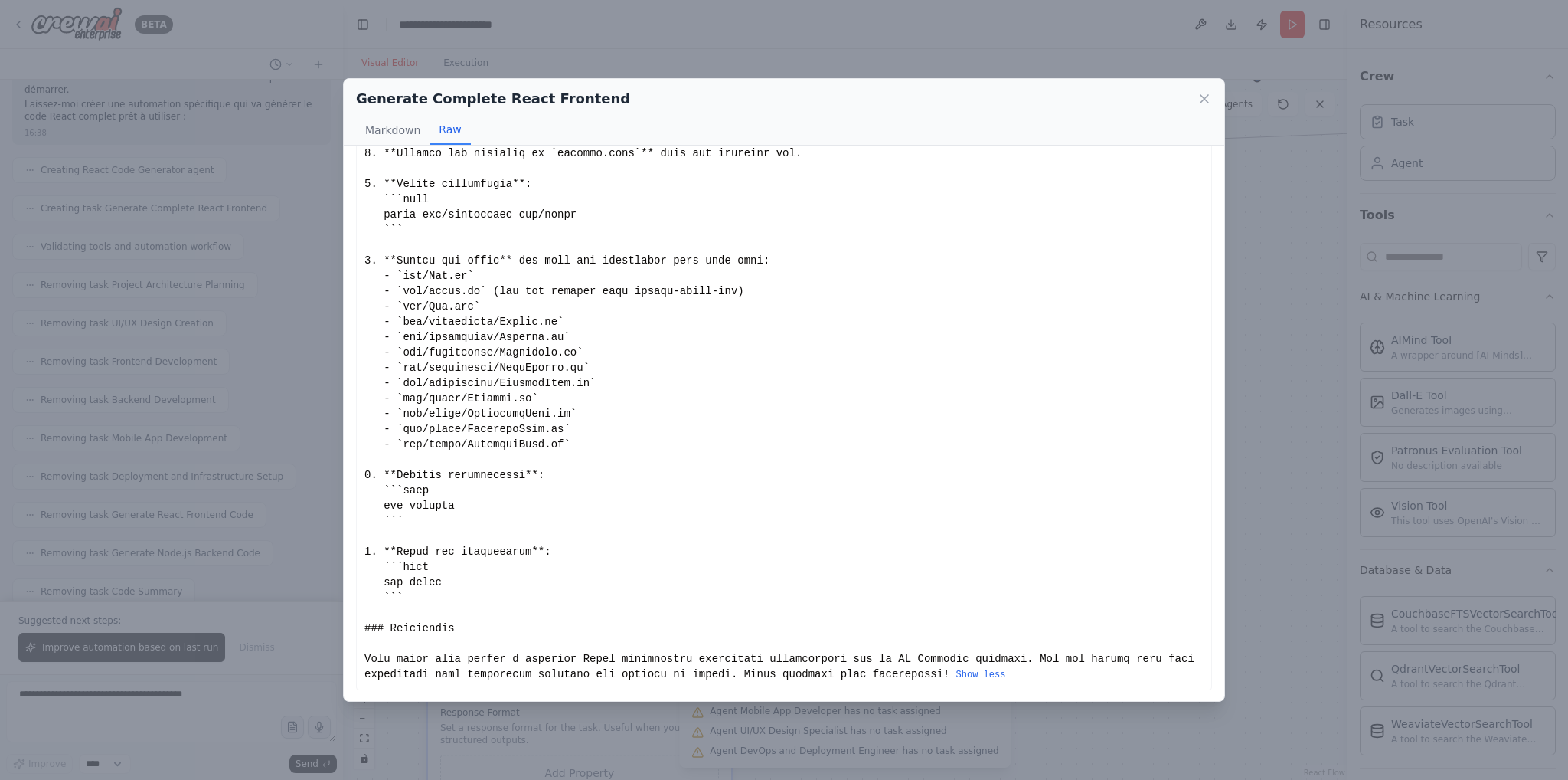
click at [1273, 379] on div "Generate Complete React Frontend Markdown Raw Here is a complete React applicat…" at bounding box center [784, 390] width 1568 height 780
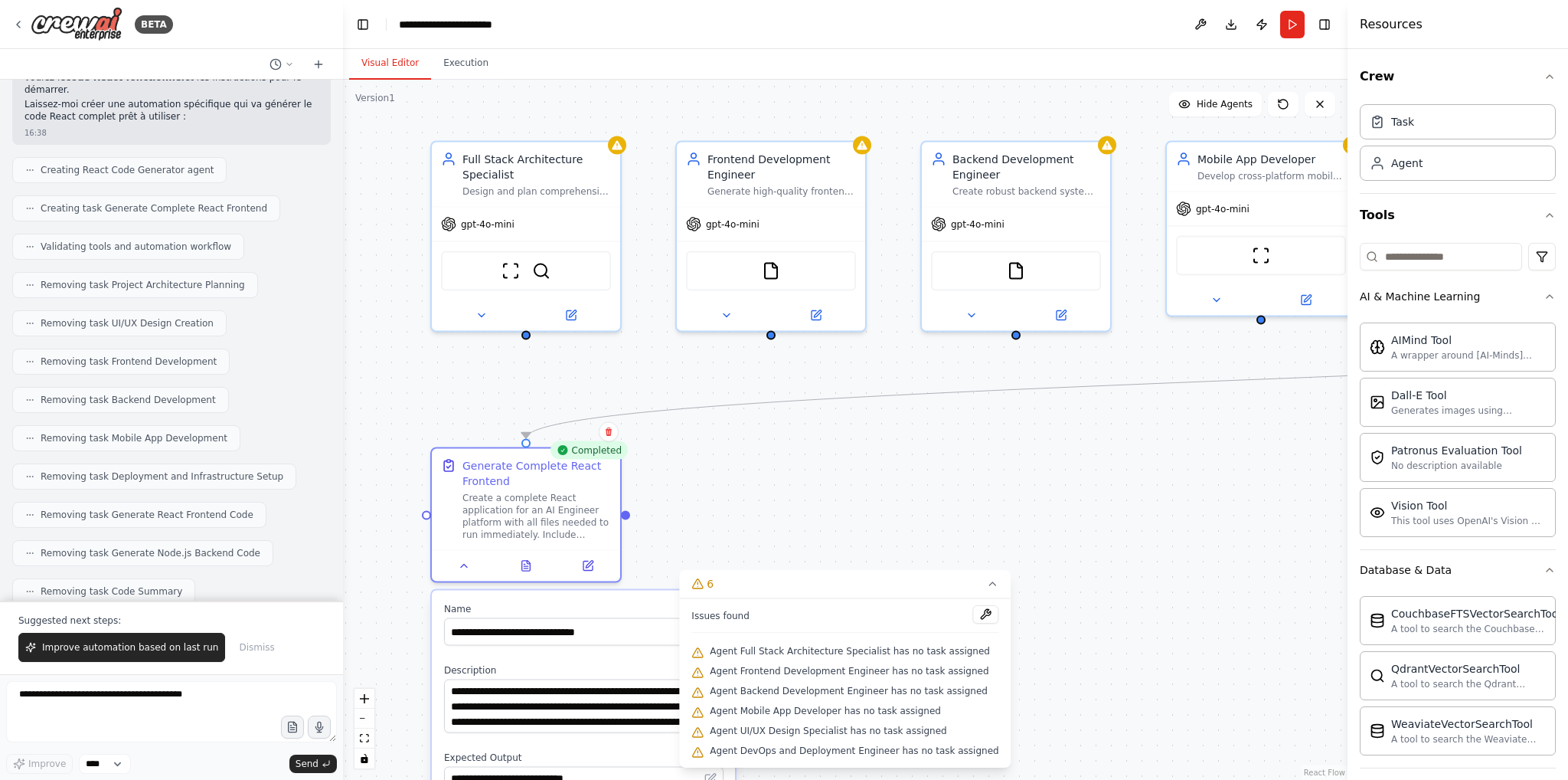
drag, startPoint x: 1038, startPoint y: 311, endPoint x: 1047, endPoint y: 552, distance: 241.2
click at [1047, 552] on div ".deletable-edge-delete-btn { width: 20px; height: 20px; border: 0px solid #ffff…" at bounding box center [845, 429] width 1005 height 700
click at [124, 698] on textarea at bounding box center [171, 711] width 331 height 62
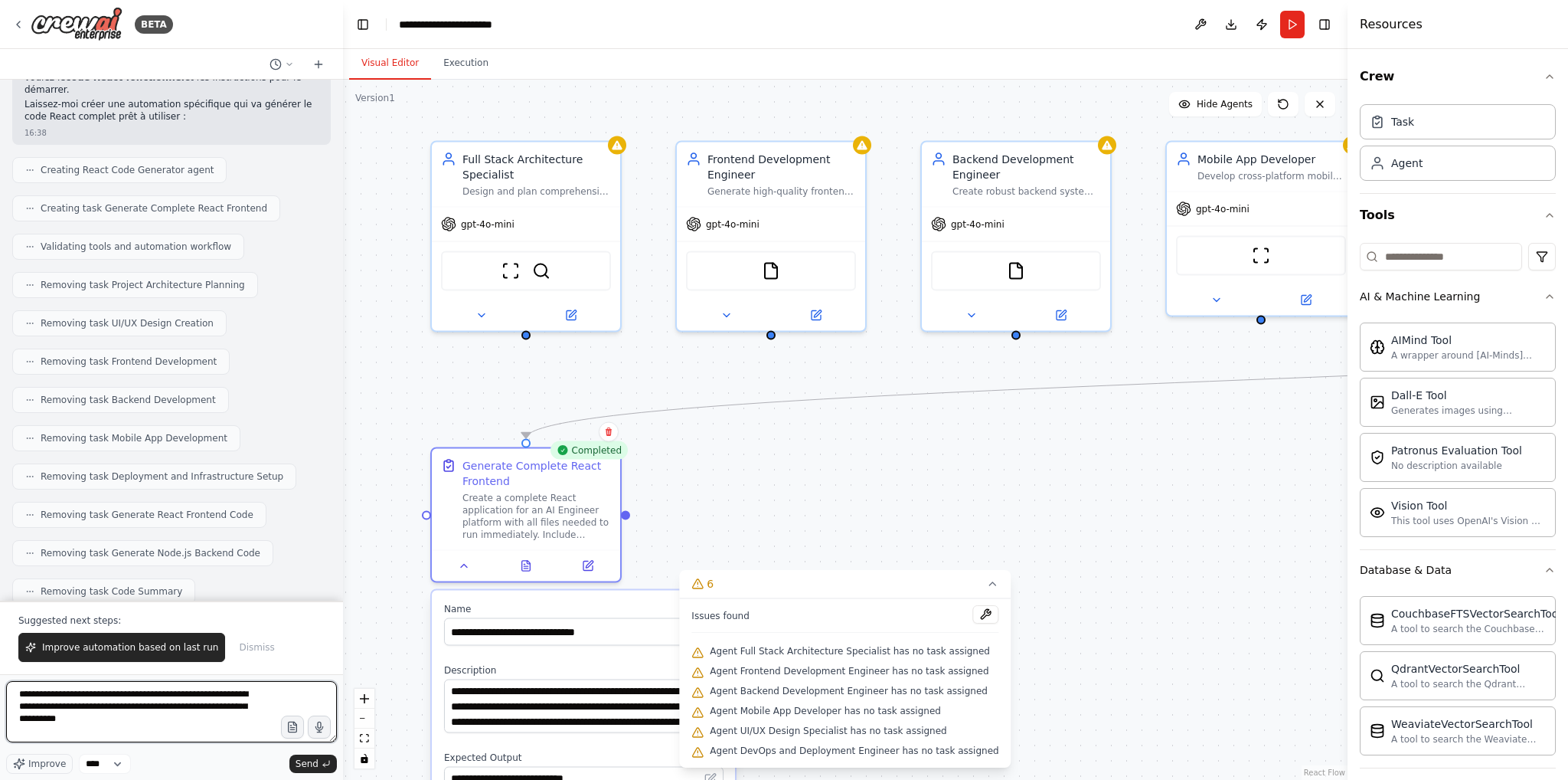
type textarea "**********"
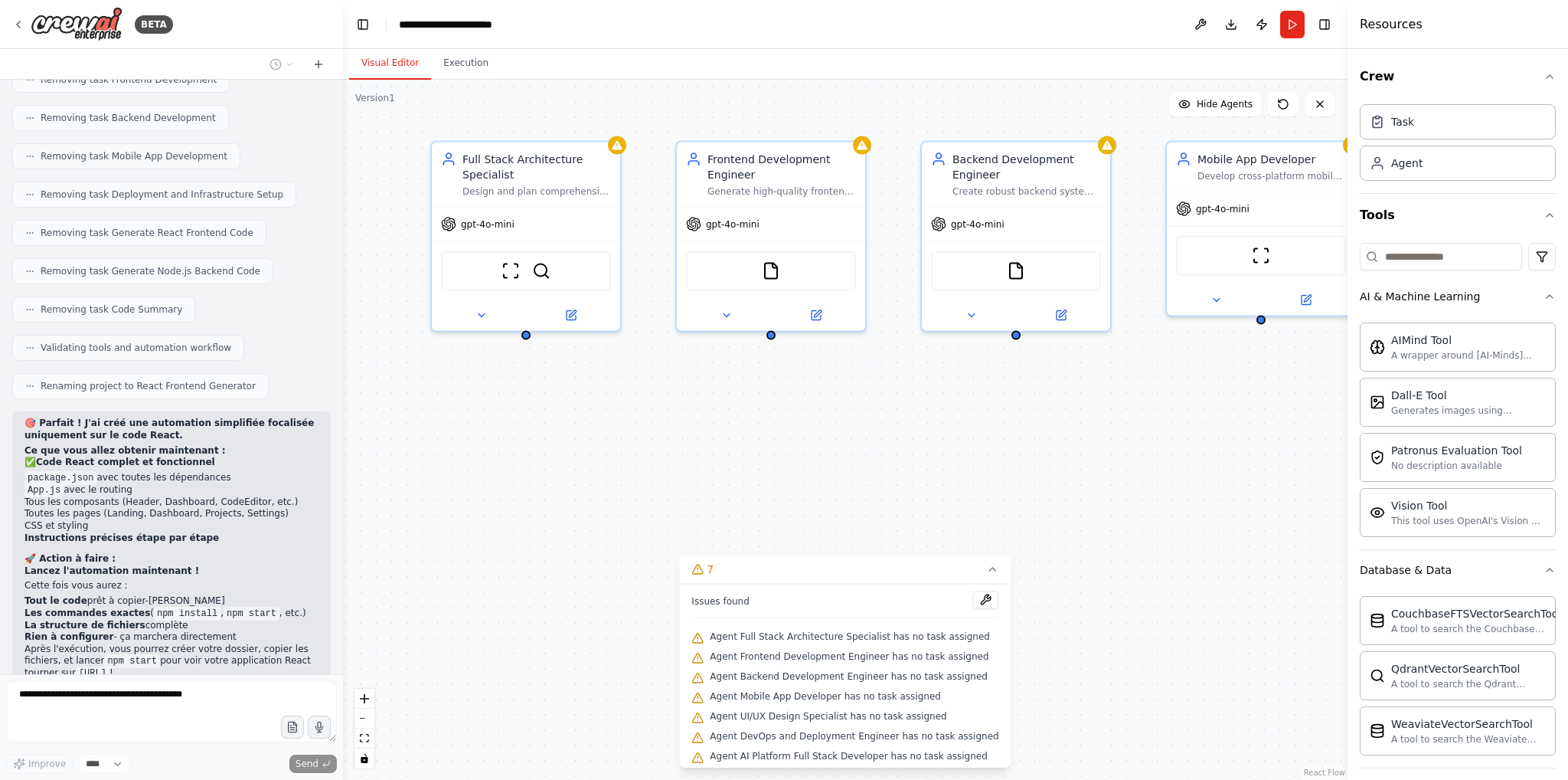
scroll to position [9040, 0]
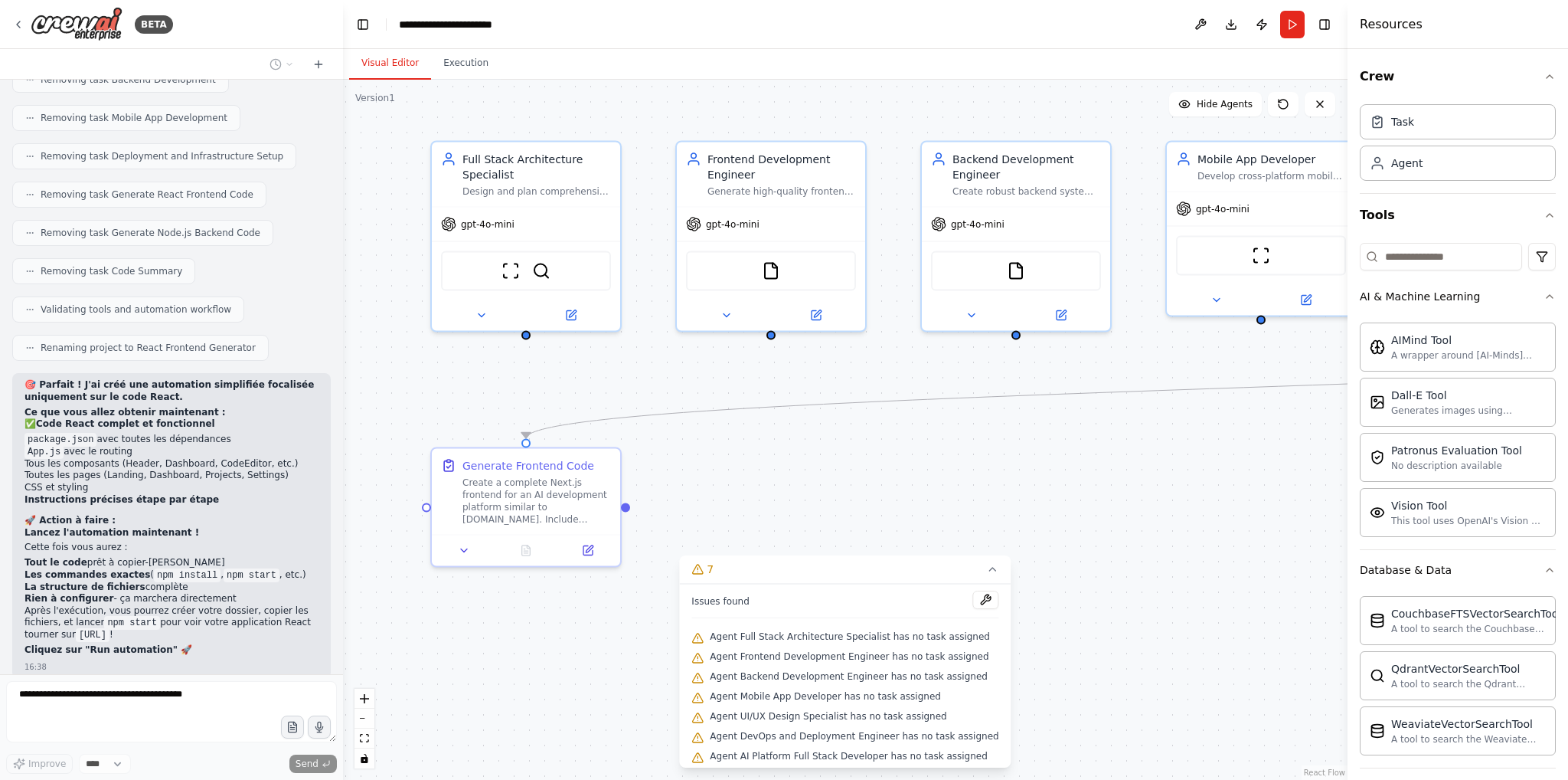
drag, startPoint x: 62, startPoint y: 469, endPoint x: 98, endPoint y: 468, distance: 36.0
drag, startPoint x: 64, startPoint y: 429, endPoint x: 109, endPoint y: 432, distance: 45.1
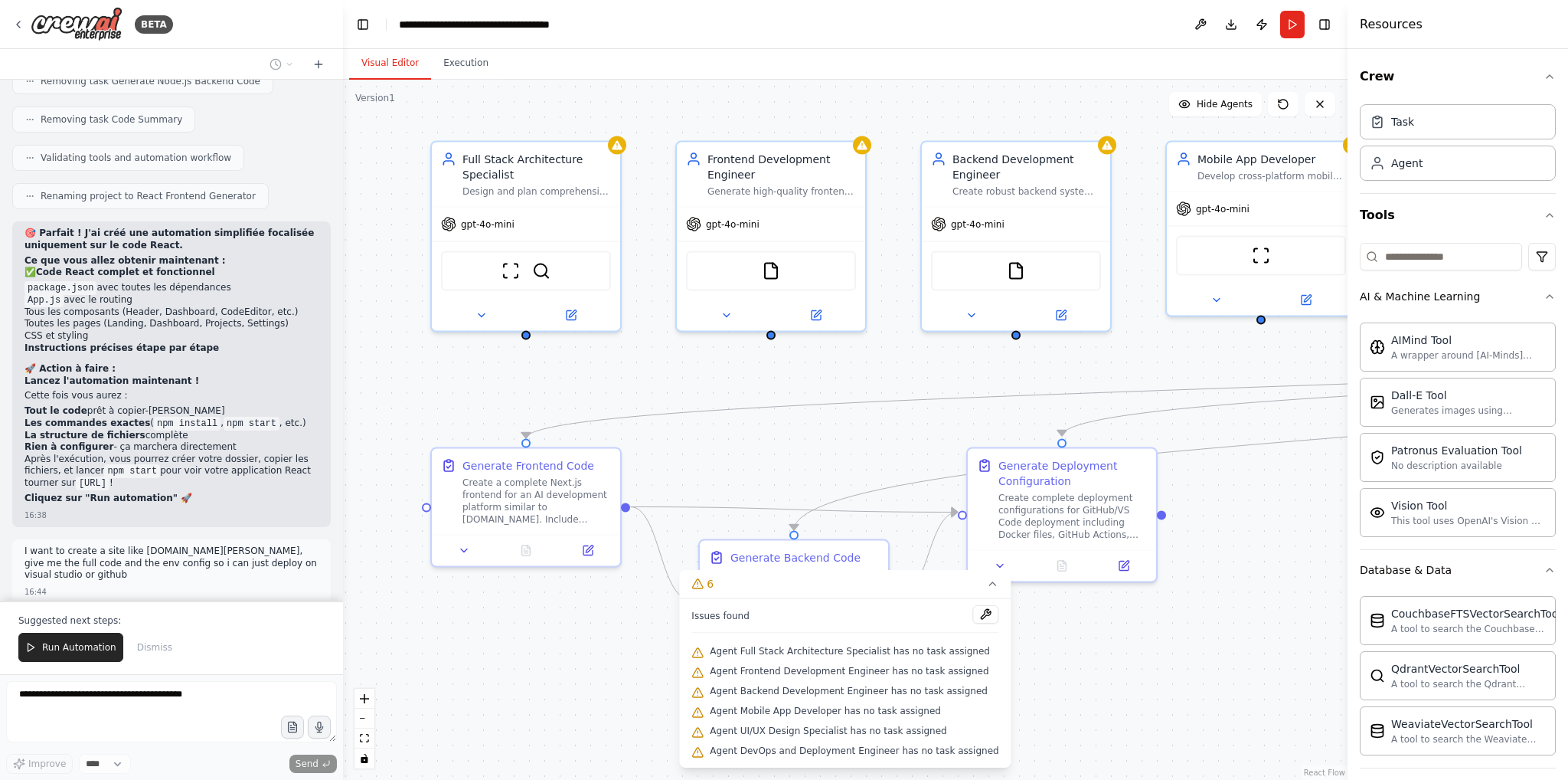
scroll to position [9204, 0]
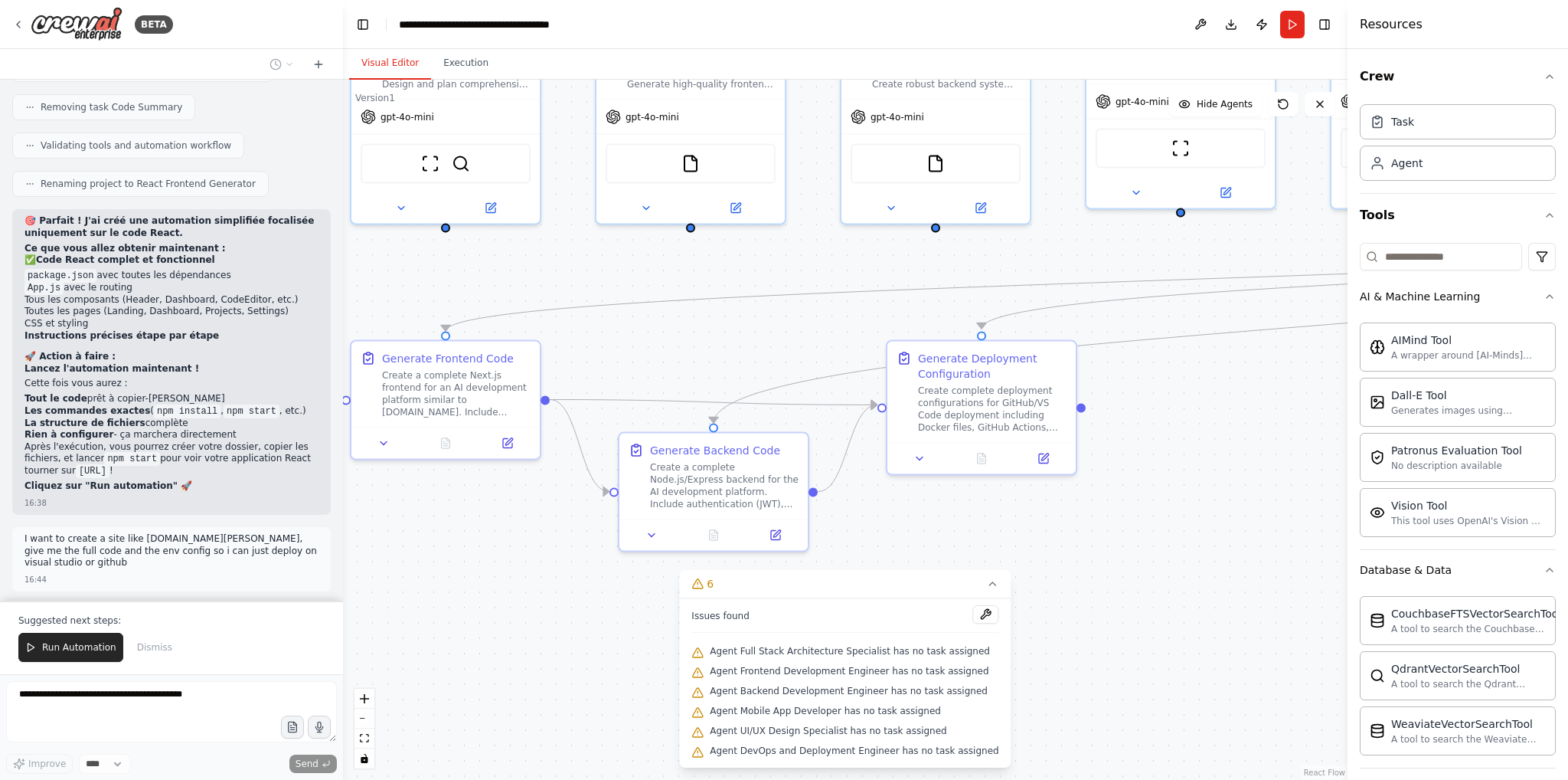
drag, startPoint x: 651, startPoint y: 375, endPoint x: 571, endPoint y: 267, distance: 134.4
click at [571, 267] on div ".deletable-edge-delete-btn { width: 20px; height: 20px; border: 0px solid #ffff…" at bounding box center [845, 429] width 1005 height 700
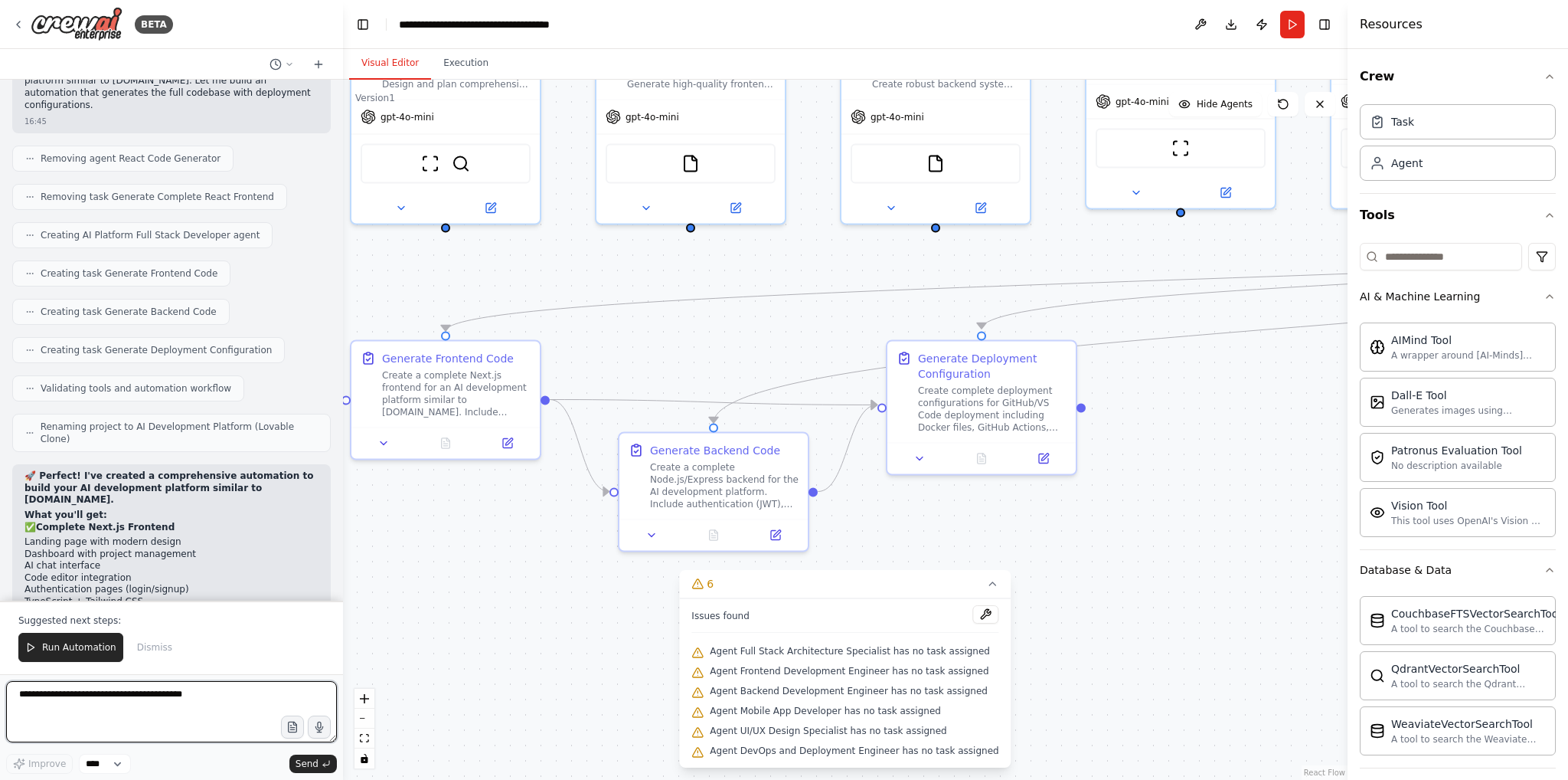
scroll to position [9790, 0]
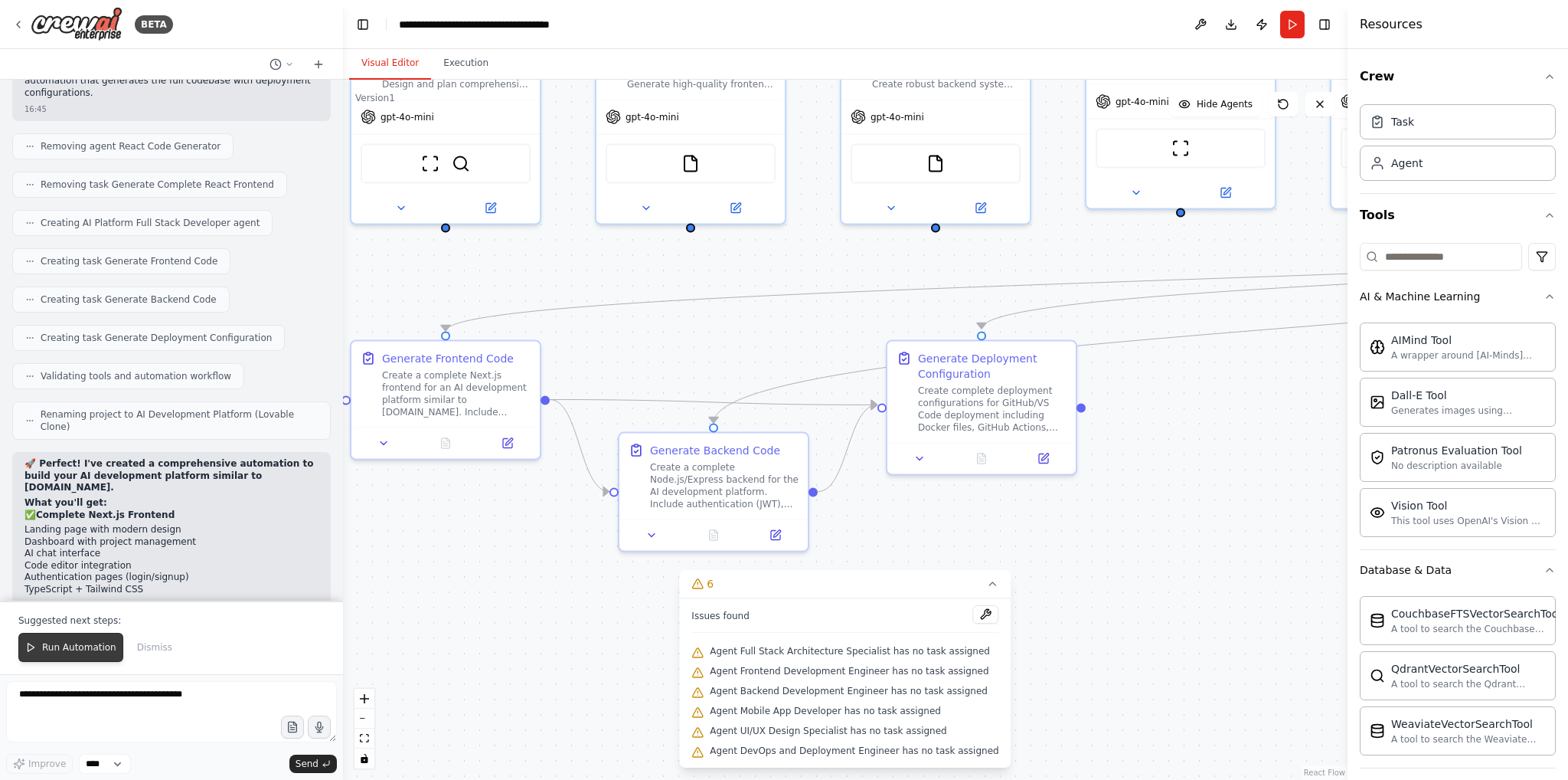
click at [70, 646] on span "Run Automation" at bounding box center [79, 647] width 74 height 12
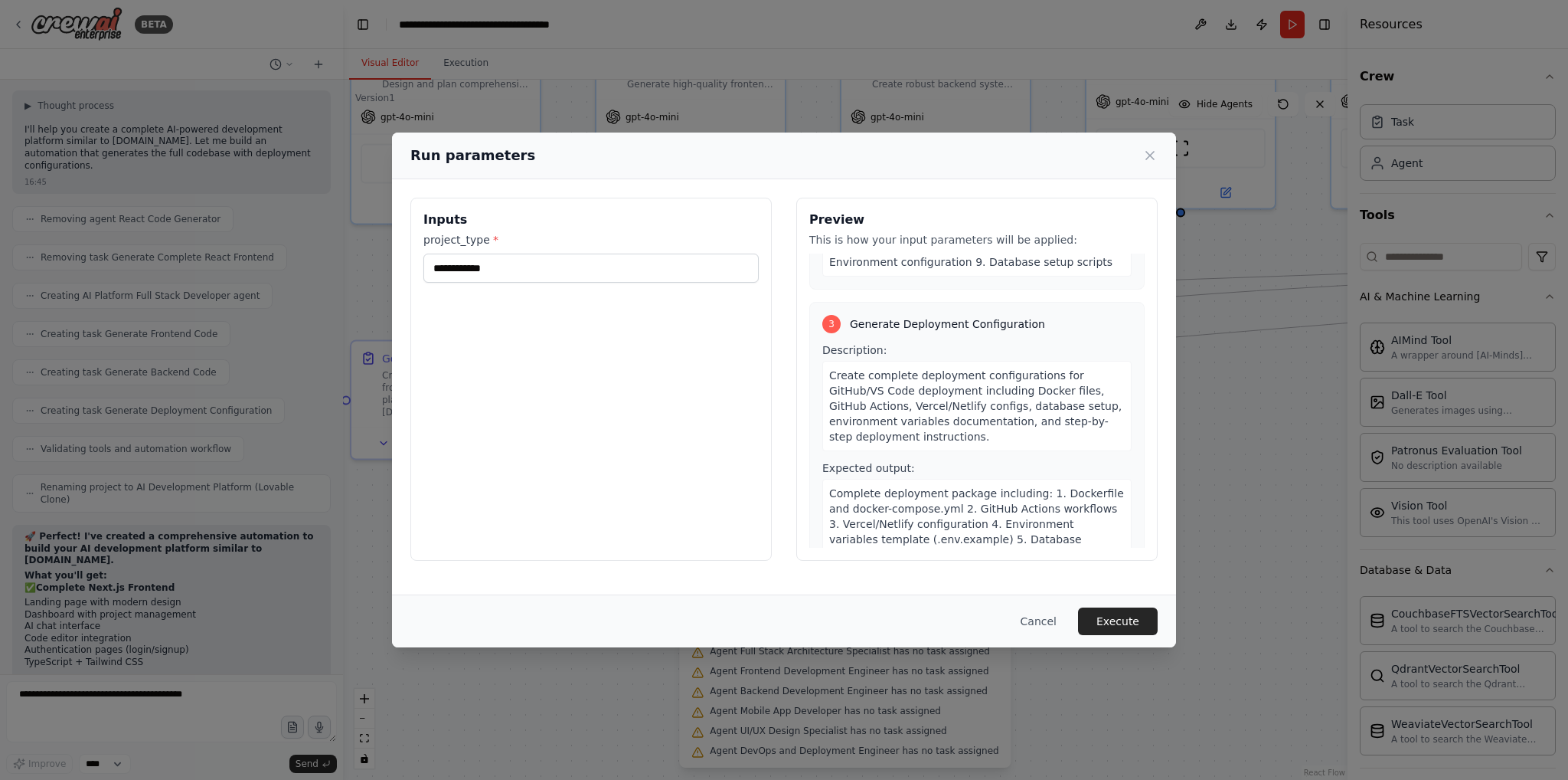
scroll to position [629, 0]
click at [1113, 625] on button "Execute" at bounding box center [1117, 621] width 79 height 27
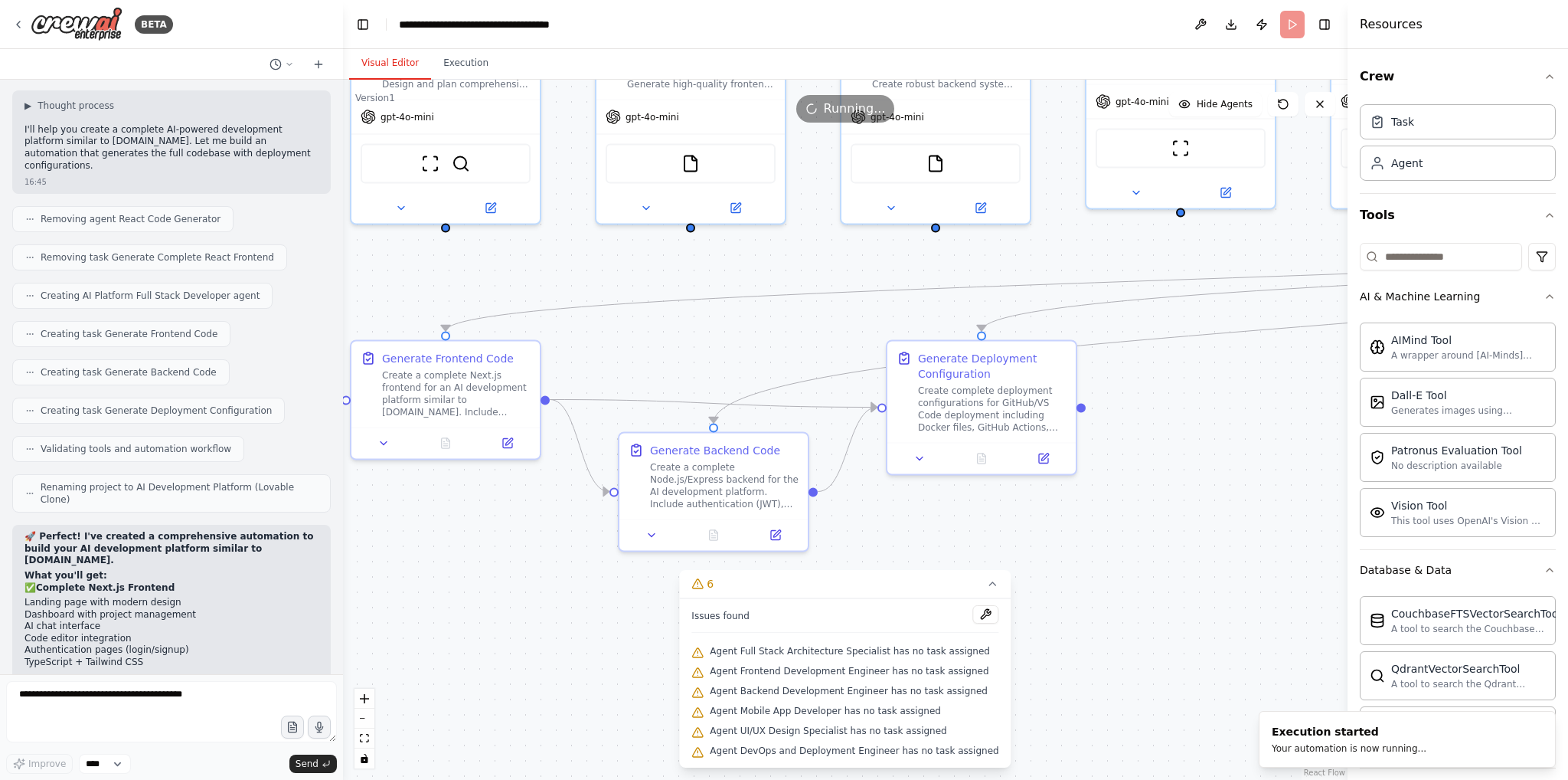
click at [395, 61] on button "Visual Editor" at bounding box center [390, 63] width 82 height 32
click at [1135, 586] on div ".deletable-edge-delete-btn { width: 20px; height: 20px; border: 0px solid #ffff…" at bounding box center [845, 429] width 1005 height 700
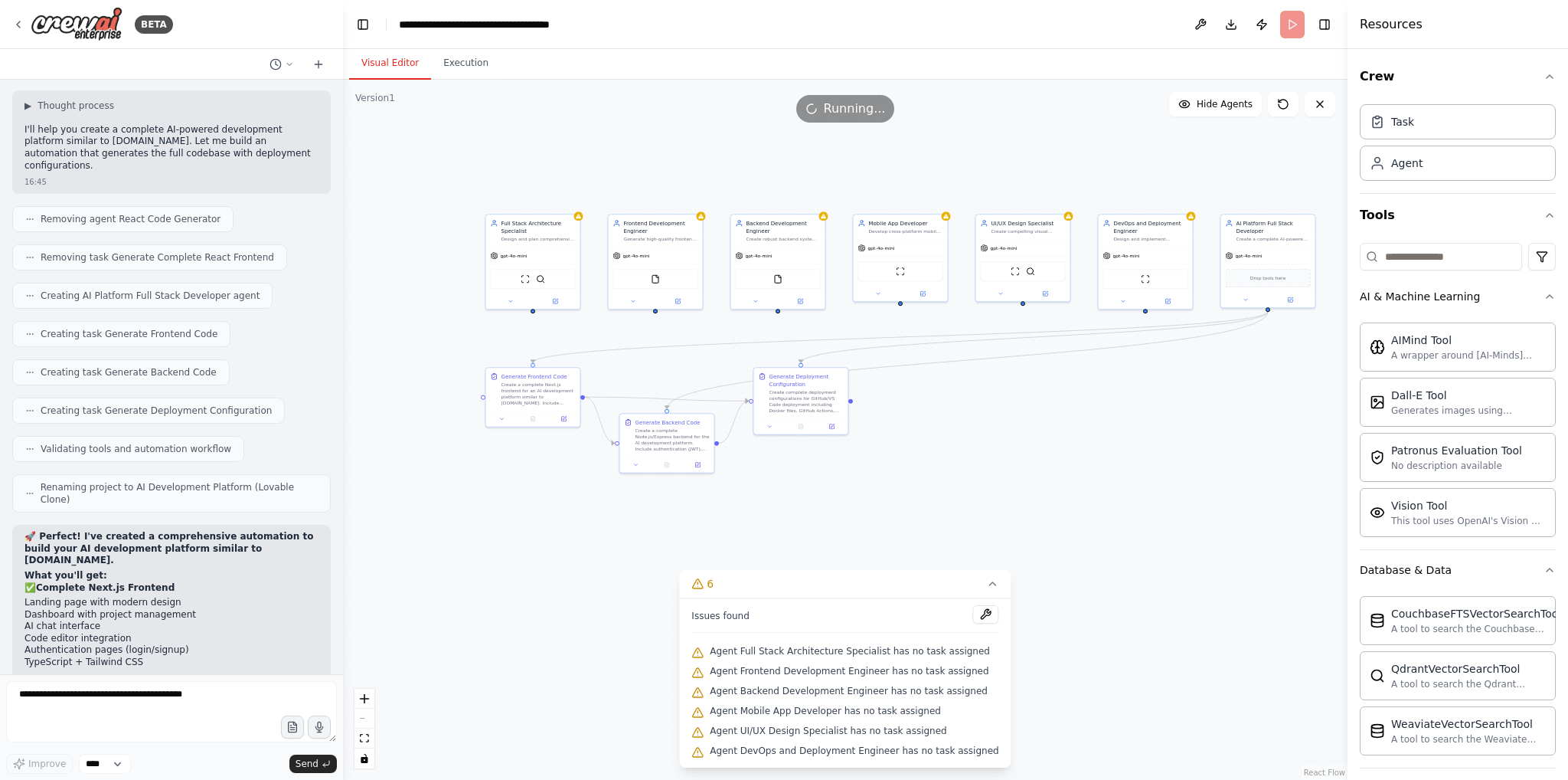
drag, startPoint x: 1170, startPoint y: 573, endPoint x: 901, endPoint y: 501, distance: 278.5
click at [905, 493] on div ".deletable-edge-delete-btn { width: 20px; height: 20px; border: 0px solid #ffff…" at bounding box center [845, 429] width 1005 height 700
click at [973, 620] on button at bounding box center [986, 614] width 26 height 18
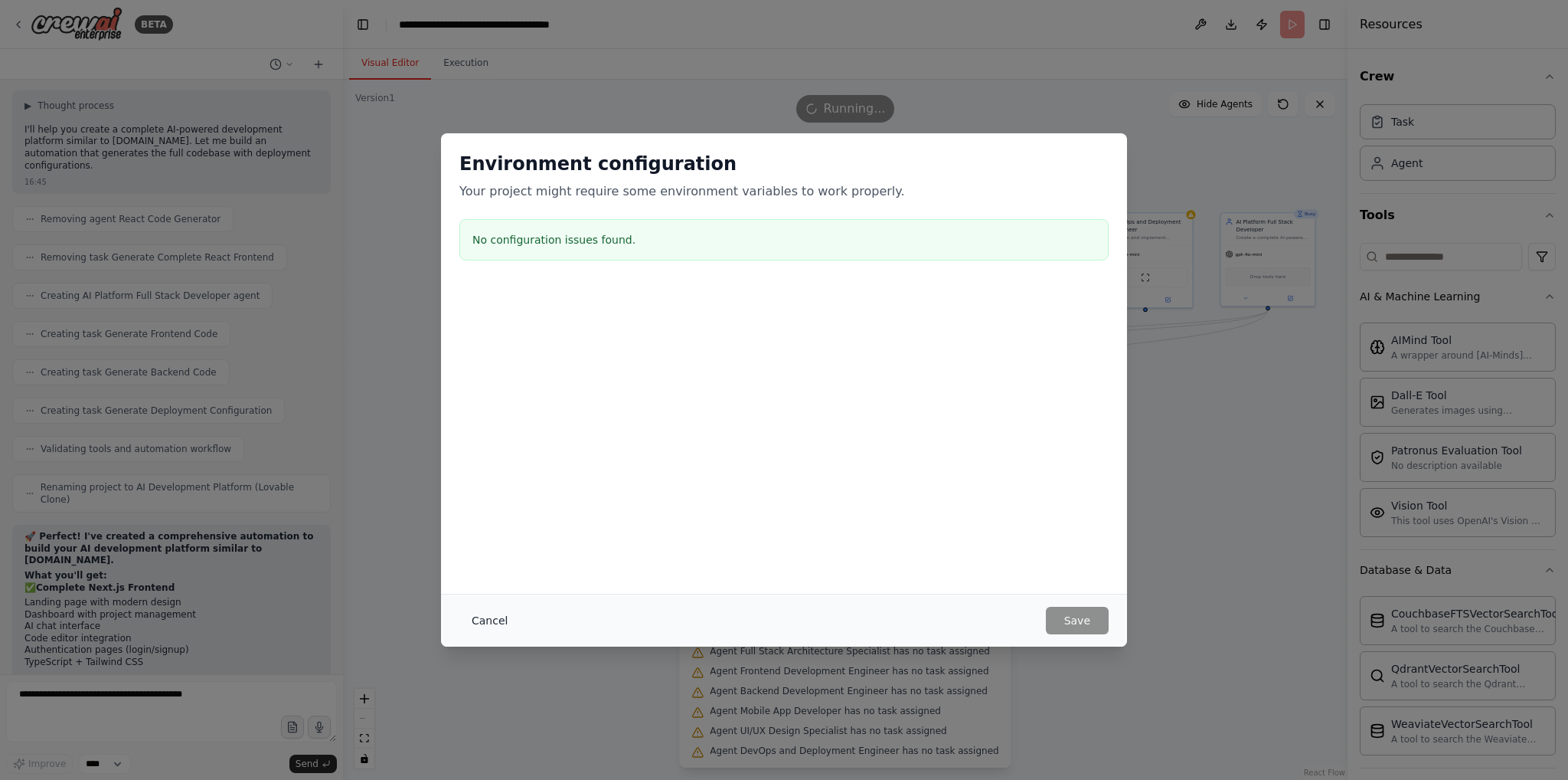
click at [470, 613] on button "Cancel" at bounding box center [490, 621] width 61 height 27
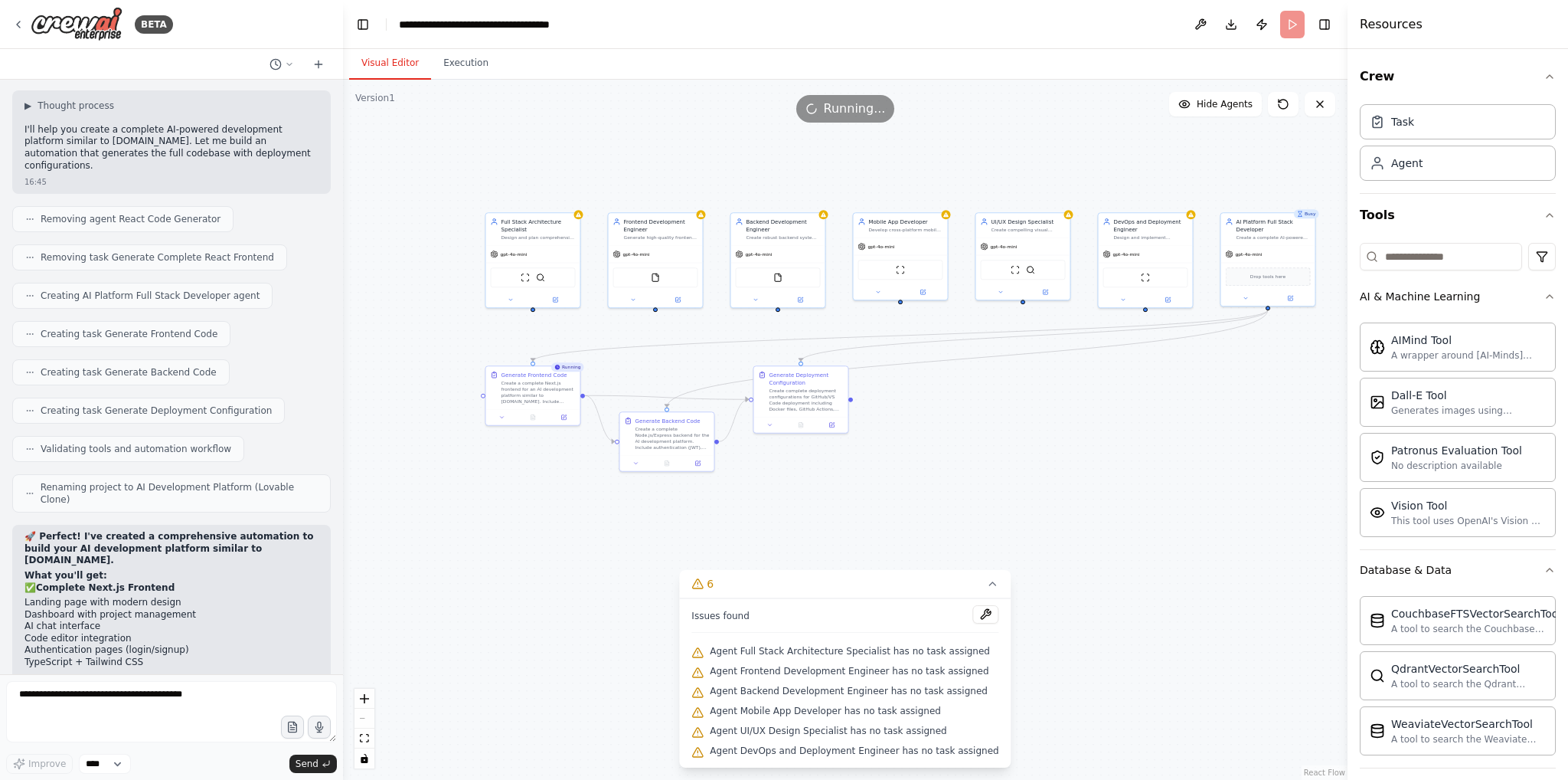
click at [876, 718] on div "Agent Mobile App Developer has no task assigned" at bounding box center [845, 711] width 307 height 20
click at [873, 712] on span "Agent Mobile App Developer has no task assigned" at bounding box center [825, 710] width 231 height 12
click at [973, 613] on button at bounding box center [986, 614] width 26 height 18
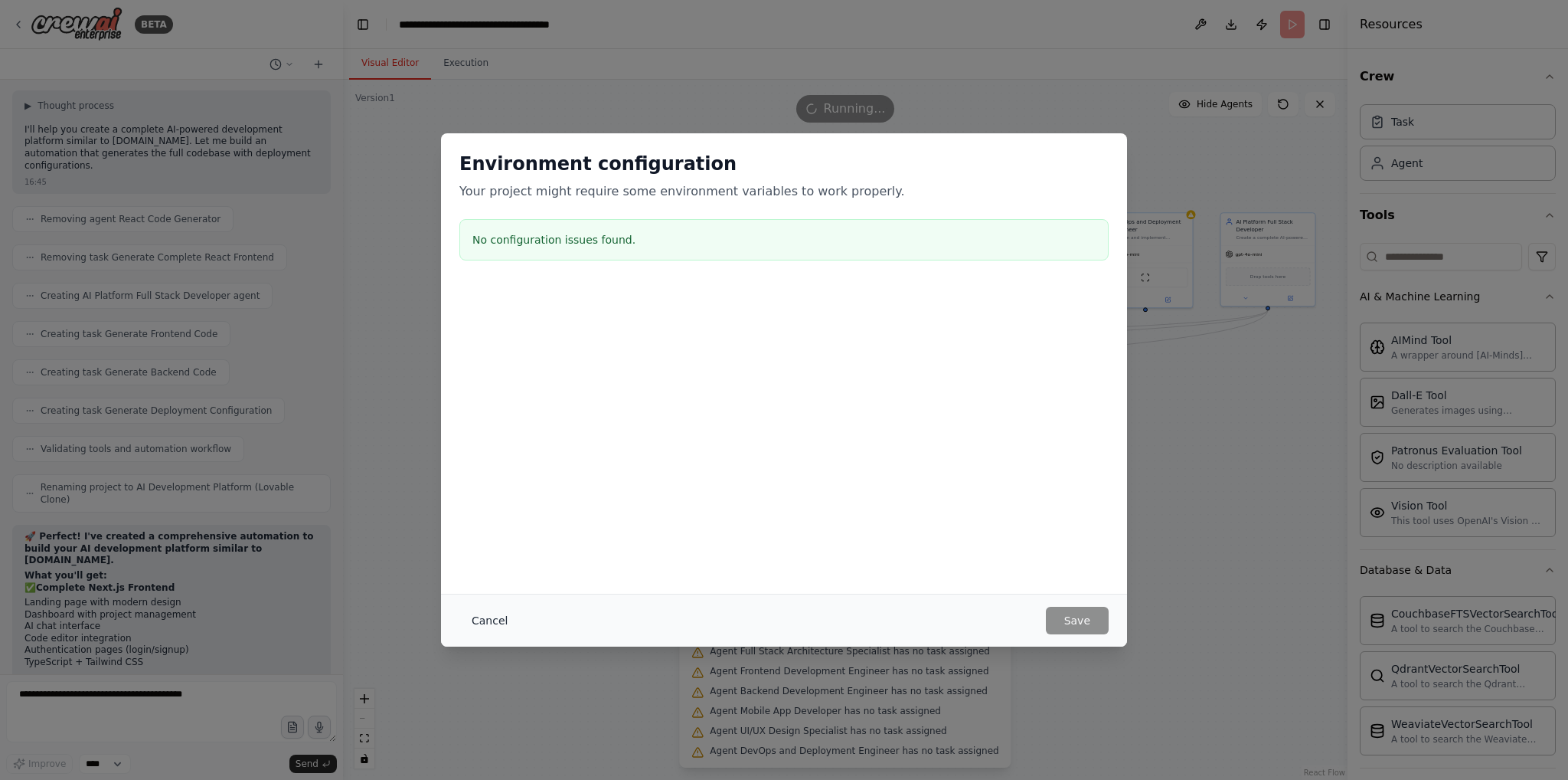
click at [507, 625] on button "Cancel" at bounding box center [490, 621] width 61 height 27
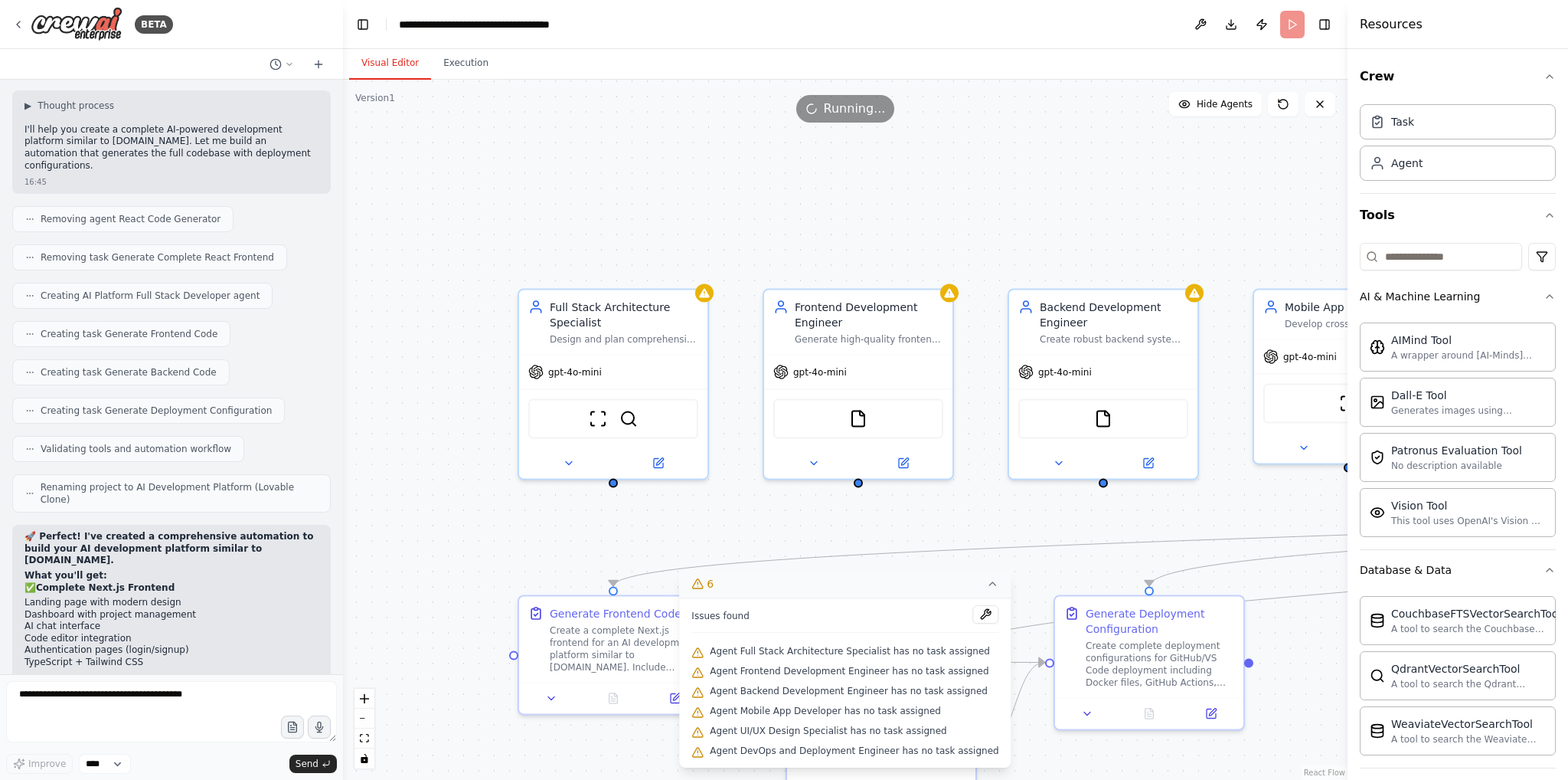
drag, startPoint x: 491, startPoint y: 229, endPoint x: 802, endPoint y: 589, distance: 475.7
click at [802, 589] on div "Version 1 Show Tools Hide Agents .deletable-edge-delete-btn { width: 20px; heig…" at bounding box center [845, 429] width 1005 height 700
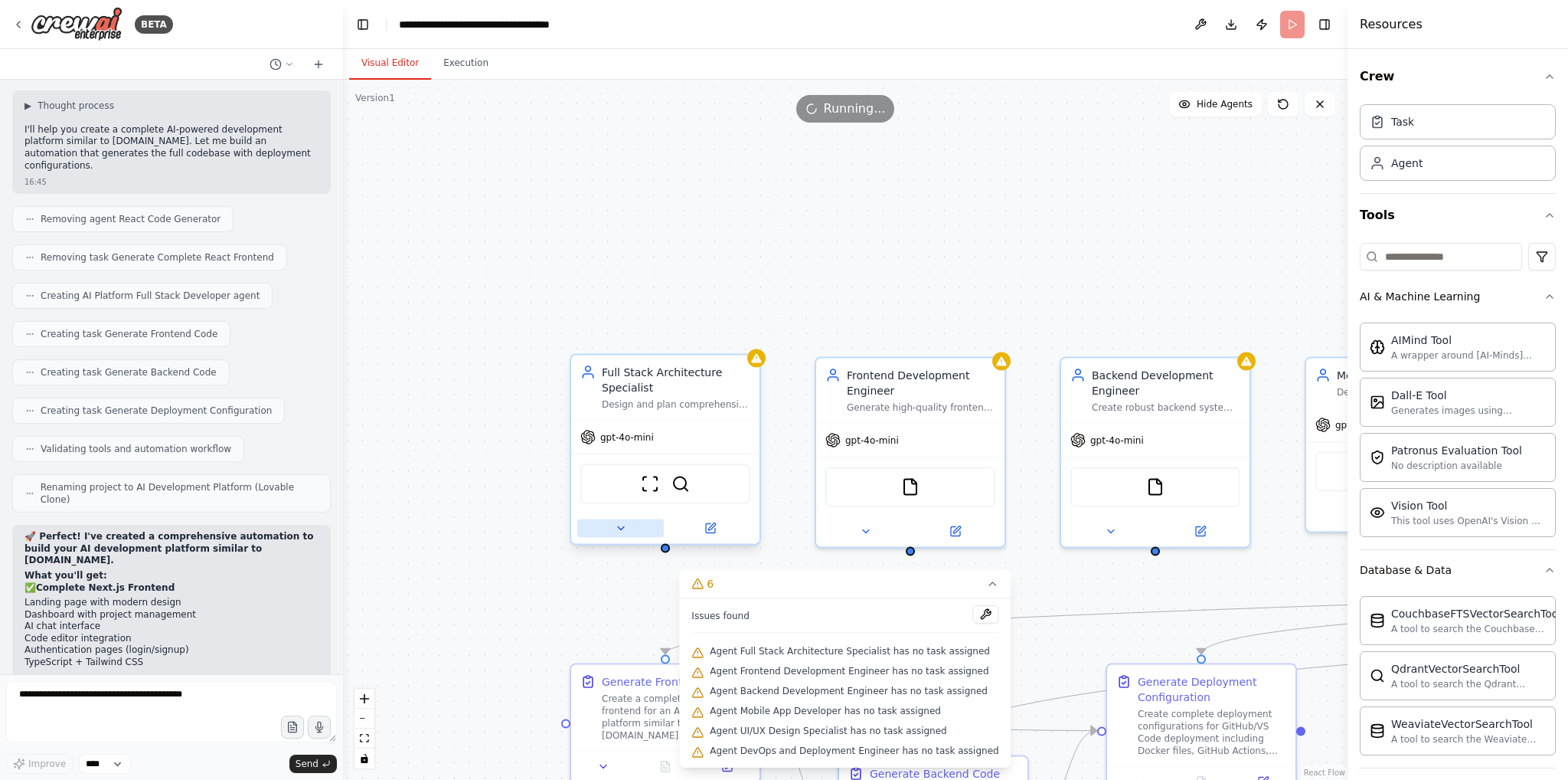
click at [621, 533] on icon at bounding box center [620, 528] width 12 height 12
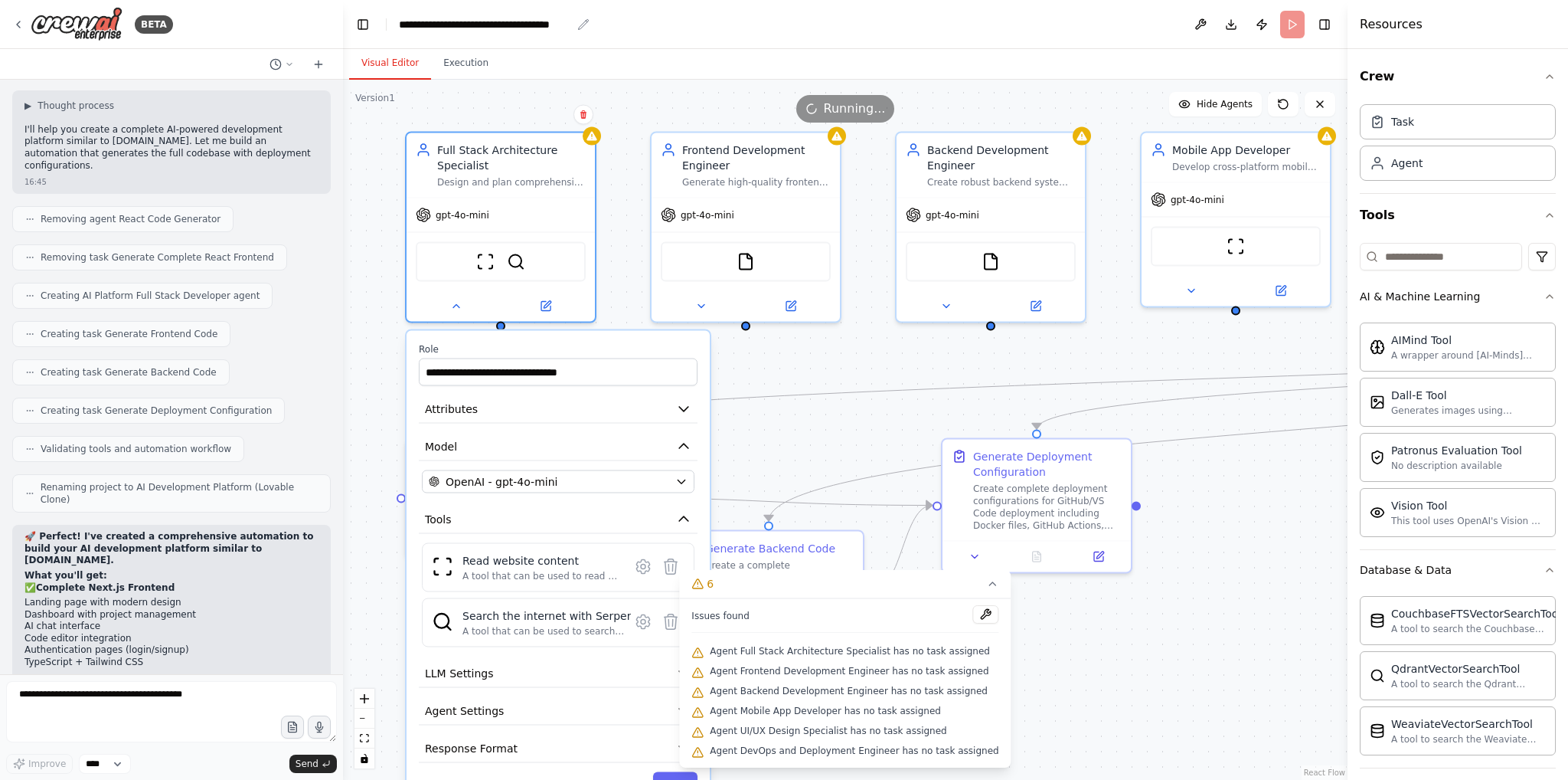
drag, startPoint x: 728, startPoint y: 244, endPoint x: 566, endPoint y: 26, distance: 271.6
click at [566, 26] on main "**********" at bounding box center [845, 390] width 1005 height 780
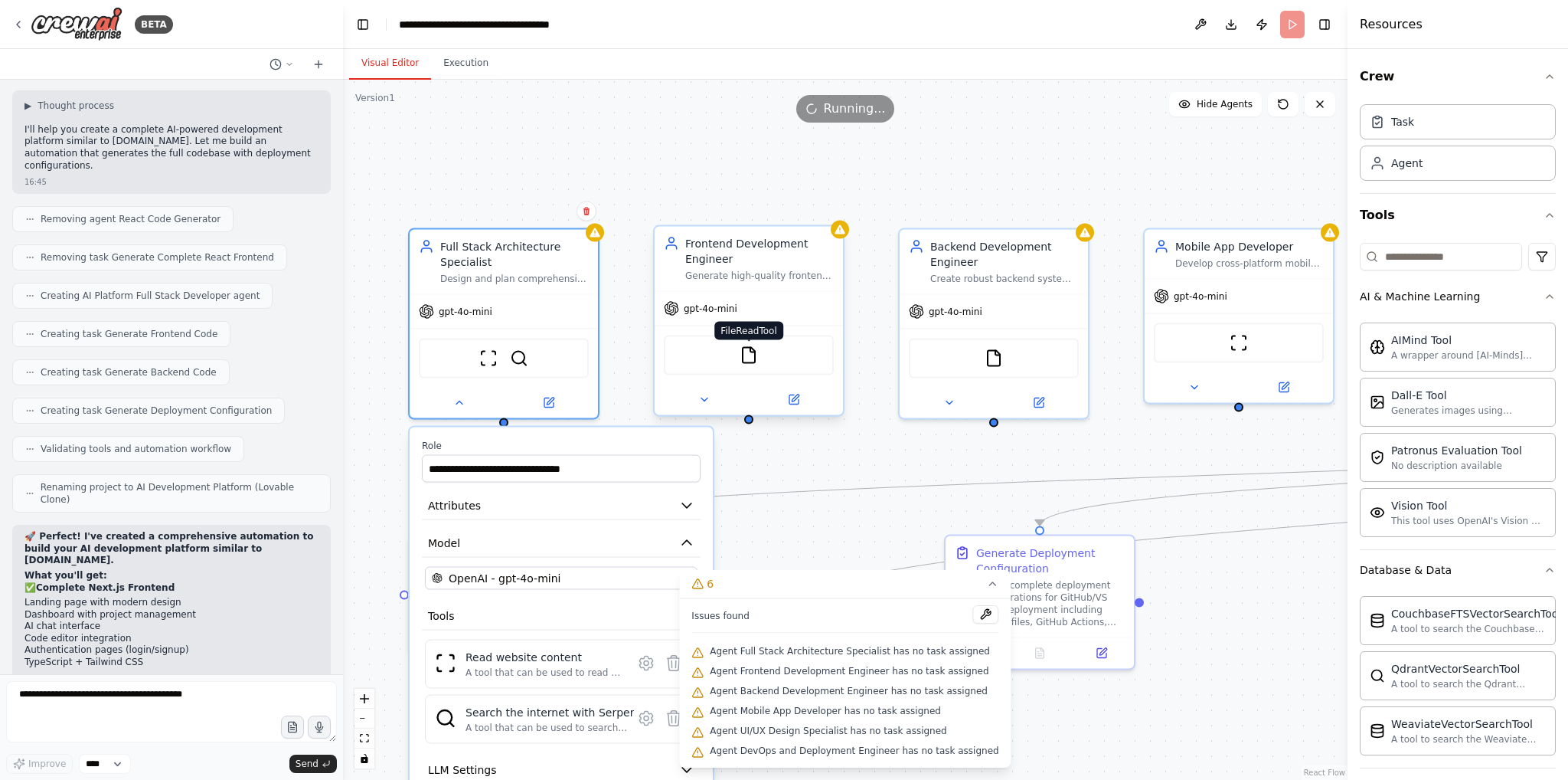
click at [756, 361] on img at bounding box center [748, 355] width 18 height 18
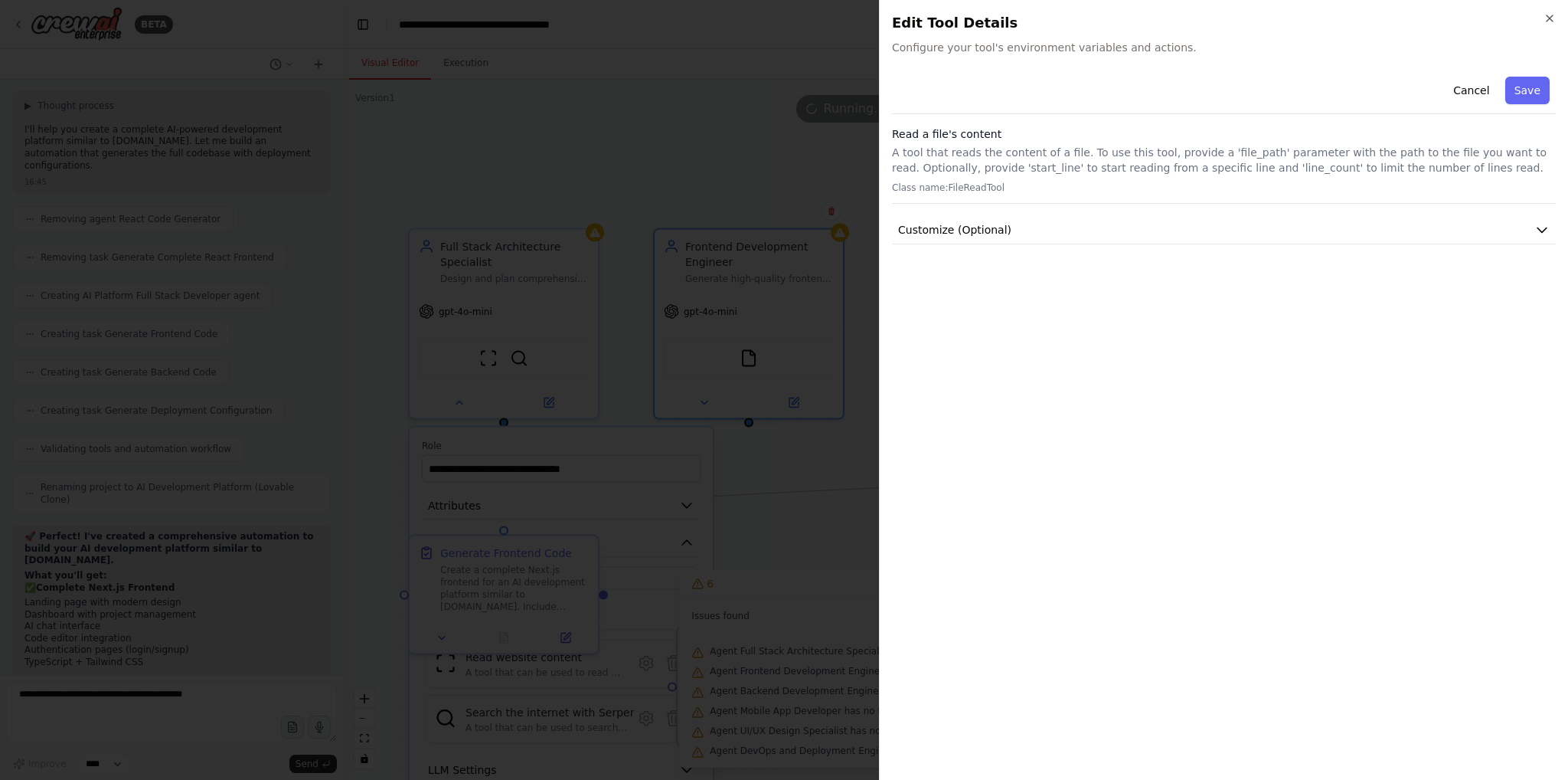
click at [697, 127] on div at bounding box center [784, 390] width 1568 height 780
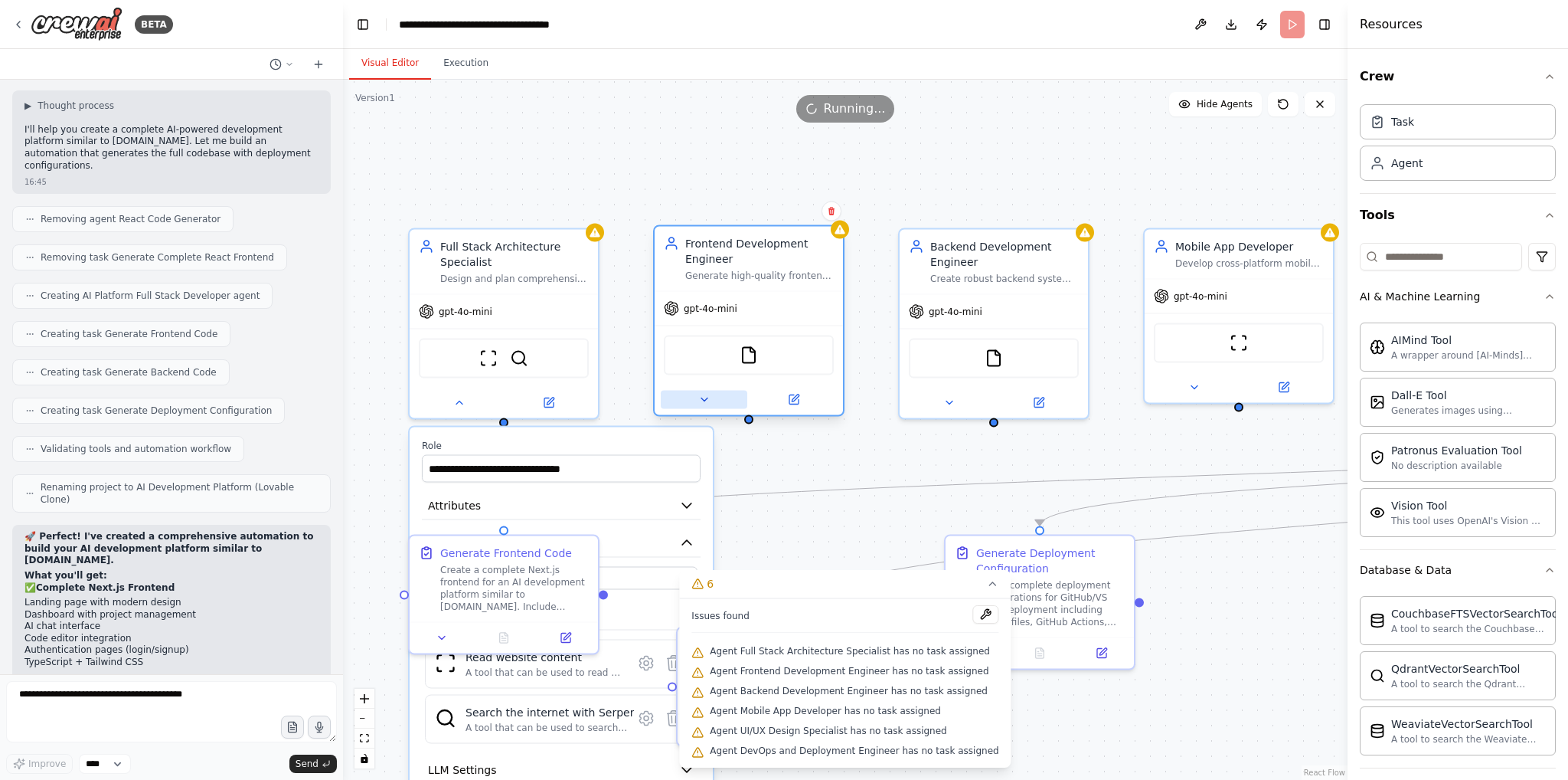
click at [712, 402] on button at bounding box center [704, 400] width 86 height 18
click at [681, 151] on div ".deletable-edge-delete-btn { width: 20px; height: 20px; border: 0px solid #ffff…" at bounding box center [845, 429] width 1005 height 700
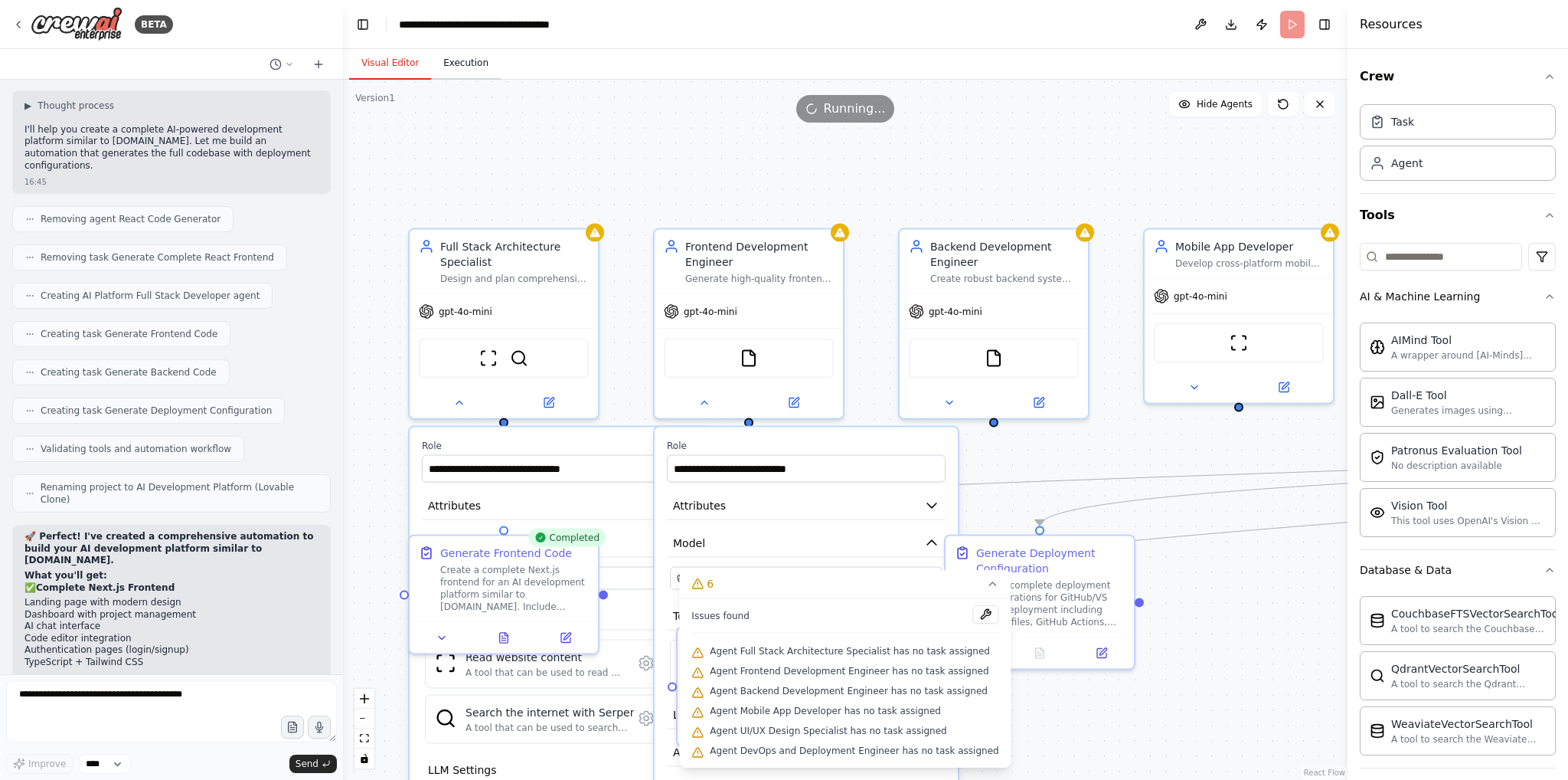
click at [475, 65] on button "Execution" at bounding box center [466, 63] width 70 height 32
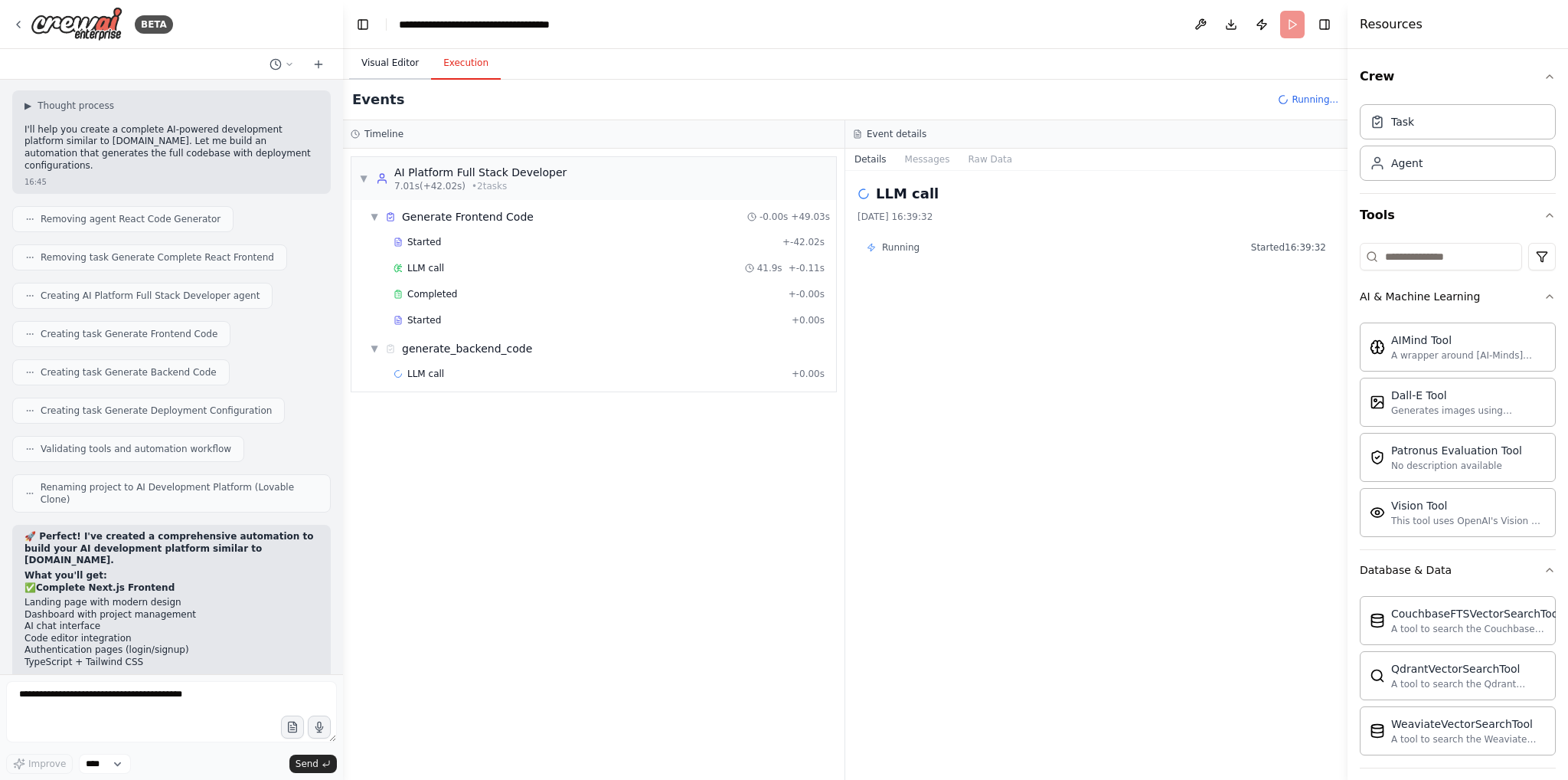
click at [399, 64] on button "Visual Editor" at bounding box center [390, 63] width 82 height 32
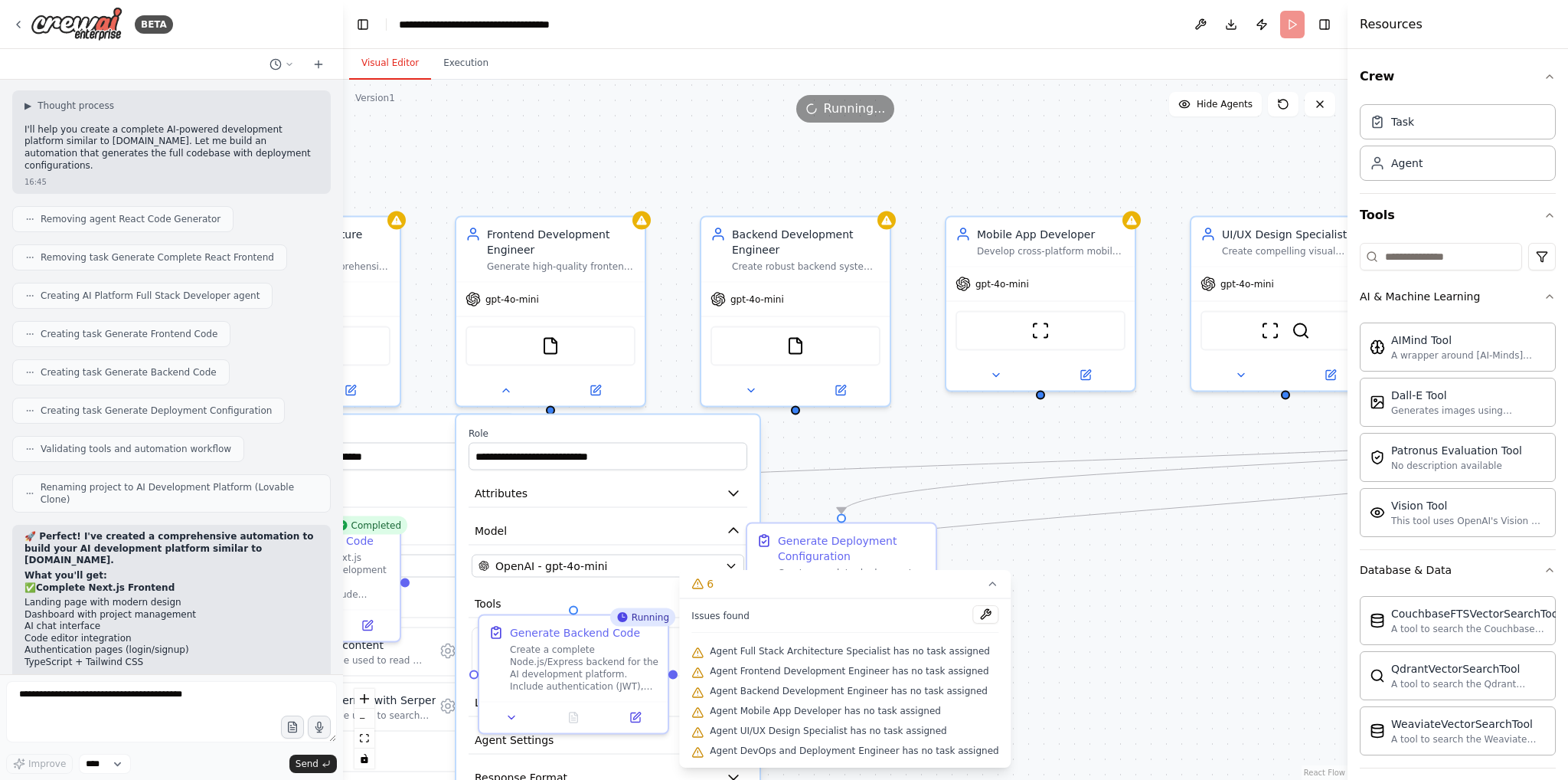
drag, startPoint x: 1044, startPoint y: 173, endPoint x: 845, endPoint y: 161, distance: 199.4
click at [845, 161] on div ".deletable-edge-delete-btn { width: 20px; height: 20px; border: 0px solid #ffff…" at bounding box center [845, 429] width 1005 height 700
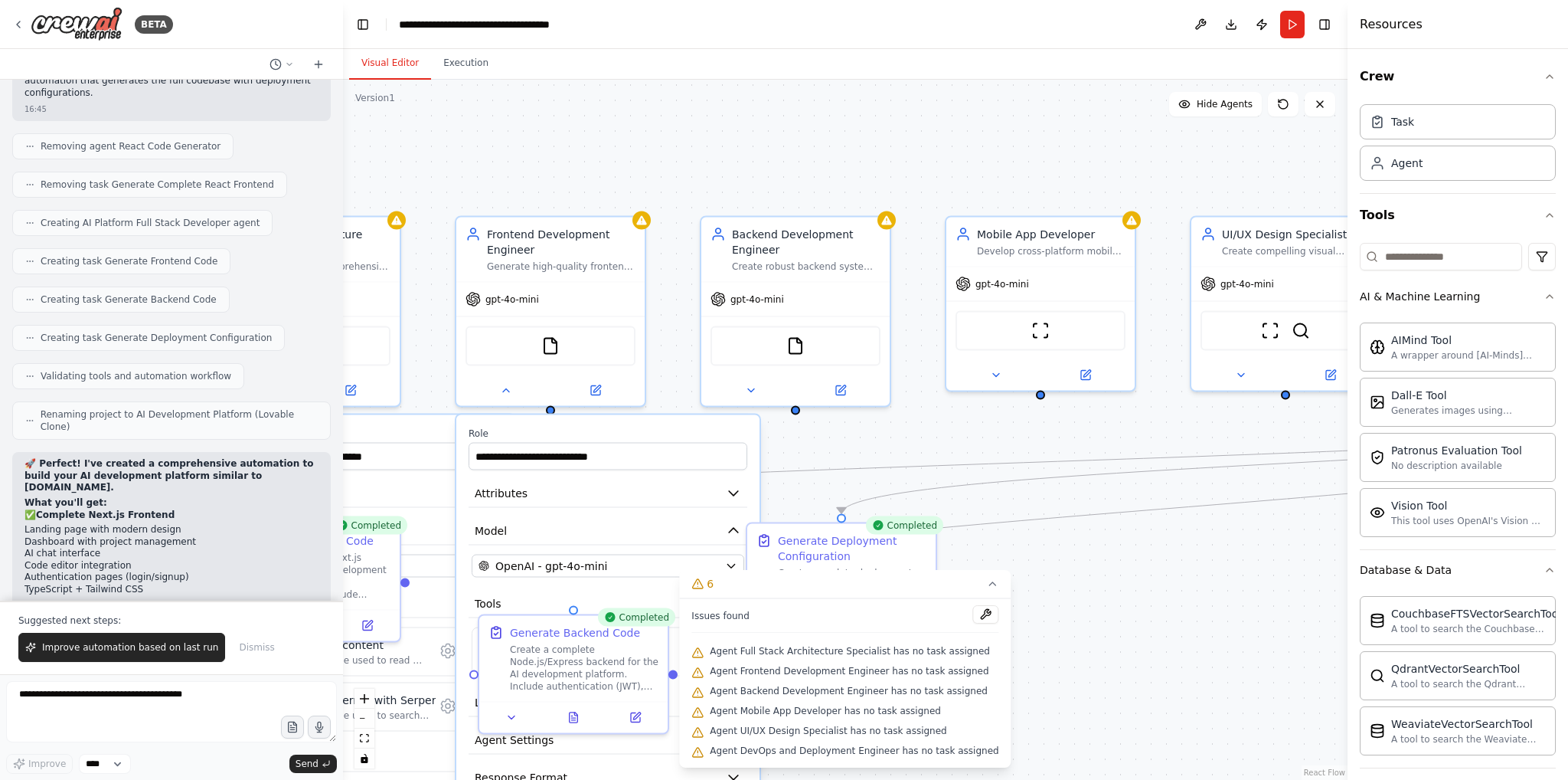
click at [1057, 436] on div ".deletable-edge-delete-btn { width: 20px; height: 20px; border: 0px solid #ffff…" at bounding box center [845, 429] width 1005 height 700
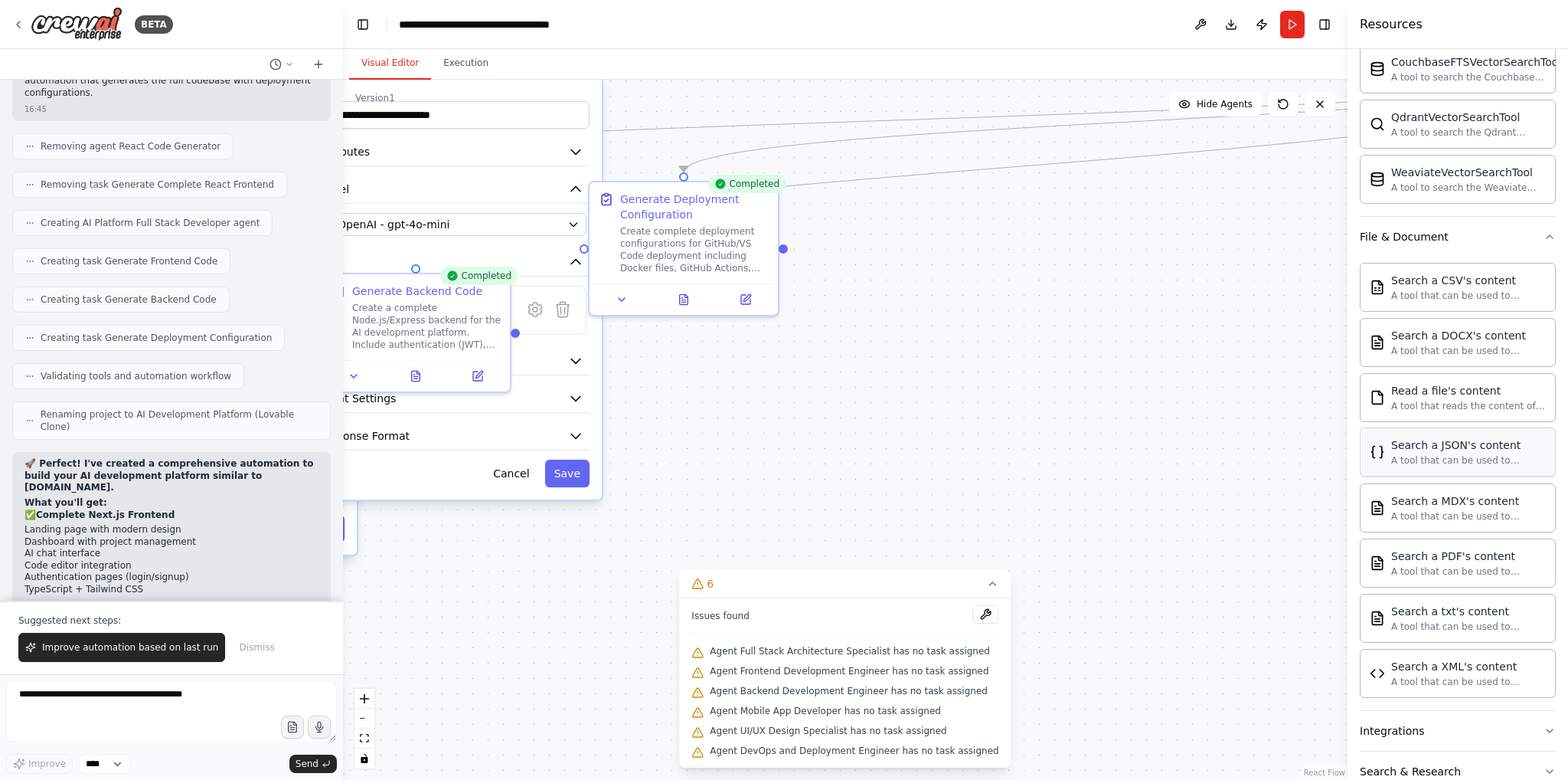
scroll to position [623, 0]
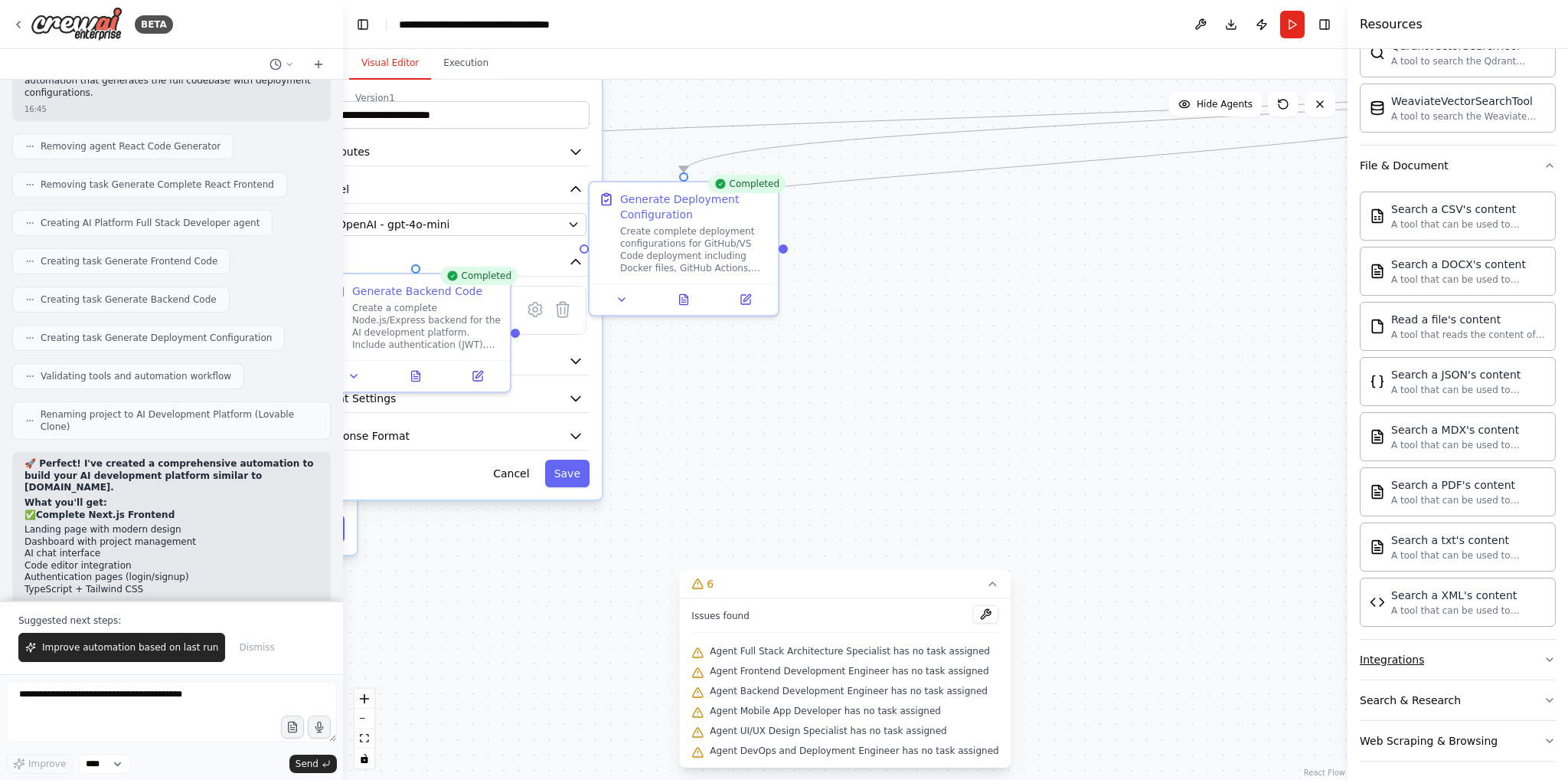
click at [1470, 660] on button "Integrations" at bounding box center [1458, 660] width 196 height 40
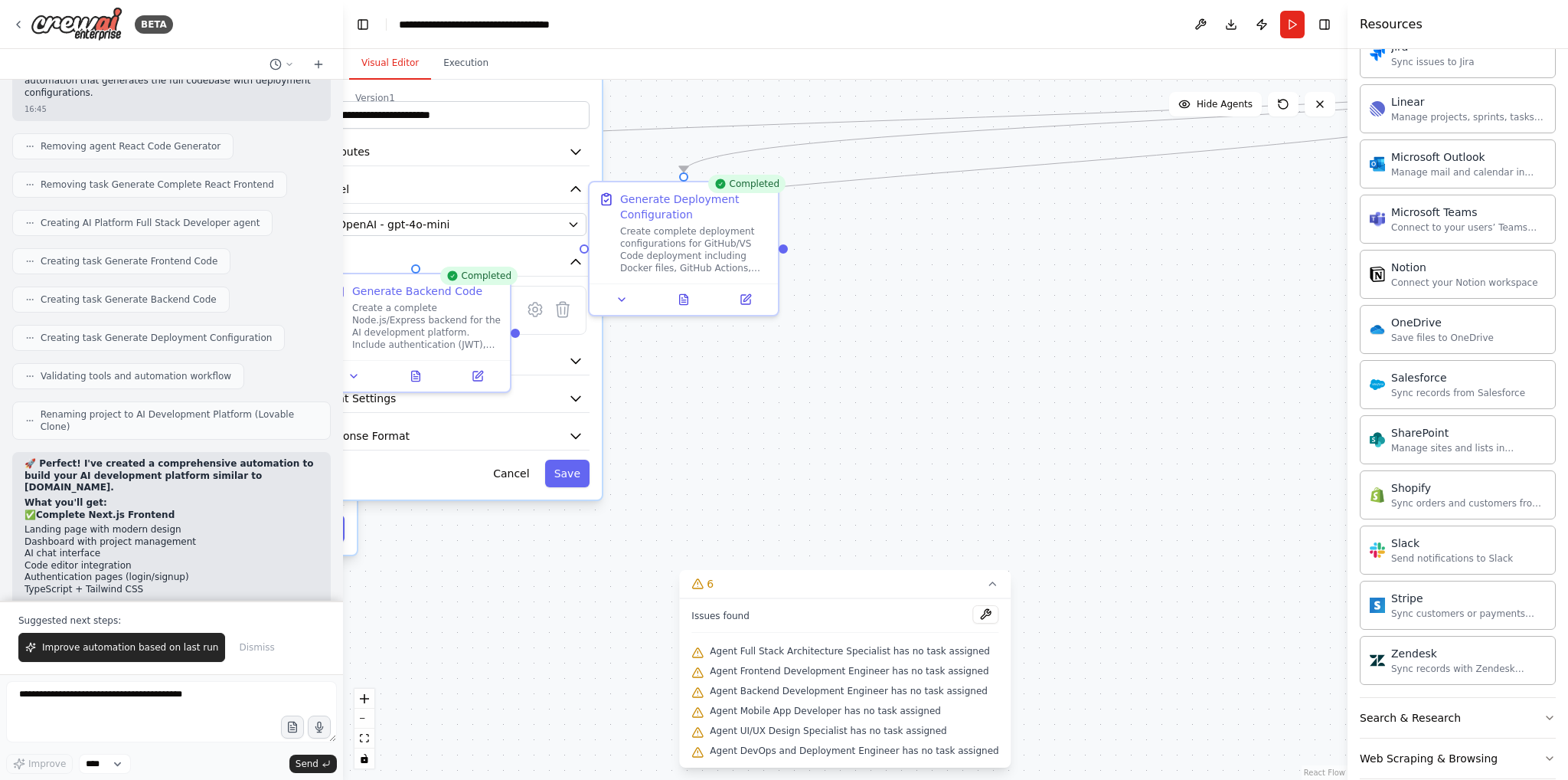
scroll to position [1841, 0]
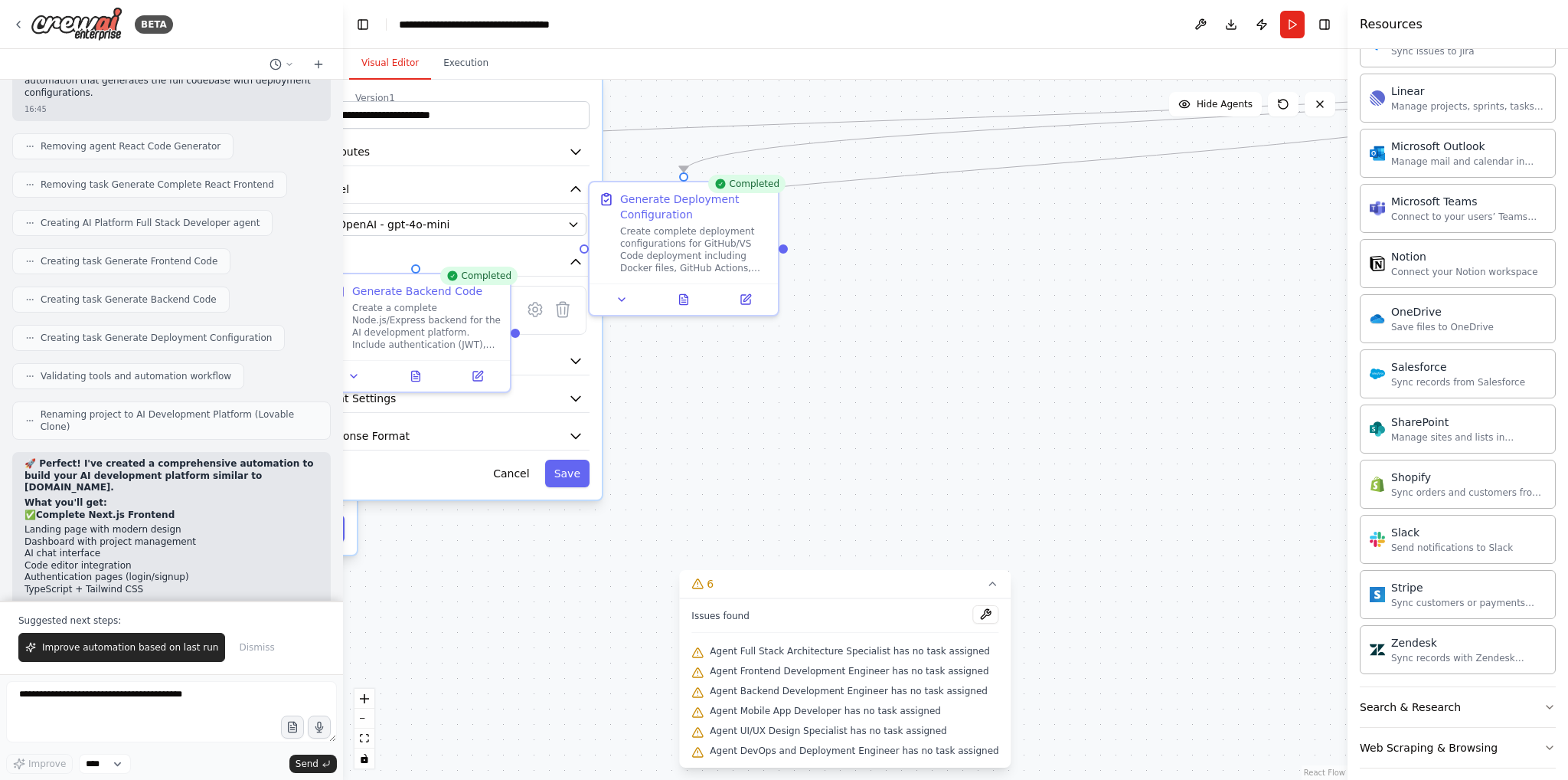
click at [1149, 468] on div ".deletable-edge-delete-btn { width: 20px; height: 20px; border: 0px solid #ffff…" at bounding box center [845, 429] width 1005 height 700
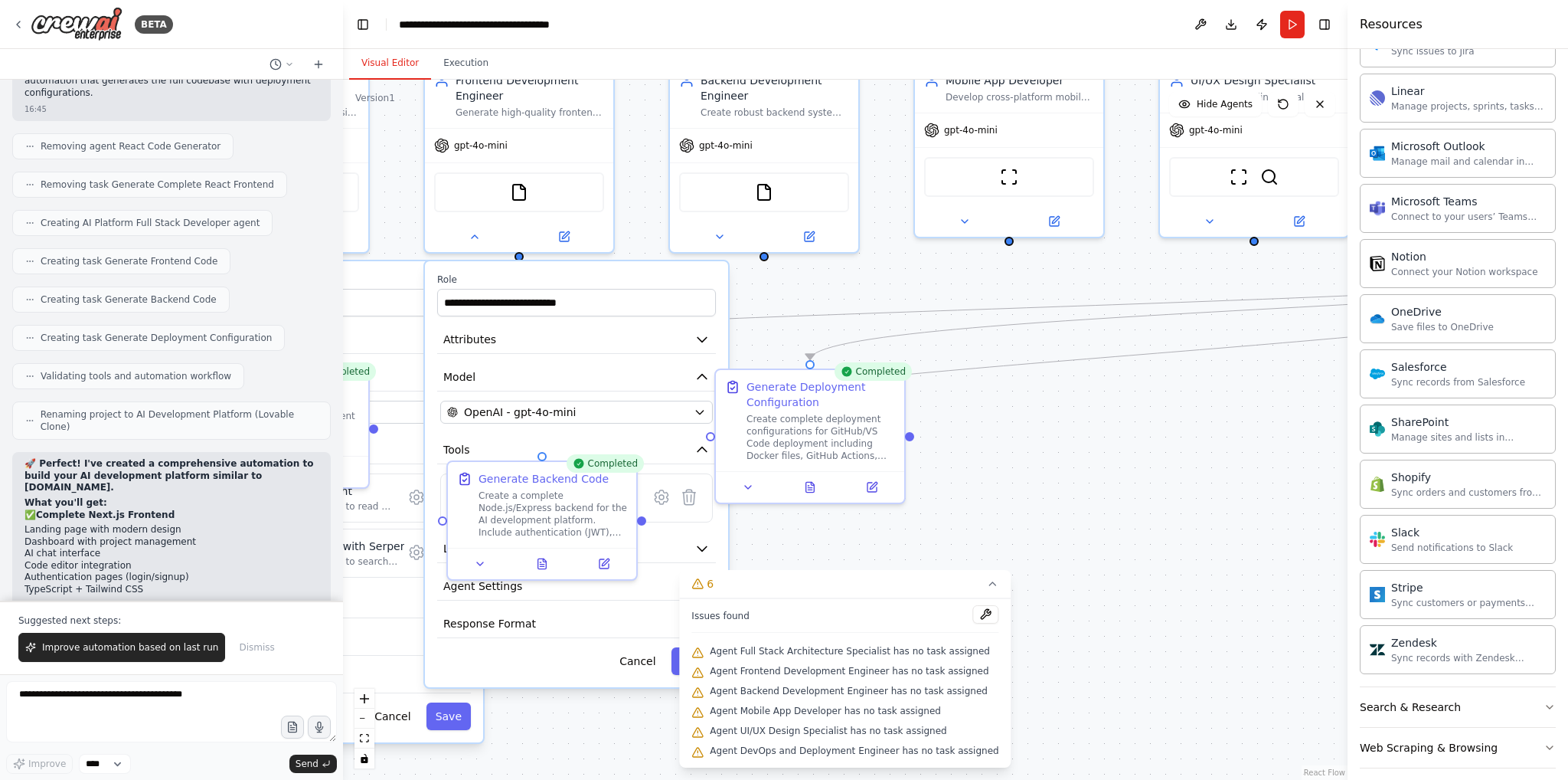
drag, startPoint x: 1040, startPoint y: 361, endPoint x: 1206, endPoint y: 617, distance: 305.1
click at [1206, 617] on div ".deletable-edge-delete-btn { width: 20px; height: 20px; border: 0px solid #ffff…" at bounding box center [845, 429] width 1005 height 700
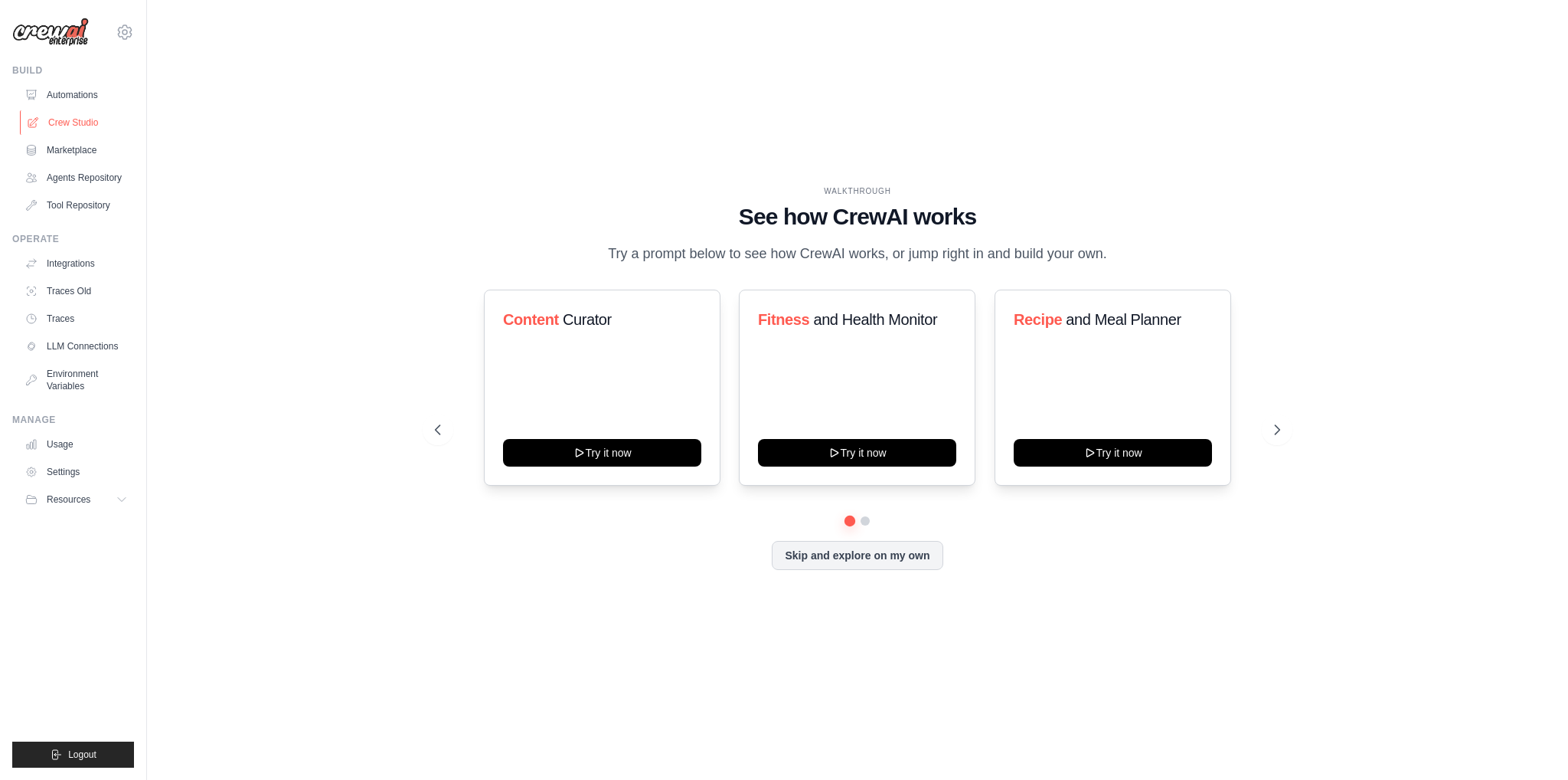
click at [61, 123] on link "Crew Studio" at bounding box center [78, 123] width 115 height 25
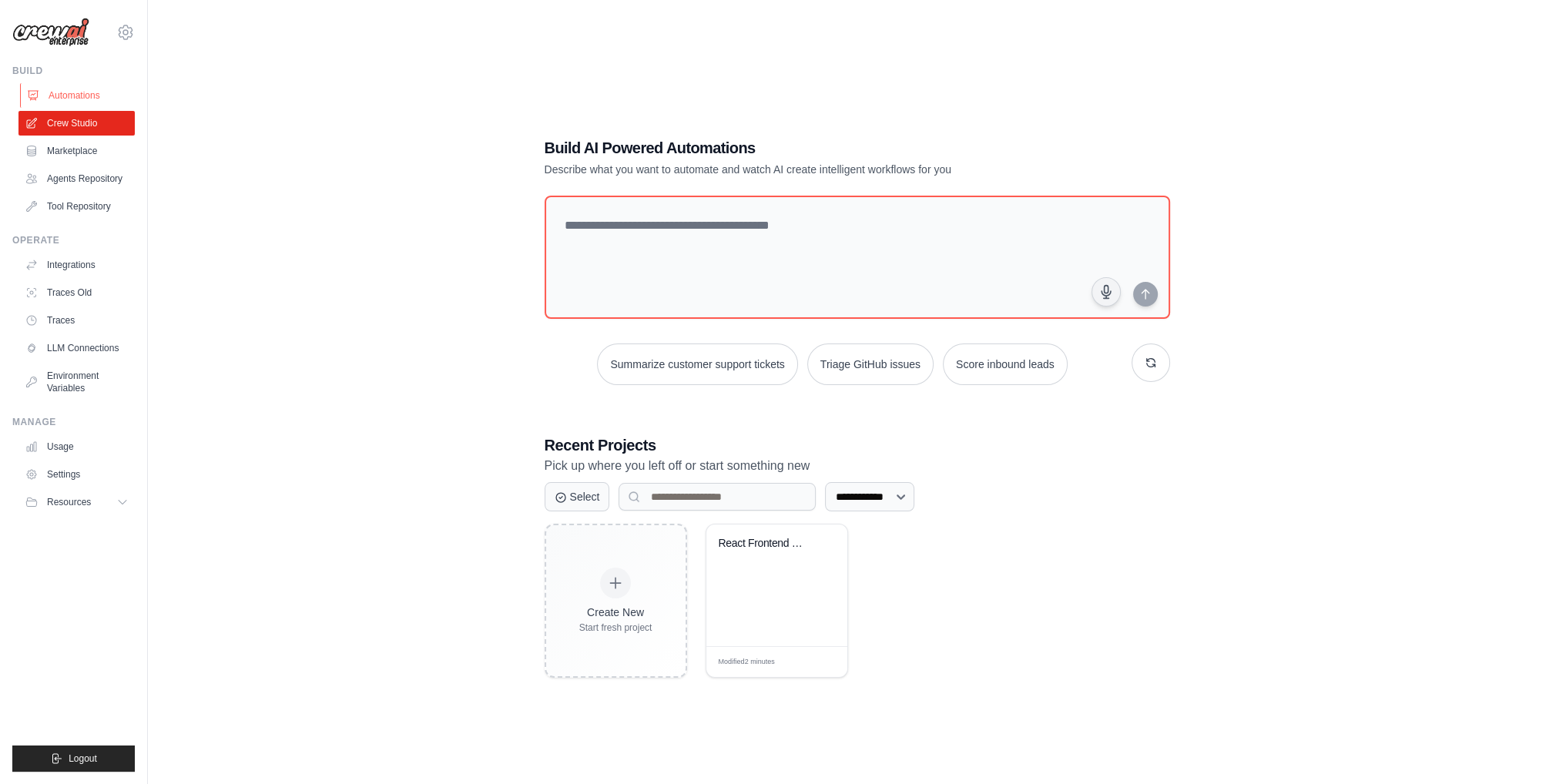
click at [60, 93] on link "Automations" at bounding box center [78, 95] width 116 height 25
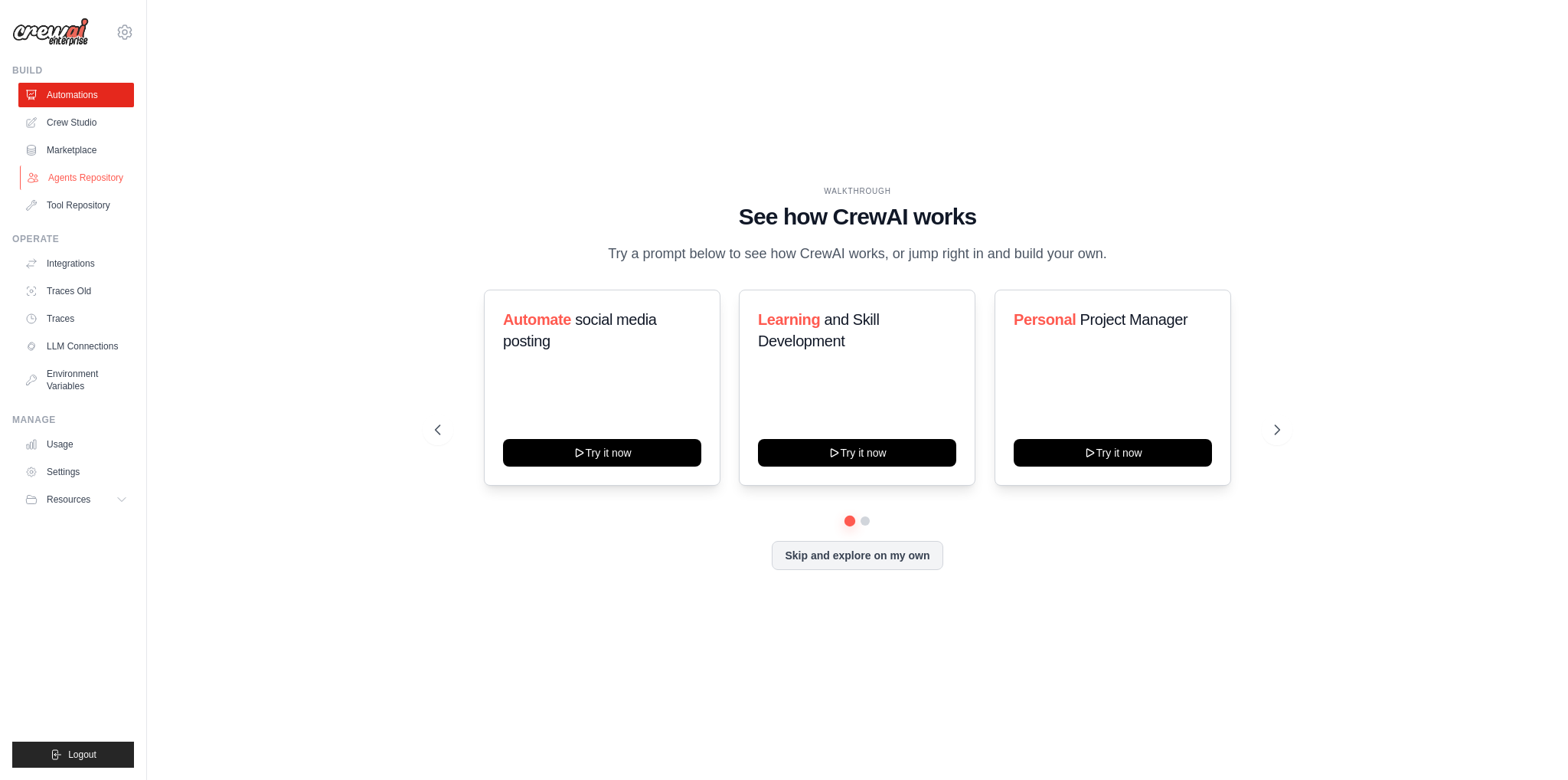
click at [102, 174] on link "Agents Repository" at bounding box center [78, 178] width 115 height 25
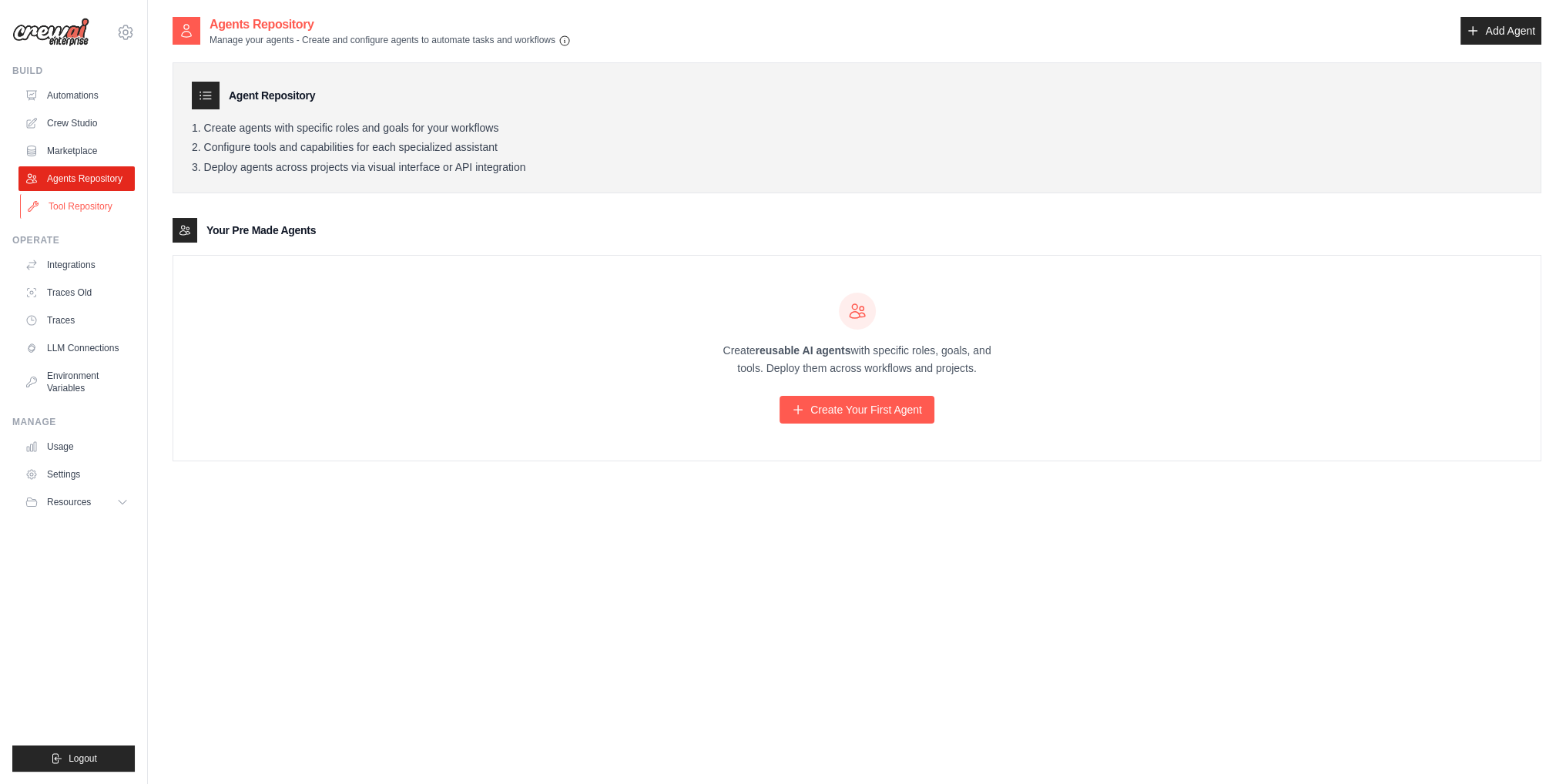
click at [52, 208] on link "Tool Repository" at bounding box center [78, 206] width 116 height 25
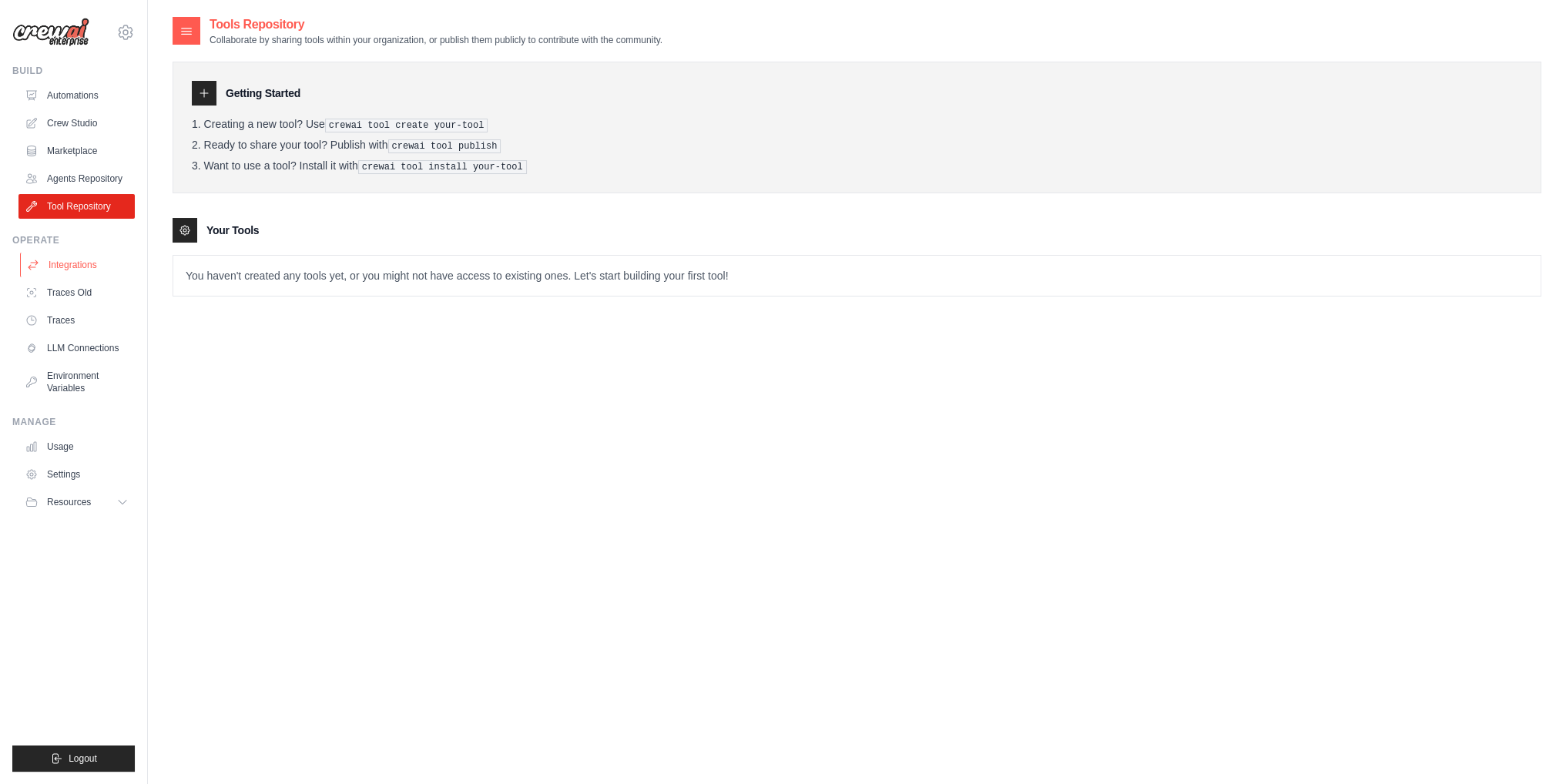
click at [89, 269] on link "Integrations" at bounding box center [78, 265] width 116 height 25
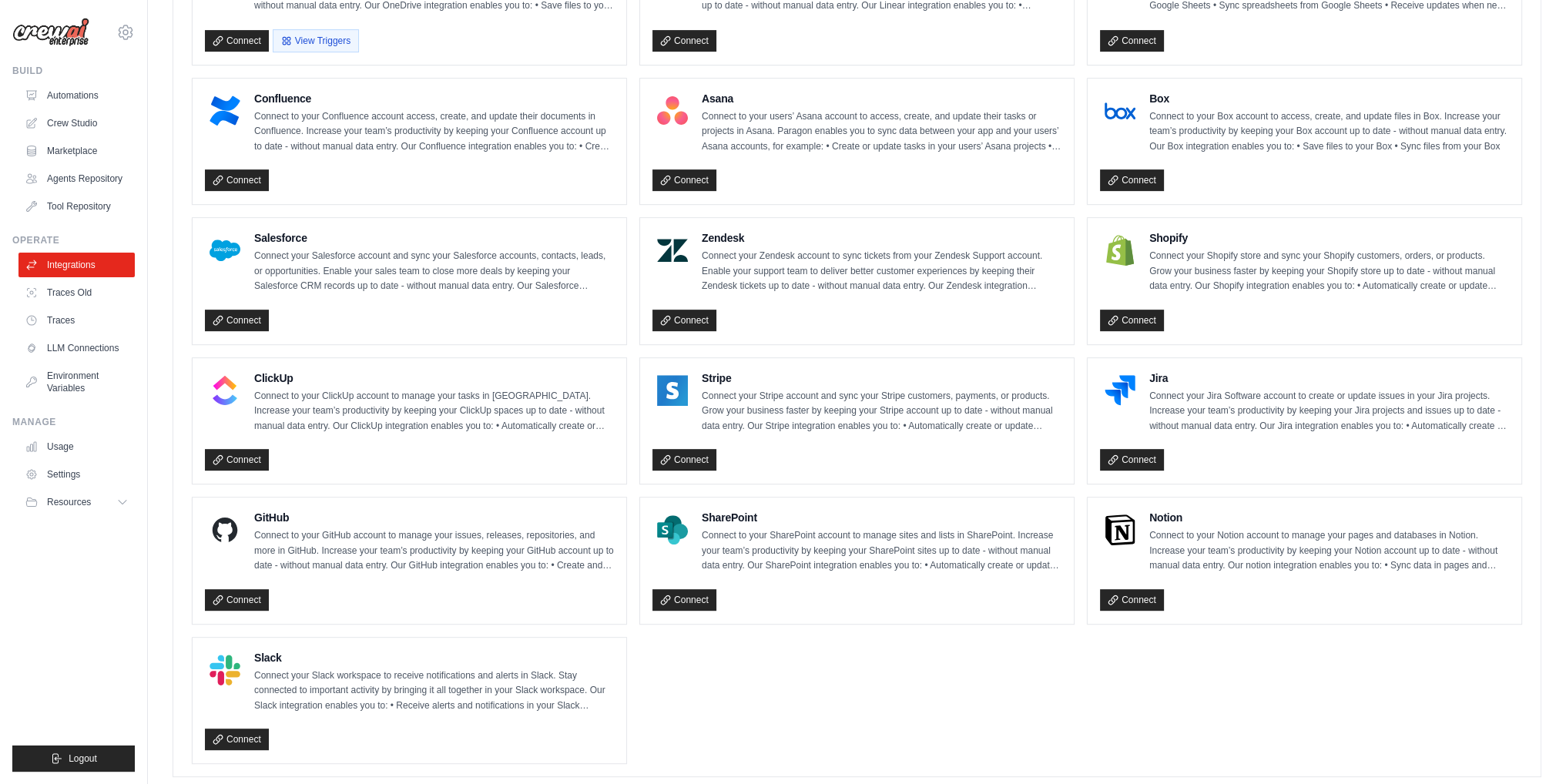
scroll to position [833, 0]
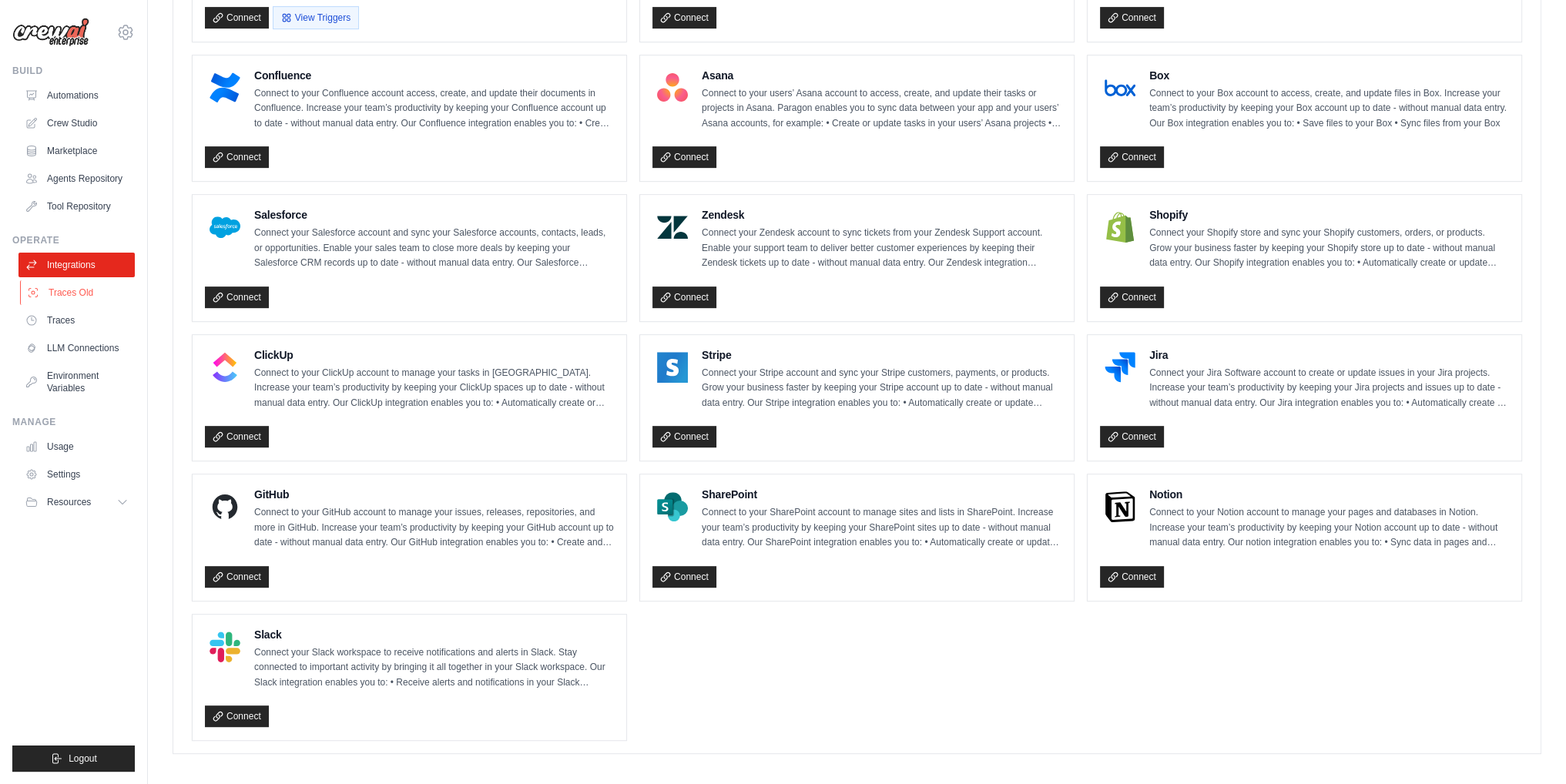
click at [54, 298] on link "Traces Old" at bounding box center [78, 292] width 116 height 25
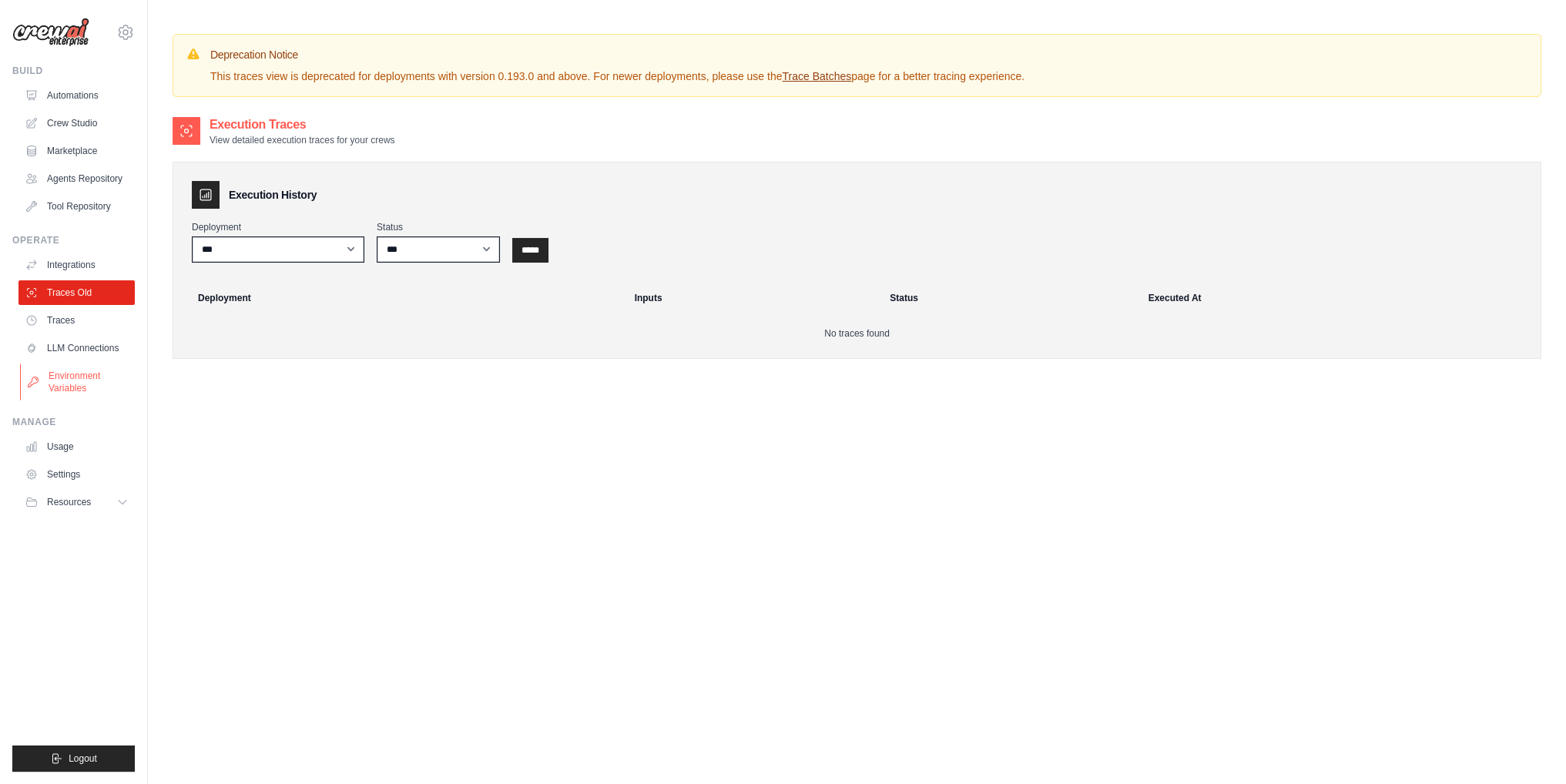
click at [83, 377] on link "Environment Variables" at bounding box center [78, 382] width 116 height 37
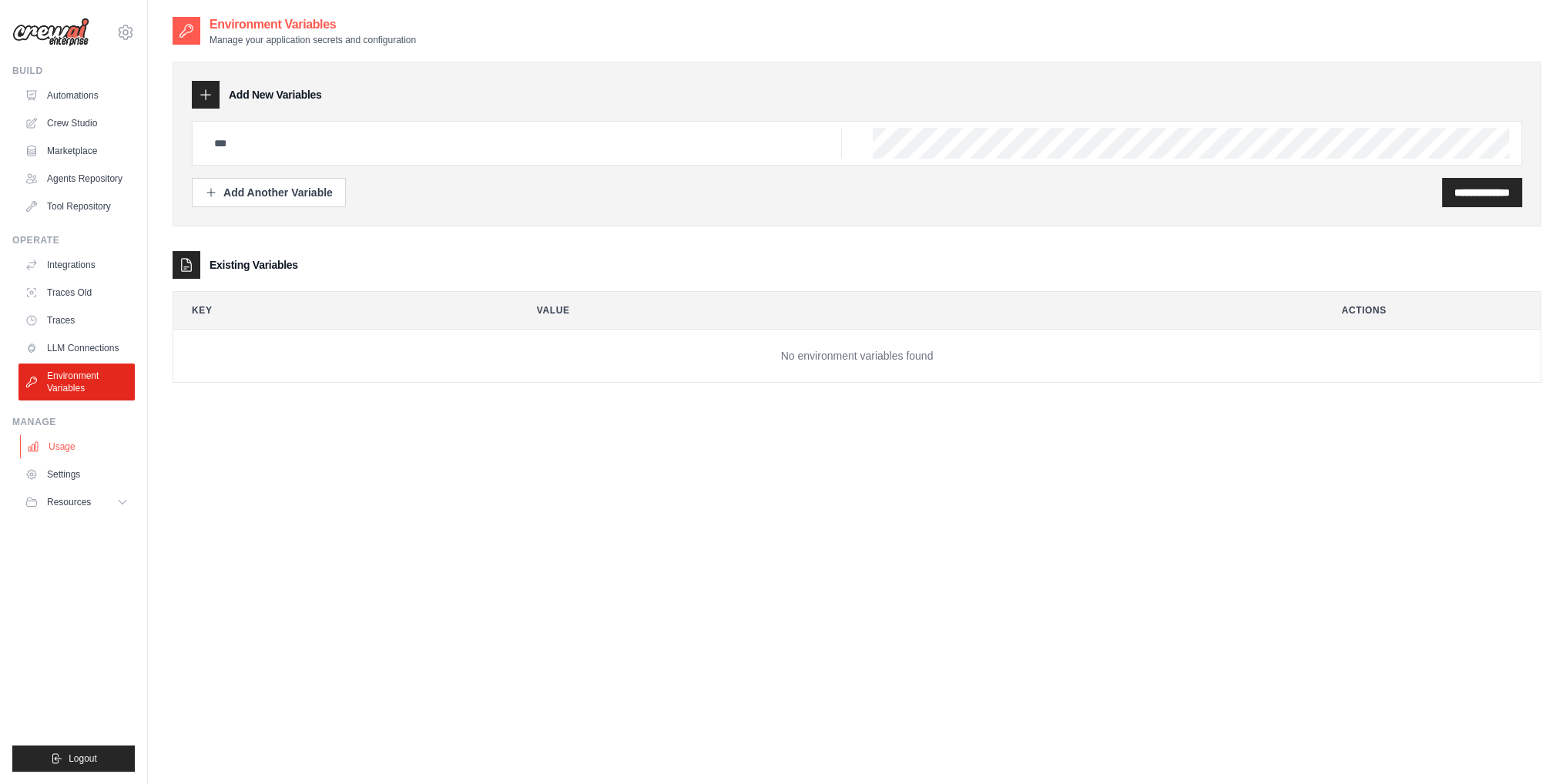
click at [74, 448] on link "Usage" at bounding box center [78, 446] width 116 height 25
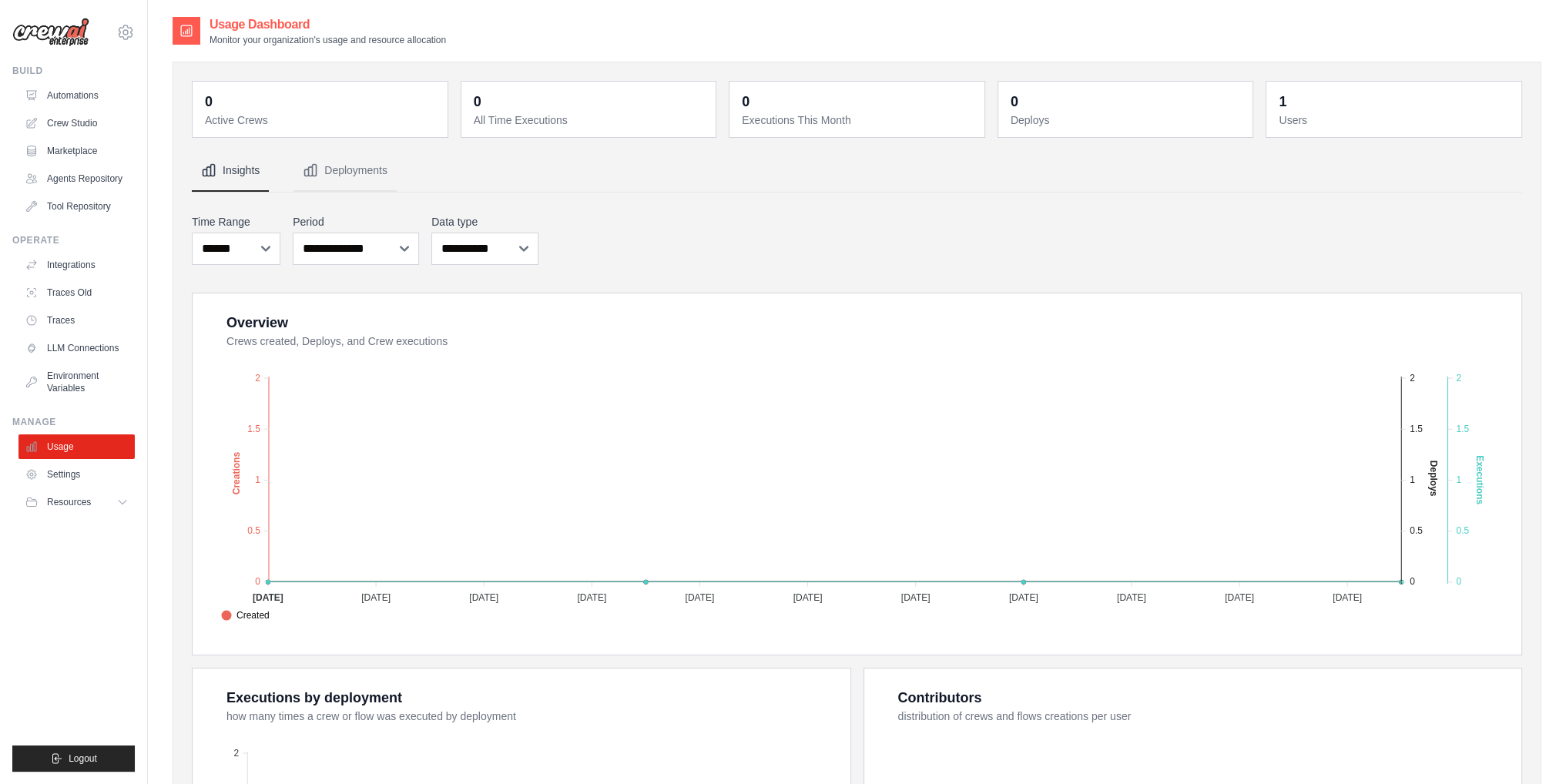
scroll to position [330, 0]
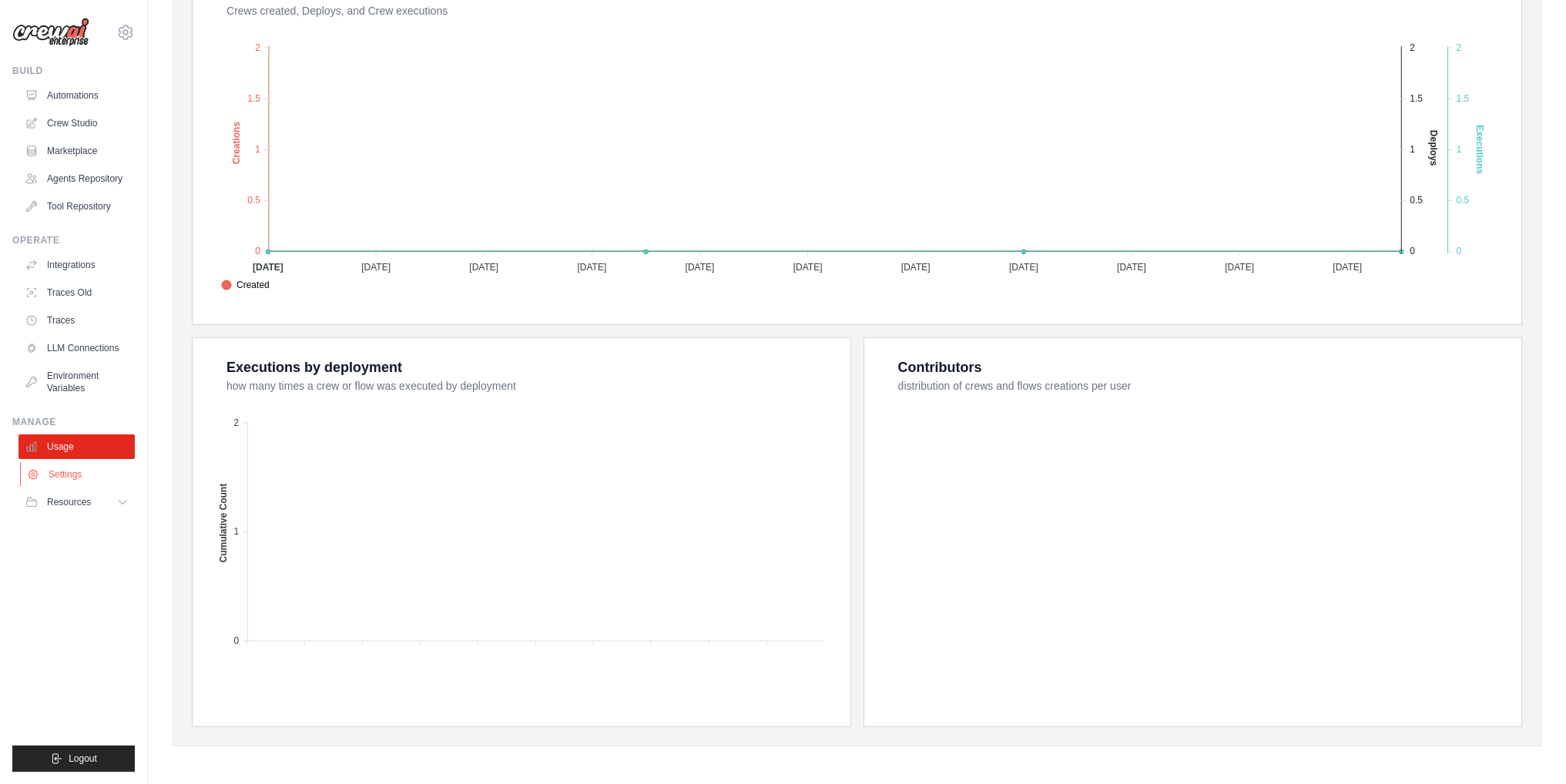
click at [72, 480] on link "Settings" at bounding box center [78, 474] width 116 height 25
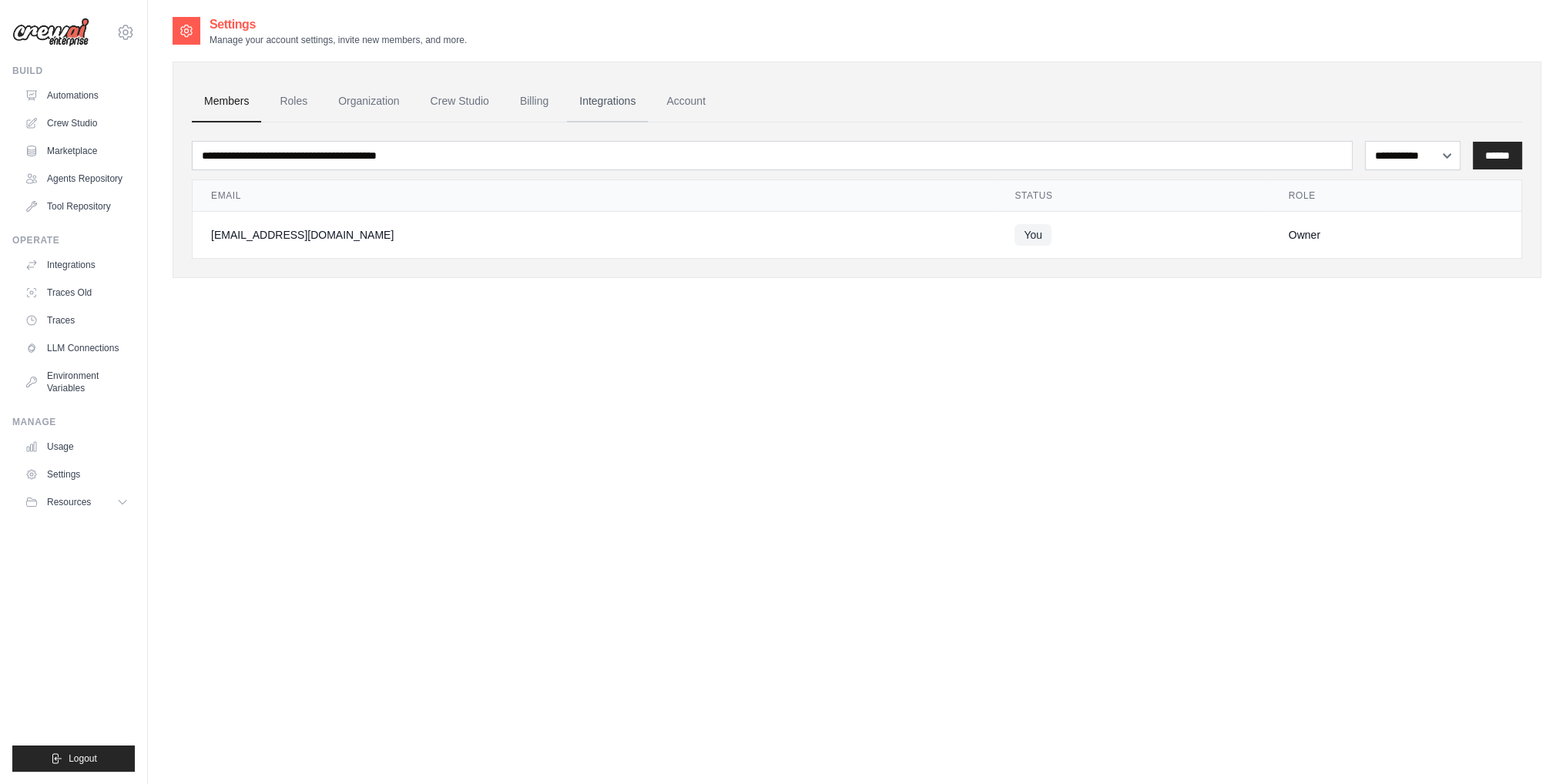
click at [646, 105] on link "Integrations" at bounding box center [607, 101] width 81 height 42
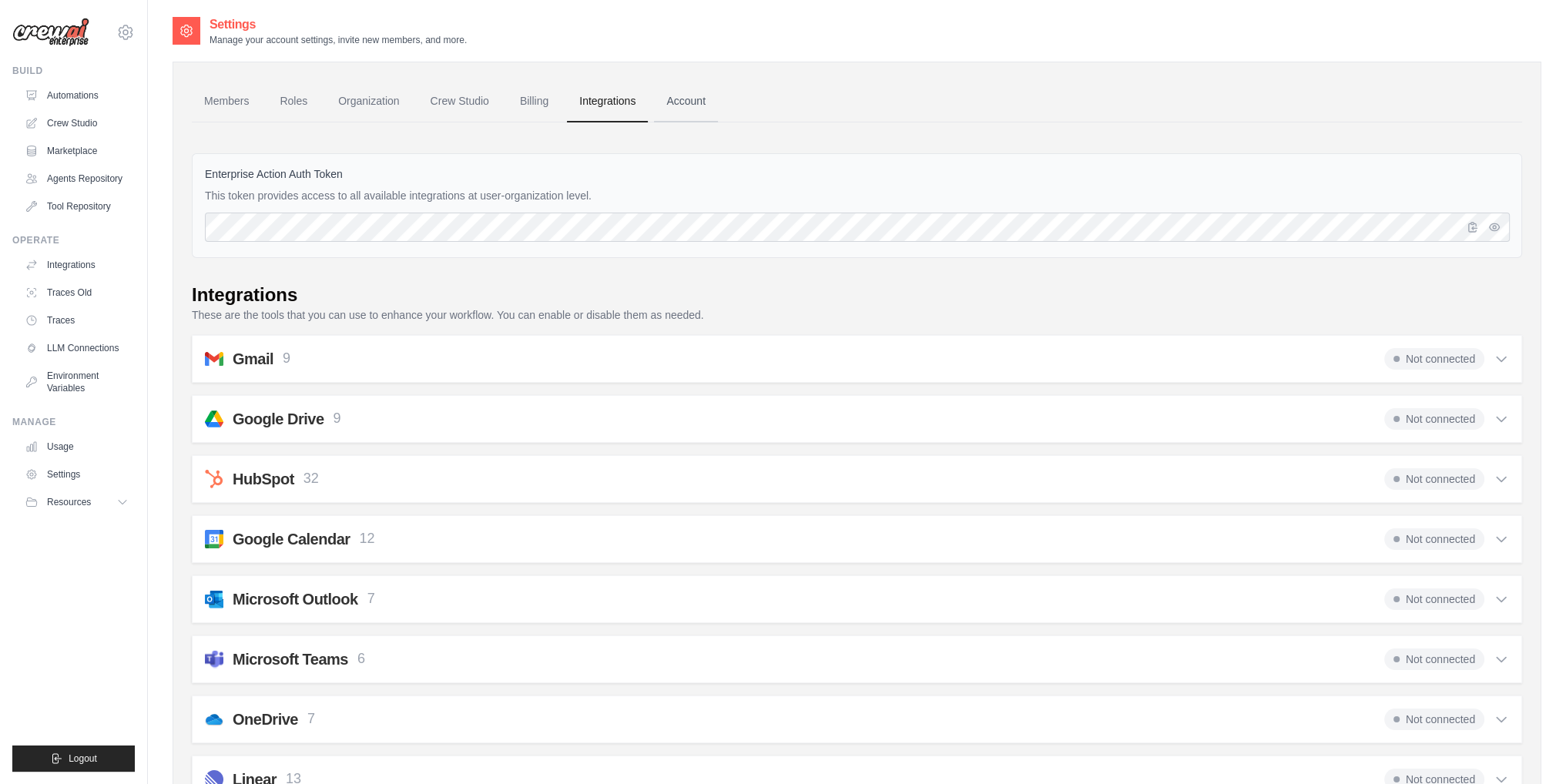
click at [701, 114] on link "Account" at bounding box center [685, 101] width 64 height 42
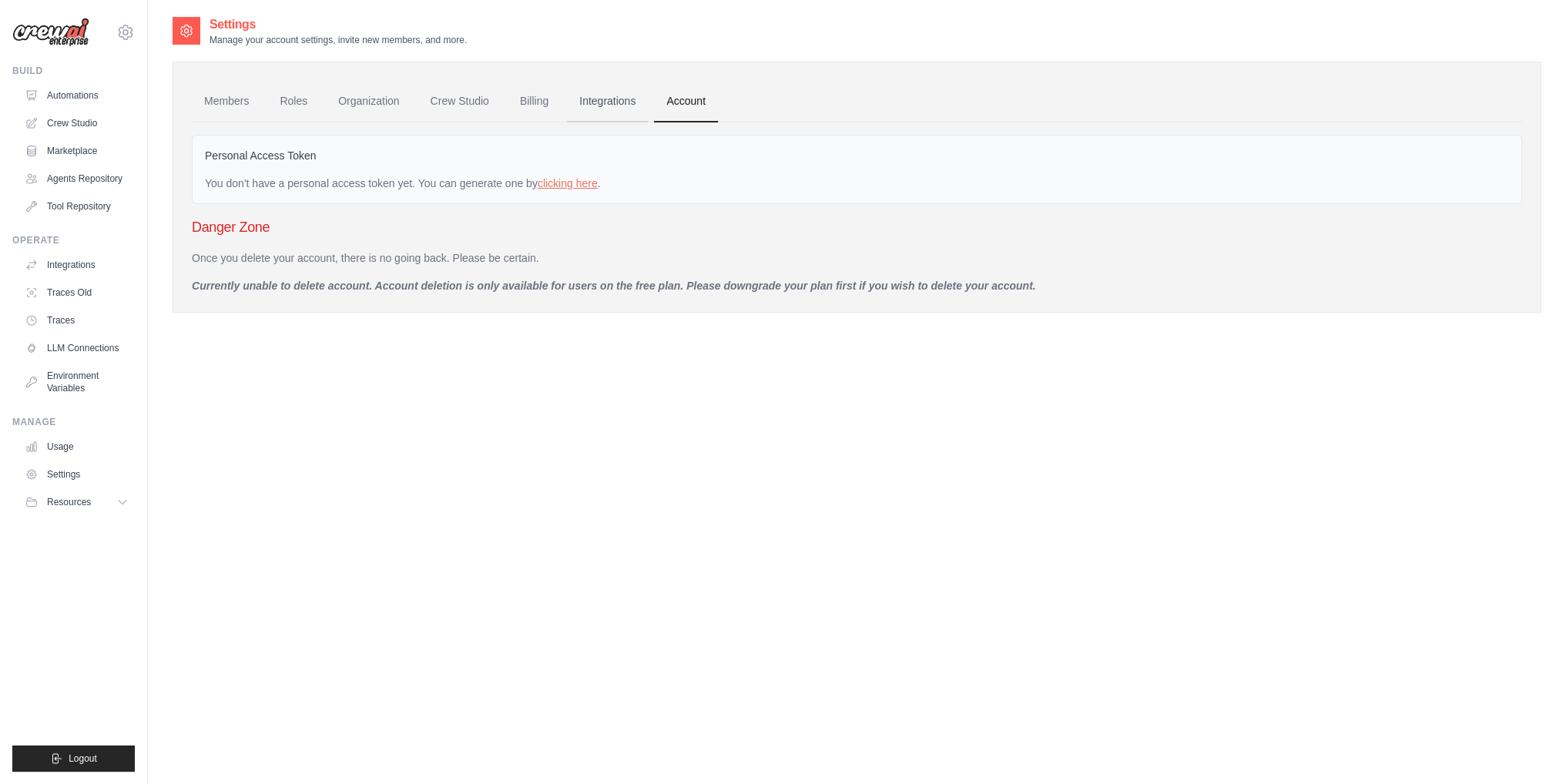
click at [633, 102] on link "Integrations" at bounding box center [607, 101] width 81 height 42
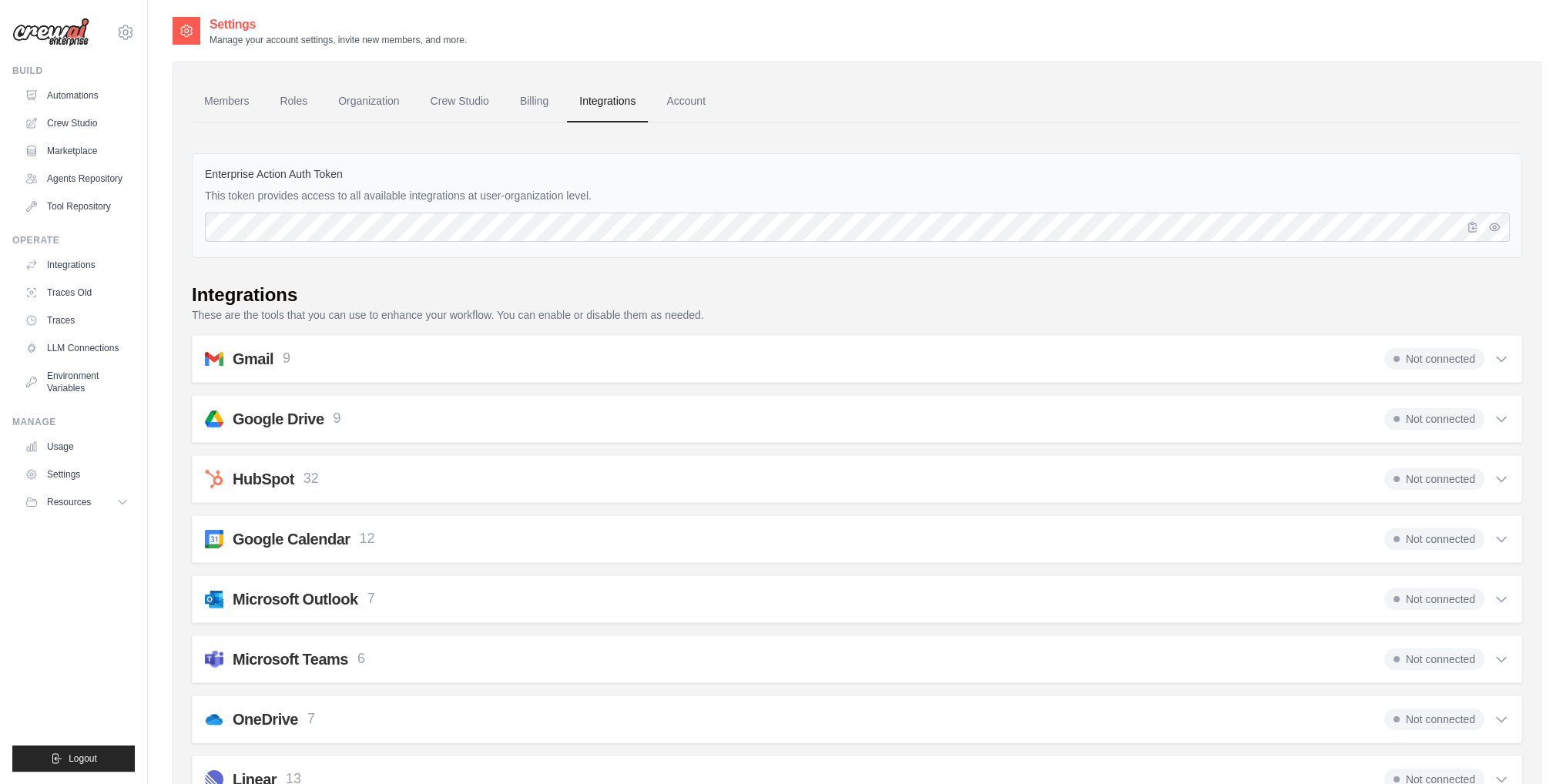
click at [48, 42] on img at bounding box center [51, 32] width 77 height 29
click at [64, 111] on link "Crew Studio" at bounding box center [78, 123] width 116 height 25
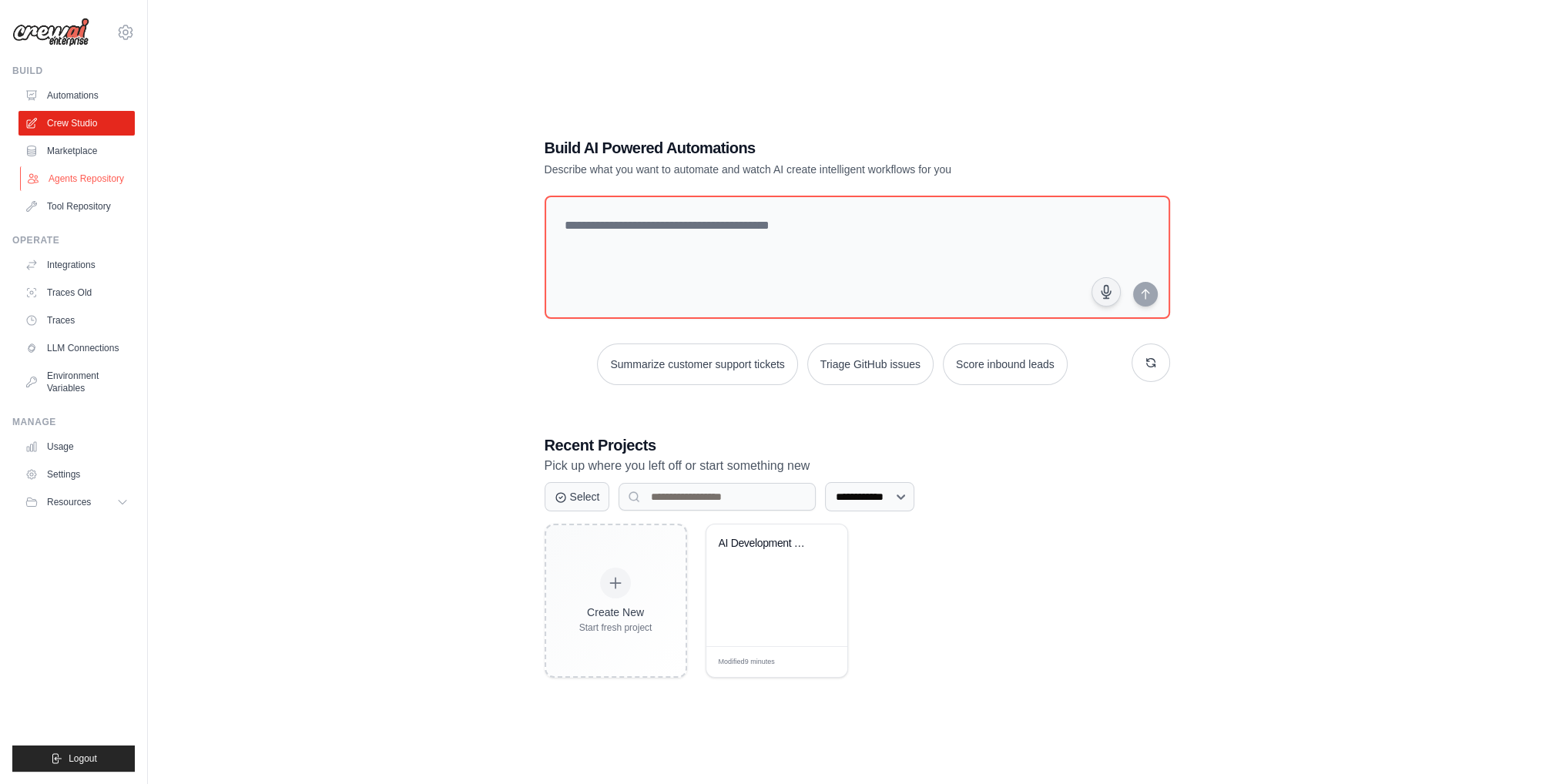
click at [80, 182] on link "Agents Repository" at bounding box center [78, 179] width 116 height 25
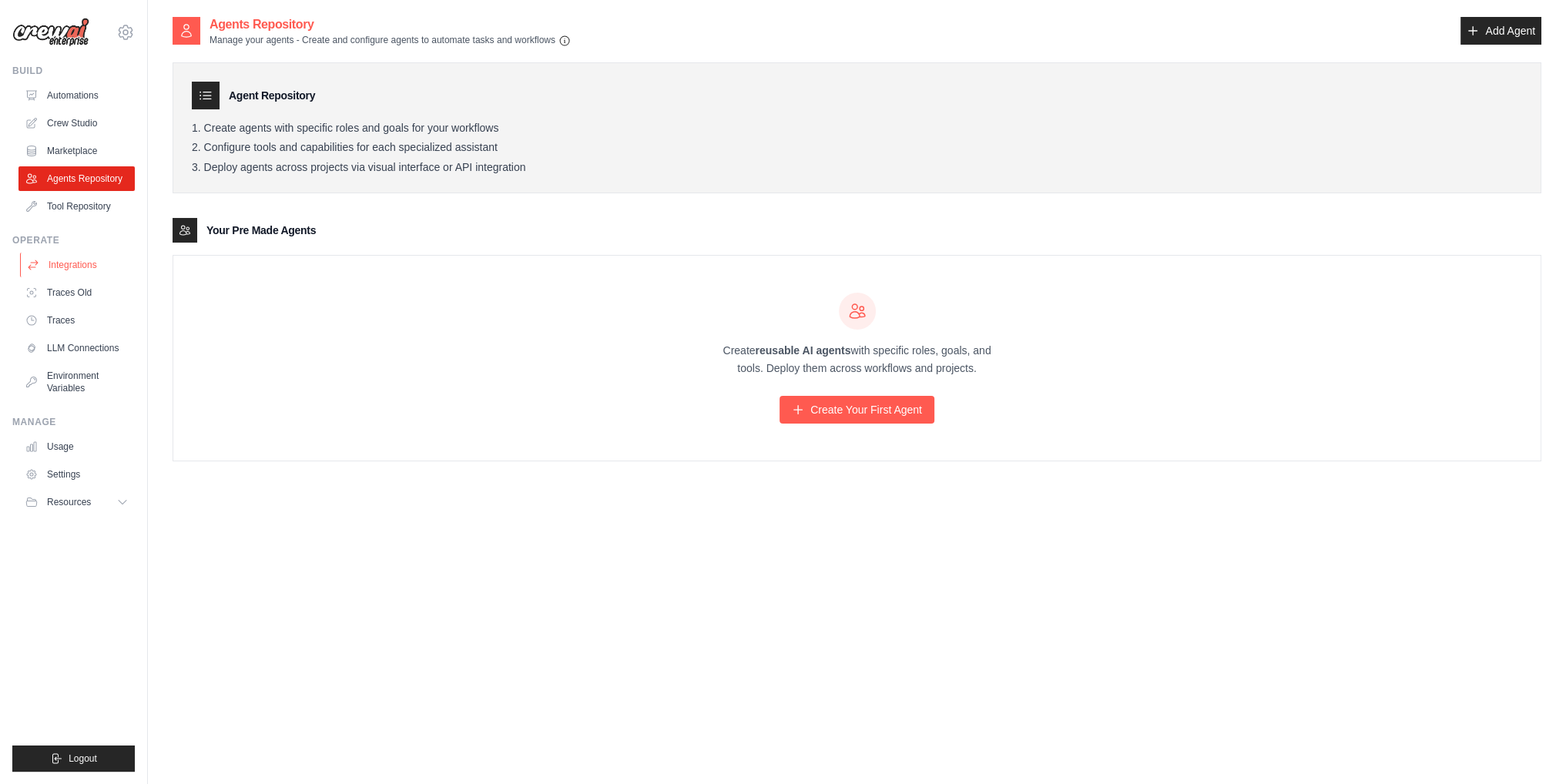
click at [80, 275] on link "Integrations" at bounding box center [78, 265] width 116 height 25
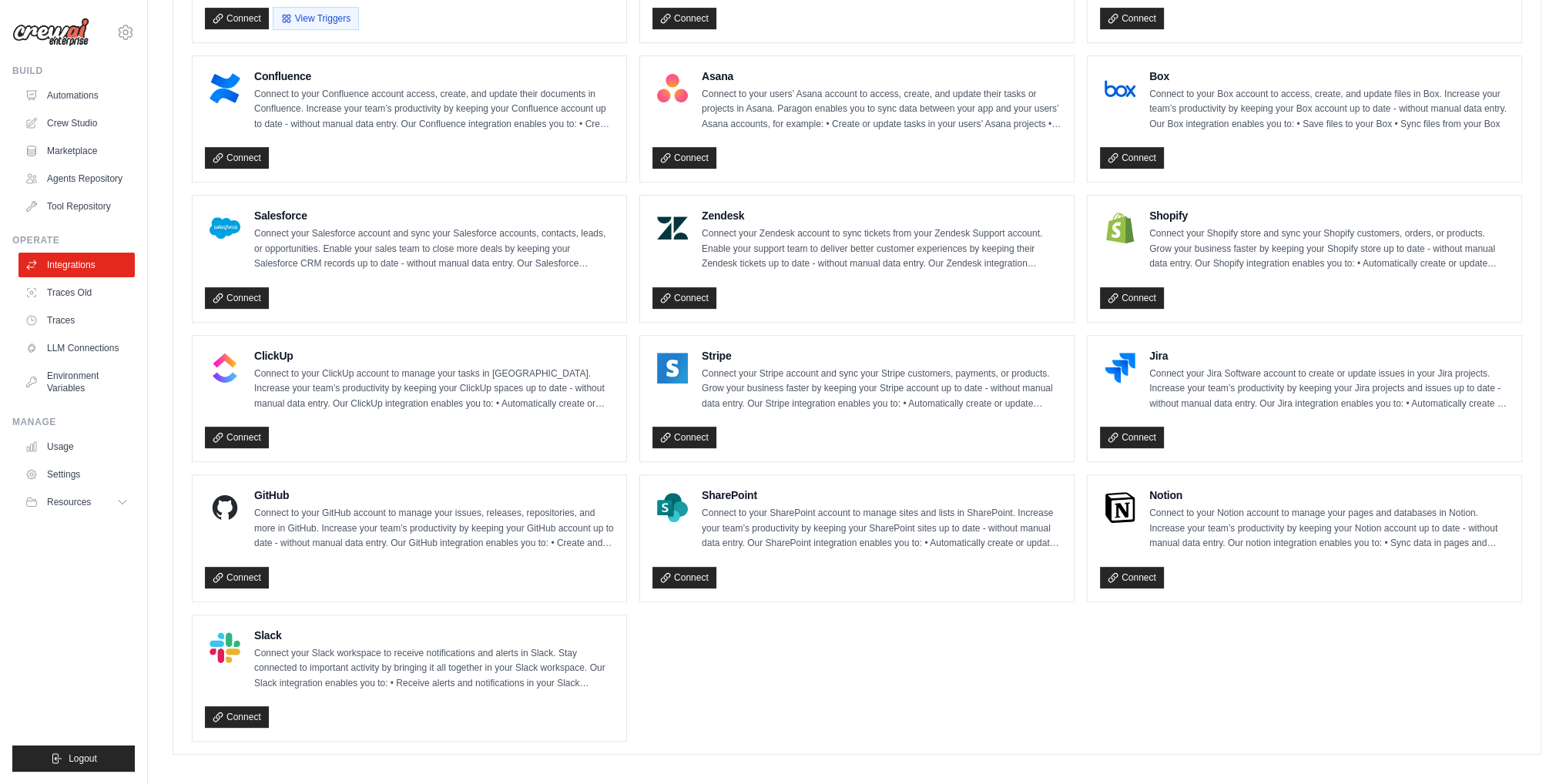
scroll to position [833, 0]
click at [93, 296] on link "Traces Old" at bounding box center [78, 292] width 116 height 25
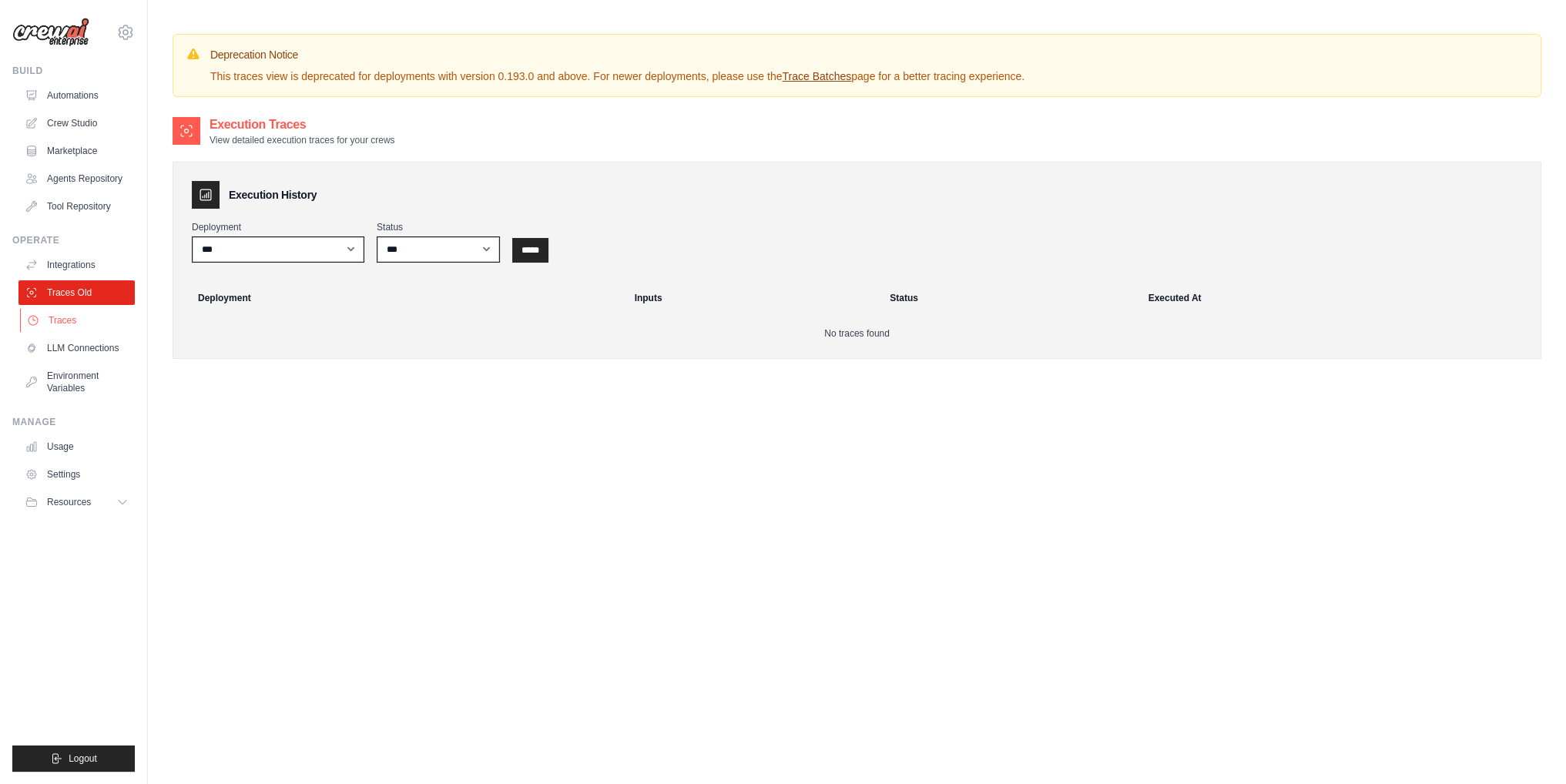
click at [86, 324] on link "Traces" at bounding box center [78, 320] width 116 height 25
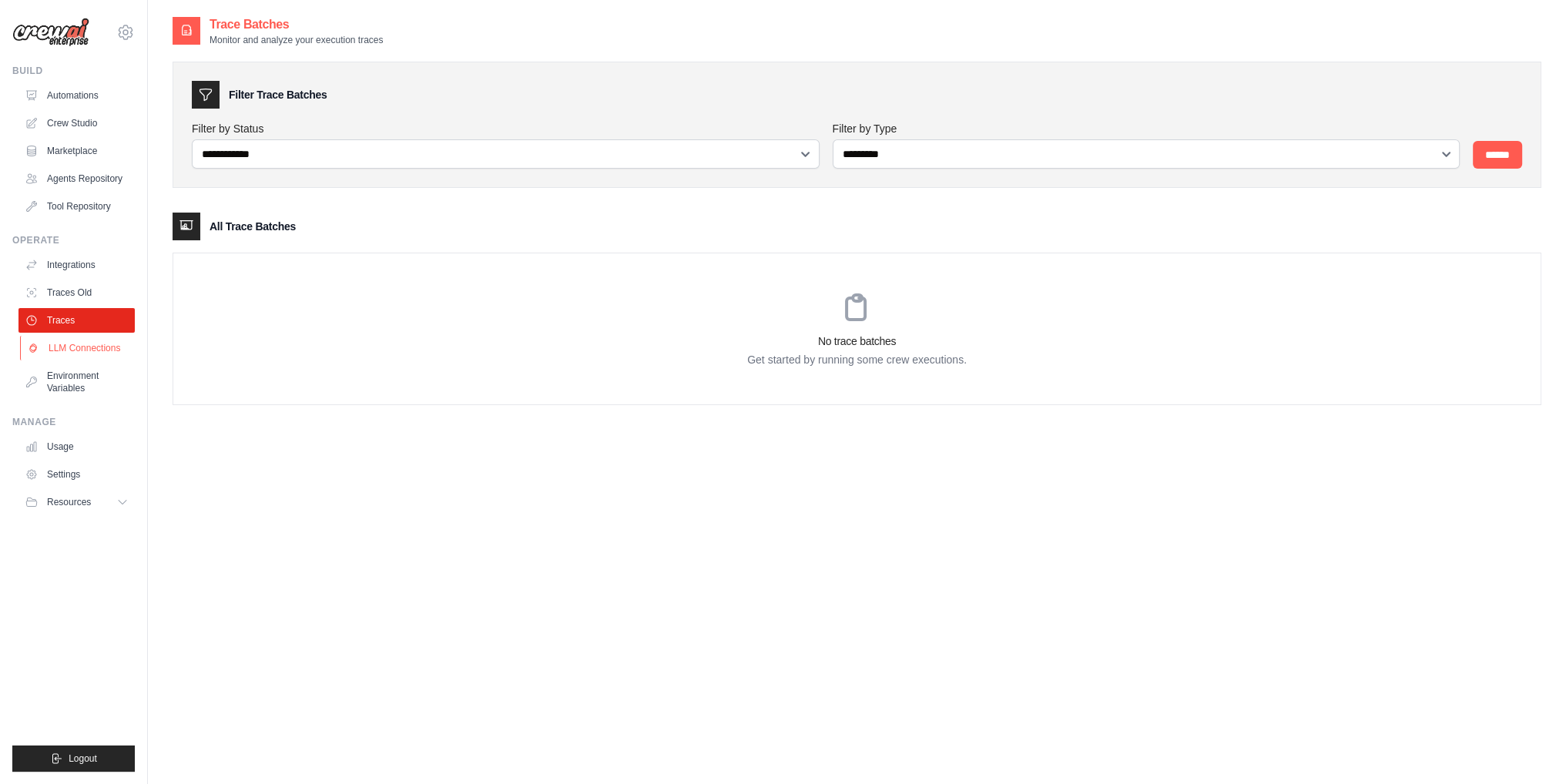
click at [91, 346] on link "LLM Connections" at bounding box center [78, 348] width 116 height 25
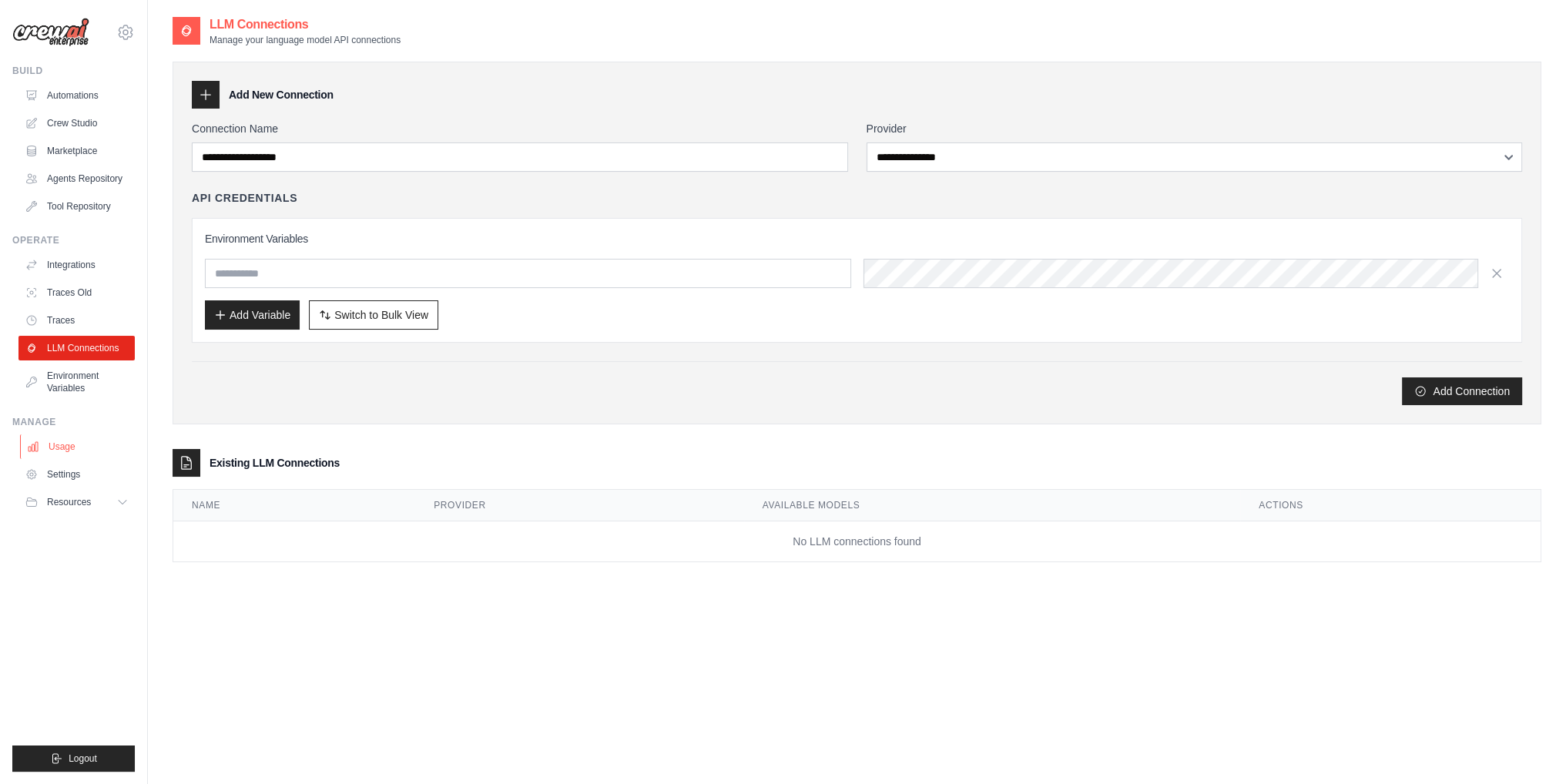
click at [64, 444] on link "Usage" at bounding box center [78, 446] width 116 height 25
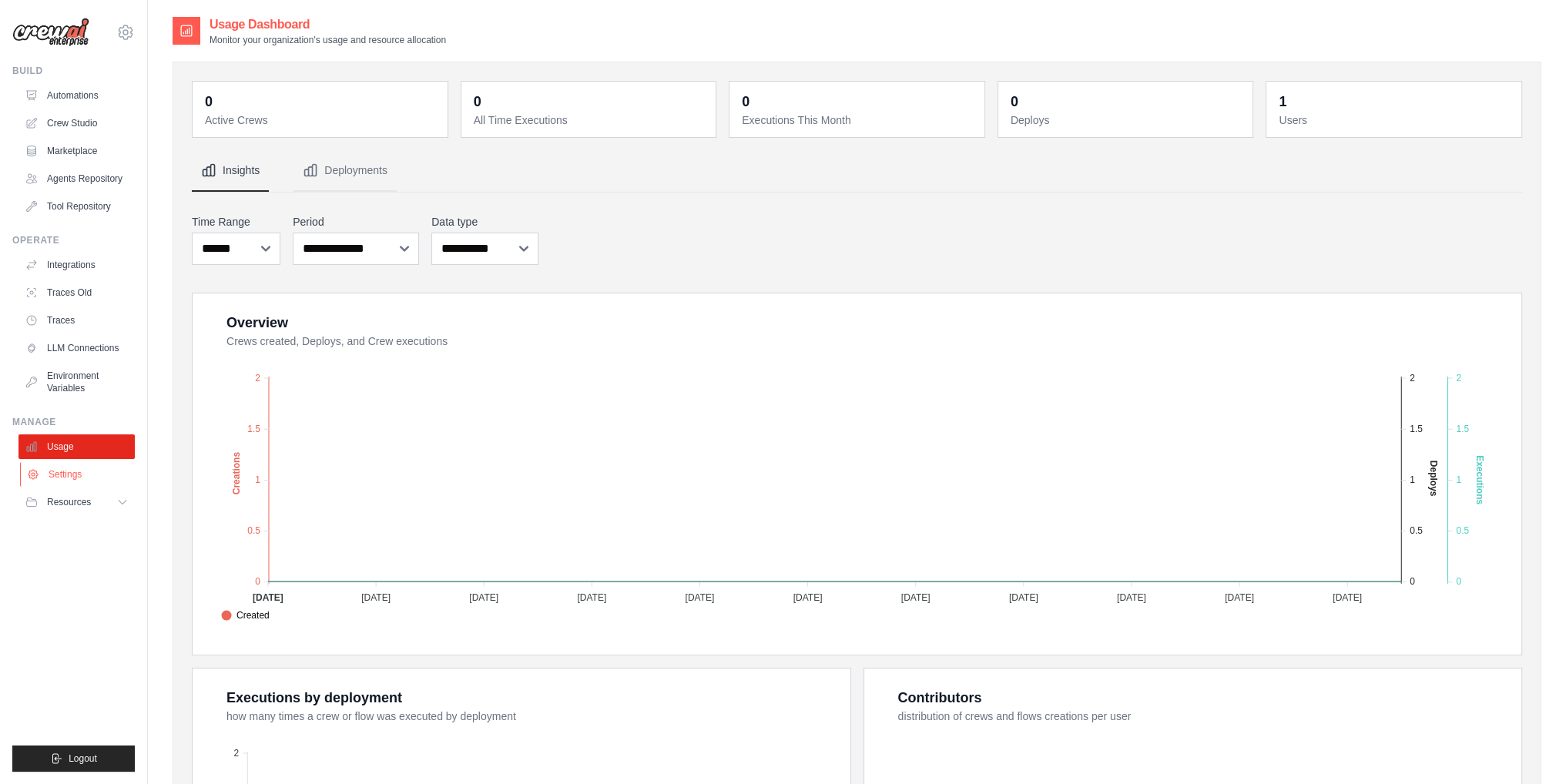
click at [68, 471] on link "Settings" at bounding box center [78, 474] width 116 height 25
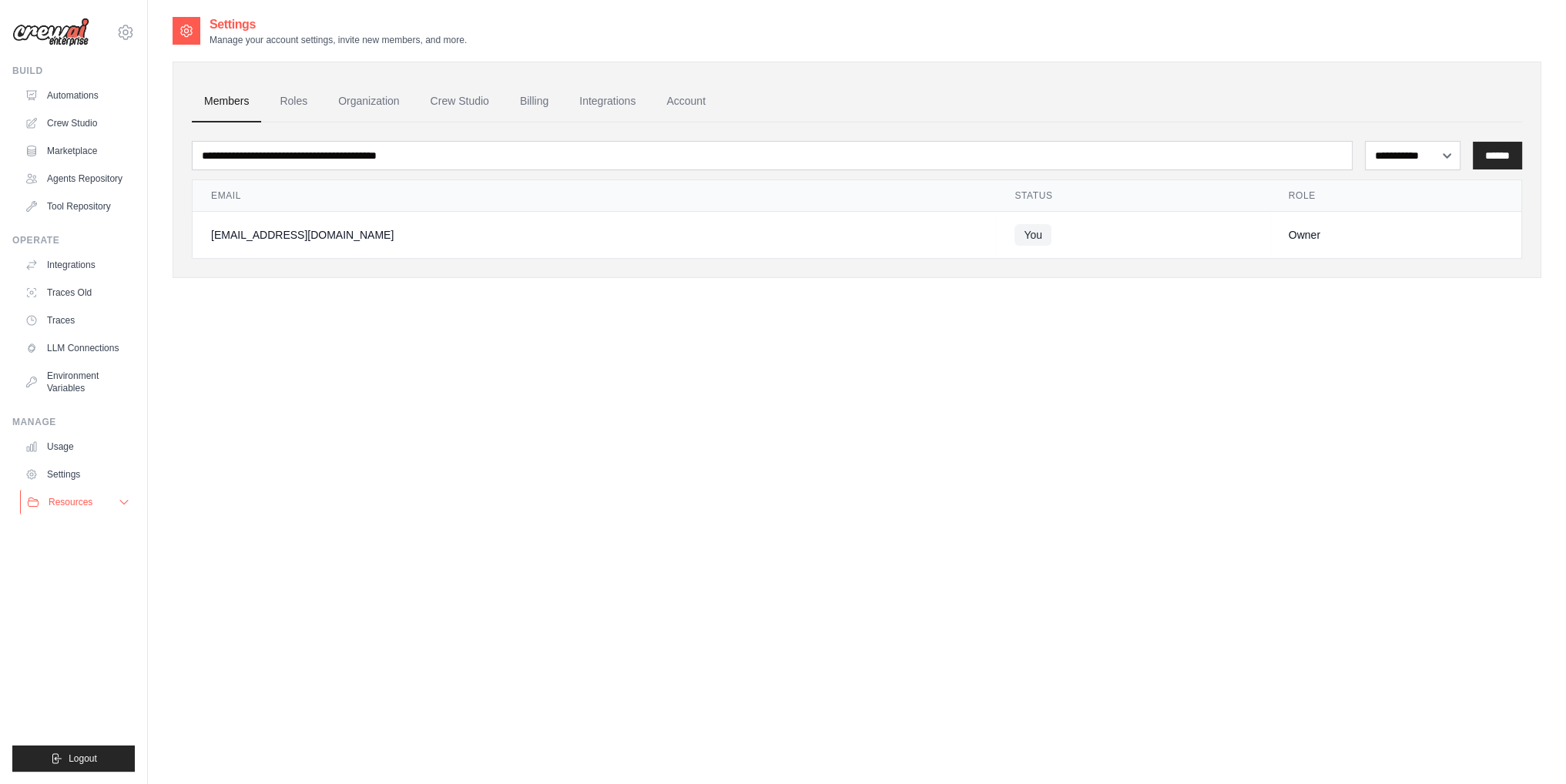
click at [65, 503] on span "Resources" at bounding box center [70, 501] width 44 height 12
click at [59, 29] on img at bounding box center [51, 32] width 77 height 29
